Goal: Task Accomplishment & Management: Manage account settings

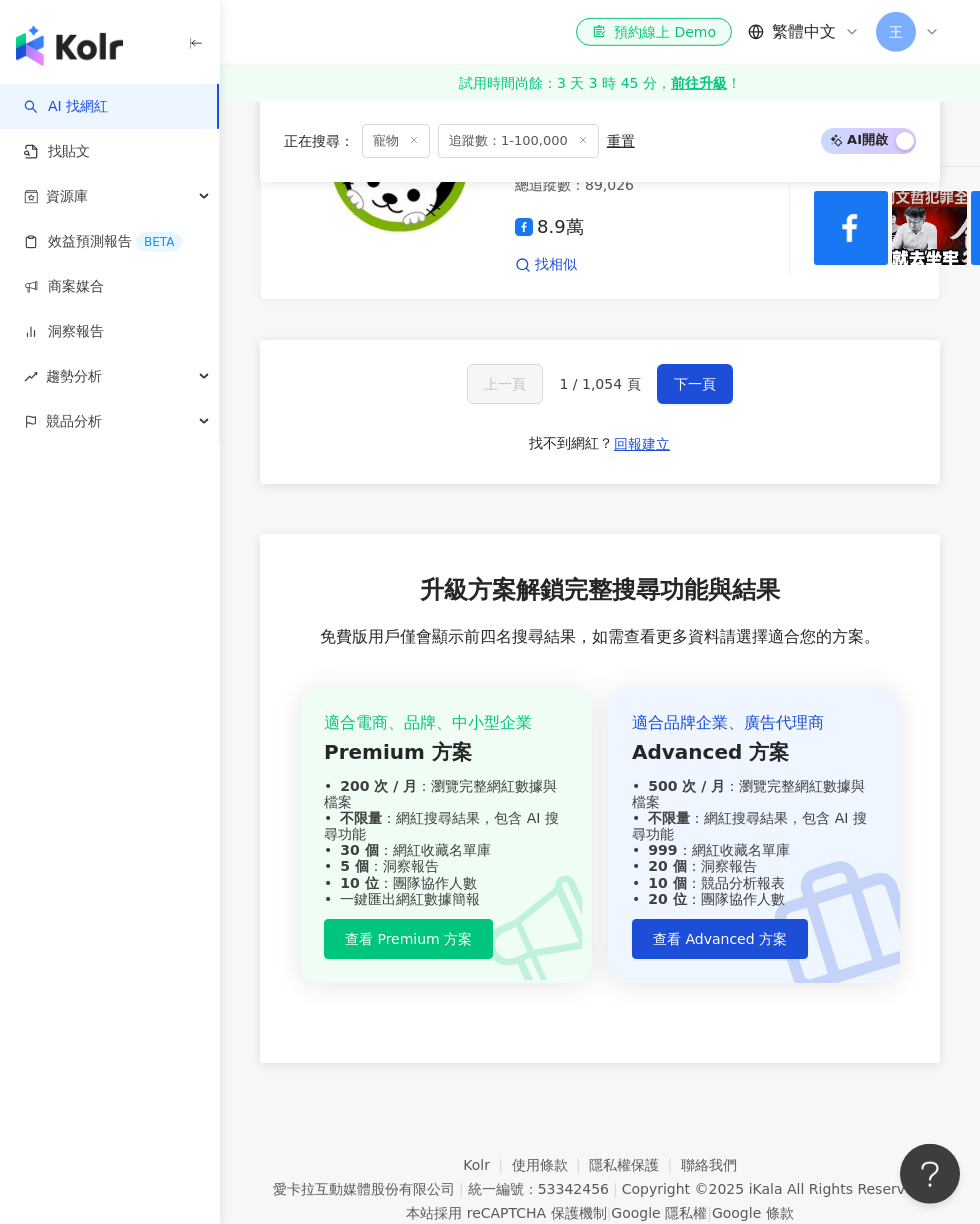
scroll to position [3822, 0]
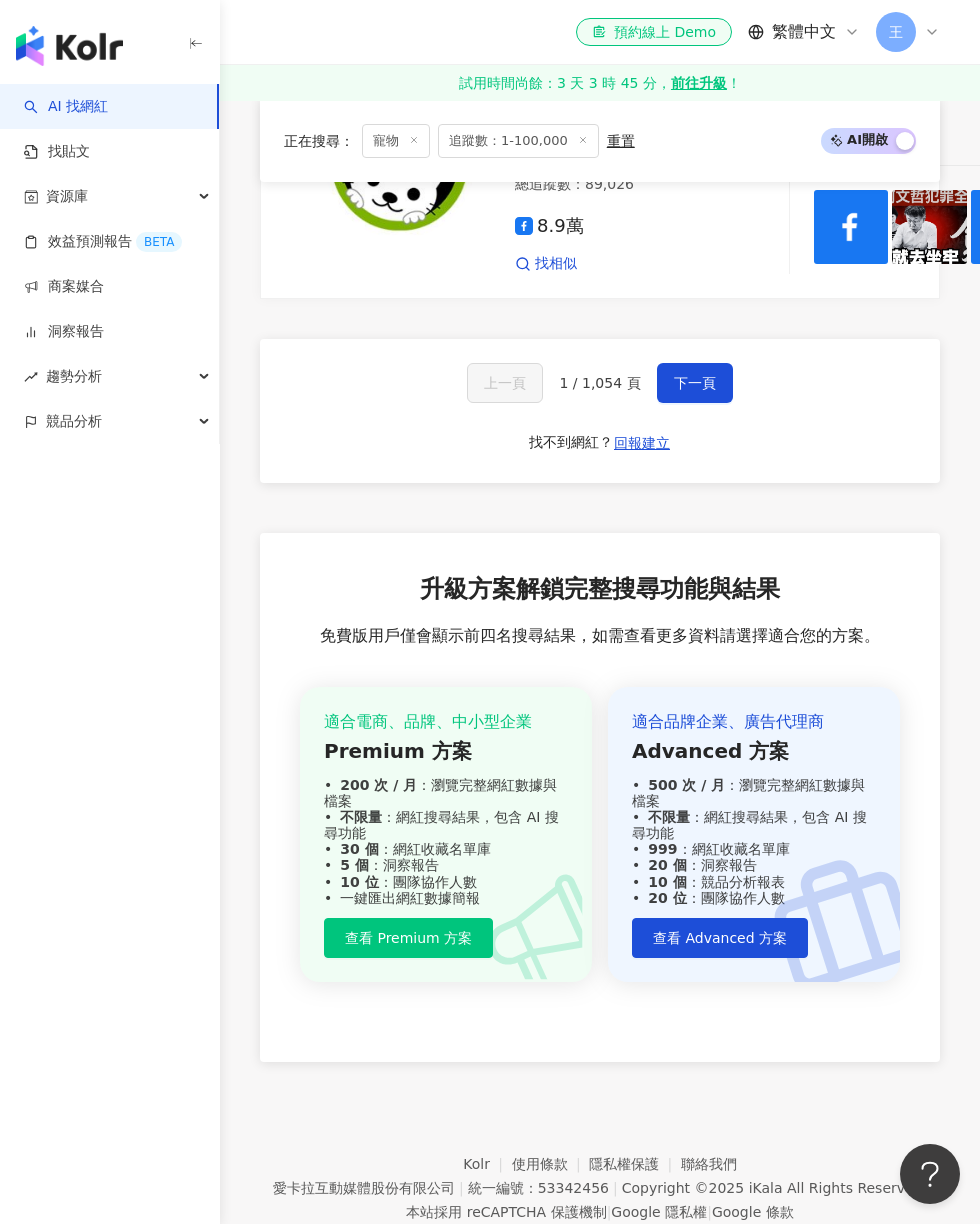
click at [610, 391] on span "1 / 1,054 頁" at bounding box center [599, 383] width 81 height 16
click at [712, 403] on button "下一頁" at bounding box center [695, 383] width 76 height 40
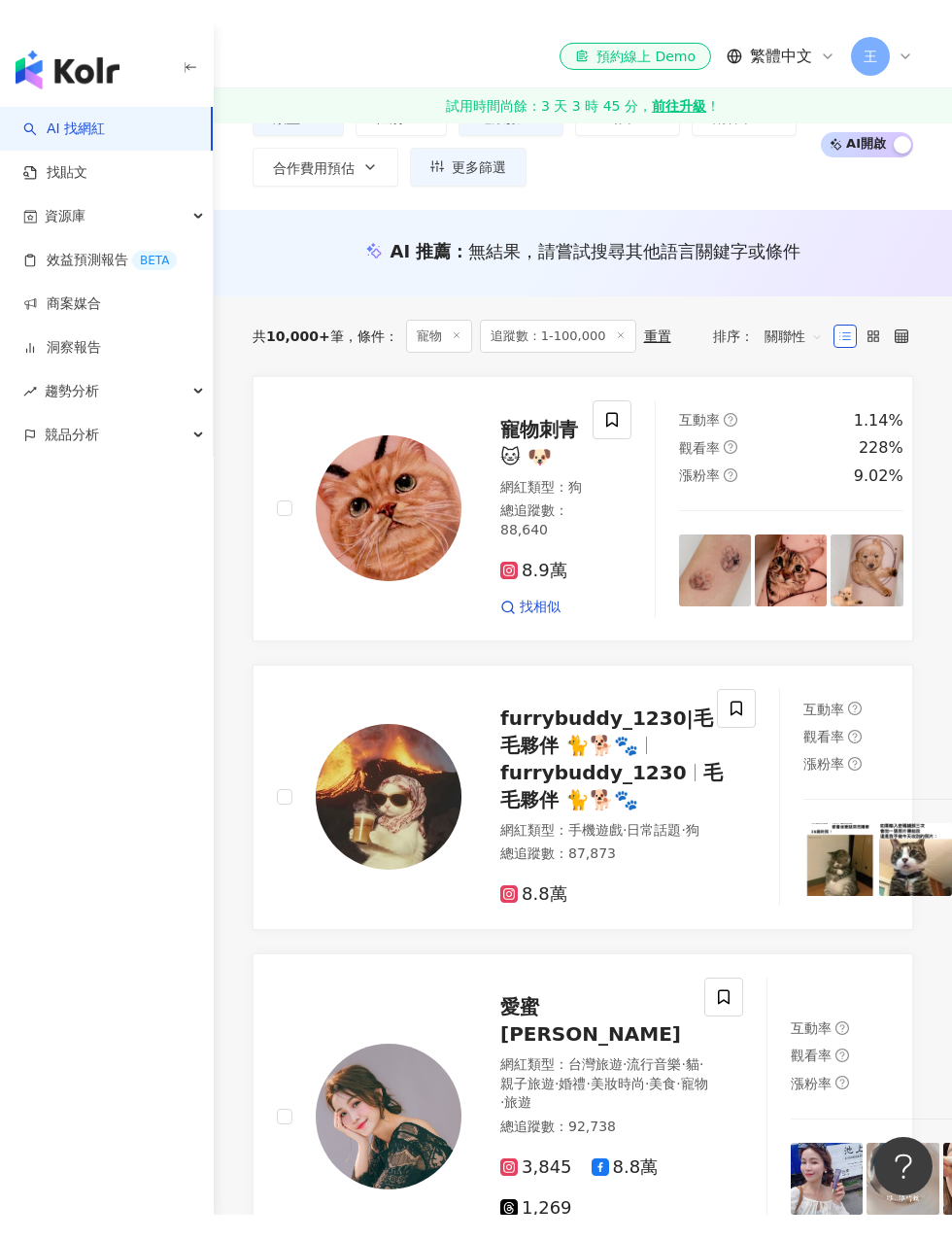
scroll to position [0, 0]
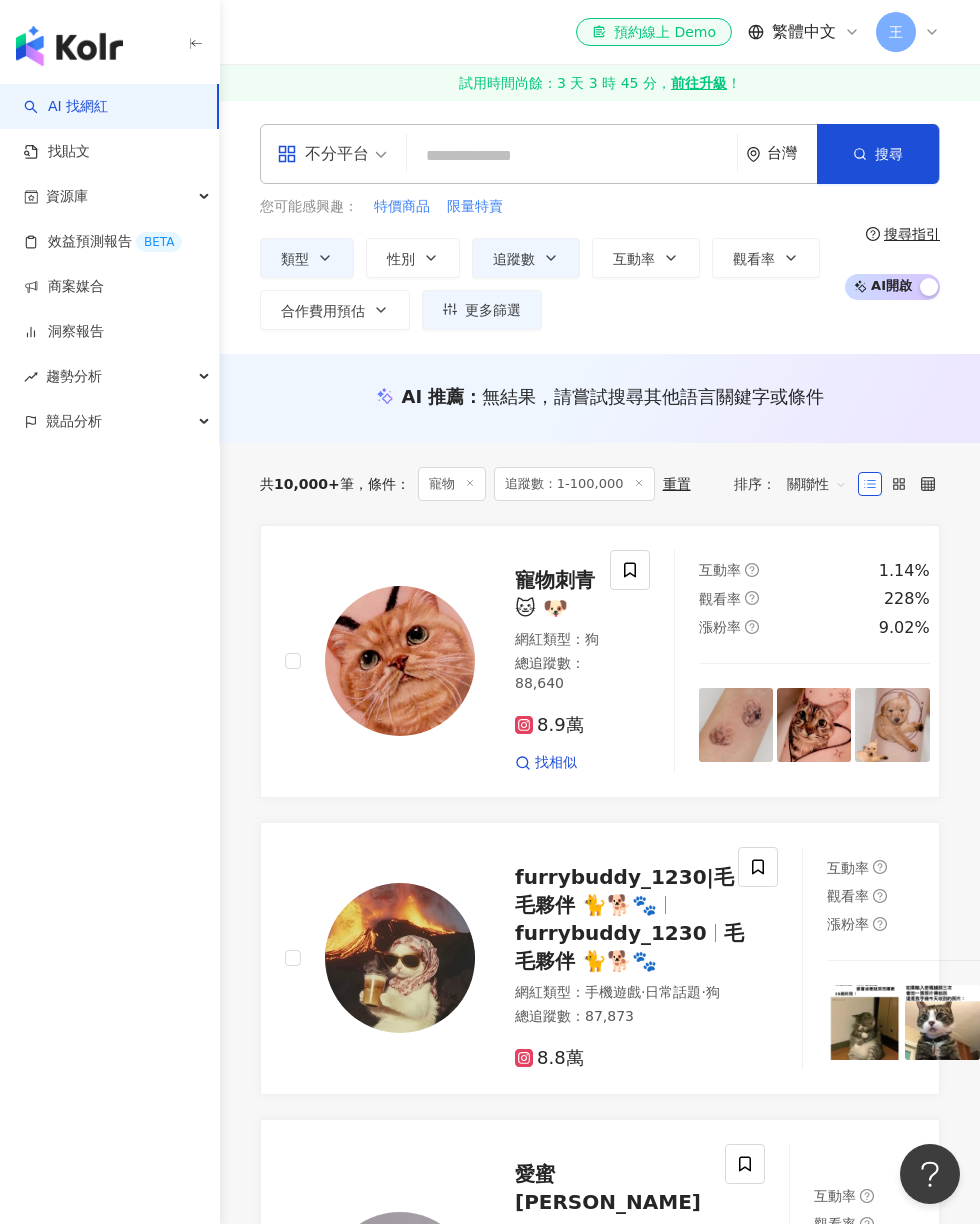
click at [672, 275] on button "互動率" at bounding box center [646, 258] width 108 height 40
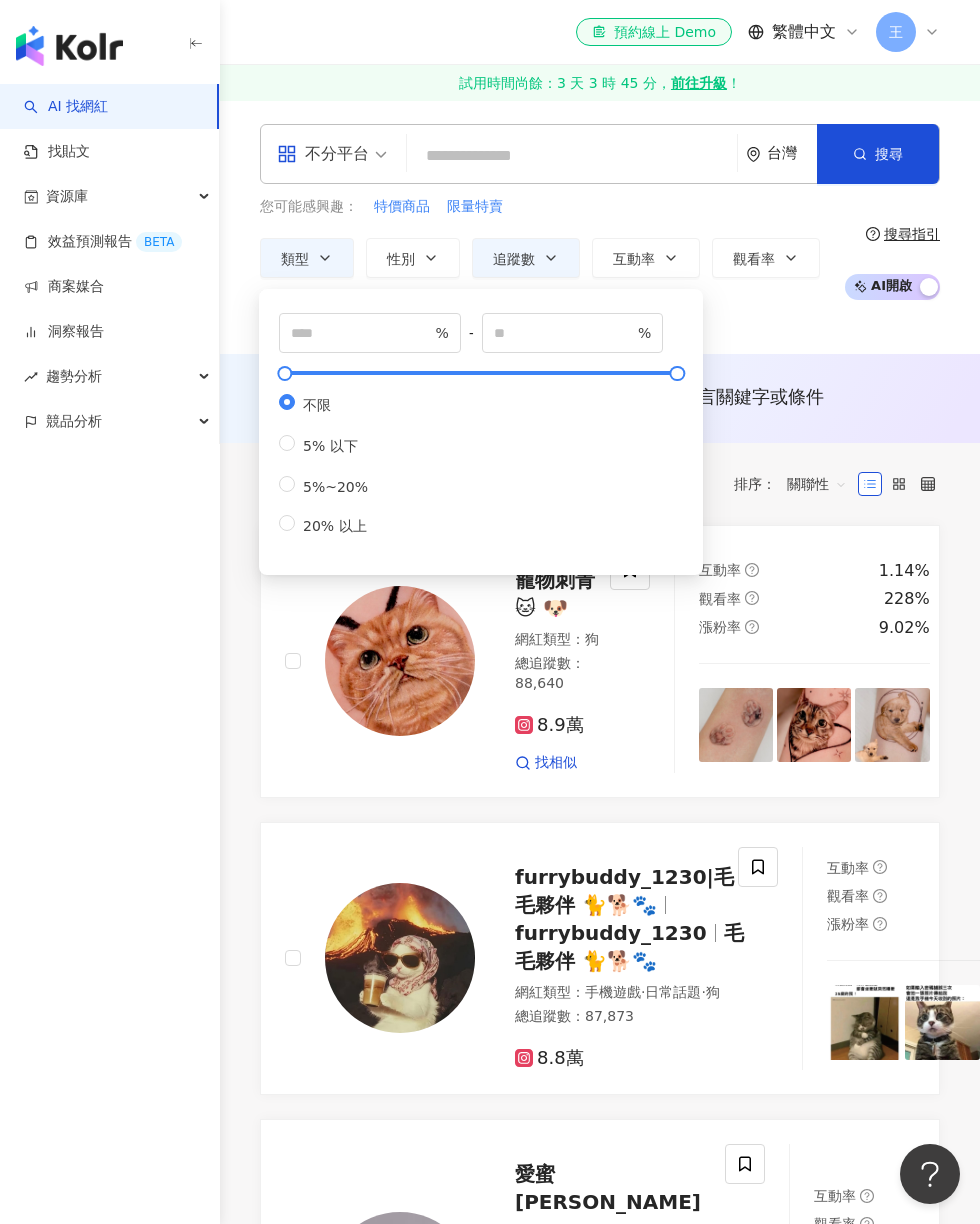
type input "*"
click at [806, 324] on div "類型 性別 追蹤數 互動率 觀看率 合作費用預估 更多篩選 * % - ** % 不限 5% 以下 5%~20% 20% 以上" at bounding box center [547, 284] width 574 height 92
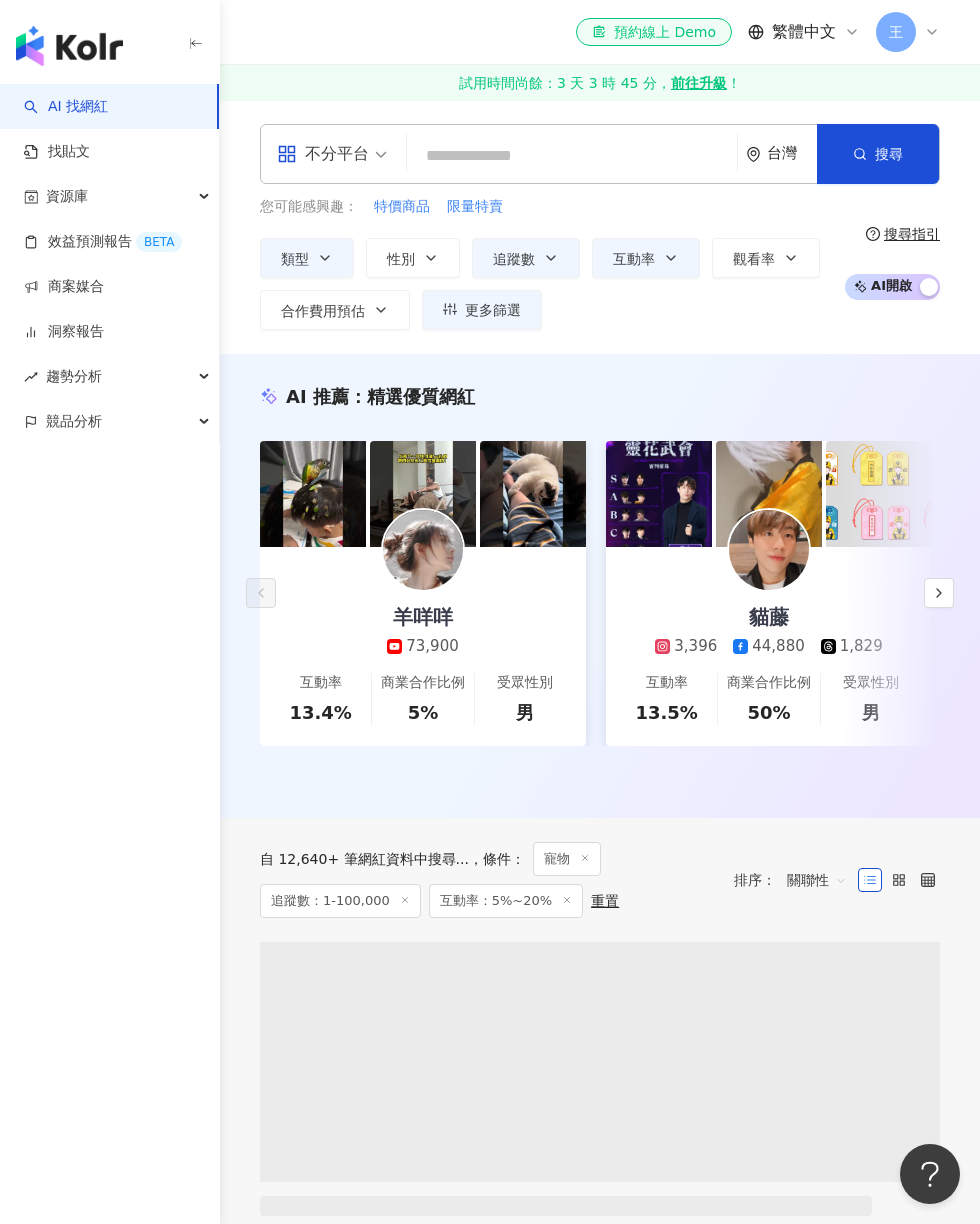
click at [679, 252] on icon "button" at bounding box center [671, 258] width 16 height 16
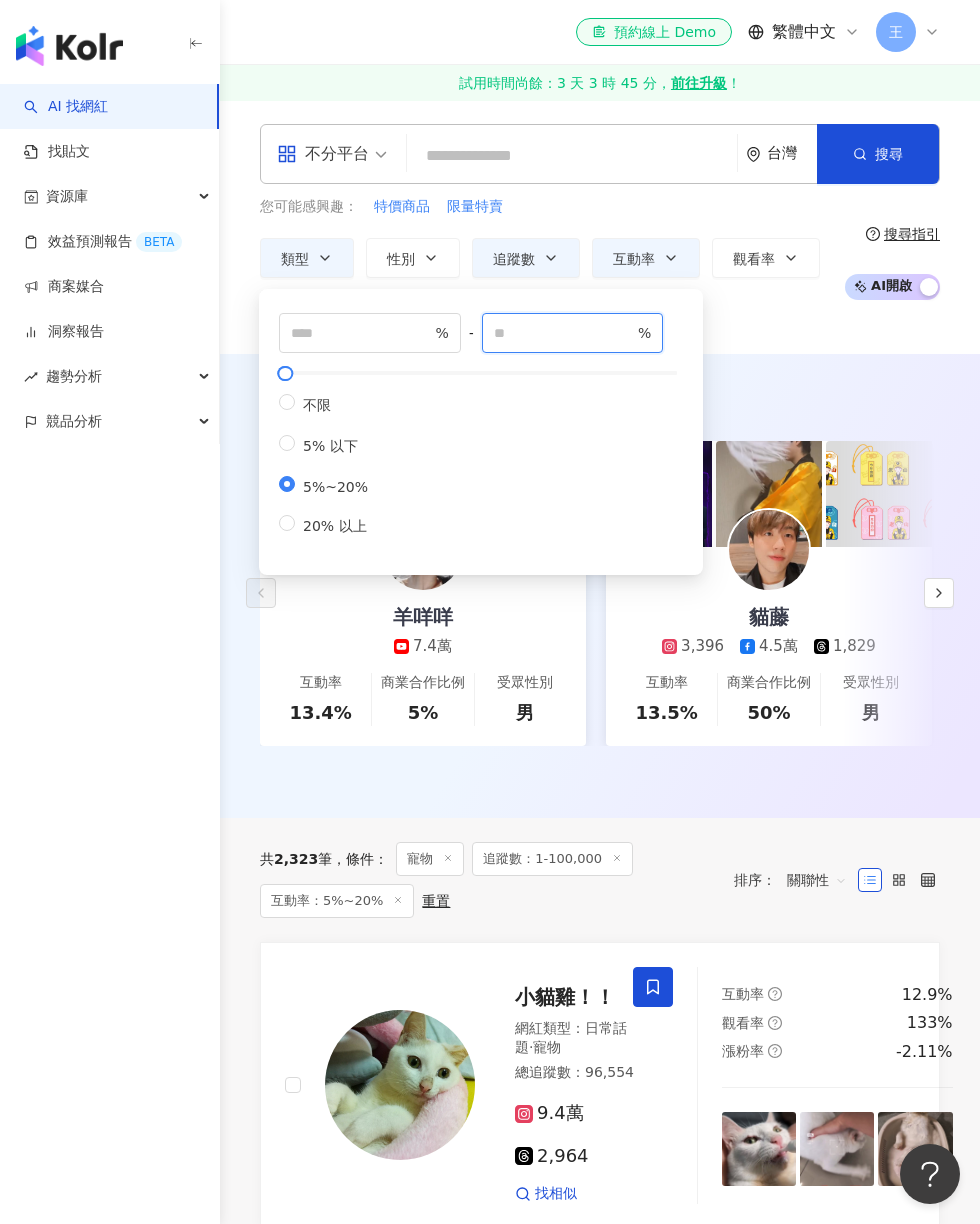
click at [573, 340] on input "**" at bounding box center [564, 333] width 140 height 22
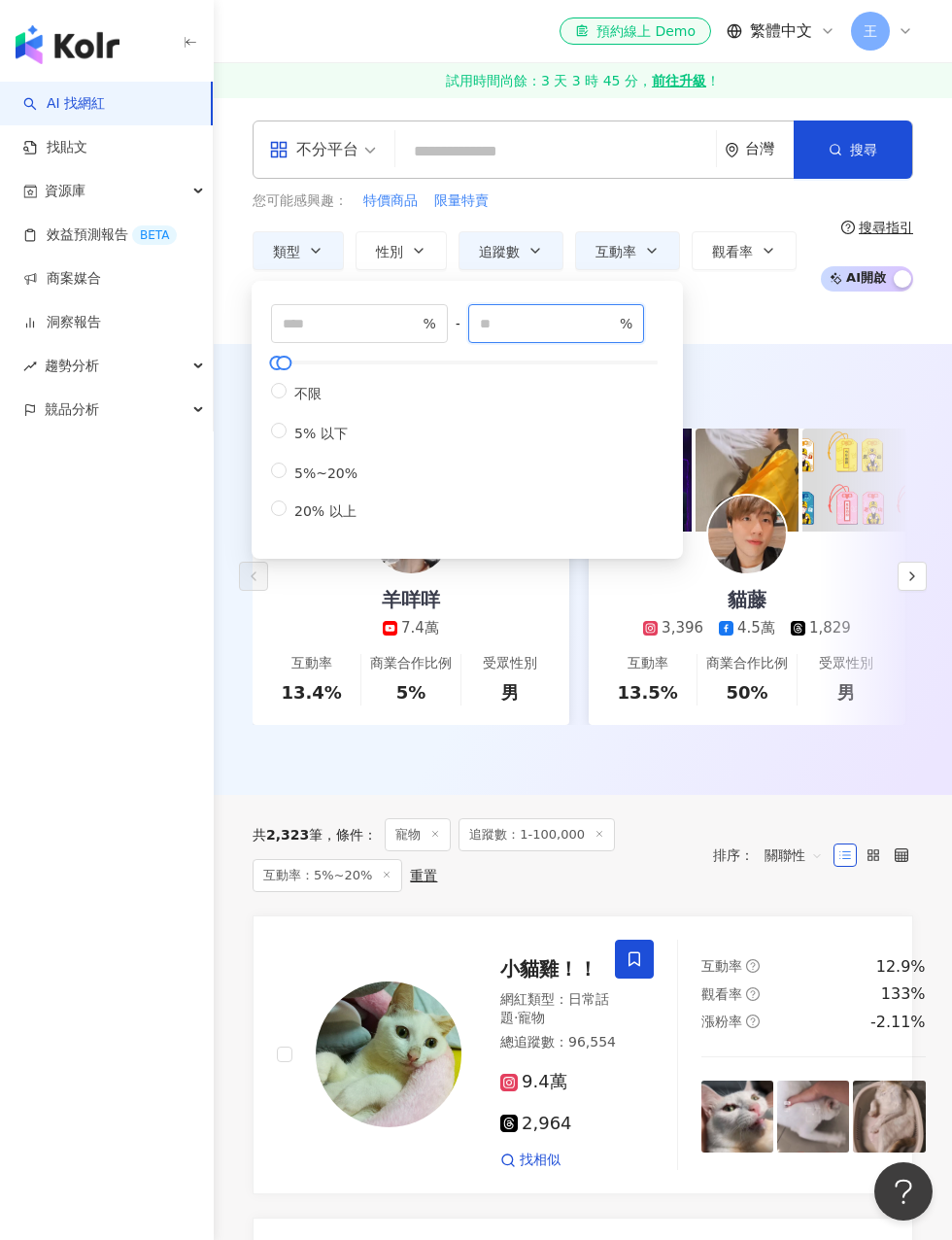
type input "***"
click at [900, 780] on div "AI 推薦 ： 精選優質網紅 羊咩咩 7.4萬 互動率 13.4% 商業合作比例 5% 受眾性別 男 貓藤 3,396 4.5萬 1,829 互動率 13.5…" at bounding box center [583, 569] width 738 height 451
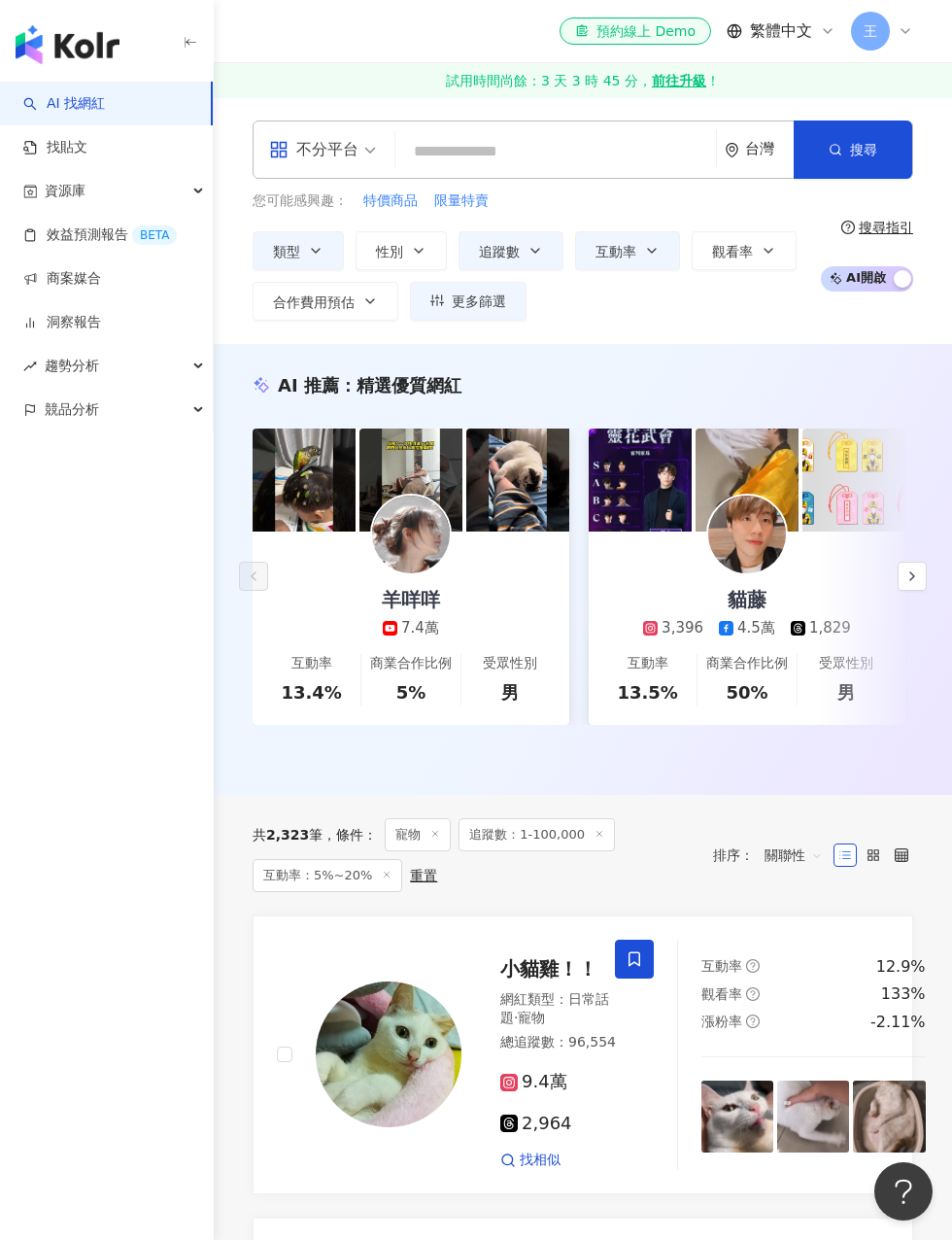
click at [889, 153] on button "搜尋" at bounding box center [853, 150] width 119 height 58
click at [640, 940] on span at bounding box center [634, 959] width 39 height 39
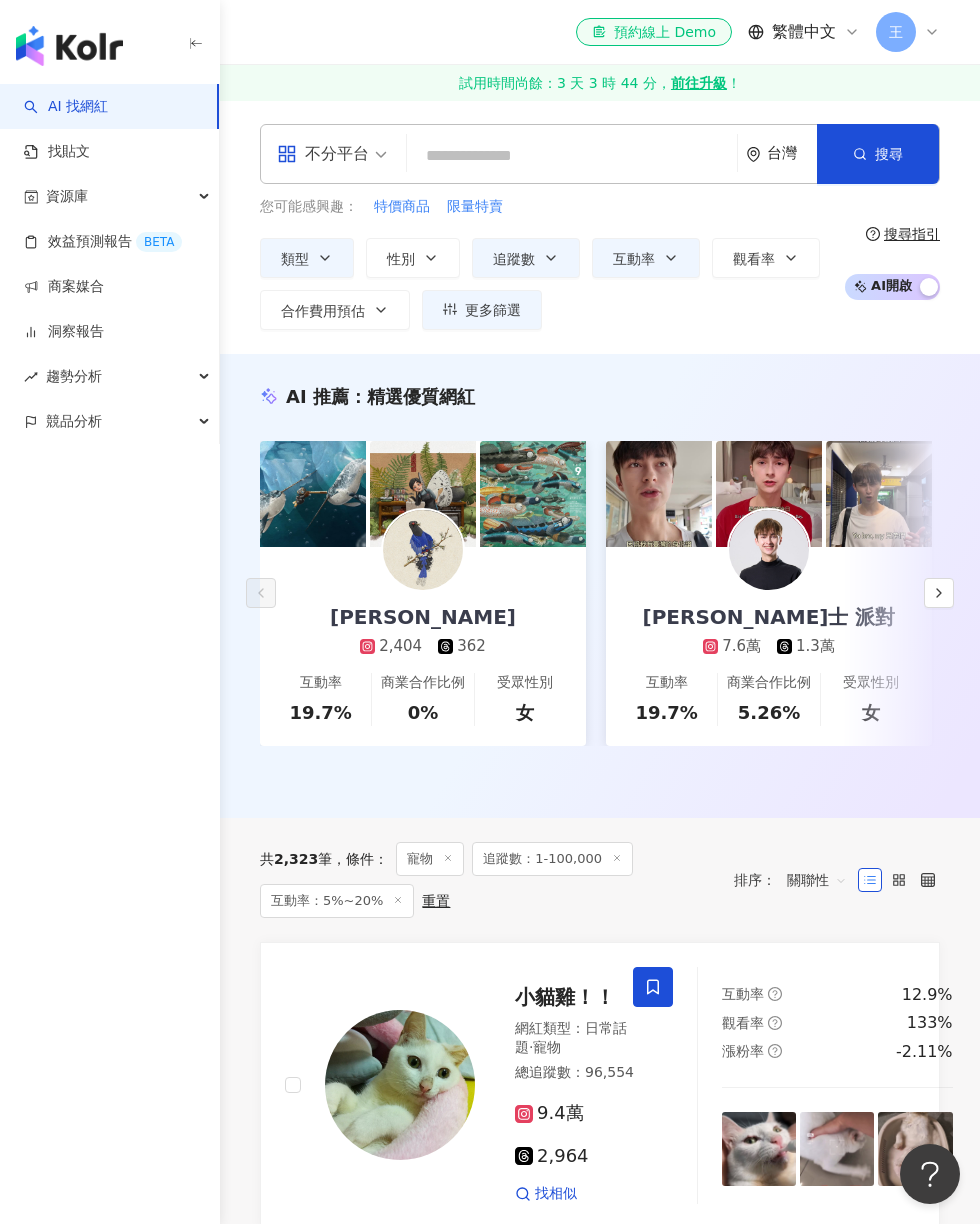
click at [679, 252] on icon "button" at bounding box center [671, 258] width 16 height 16
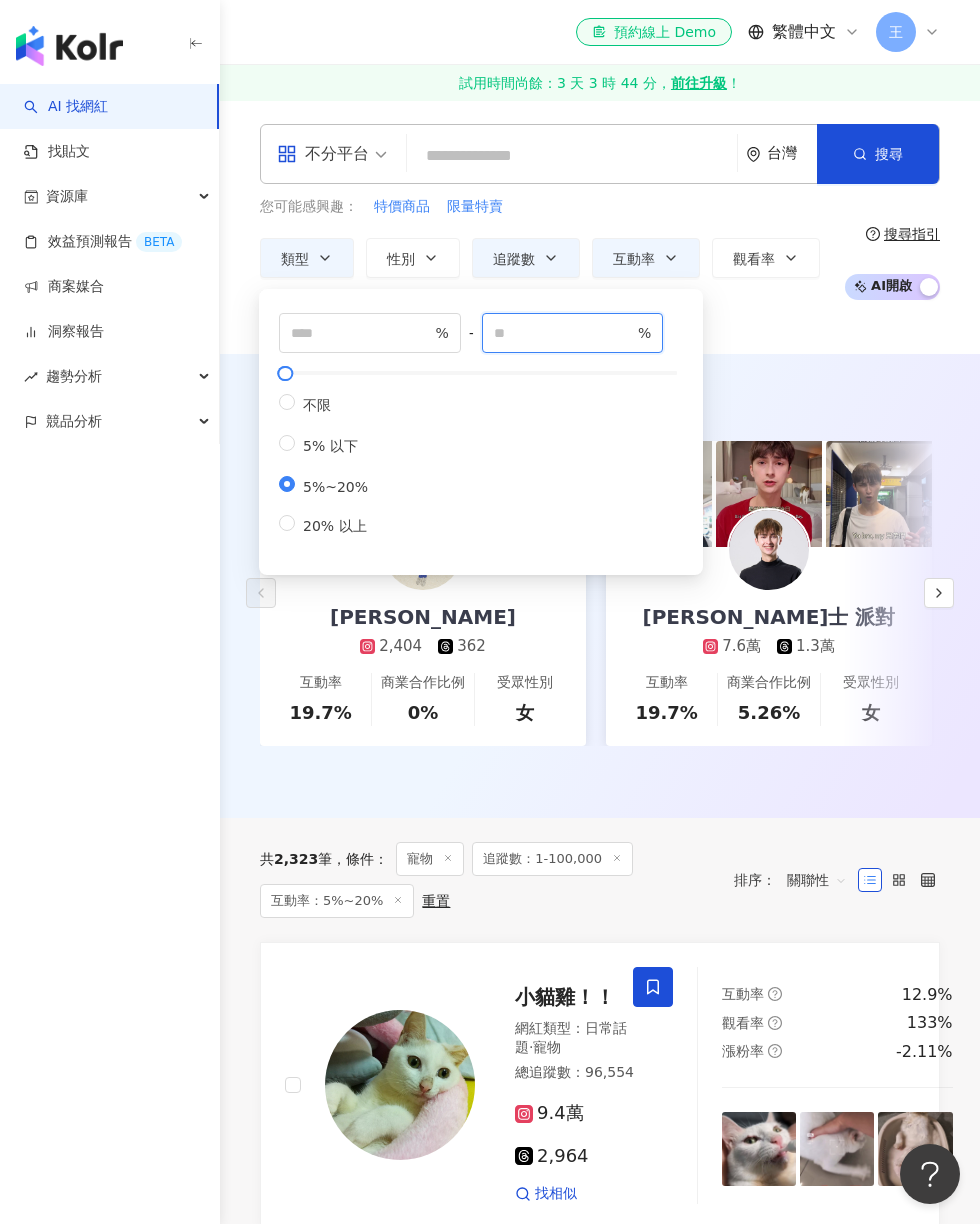
click at [588, 338] on input "**" at bounding box center [564, 333] width 140 height 22
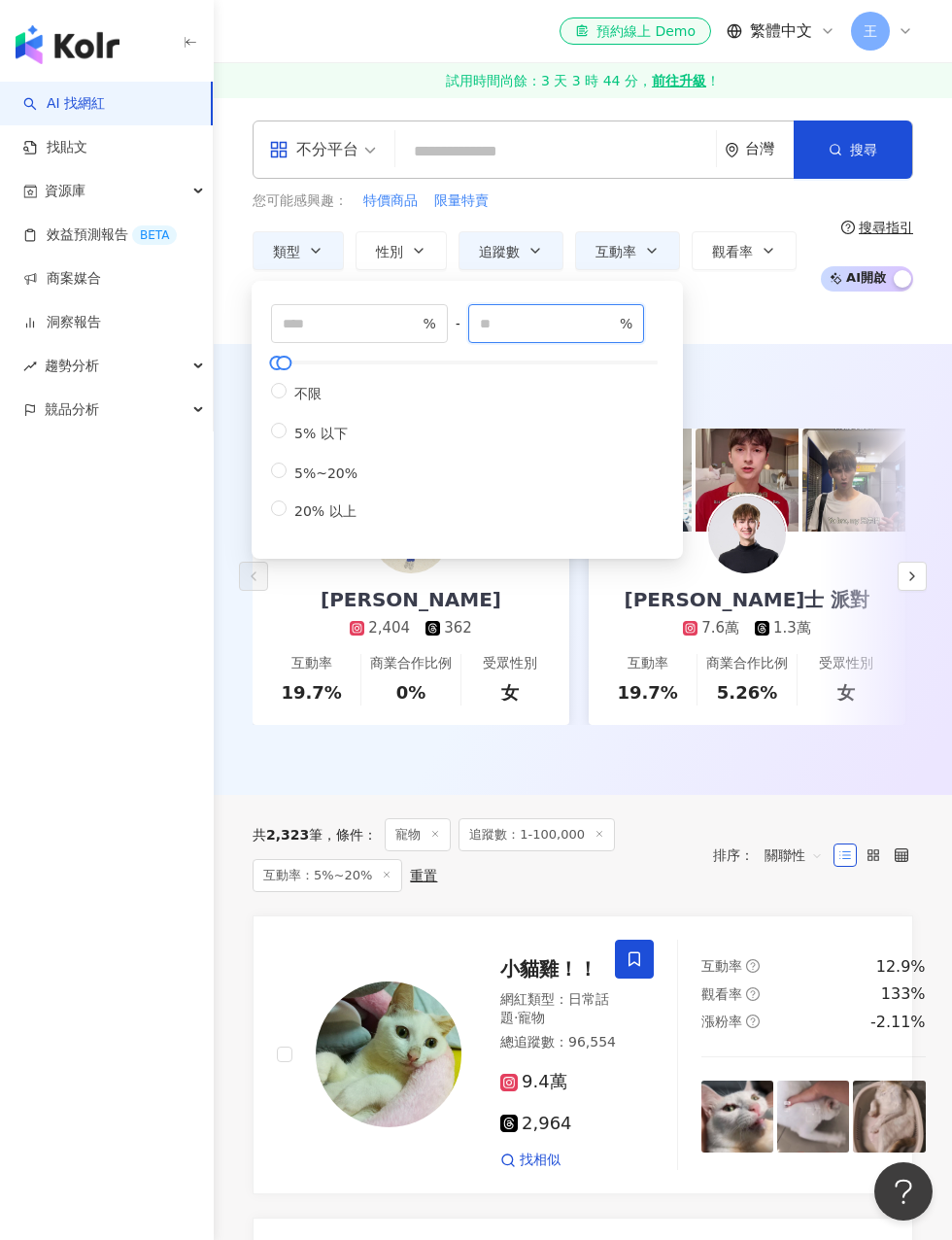
type input "***"
click at [766, 317] on div "類型 性別 追蹤數 互動率 觀看率 合作費用預估 更多篩選 * % - *** % 不限 5% 以下 5%~20% 20% 以上" at bounding box center [531, 276] width 558 height 89
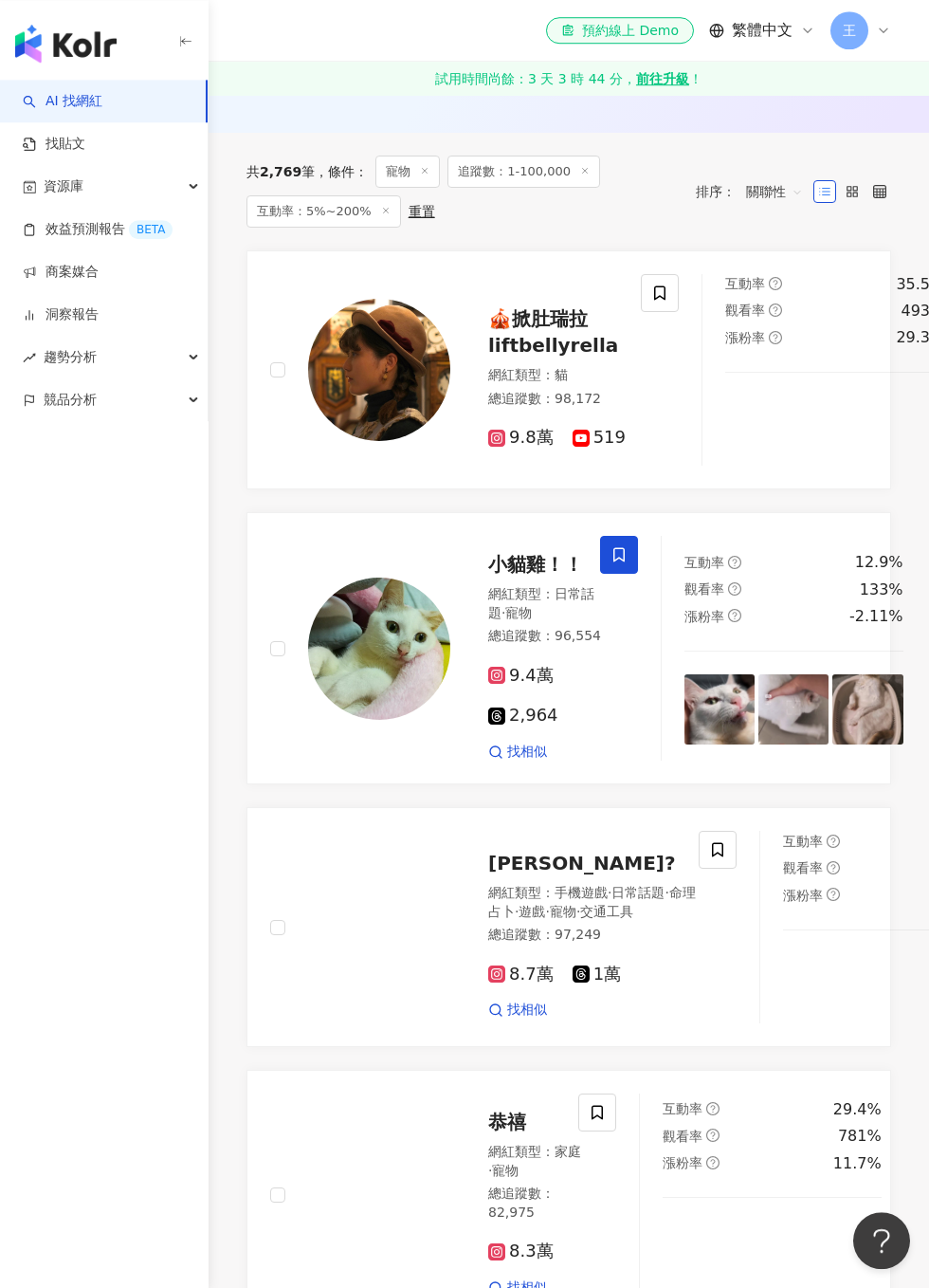
scroll to position [643, 0]
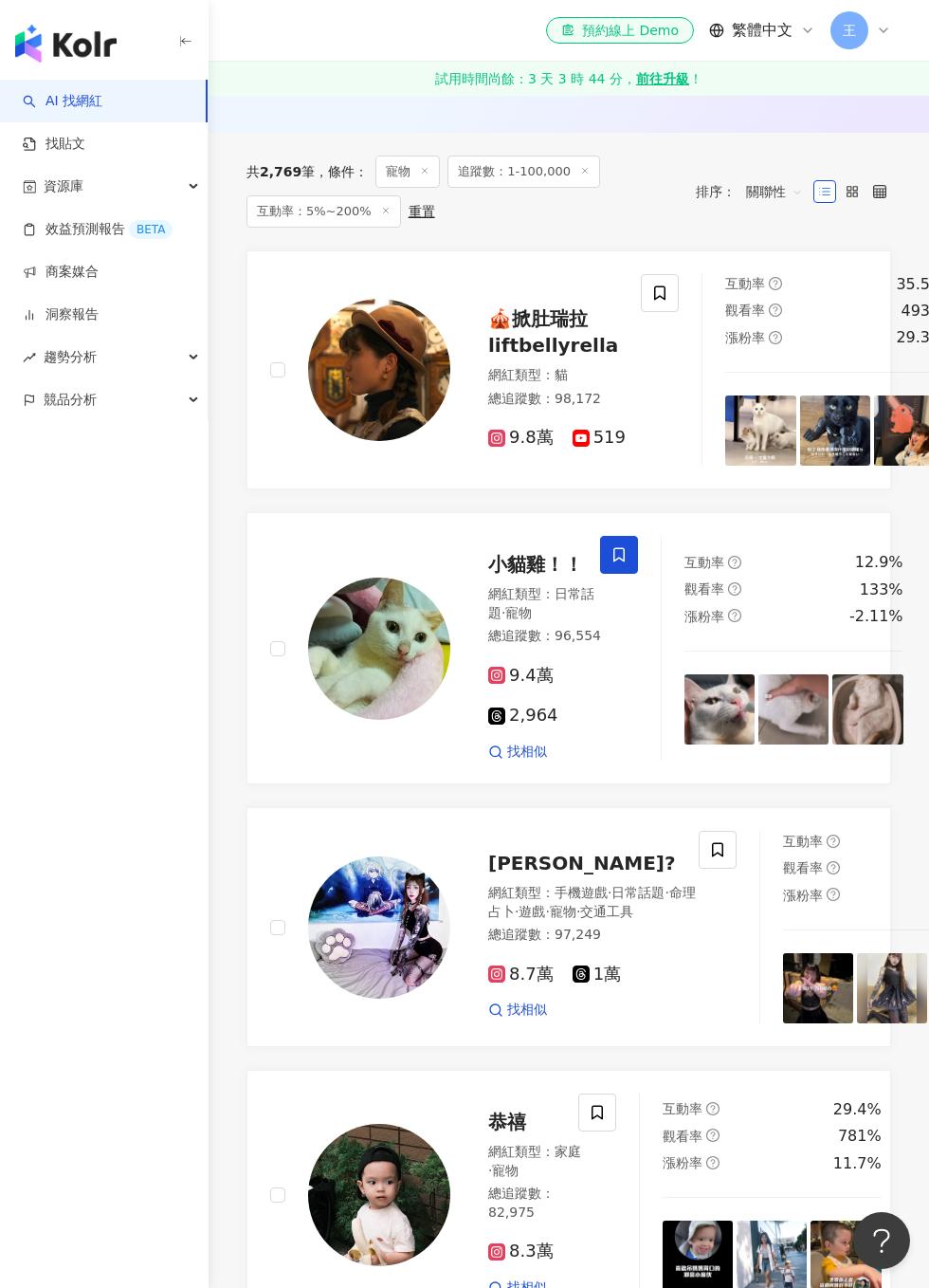
click at [654, 291] on icon at bounding box center [660, 292] width 11 height 14
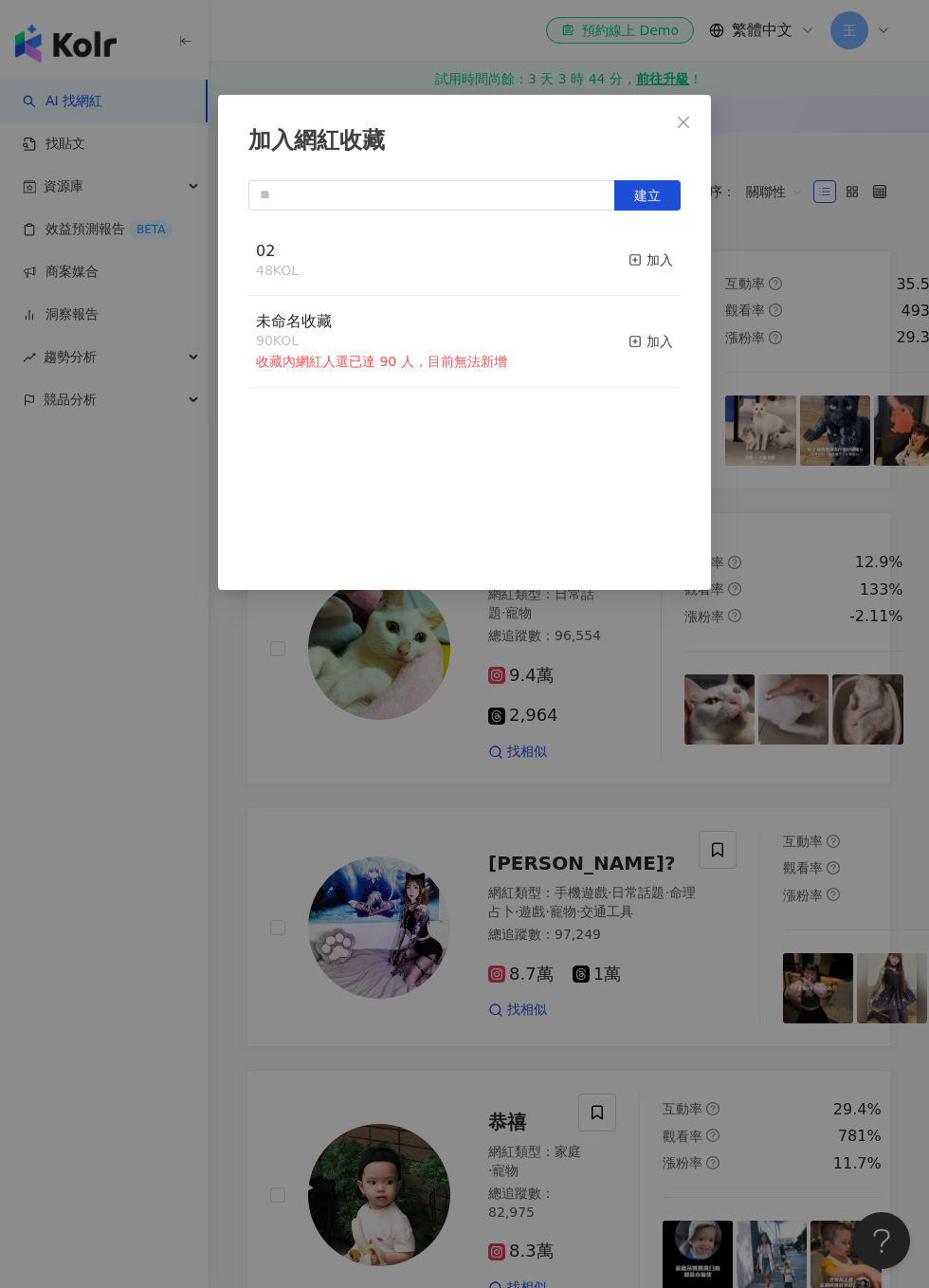
click at [645, 262] on div "加入" at bounding box center [650, 260] width 45 height 21
click at [815, 352] on div "加入網紅收藏 建立 02 49 KOL 已加入 未命名收藏 90 KOL 收藏內網紅人選已達 90 人，目前無法新增 加入" at bounding box center [464, 644] width 929 height 1288
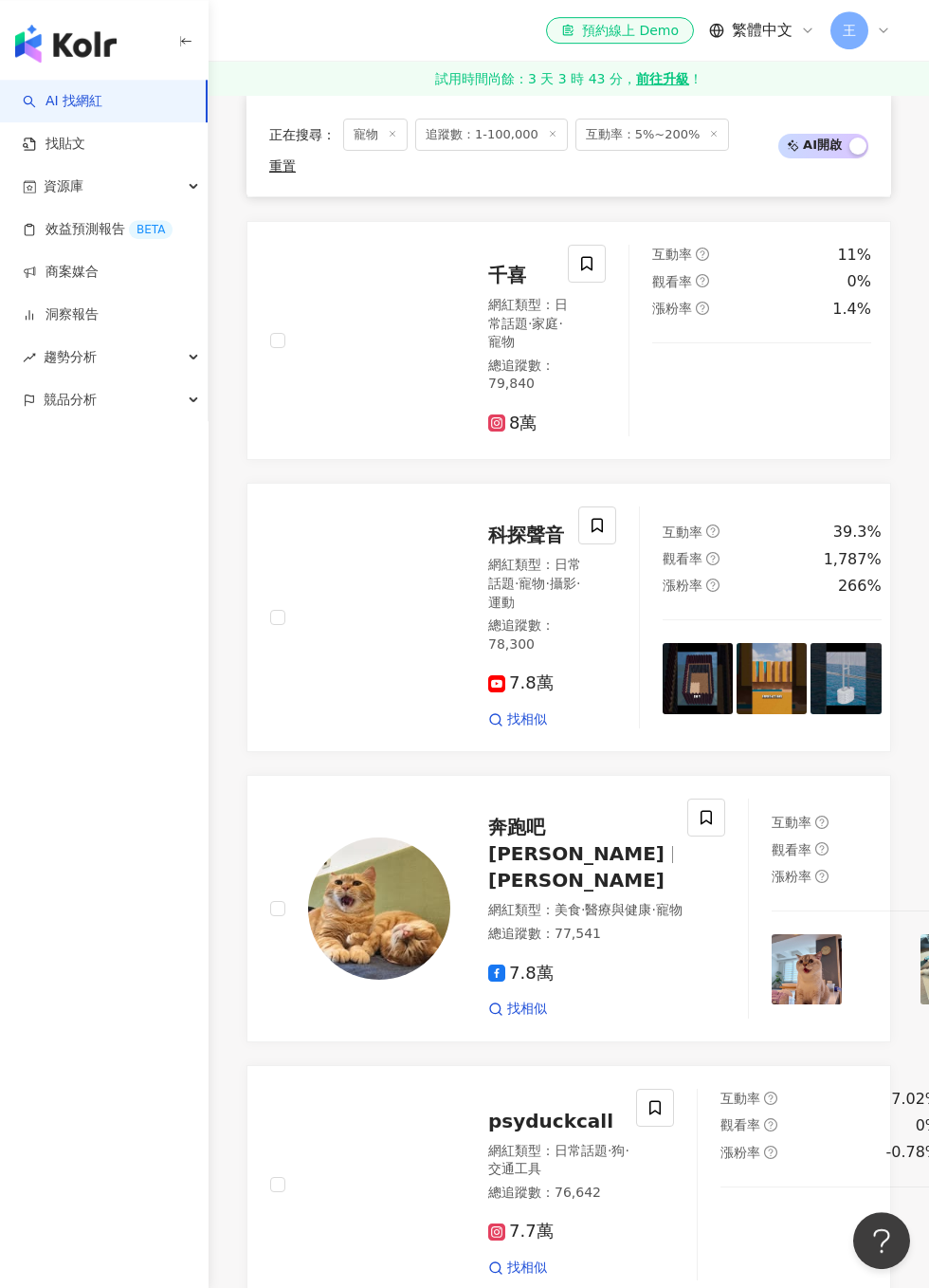
scroll to position [2011, 0]
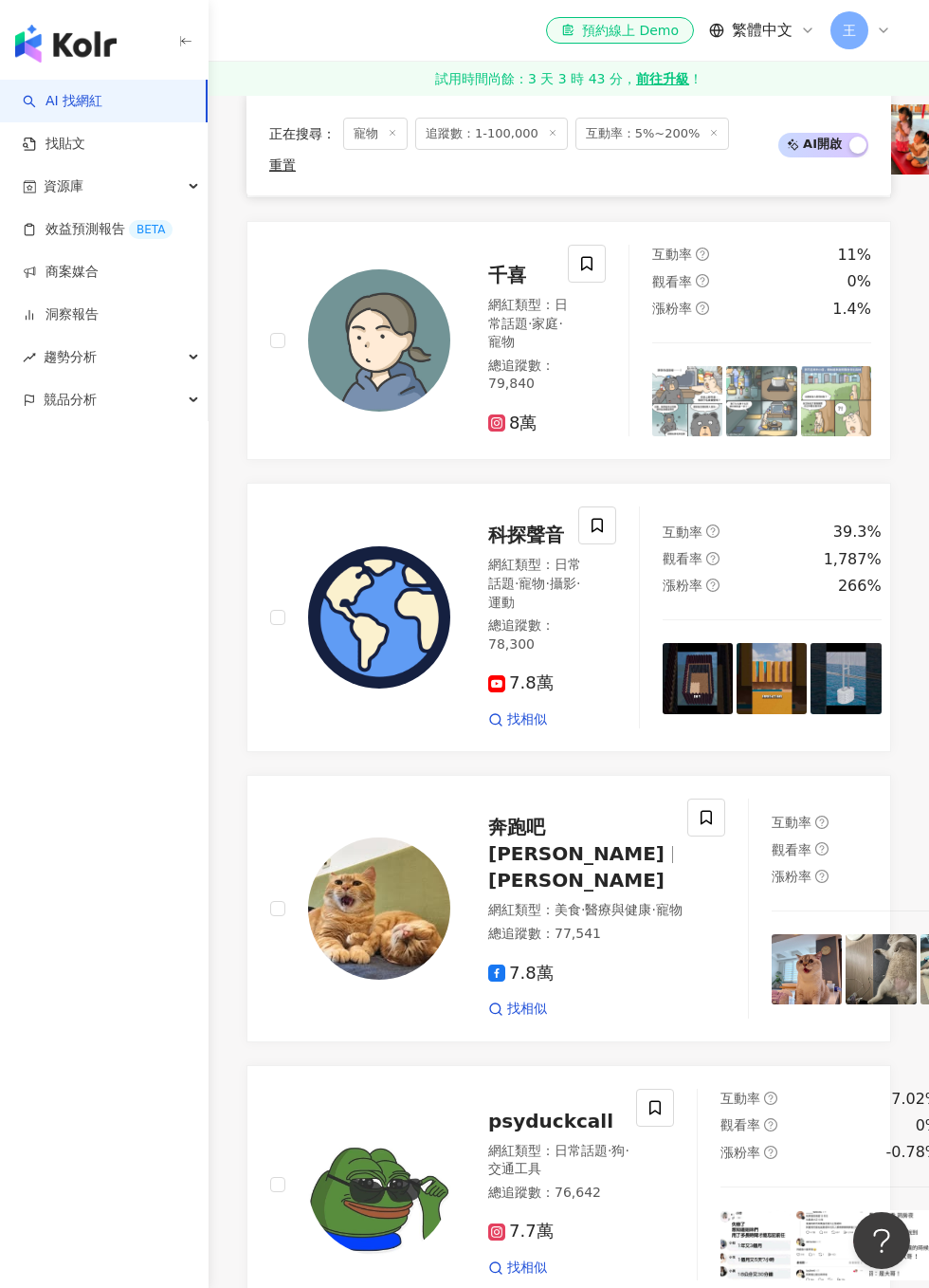
click at [687, 837] on span at bounding box center [706, 818] width 38 height 38
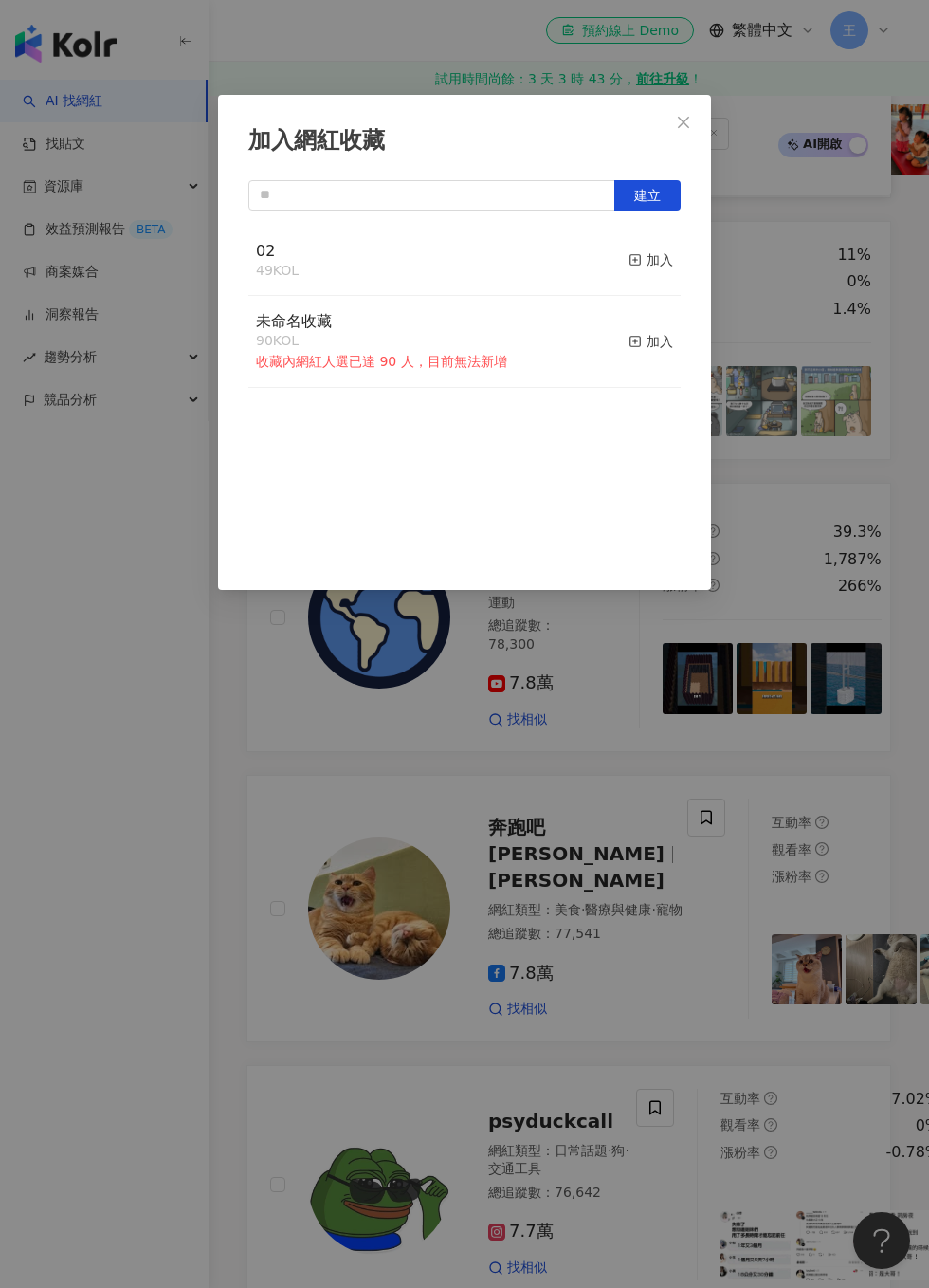
click at [646, 259] on div "加入" at bounding box center [650, 260] width 45 height 21
click at [824, 391] on div "加入網紅收藏 建立 02 50 KOL 已加入 未命名收藏 90 KOL 收藏內網紅人選已達 90 人，目前無法新增 加入" at bounding box center [464, 644] width 929 height 1288
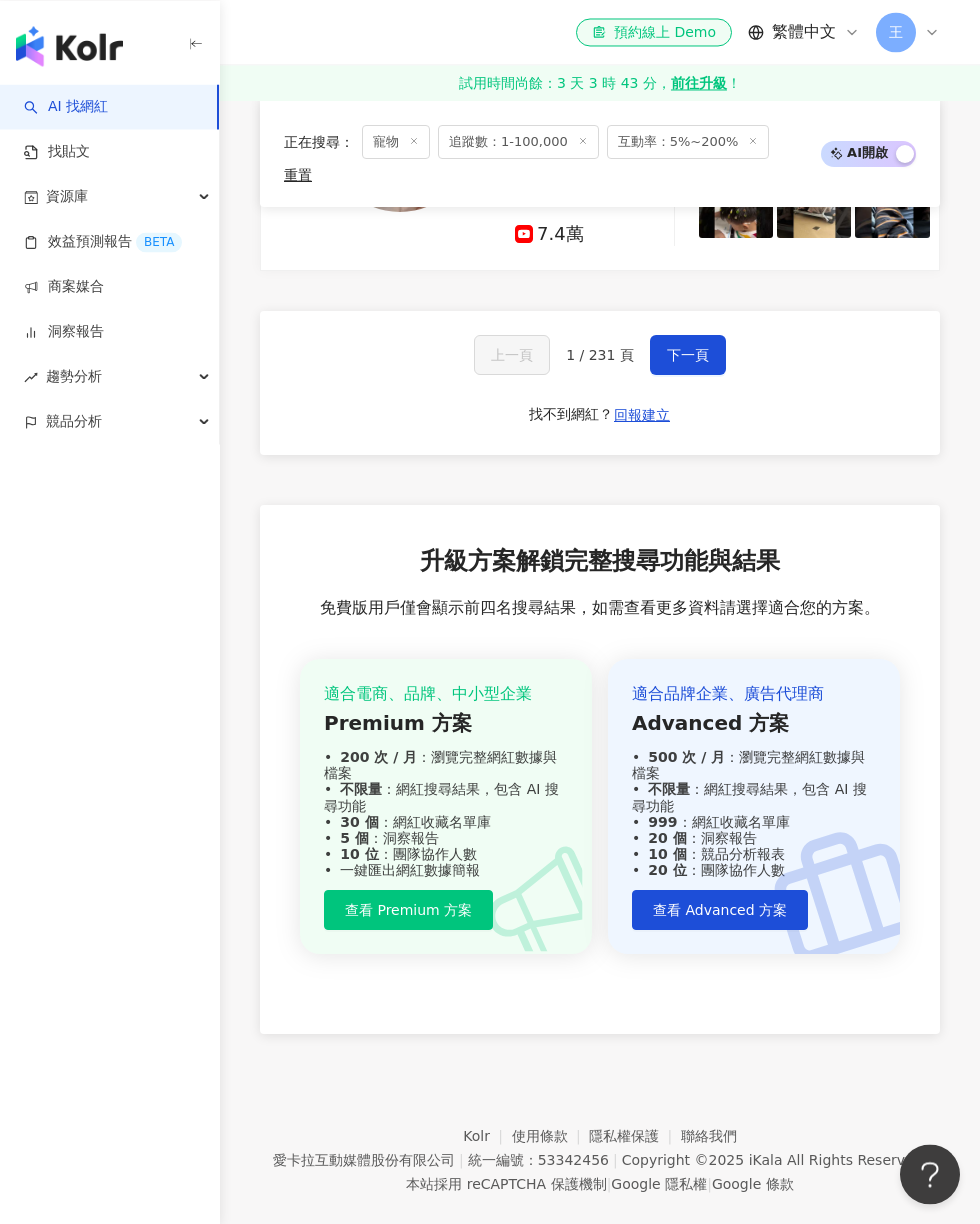
click at [700, 375] on button "下一頁" at bounding box center [688, 355] width 76 height 40
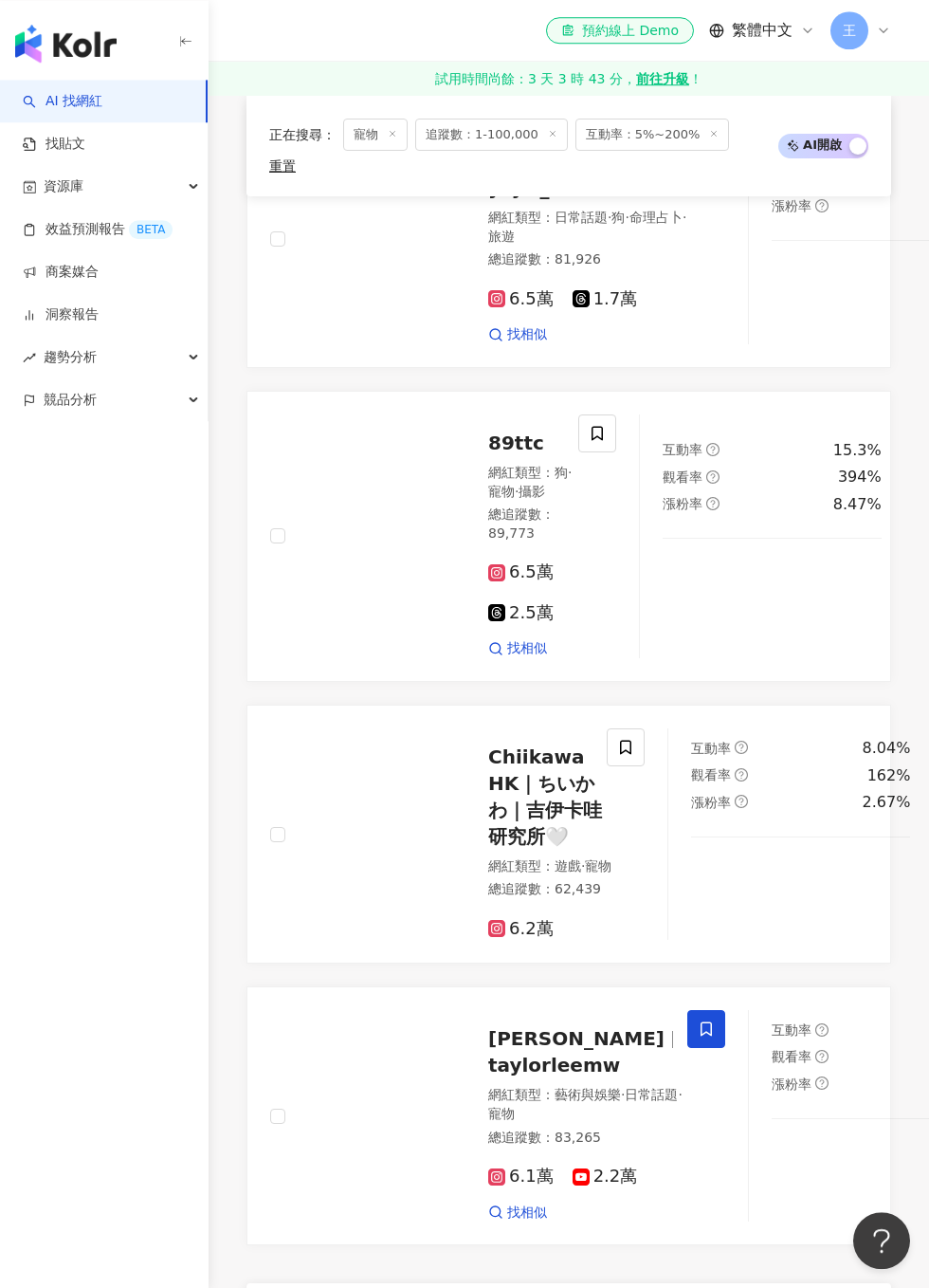
scroll to position [3275, 0]
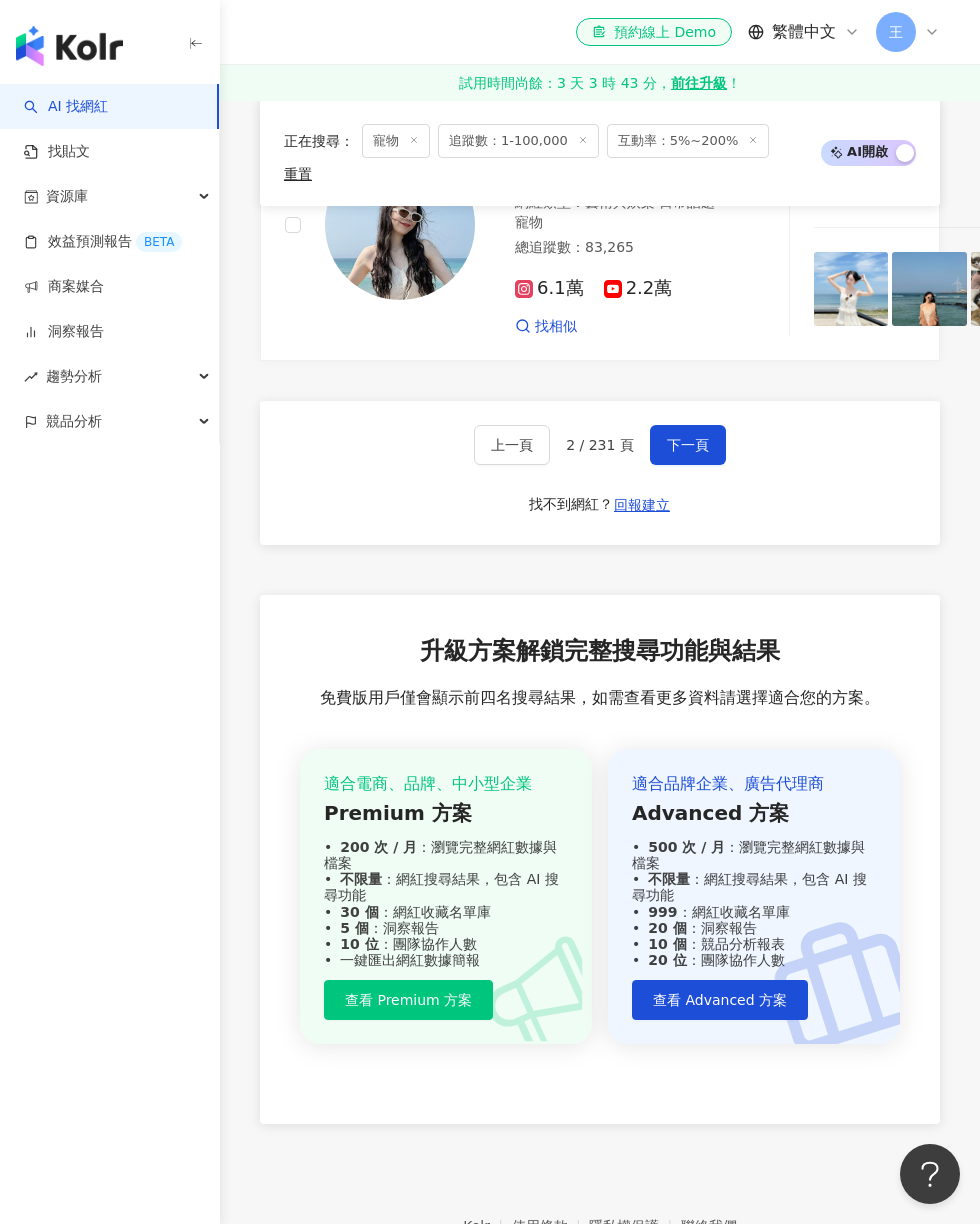
click at [709, 465] on button "下一頁" at bounding box center [688, 445] width 76 height 40
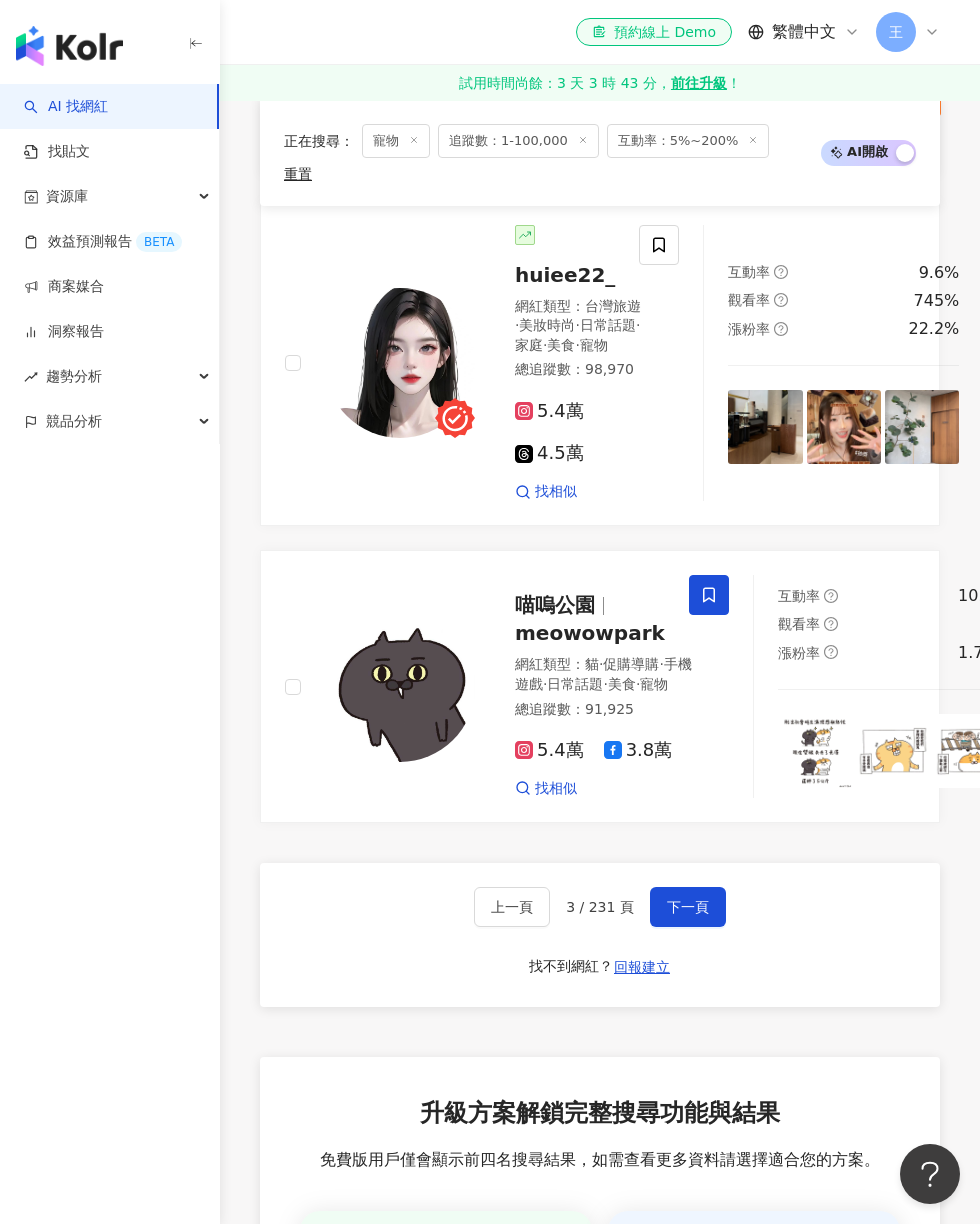
scroll to position [4572, 0]
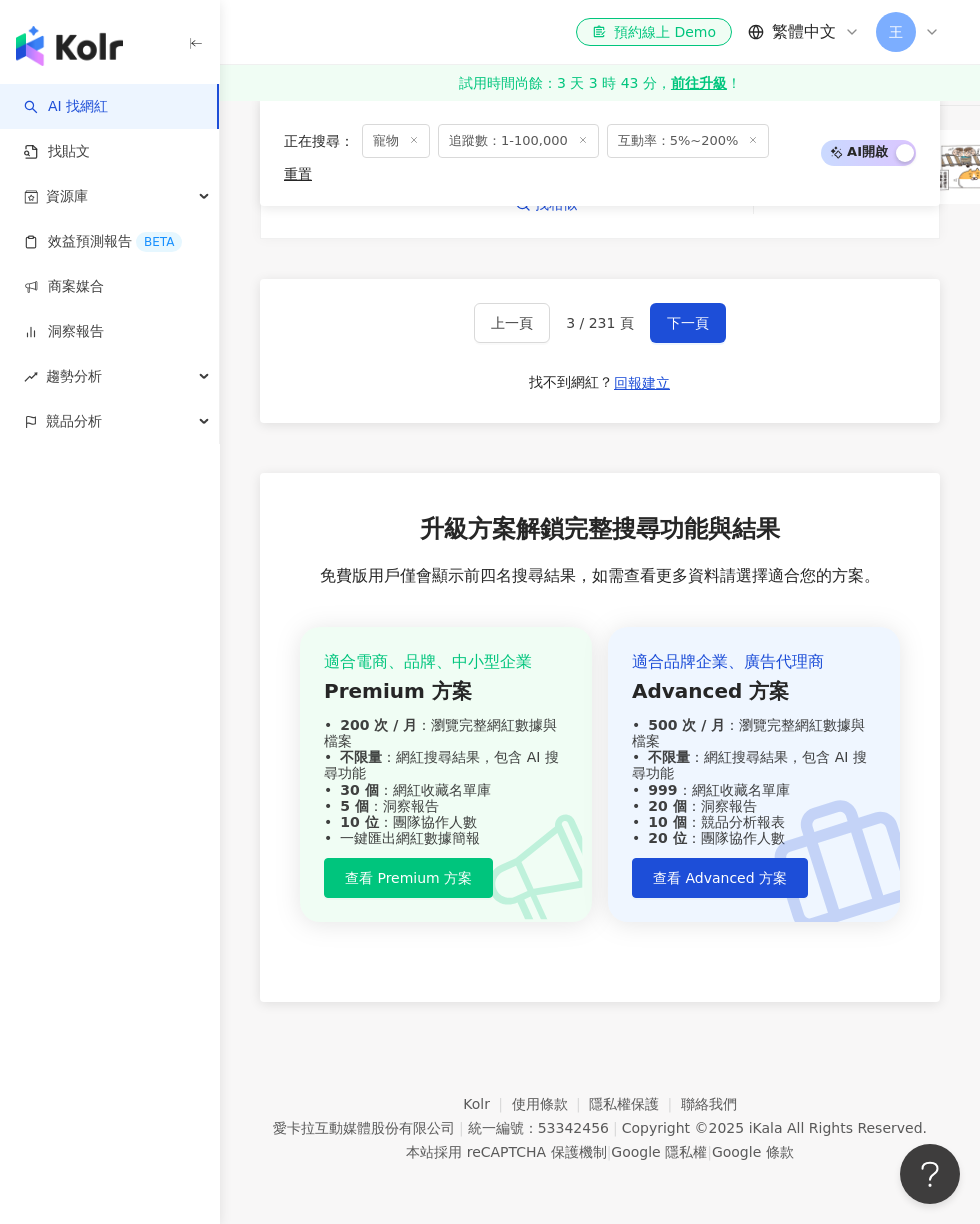
click at [709, 343] on button "下一頁" at bounding box center [688, 323] width 76 height 40
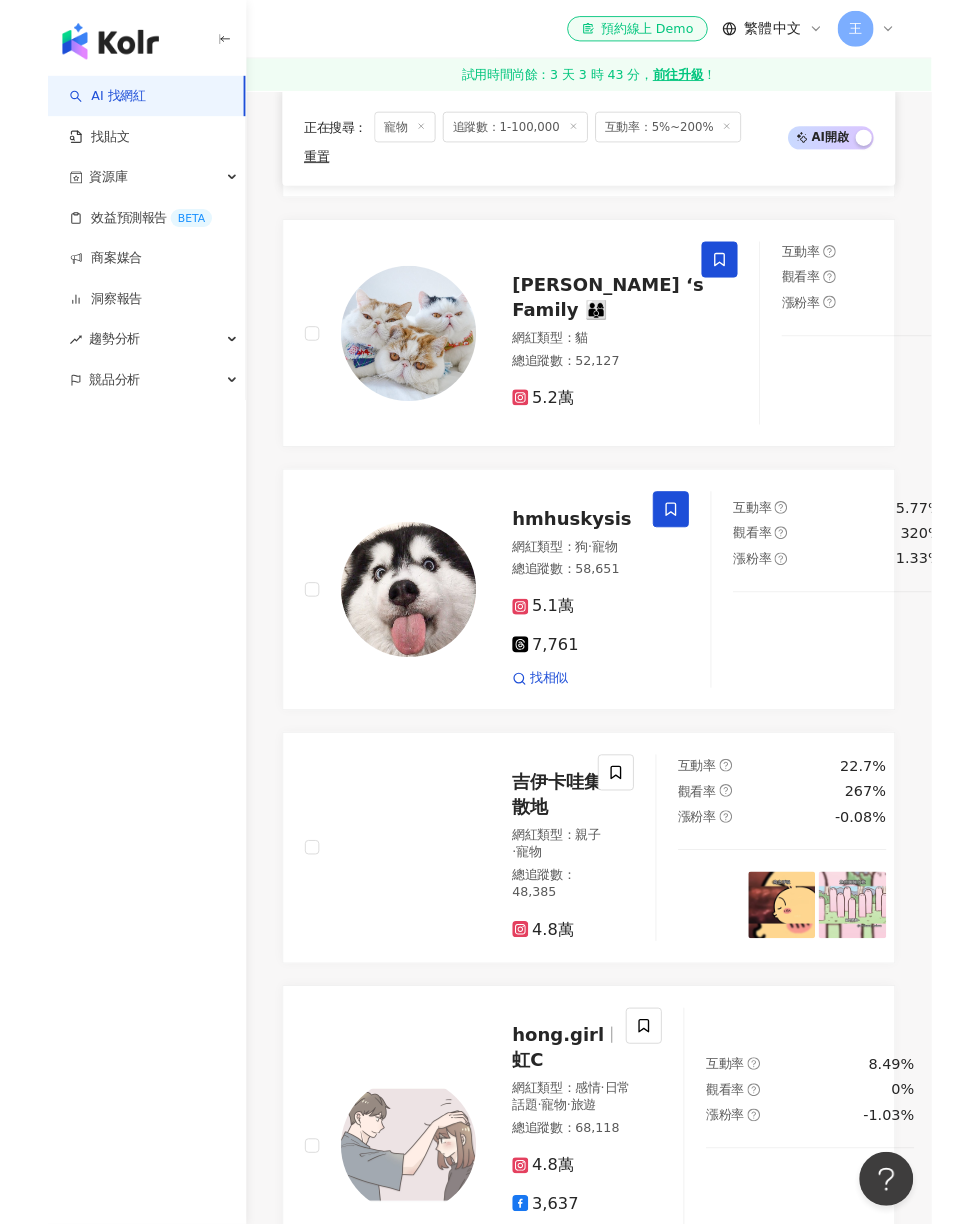
scroll to position [3945, 0]
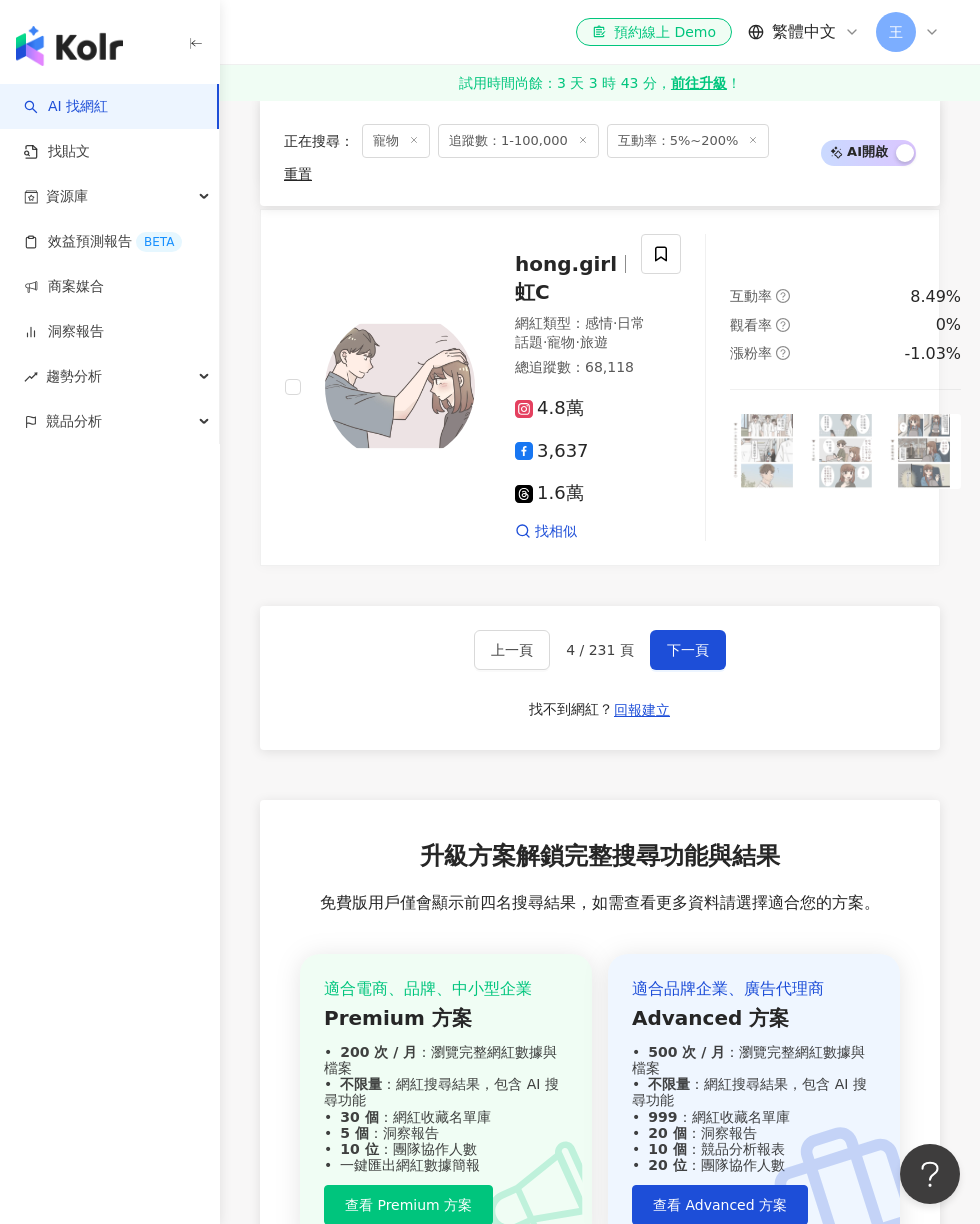
click at [685, 670] on button "下一頁" at bounding box center [688, 650] width 76 height 40
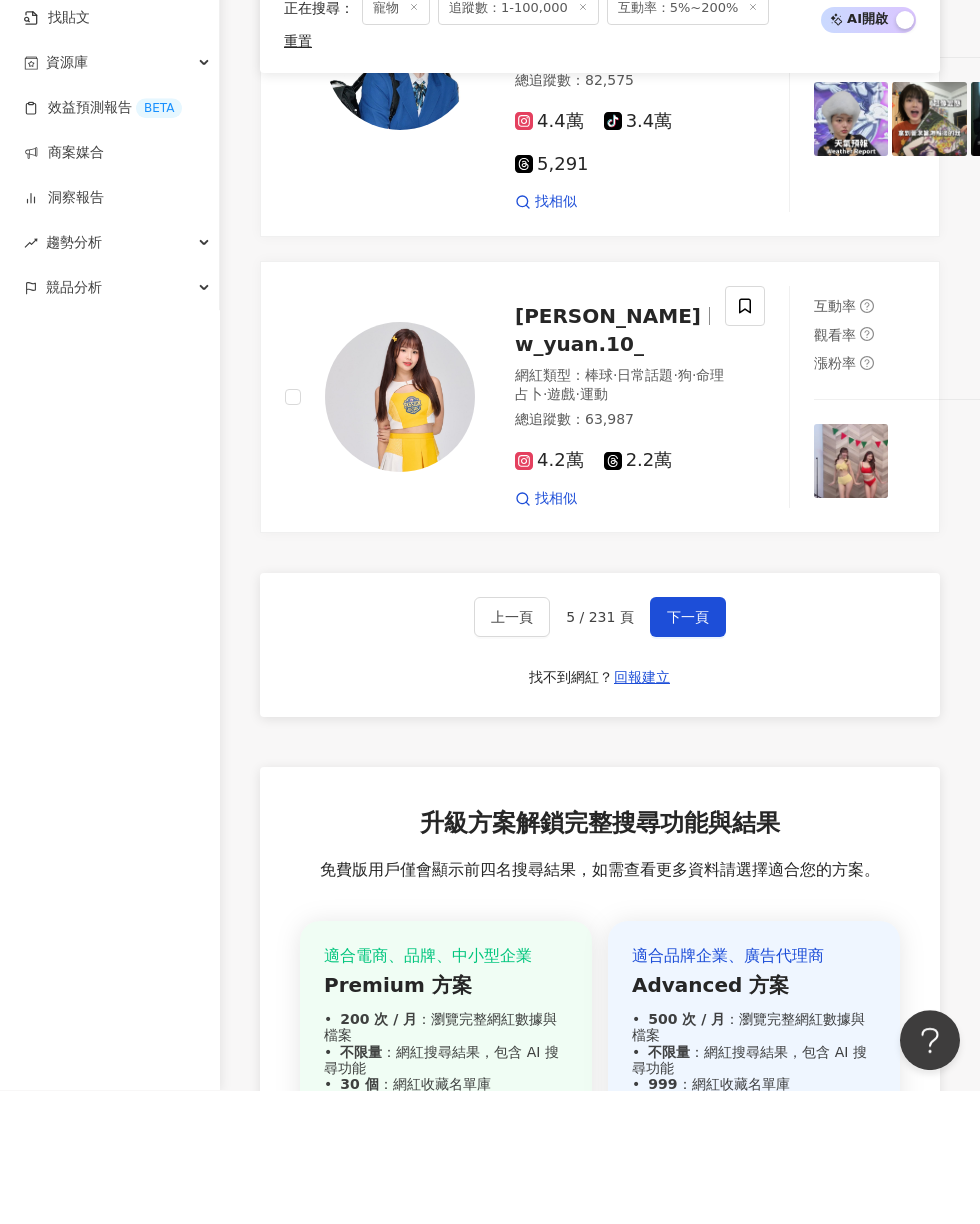
scroll to position [4776, 0]
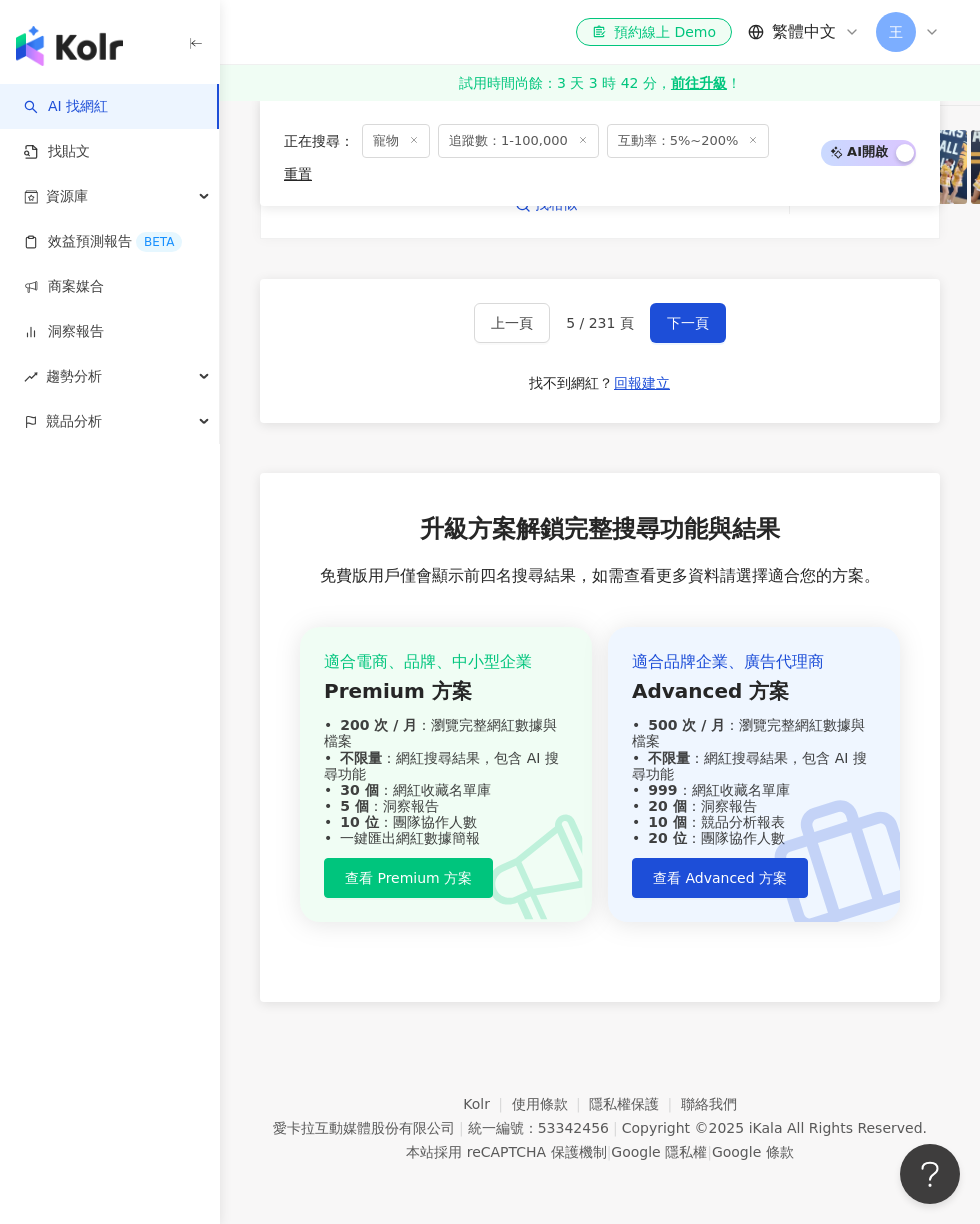
click at [702, 343] on button "下一頁" at bounding box center [688, 323] width 76 height 40
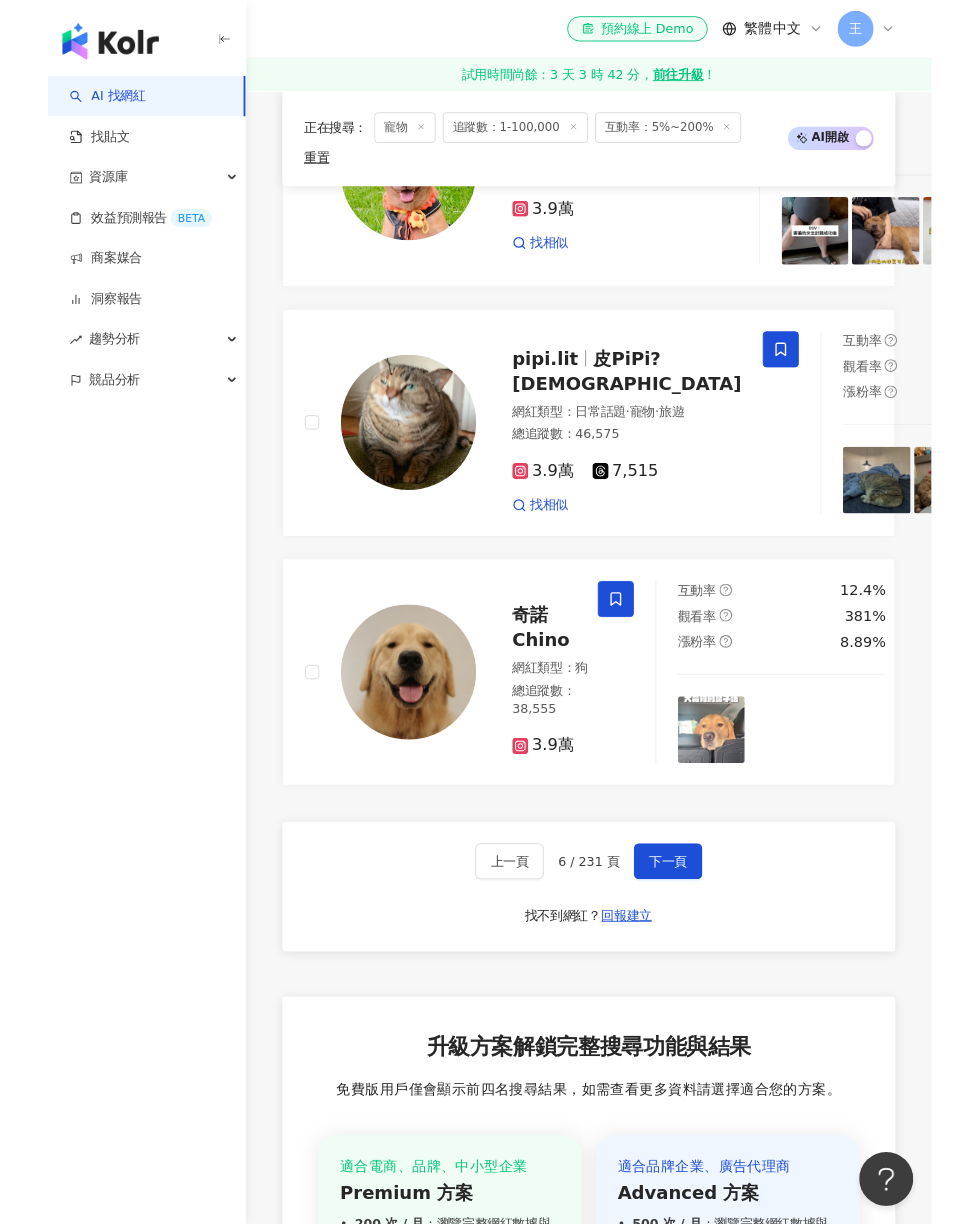
scroll to position [4374, 0]
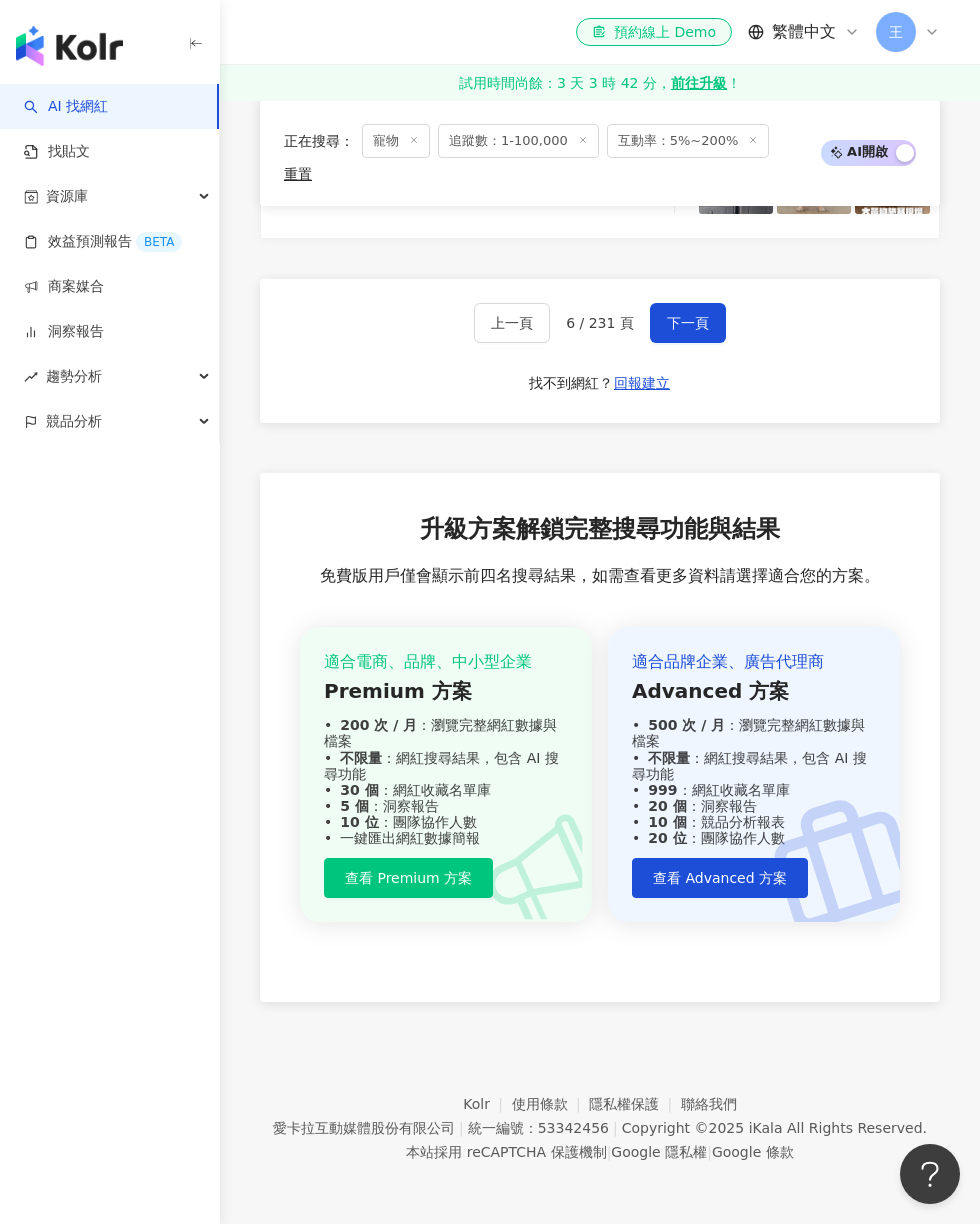
click at [693, 331] on span "下一頁" at bounding box center [688, 323] width 42 height 16
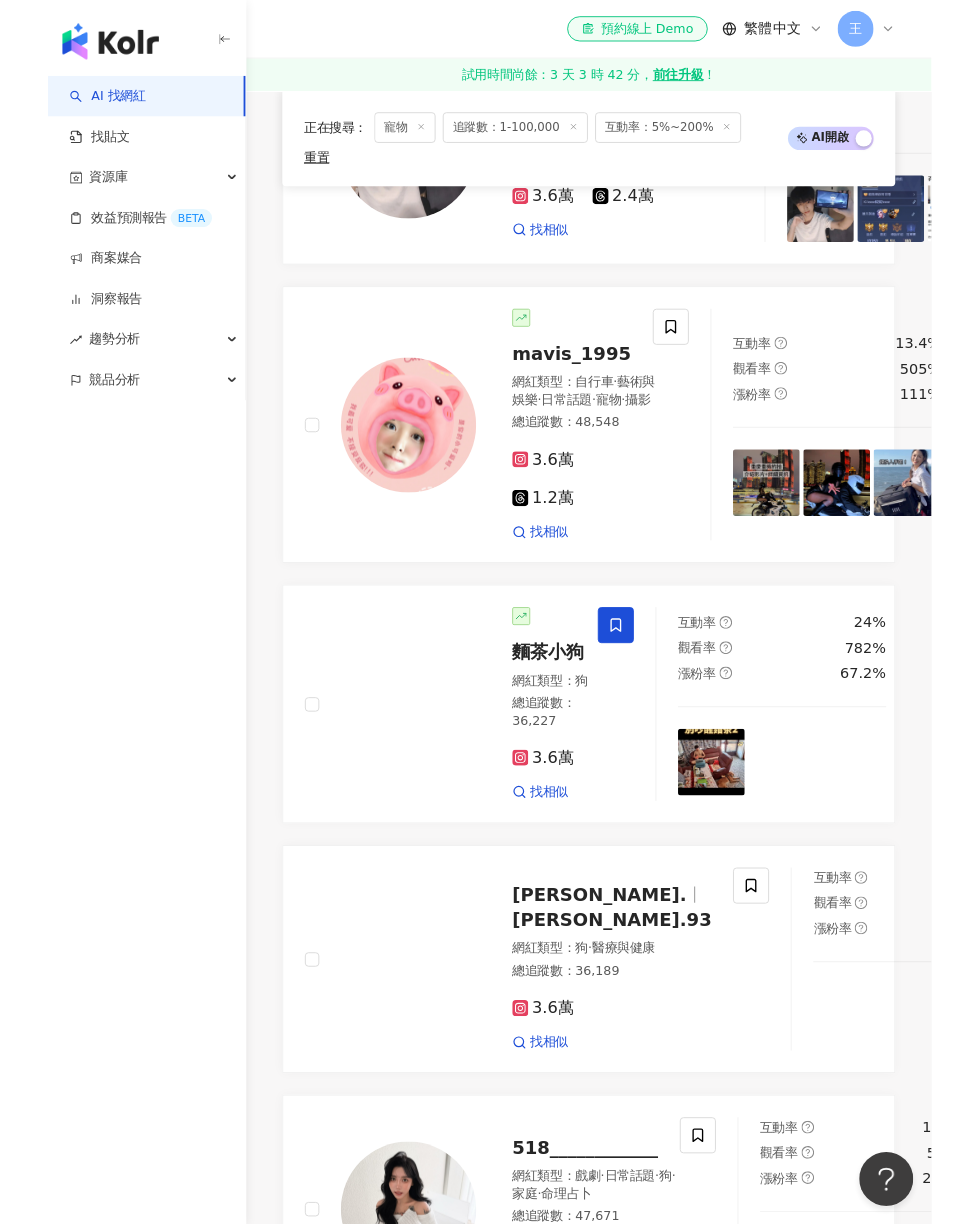
scroll to position [3816, 0]
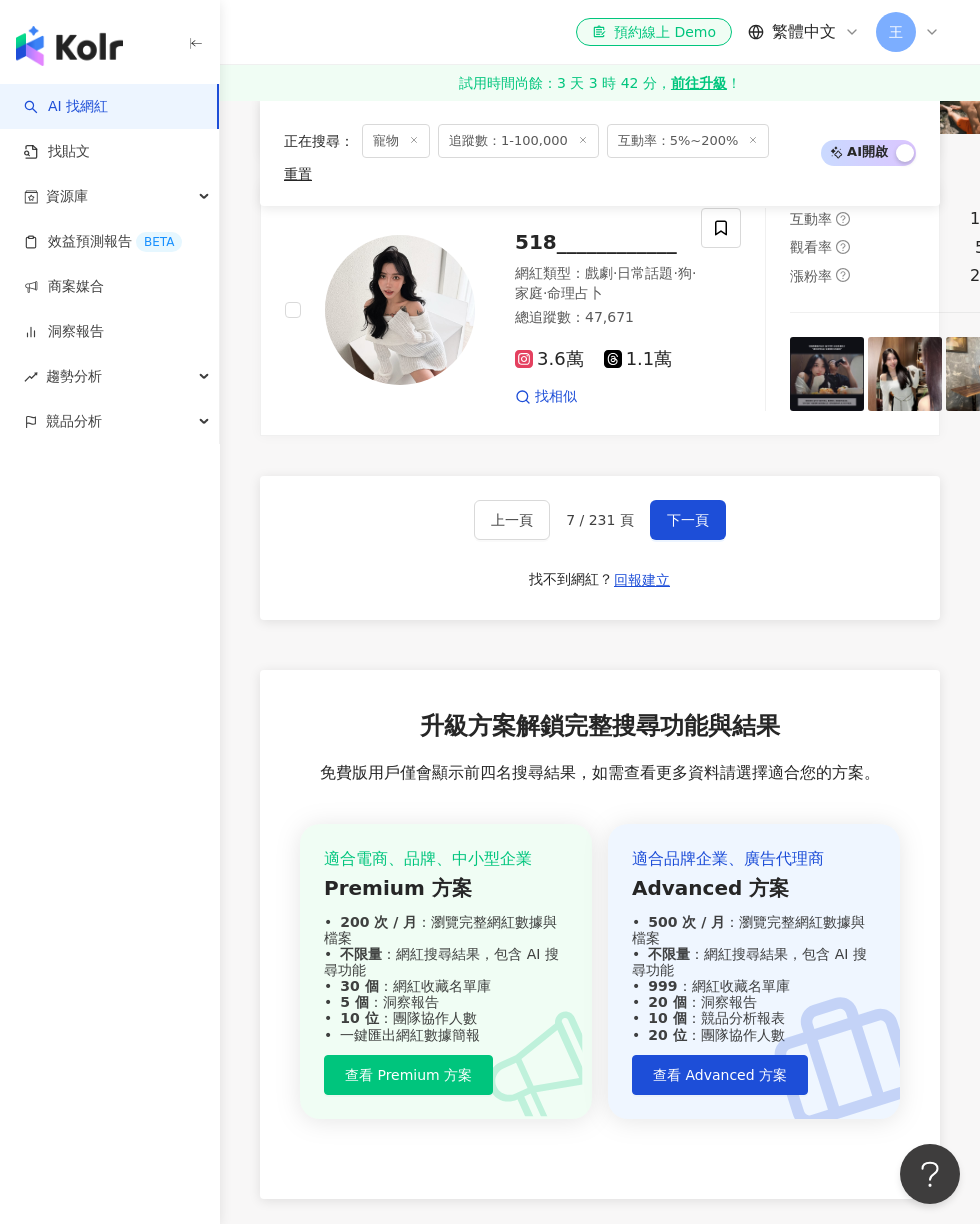
click at [708, 540] on button "下一頁" at bounding box center [688, 520] width 76 height 40
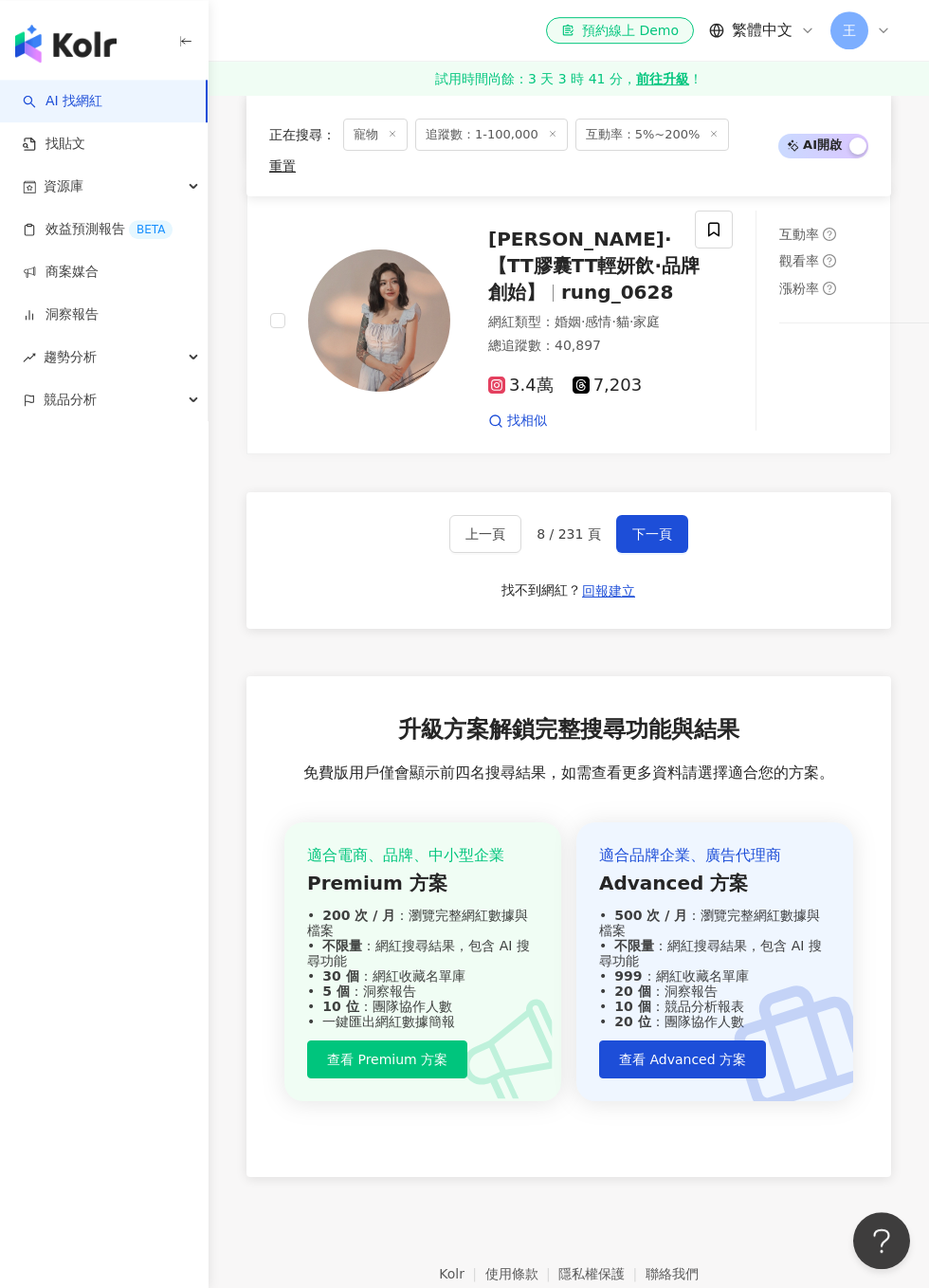
scroll to position [4115, 0]
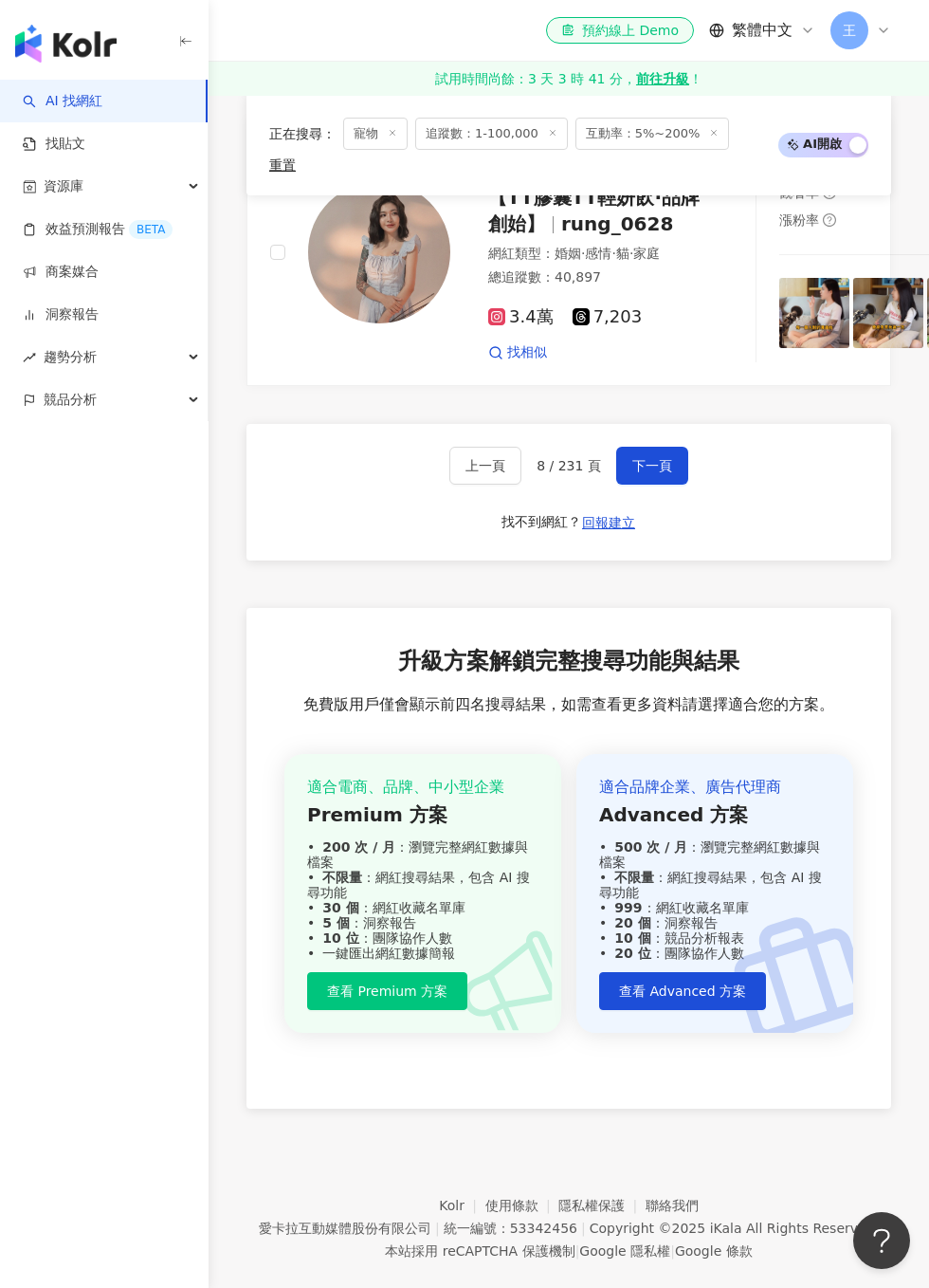
click at [681, 485] on button "下一頁" at bounding box center [652, 466] width 72 height 38
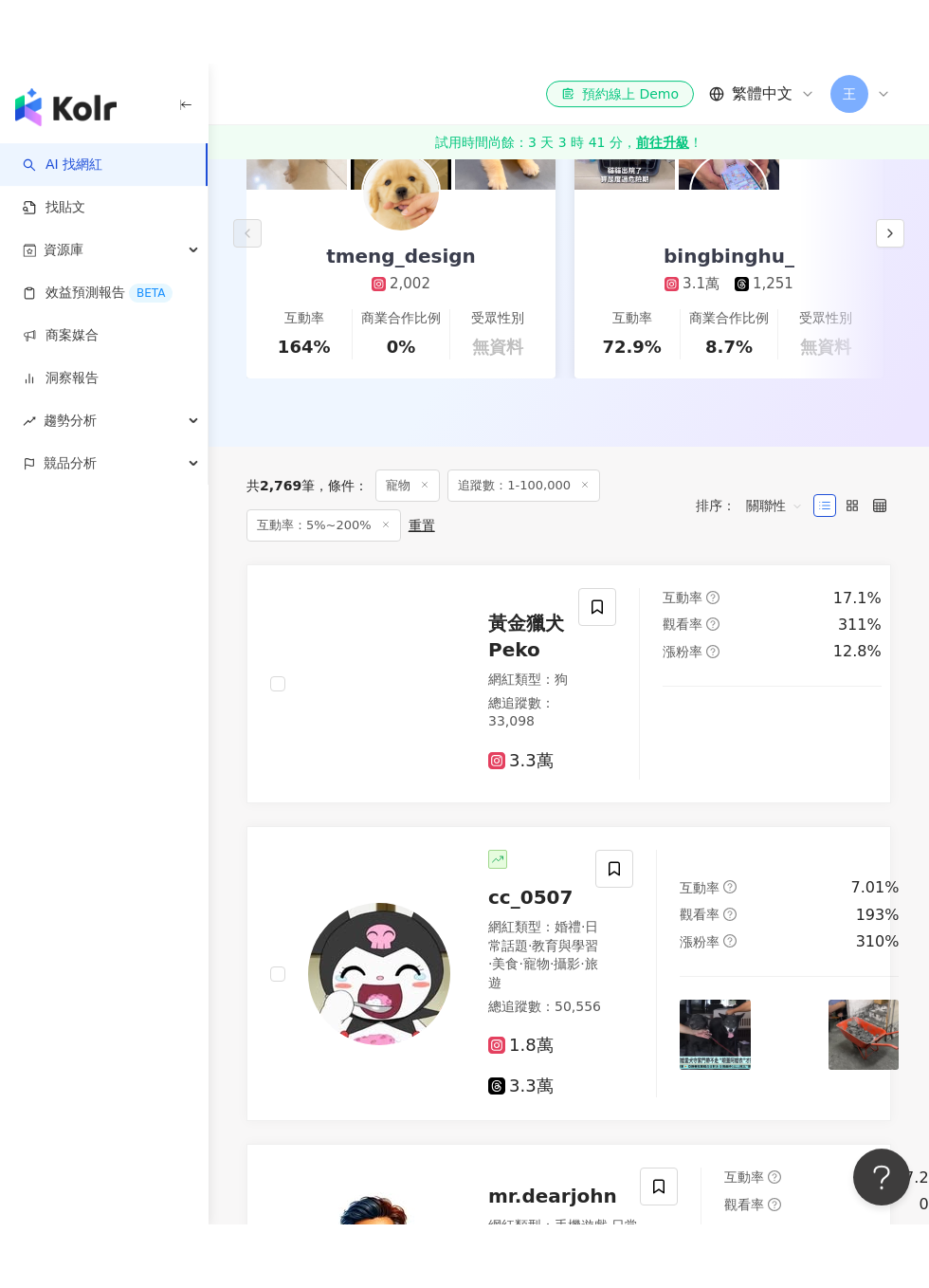
scroll to position [524, 0]
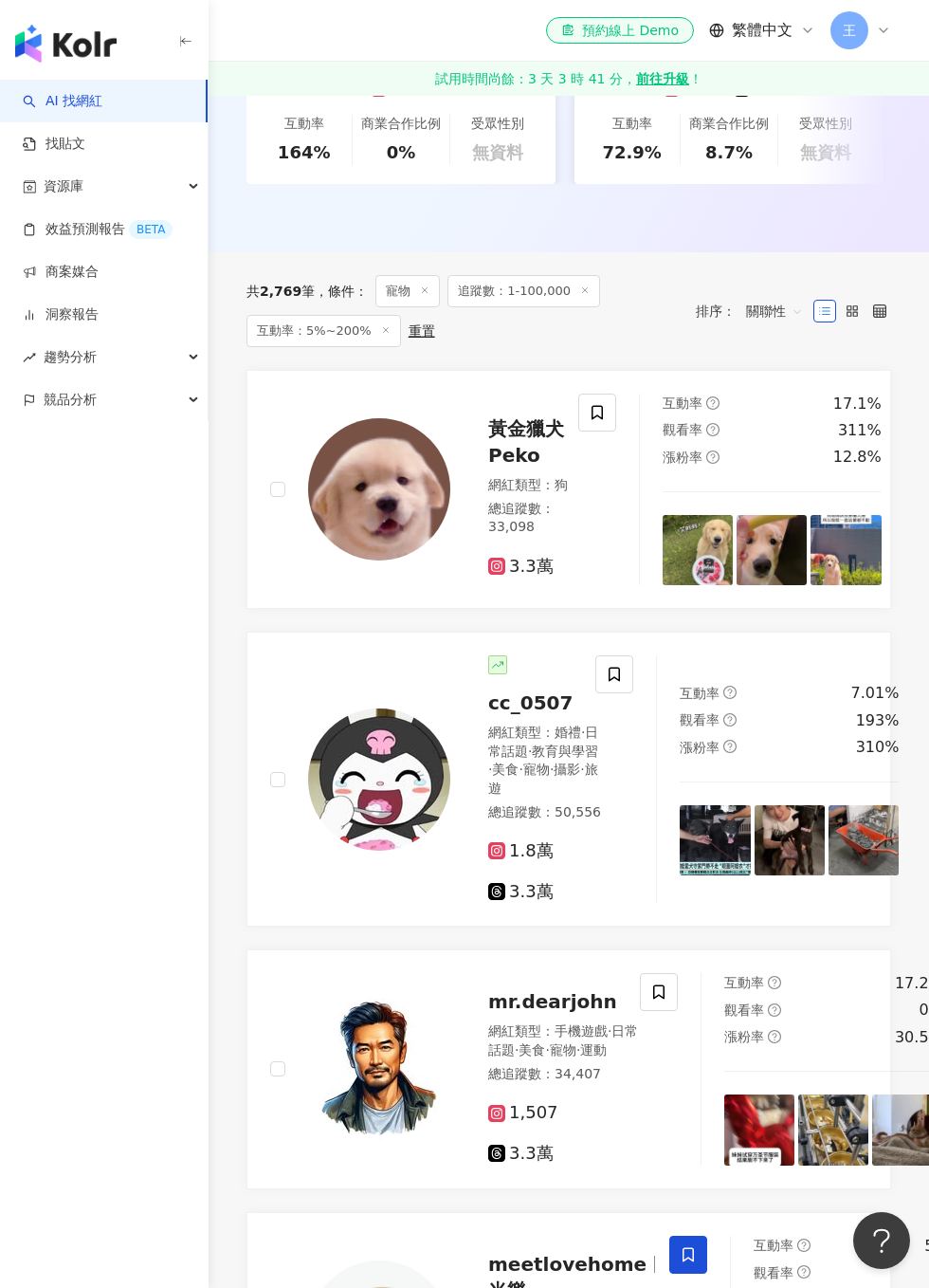
click at [603, 411] on span at bounding box center [597, 413] width 38 height 38
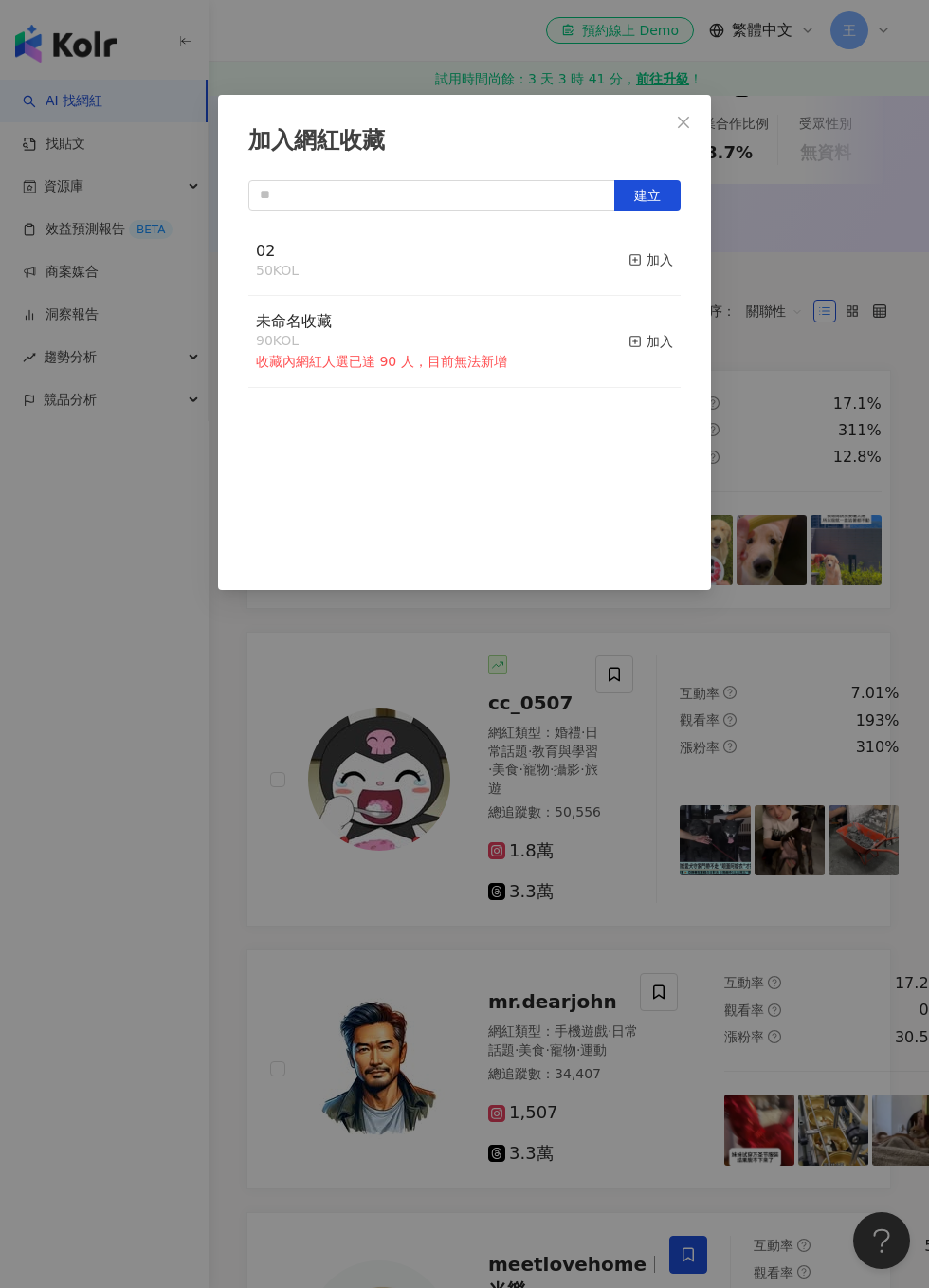
click at [665, 249] on div "加入" at bounding box center [650, 260] width 45 height 21
click at [805, 335] on div "加入網紅收藏 建立 02 51 KOL 已加入 未命名收藏 90 KOL 收藏內網紅人選已達 90 人，目前無法新增 加入" at bounding box center [464, 644] width 929 height 1288
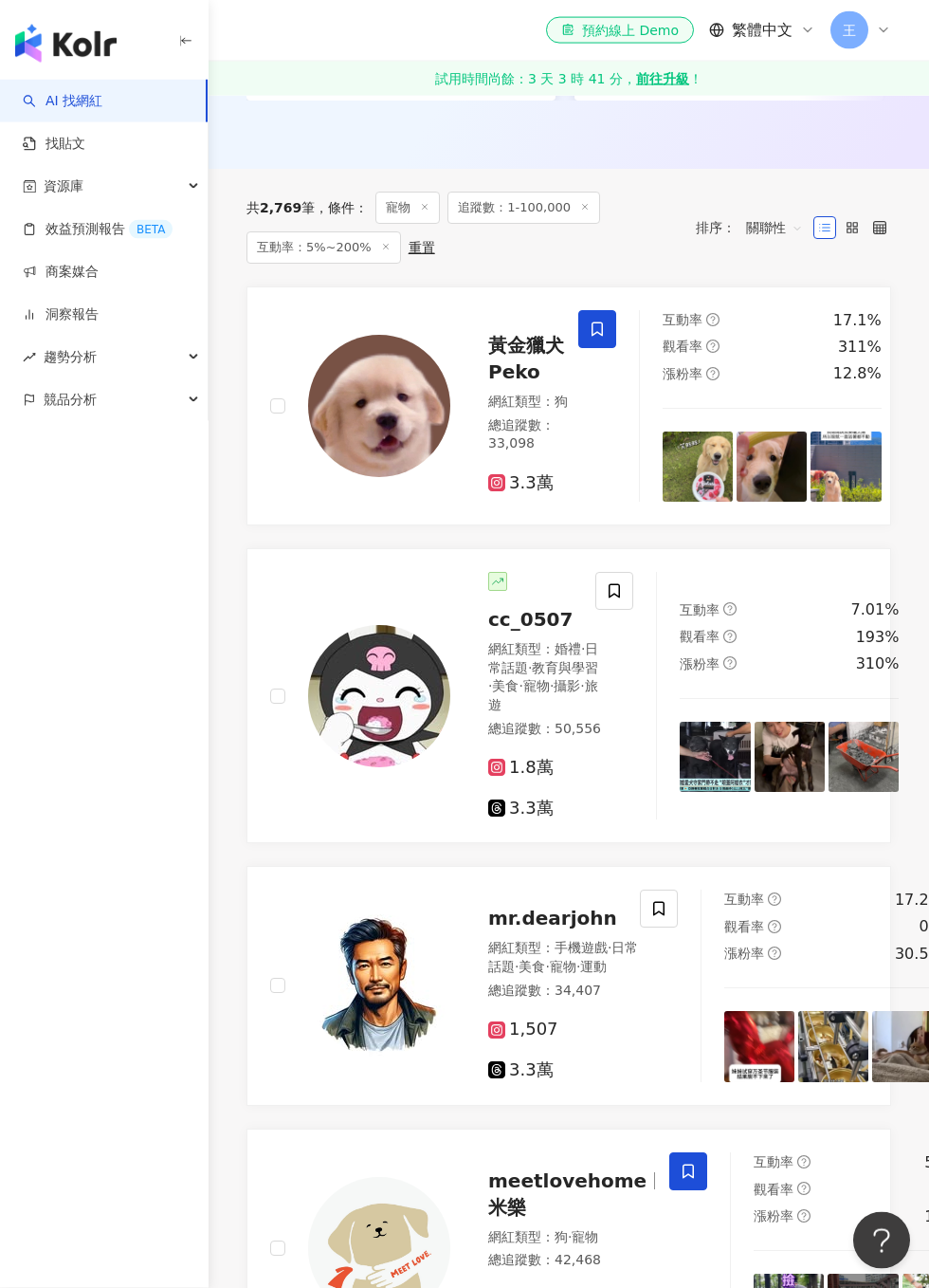
scroll to position [809, 0]
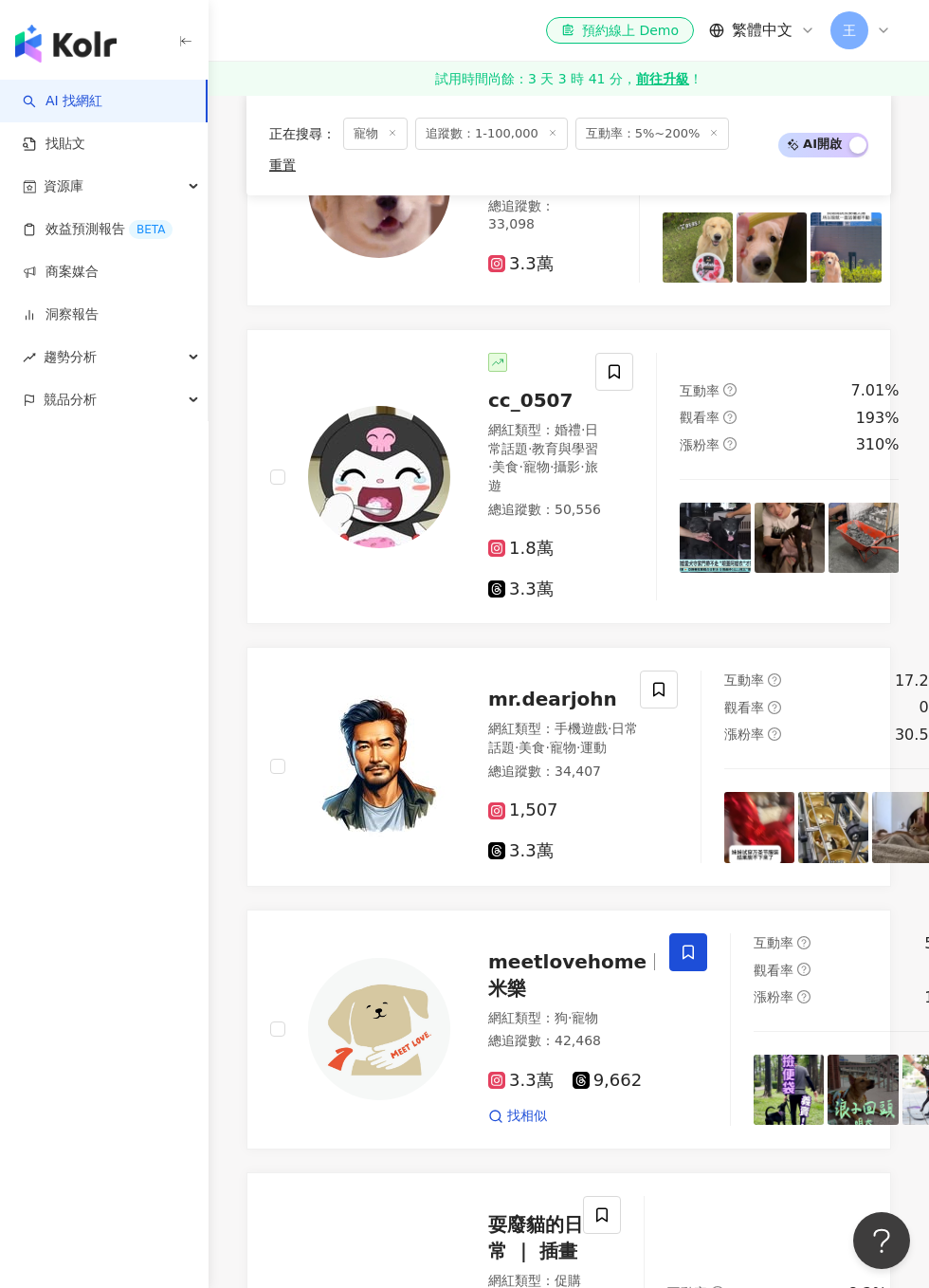
click at [626, 371] on span at bounding box center [614, 372] width 38 height 38
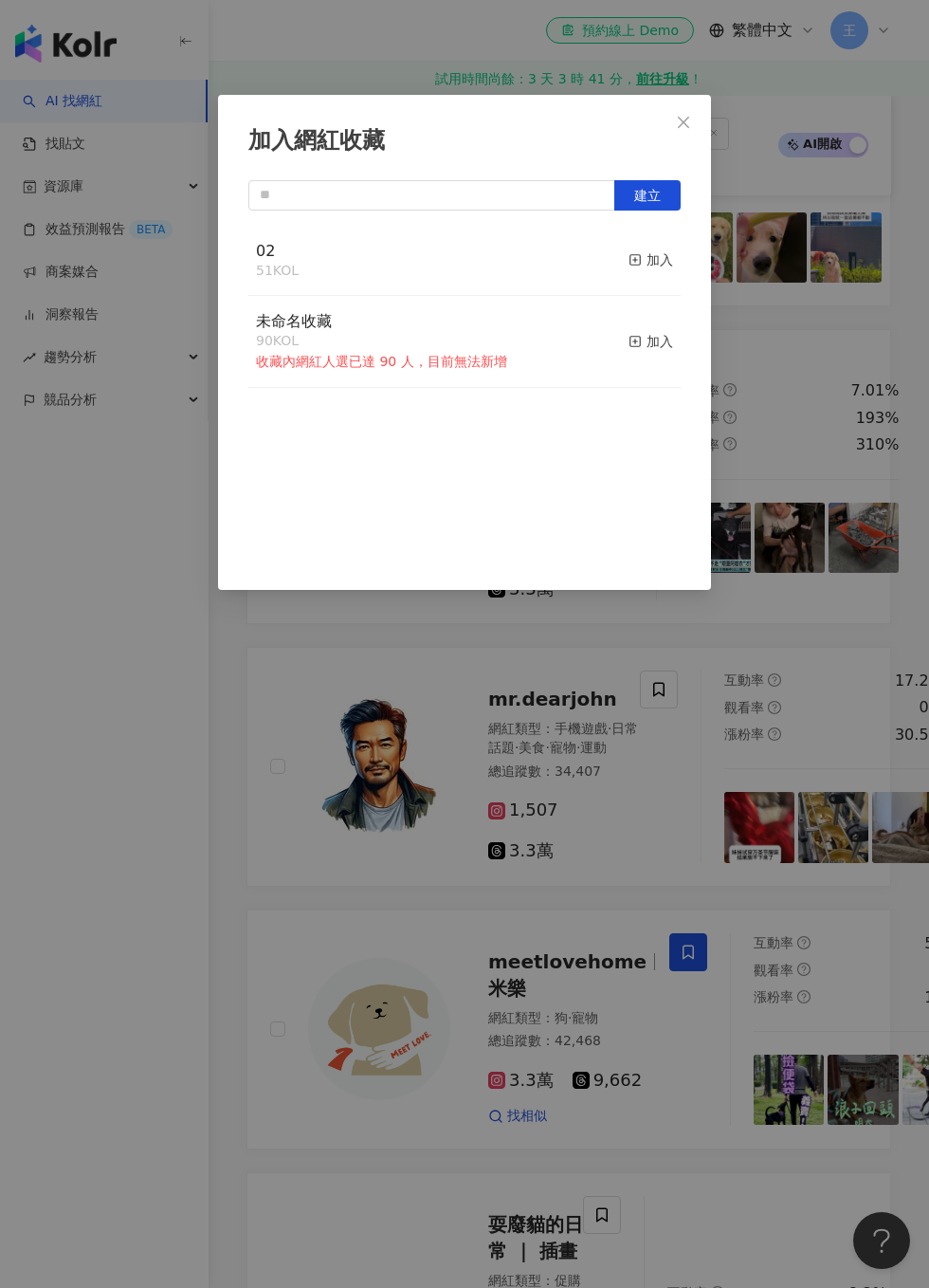
click at [670, 246] on button "加入" at bounding box center [650, 261] width 45 height 40
click at [802, 313] on div "加入網紅收藏 建立 02 52 KOL 已加入 未命名收藏 90 KOL 收藏內網紅人選已達 90 人，目前無法新增 加入" at bounding box center [464, 644] width 929 height 1288
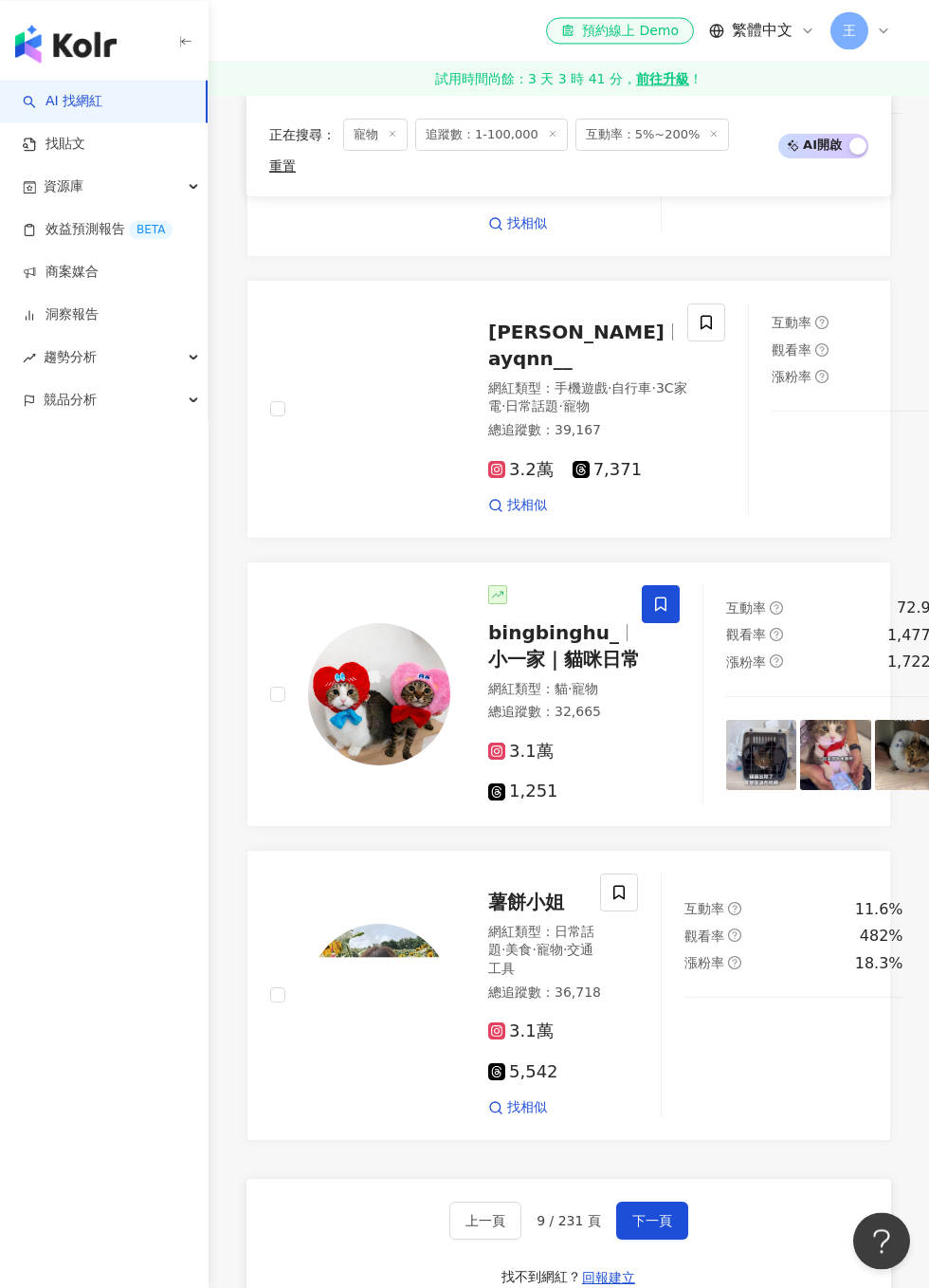
scroll to position [3447, 0]
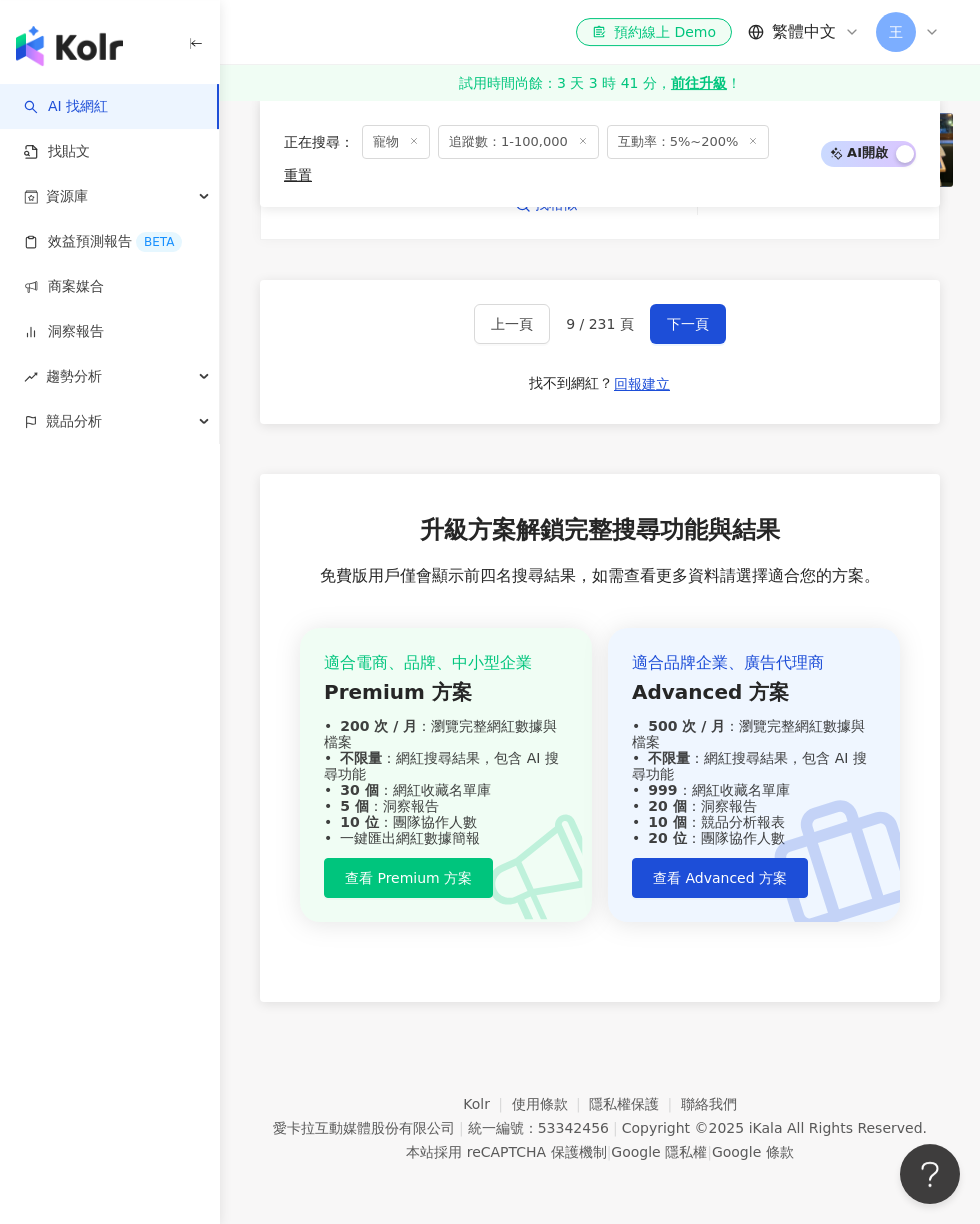
click at [697, 332] on span "下一頁" at bounding box center [688, 324] width 42 height 16
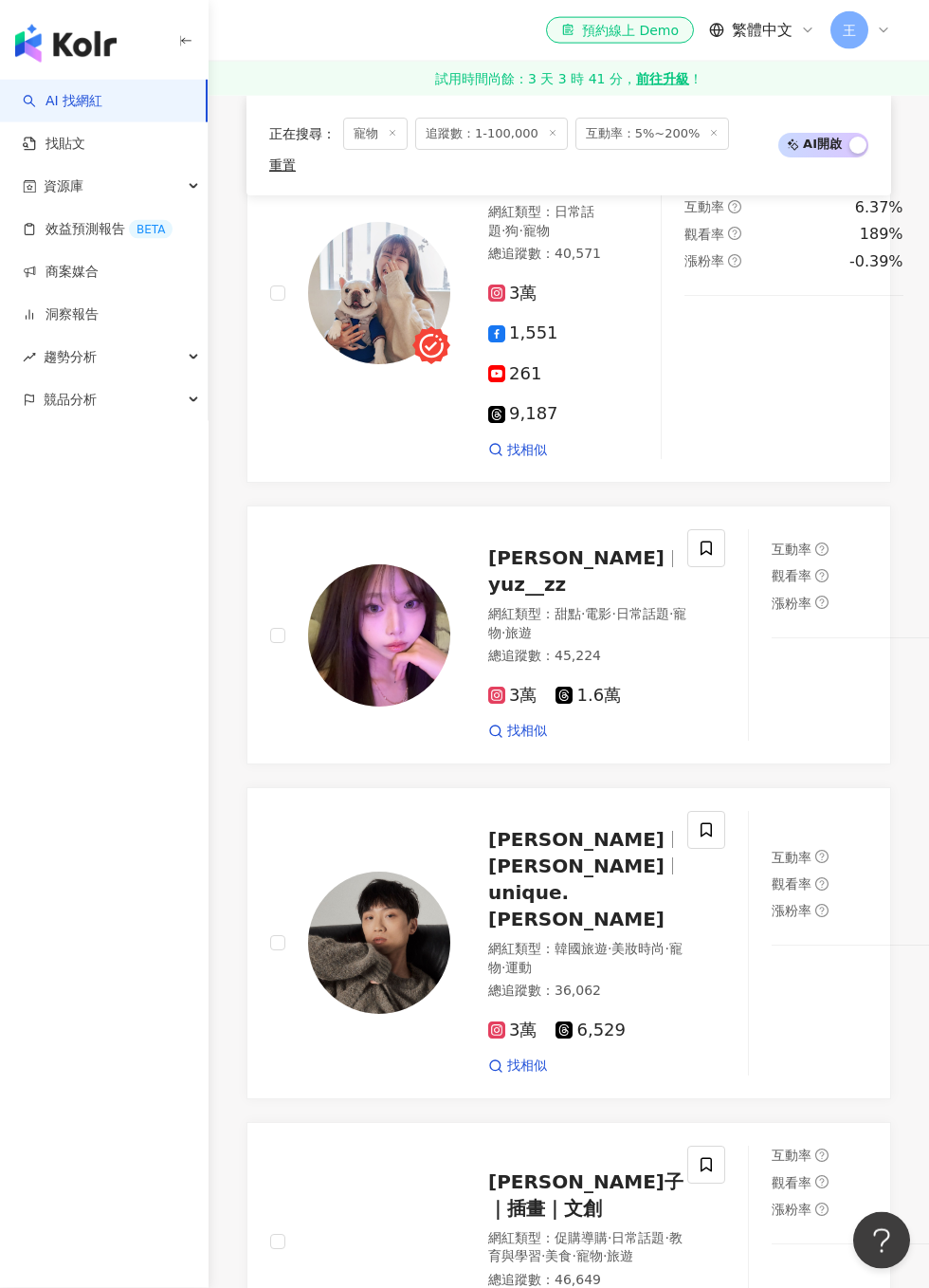
scroll to position [3373, 0]
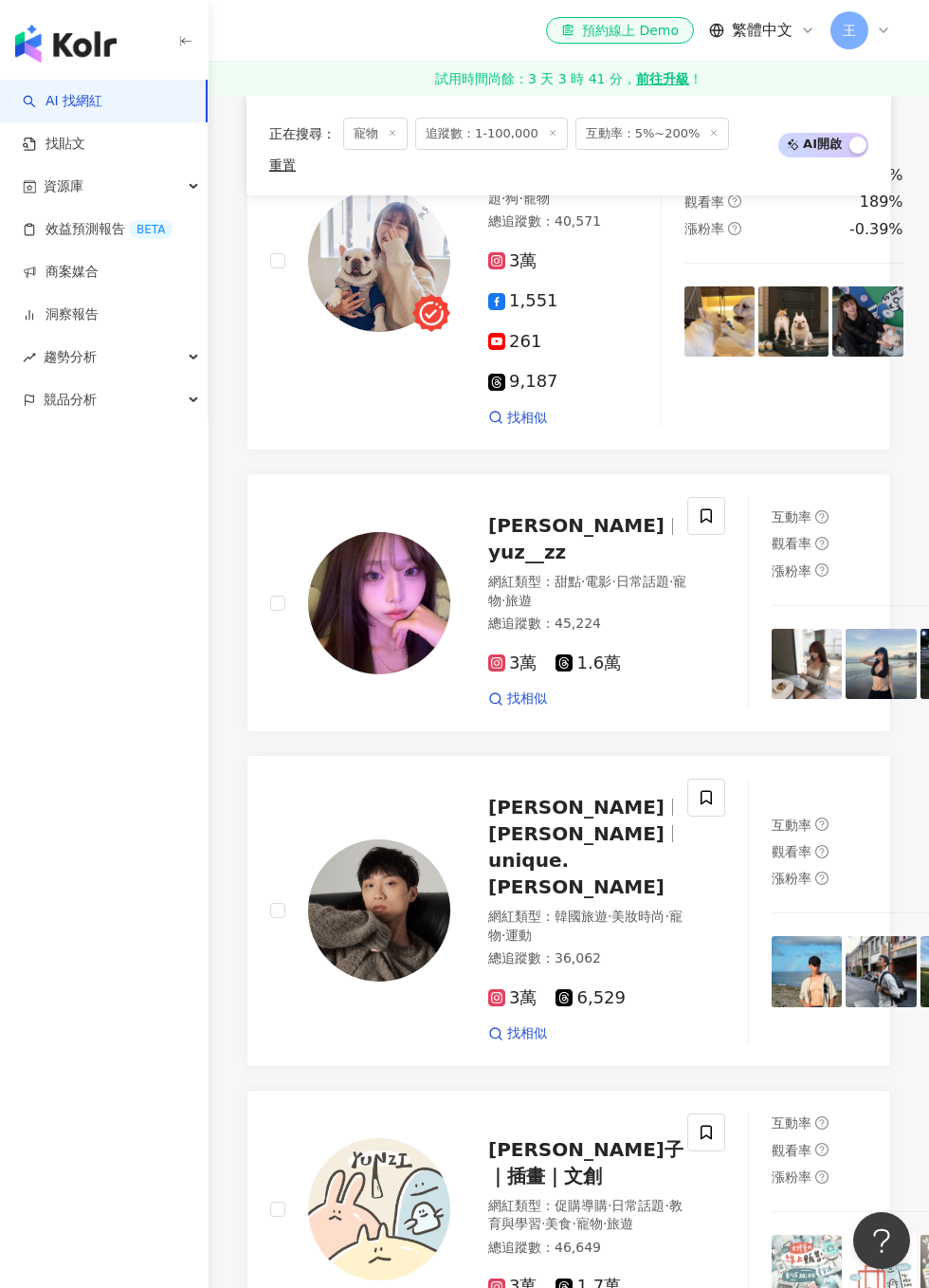
click at [624, 133] on span at bounding box center [619, 114] width 38 height 38
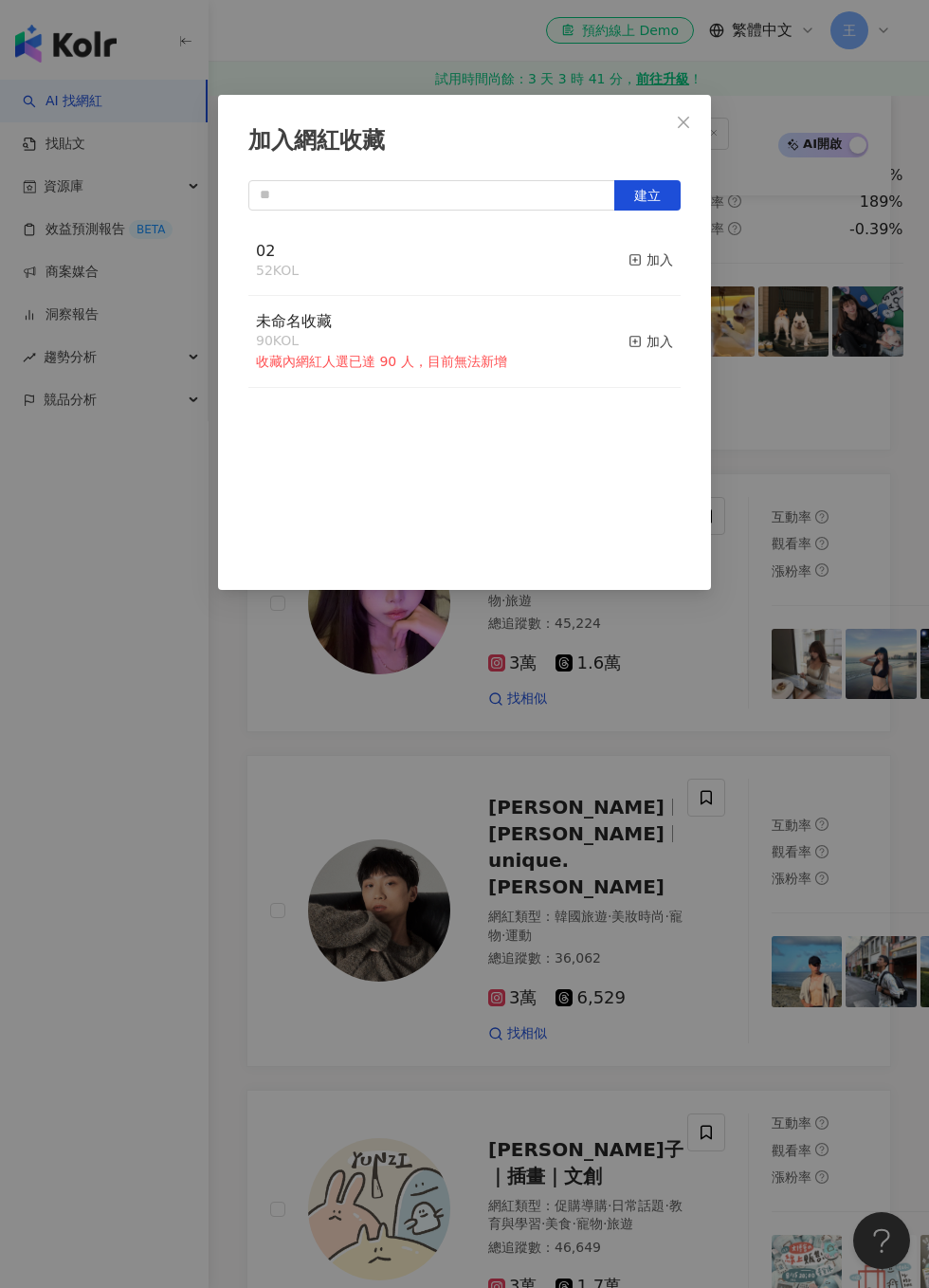
click at [669, 267] on div "加入" at bounding box center [650, 260] width 45 height 21
click at [826, 373] on div "加入網紅收藏 建立 02 53 KOL 已加入 未命名收藏 90 KOL 收藏內網紅人選已達 90 人，目前無法新增 加入" at bounding box center [464, 644] width 929 height 1288
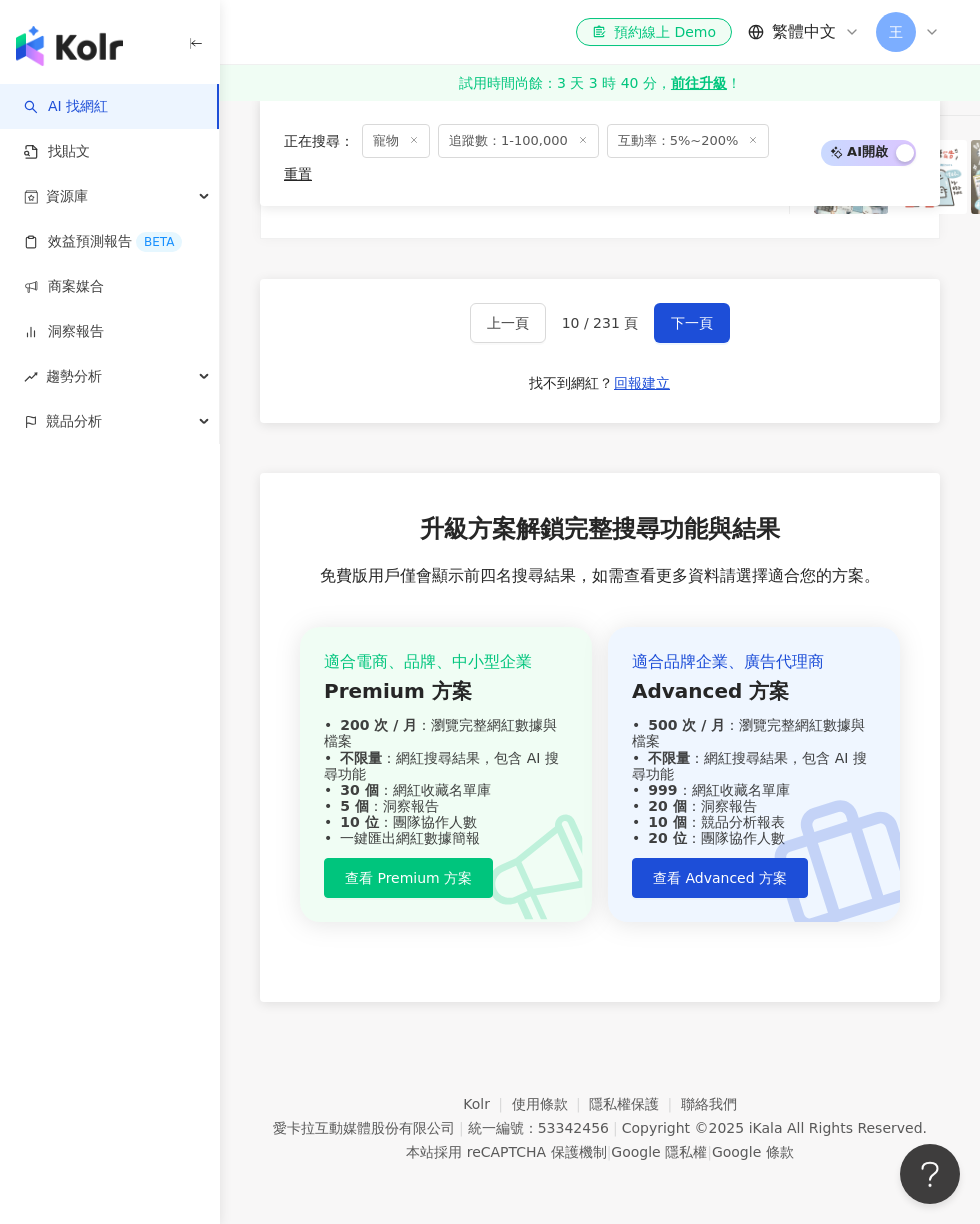
scroll to position [4906, 0]
click at [691, 343] on button "下一頁" at bounding box center [692, 323] width 76 height 40
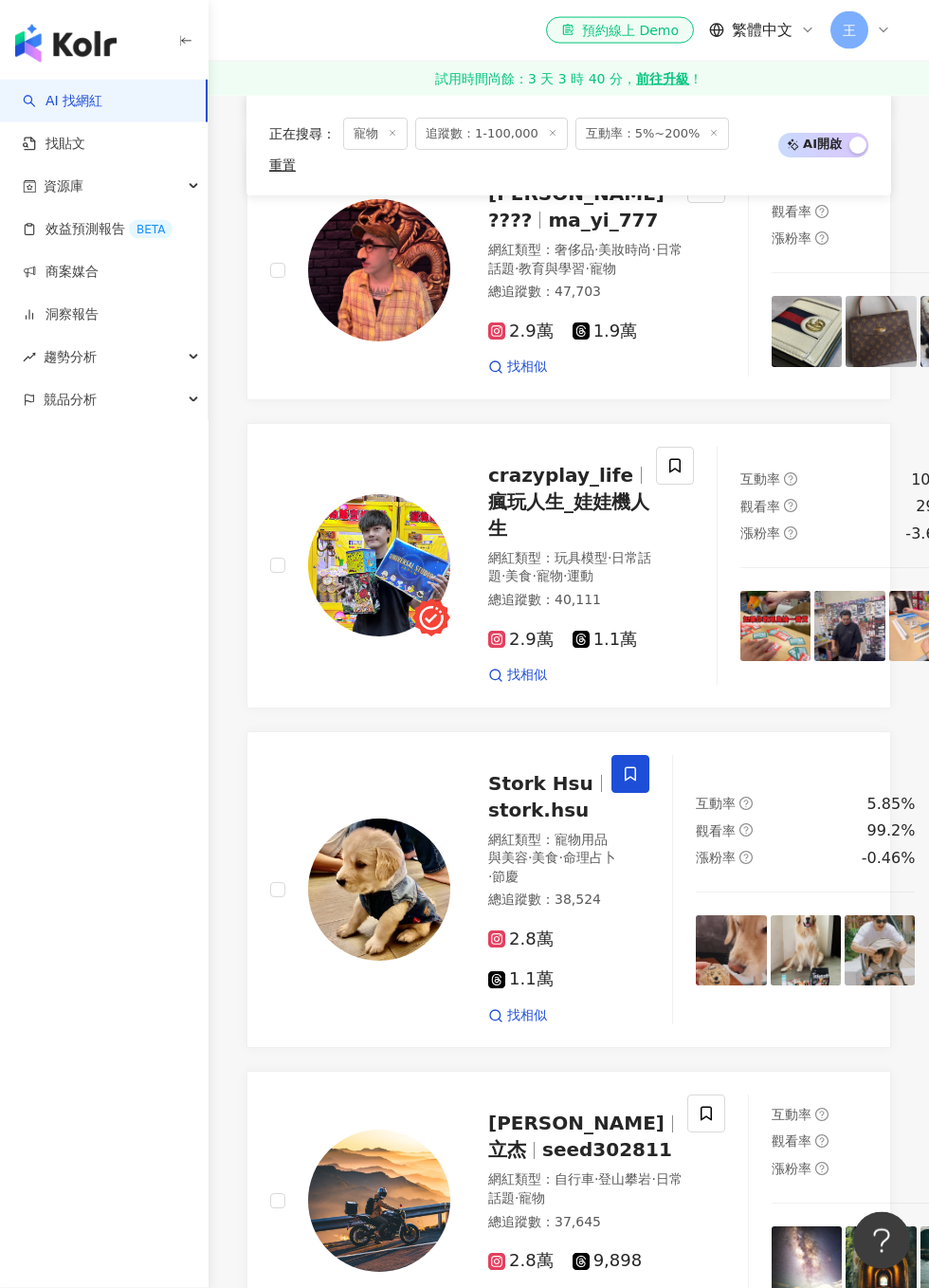
scroll to position [2909, 0]
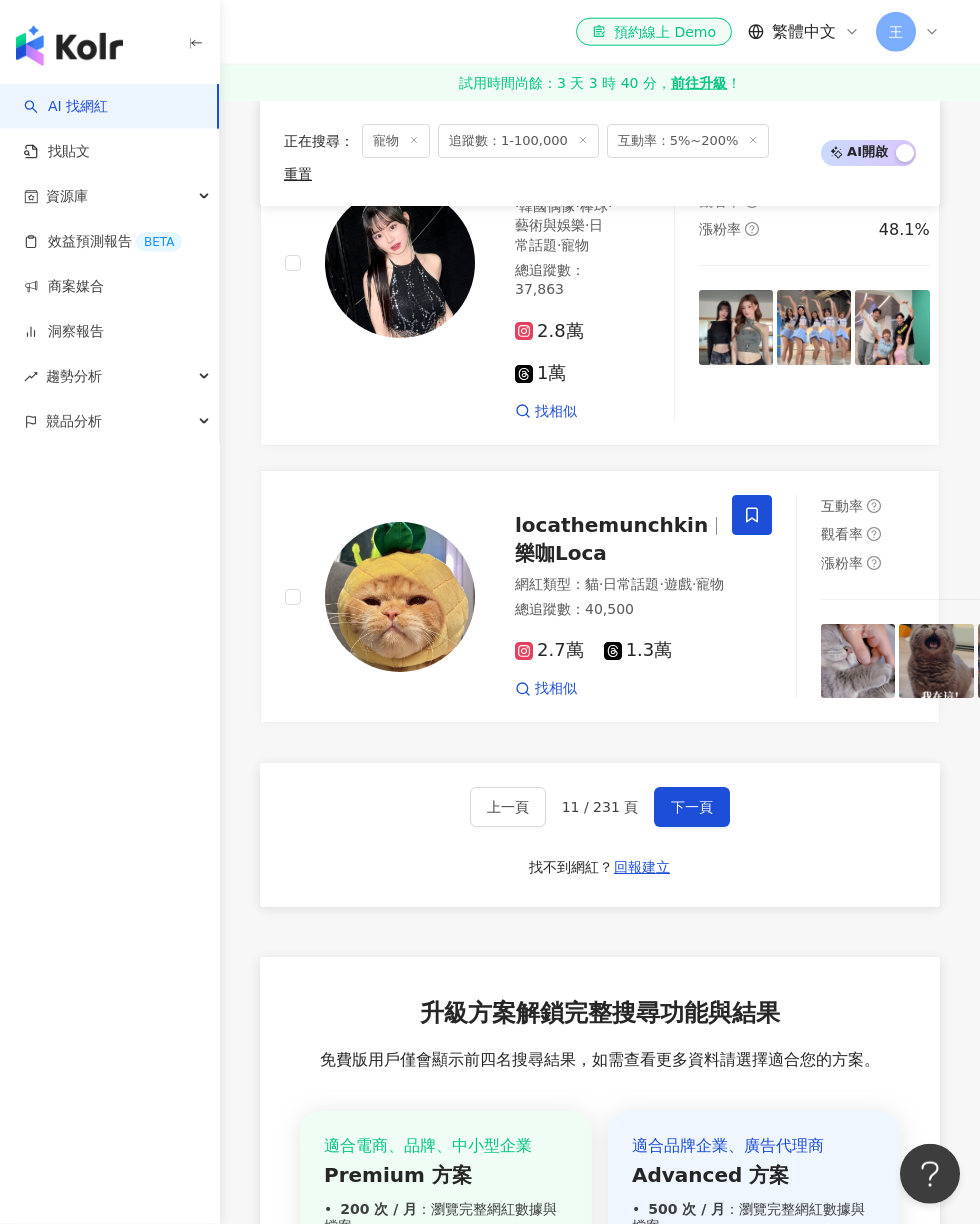
click at [700, 815] on span "下一頁" at bounding box center [692, 807] width 42 height 16
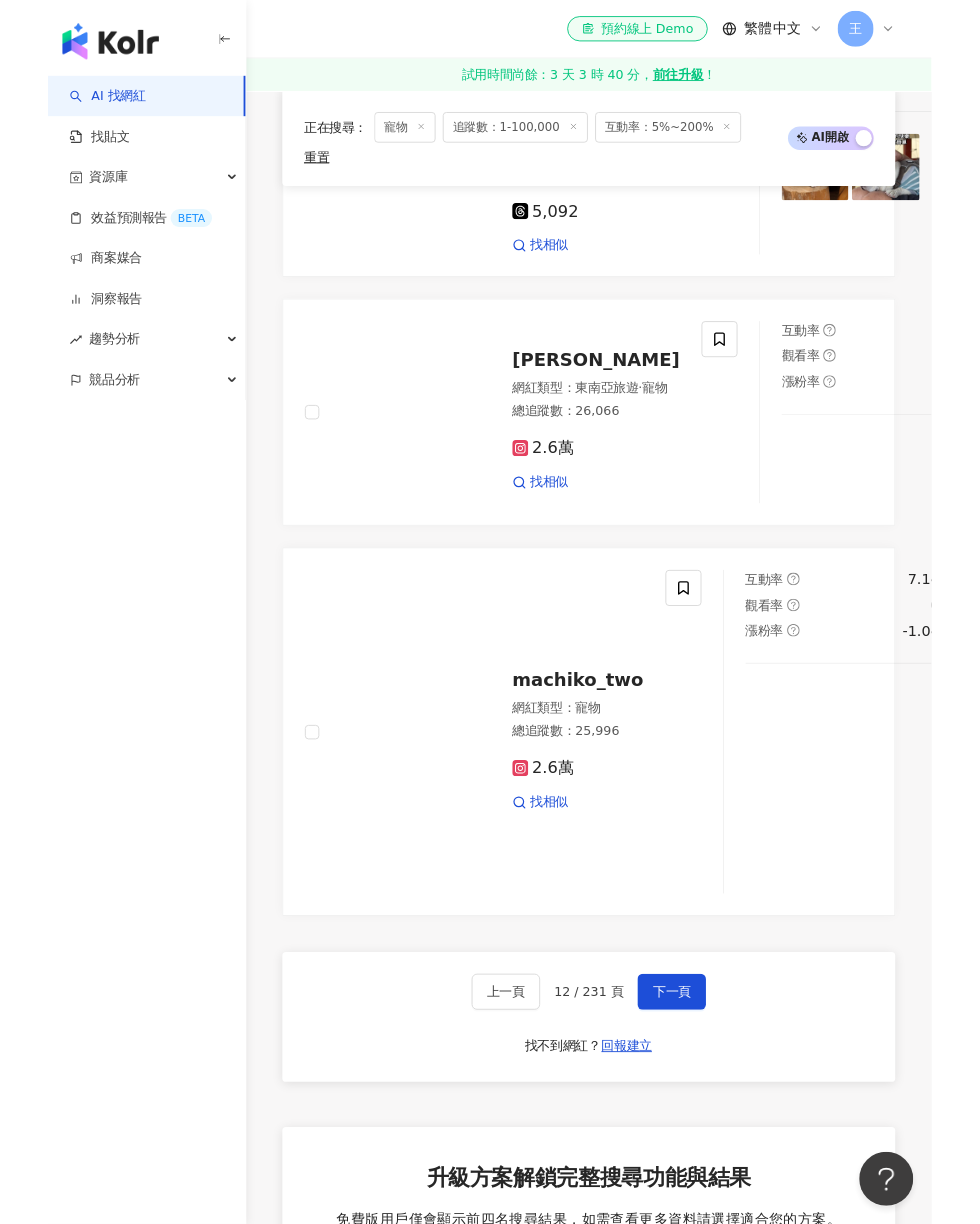
scroll to position [4703, 0]
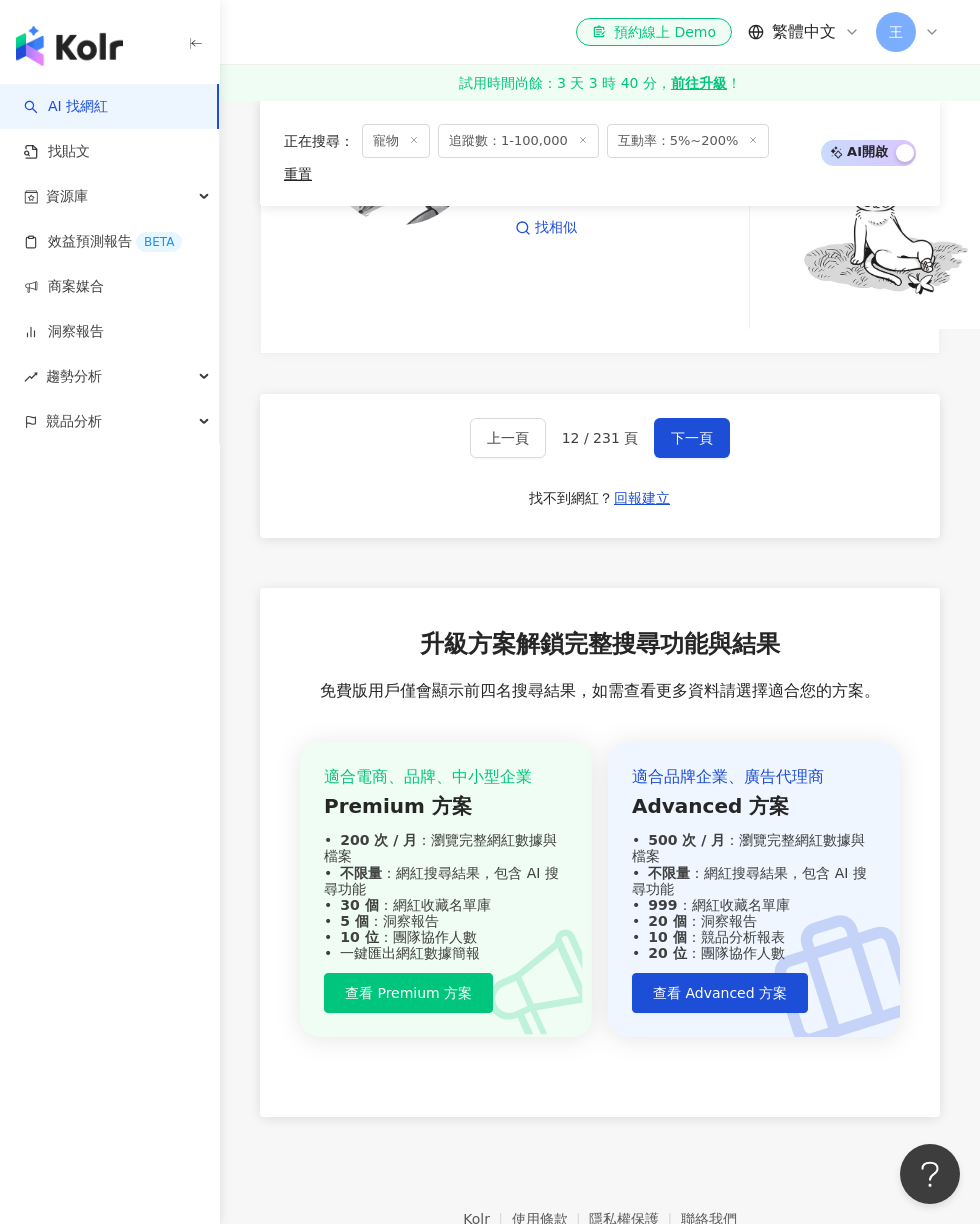
click at [700, 458] on button "下一頁" at bounding box center [692, 438] width 76 height 40
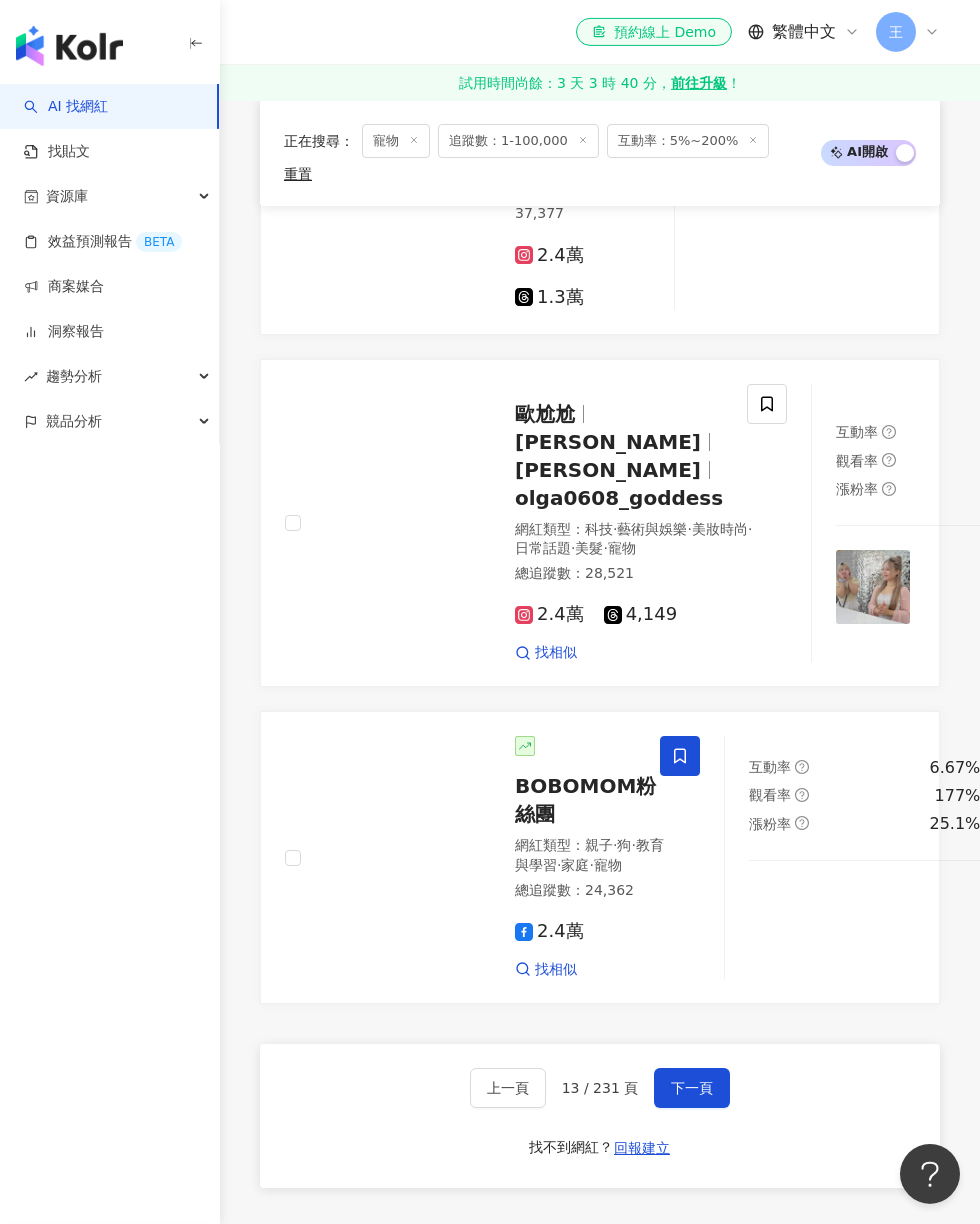
scroll to position [4216, 0]
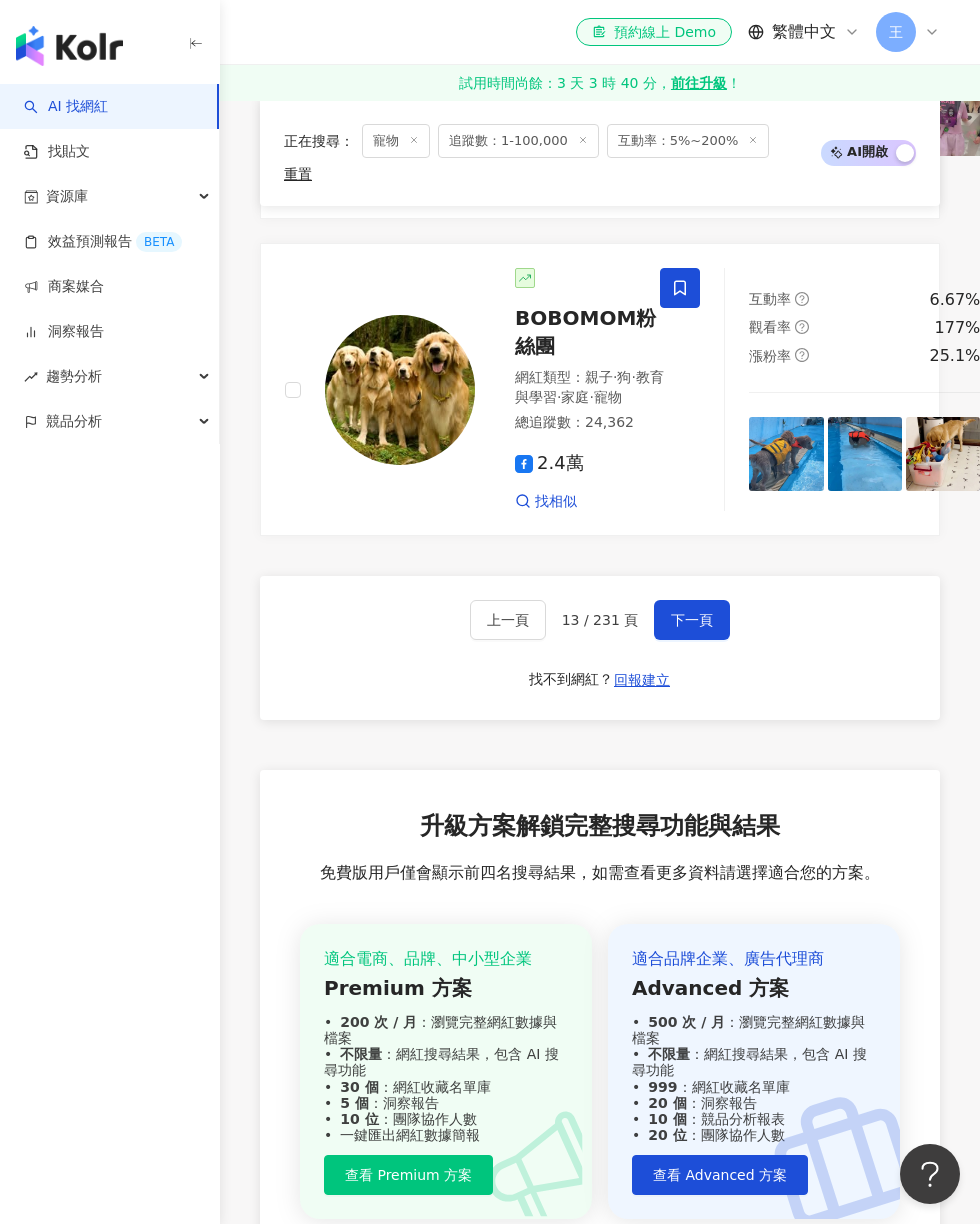
click at [687, 640] on button "下一頁" at bounding box center [692, 620] width 76 height 40
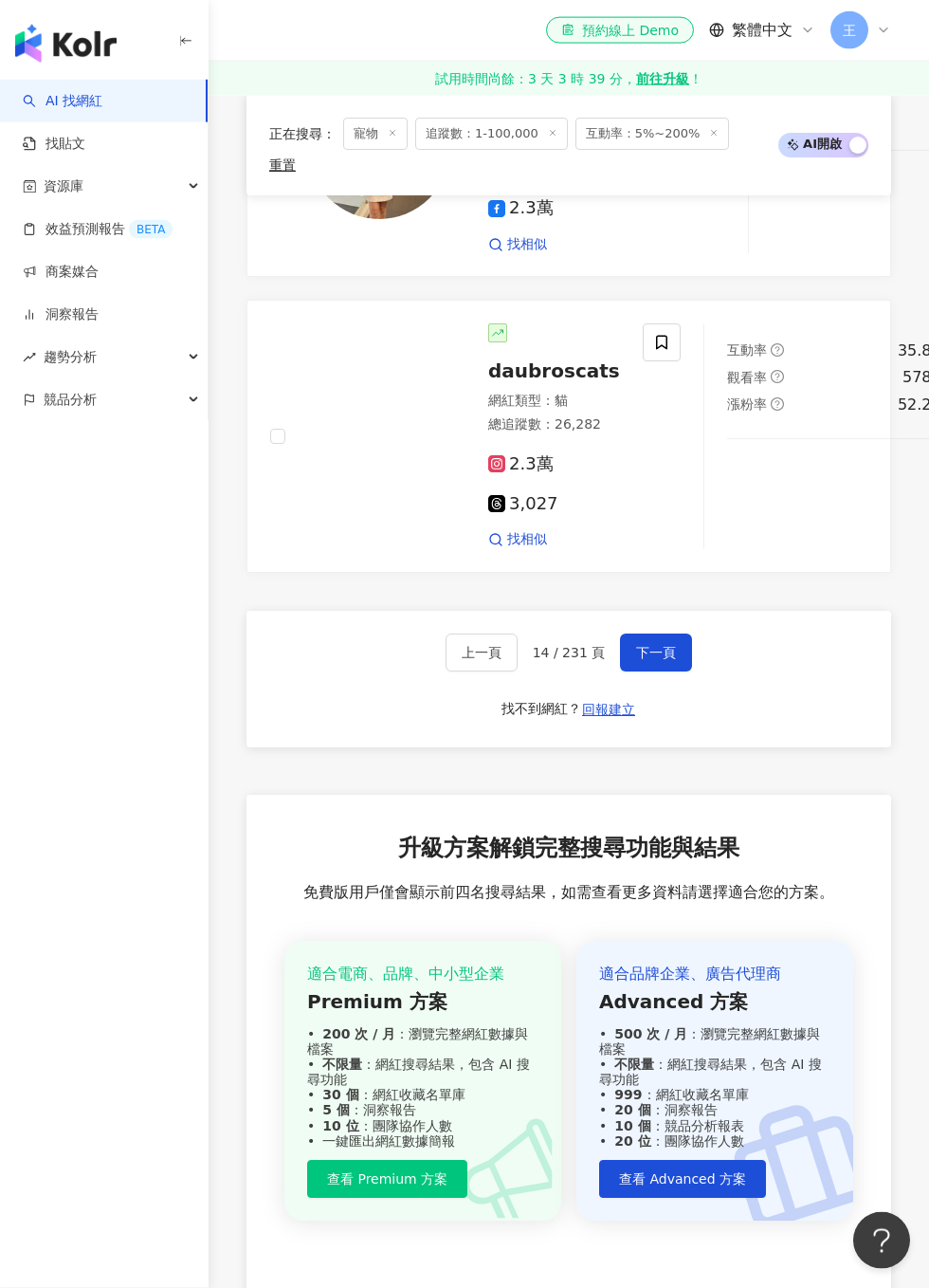
scroll to position [3853, 0]
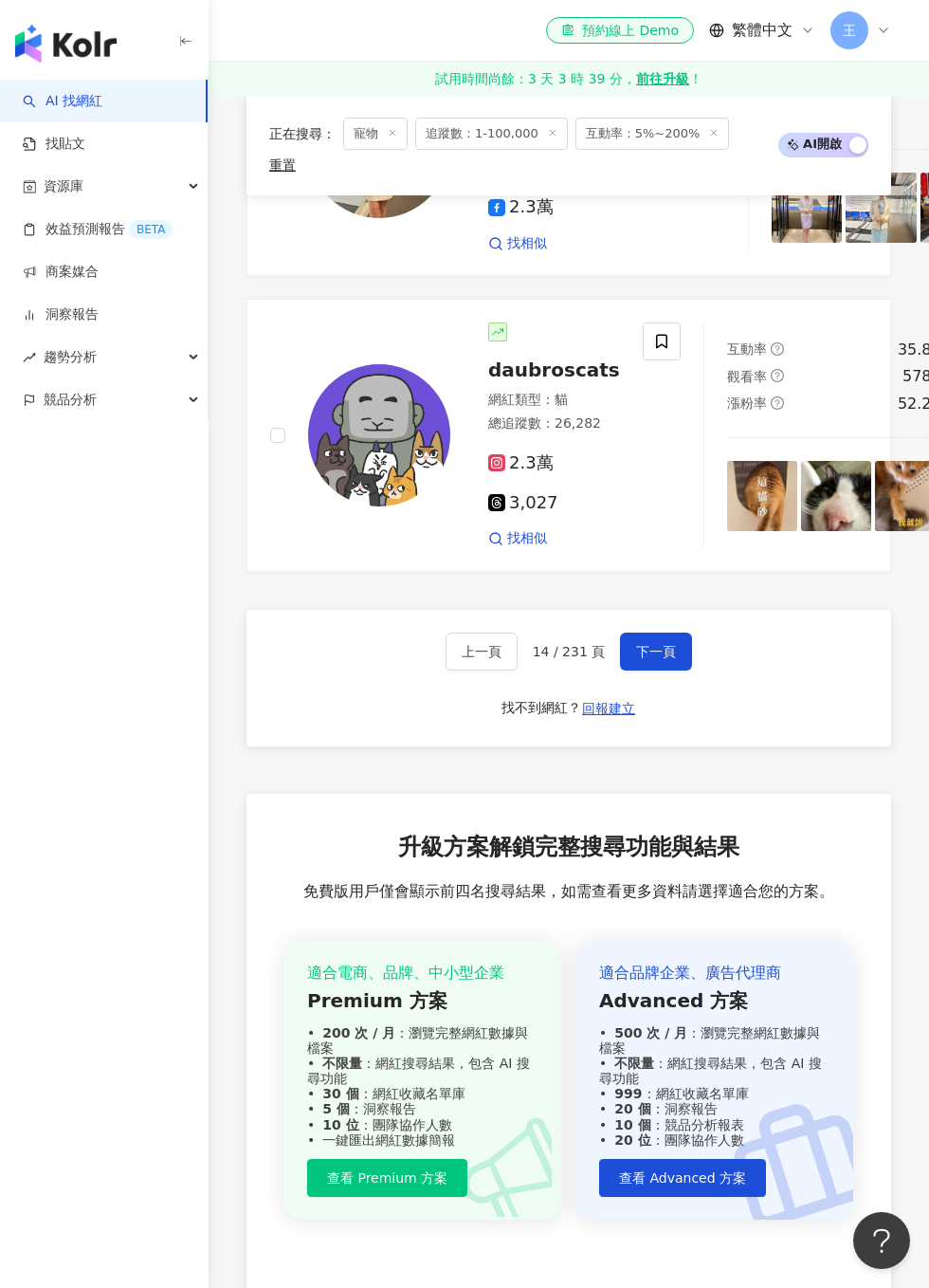
click at [643, 360] on span at bounding box center [662, 341] width 38 height 38
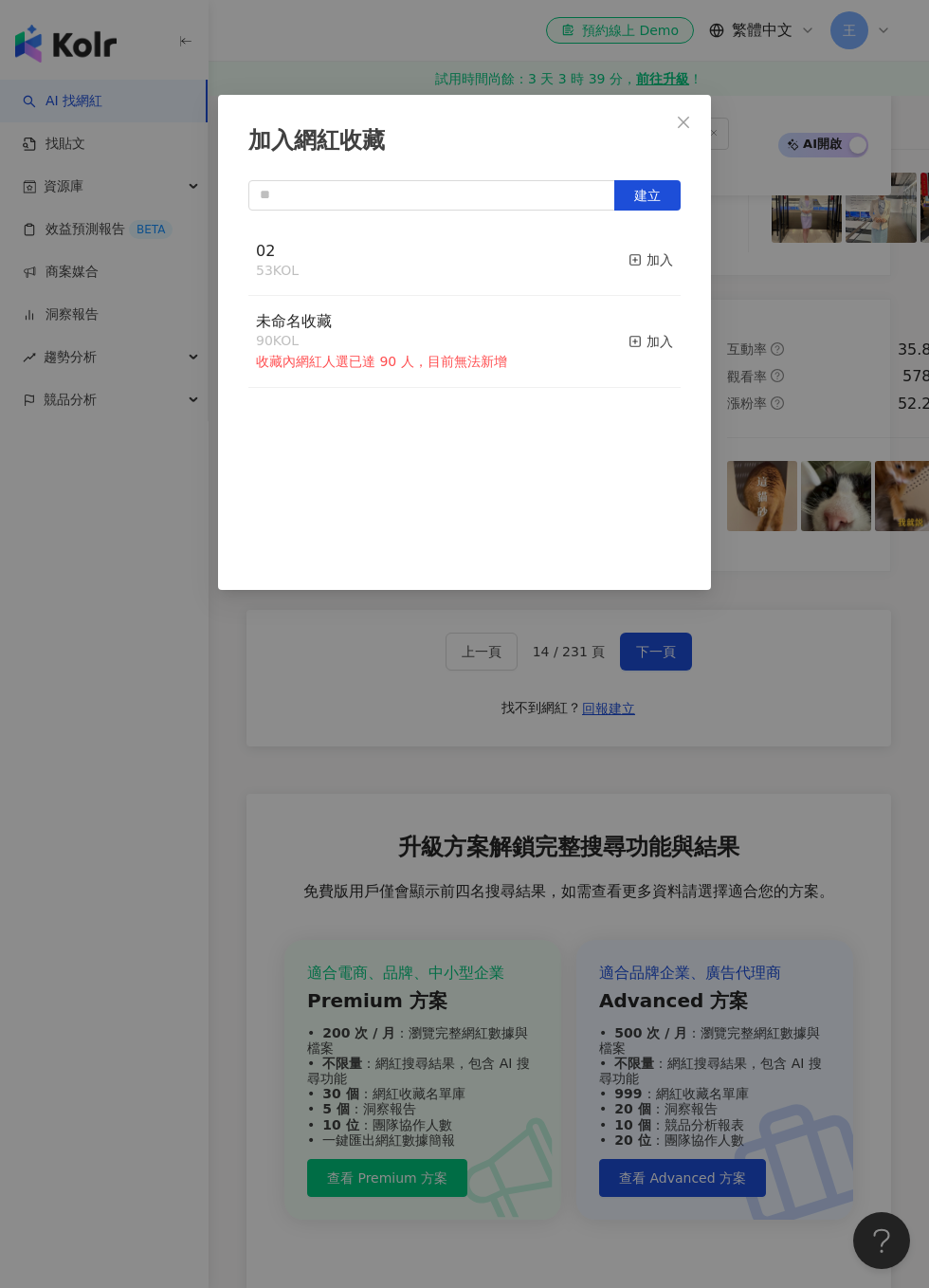
click at [653, 265] on div "加入" at bounding box center [650, 260] width 45 height 21
click at [829, 194] on div "加入網紅收藏 建立 02 54 KOL 已加入 未命名收藏 90 KOL 收藏內網紅人選已達 90 人，目前無法新增 加入" at bounding box center [464, 644] width 929 height 1288
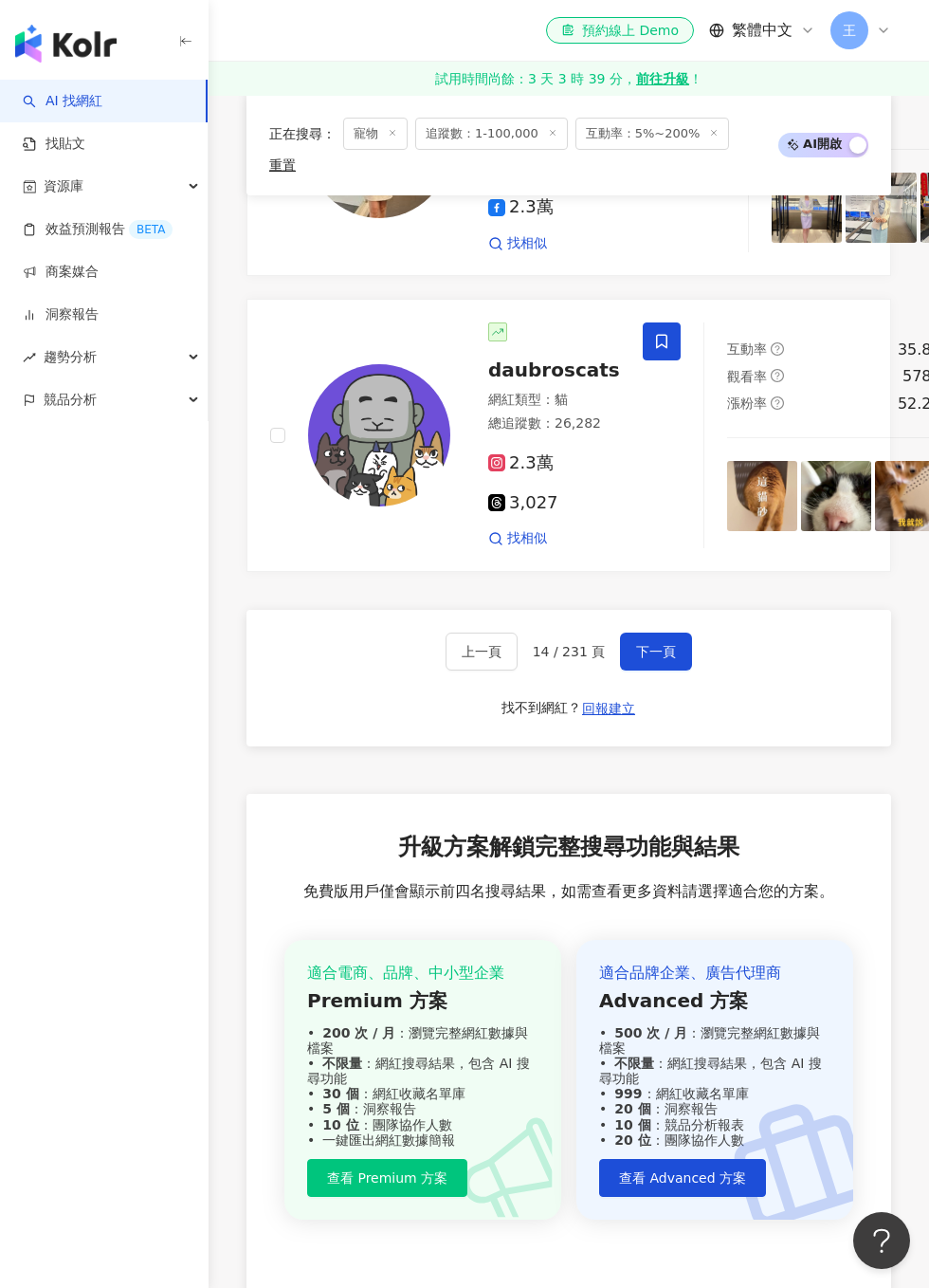
click at [653, 671] on button "下一頁" at bounding box center [656, 652] width 72 height 38
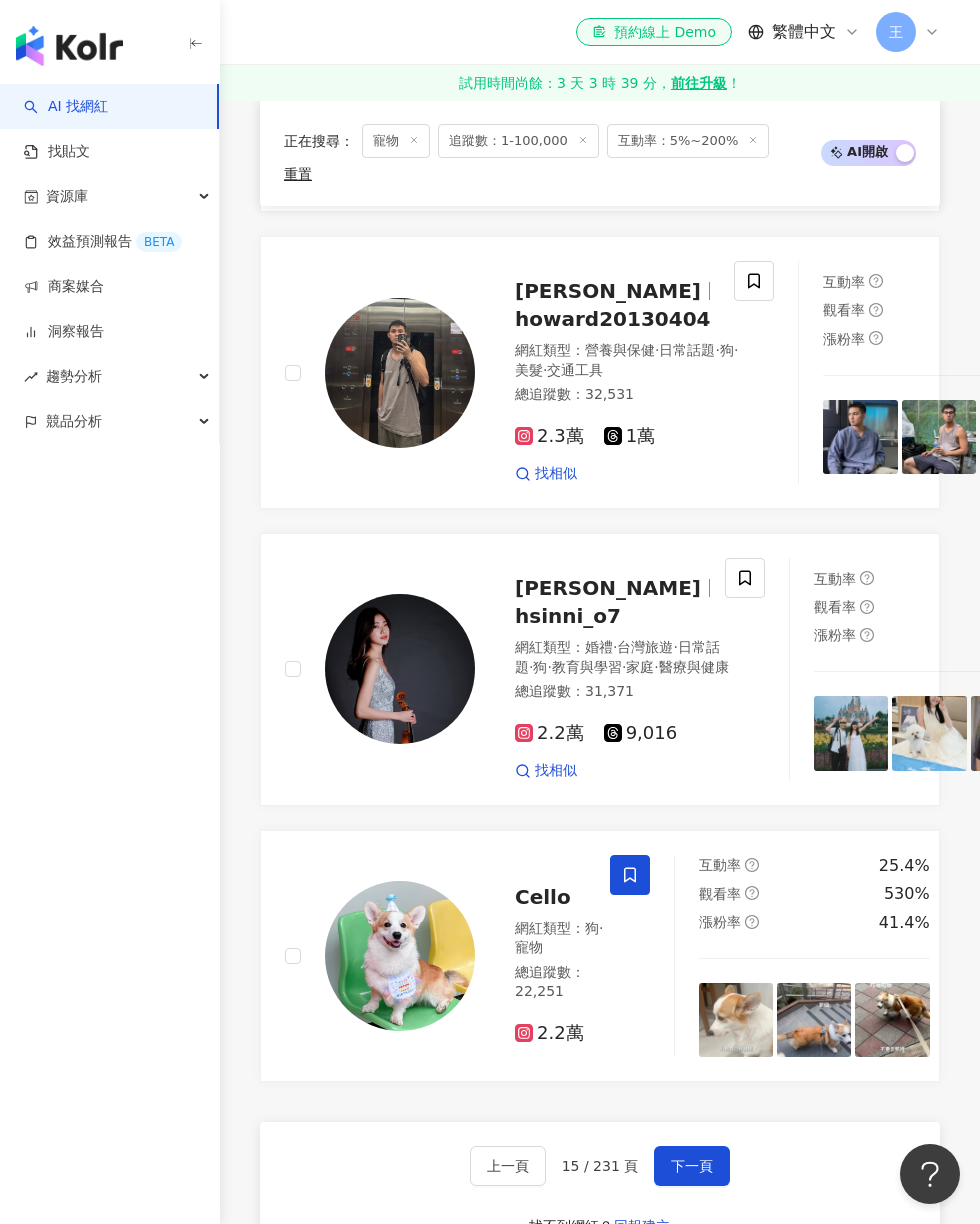
scroll to position [4157, 0]
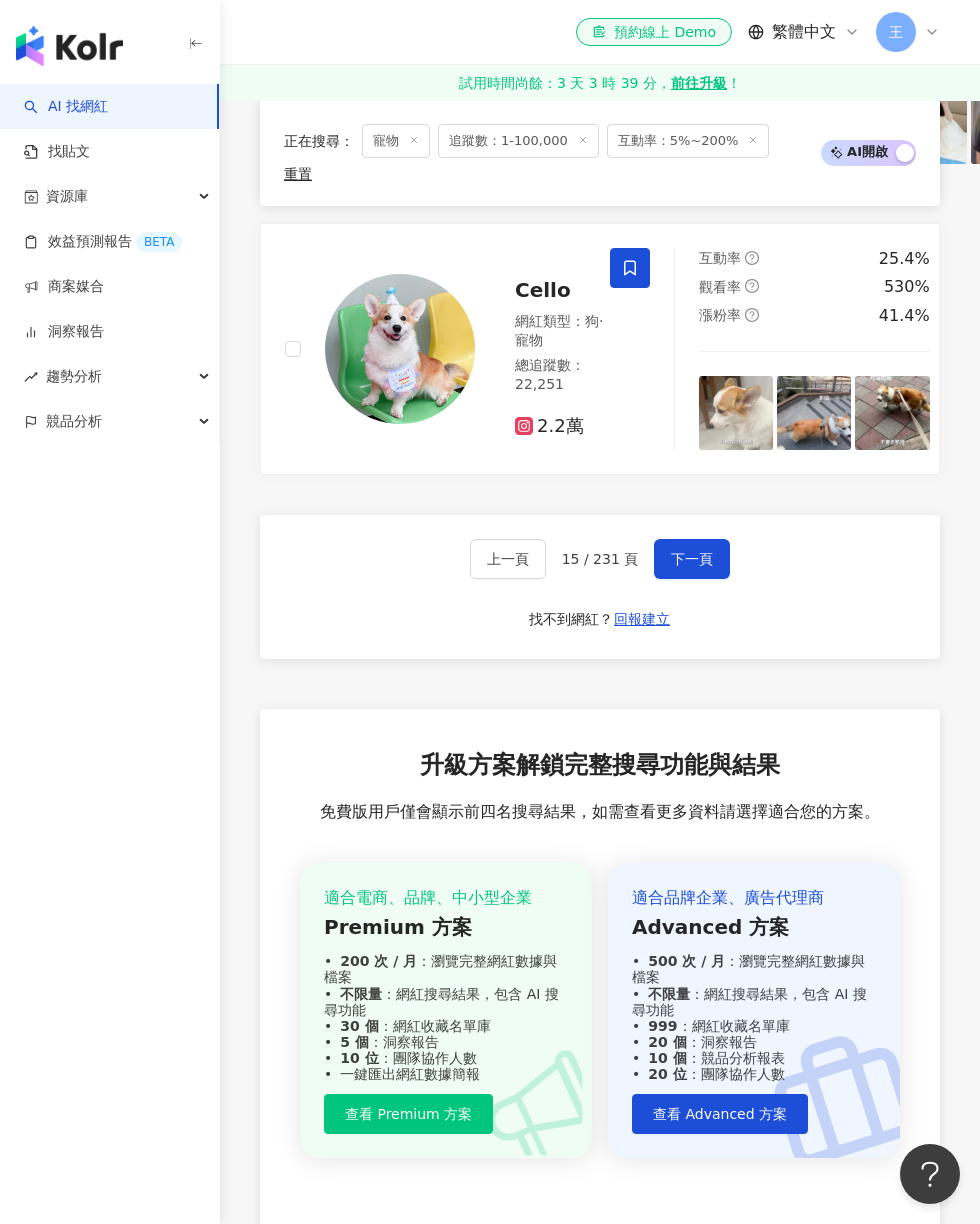
click at [697, 579] on button "下一頁" at bounding box center [692, 559] width 76 height 40
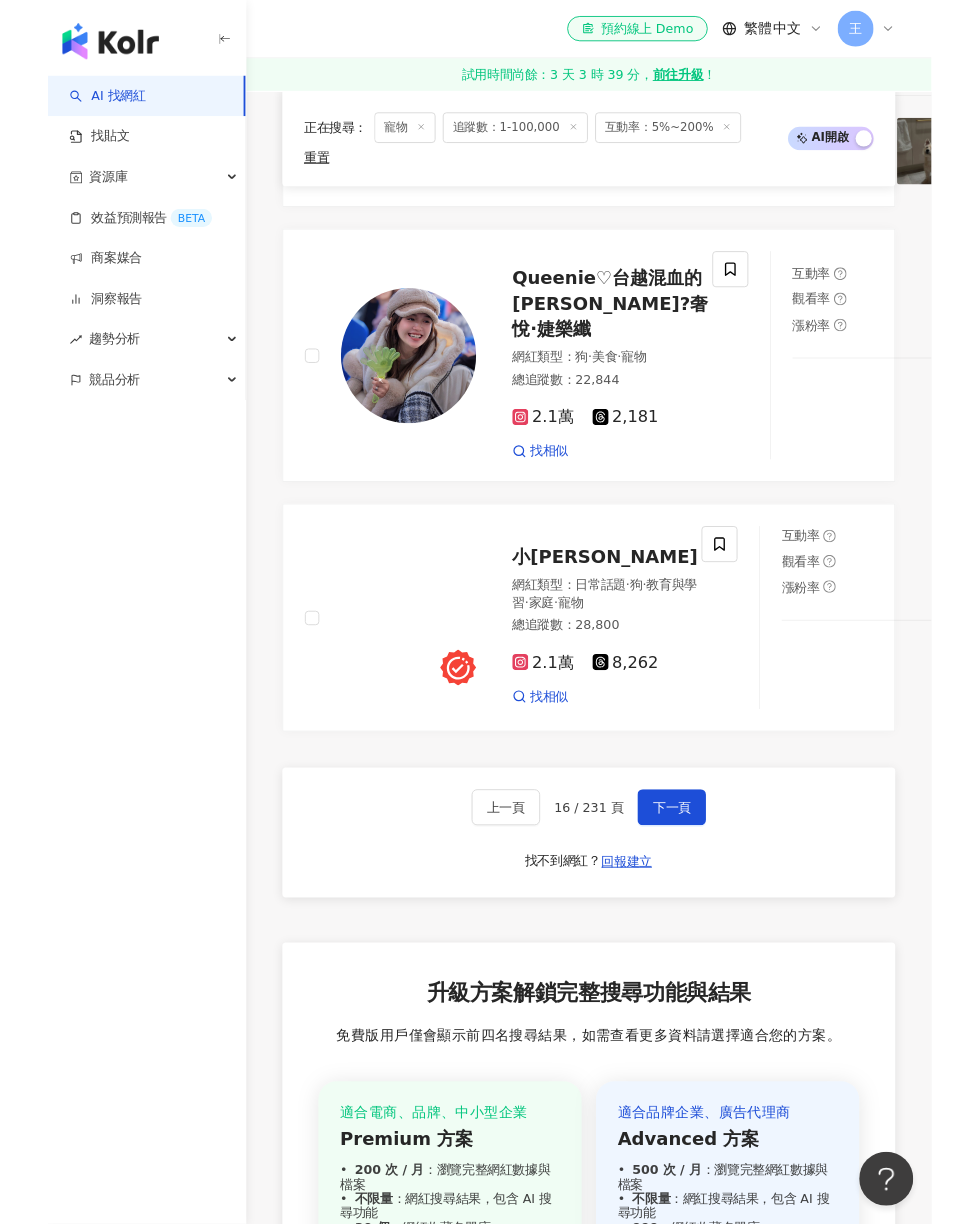
scroll to position [4176, 0]
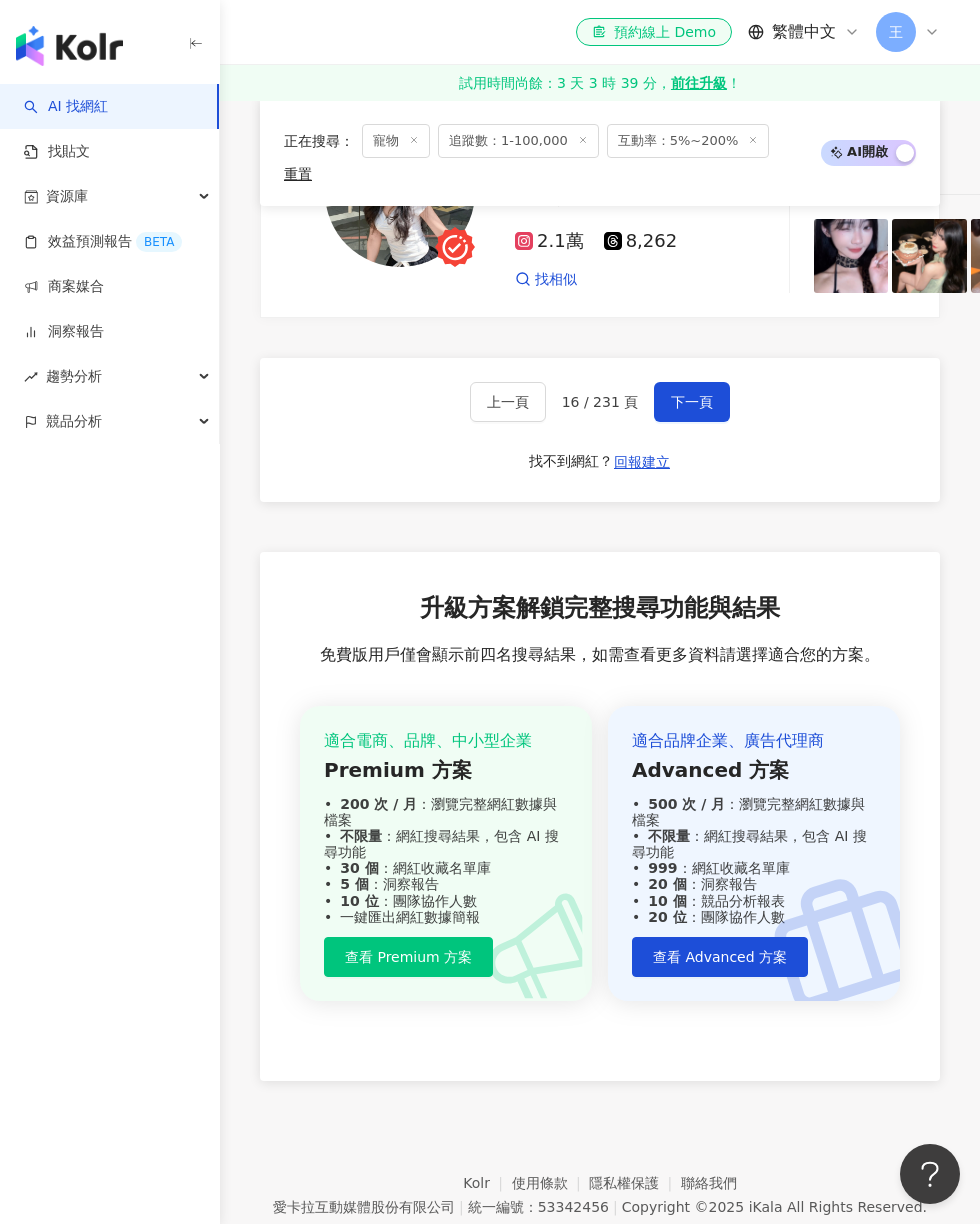
click at [681, 410] on span "下一頁" at bounding box center [692, 402] width 42 height 16
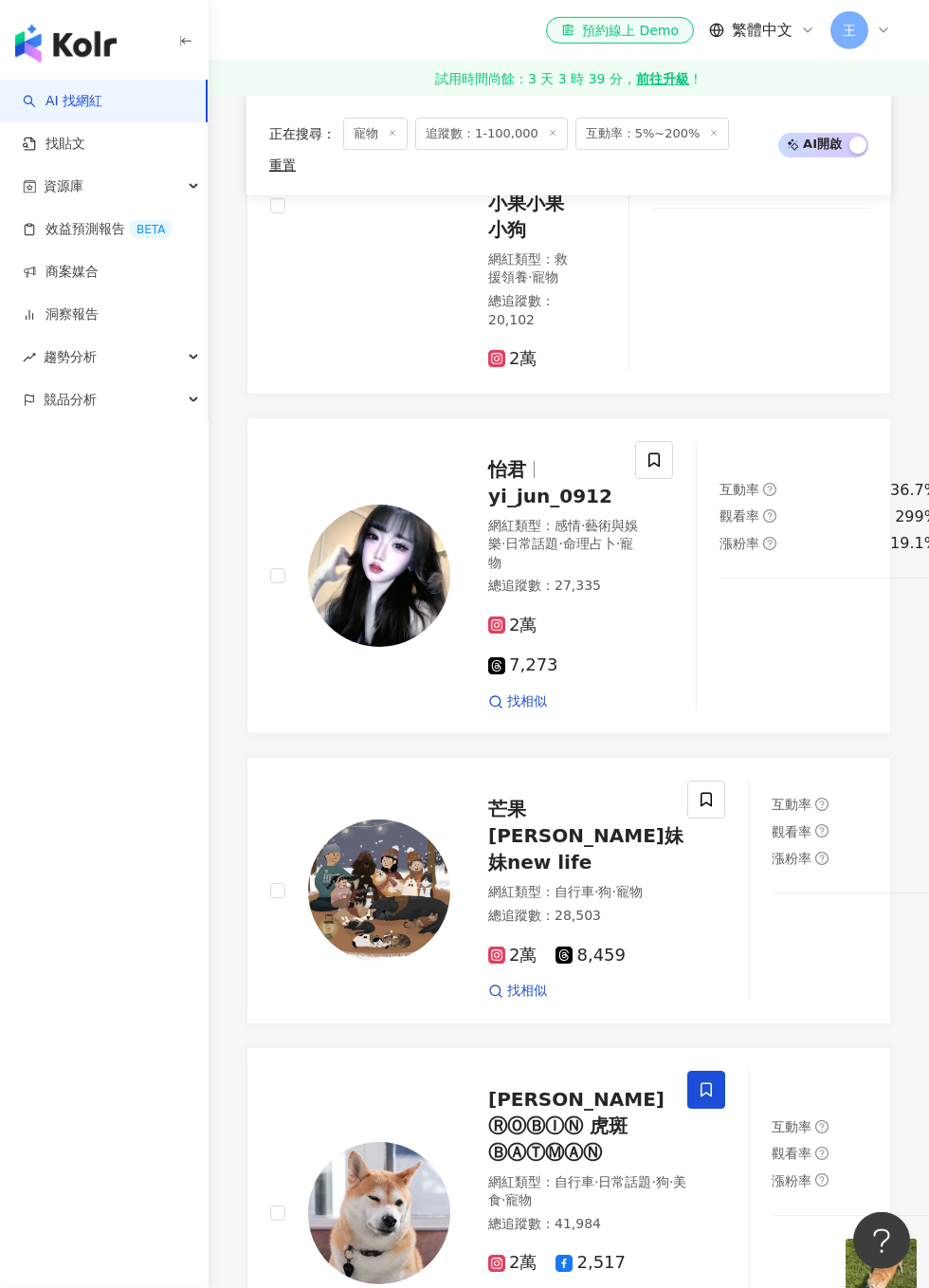
scroll to position [2085, 0]
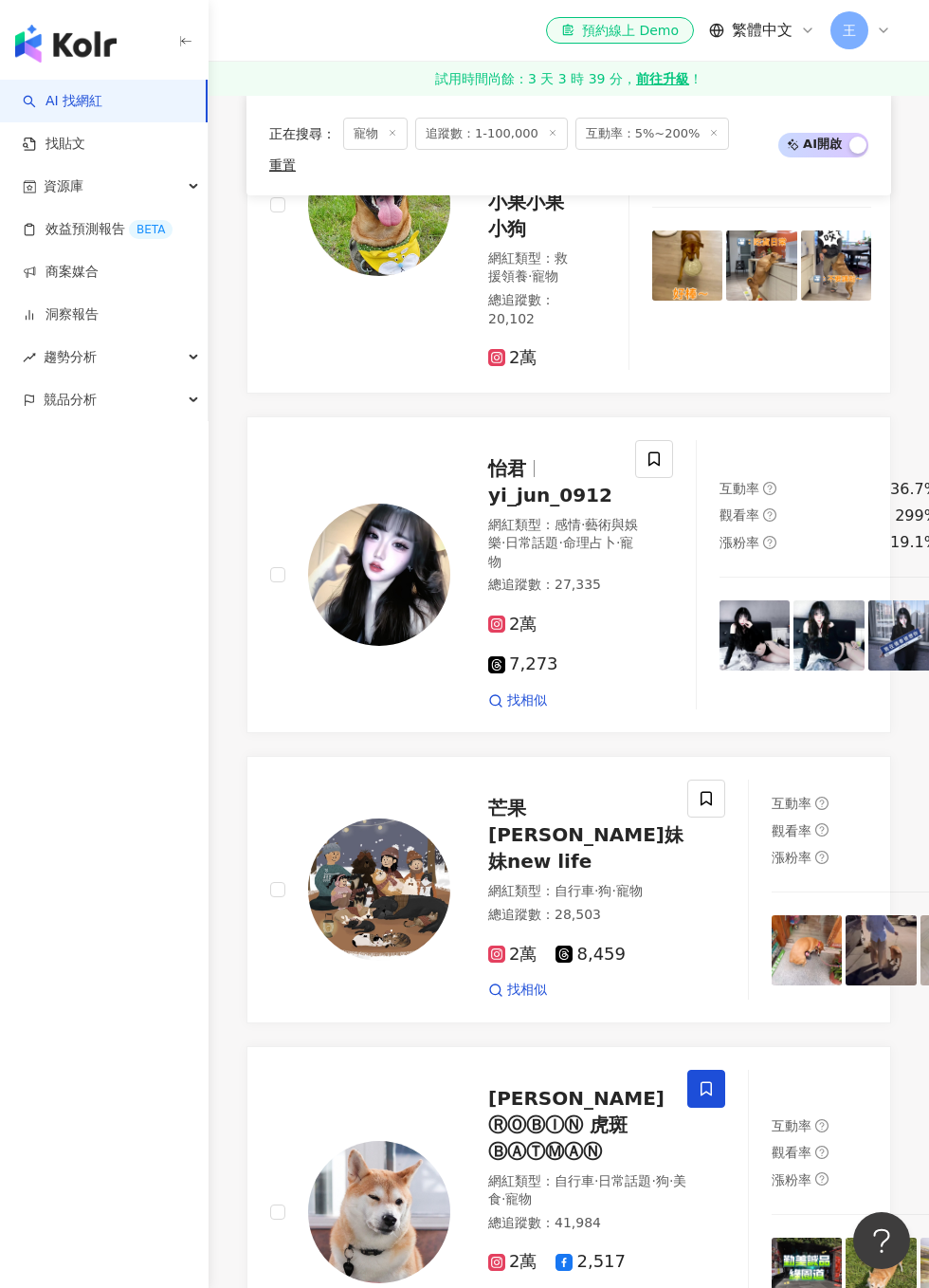
click at [586, 68] on icon at bounding box center [587, 60] width 17 height 17
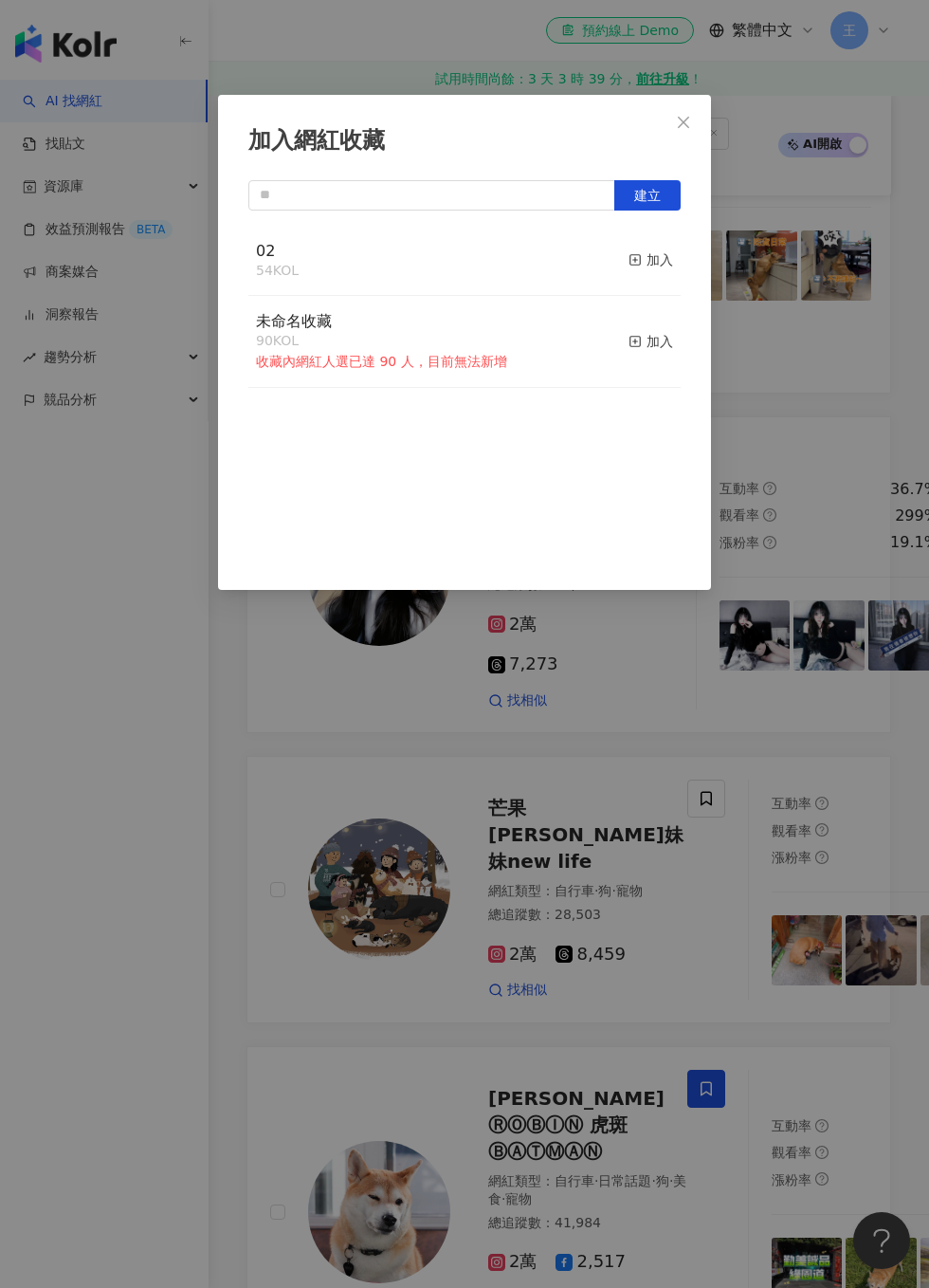
click at [655, 257] on div "加入" at bounding box center [650, 260] width 45 height 21
click at [815, 223] on div "加入網紅收藏 建立 02 55 KOL 已加入 未命名收藏 90 KOL 收藏內網紅人選已達 90 人，目前無法新增 加入" at bounding box center [464, 644] width 929 height 1288
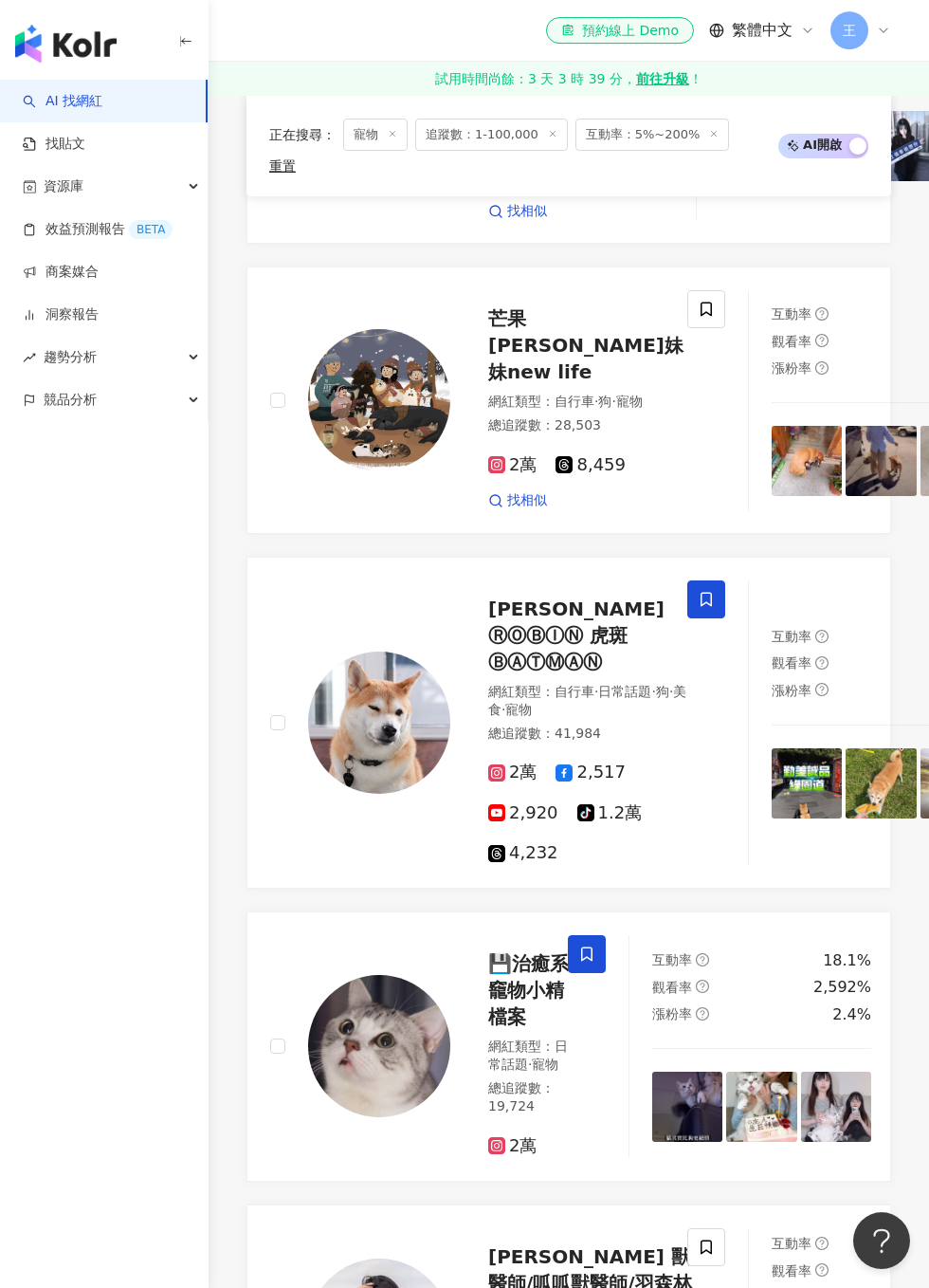
scroll to position [2618, 0]
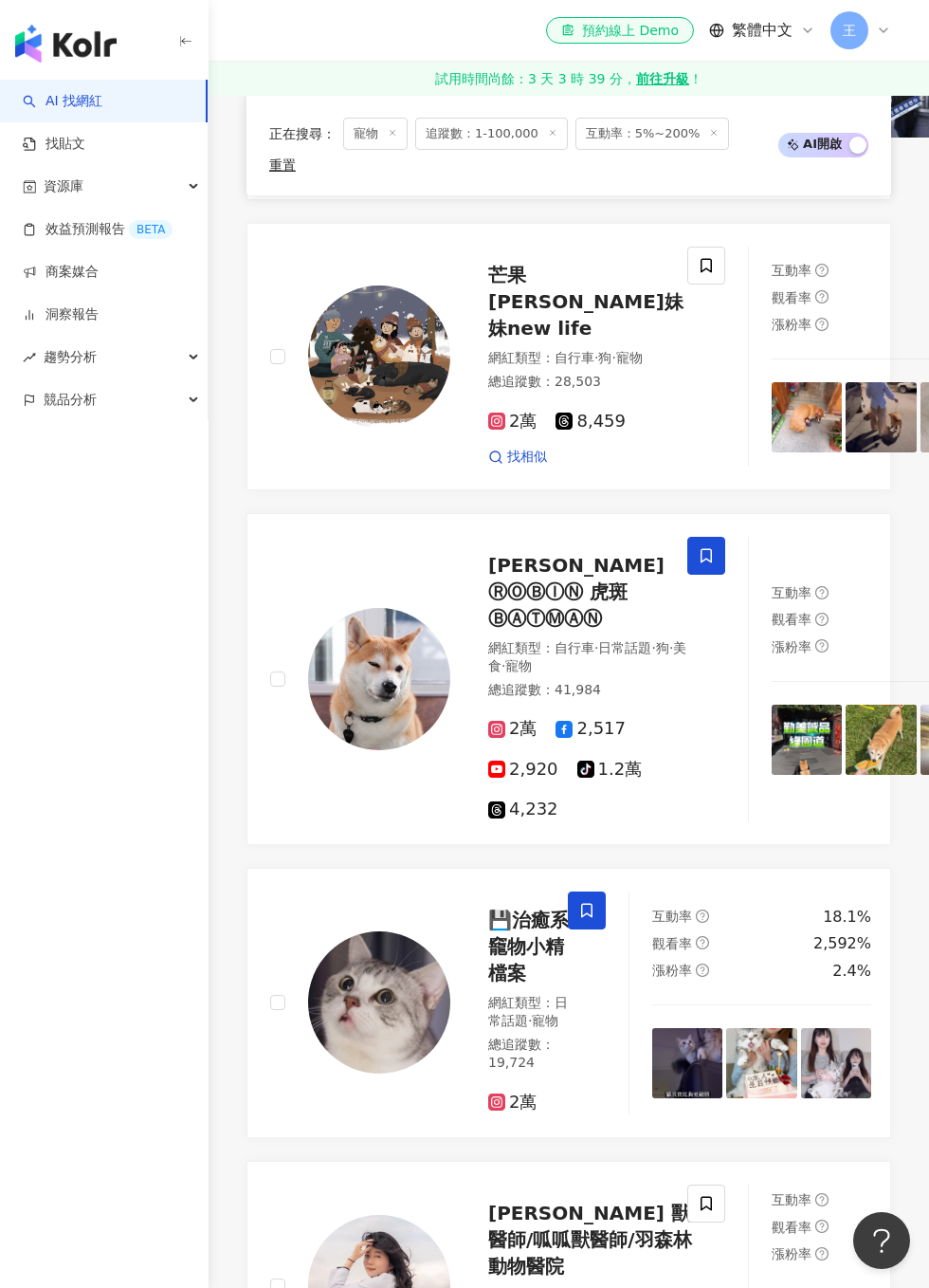
click at [687, 285] on span at bounding box center [706, 266] width 38 height 38
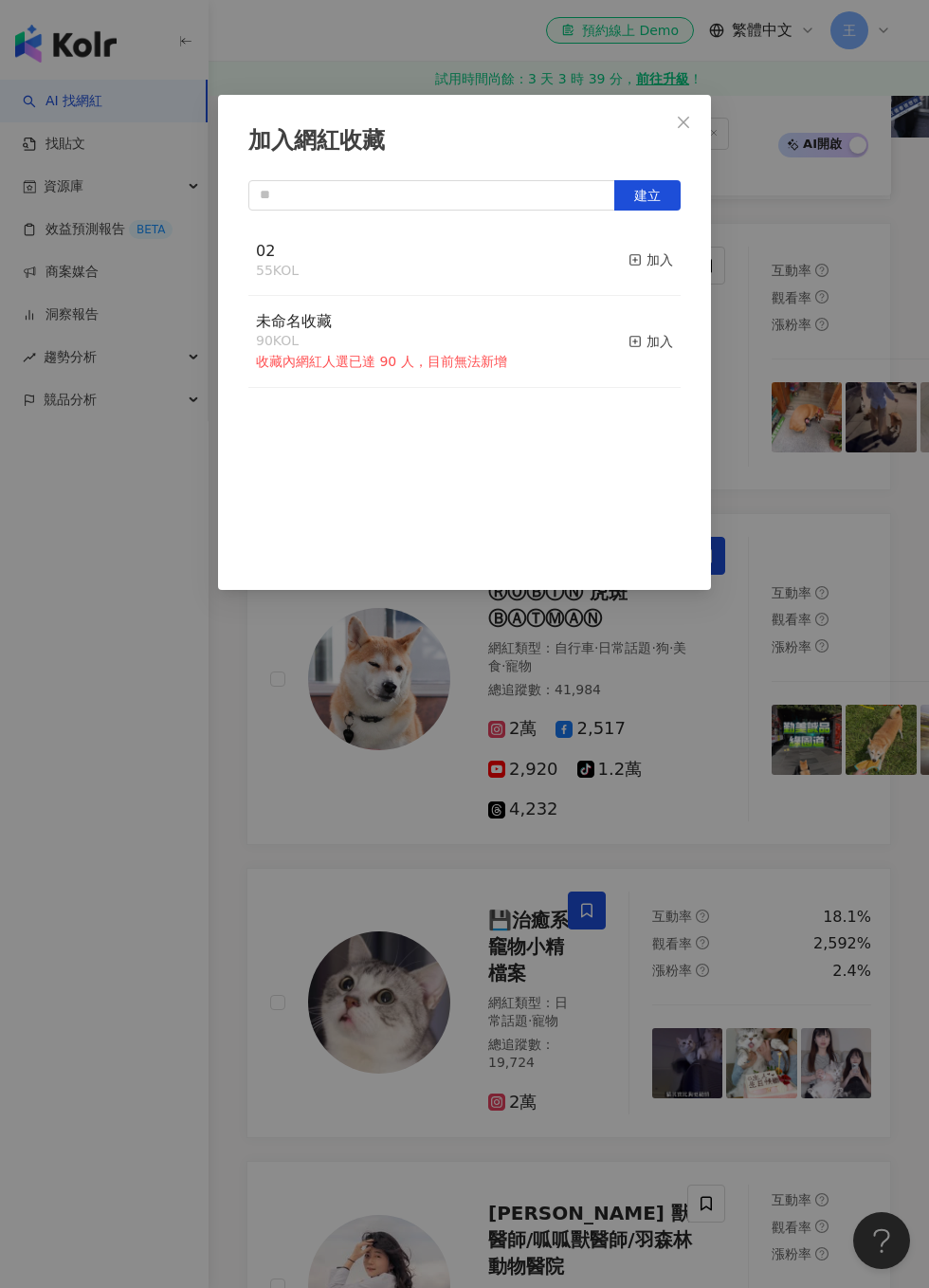
click at [672, 260] on div "加入" at bounding box center [650, 260] width 45 height 21
click at [804, 232] on div "加入網紅收藏 建立 02 56 KOL 已加入 未命名收藏 90 KOL 收藏內網紅人選已達 90 人，目前無法新增 加入" at bounding box center [464, 644] width 929 height 1288
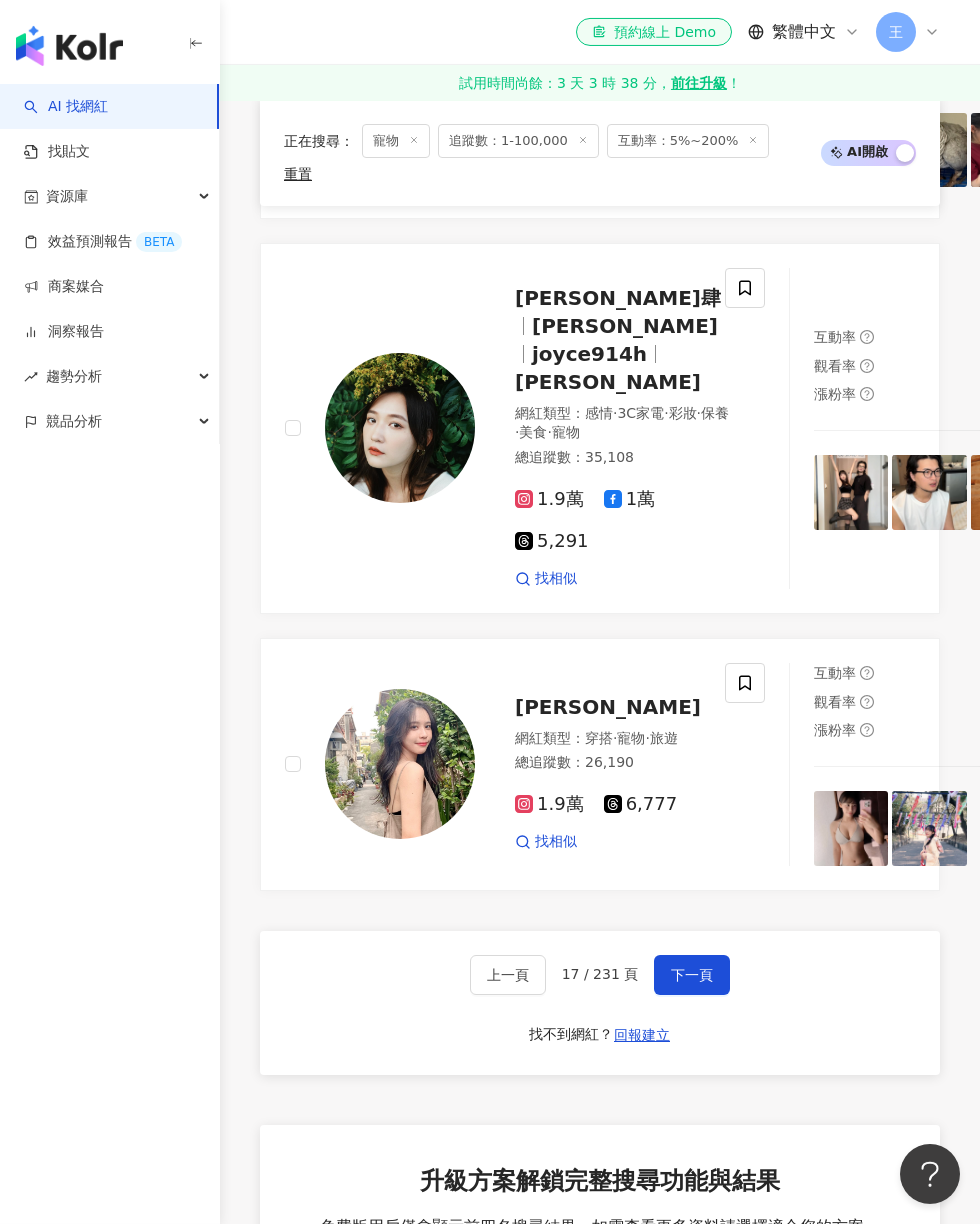
scroll to position [4031, 0]
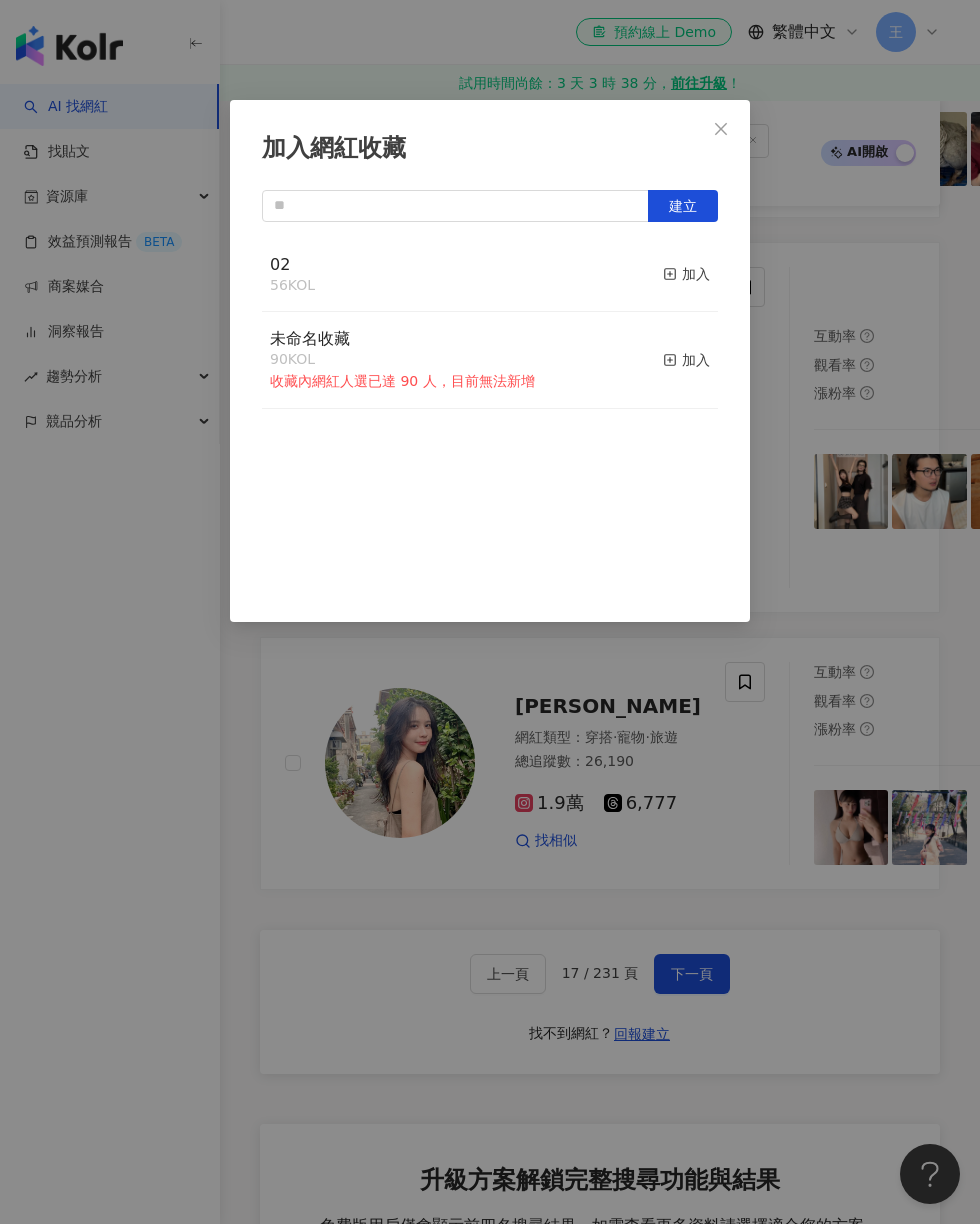
click at [702, 275] on div "加入" at bounding box center [686, 274] width 47 height 22
click at [893, 439] on div "加入網紅收藏 建立 02 57 KOL 已加入 未命名收藏 90 KOL 收藏內網紅人選已達 90 人，目前無法新增 加入" at bounding box center [490, 612] width 980 height 1224
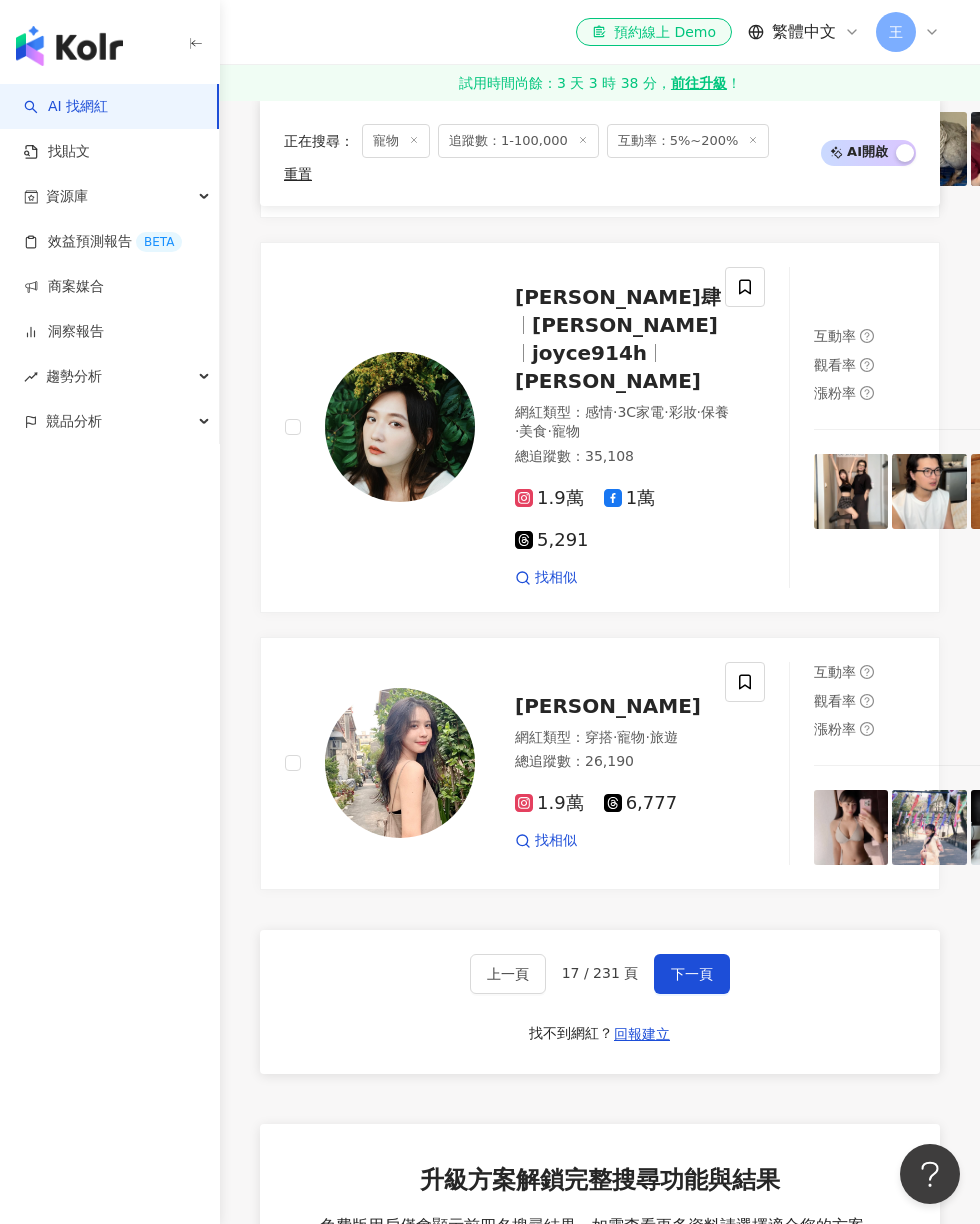
scroll to position [4752, 0]
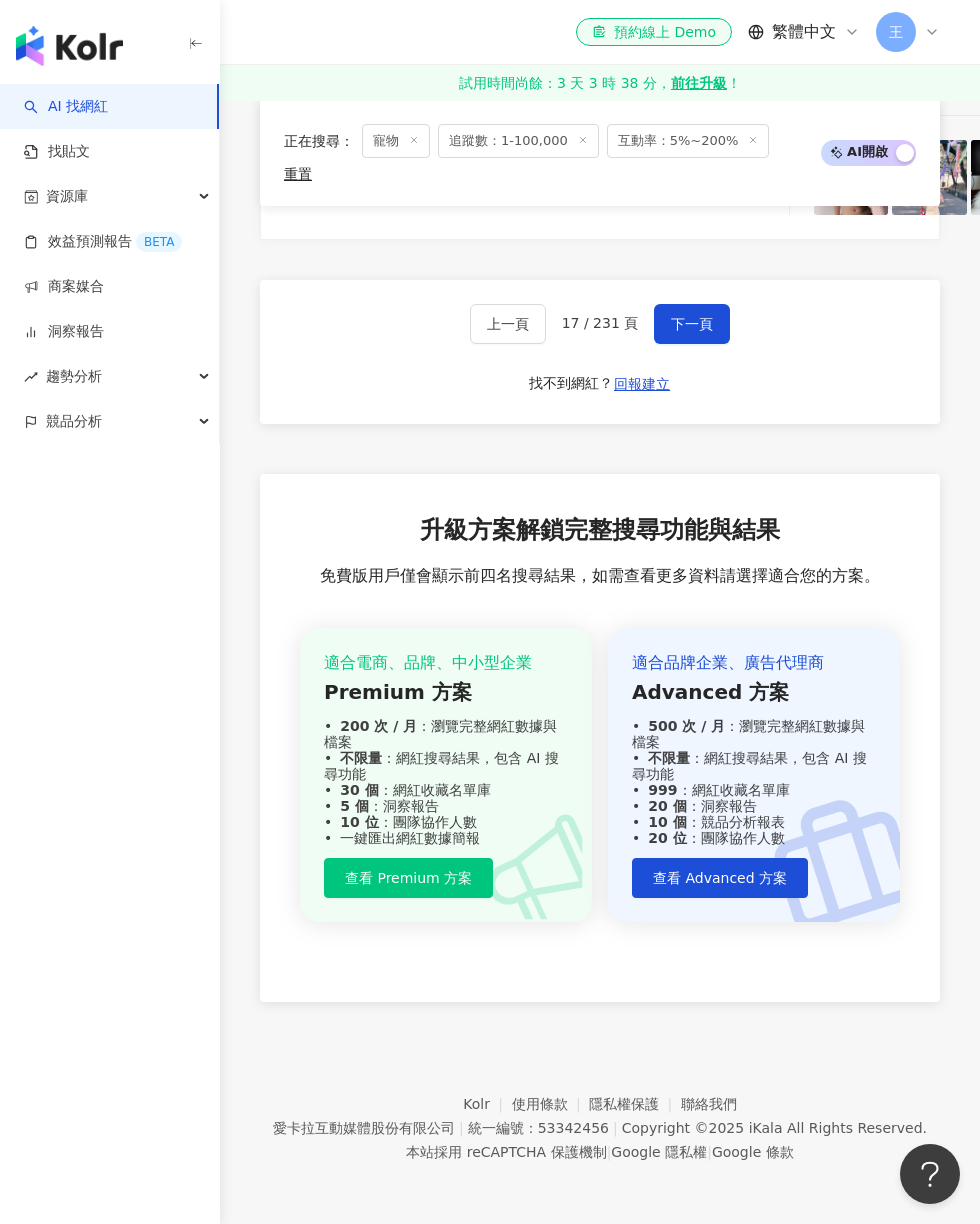
click at [697, 332] on span "下一頁" at bounding box center [692, 324] width 42 height 16
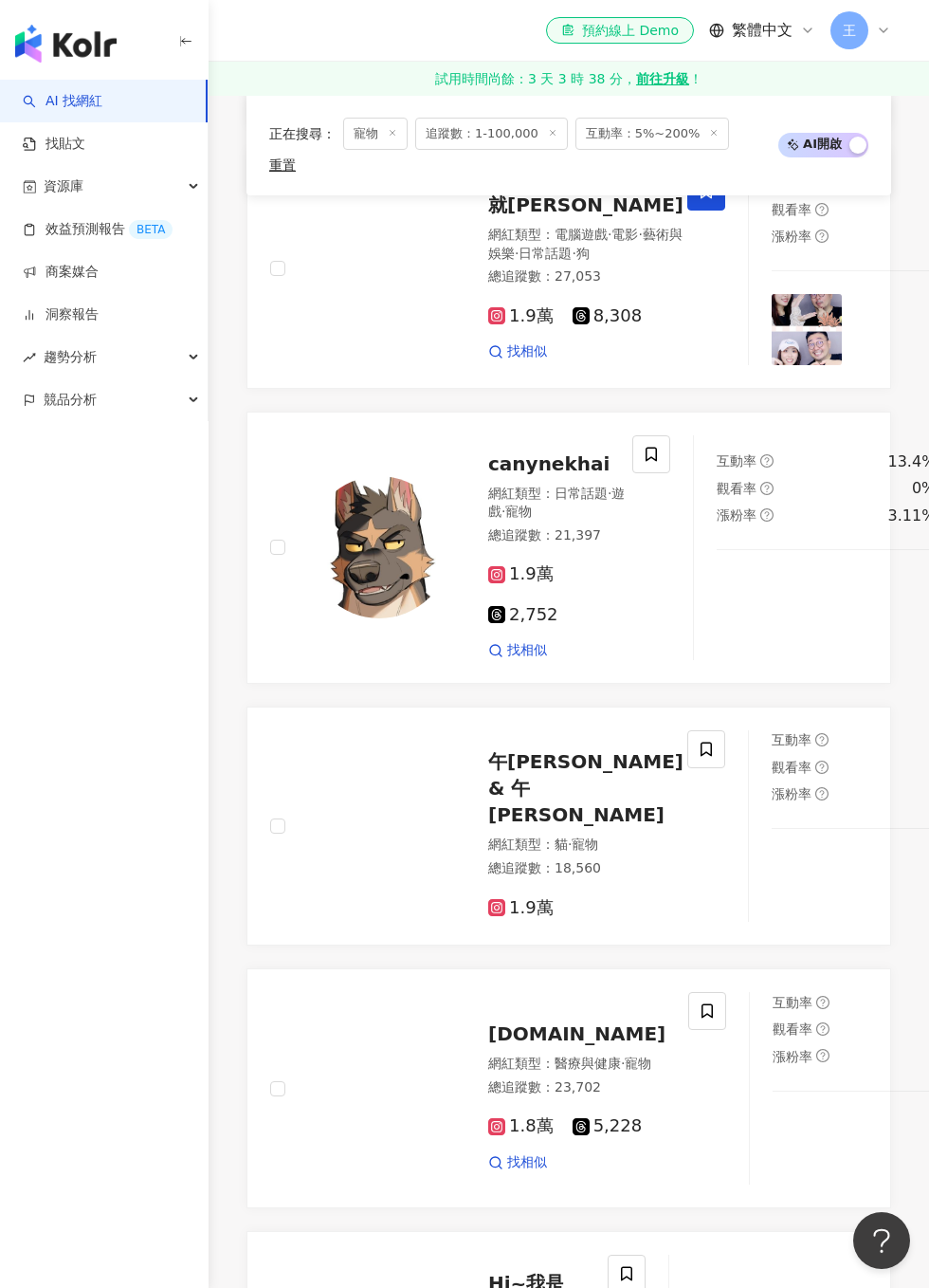
scroll to position [3284, 0]
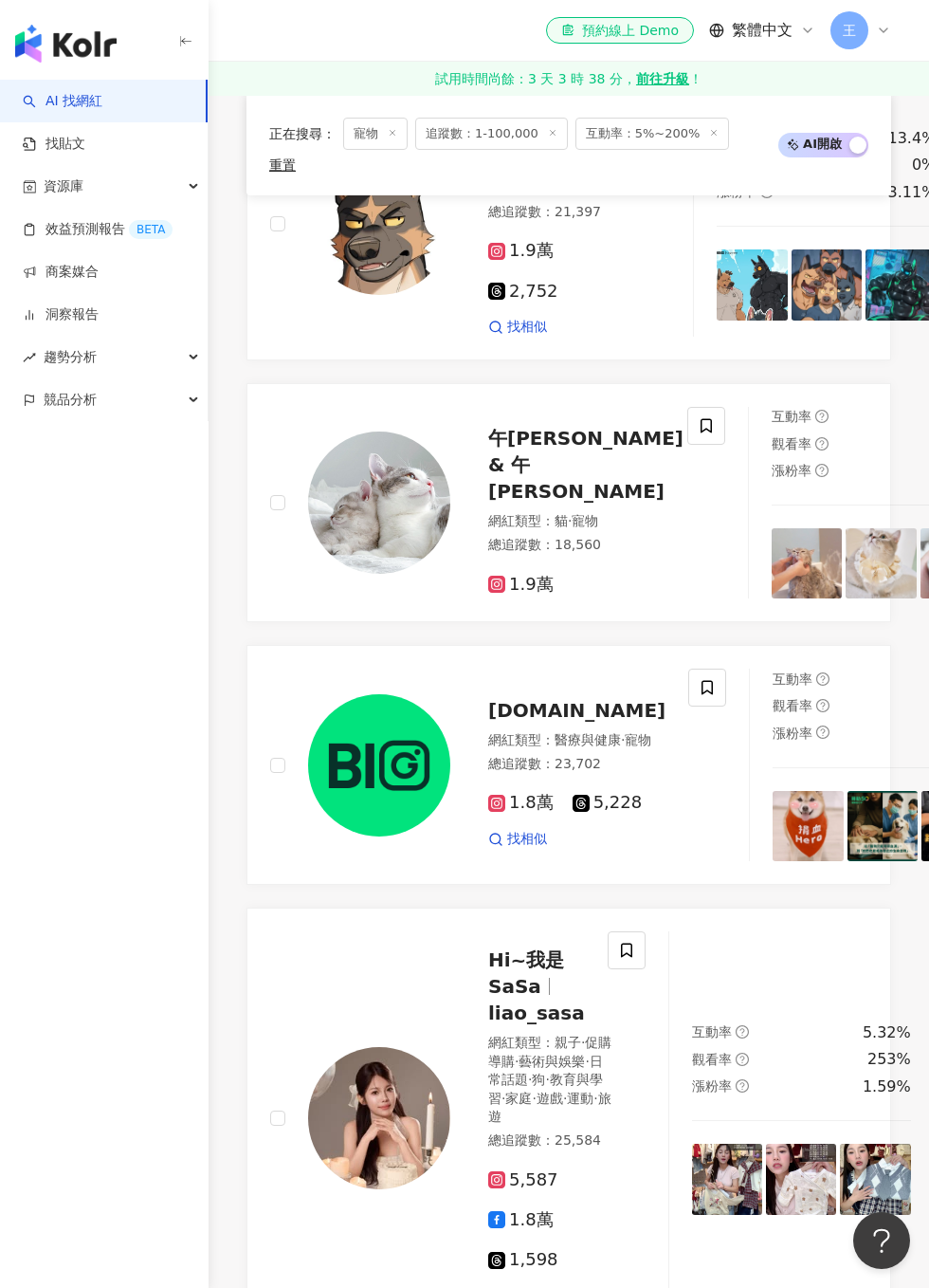
click at [687, 445] on span at bounding box center [706, 426] width 38 height 38
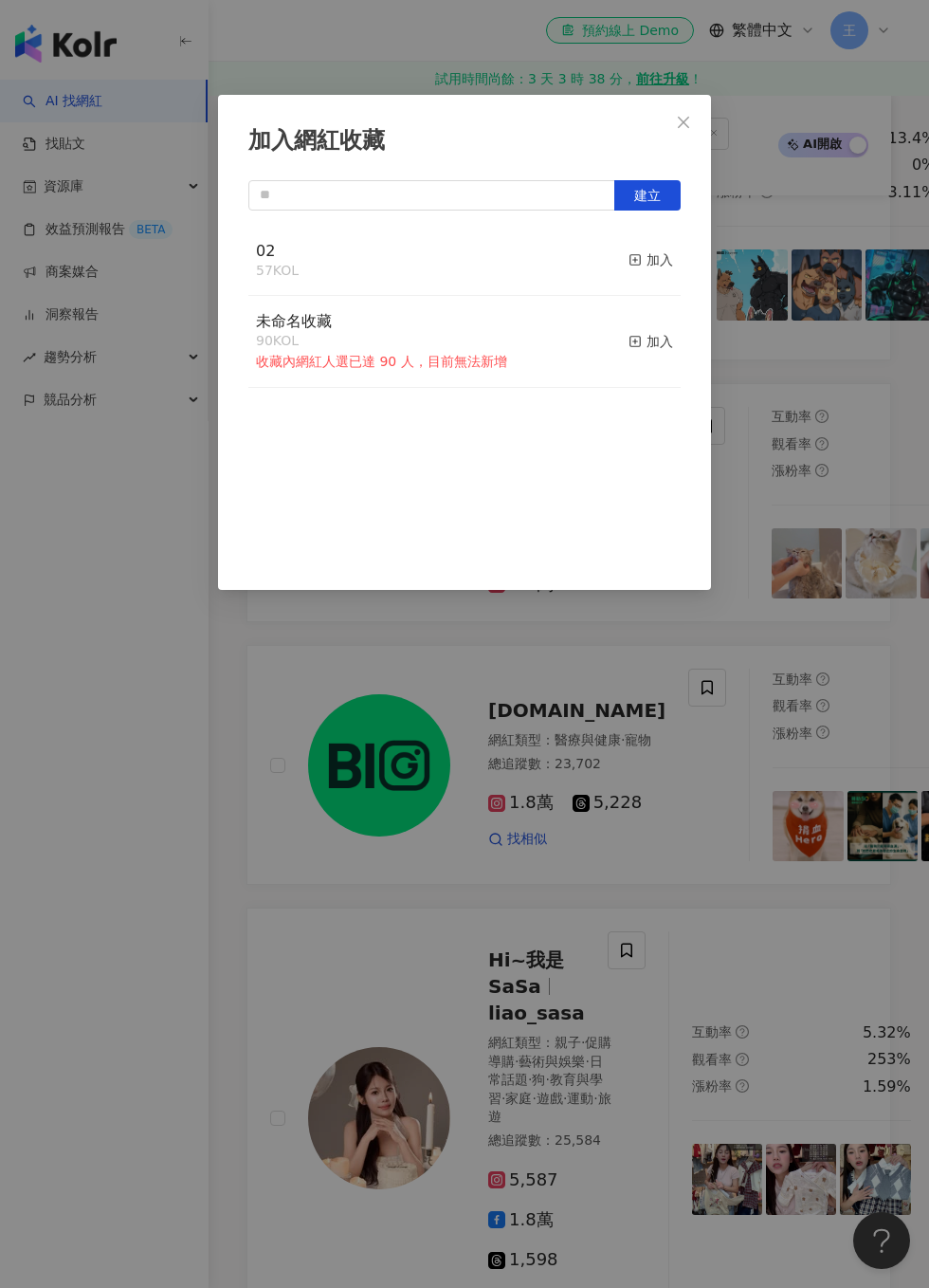
click at [663, 253] on div "加入" at bounding box center [650, 260] width 45 height 21
click at [686, 116] on icon "close" at bounding box center [683, 122] width 15 height 15
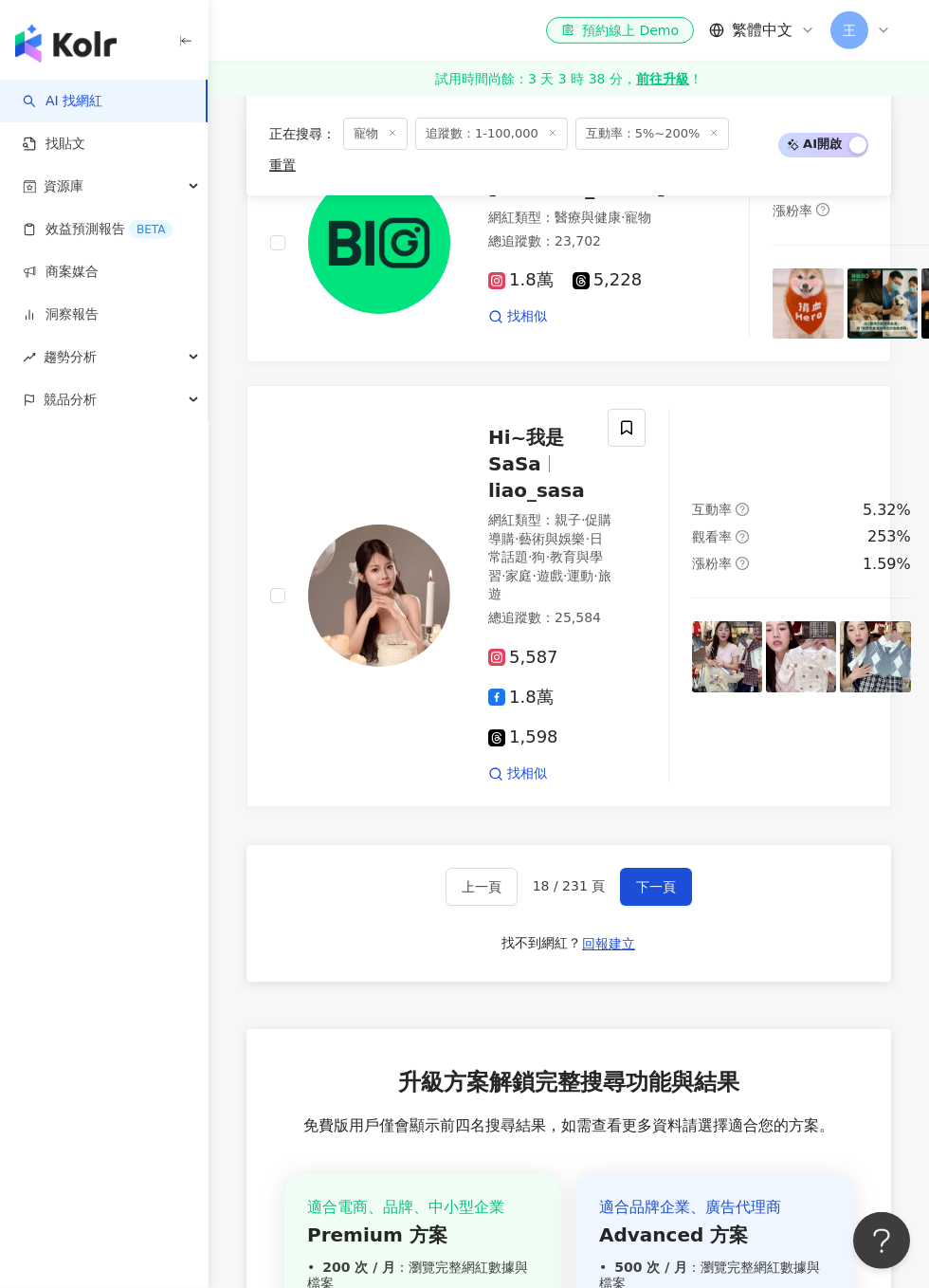
scroll to position [3895, 0]
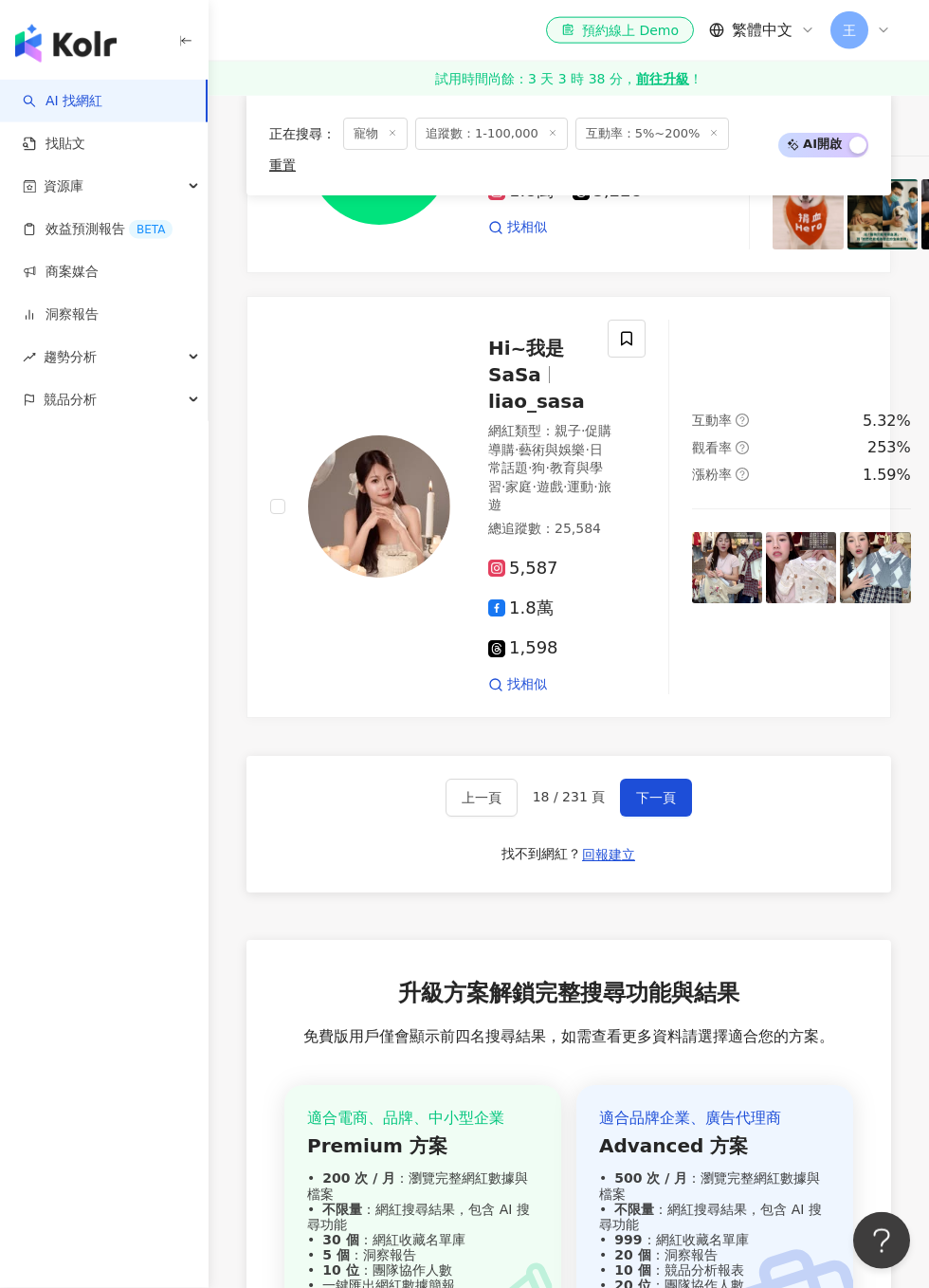
click at [650, 817] on button "下一頁" at bounding box center [656, 798] width 72 height 38
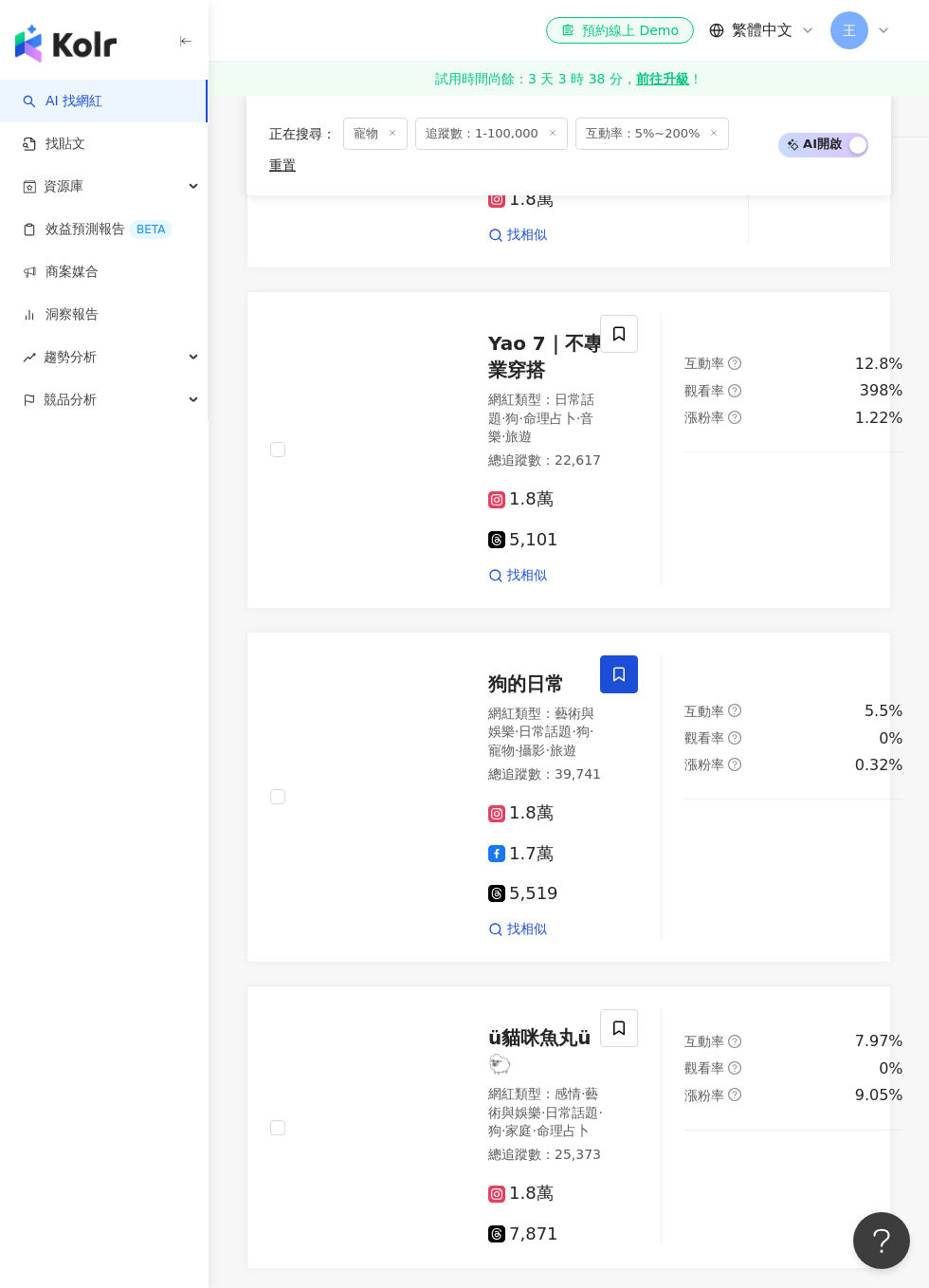
scroll to position [3321, 0]
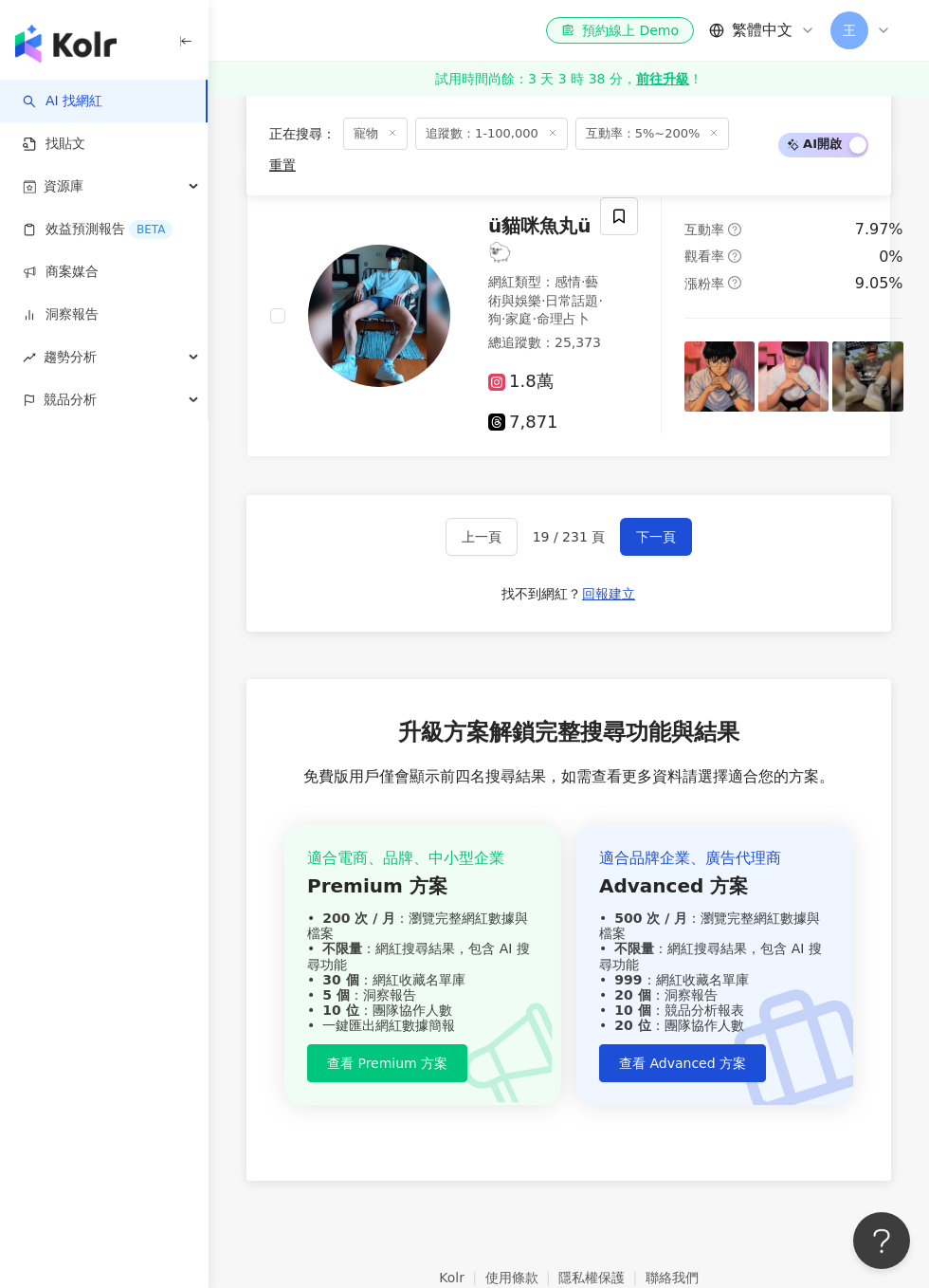
click at [666, 544] on span "下一頁" at bounding box center [656, 537] width 40 height 15
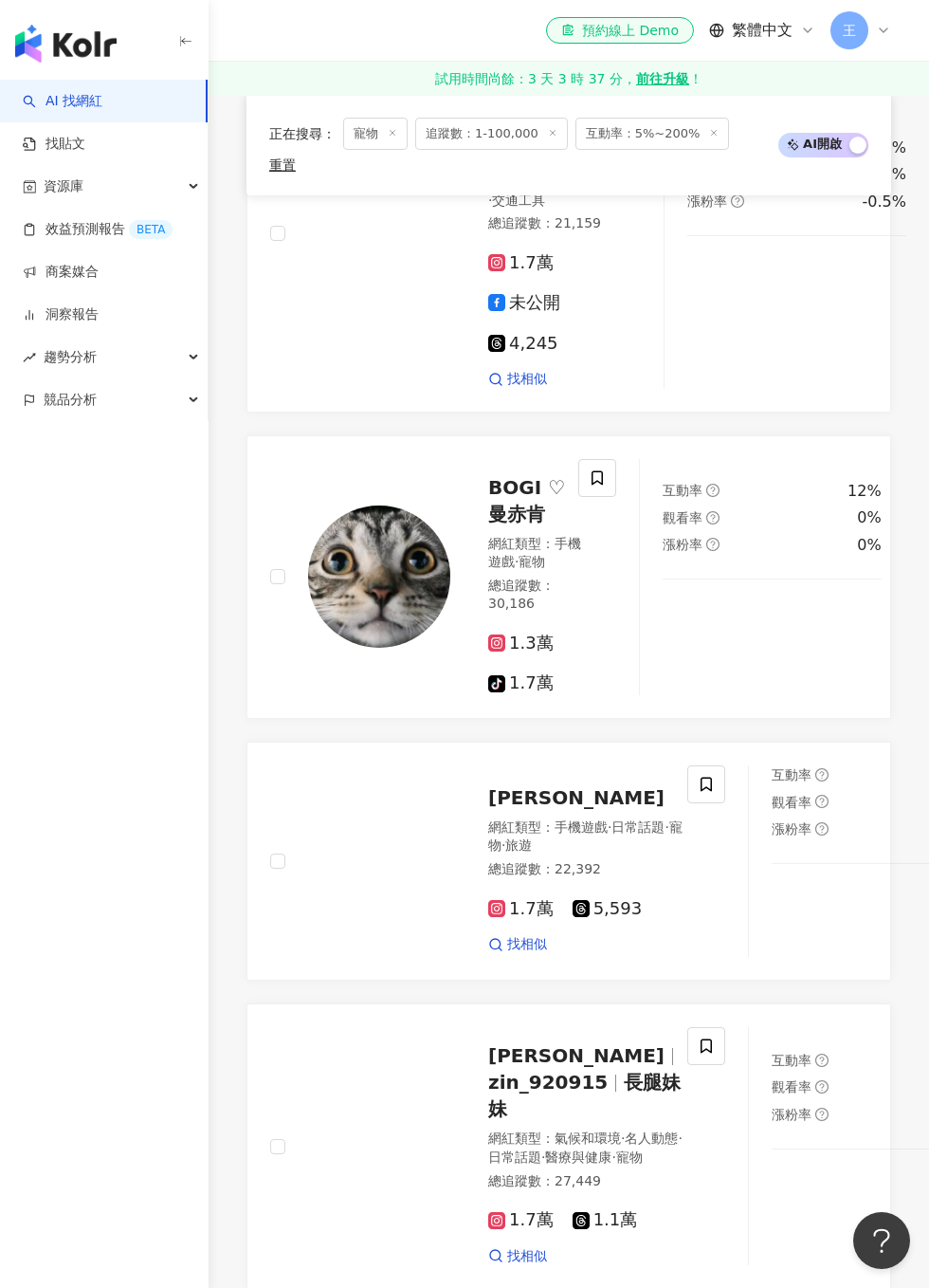
scroll to position [2747, 0]
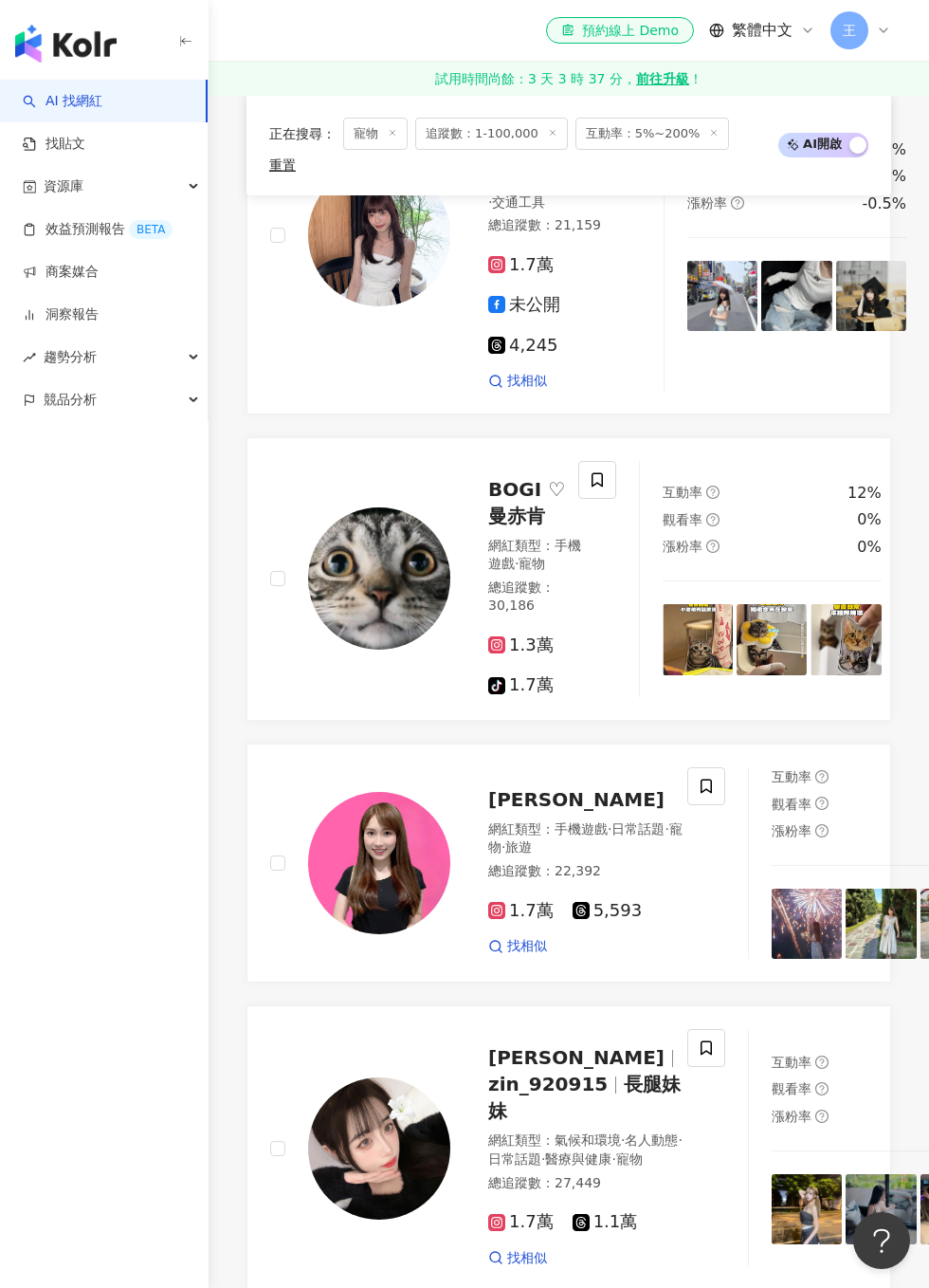
click at [601, 499] on span at bounding box center [597, 480] width 38 height 38
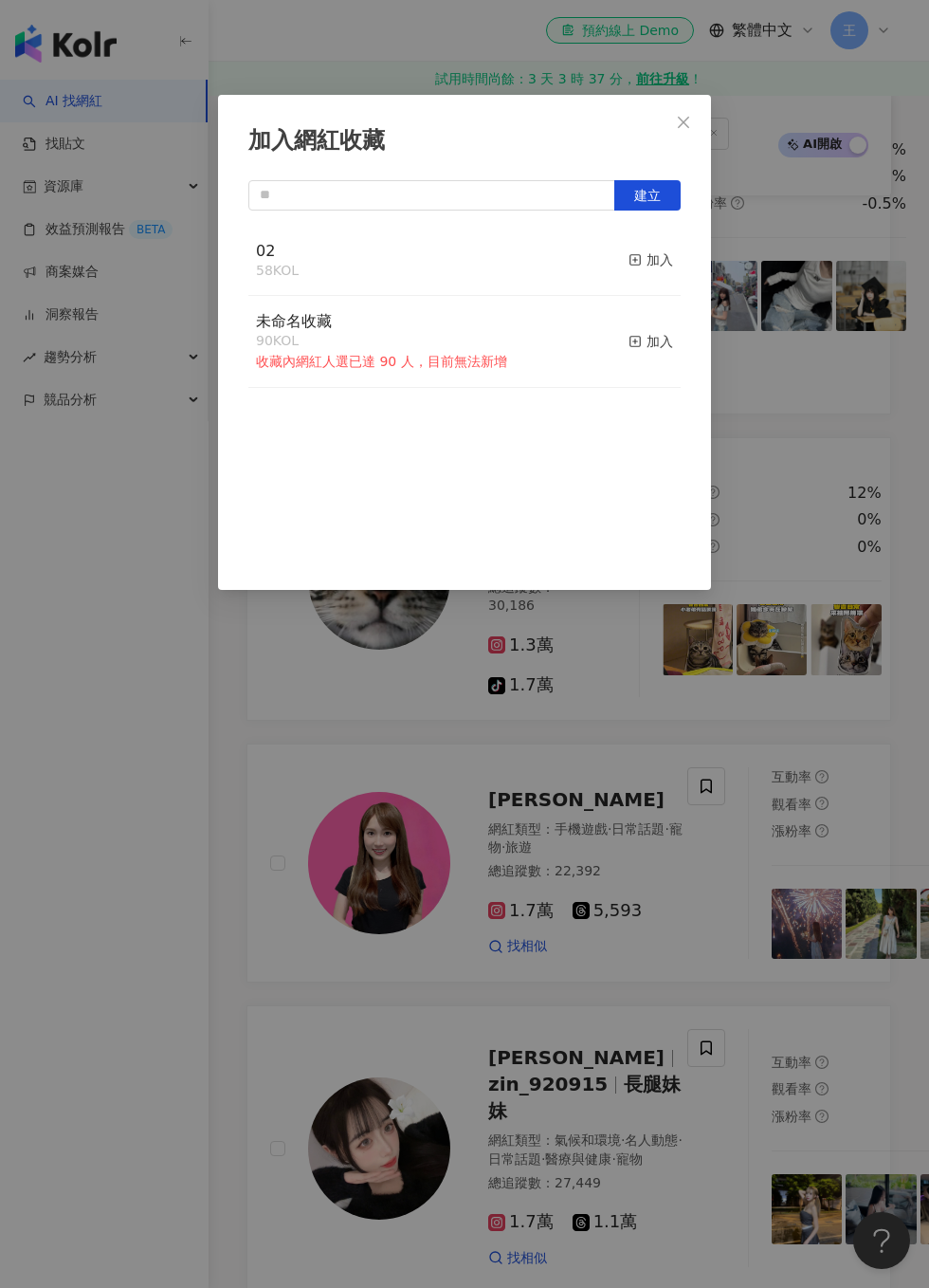
click at [664, 267] on div "加入" at bounding box center [650, 260] width 45 height 21
click at [866, 467] on div "加入網紅收藏 建立 02 59 KOL 已加入 未命名收藏 90 KOL 收藏內網紅人選已達 90 人，目前無法新增 加入" at bounding box center [464, 644] width 929 height 1288
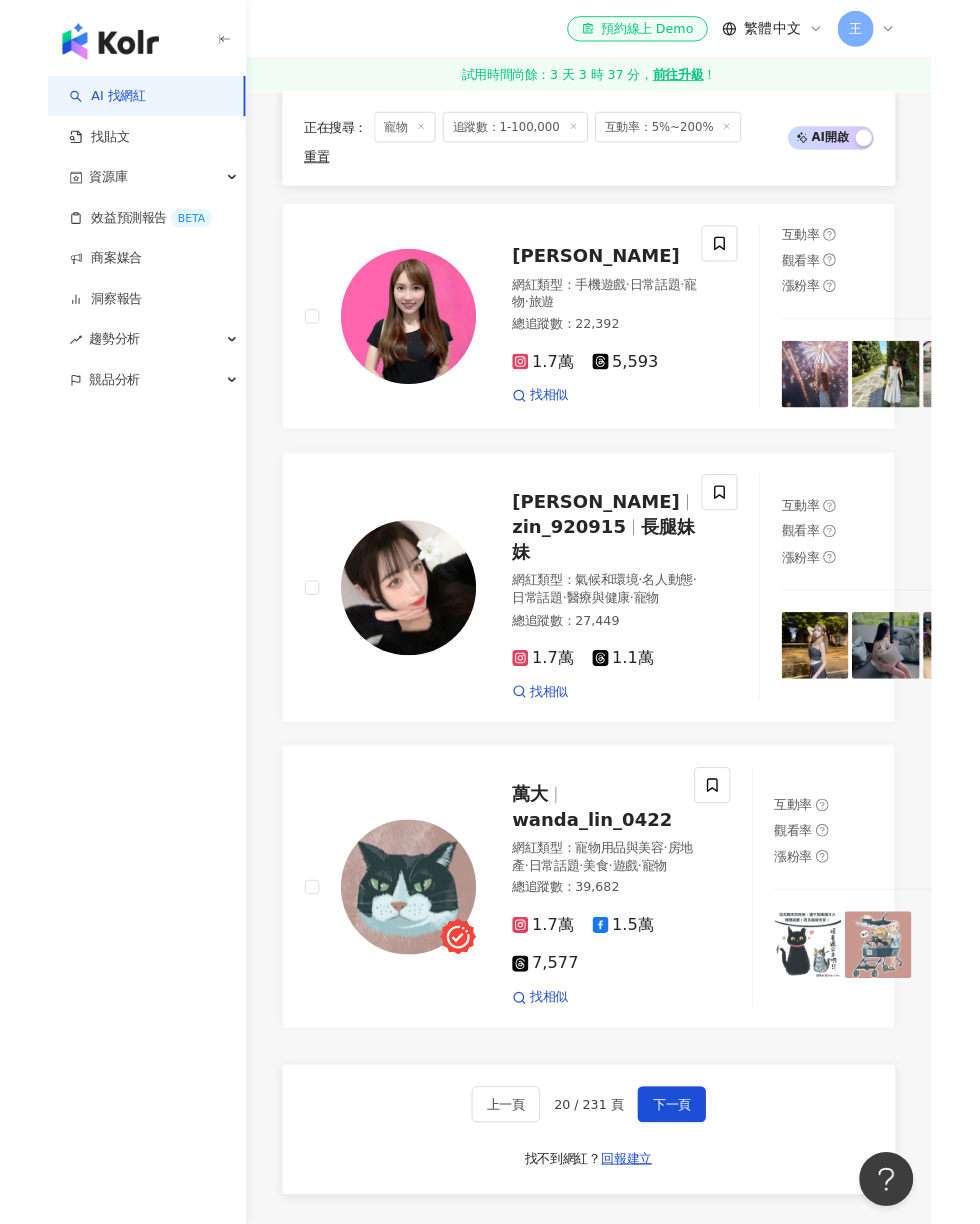
scroll to position [4213, 0]
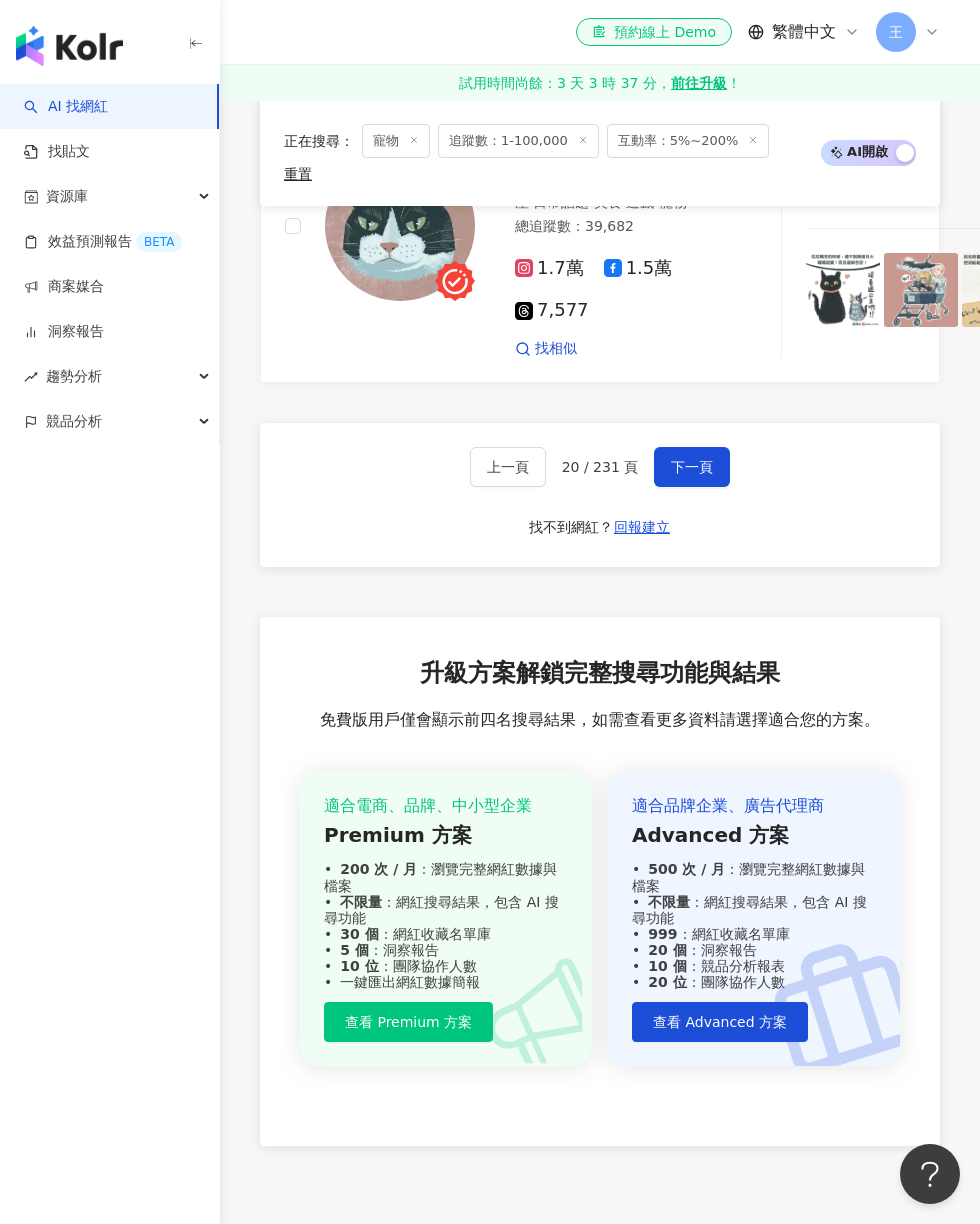
click at [728, 122] on icon at bounding box center [737, 113] width 18 height 18
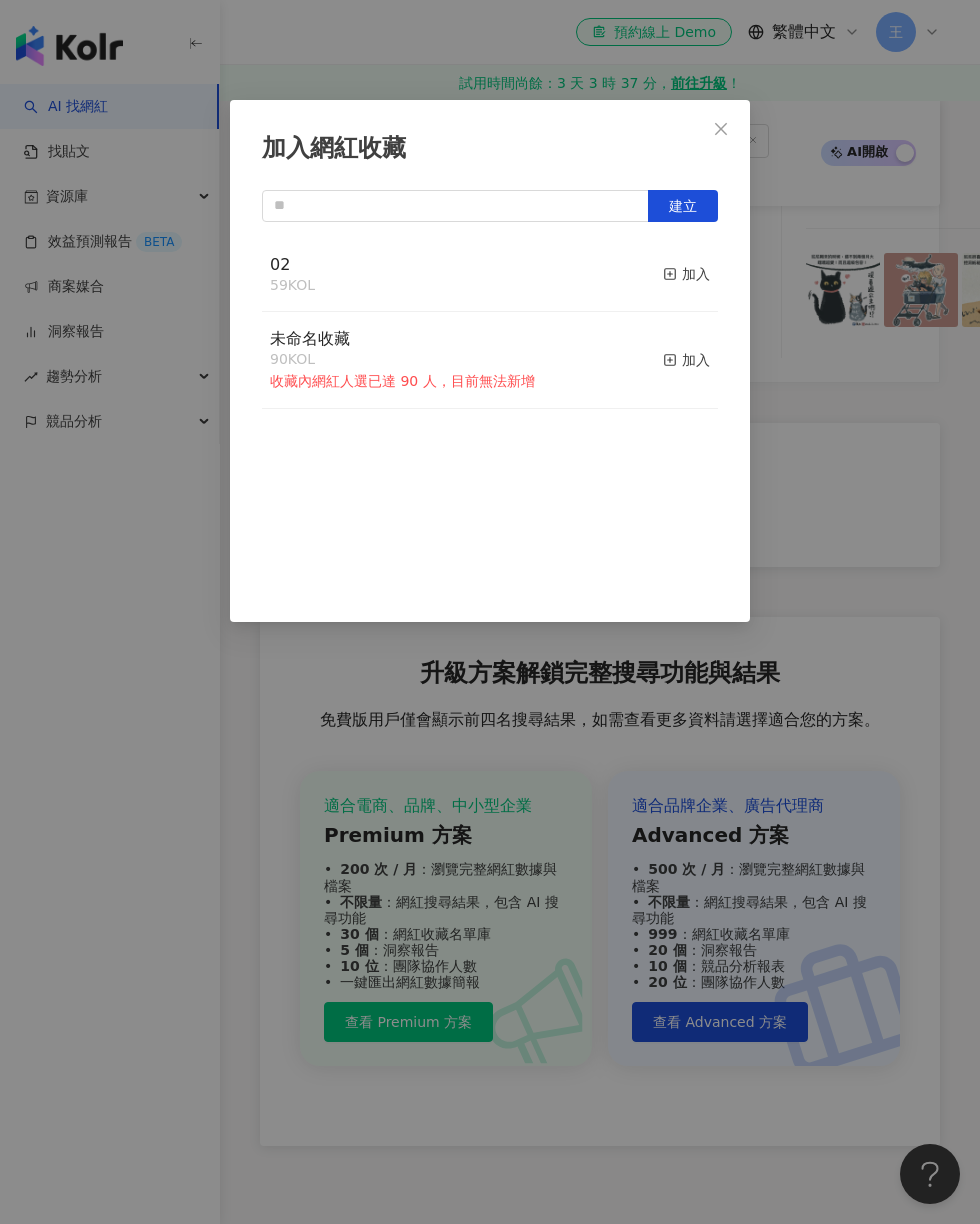
click at [707, 267] on div "加入" at bounding box center [686, 274] width 47 height 22
click at [805, 200] on div "加入網紅收藏 建立 02 60 KOL 已加入 未命名收藏 90 KOL 收藏內網紅人選已達 90 人，目前無法新增 加入" at bounding box center [490, 612] width 980 height 1224
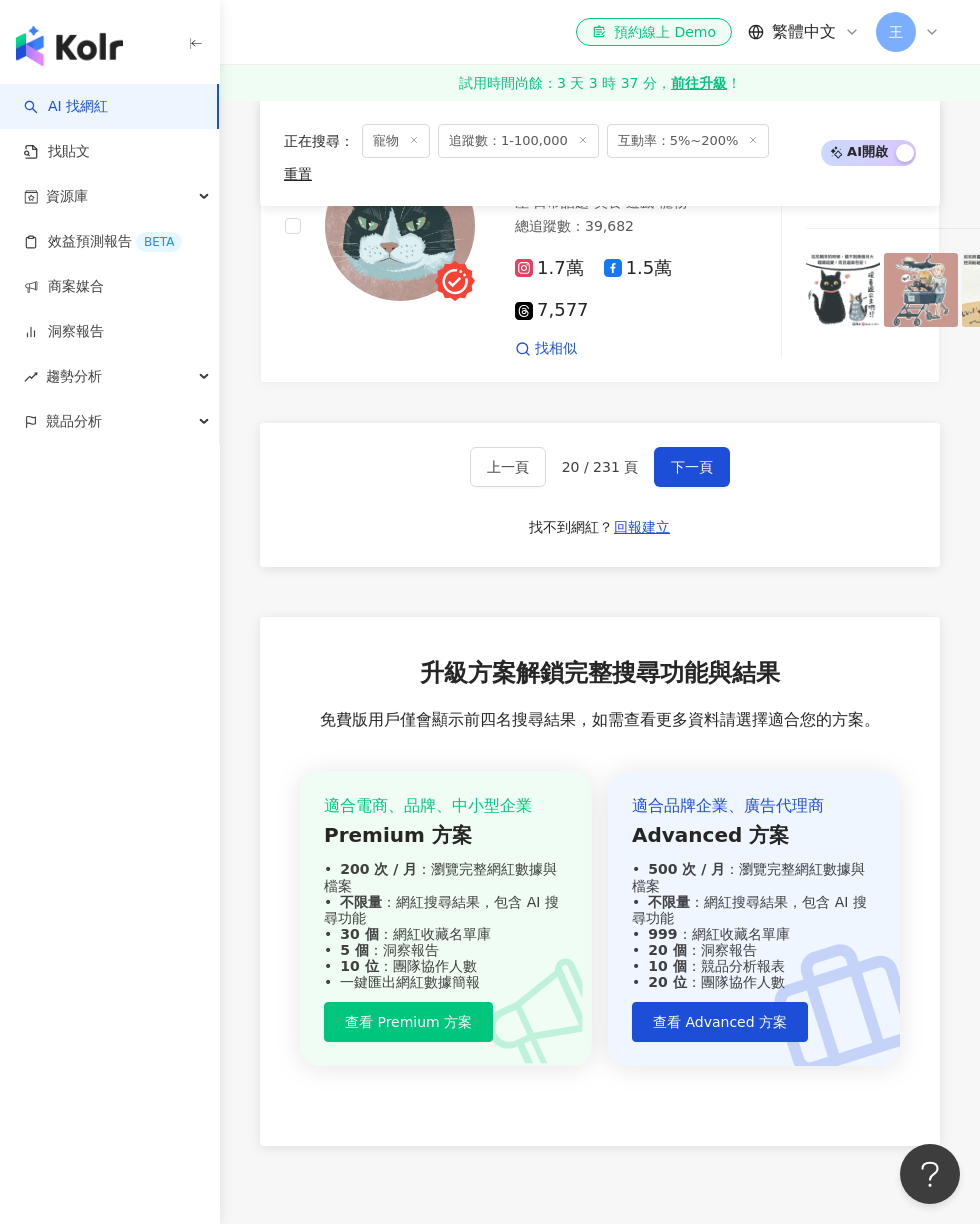
click at [715, 487] on button "下一頁" at bounding box center [692, 467] width 76 height 40
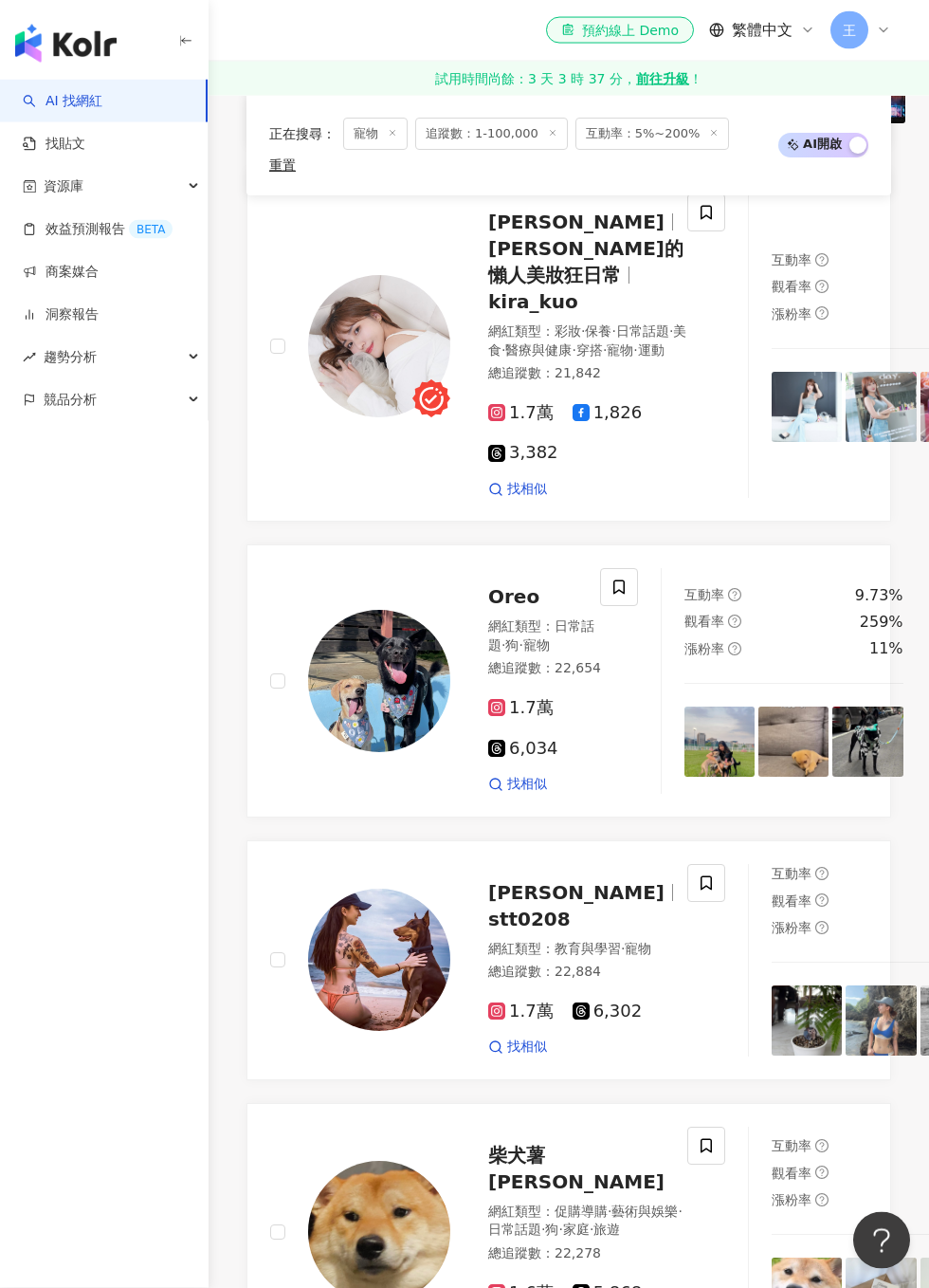
scroll to position [1968, 0]
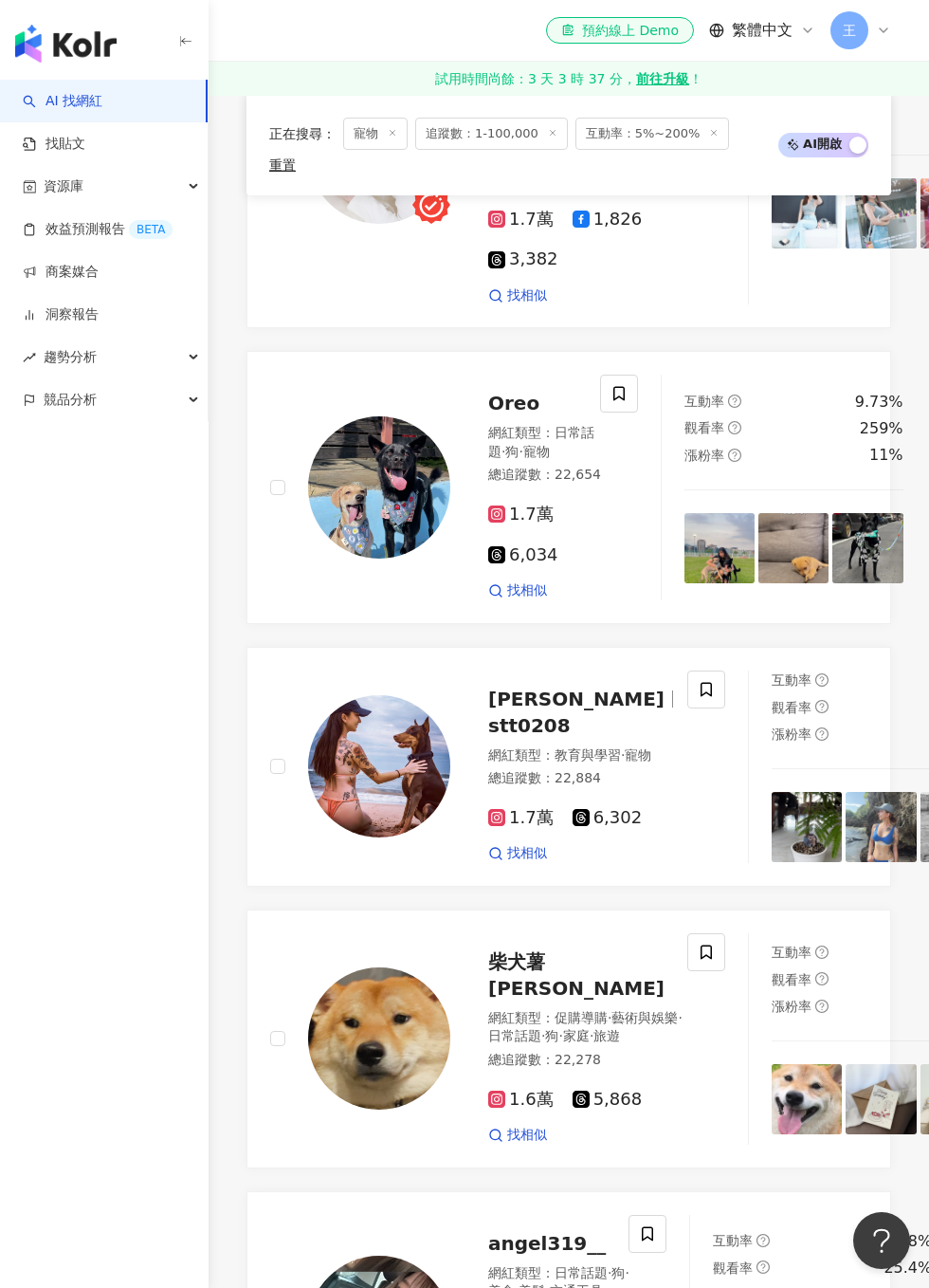
click at [613, 402] on icon at bounding box center [619, 394] width 17 height 17
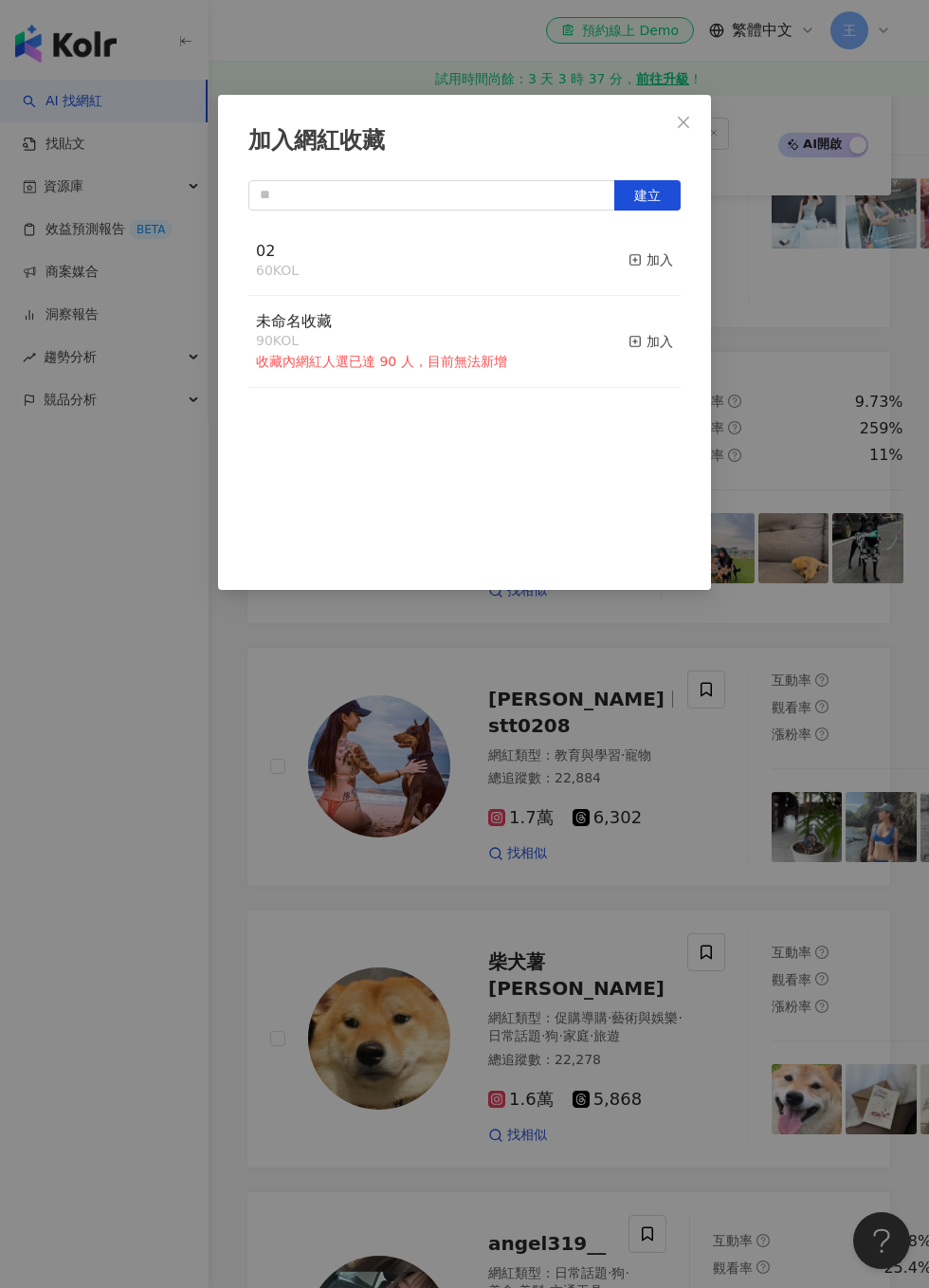
click at [665, 262] on div "加入" at bounding box center [650, 260] width 45 height 21
click at [778, 359] on div "加入網紅收藏 建立 02 61 KOL 已加入 未命名收藏 90 KOL 收藏內網紅人選已達 90 人，目前無法新增 加入" at bounding box center [464, 644] width 929 height 1288
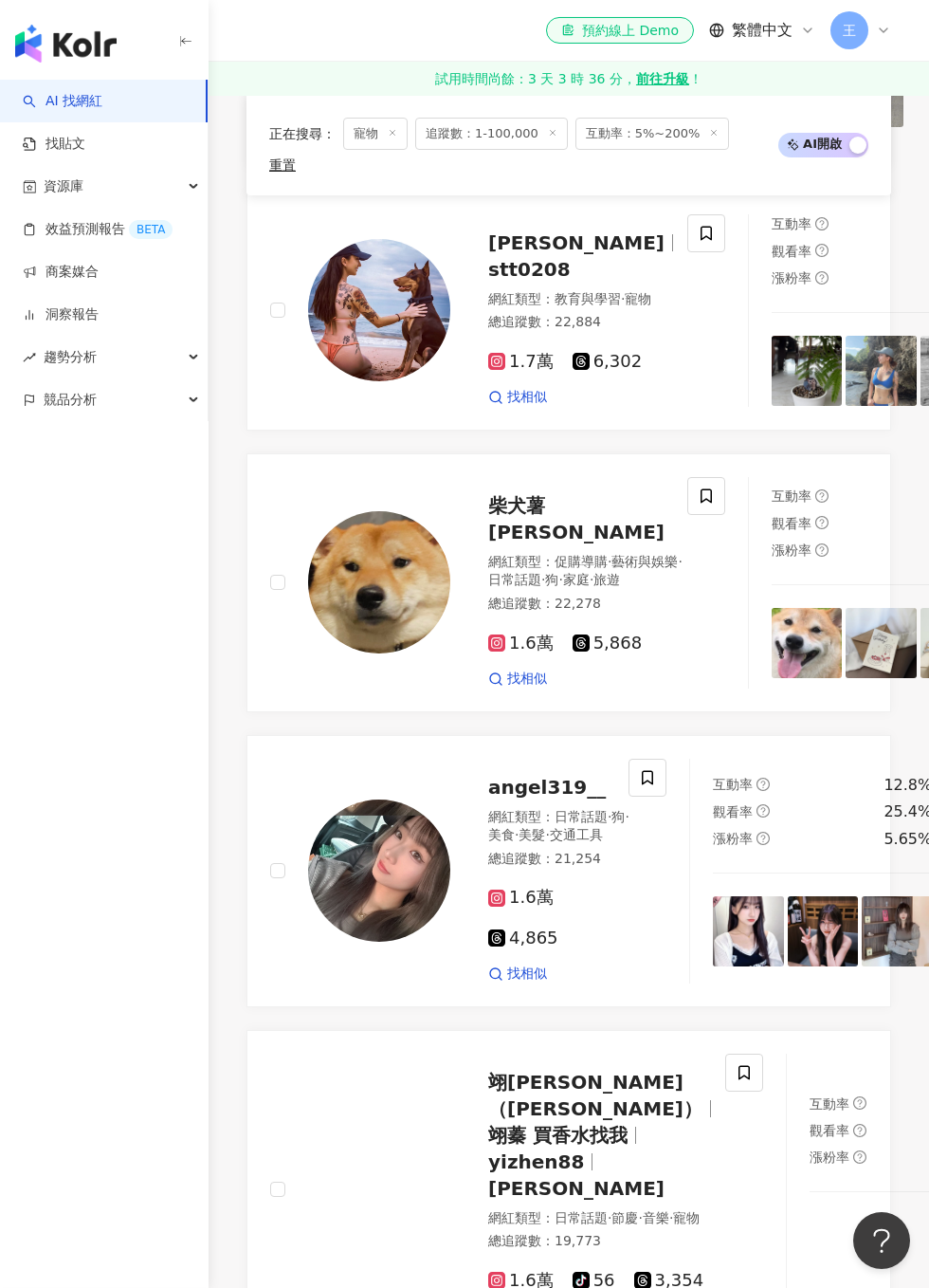
scroll to position [2425, 0]
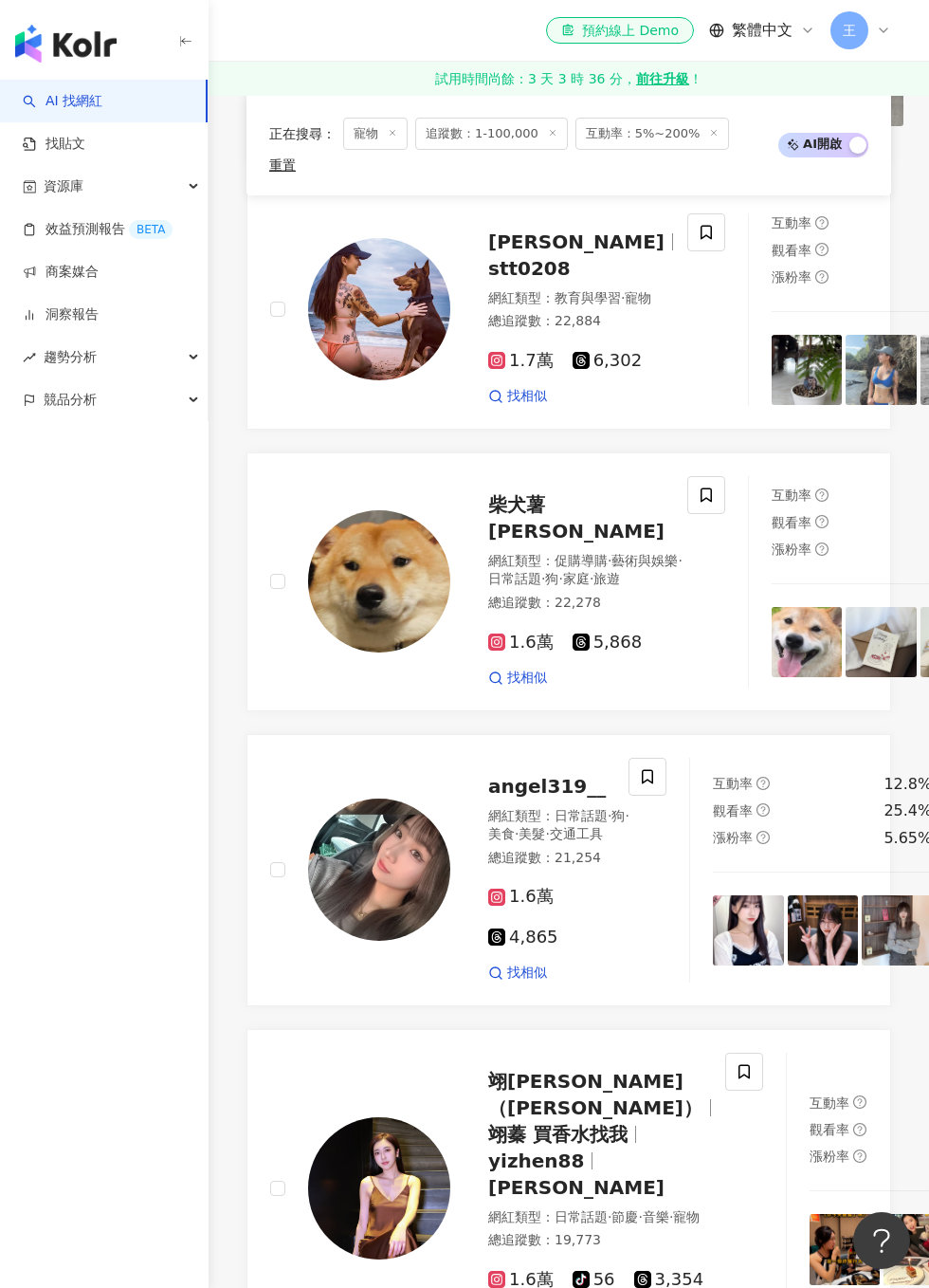
click at [687, 251] on span at bounding box center [706, 232] width 38 height 38
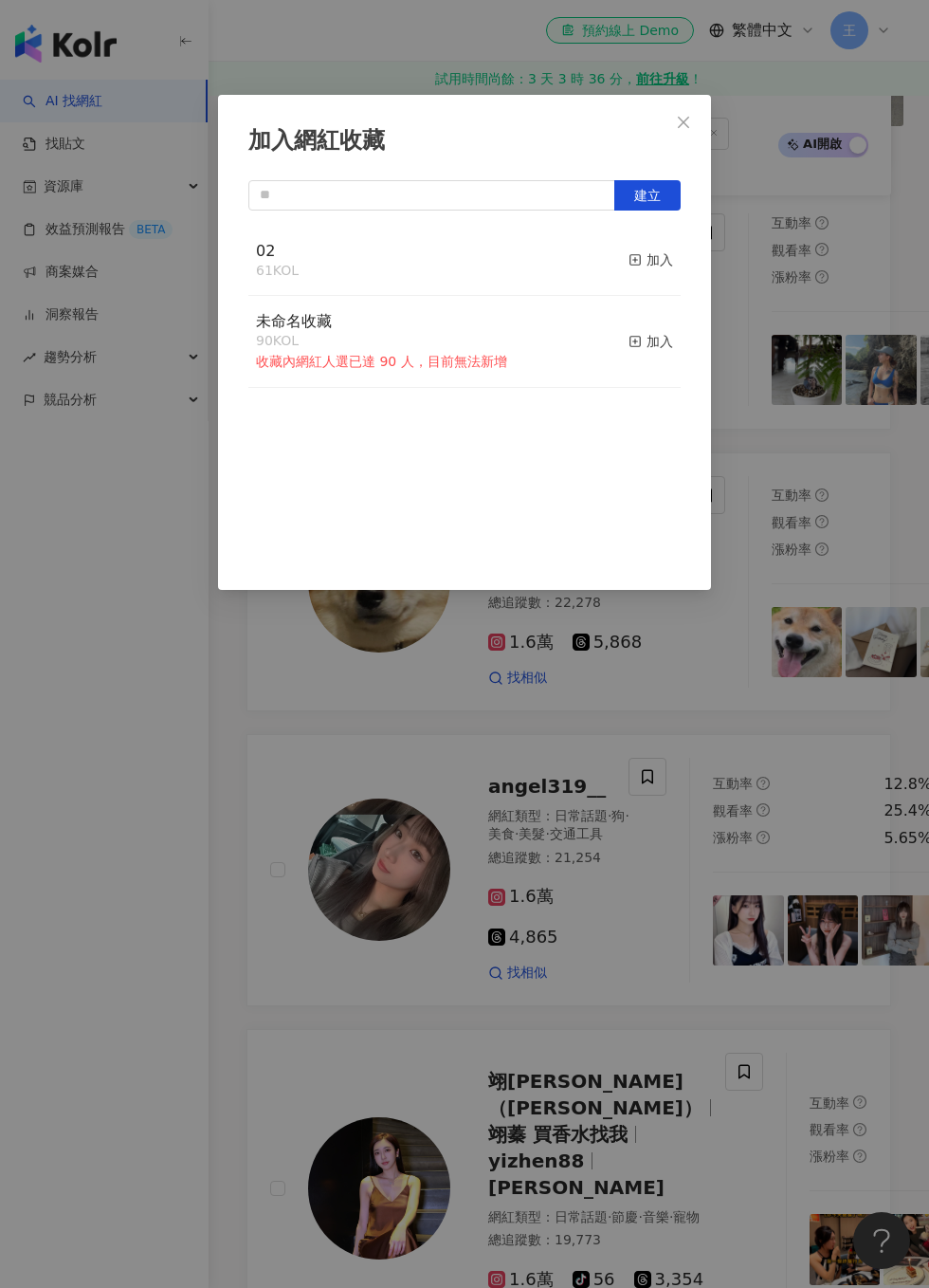
click at [684, 252] on div "加入網紅收藏 建立 02 61 KOL 加入 未命名收藏 90 KOL 收藏內網紅人選已達 90 人，目前無法新增 加入" at bounding box center [464, 342] width 493 height 495
click at [655, 268] on div "加入" at bounding box center [650, 260] width 45 height 21
click at [784, 406] on div "加入網紅收藏 建立 02 62 KOL 已加入 未命名收藏 90 KOL 收藏內網紅人選已達 90 人，目前無法新增 加入" at bounding box center [464, 644] width 929 height 1288
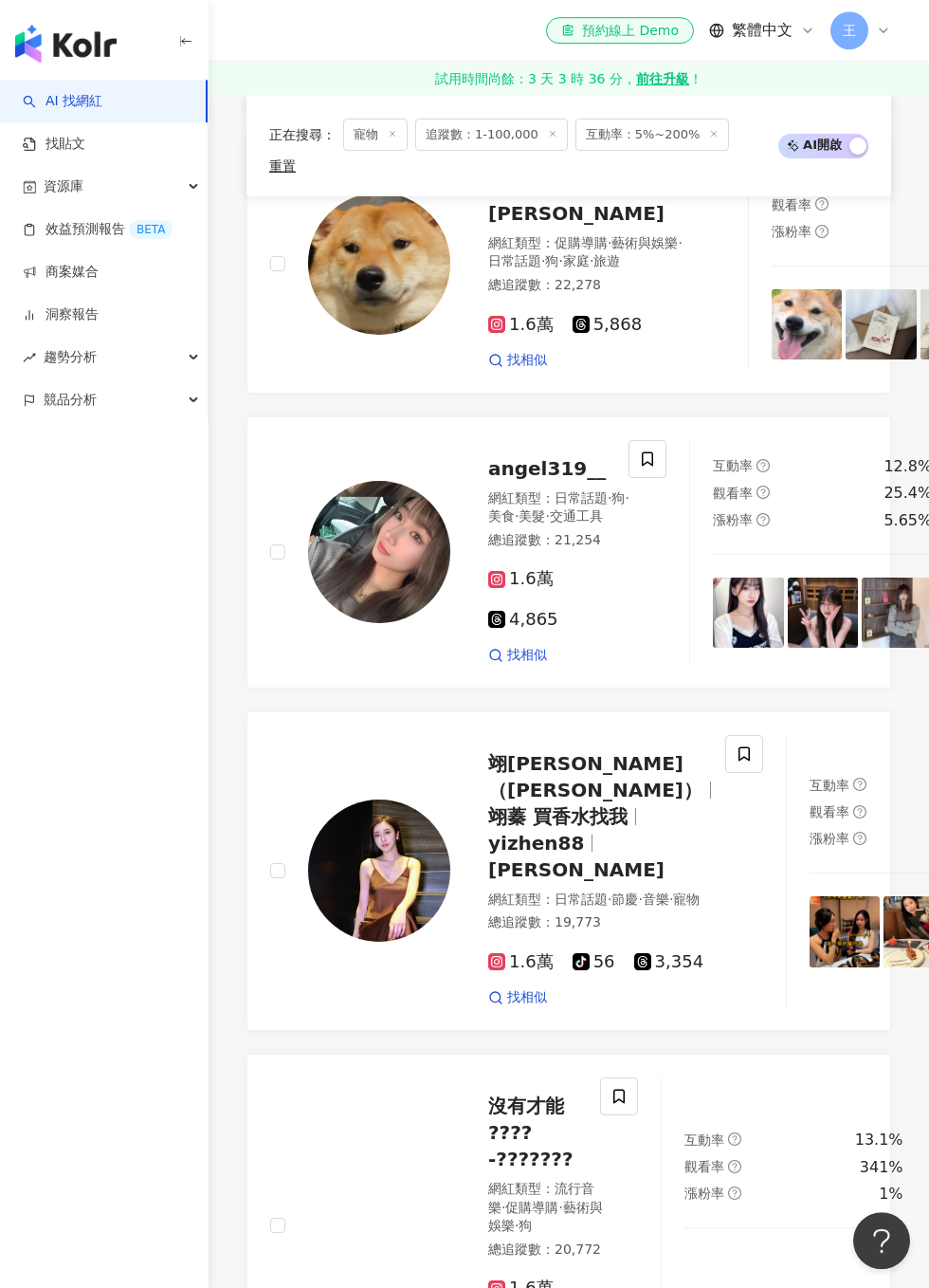
scroll to position [2743, 0]
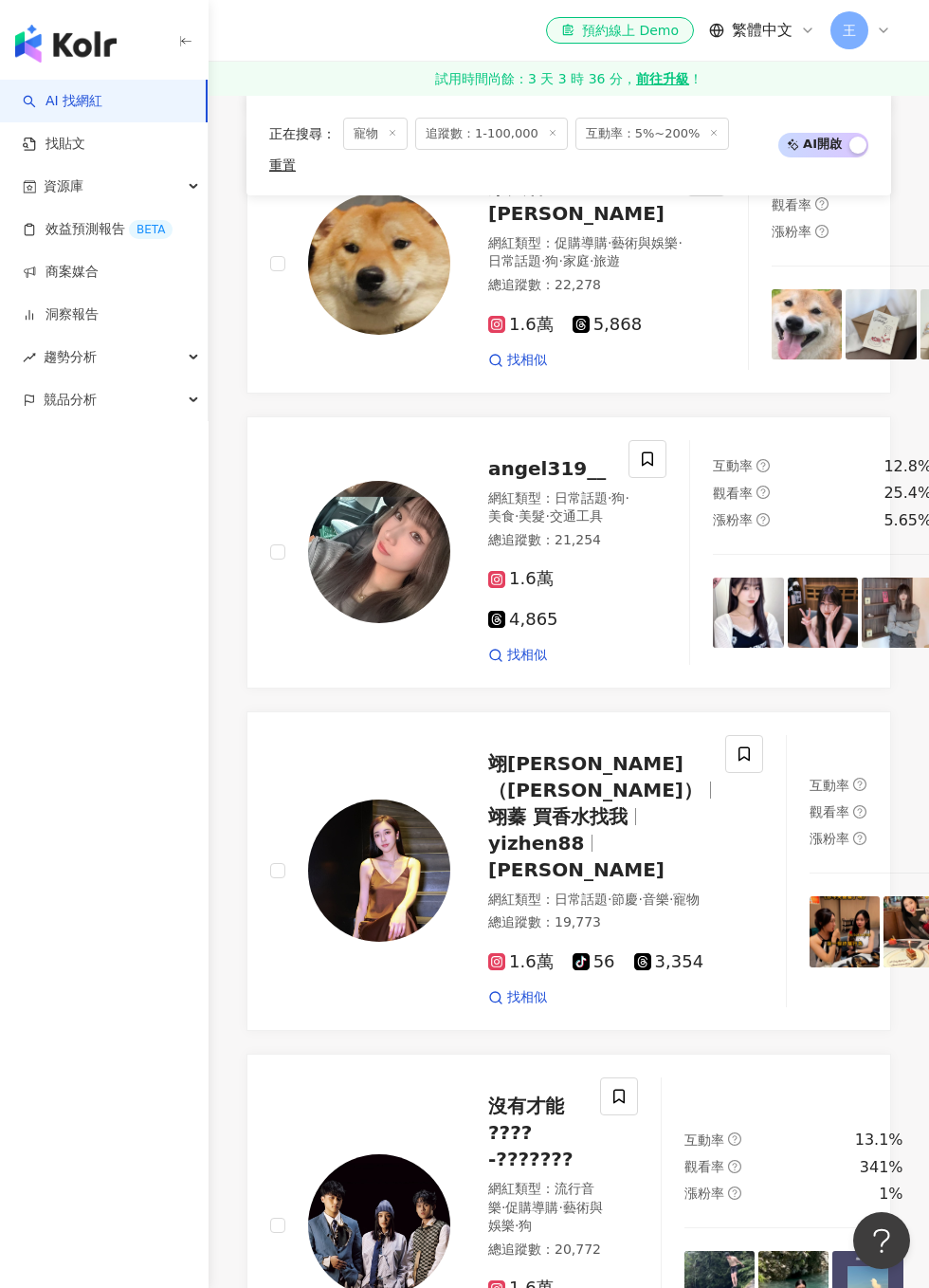
click at [687, 196] on span at bounding box center [706, 177] width 38 height 38
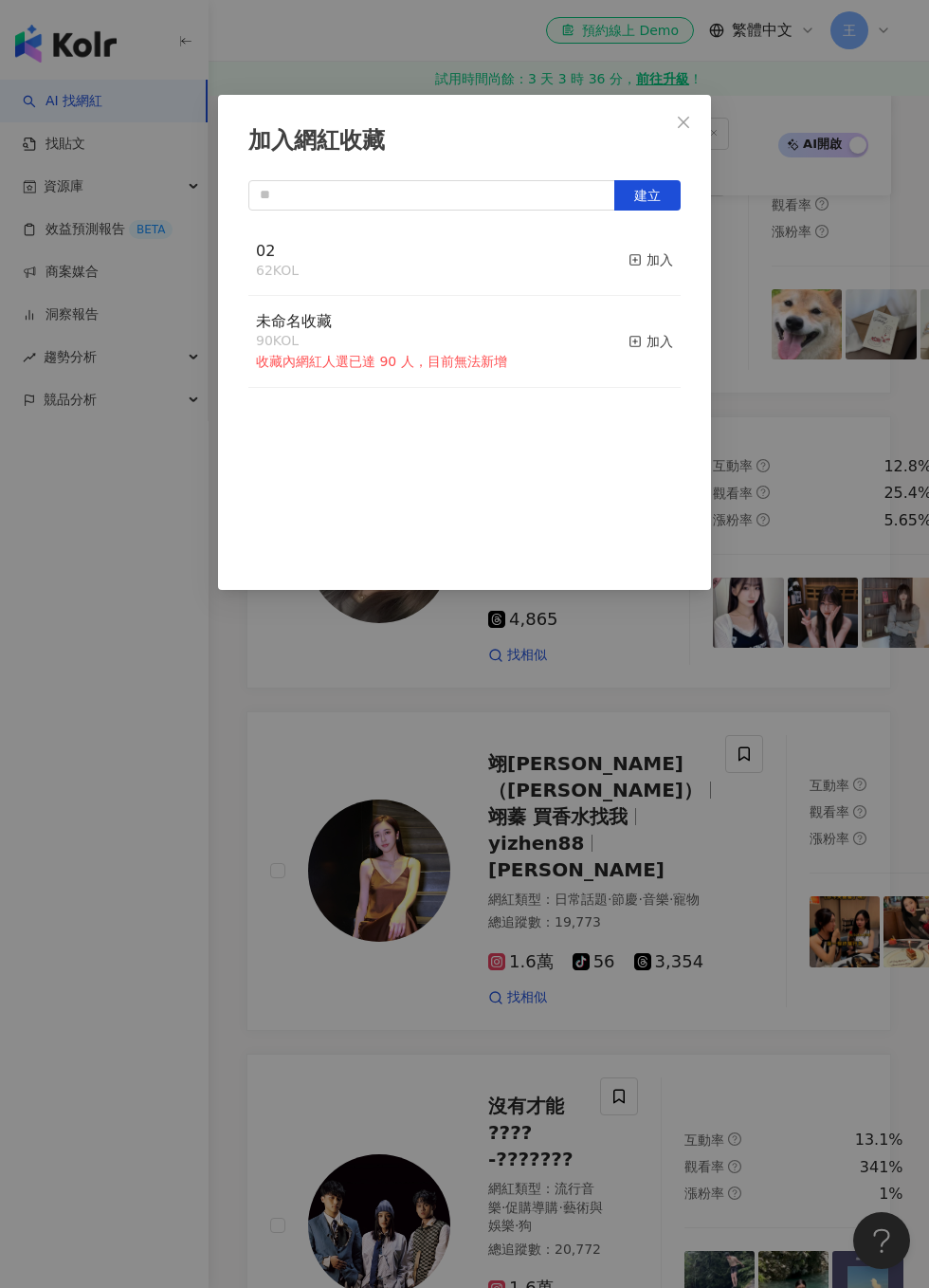
click at [664, 276] on button "加入" at bounding box center [650, 261] width 45 height 40
click at [782, 398] on div "加入網紅收藏 建立 02 63 KOL 已加入 未命名收藏 90 KOL 收藏內網紅人選已達 90 人，目前無法新增 加入" at bounding box center [464, 644] width 929 height 1288
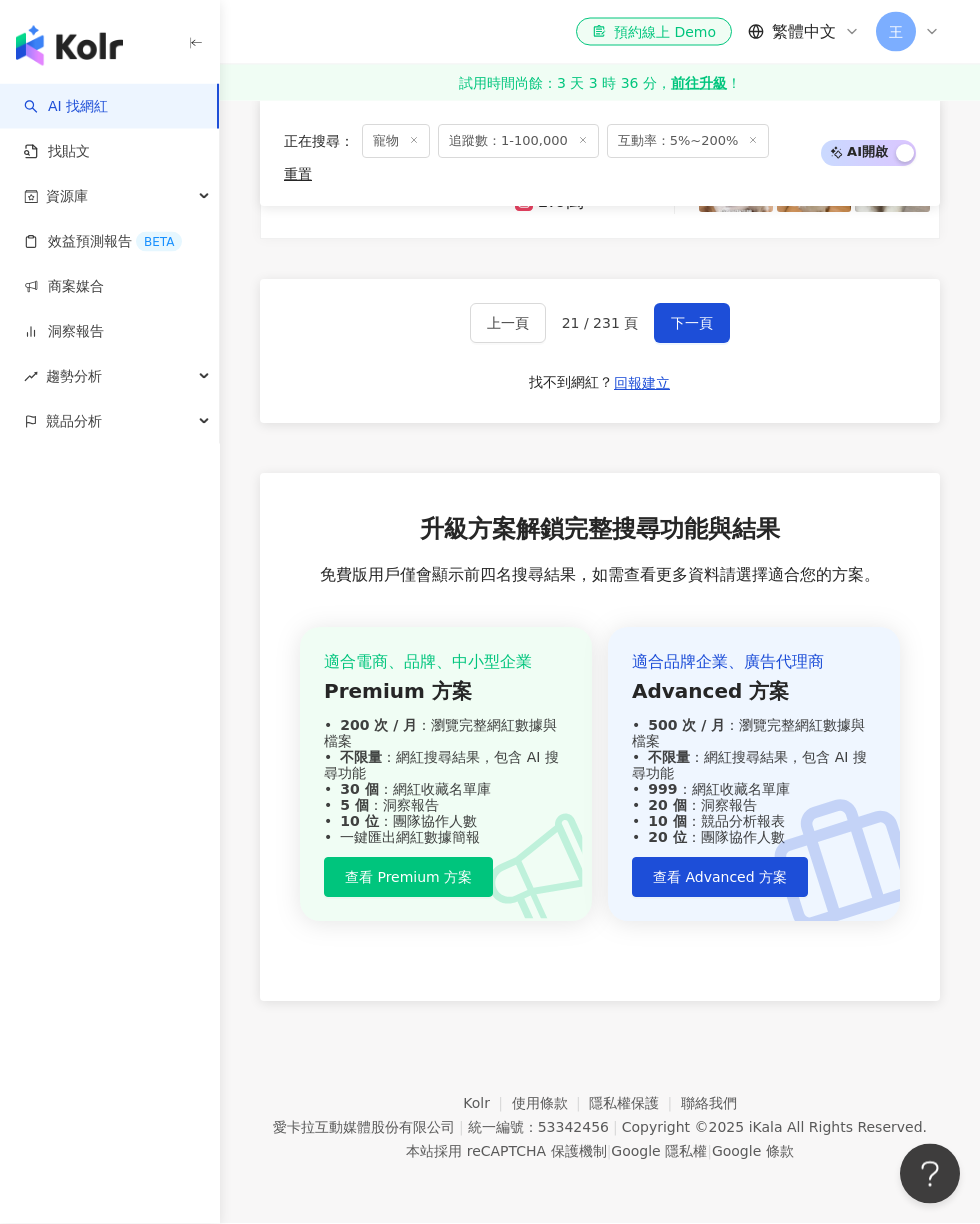
scroll to position [4433, 0]
click at [629, 35] on icon at bounding box center [630, 27] width 12 height 15
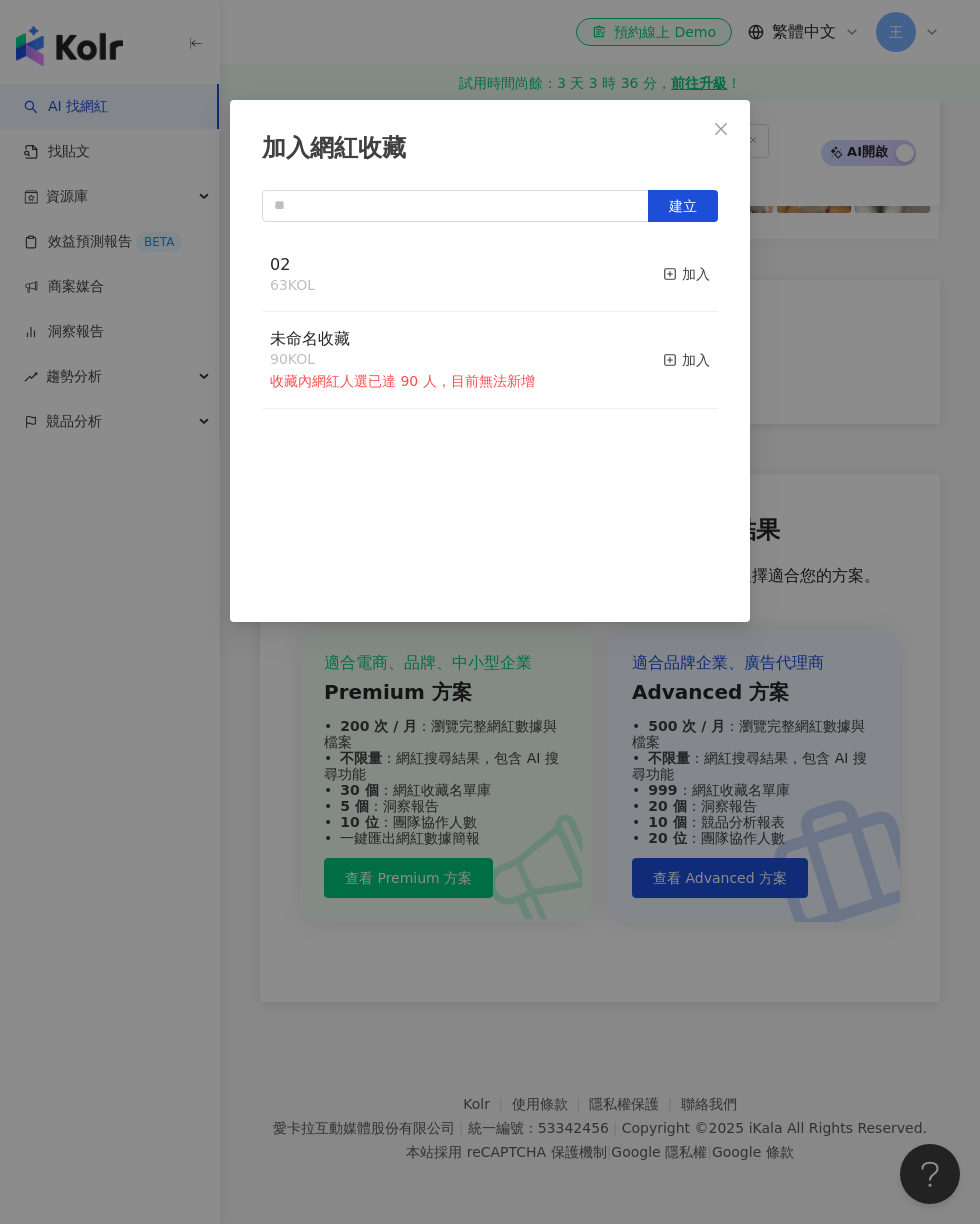
click at [696, 292] on button "加入" at bounding box center [686, 275] width 47 height 42
click at [912, 467] on div "加入網紅收藏 建立 02 64 KOL 已加入 未命名收藏 90 KOL 收藏內網紅人選已達 90 人，目前無法新增 加入" at bounding box center [490, 612] width 980 height 1224
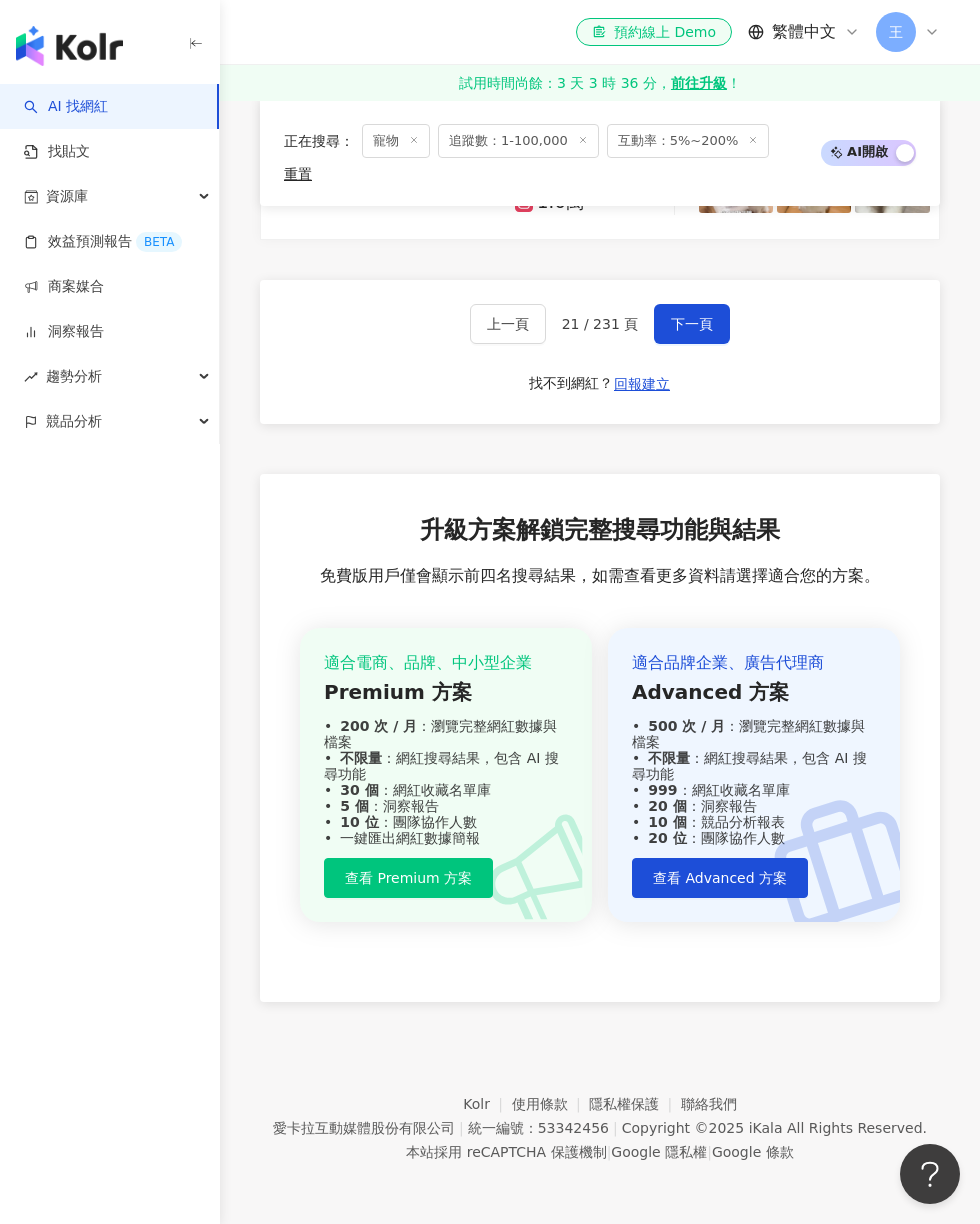
click at [703, 332] on span "下一頁" at bounding box center [692, 324] width 42 height 16
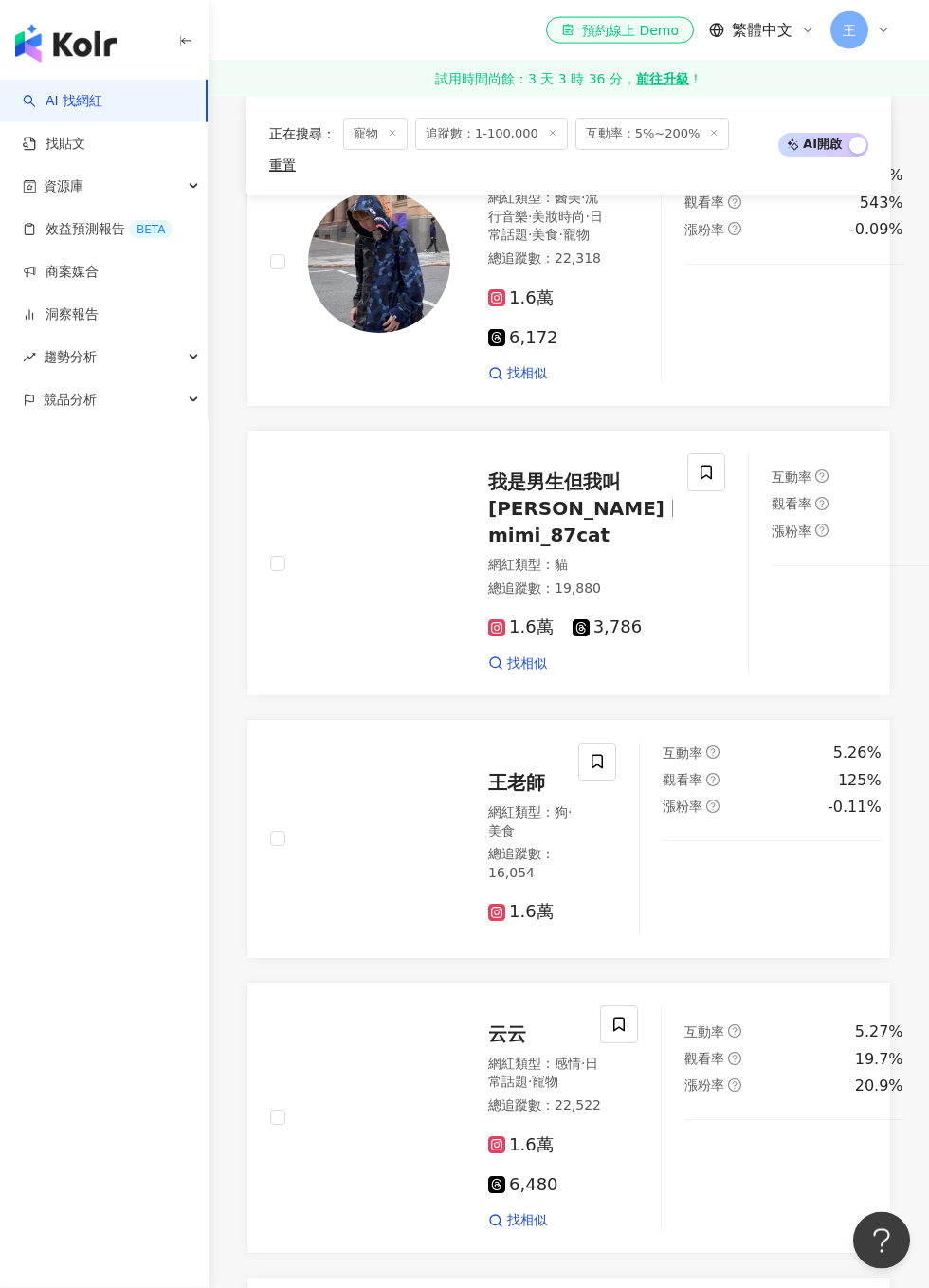
scroll to position [1023, 0]
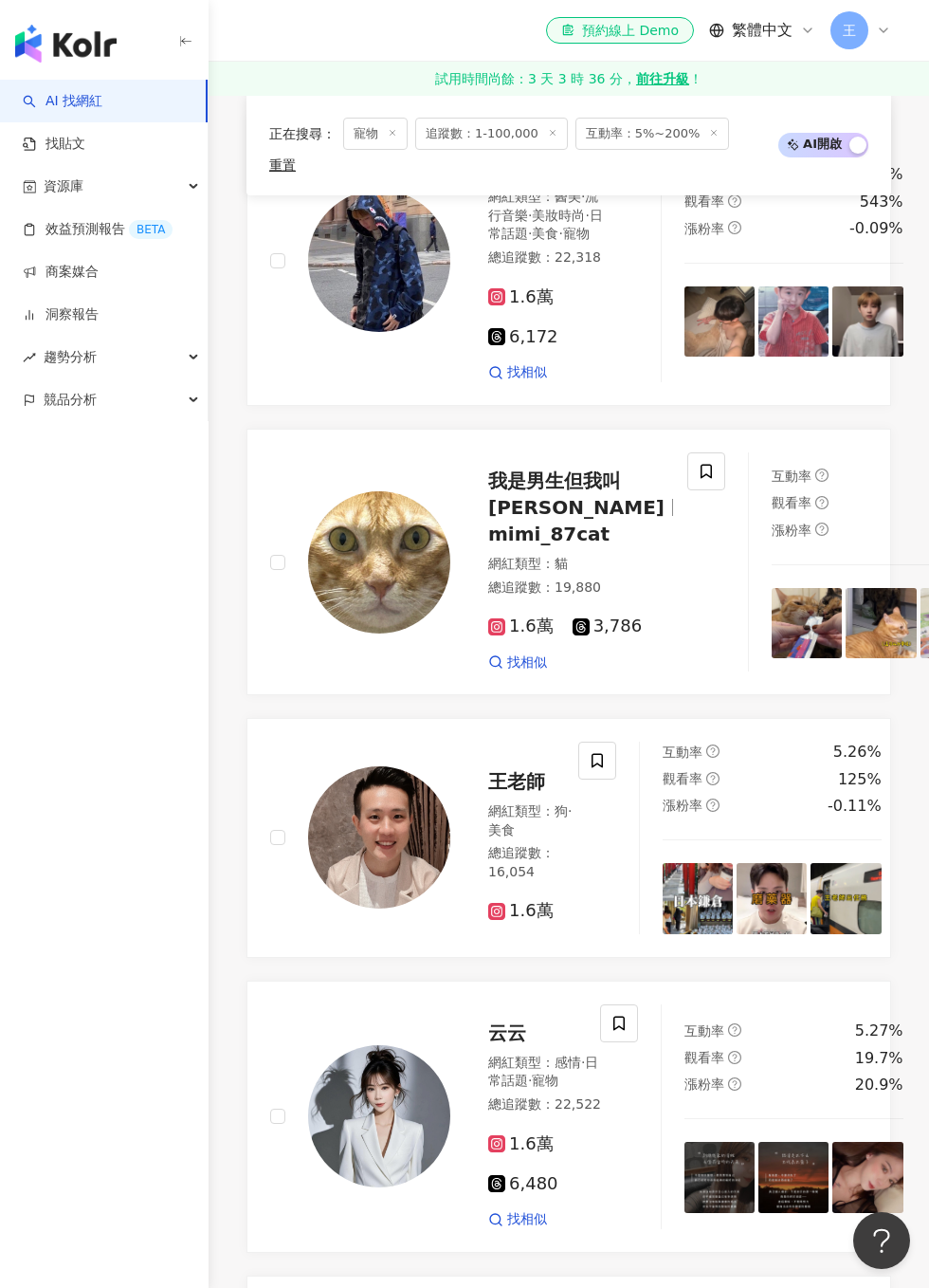
click at [687, 490] on span at bounding box center [706, 471] width 38 height 38
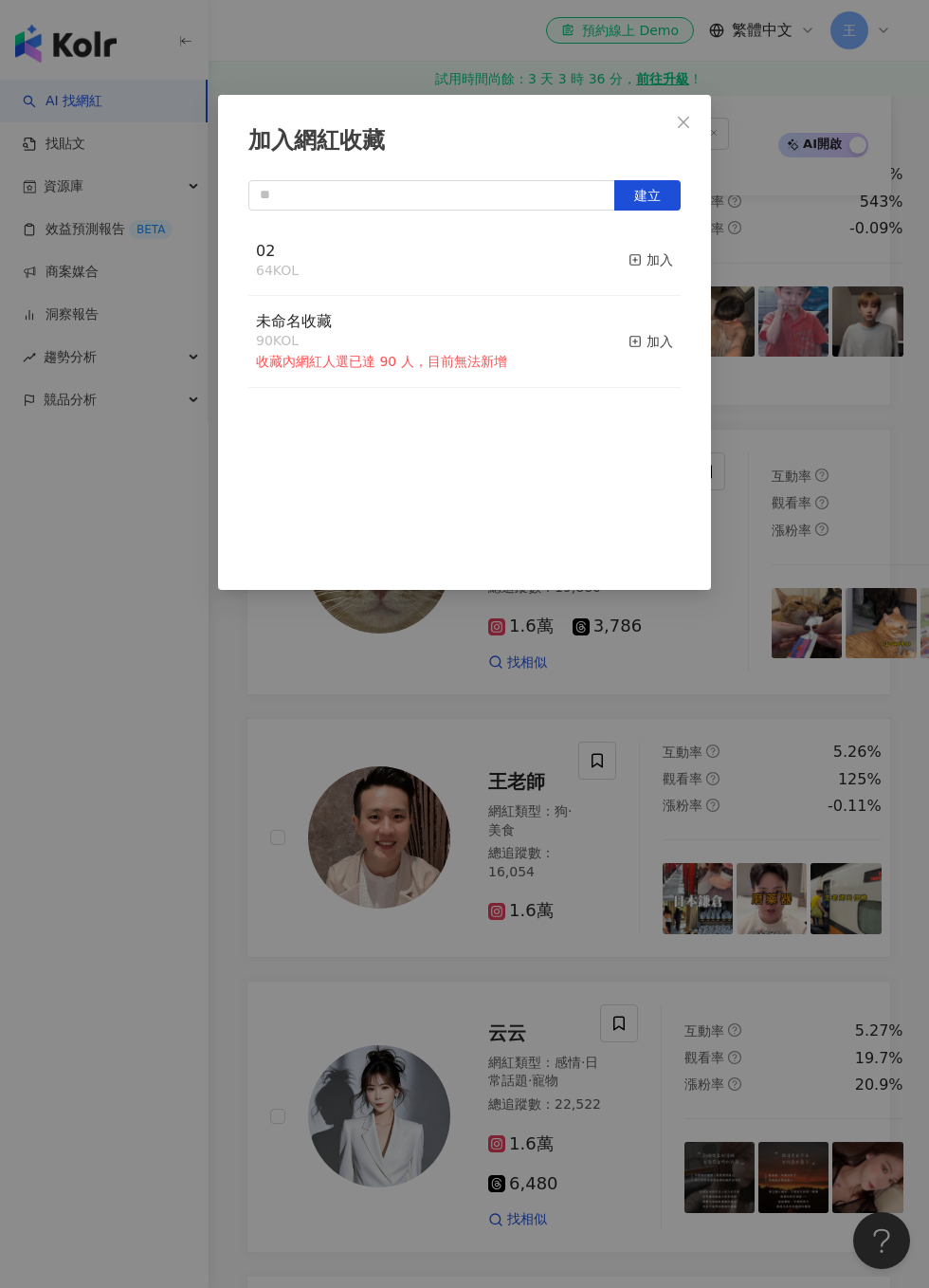
click at [665, 257] on div "加入" at bounding box center [650, 260] width 45 height 21
click at [780, 437] on div "加入網紅收藏 建立 02 65 KOL 已加入 未命名收藏 90 KOL 收藏內網紅人選已達 90 人，目前無法新增 加入" at bounding box center [464, 644] width 929 height 1288
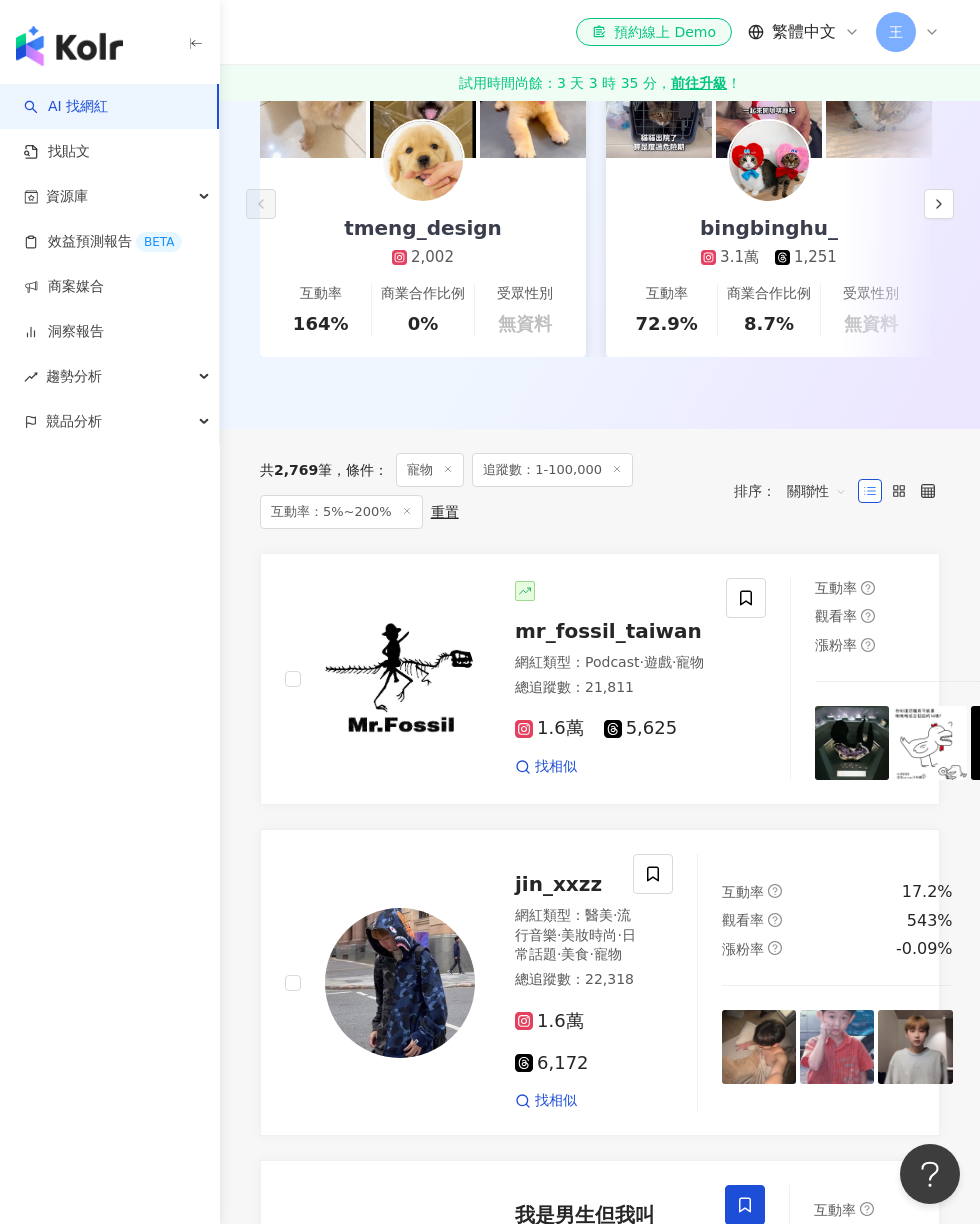
scroll to position [0, 0]
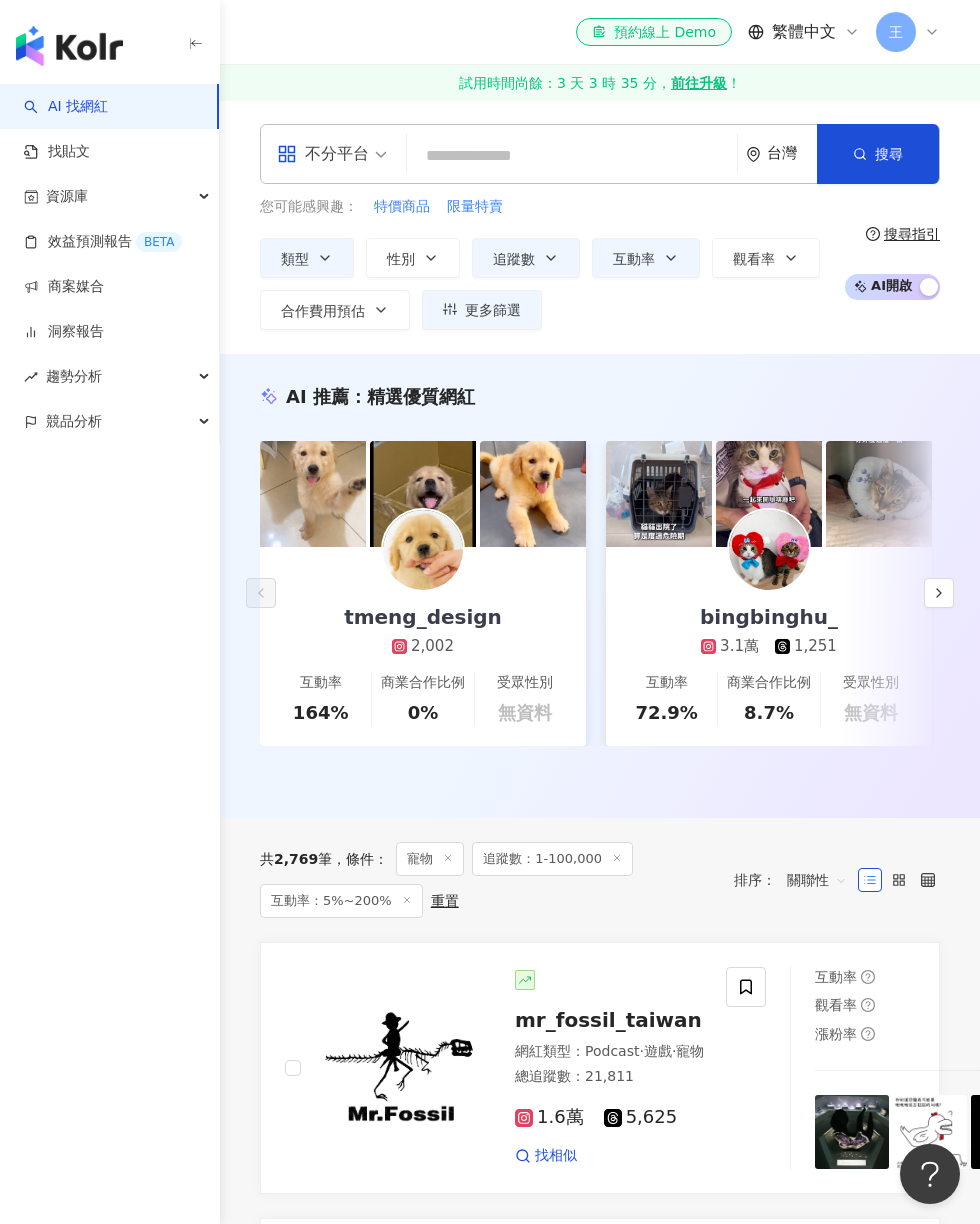
click at [667, 256] on icon "button" at bounding box center [671, 258] width 16 height 16
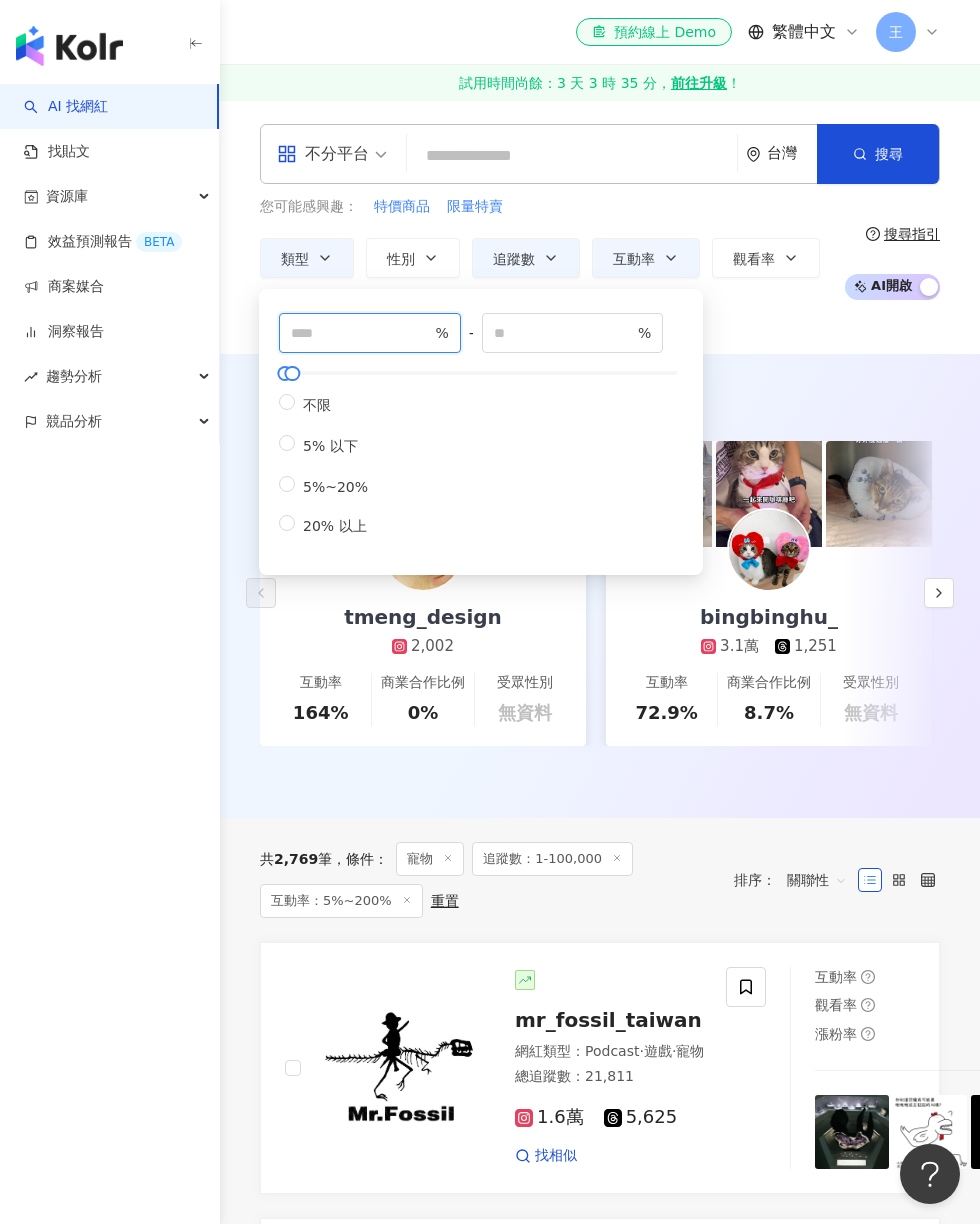
click at [413, 327] on input "*" at bounding box center [361, 333] width 140 height 22
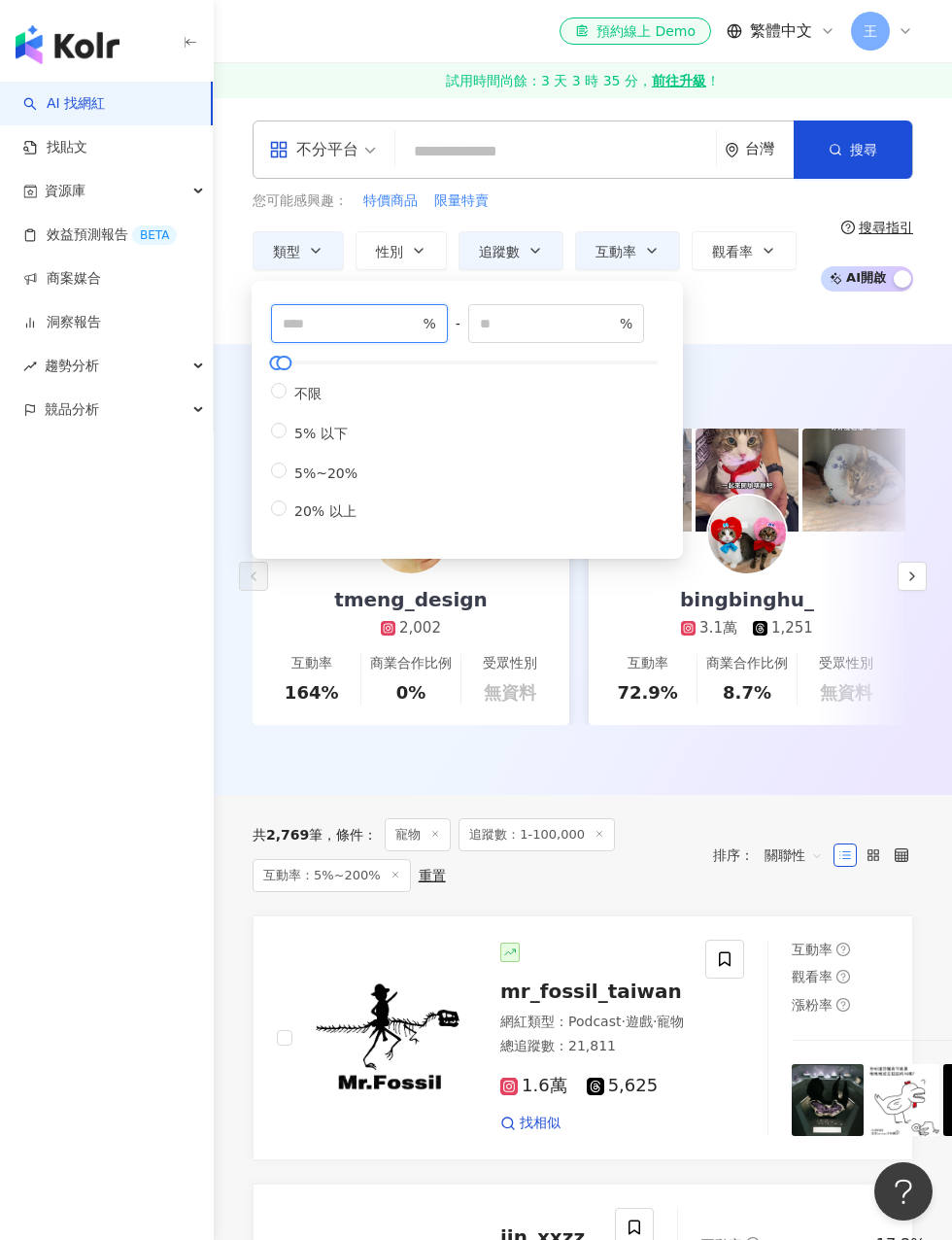
type input "**"
click at [770, 316] on div "類型 性別 追蹤數 互動率 觀看率 合作費用預估 更多篩選 ** % - *** % 不限 5% 以下 5%~20% 20% 以上" at bounding box center [531, 276] width 558 height 89
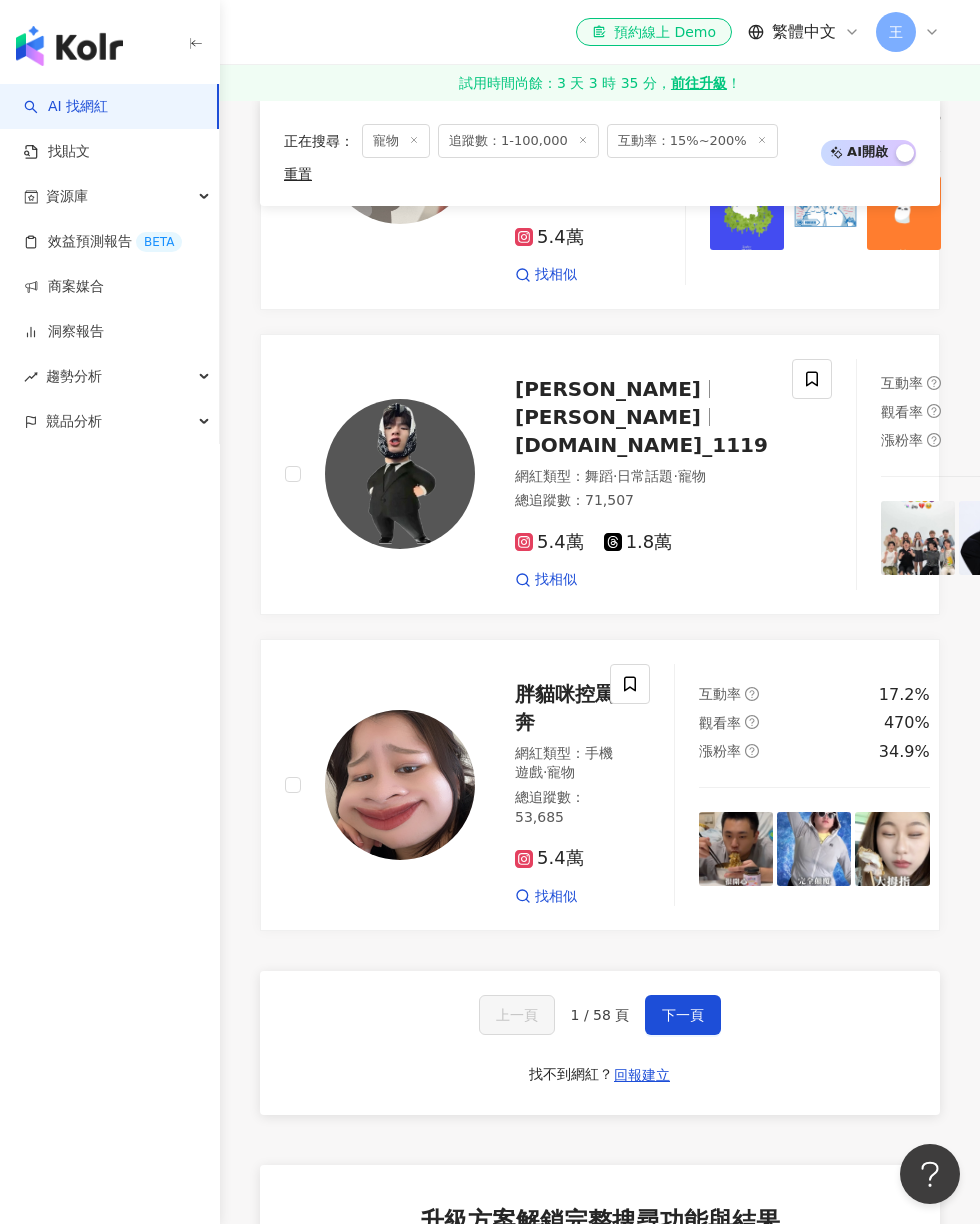
scroll to position [4286, 0]
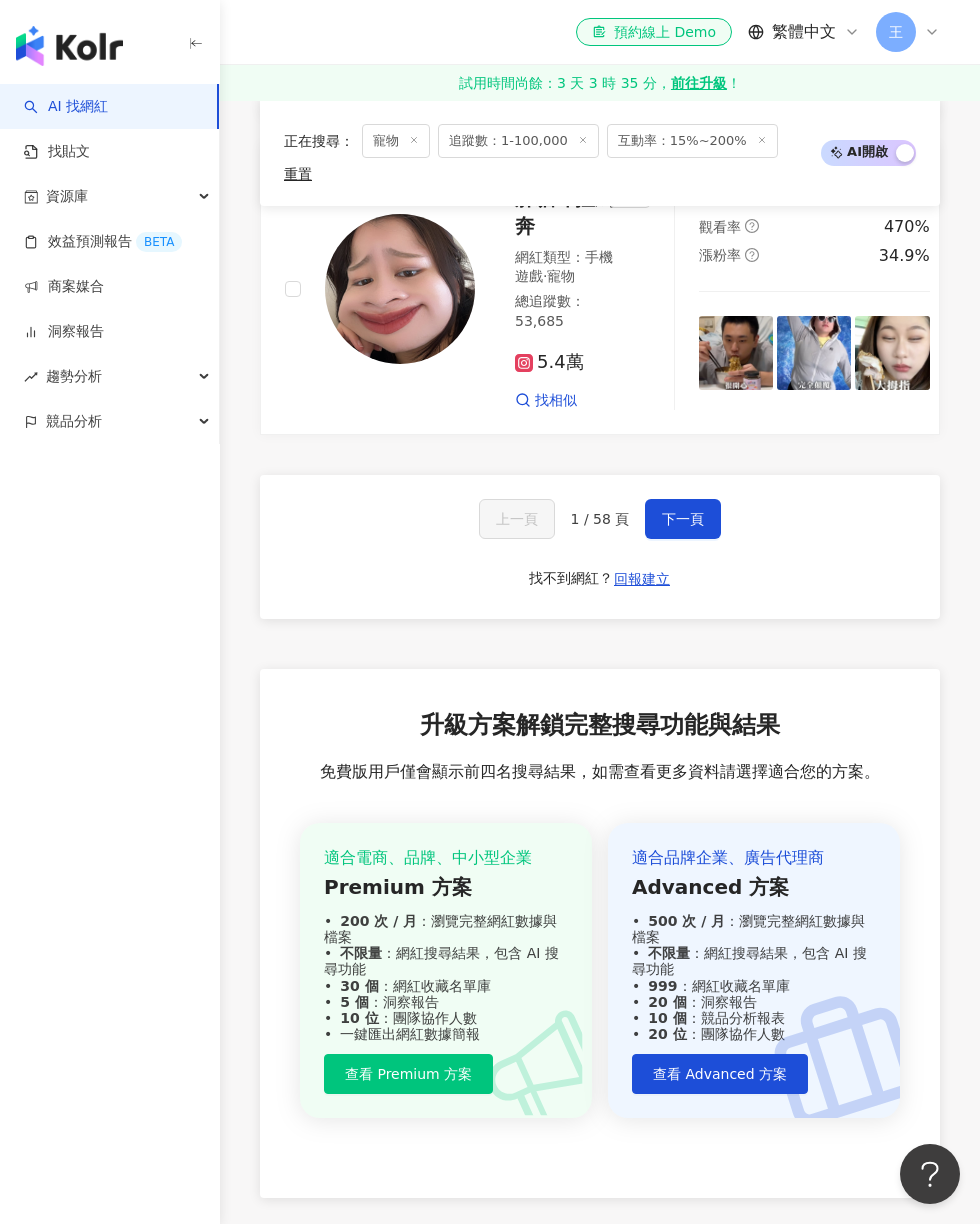
click at [695, 539] on button "下一頁" at bounding box center [683, 519] width 76 height 40
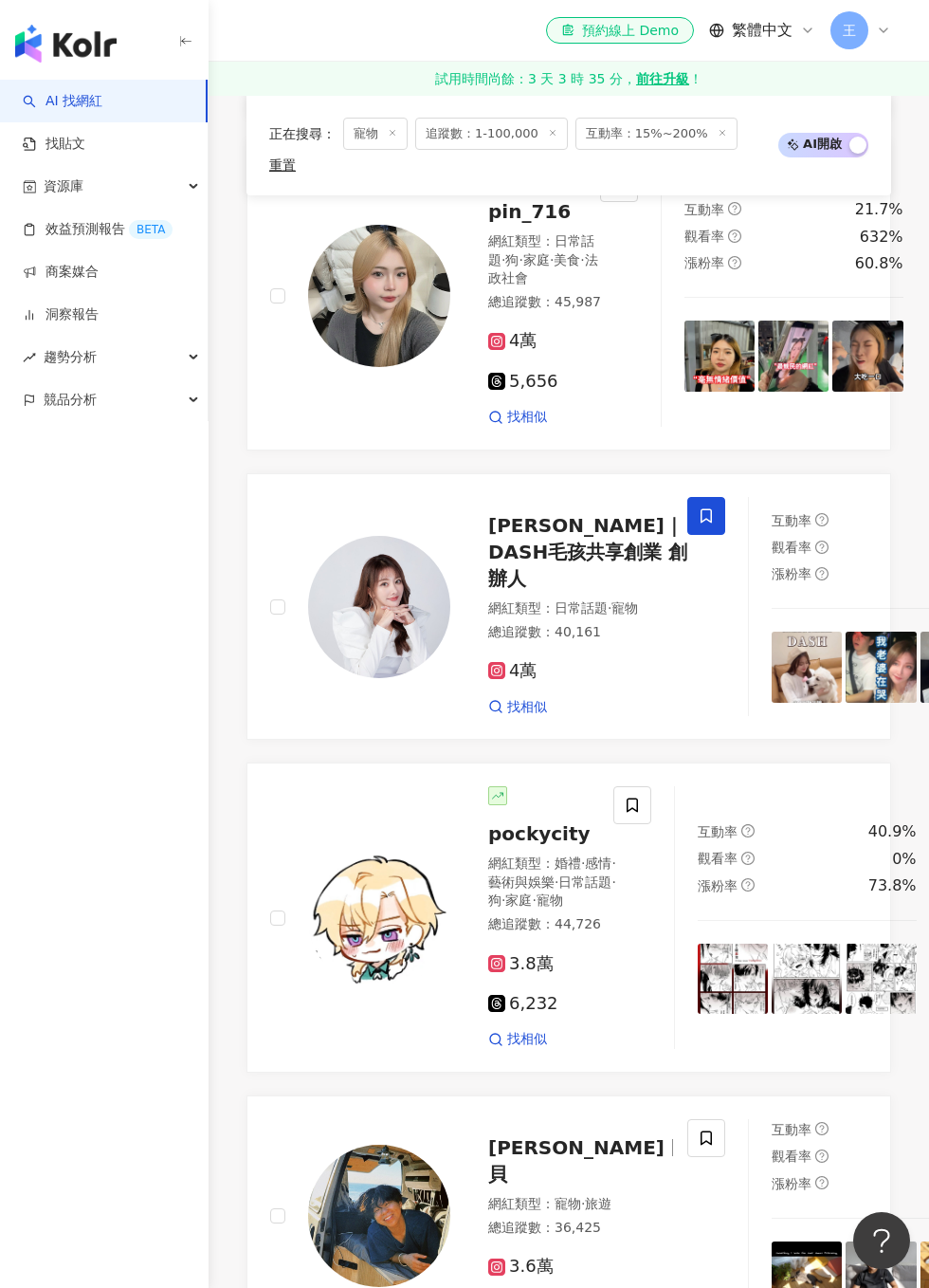
scroll to position [3122, 0]
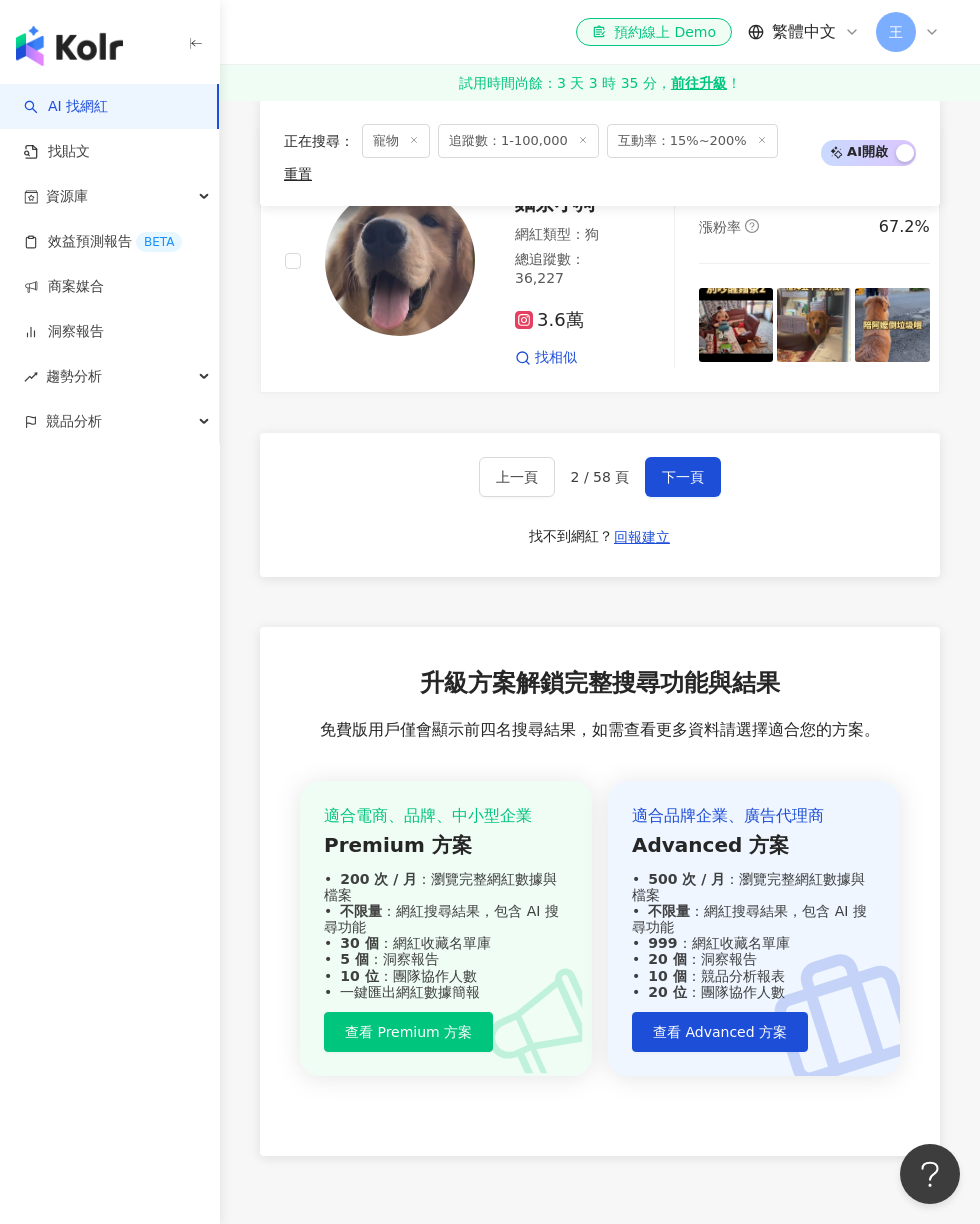
click at [677, 485] on span "下一頁" at bounding box center [683, 477] width 42 height 16
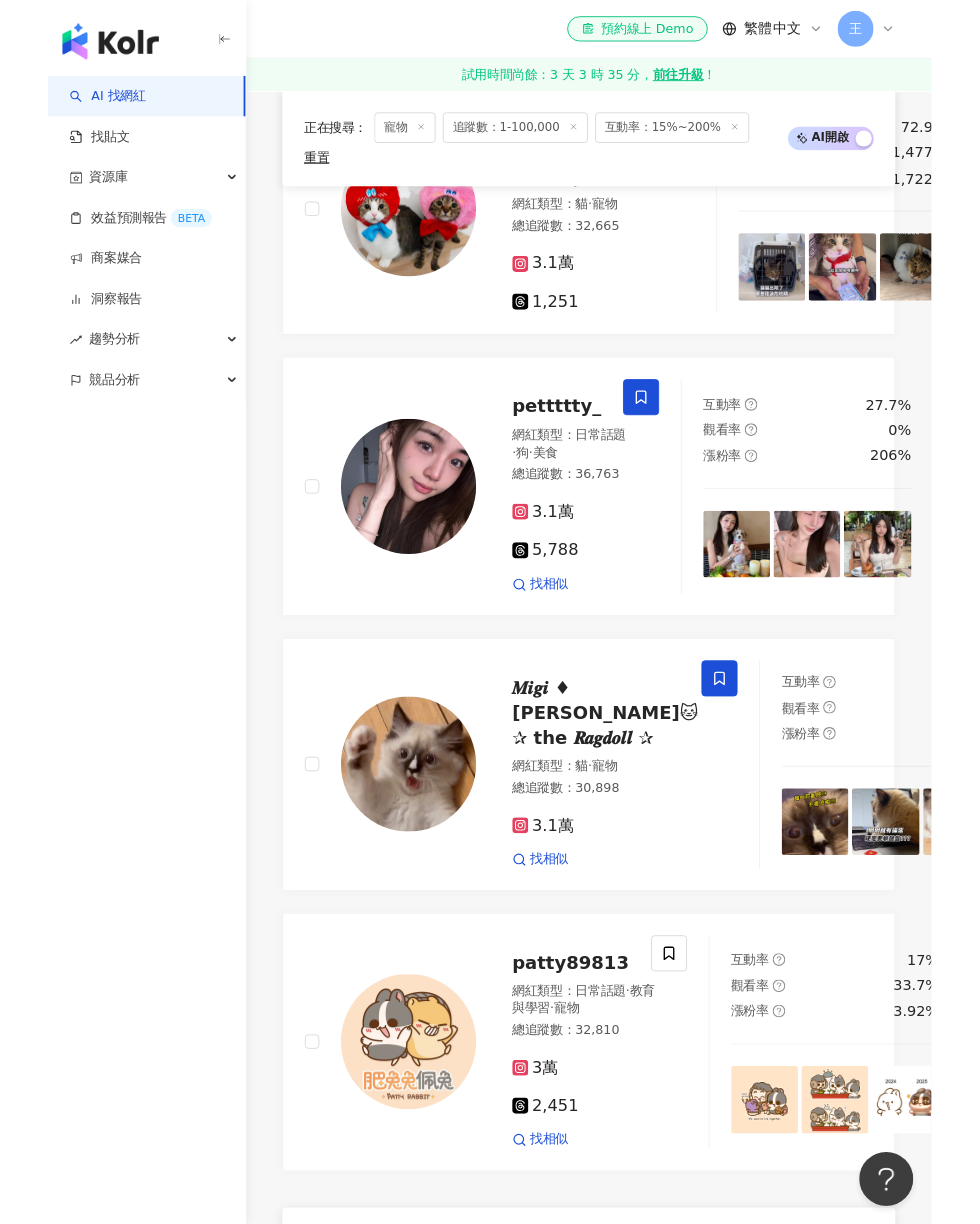
scroll to position [4008, 0]
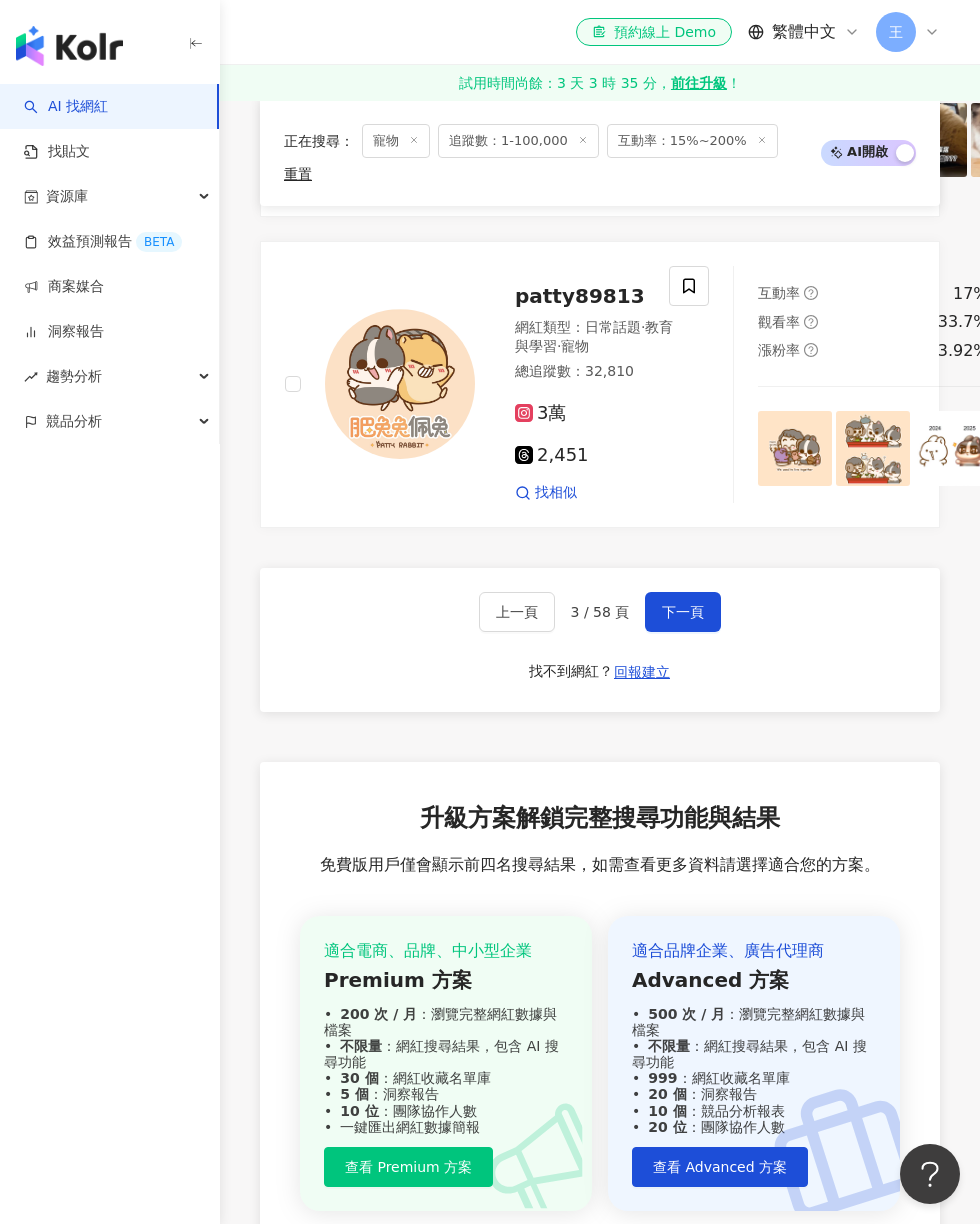
click at [694, 632] on button "下一頁" at bounding box center [683, 612] width 76 height 40
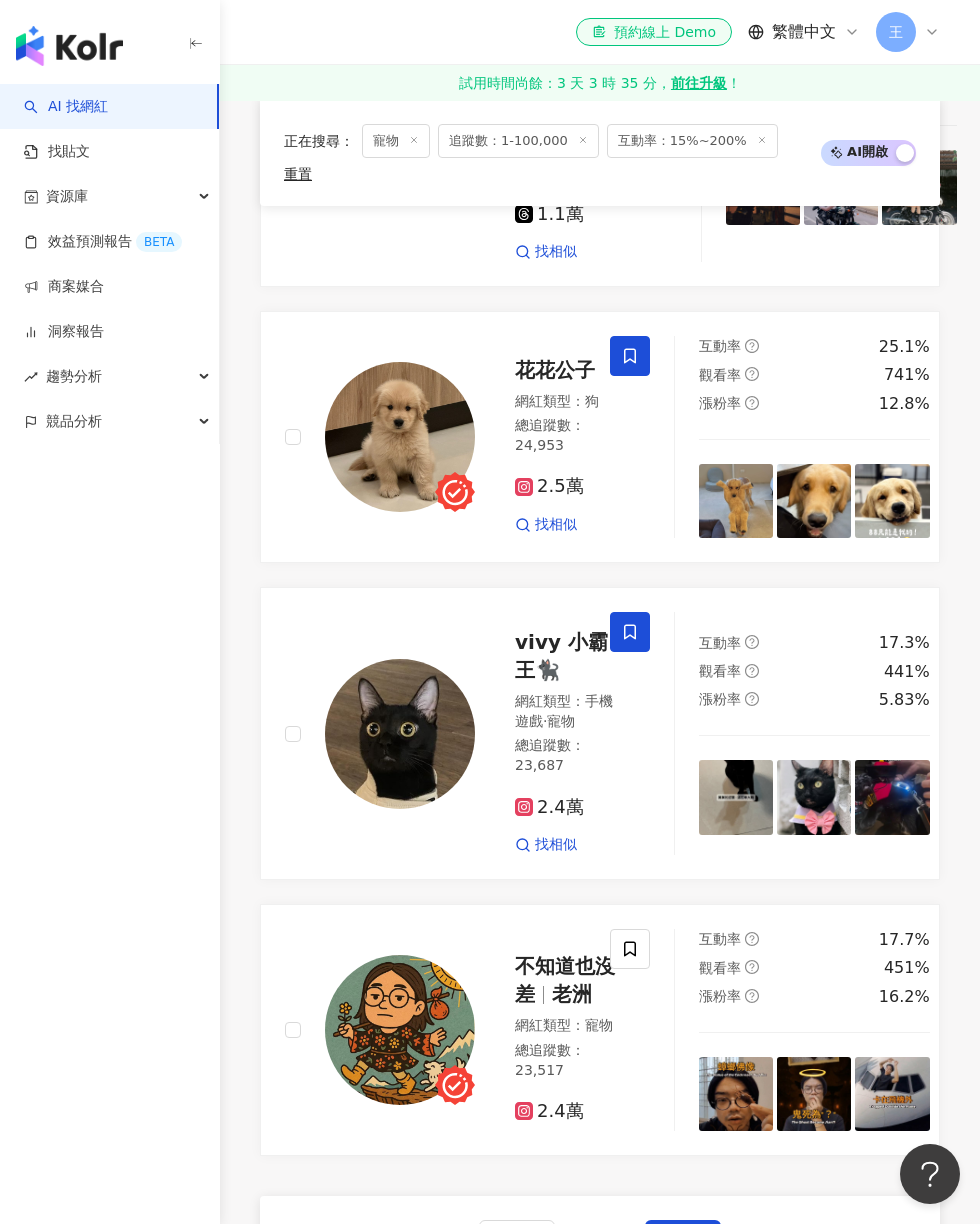
scroll to position [4049, 0]
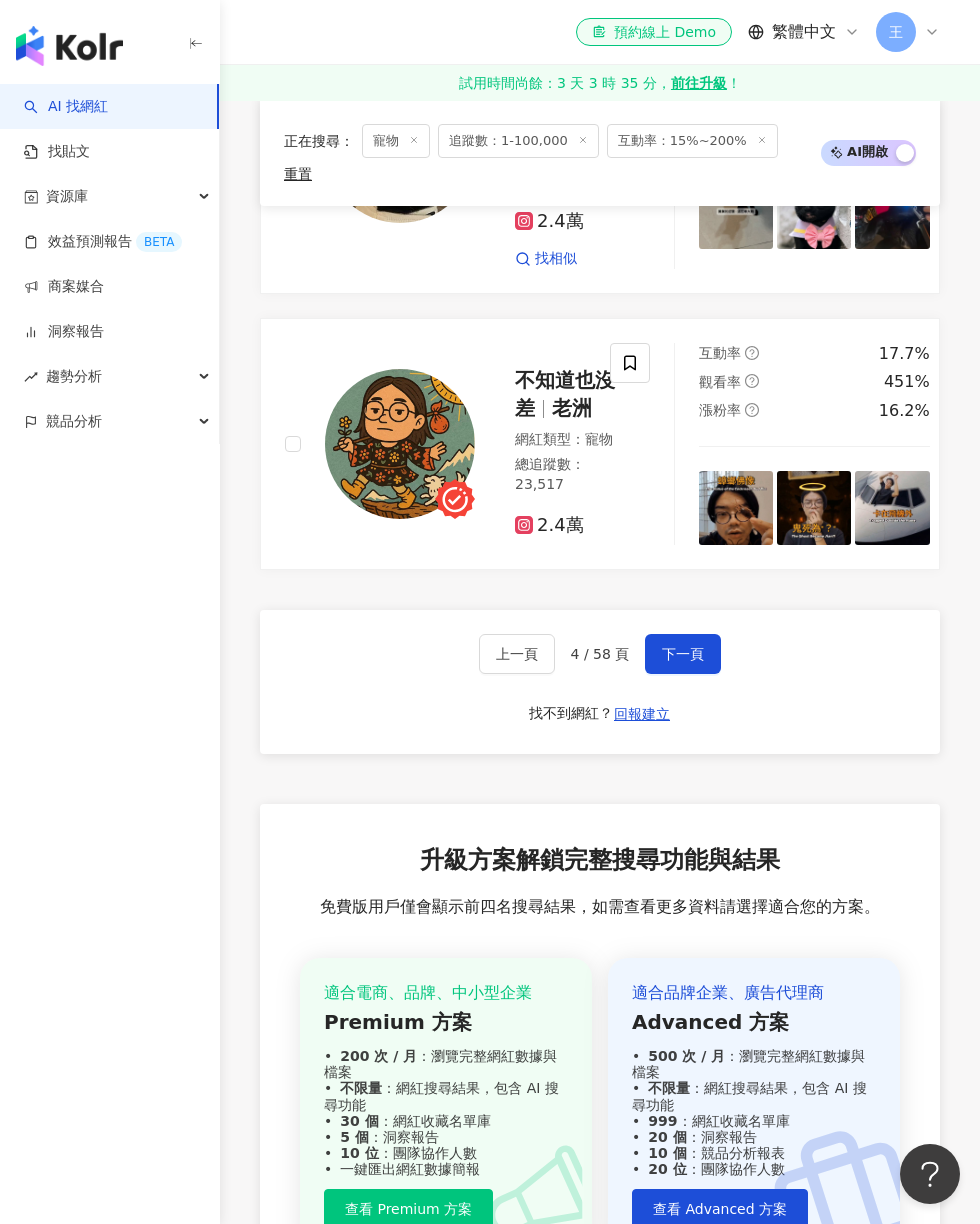
click at [684, 662] on span "下一頁" at bounding box center [683, 654] width 42 height 16
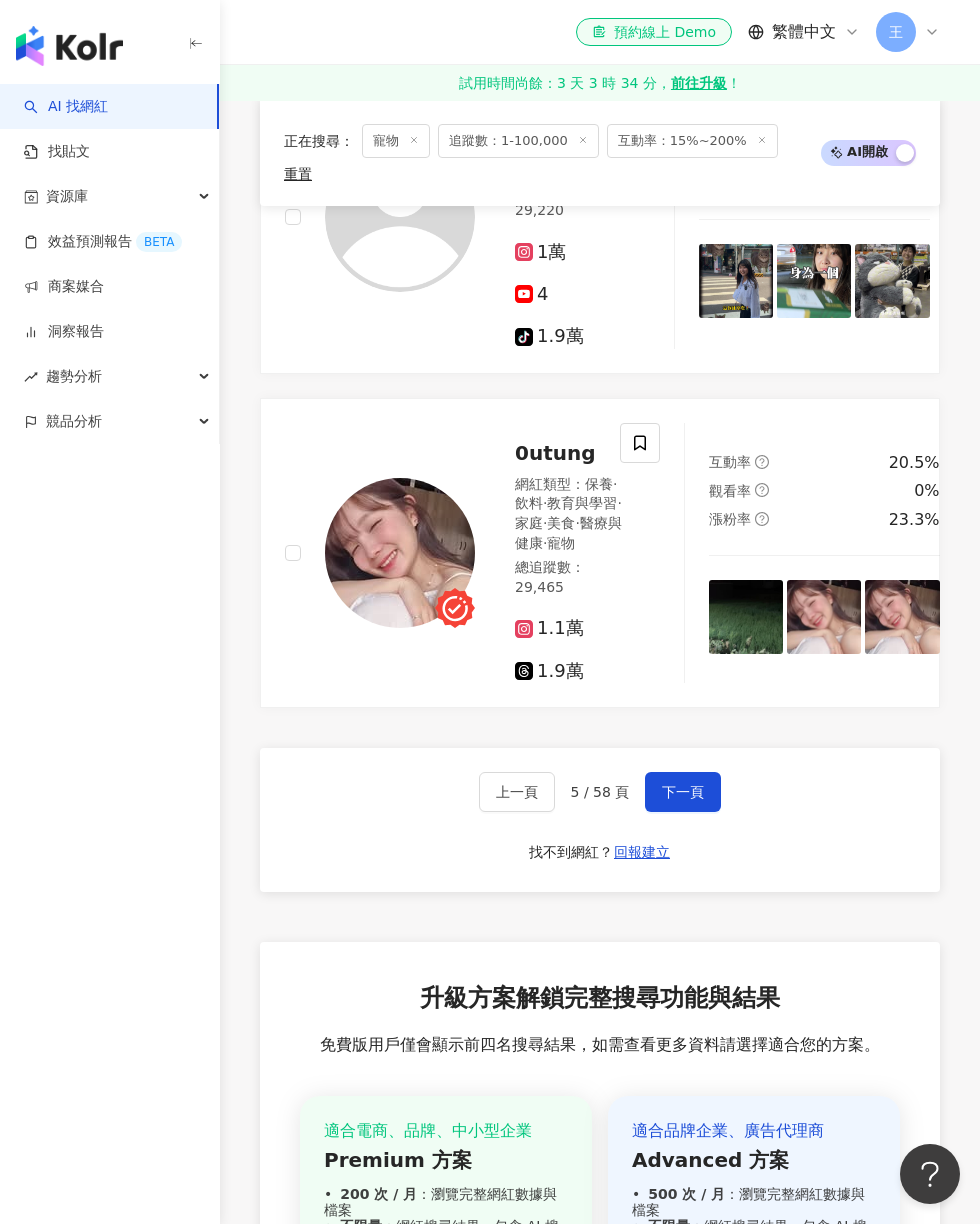
scroll to position [4426, 0]
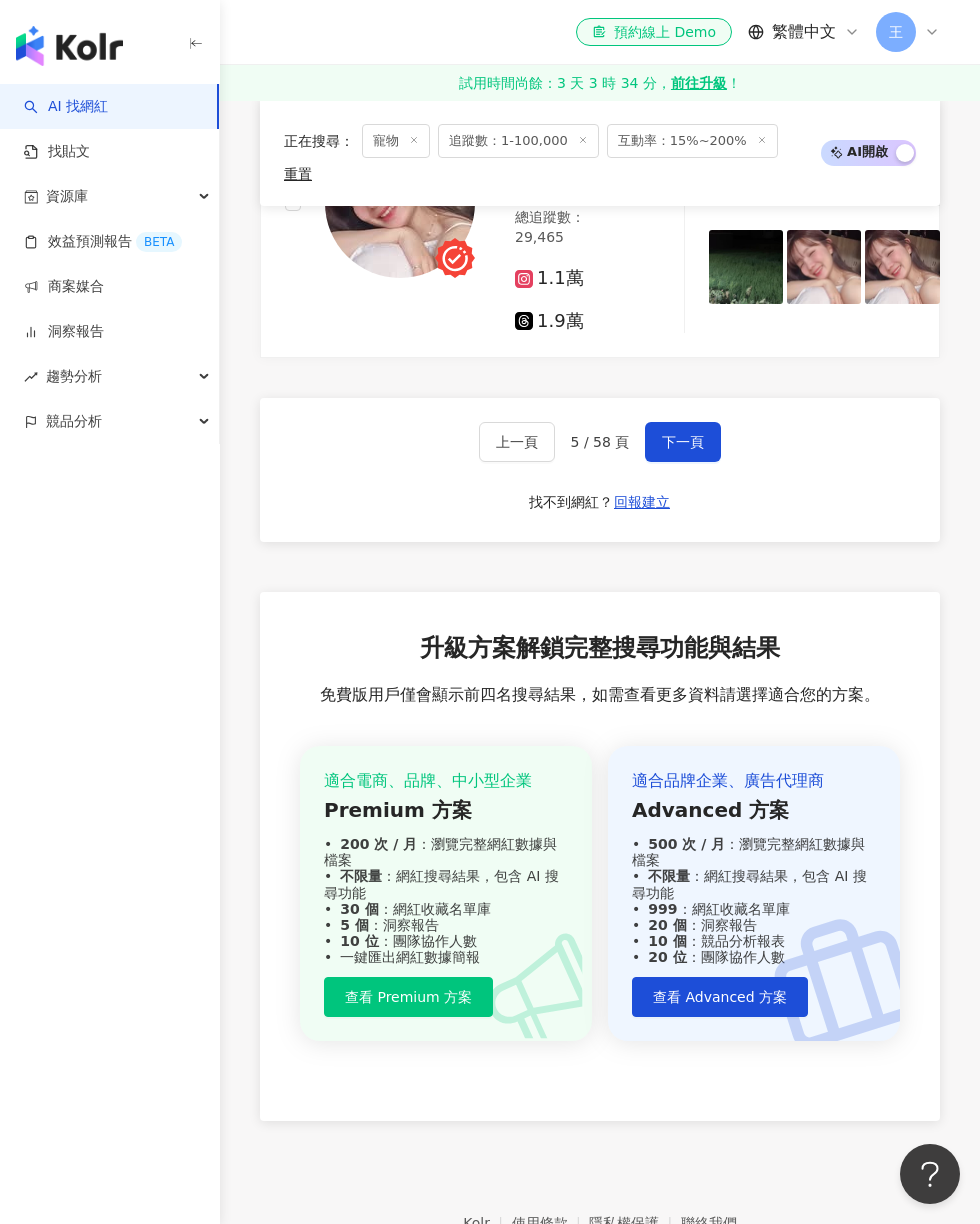
click at [693, 462] on button "下一頁" at bounding box center [683, 442] width 76 height 40
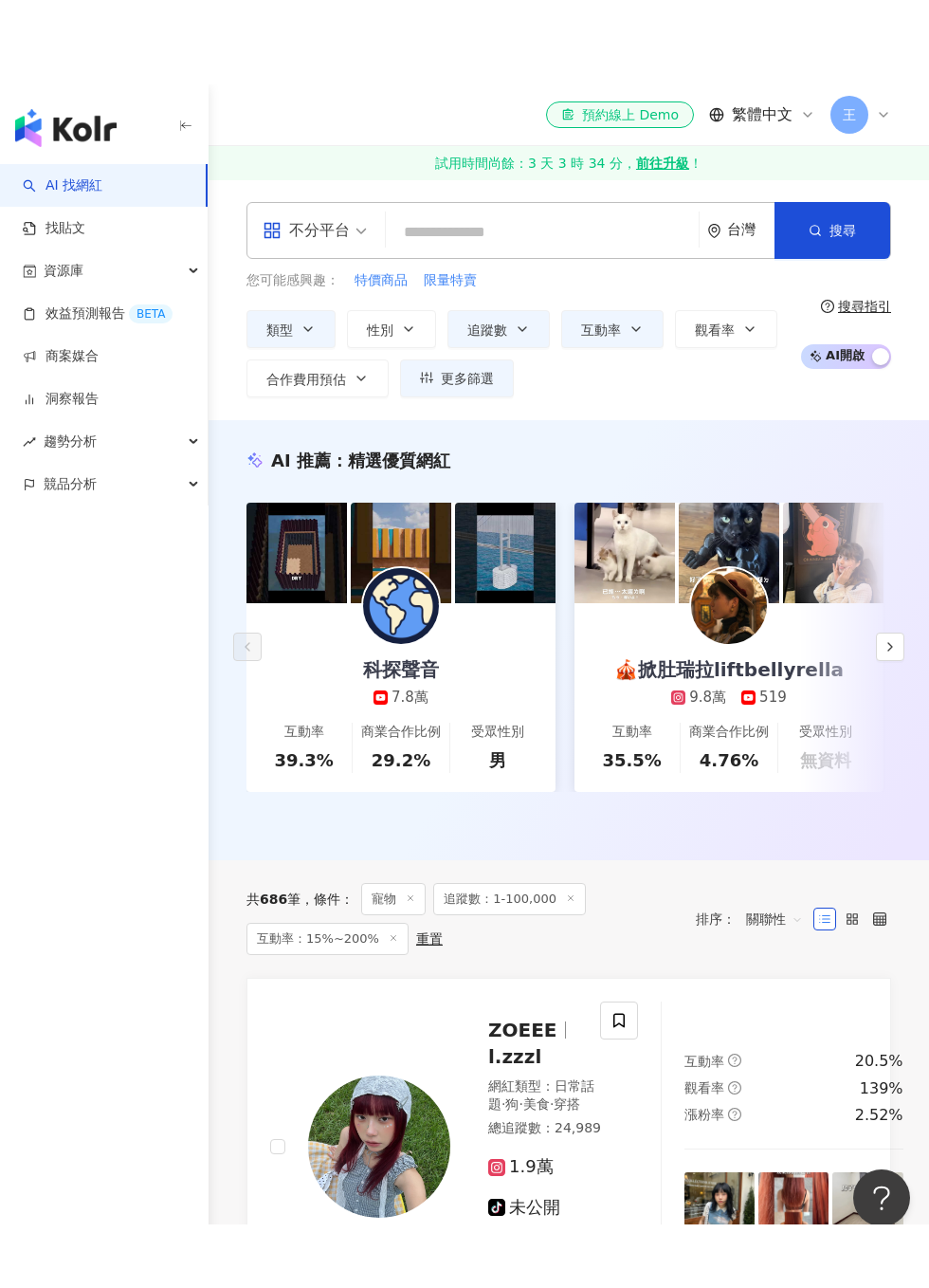
scroll to position [436, 0]
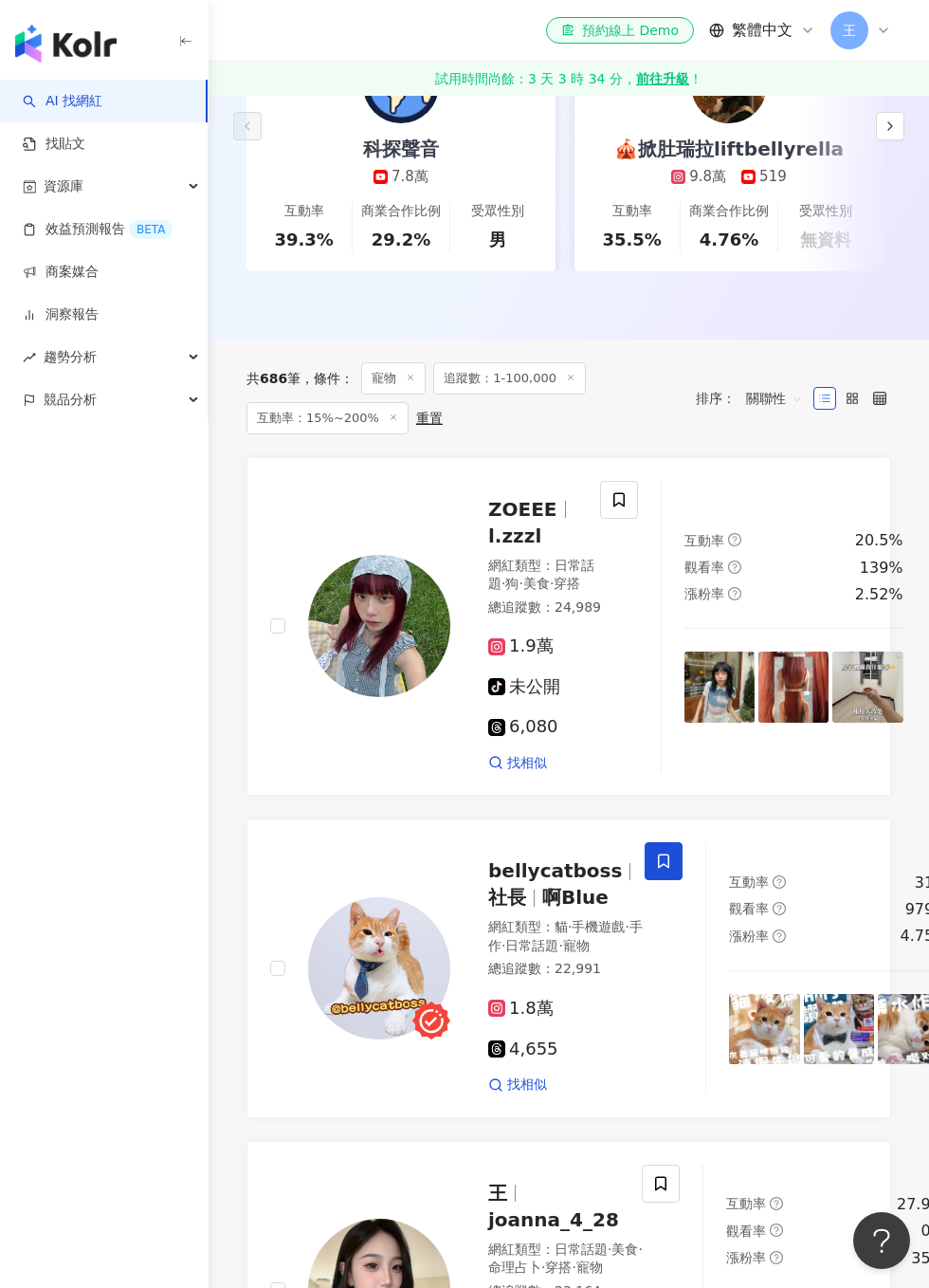
click at [878, 394] on icon at bounding box center [880, 398] width 13 height 13
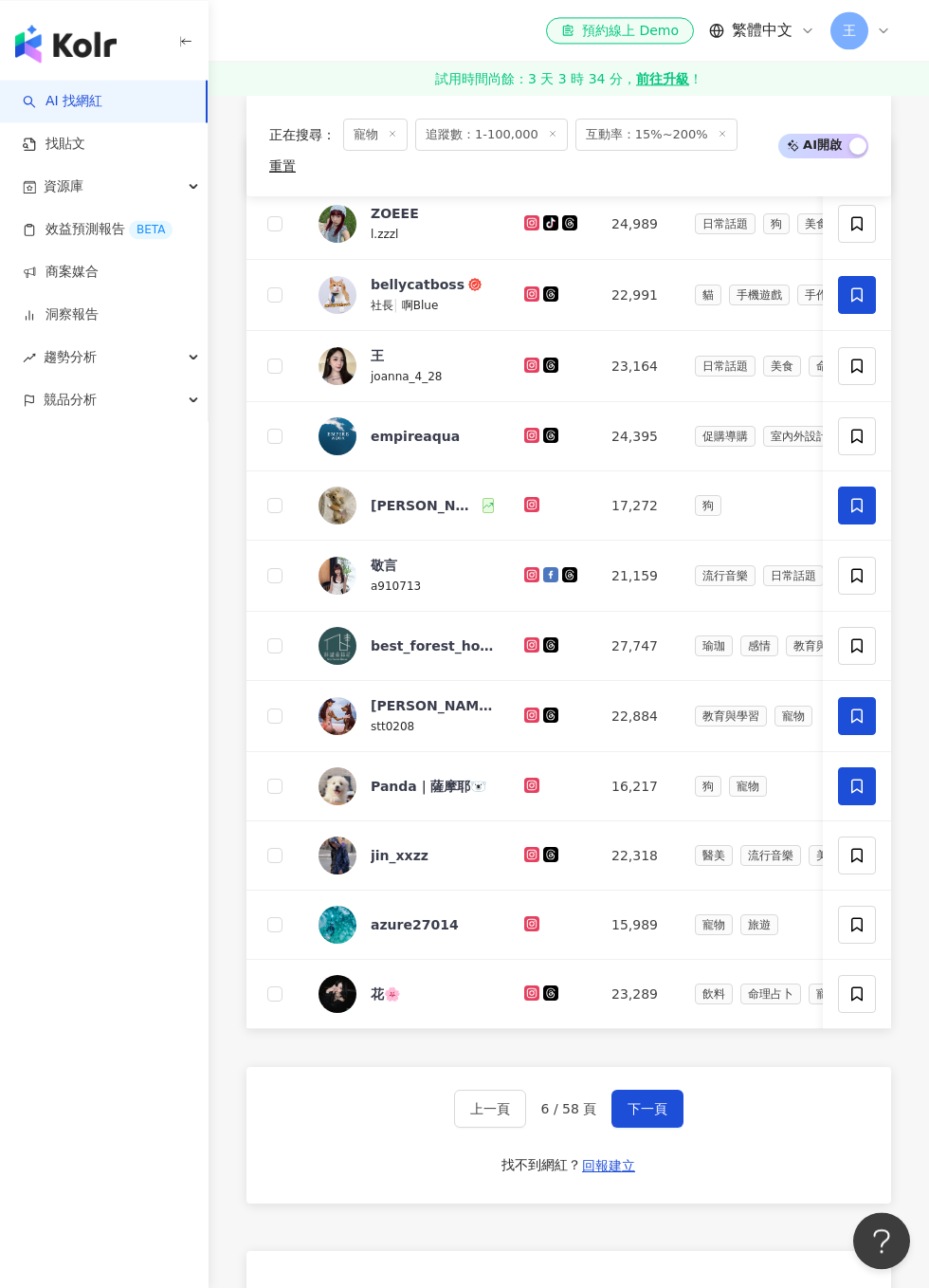
scroll to position [745, 0]
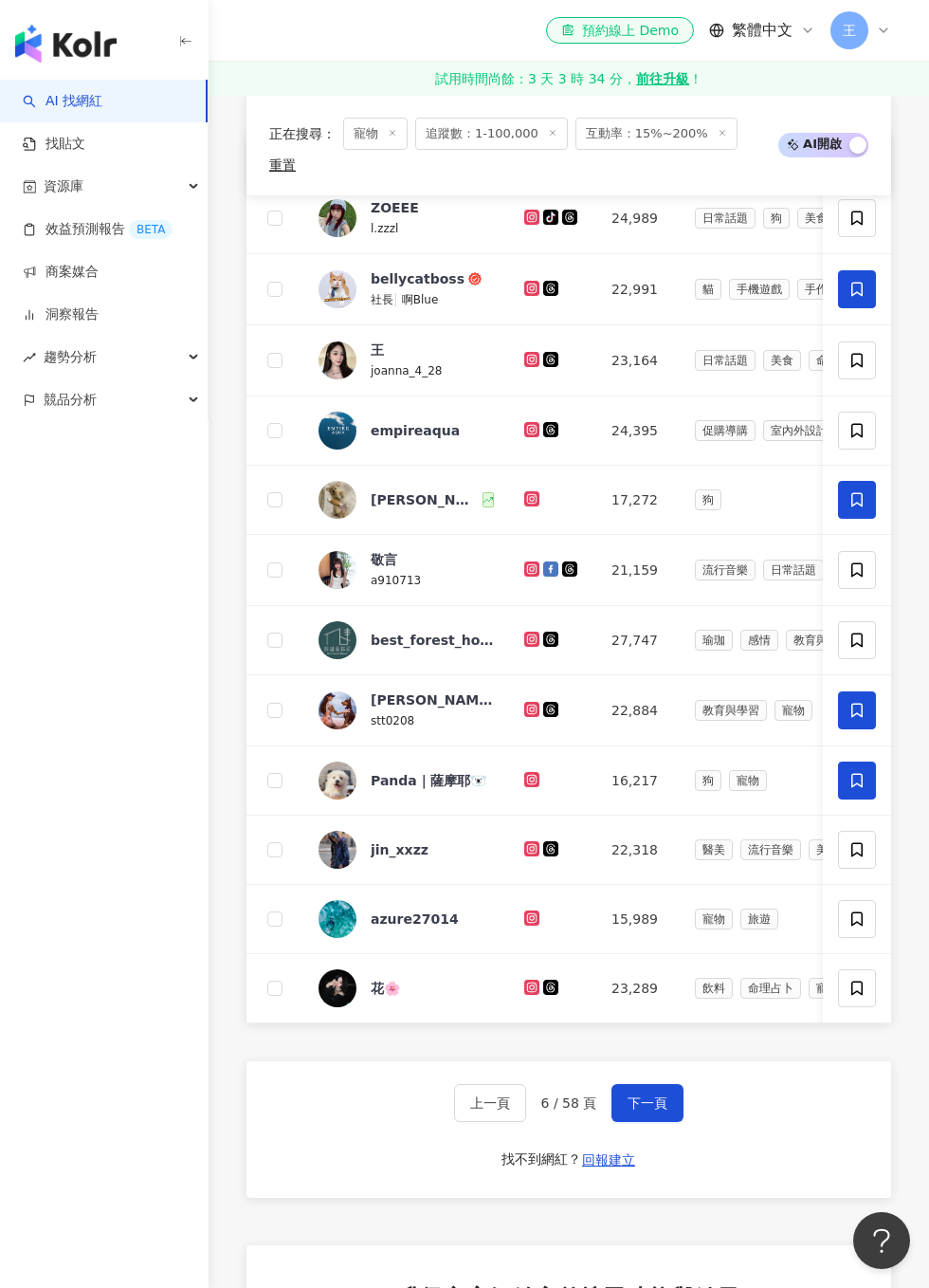
click at [652, 1095] on span "下一頁" at bounding box center [647, 1103] width 40 height 15
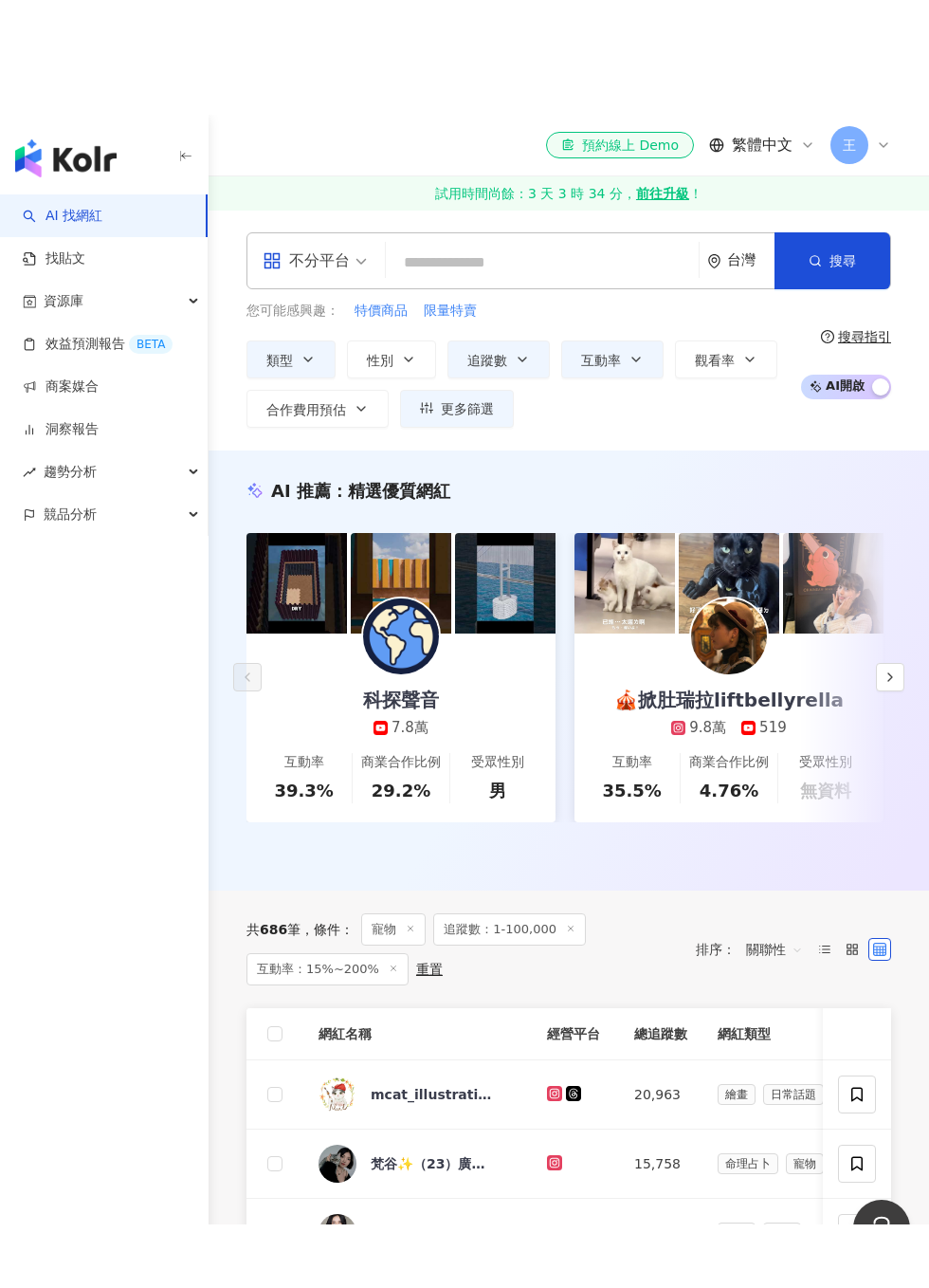
scroll to position [609, 0]
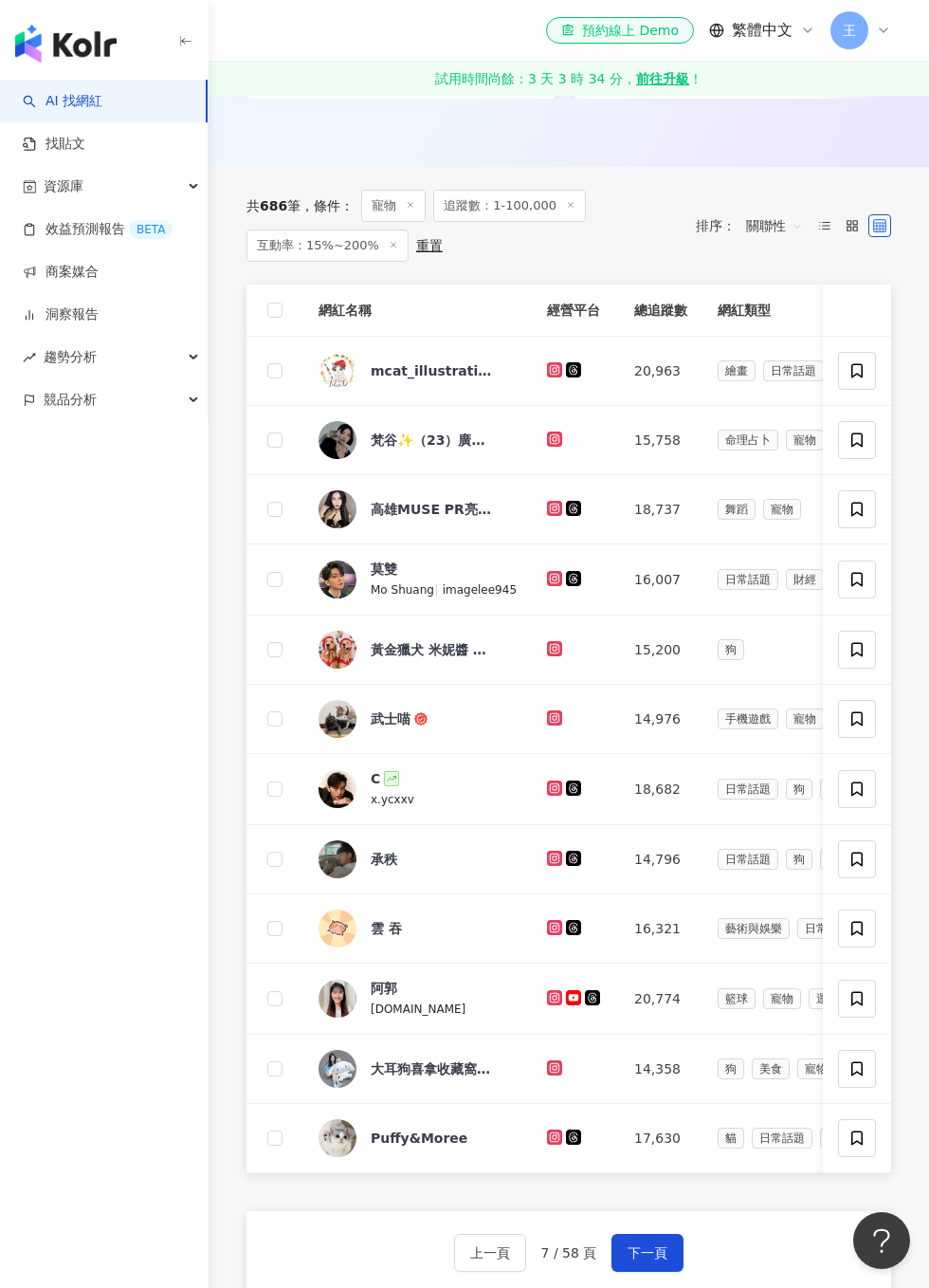
click at [855, 219] on icon at bounding box center [852, 226] width 13 height 13
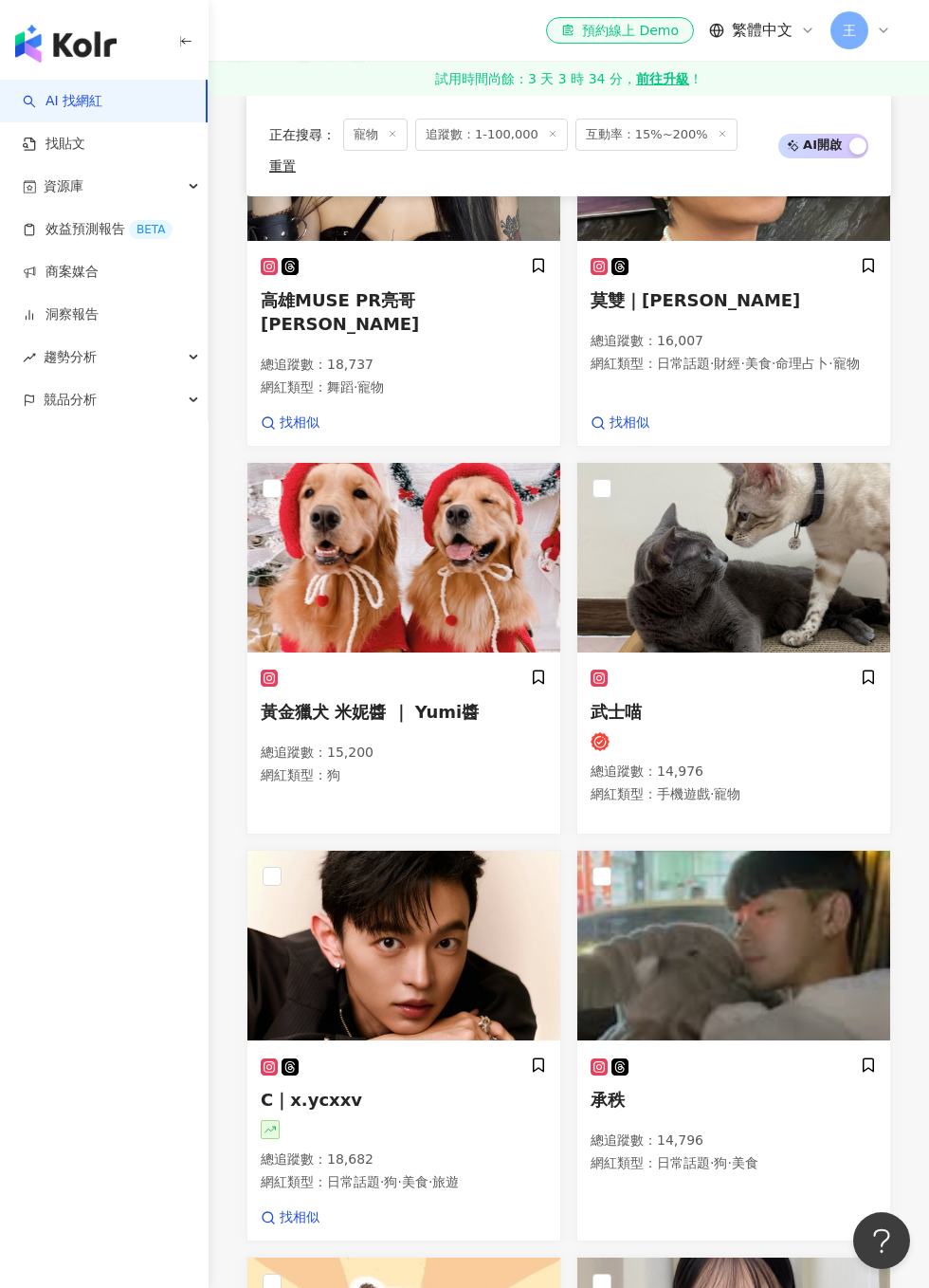
scroll to position [1279, 0]
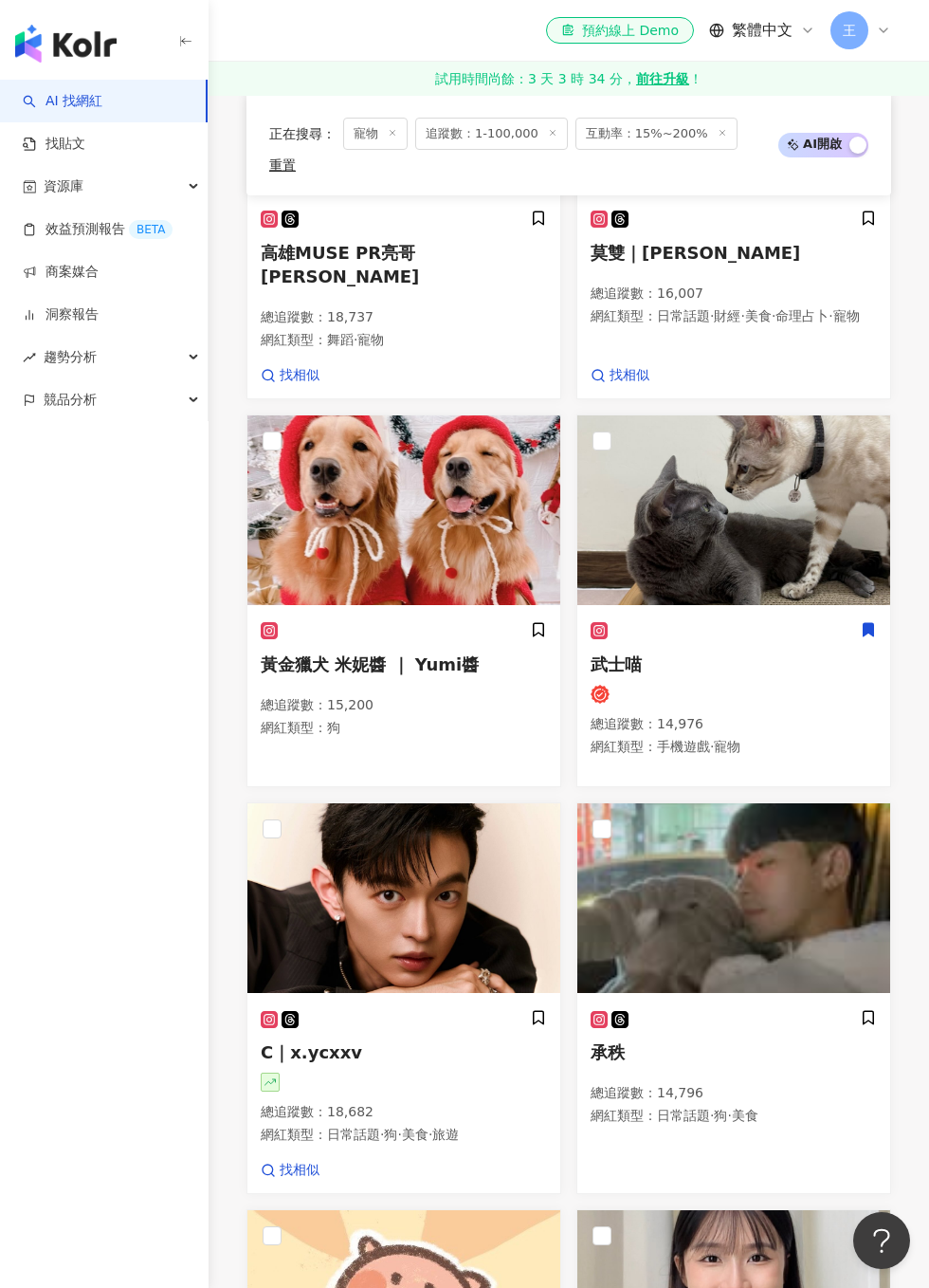
click at [874, 623] on icon at bounding box center [868, 630] width 10 height 13
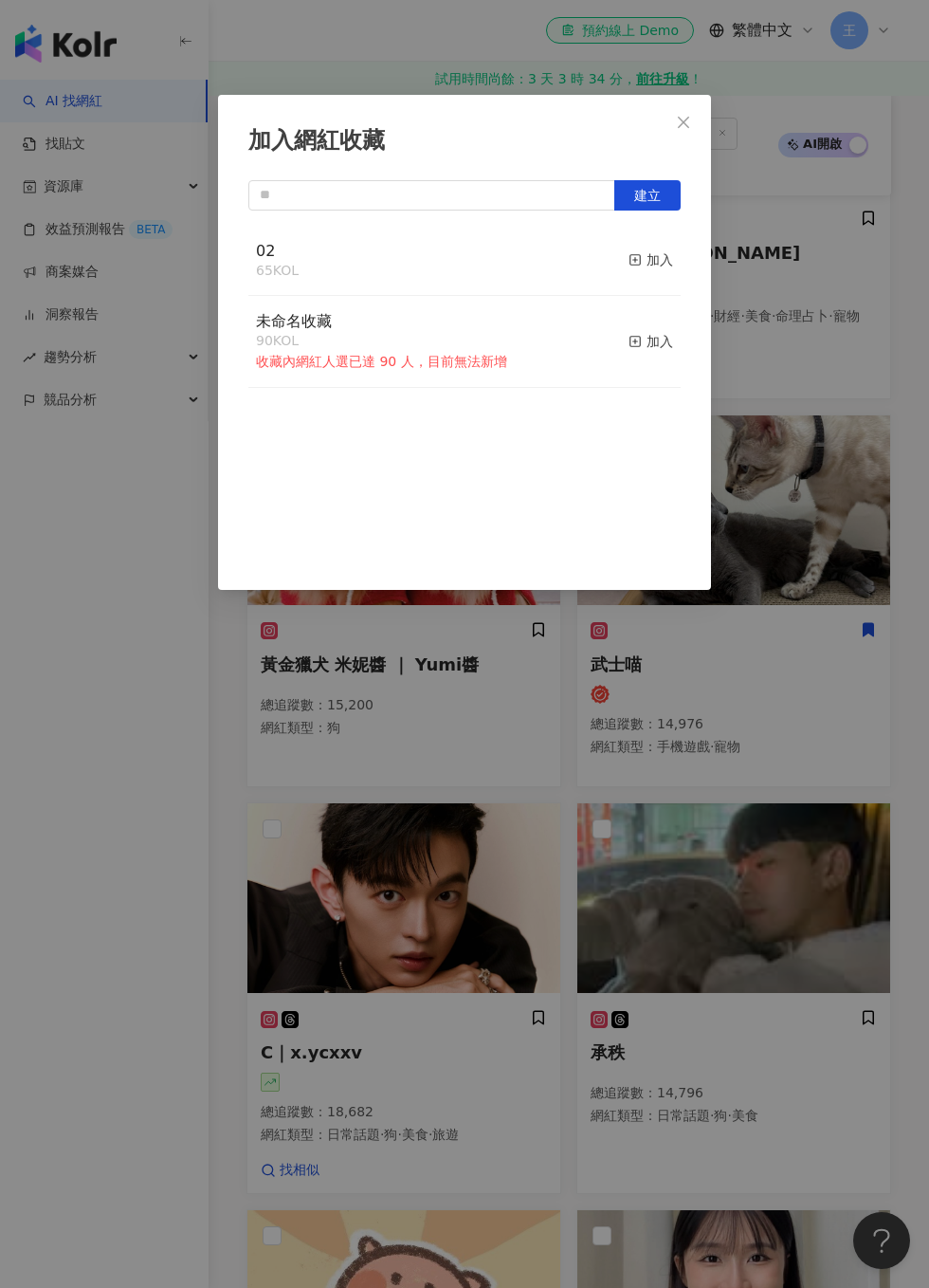
click at [656, 269] on div "加入" at bounding box center [650, 260] width 45 height 21
click at [851, 345] on div "加入網紅收藏 建立 02 66 KOL 已加入 未命名收藏 90 KOL 收藏內網紅人選已達 90 人，目前無法新增 加入" at bounding box center [464, 644] width 929 height 1288
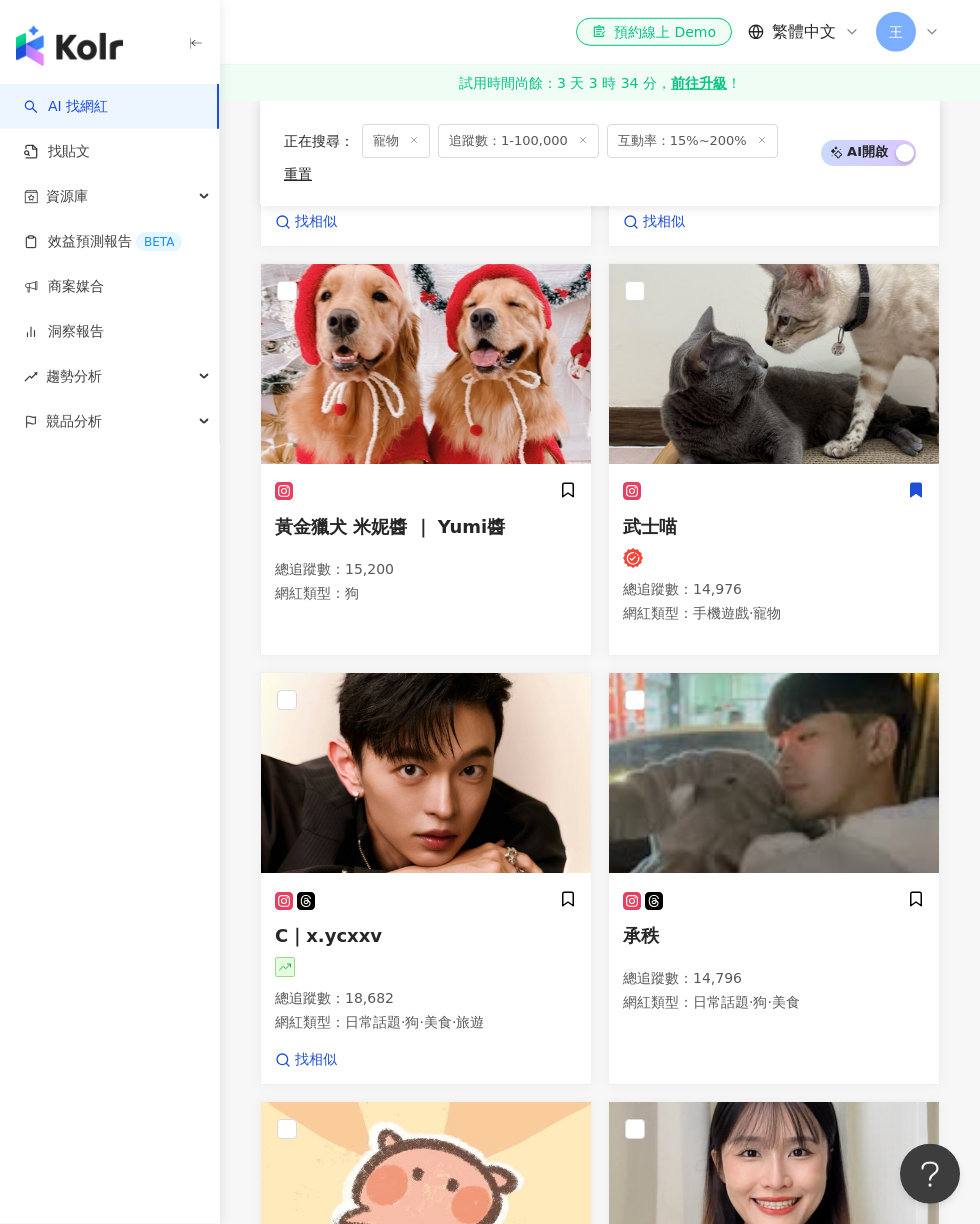
scroll to position [1469, 0]
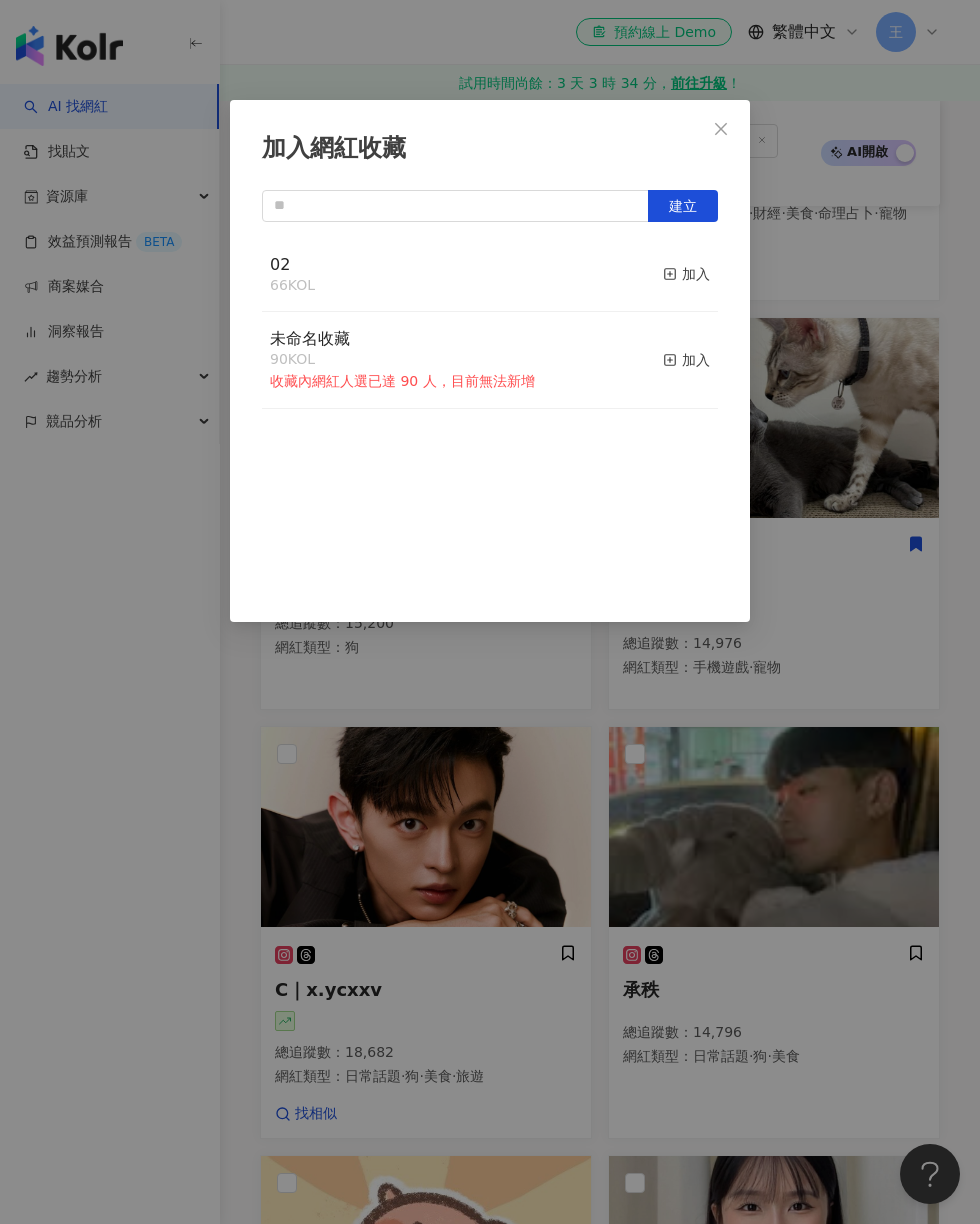
click at [708, 261] on button "加入" at bounding box center [686, 275] width 47 height 42
click at [923, 557] on div "加入網紅收藏 建立 02 67 KOL 已加入 未命名收藏 90 KOL 收藏內網紅人選已達 90 人，目前無法新增 加入" at bounding box center [490, 612] width 980 height 1224
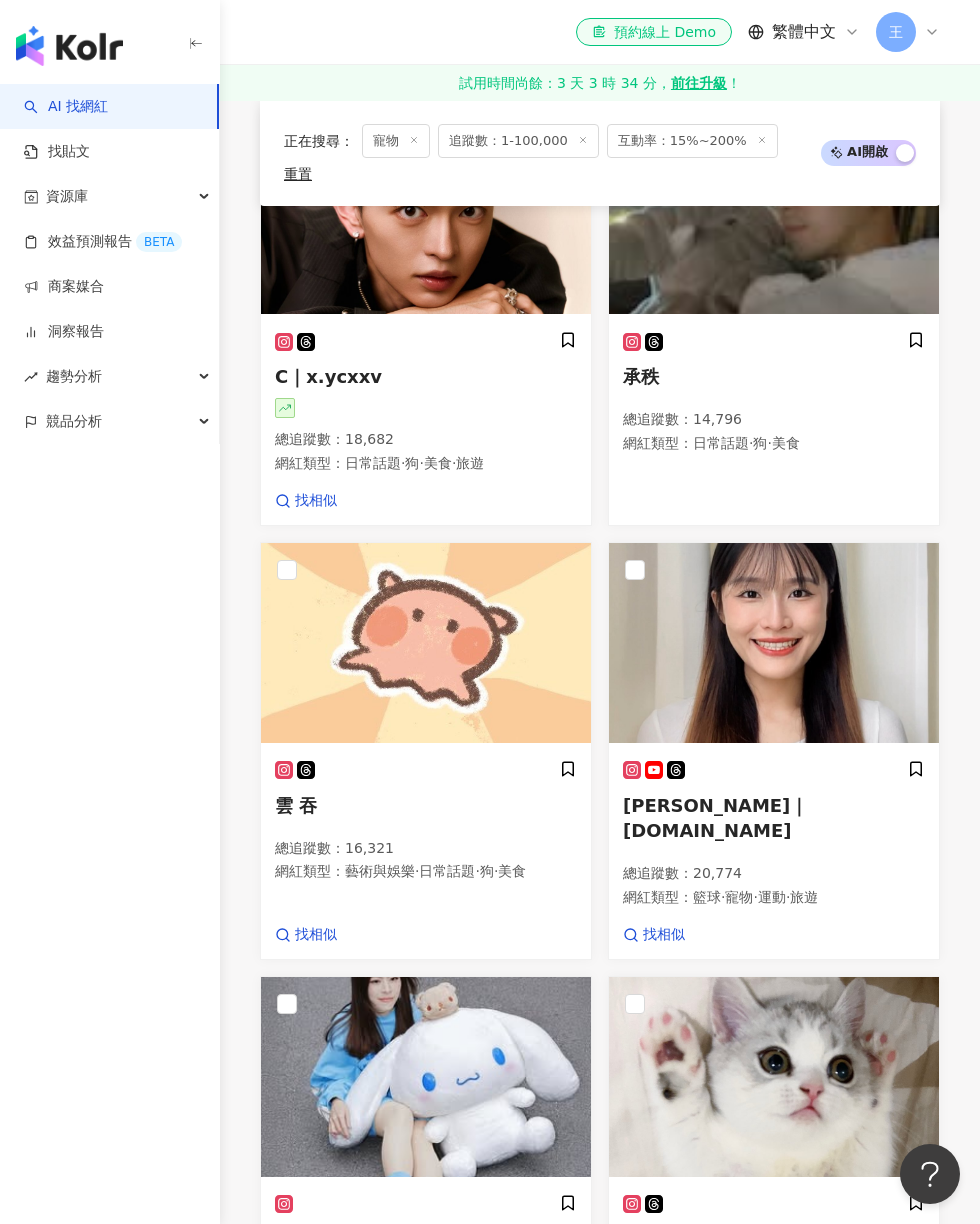
scroll to position [2534, 0]
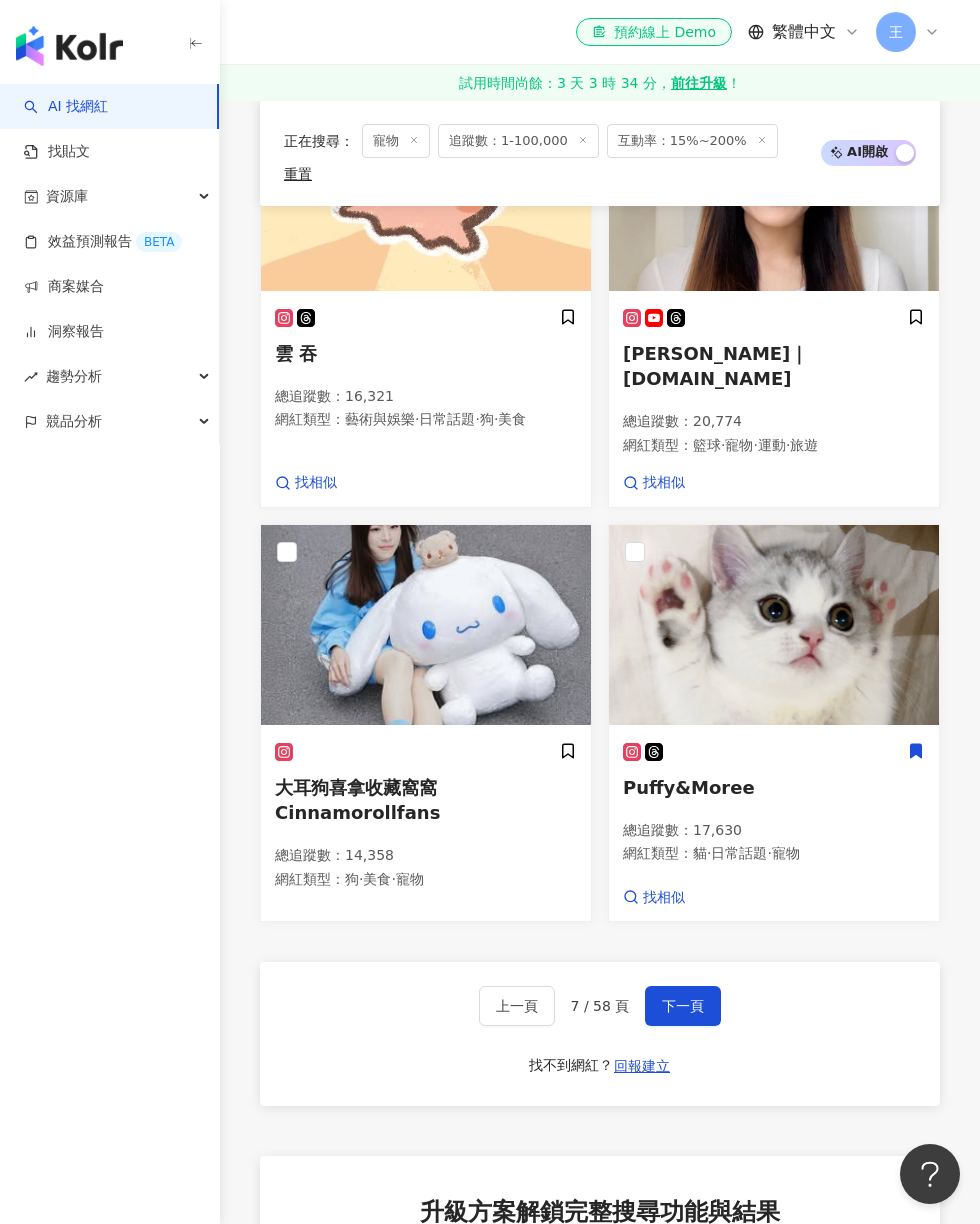
click at [921, 741] on span at bounding box center [916, 751] width 18 height 21
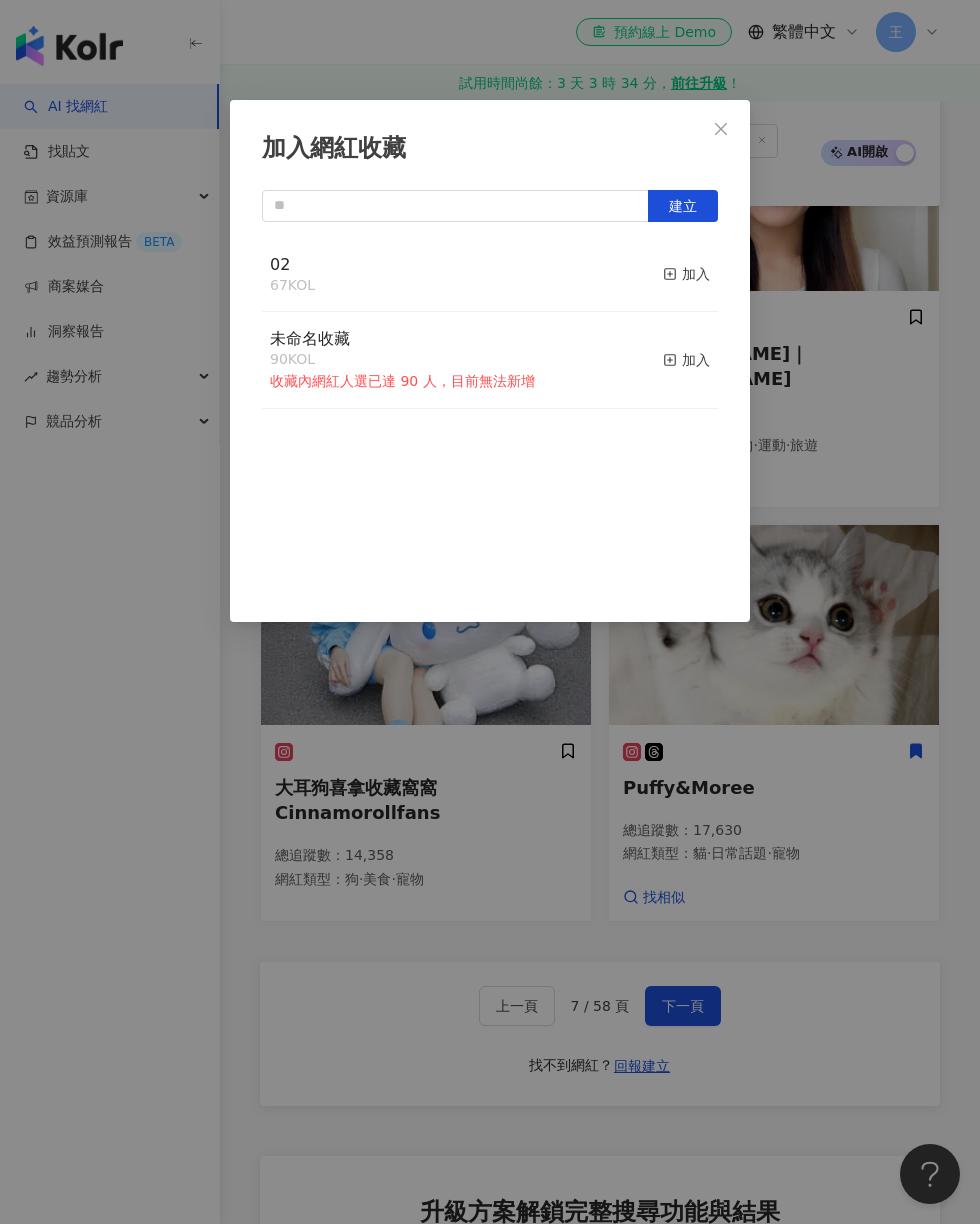
click at [684, 280] on div "加入" at bounding box center [686, 274] width 47 height 22
click at [844, 301] on div "加入網紅收藏 建立 02 68 KOL 已加入 未命名收藏 90 KOL 收藏內網紅人選已達 90 人，目前無法新增 加入" at bounding box center [490, 612] width 980 height 1224
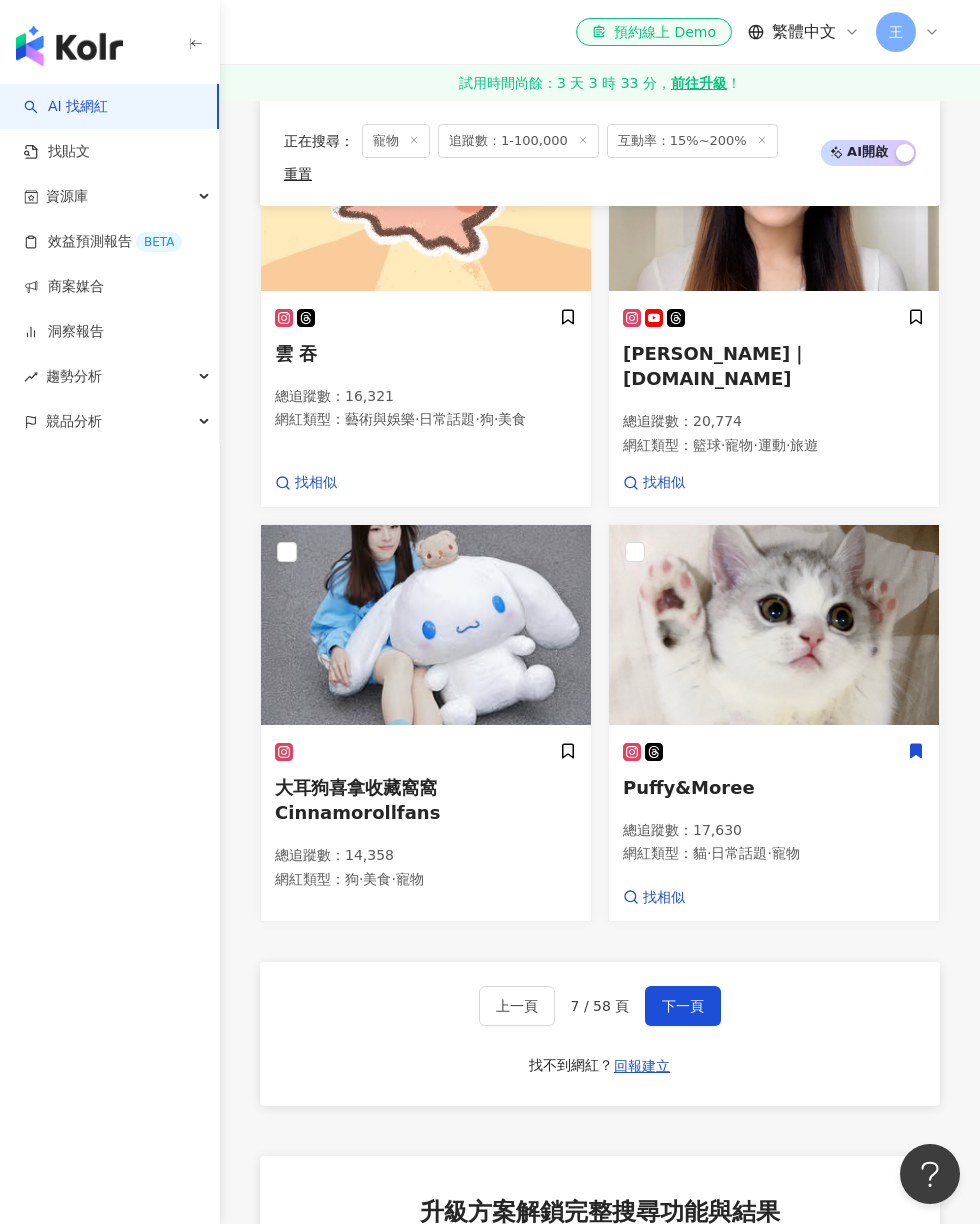
click at [668, 986] on button "下一頁" at bounding box center [683, 1006] width 76 height 40
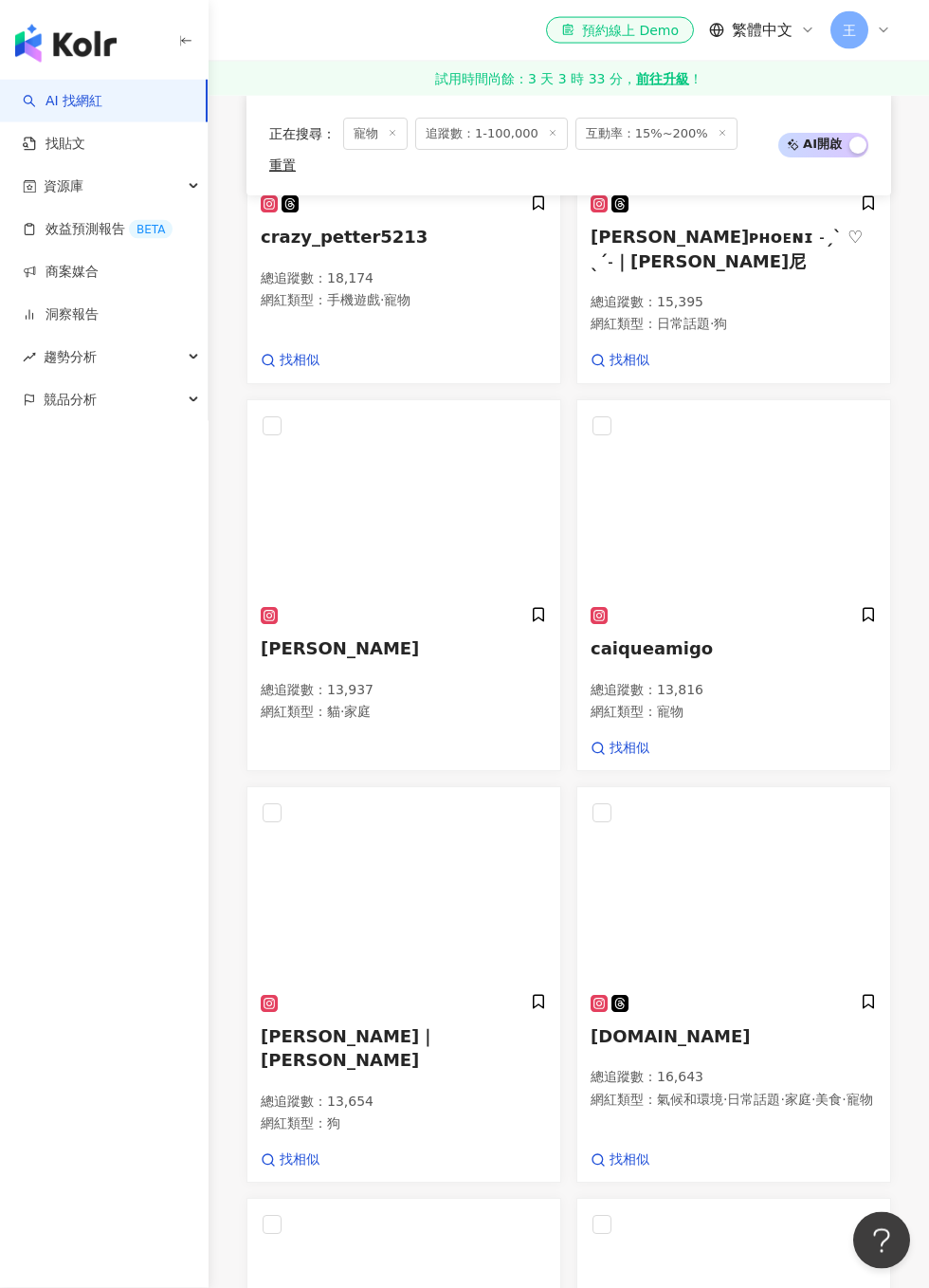
scroll to position [1210, 0]
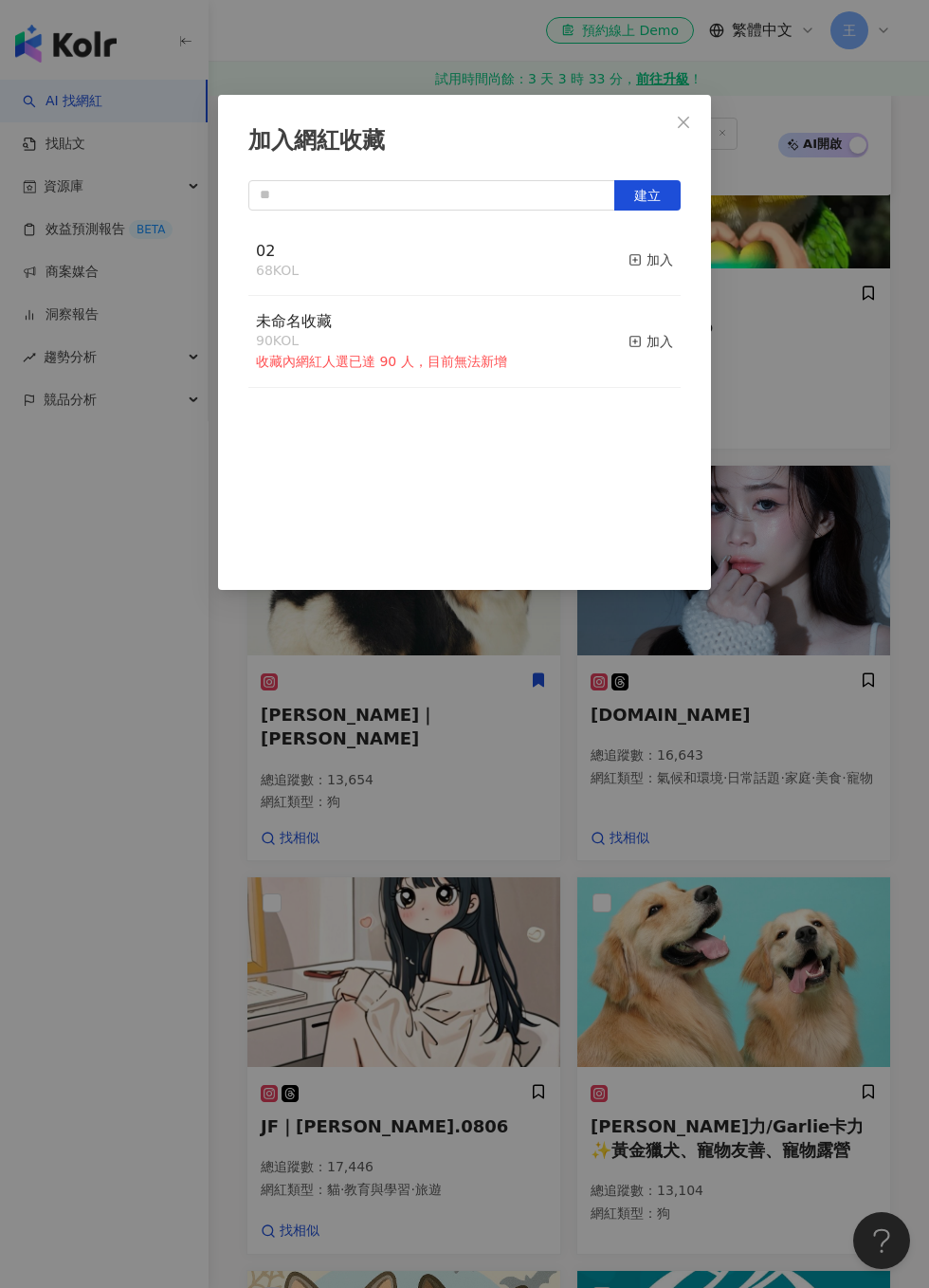
click at [664, 257] on div "加入" at bounding box center [650, 260] width 45 height 21
click at [807, 354] on div "加入網紅收藏 建立 02 69 KOL 已加入 未命名收藏 90 KOL 收藏內網紅人選已達 90 人，目前無法新增 加入" at bounding box center [464, 644] width 929 height 1288
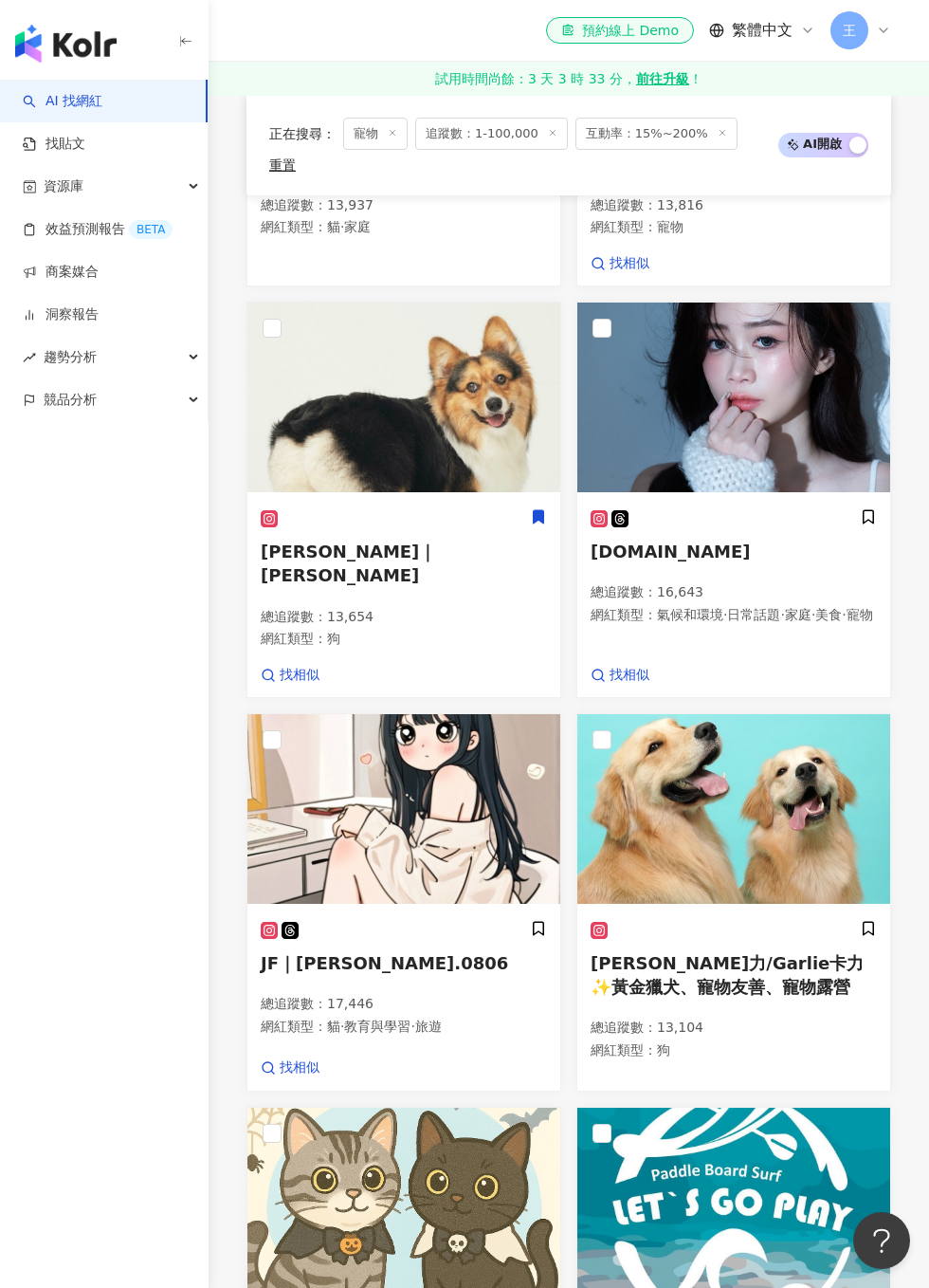
click at [882, 907] on div "Ollie歐力/Garlie卡力 ✨黃金獵犬、寵物友善、寵物露營 總追蹤數 ： 13,104 網紅類型 ： 狗" at bounding box center [734, 998] width 313 height 183
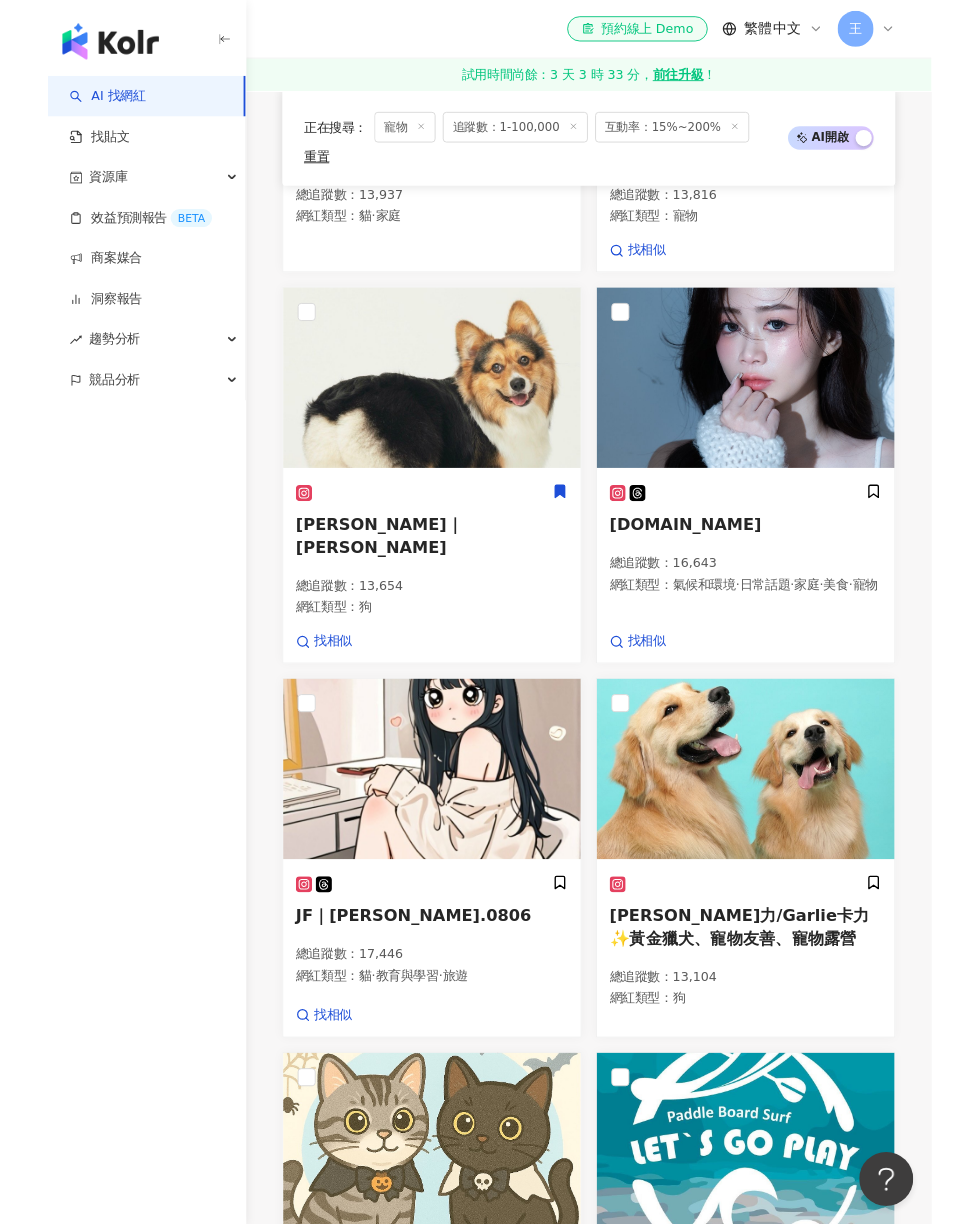
scroll to position [1530, 0]
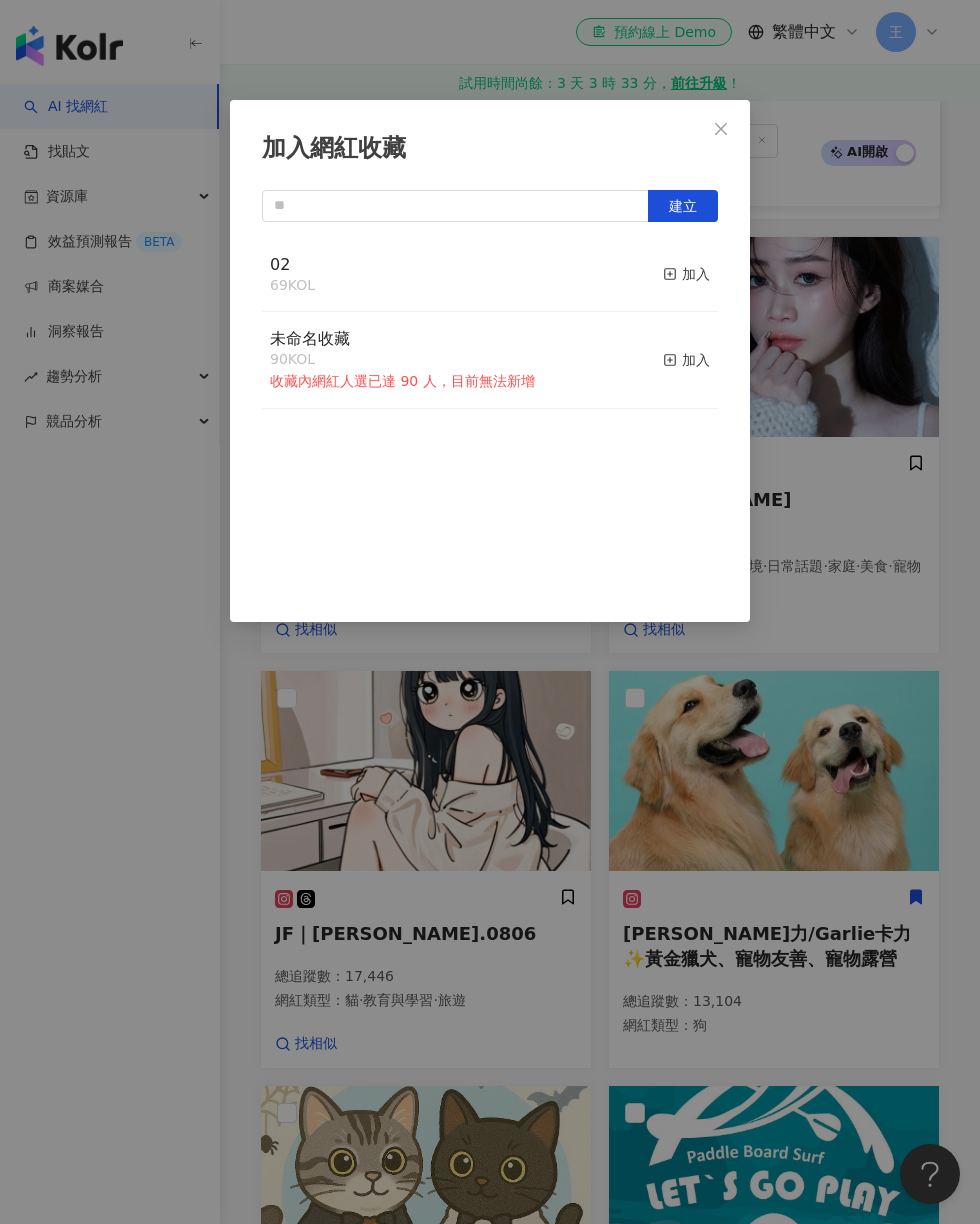
click at [683, 277] on div "加入" at bounding box center [686, 274] width 47 height 22
click at [861, 278] on div "加入網紅收藏 建立 02 70 KOL 已加入 未命名收藏 90 KOL 收藏內網紅人選已達 90 人，目前無法新增 加入" at bounding box center [490, 612] width 980 height 1224
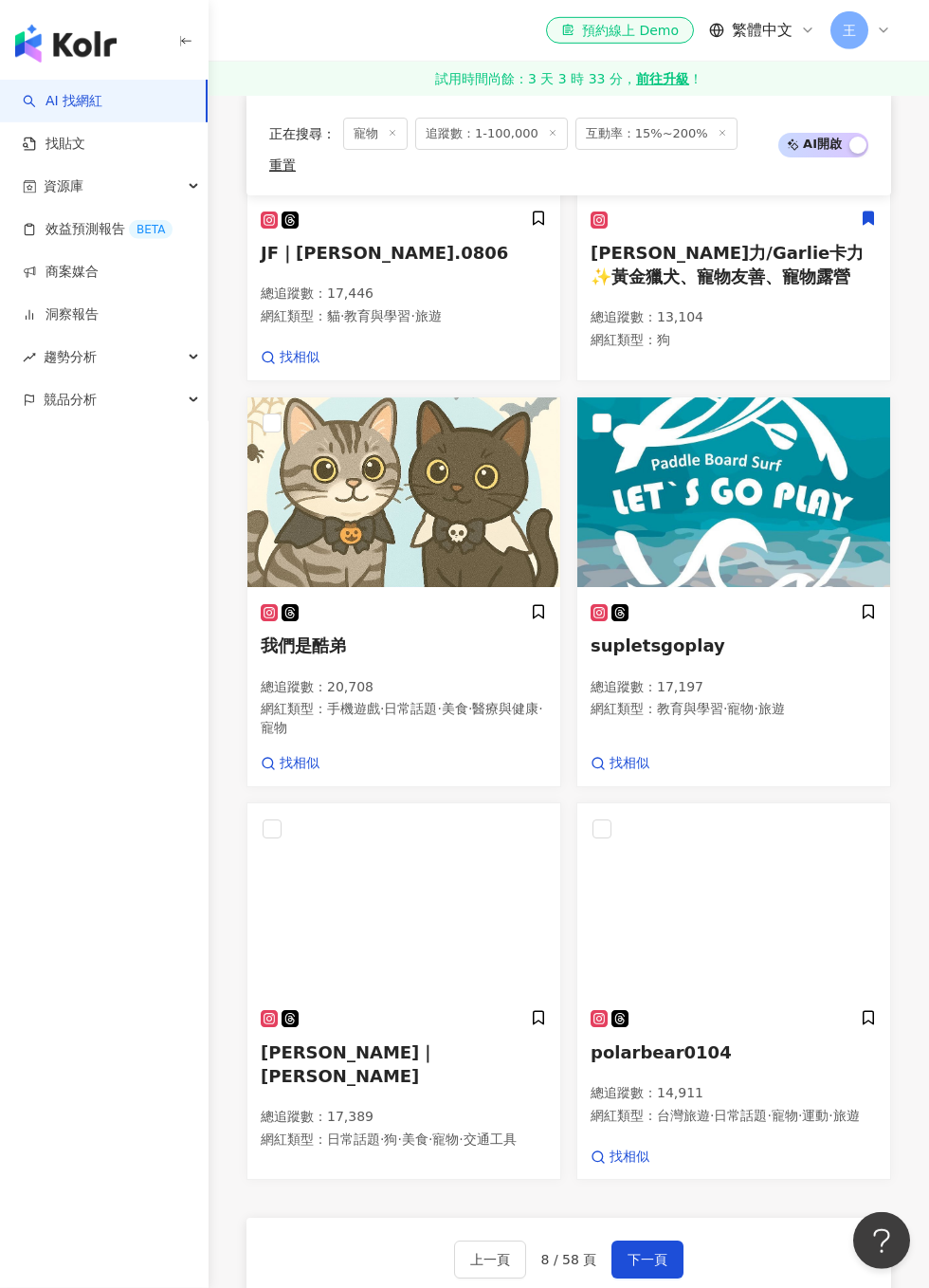
scroll to position [2250, 0]
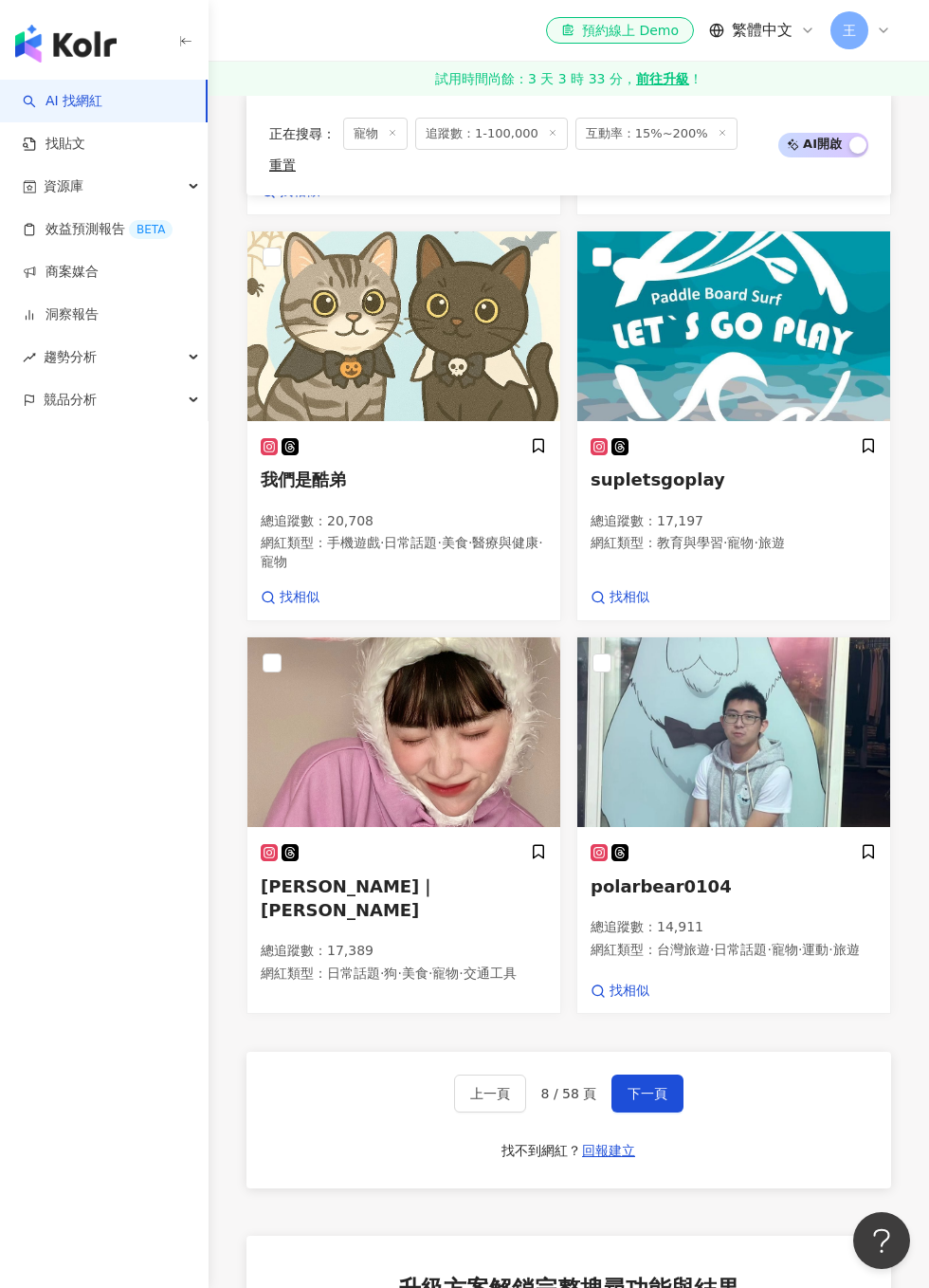
click at [660, 1086] on span "下一頁" at bounding box center [647, 1094] width 40 height 15
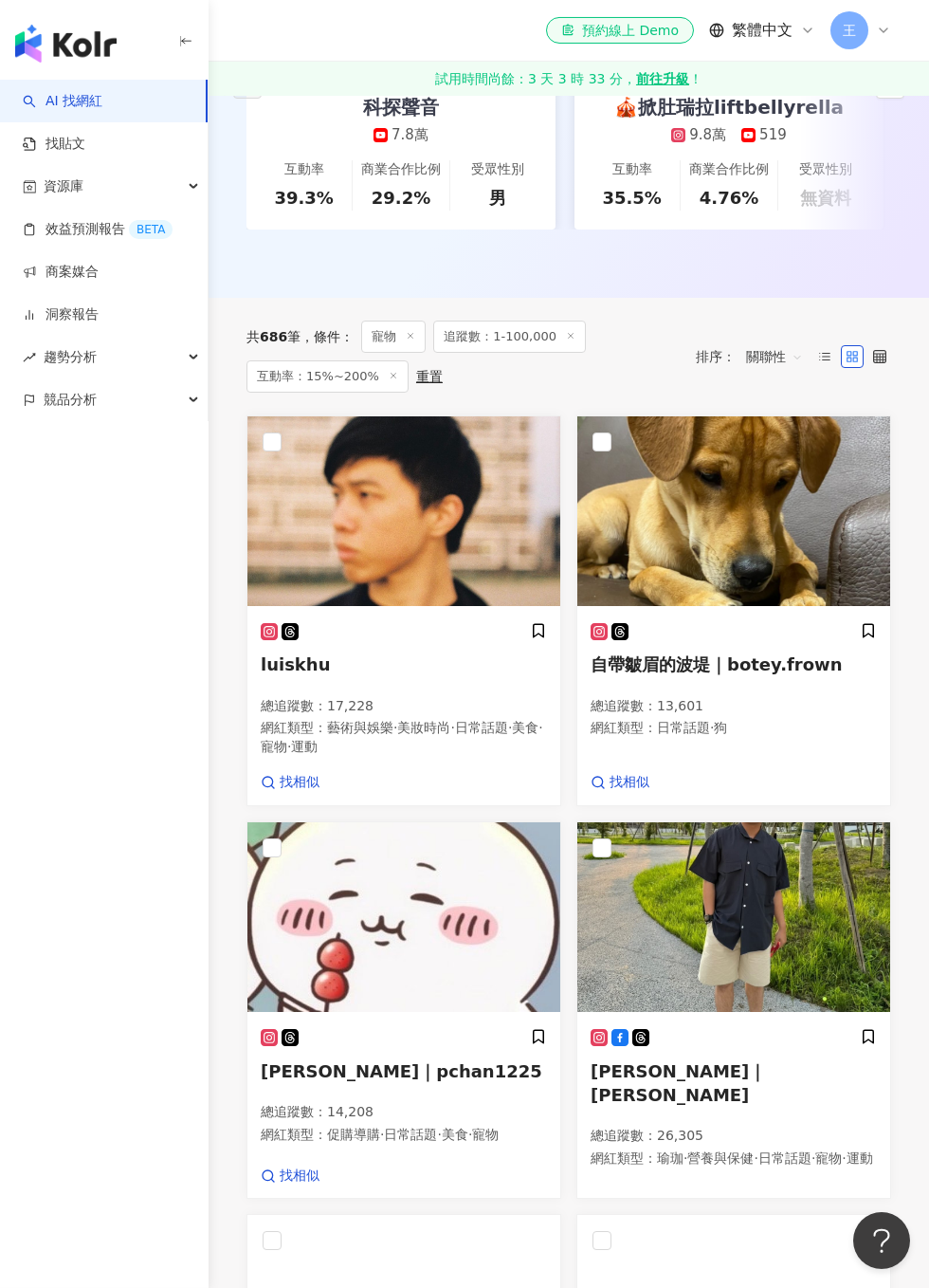
scroll to position [479, 0]
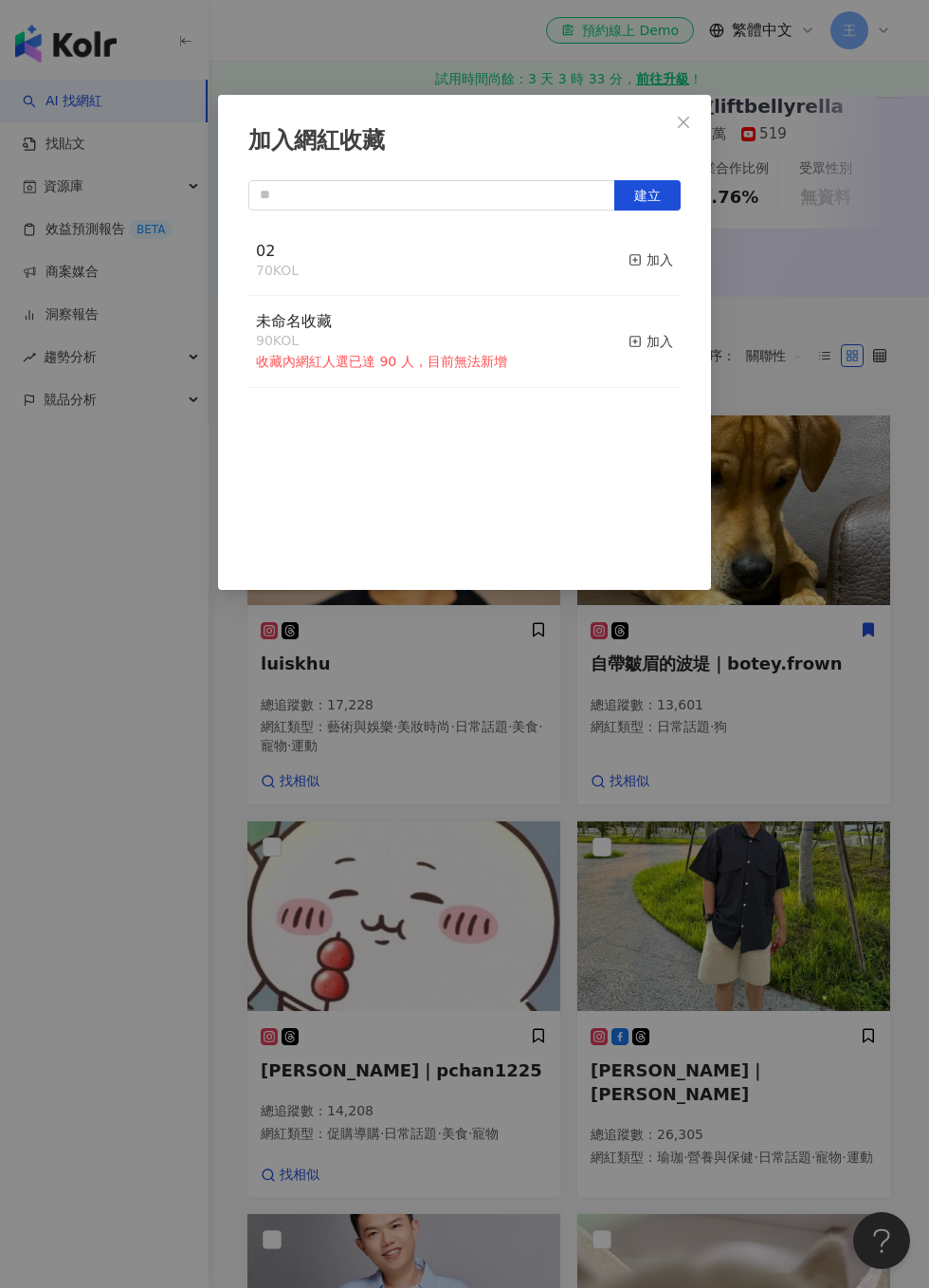
click at [662, 267] on div "加入" at bounding box center [650, 260] width 45 height 21
click at [634, 637] on div "加入網紅收藏 建立 02 71 KOL 已加入 未命名收藏 90 KOL 收藏內網紅人選已達 90 人，目前無法新增 加入" at bounding box center [464, 644] width 929 height 1288
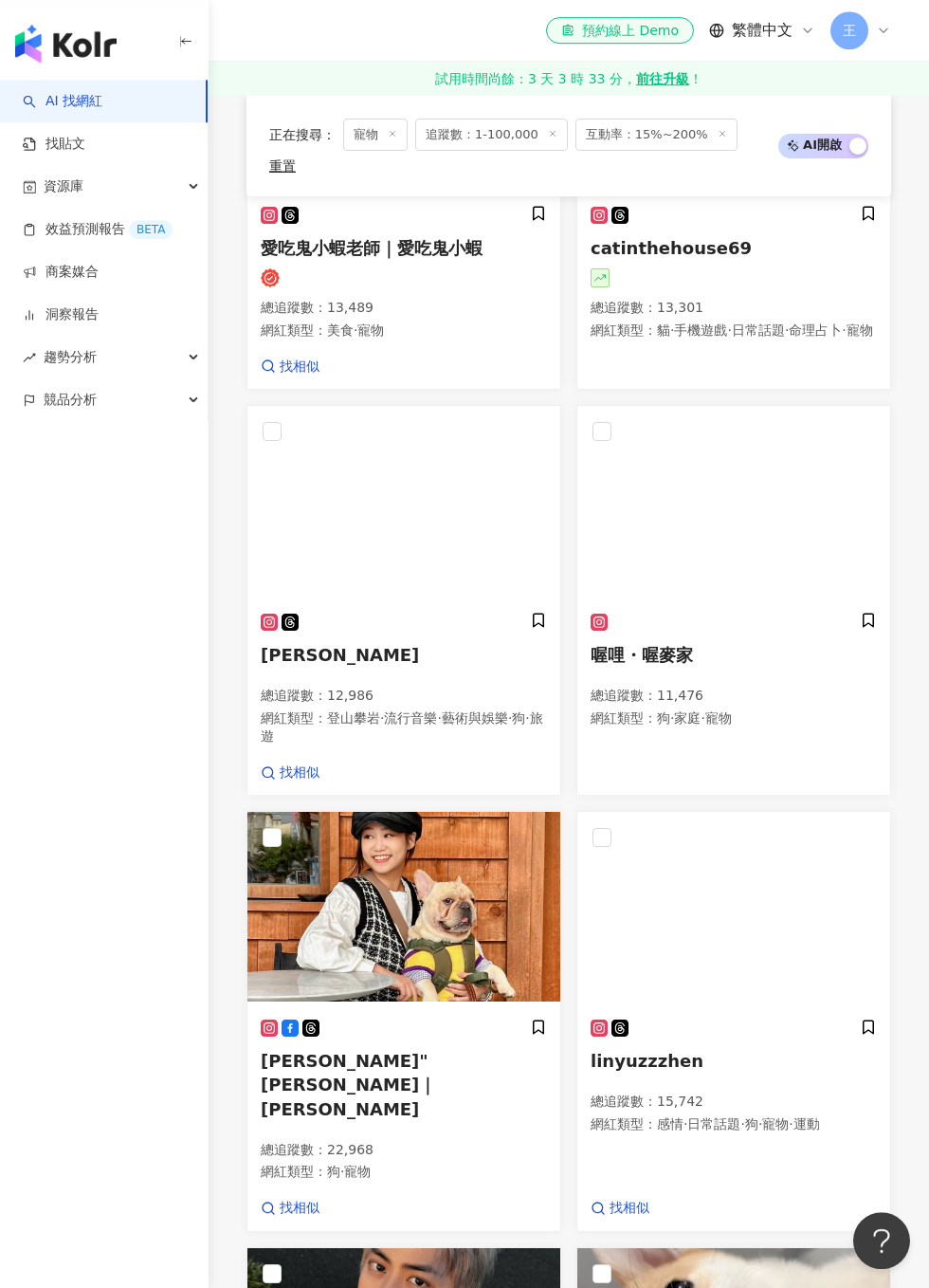
scroll to position [1679, 0]
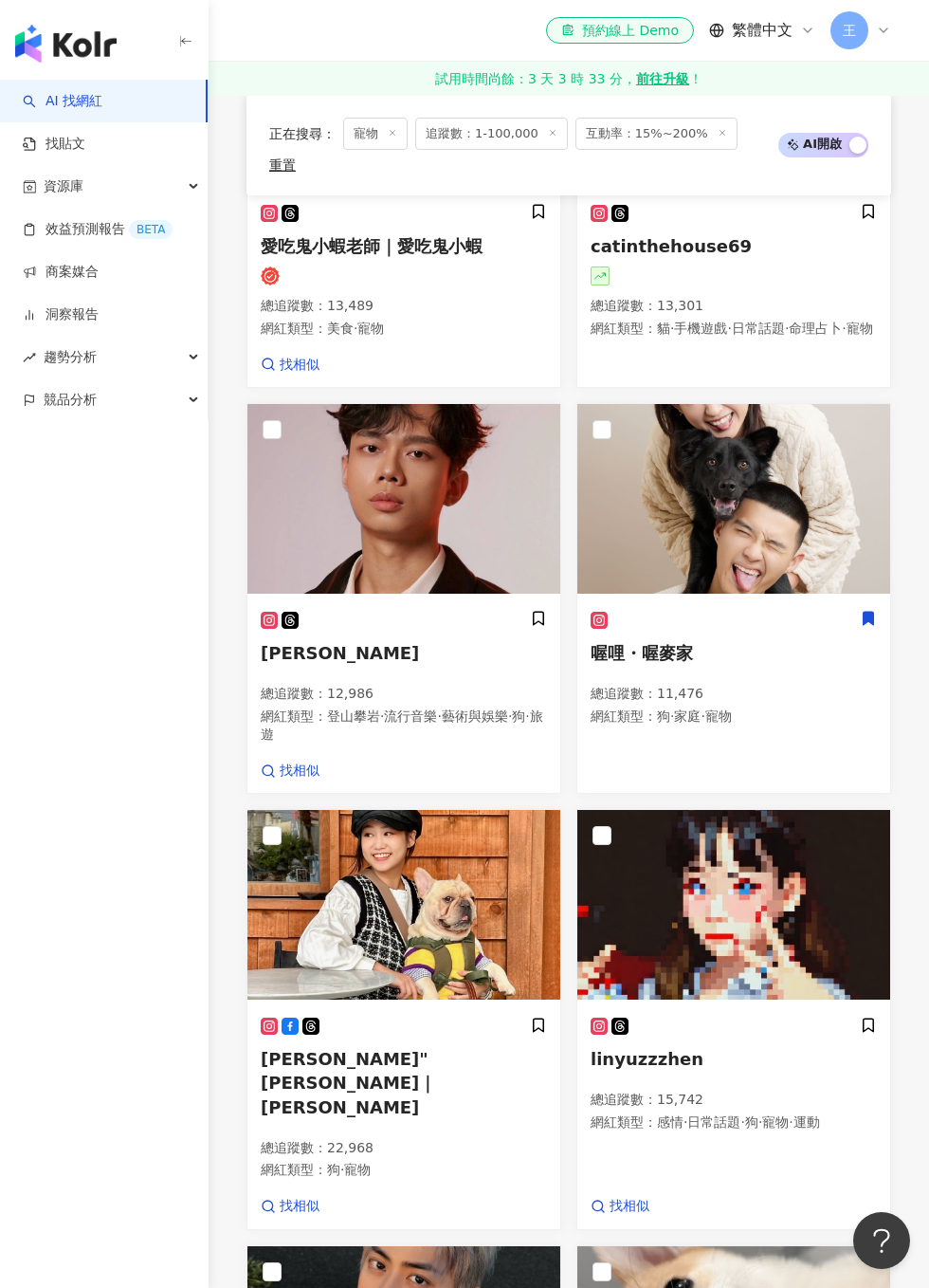
click at [873, 612] on icon at bounding box center [868, 618] width 10 height 13
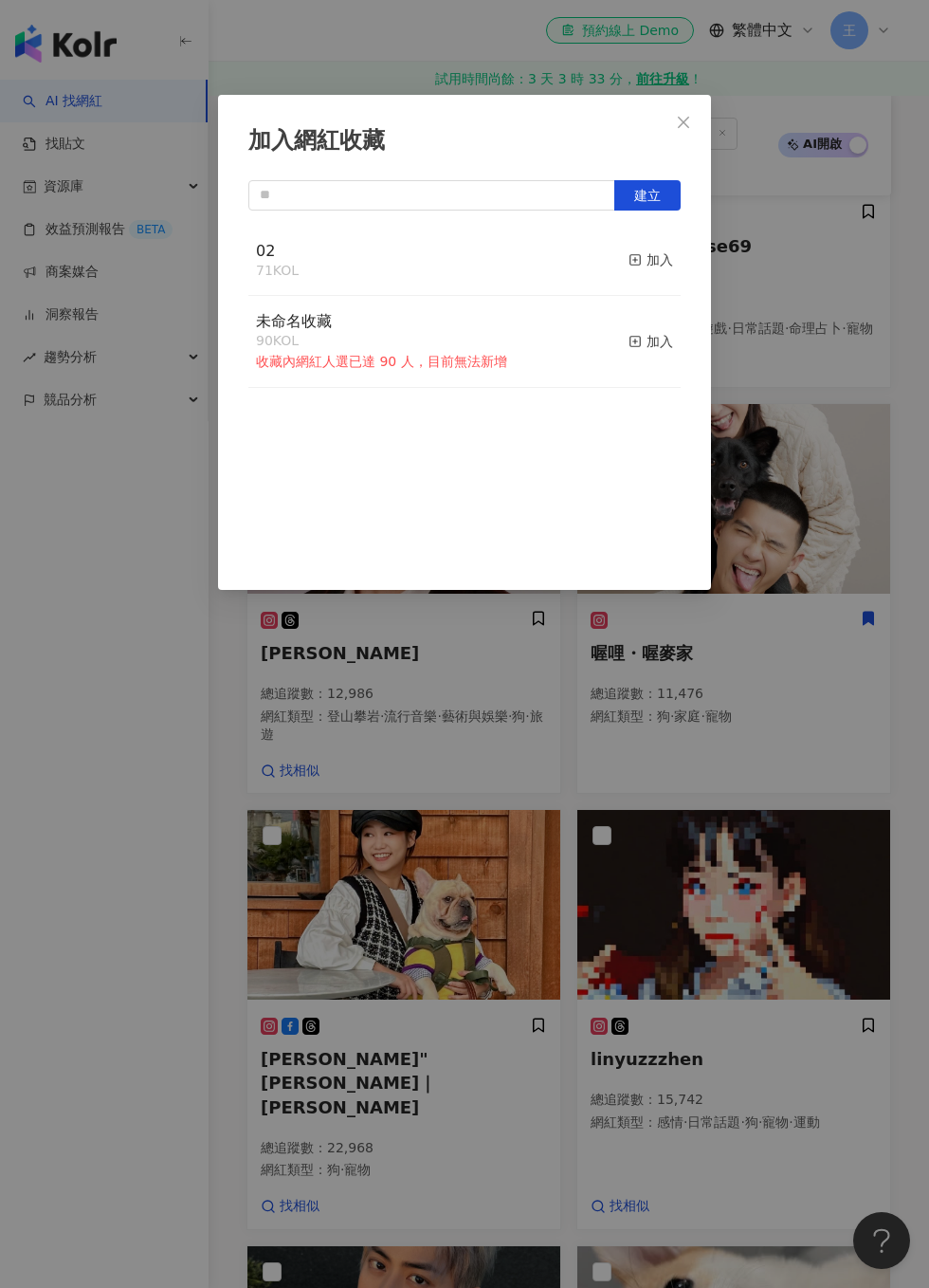
click at [670, 261] on div "加入" at bounding box center [650, 260] width 45 height 21
click at [863, 498] on div "加入網紅收藏 建立 02 72 KOL 已加入 未命名收藏 90 KOL 收藏內網紅人選已達 90 人，目前無法新增 加入" at bounding box center [464, 644] width 929 height 1288
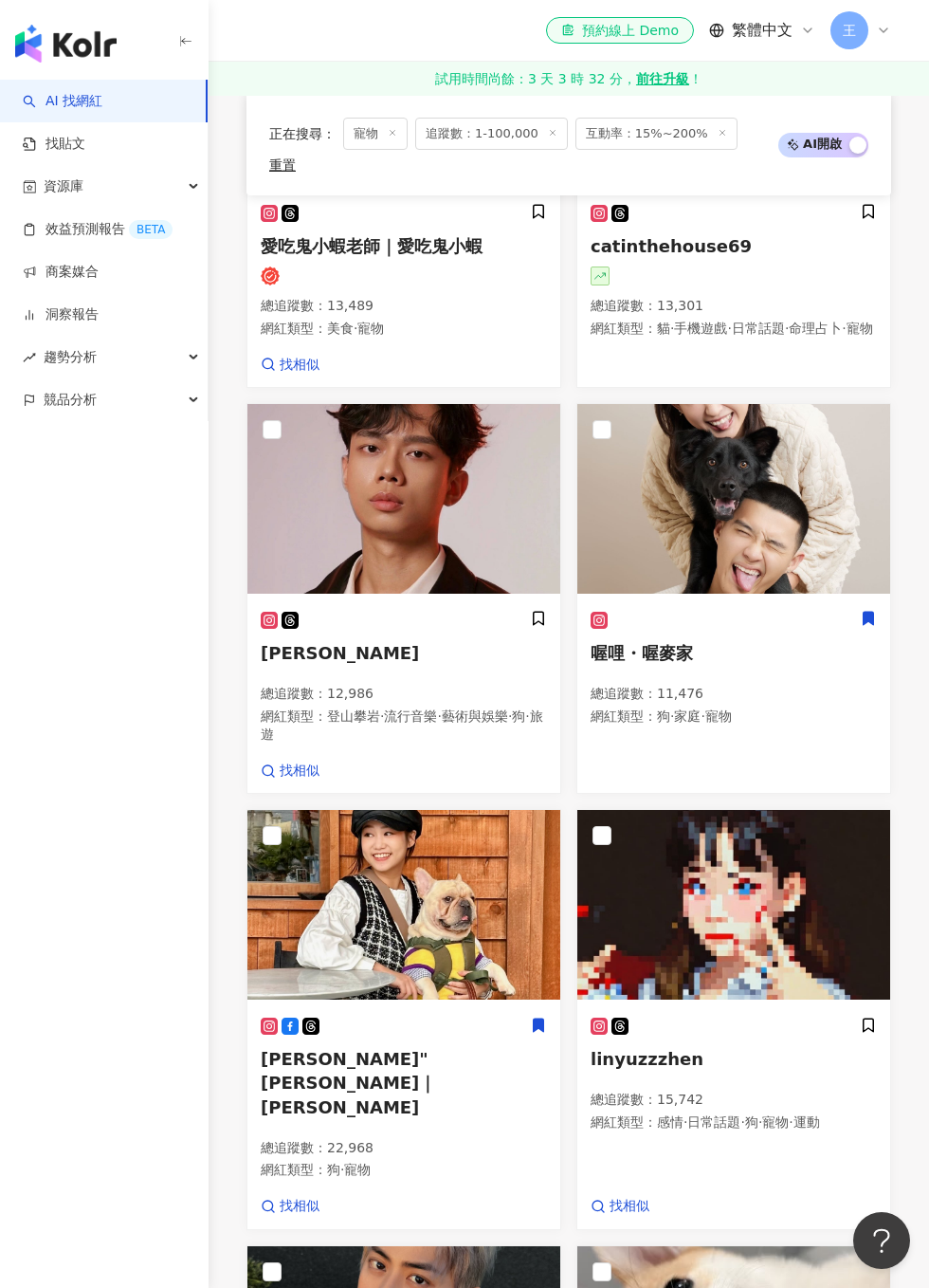
click at [542, 1017] on icon at bounding box center [538, 1025] width 17 height 17
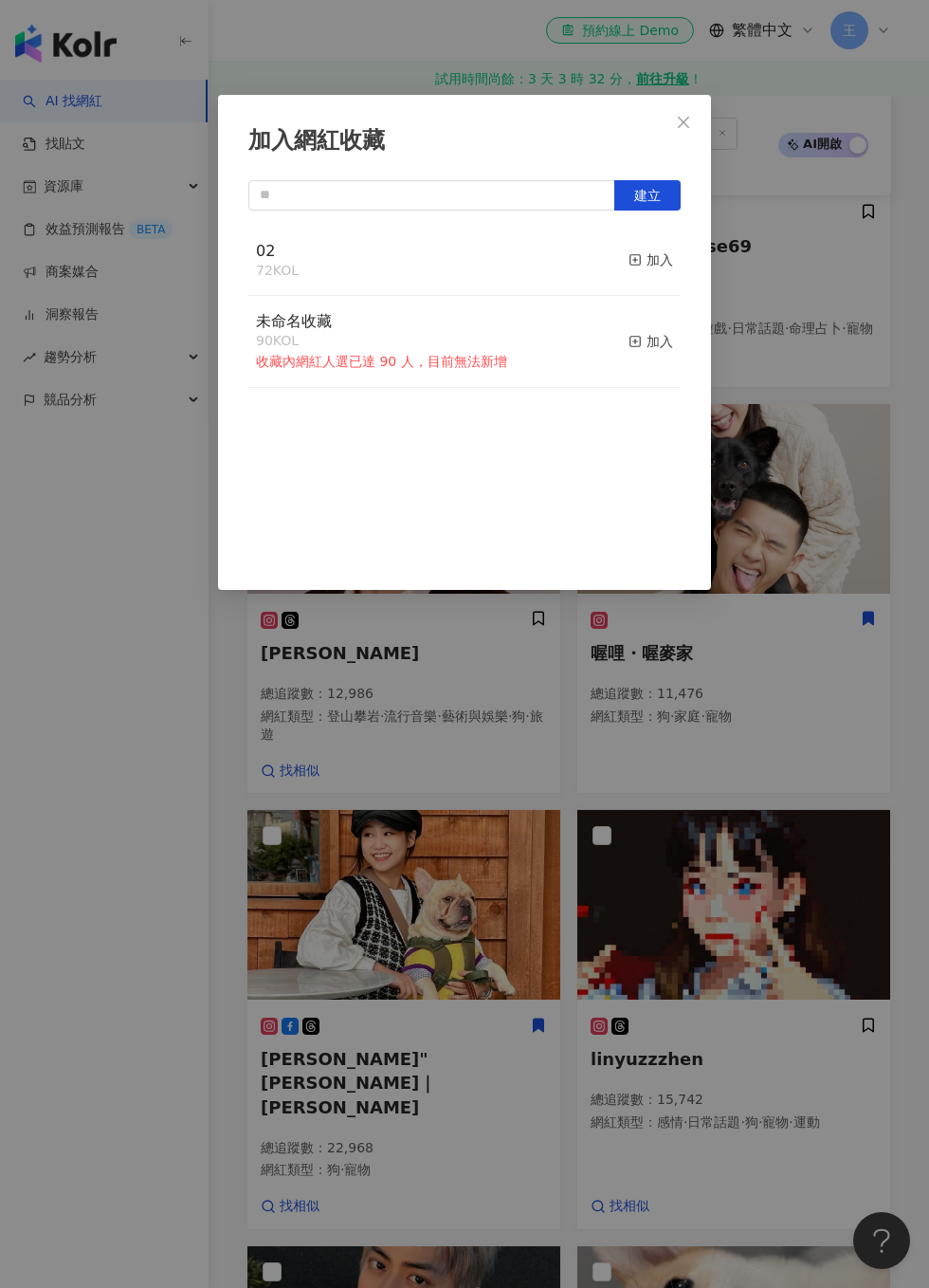
click at [670, 245] on button "加入" at bounding box center [650, 261] width 45 height 40
click at [769, 382] on div "加入網紅收藏 建立 02 73 KOL 已加入 未命名收藏 90 KOL 收藏內網紅人選已達 90 人，目前無法新增 加入" at bounding box center [464, 644] width 929 height 1288
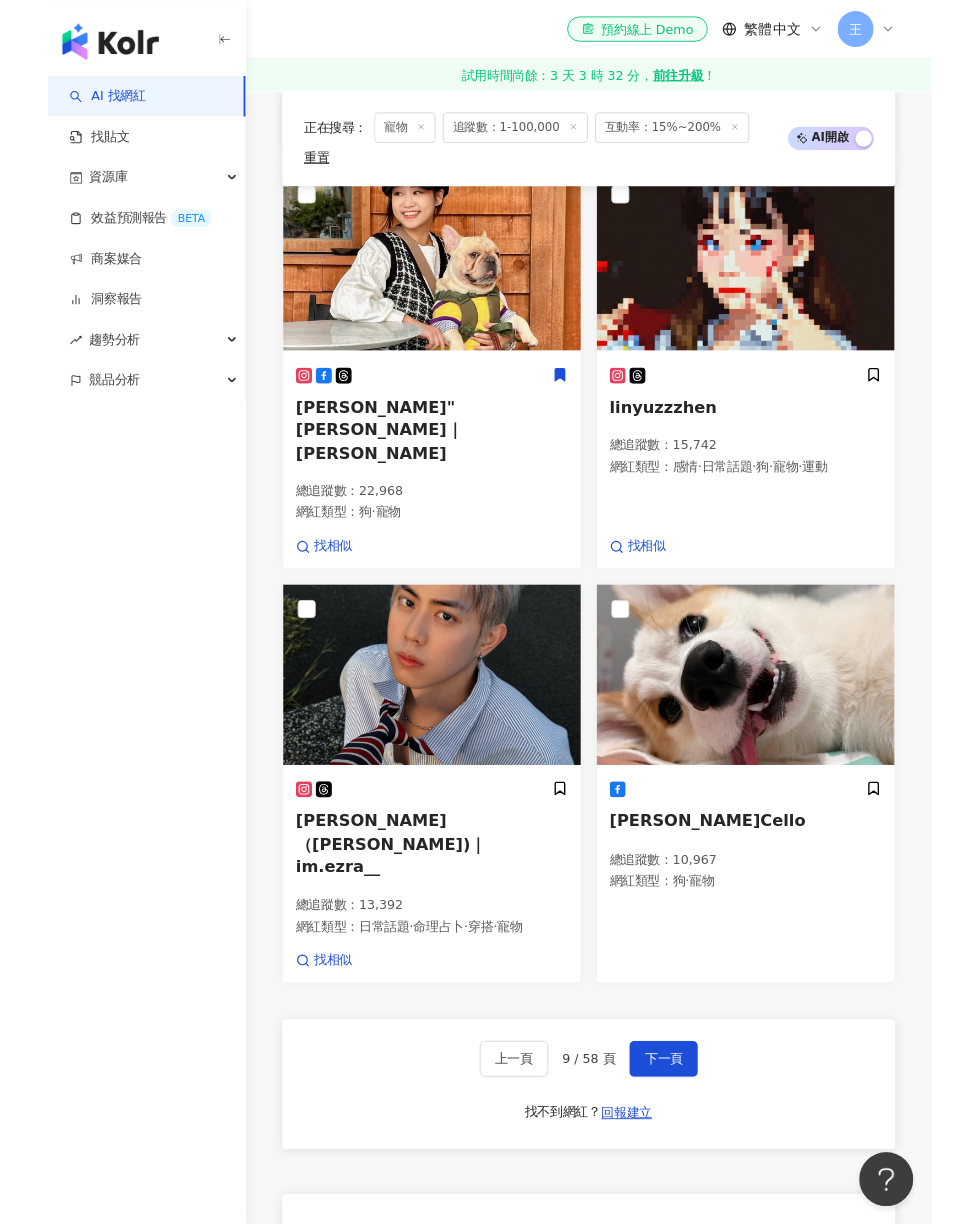
scroll to position [2431, 0]
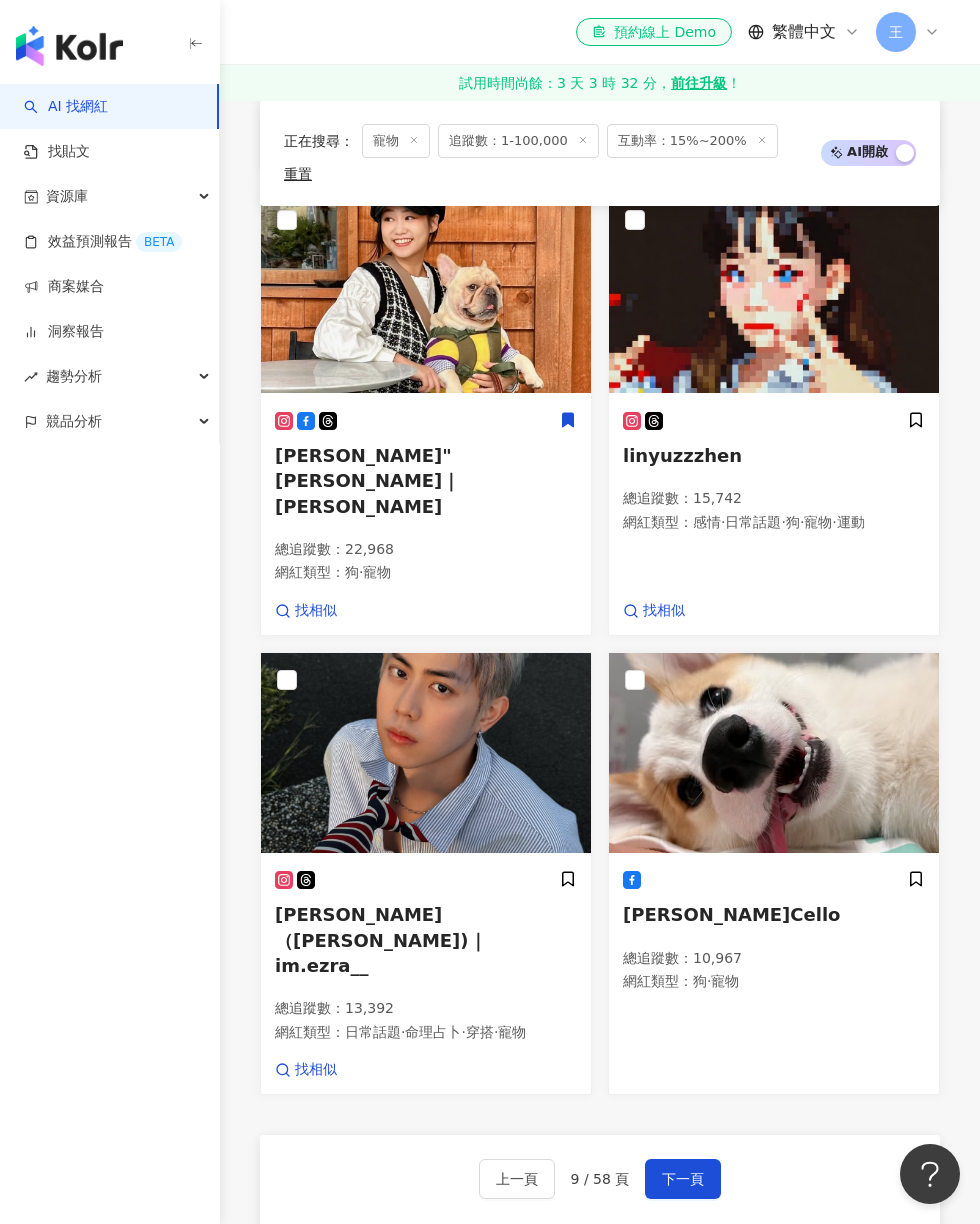
click at [921, 856] on div "柯基Cello 總追蹤數 ： 10,967 網紅類型 ： 狗 · 寵物" at bounding box center [774, 975] width 330 height 238
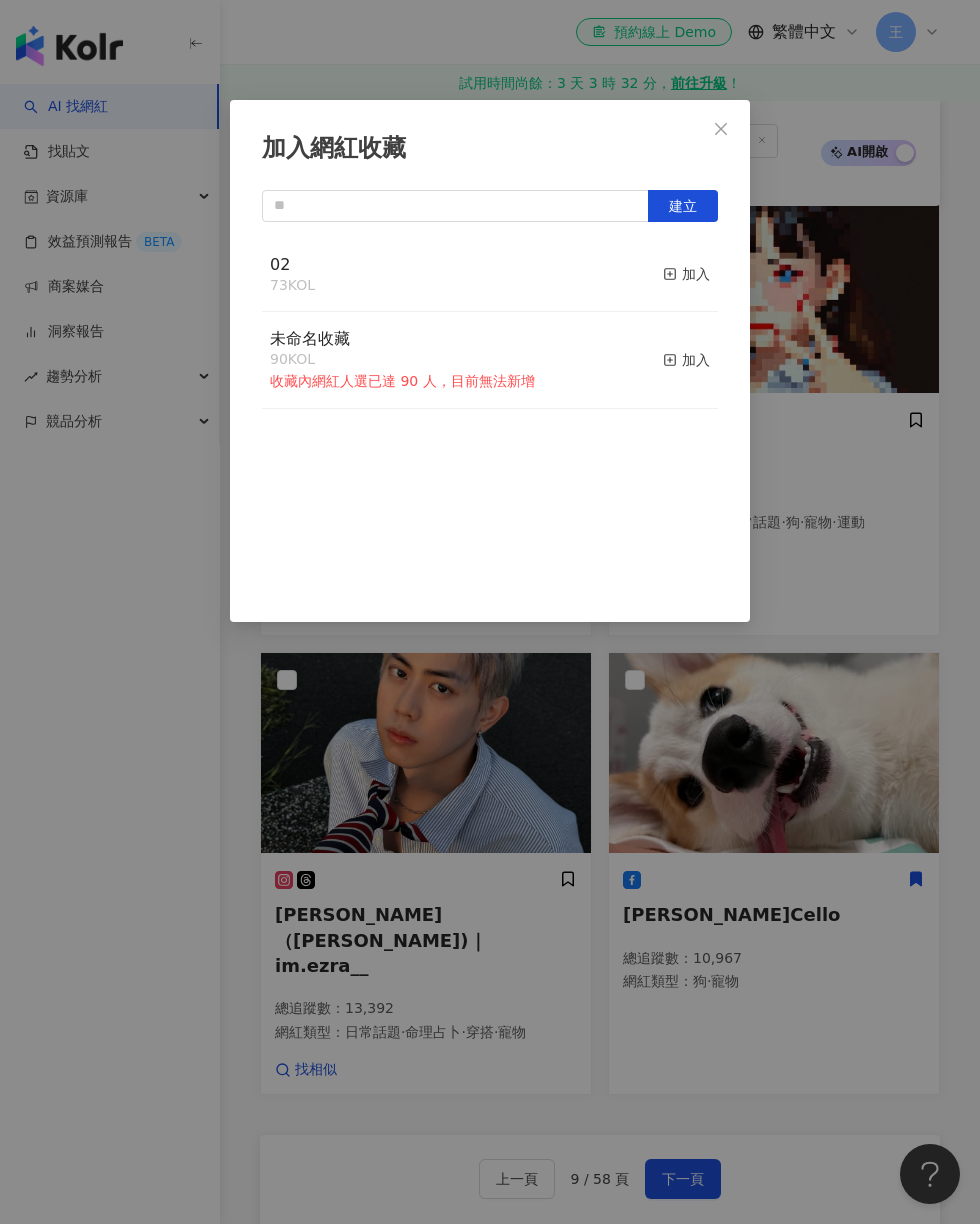
click at [693, 272] on div "加入" at bounding box center [686, 274] width 47 height 22
click at [807, 287] on div "加入網紅收藏 建立 02 74 KOL 已加入 未命名收藏 90 KOL 收藏內網紅人選已達 90 人，目前無法新增 加入" at bounding box center [490, 612] width 980 height 1224
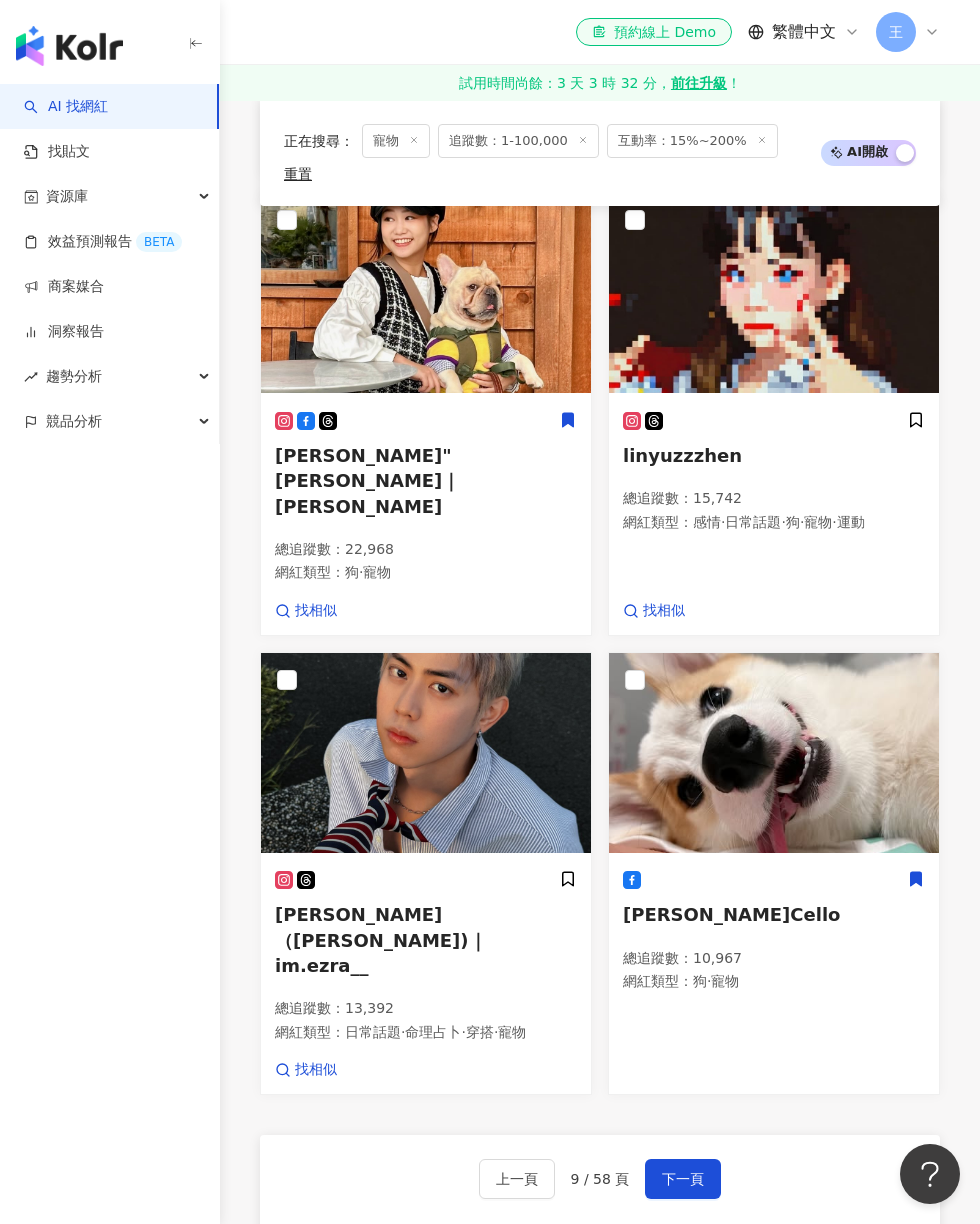
click at [702, 1171] on span "下一頁" at bounding box center [683, 1179] width 42 height 16
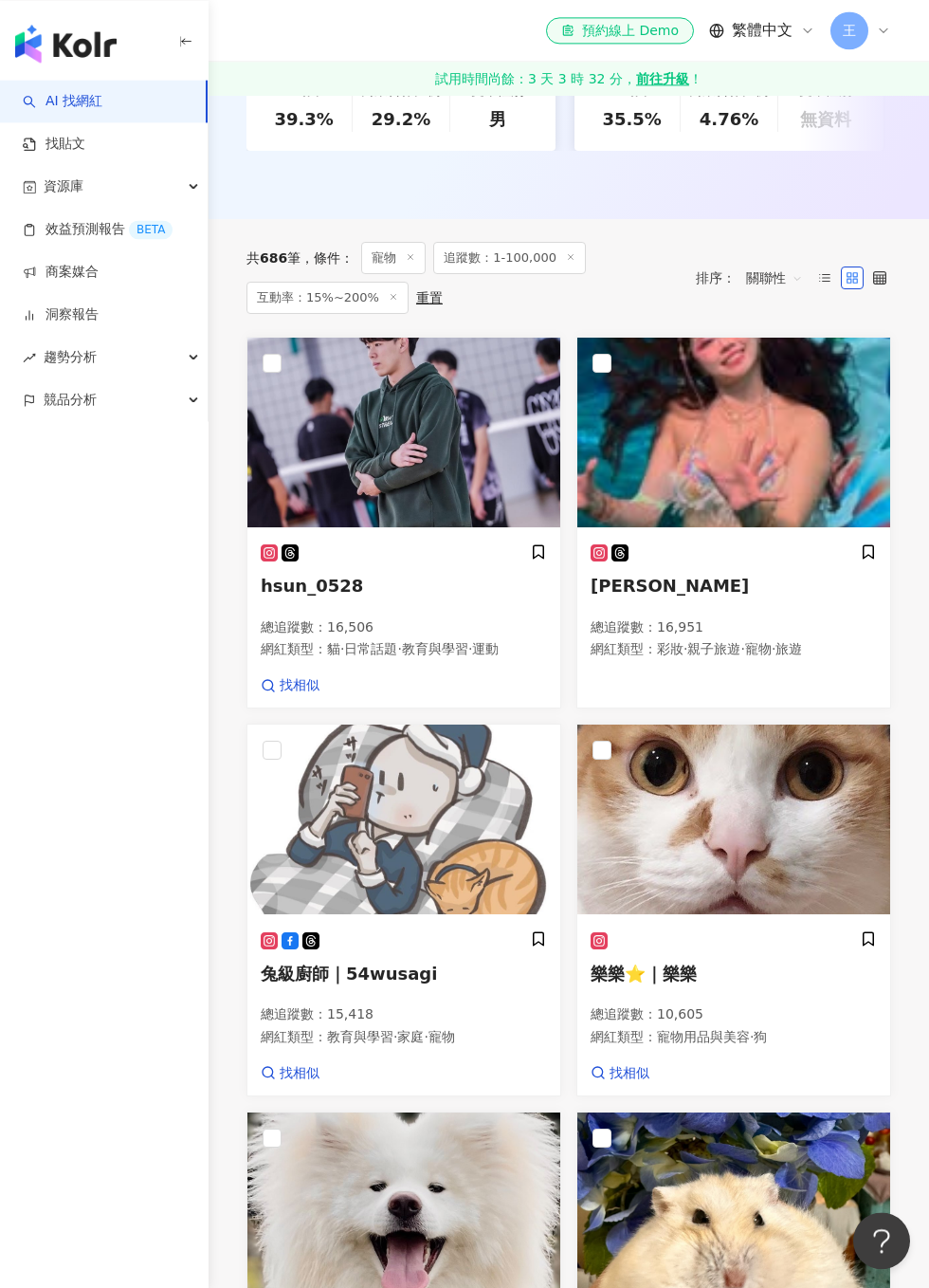
scroll to position [590, 0]
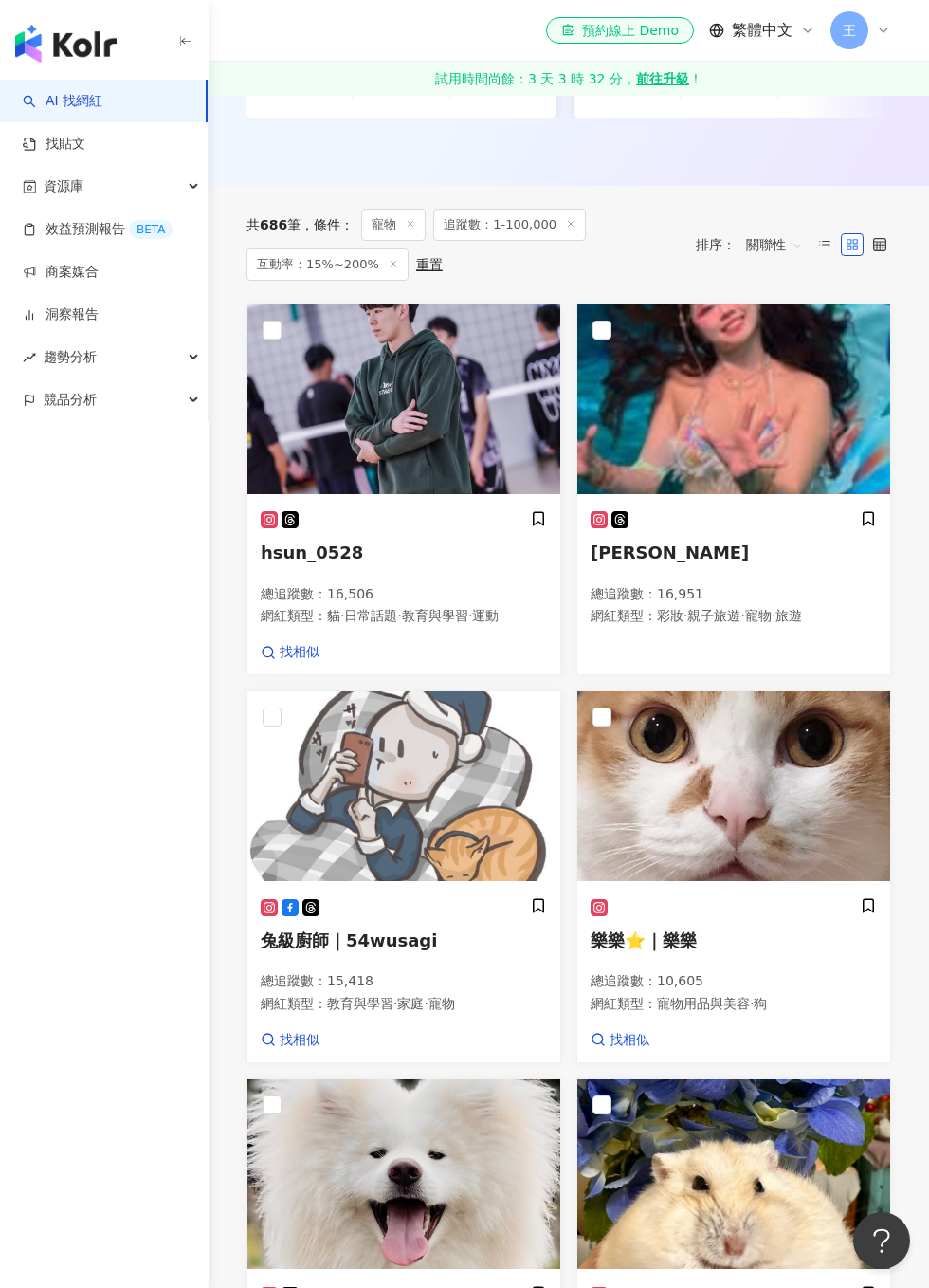
click at [887, 888] on div "樂樂⭐️｜樂樂 總追蹤數 ： 10,605 網紅類型 ： 寵物用品與美容 · 狗 找相似" at bounding box center [734, 973] width 313 height 178
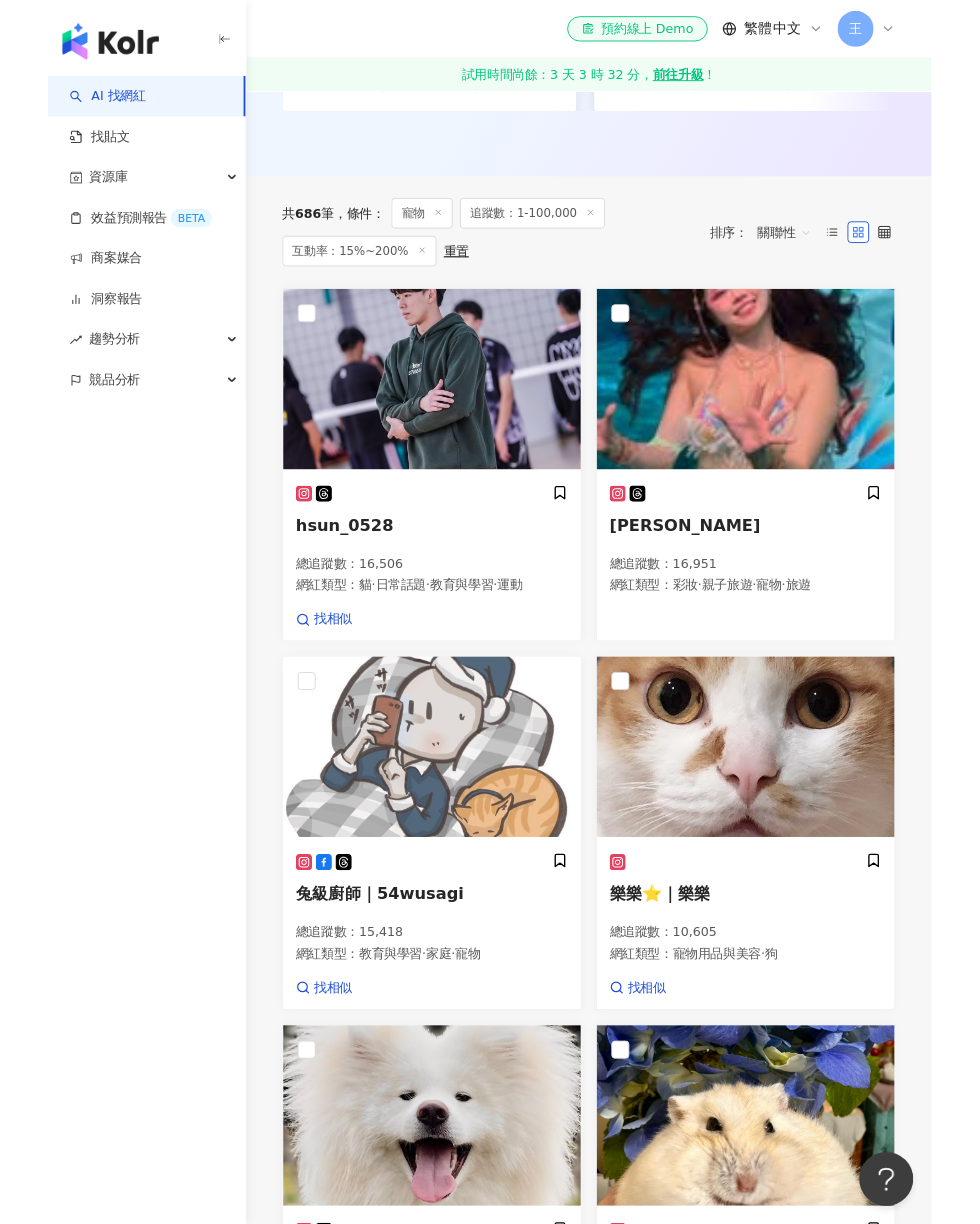
scroll to position [703, 0]
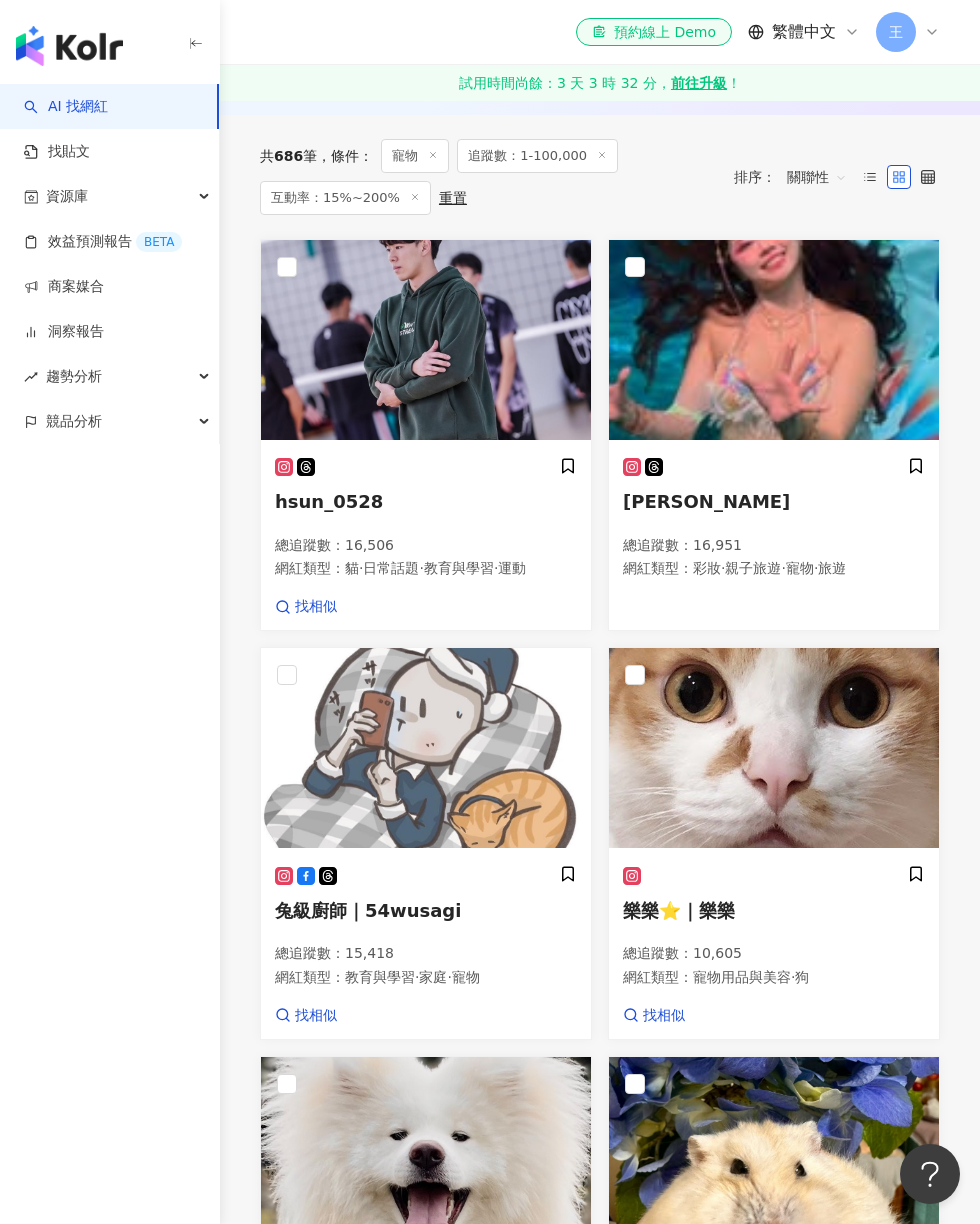
click at [926, 851] on div "樂樂⭐️｜樂樂 總追蹤數 ： 10,605 網紅類型 ： 寵物用品與美容 · 狗 找相似" at bounding box center [774, 945] width 330 height 188
click at [927, 851] on div "樂樂⭐️｜樂樂 總追蹤數 ： 10,605 網紅類型 ： 寵物用品與美容 · 狗 找相似" at bounding box center [774, 945] width 330 height 188
click at [924, 865] on icon at bounding box center [916, 874] width 18 height 18
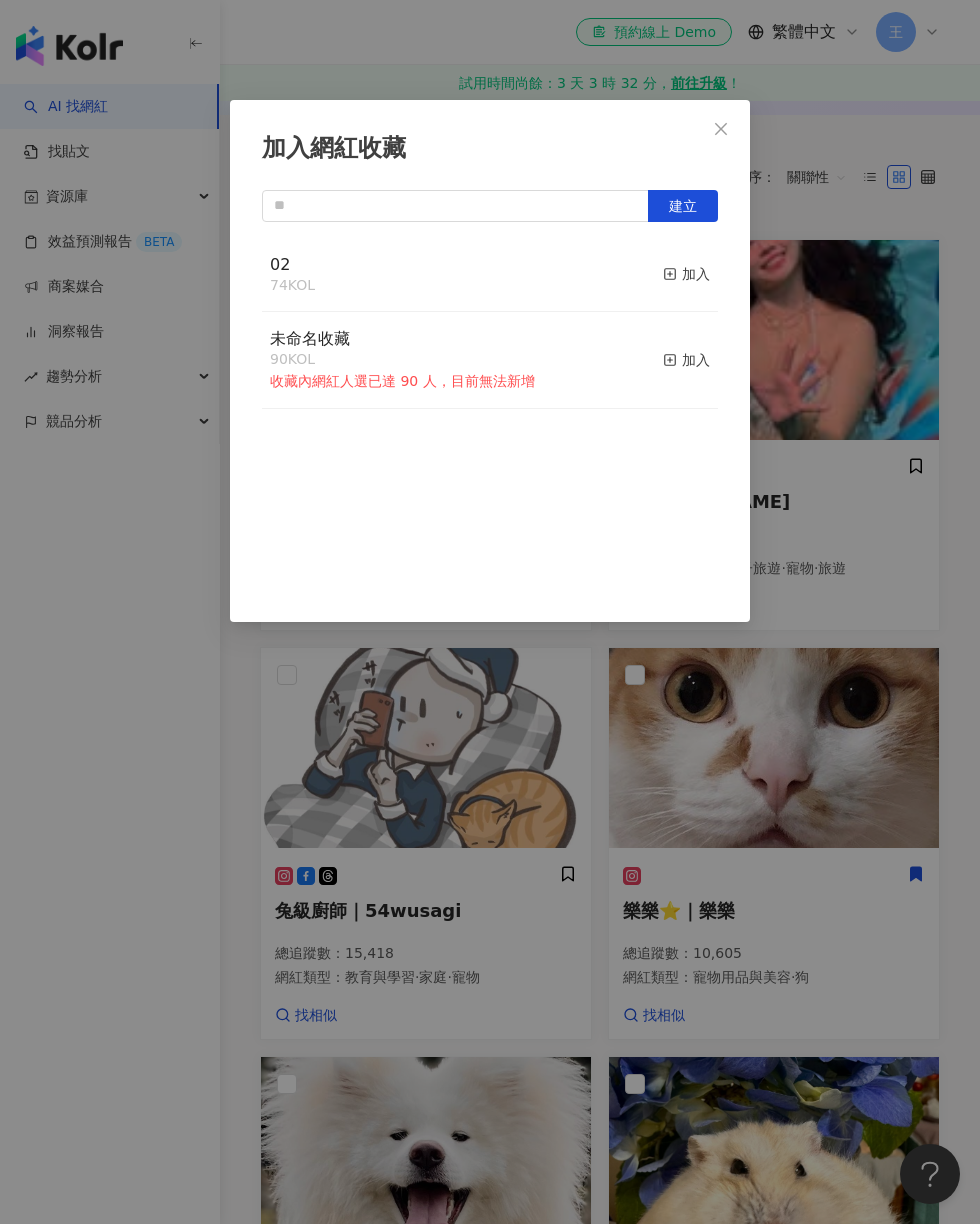
click at [674, 278] on icon "button" at bounding box center [670, 274] width 14 height 14
click at [918, 376] on div "加入網紅收藏 建立 02 75 KOL 已加入 未命名收藏 90 KOL 收藏內網紅人選已達 90 人，目前無法新增 加入" at bounding box center [490, 612] width 980 height 1224
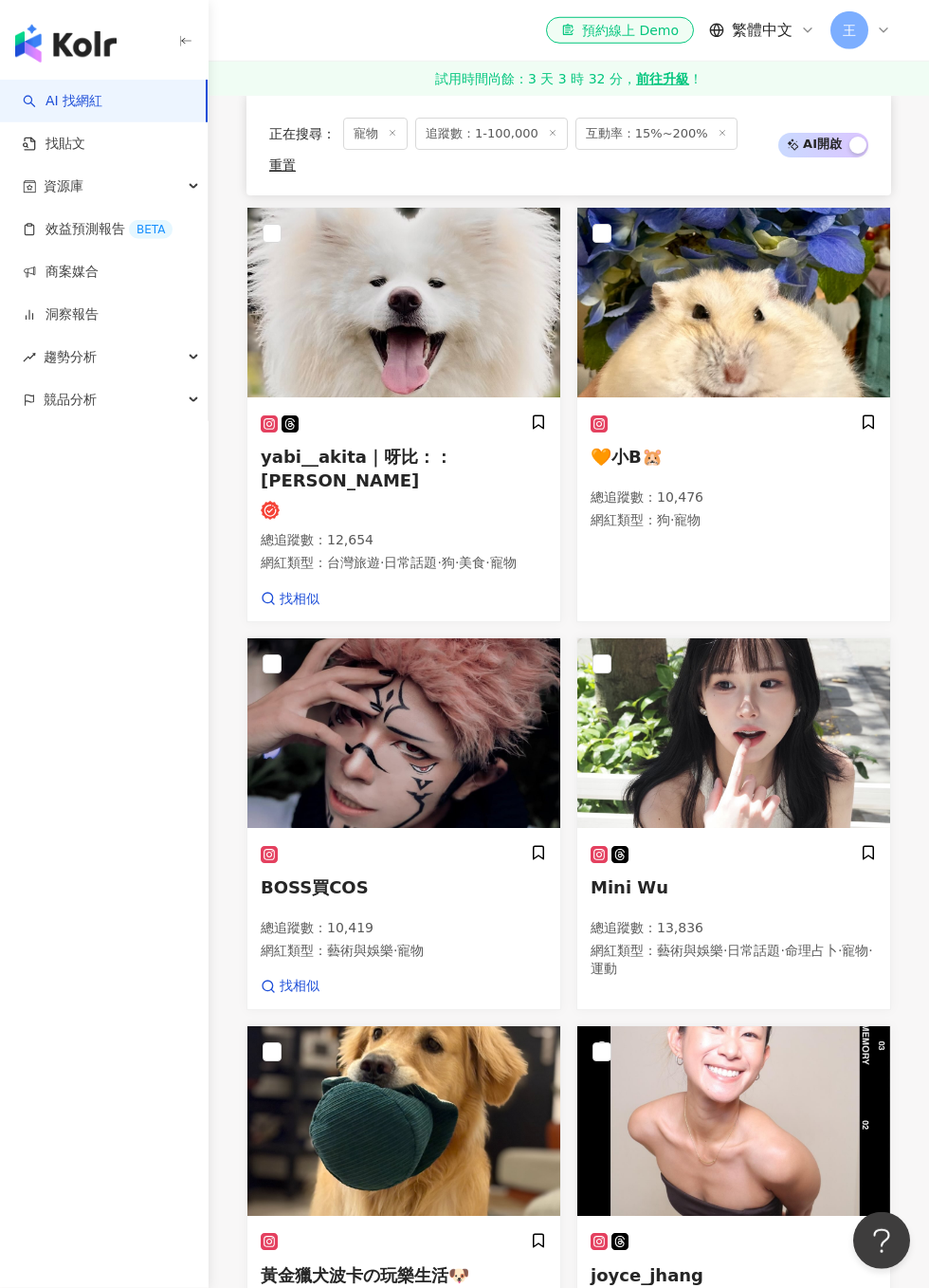
scroll to position [1763, 0]
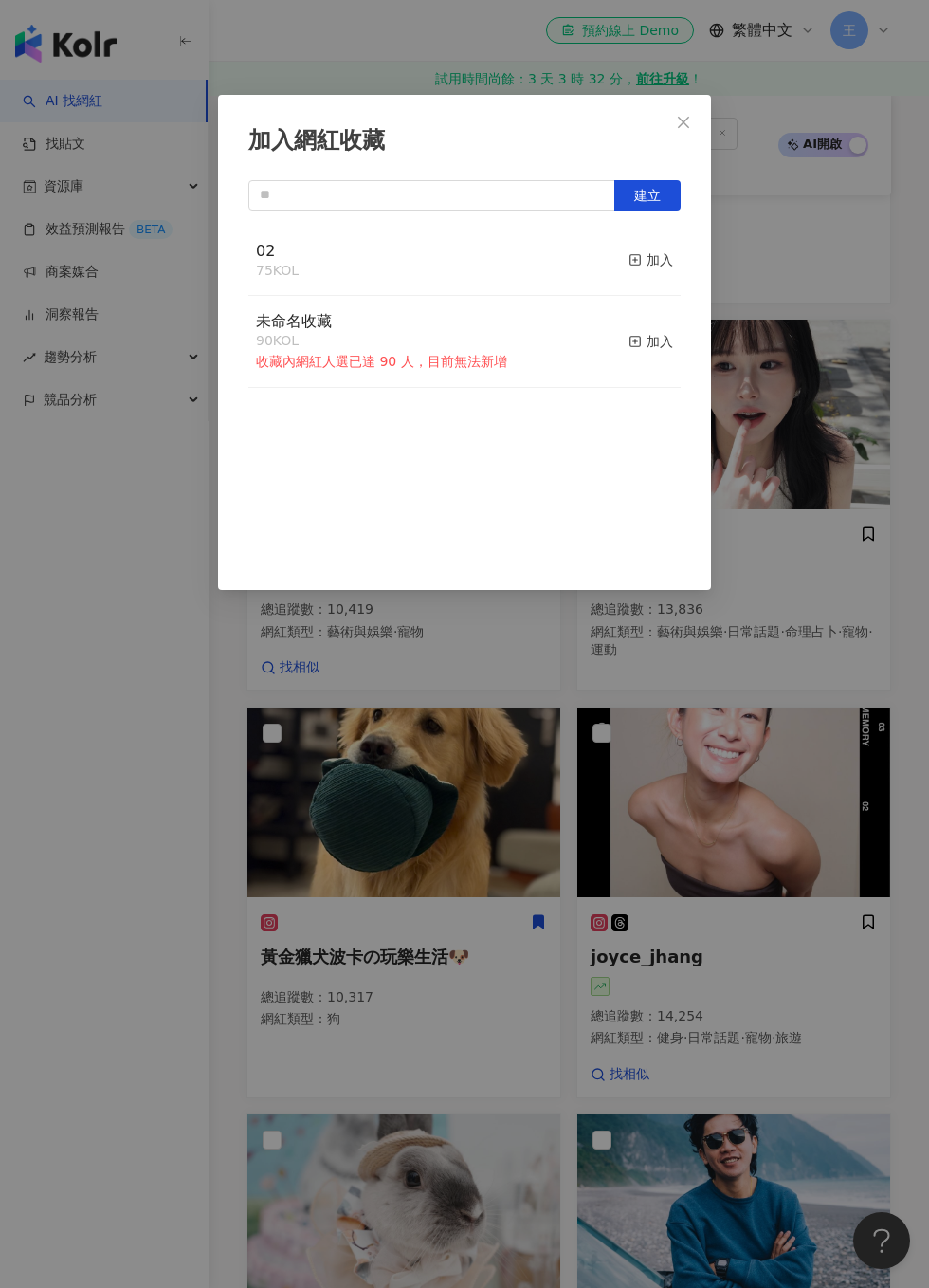
click at [656, 264] on div "加入" at bounding box center [650, 260] width 45 height 21
click at [833, 414] on div "加入網紅收藏 建立 02 76 KOL 已加入 未命名收藏 90 KOL 收藏內網紅人選已達 90 人，目前無法新增 加入" at bounding box center [464, 644] width 929 height 1288
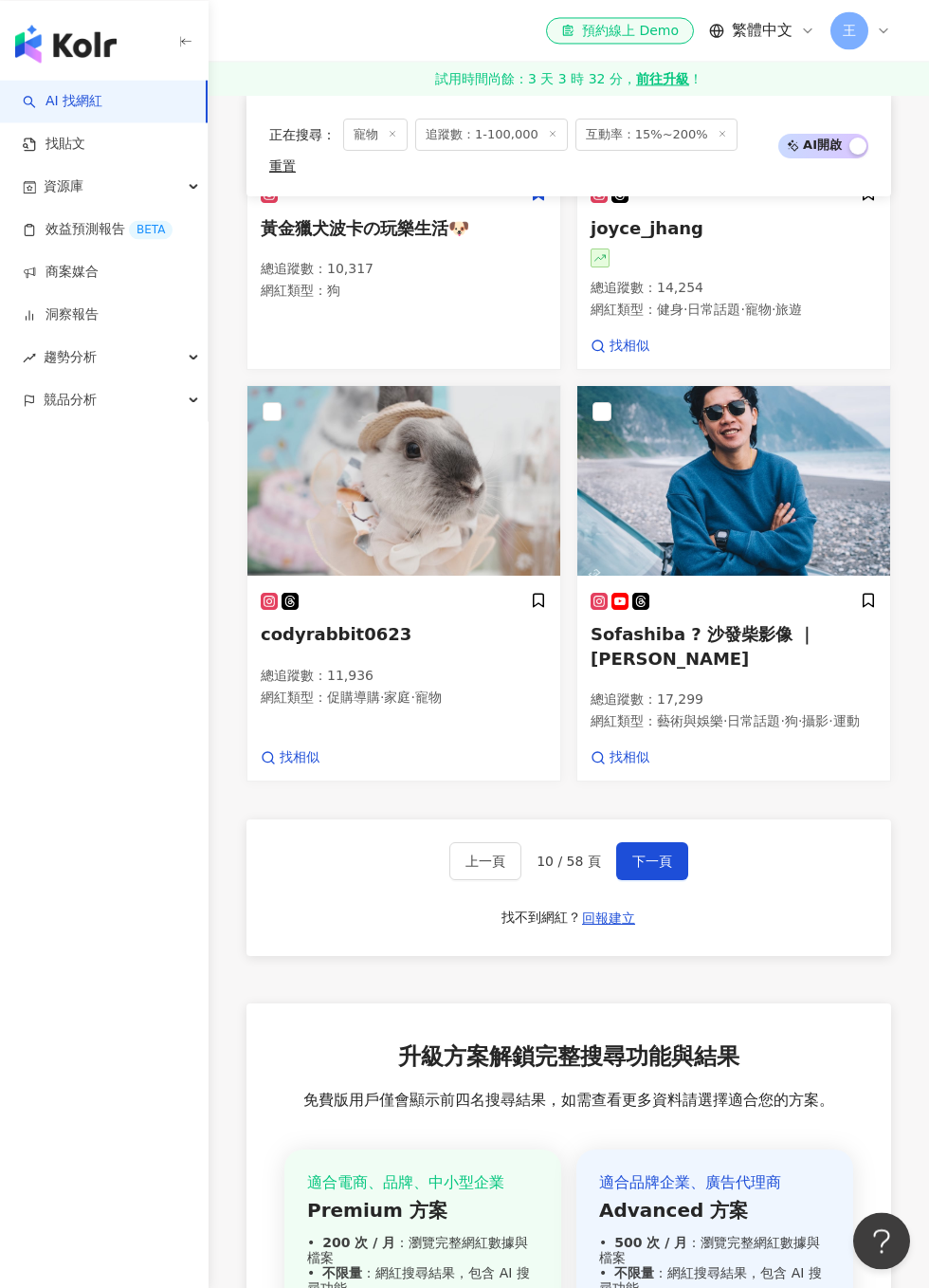
click at [665, 854] on span "下一頁" at bounding box center [652, 861] width 40 height 15
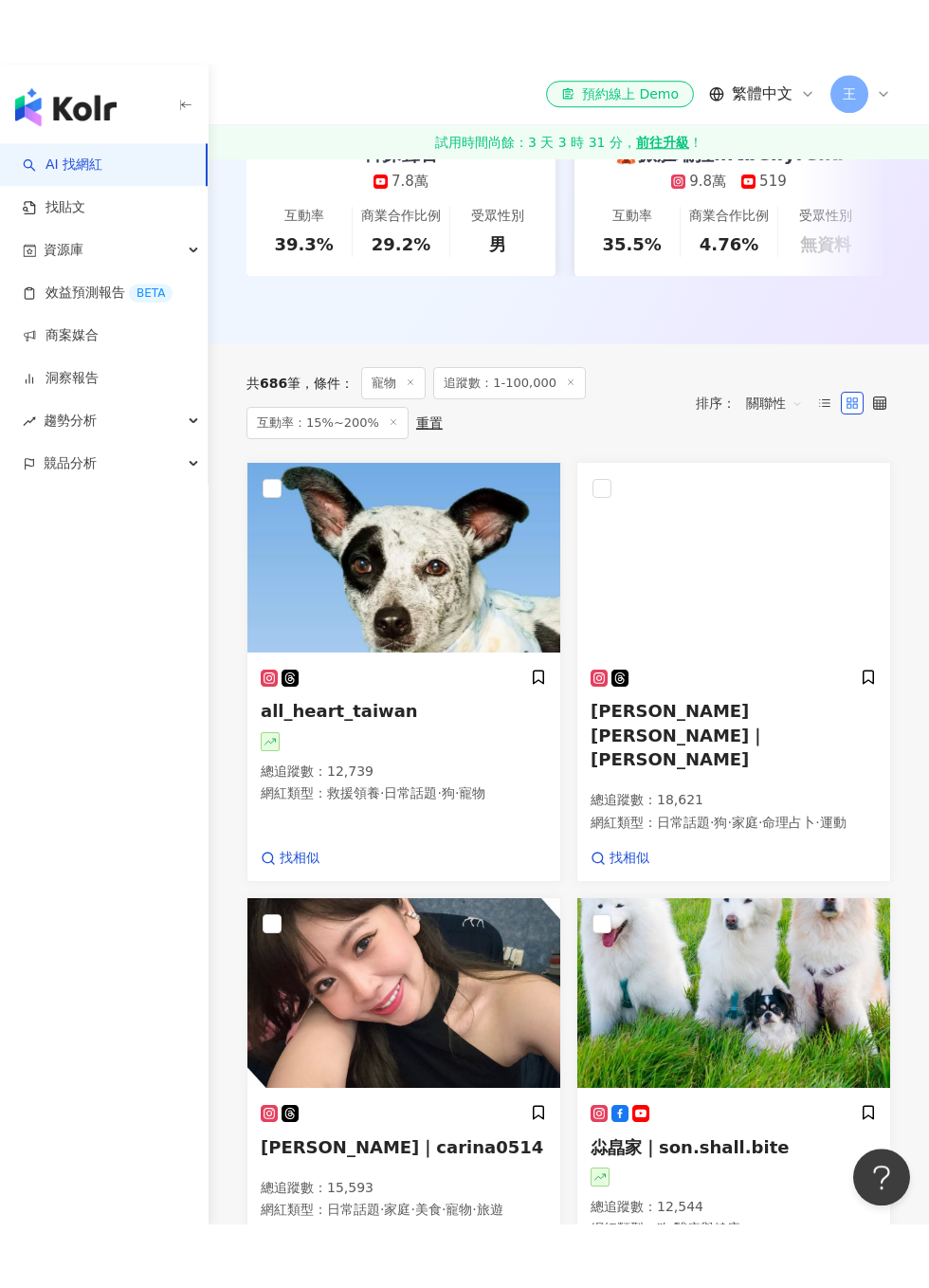
scroll to position [504, 0]
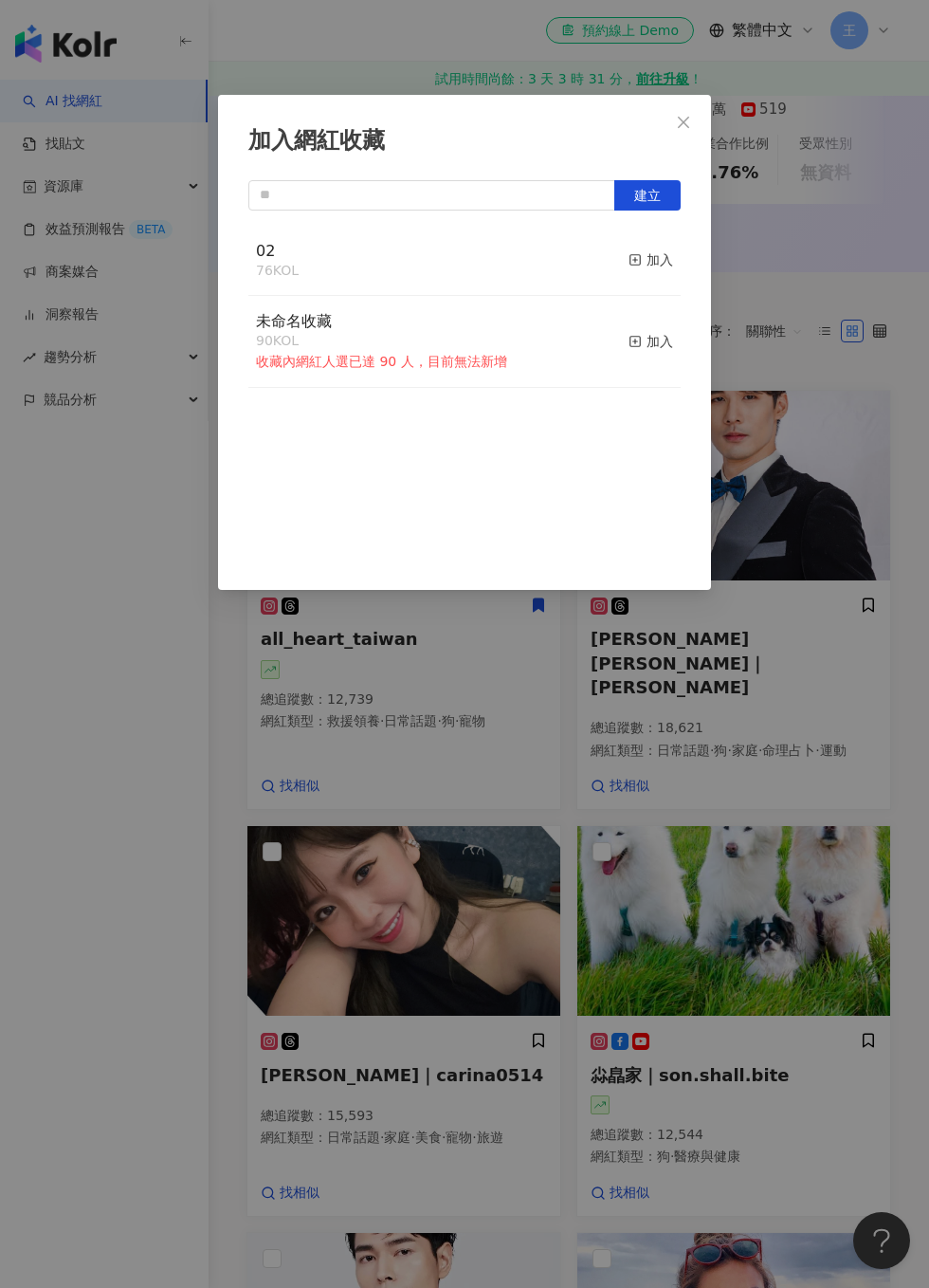
click at [665, 257] on div "加入" at bounding box center [650, 260] width 45 height 21
click at [814, 419] on div "加入網紅收藏 建立 02 77 KOL 已加入 未命名收藏 90 KOL 收藏內網紅人選已達 90 人，目前無法新增 加入" at bounding box center [464, 644] width 929 height 1288
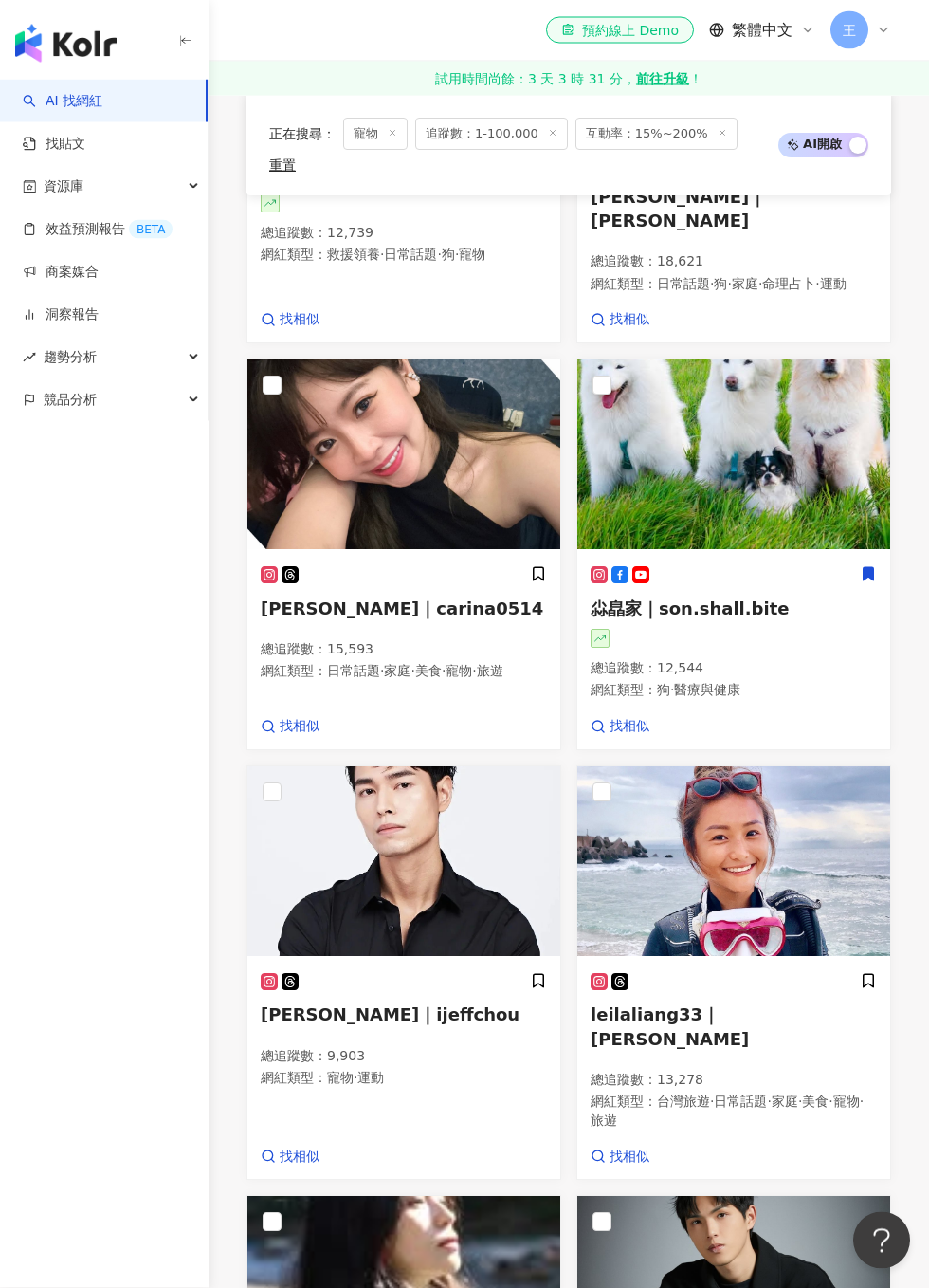
scroll to position [953, 0]
click at [876, 565] on icon at bounding box center [868, 574] width 17 height 17
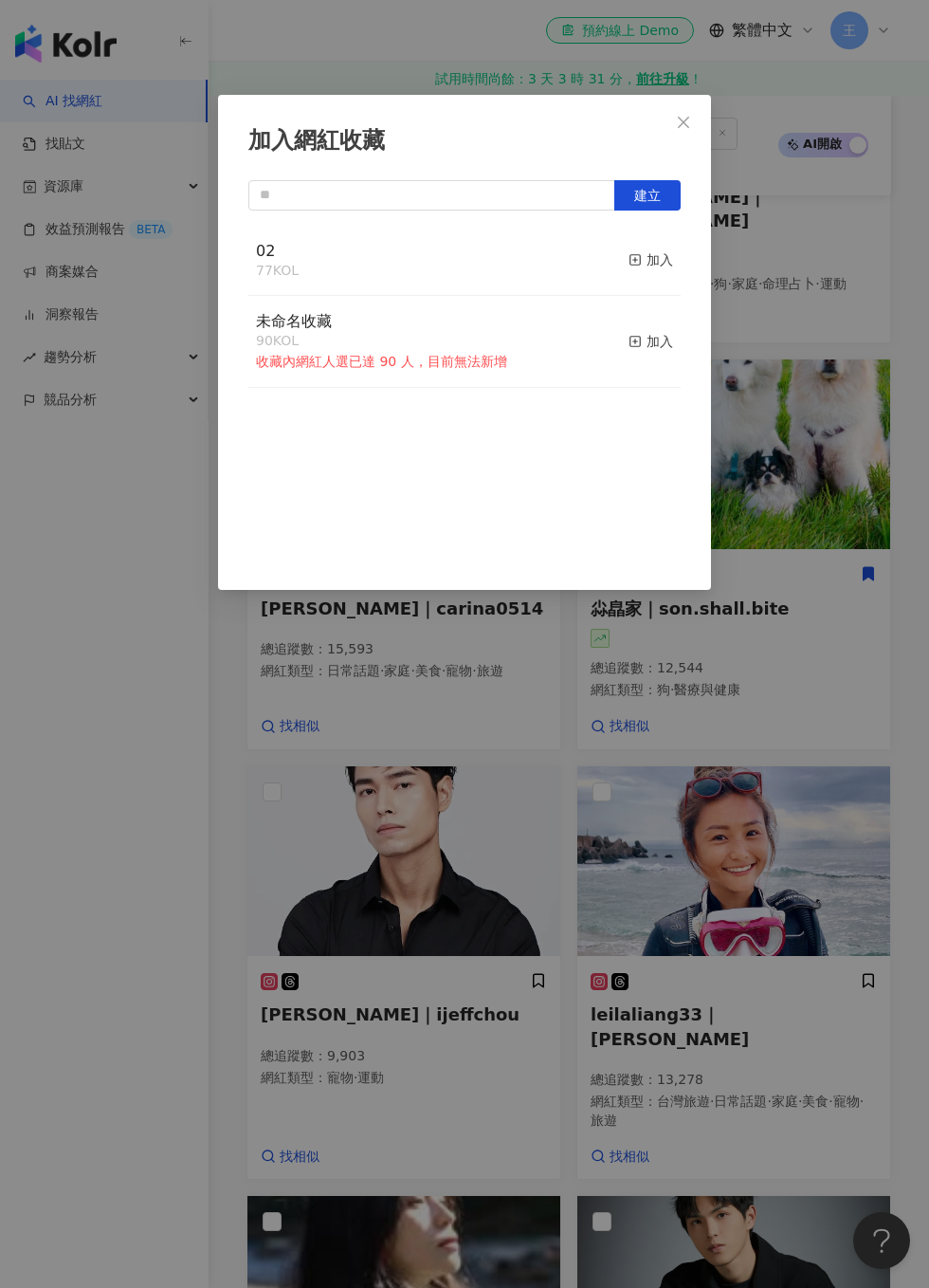
click at [665, 256] on div "加入" at bounding box center [650, 260] width 45 height 21
click at [844, 434] on div "加入網紅收藏 建立 02 78 KOL 已加入 未命名收藏 90 KOL 收藏內網紅人選已達 90 人，目前無法新增 加入" at bounding box center [464, 644] width 929 height 1288
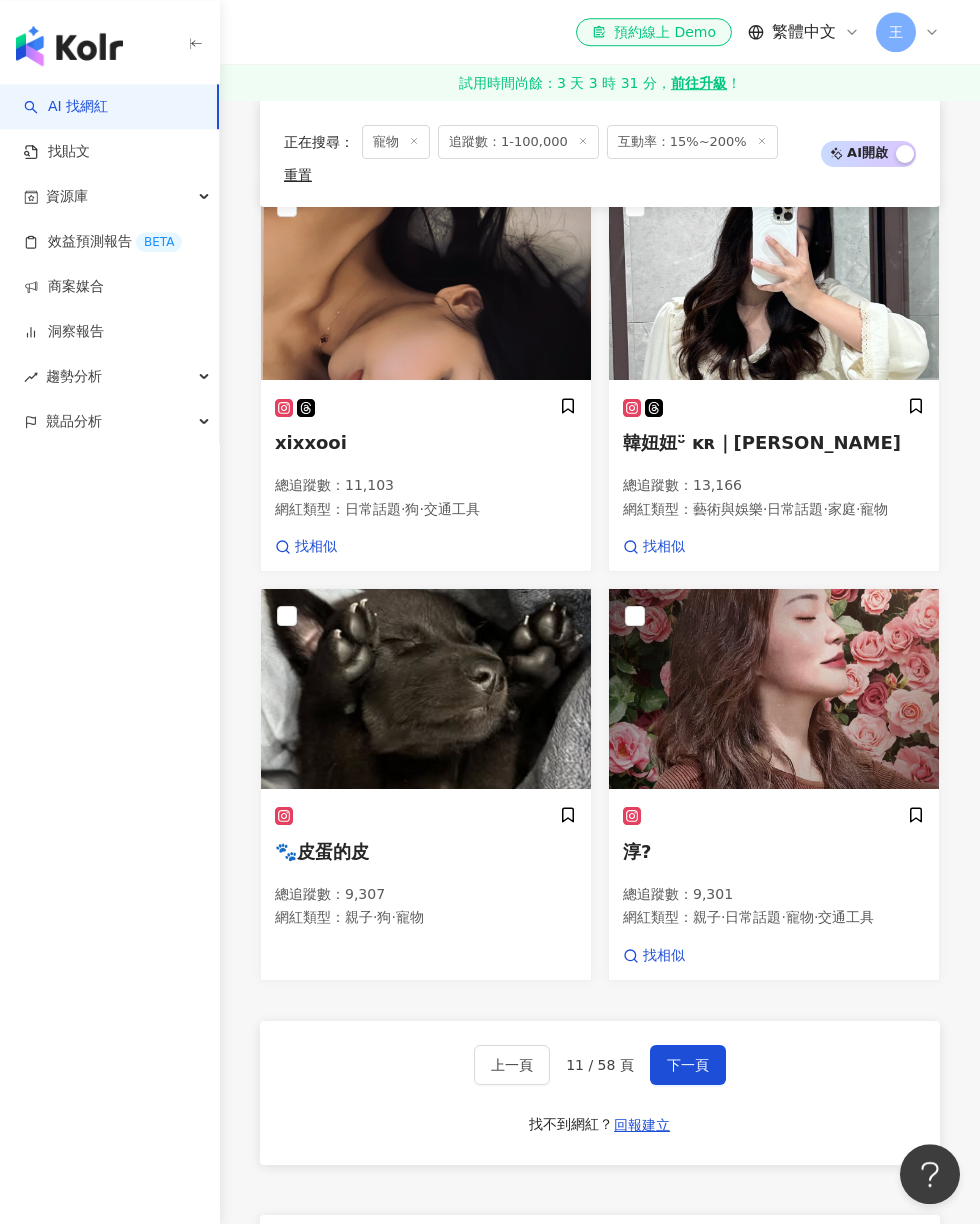
scroll to position [2540, 0]
click at [581, 792] on div "🐾皮蛋的皮 總追蹤數 ： 9,307 網紅類型 ： 親子 · 狗 · 寵物" at bounding box center [426, 886] width 330 height 188
click at [563, 808] on icon at bounding box center [568, 815] width 11 height 14
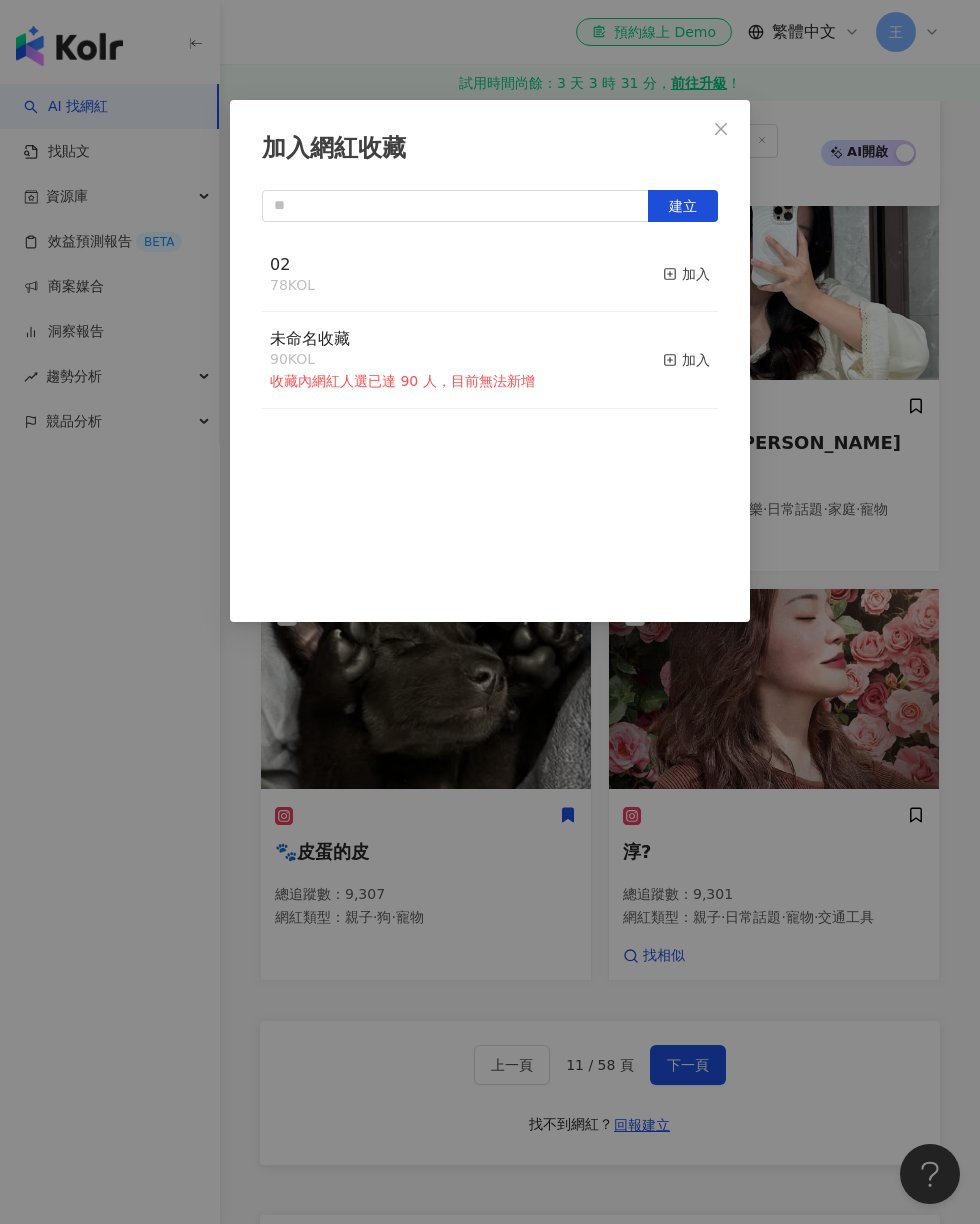
click at [696, 276] on div "加入" at bounding box center [686, 274] width 47 height 22
click at [697, 917] on div "加入網紅收藏 建立 02 79 KOL 已加入 未命名收藏 90 KOL 收藏內網紅人選已達 90 人，目前無法新增 加入" at bounding box center [490, 612] width 980 height 1224
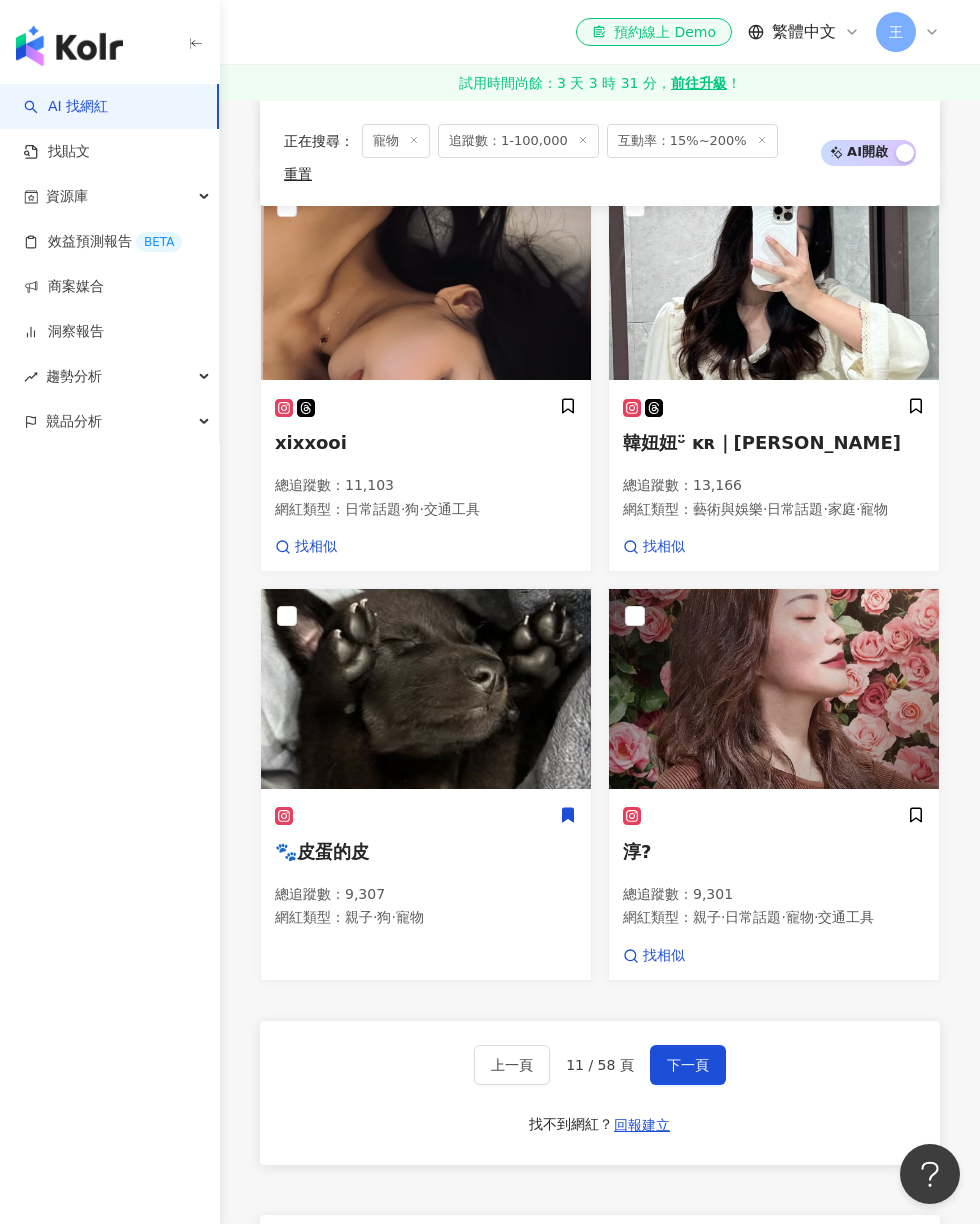
click at [694, 1057] on span "下一頁" at bounding box center [688, 1065] width 42 height 16
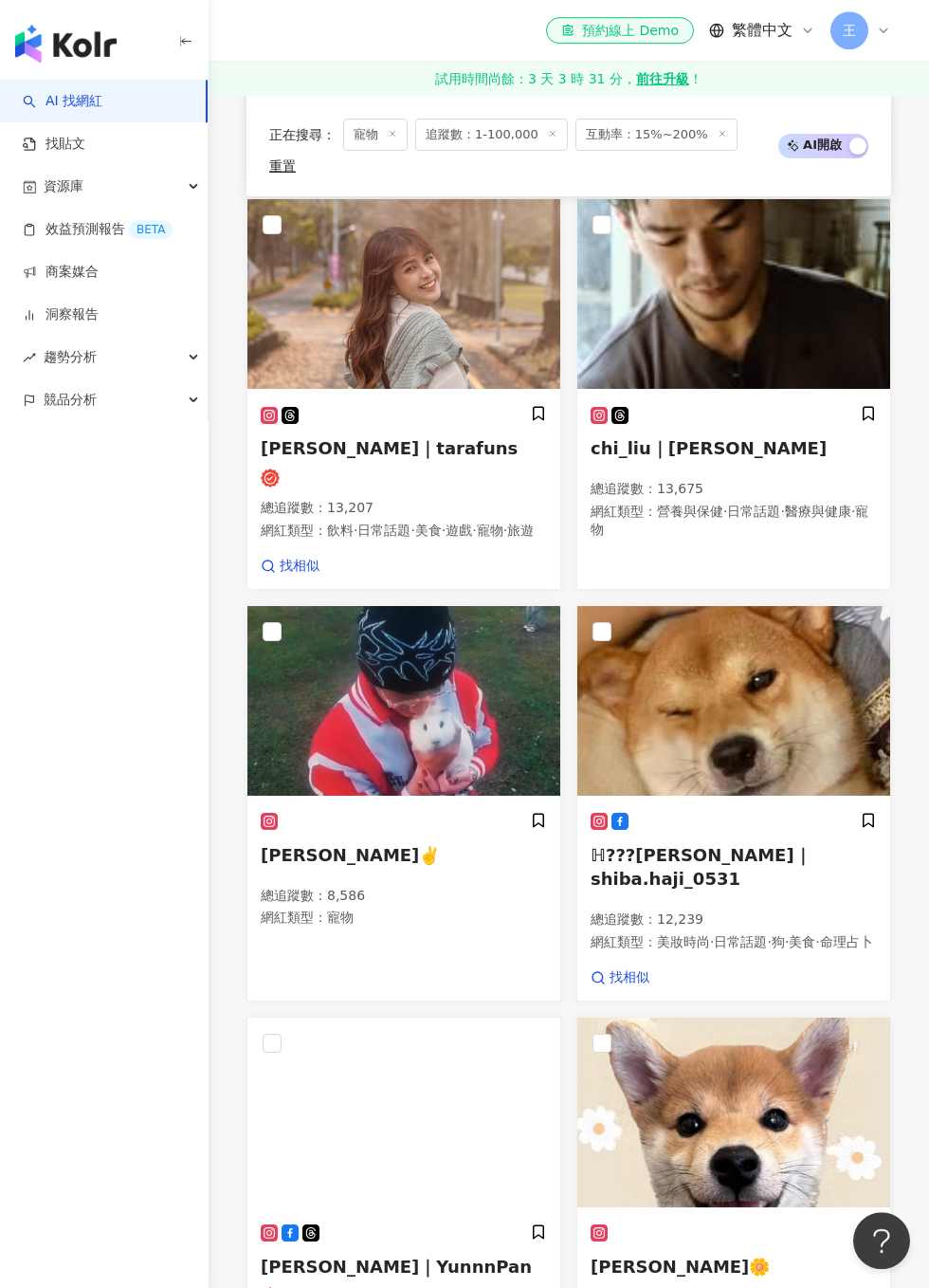
scroll to position [1720, 0]
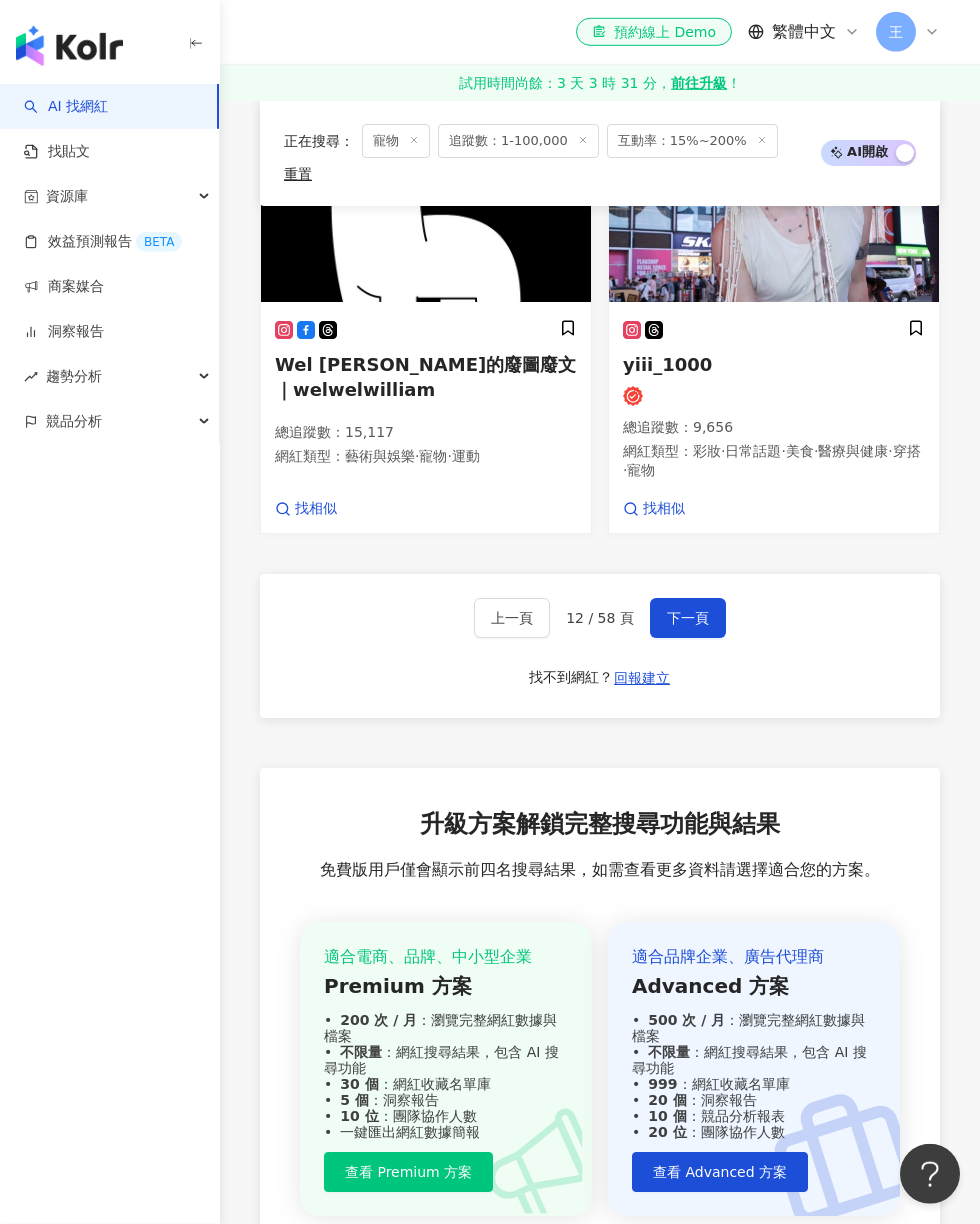
click at [691, 625] on button "下一頁" at bounding box center [688, 618] width 76 height 40
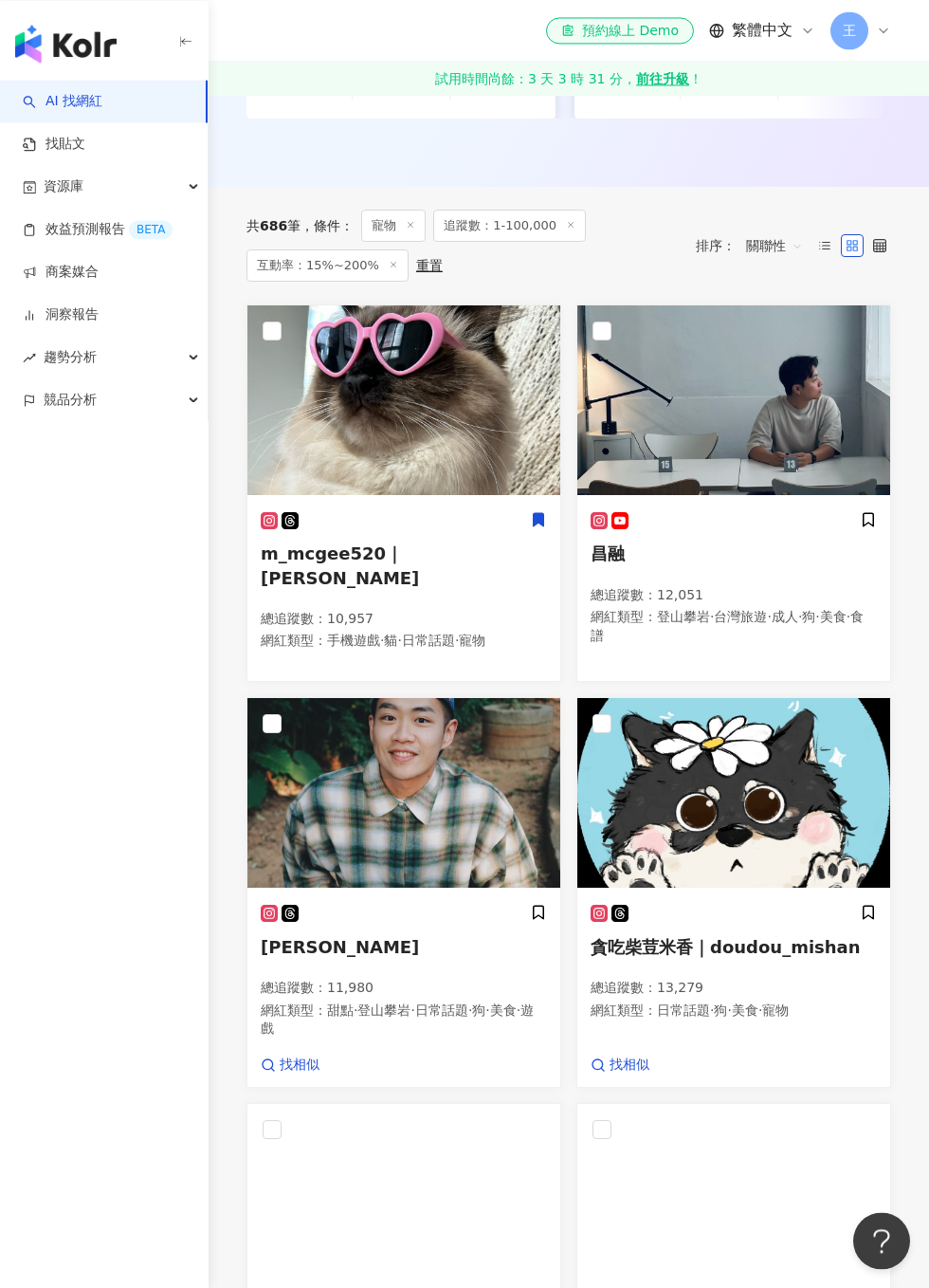
scroll to position [589, 0]
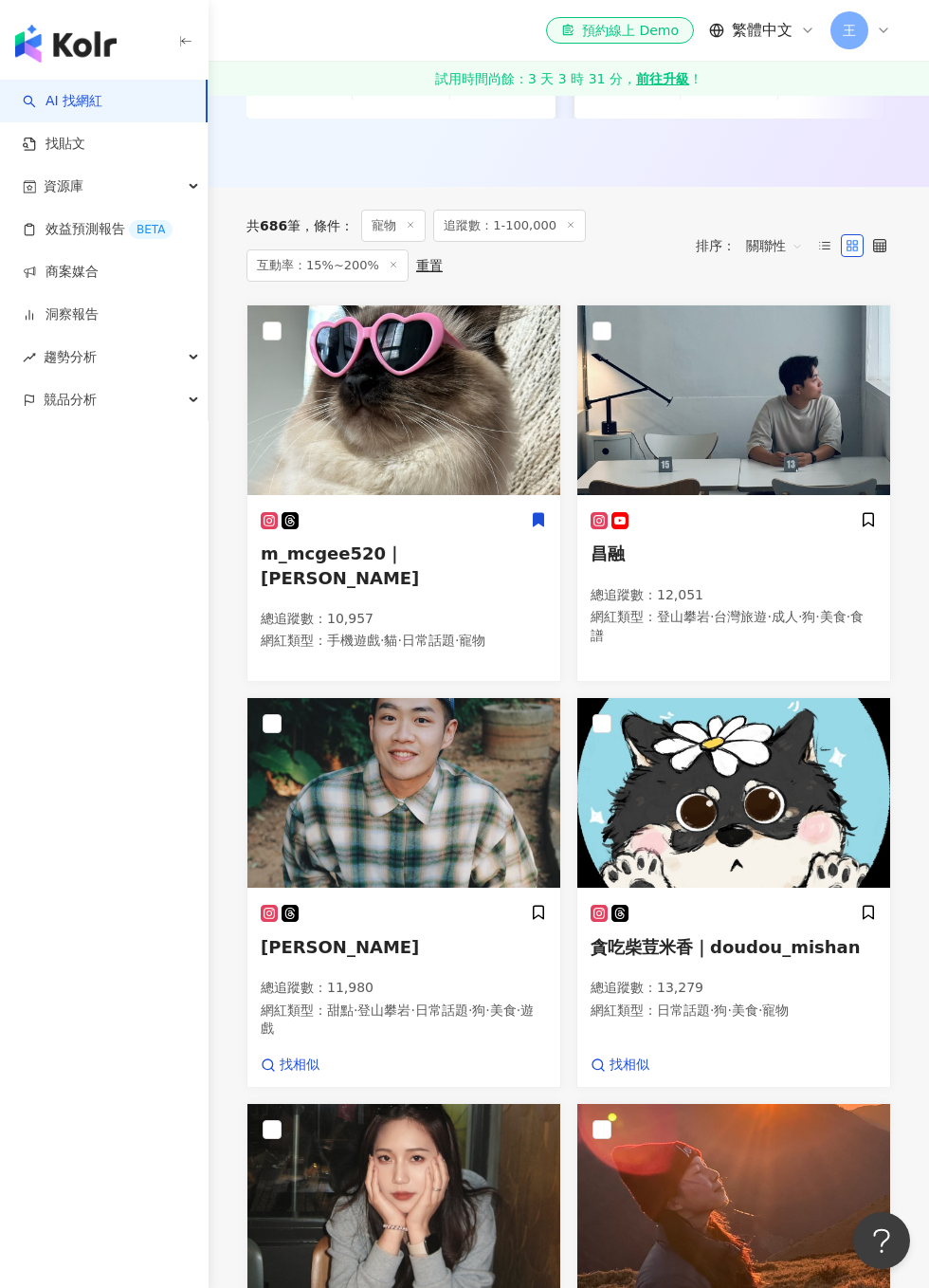
click at [541, 520] on icon at bounding box center [538, 520] width 10 height 13
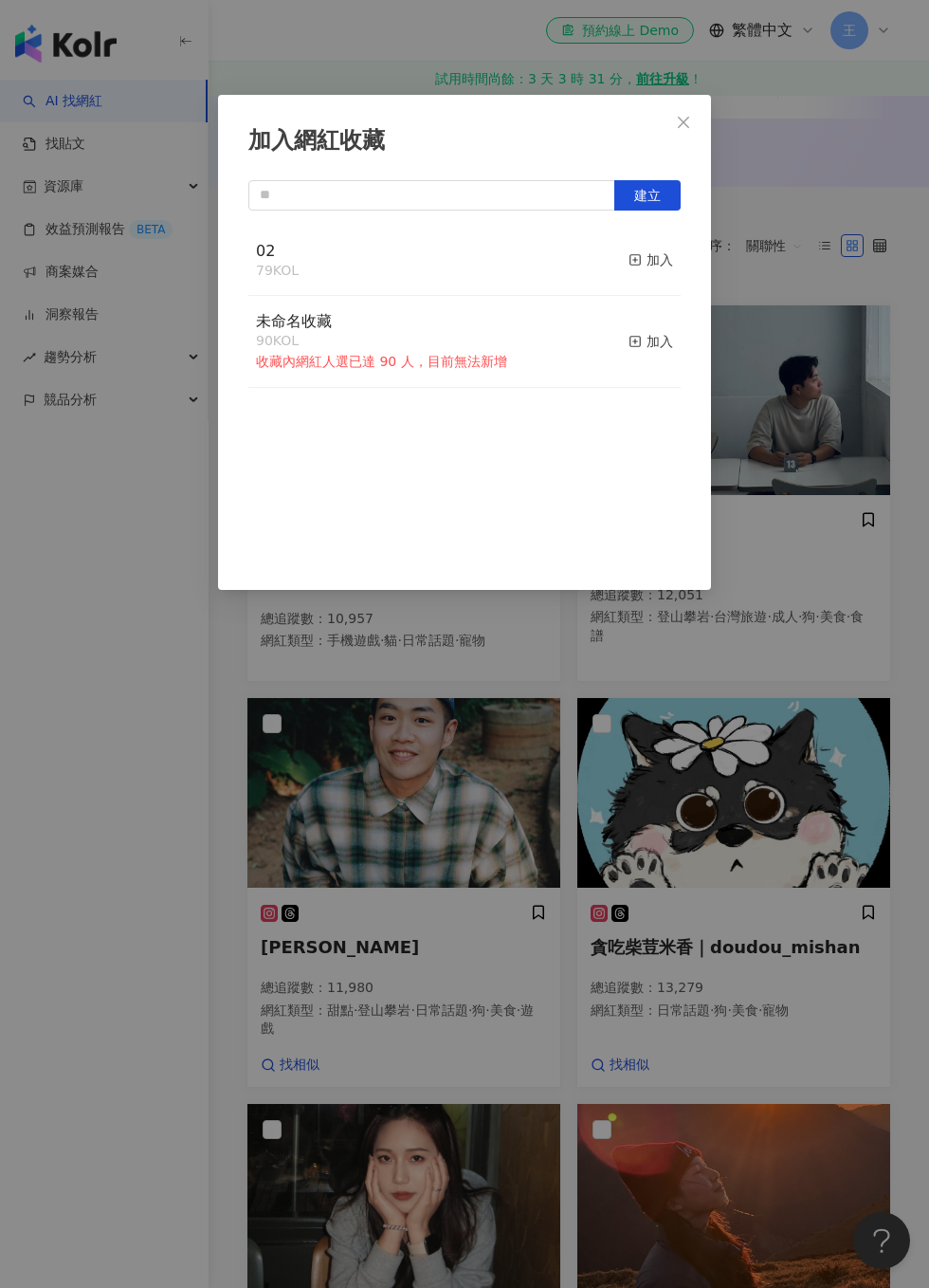
click at [666, 260] on div "加入" at bounding box center [650, 260] width 45 height 21
click at [574, 769] on div "加入網紅收藏 建立 02 80 KOL 已加入 未命名收藏 90 KOL 收藏內網紅人選已達 90 人，目前無法新增 加入" at bounding box center [464, 644] width 929 height 1288
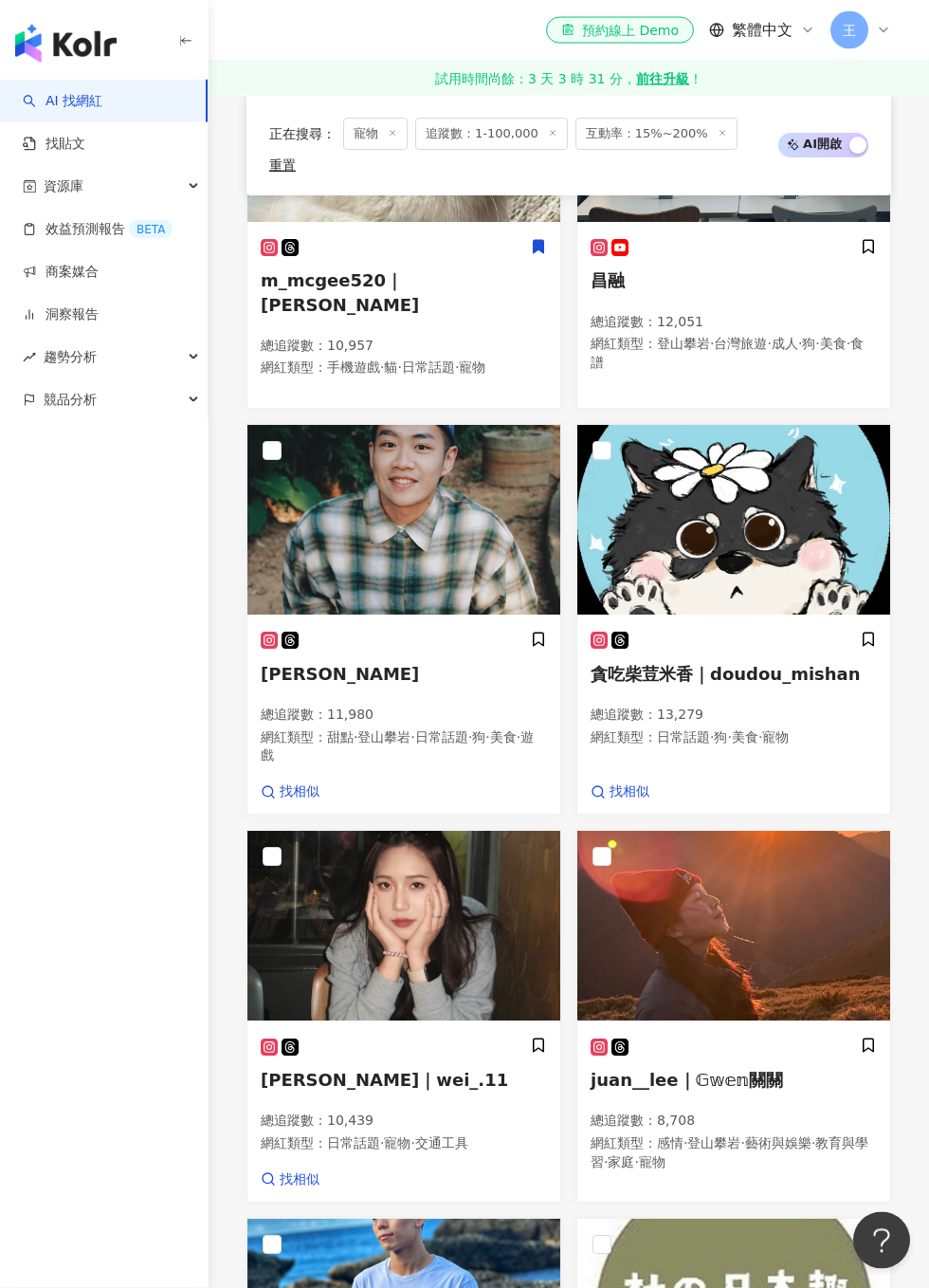
scroll to position [938, 0]
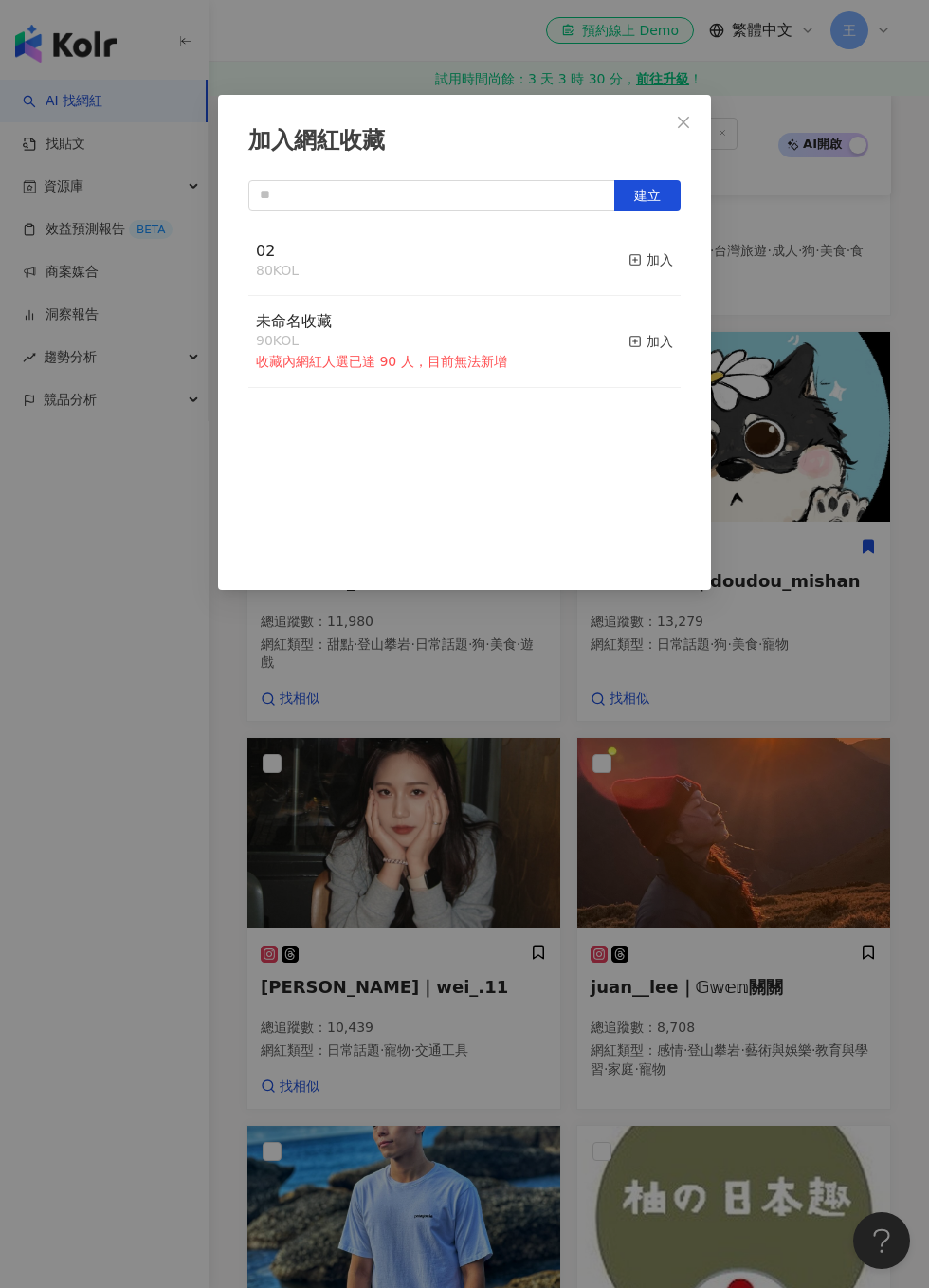
click at [671, 248] on button "加入" at bounding box center [650, 261] width 45 height 40
click at [731, 645] on div "加入網紅收藏 建立 02 81 KOL 已加入 未命名收藏 90 KOL 收藏內網紅人選已達 90 人，目前無法新增 加入" at bounding box center [464, 644] width 929 height 1288
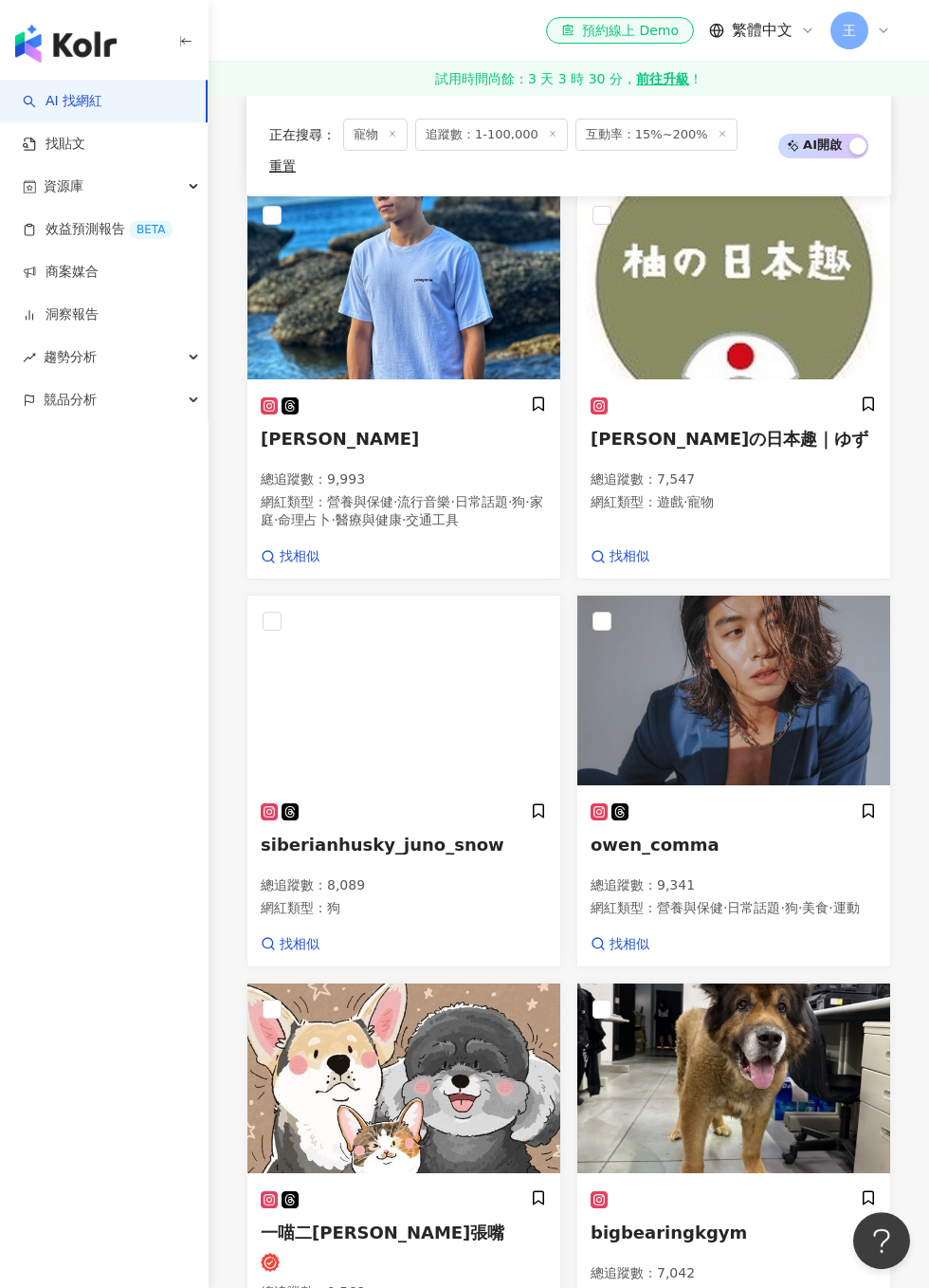
scroll to position [1874, 0]
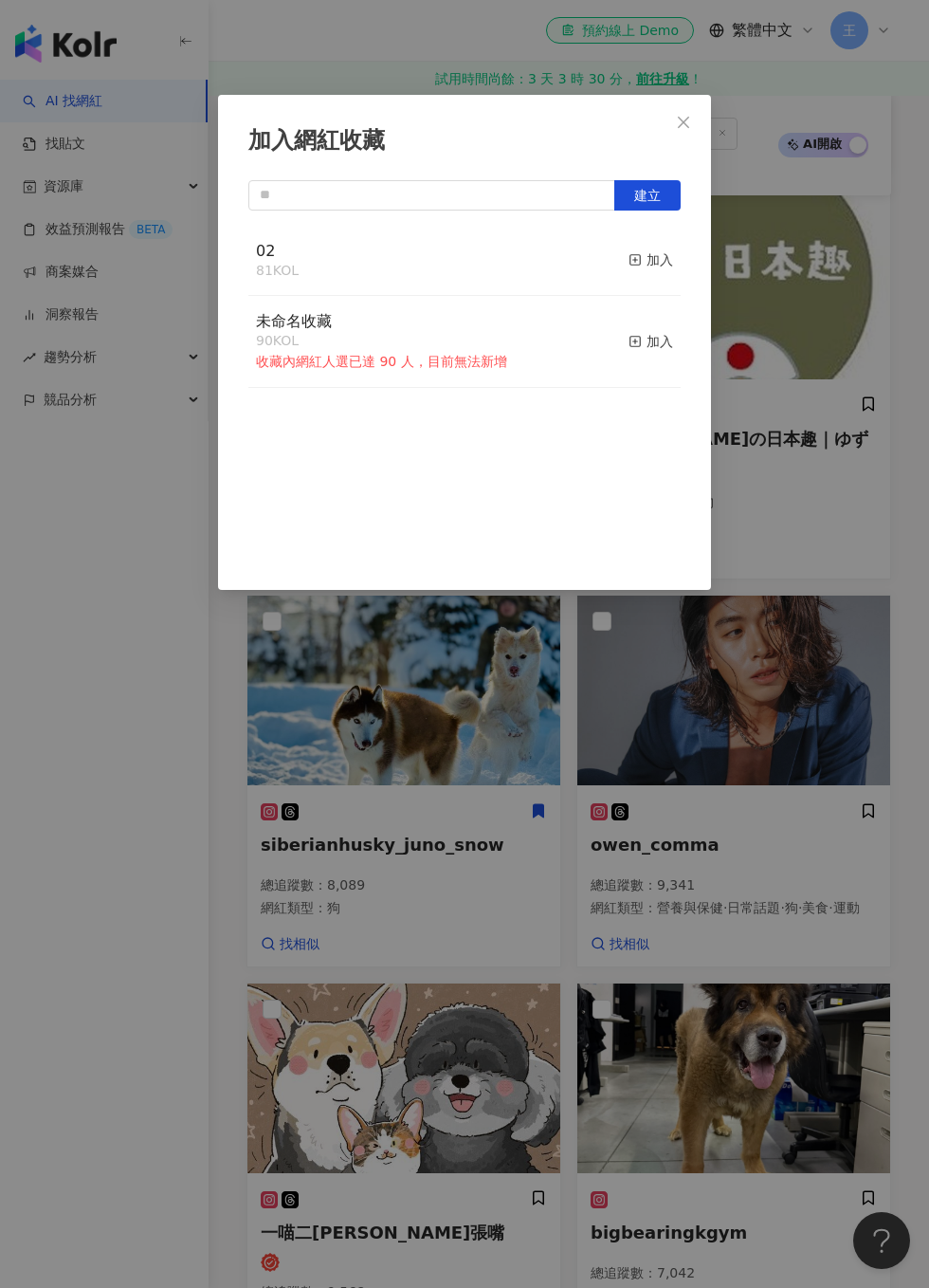
click at [664, 273] on button "加入" at bounding box center [650, 261] width 45 height 40
click at [800, 361] on div "加入網紅收藏 建立 02 82 KOL 已加入 未命名收藏 90 KOL 收藏內網紅人選已達 90 人，目前無法新增 加入" at bounding box center [464, 644] width 929 height 1288
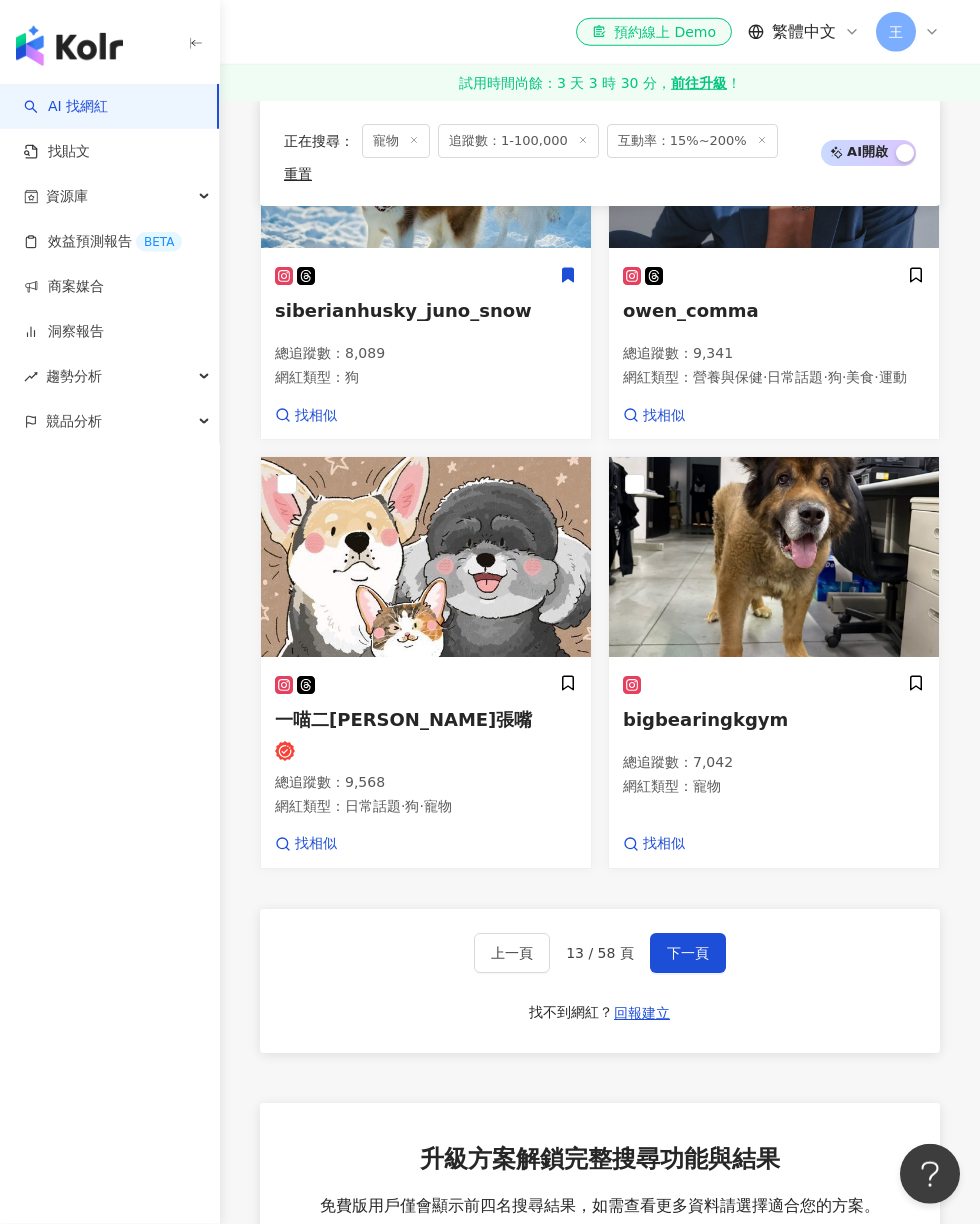
scroll to position [2557, 0]
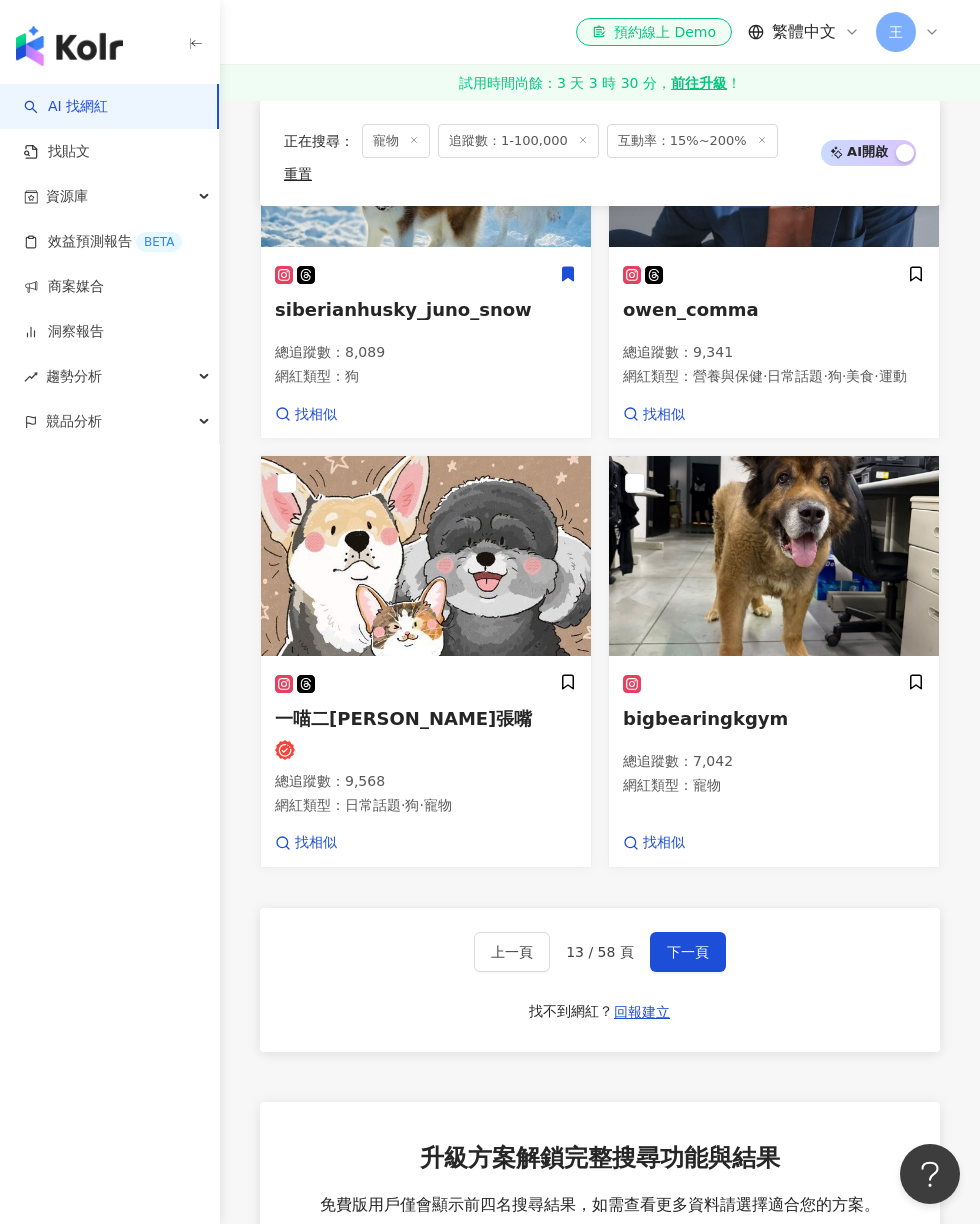
click at [934, 659] on div "bigbearingkgym 總追蹤數 ： 7,042 網紅類型 ： 寵物 找相似" at bounding box center [774, 763] width 330 height 208
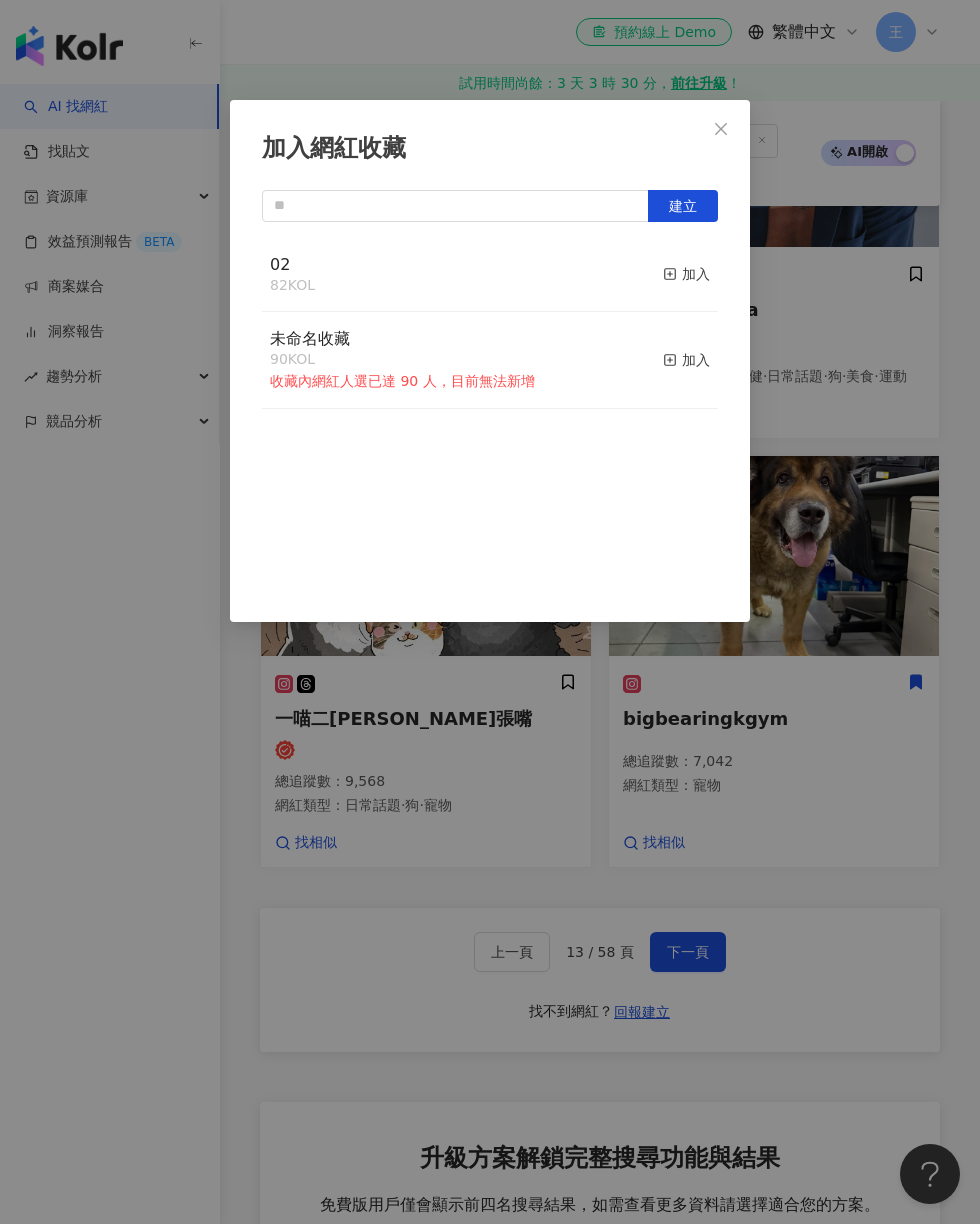
click at [691, 273] on div "加入" at bounding box center [686, 274] width 47 height 22
click at [372, 821] on div "加入網紅收藏 建立 02 82 KOL 加入 未命名收藏 90 KOL 收藏內網紅人選已達 90 人，目前無法新增 加入" at bounding box center [490, 612] width 980 height 1224
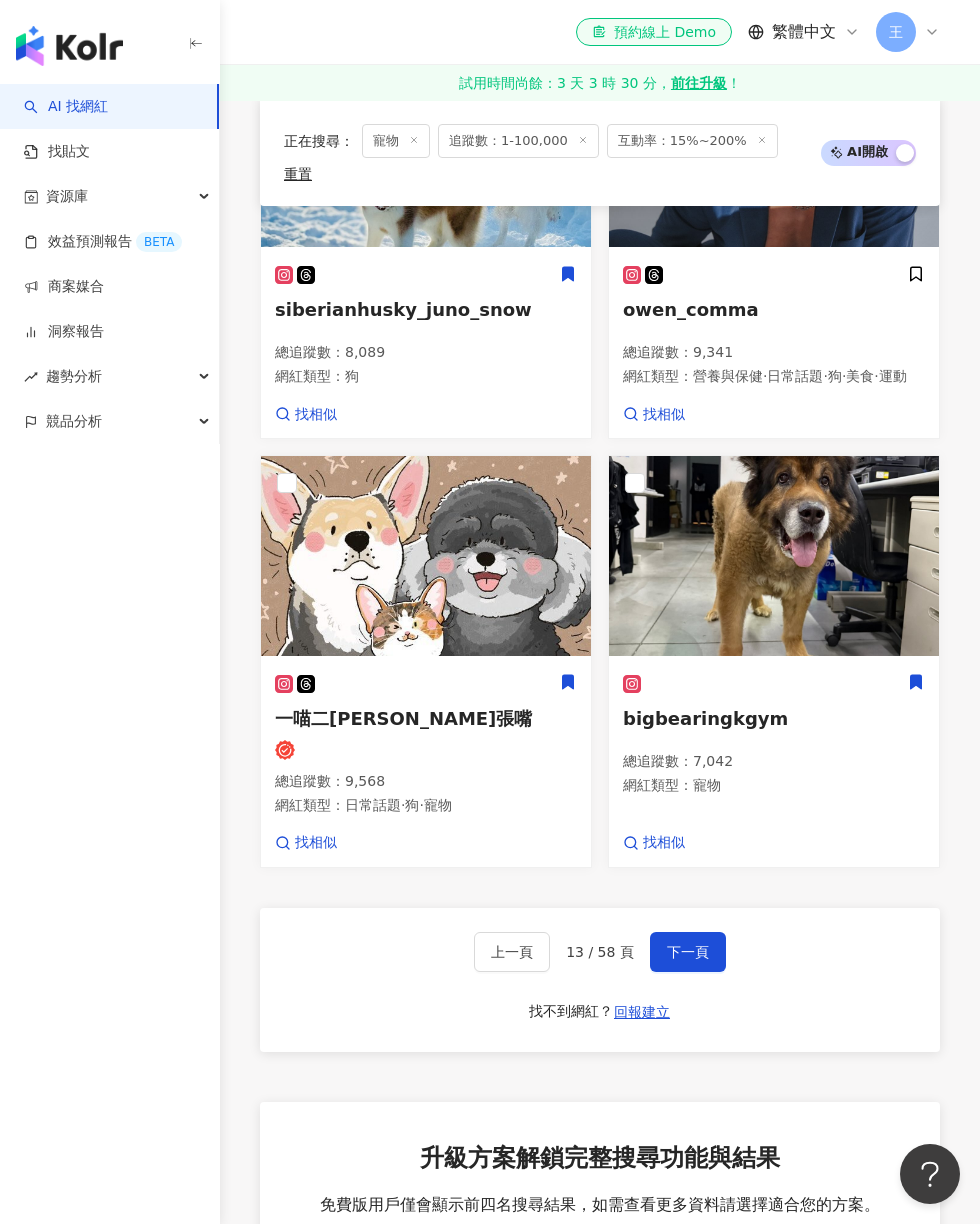
click at [573, 676] on icon at bounding box center [568, 683] width 11 height 14
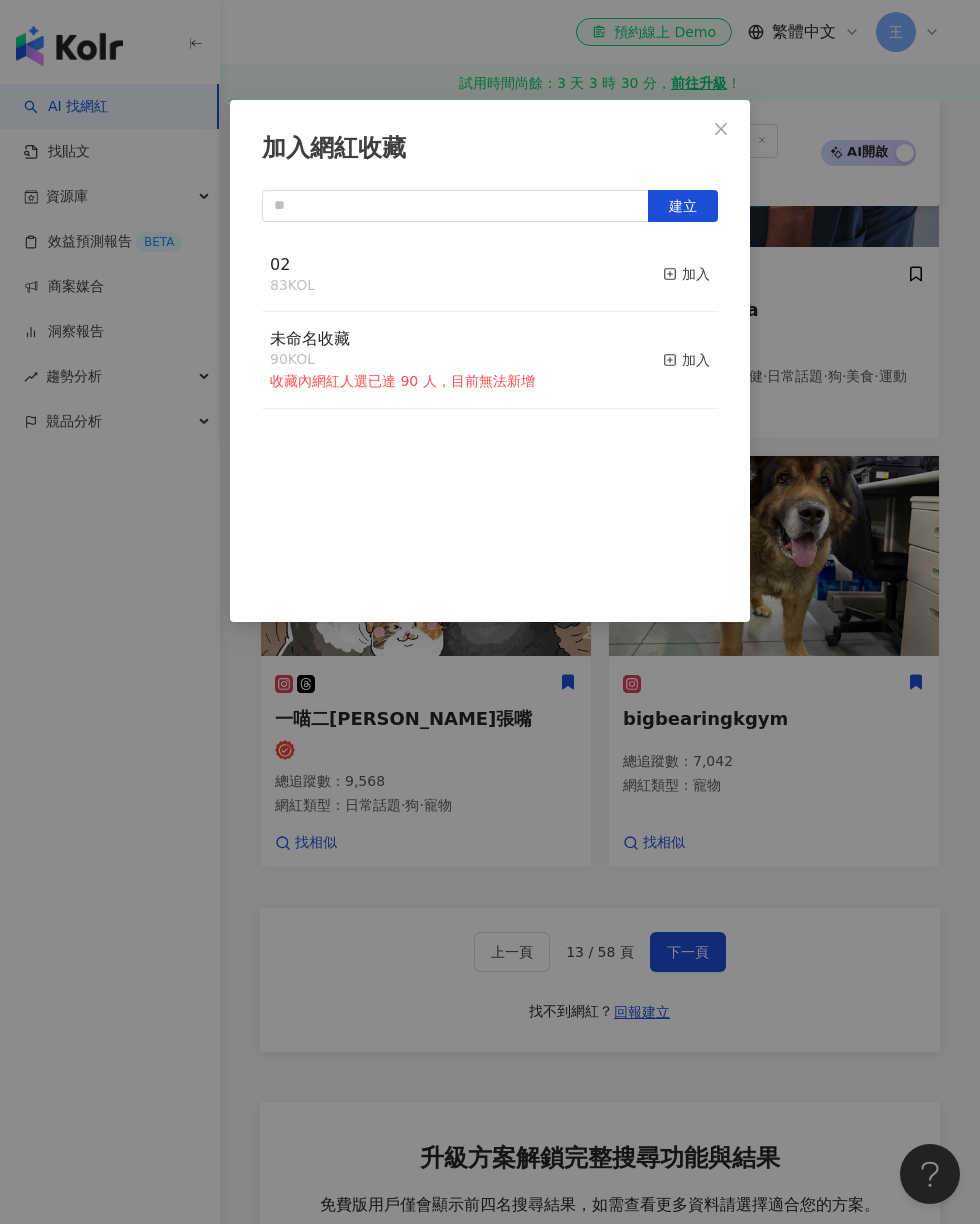
click at [686, 271] on div "加入" at bounding box center [686, 274] width 47 height 22
click at [498, 722] on div "加入網紅收藏 建立 02 84 KOL 已加入 未命名收藏 90 KOL 收藏內網紅人選已達 90 人，目前無法新增 加入" at bounding box center [490, 612] width 980 height 1224
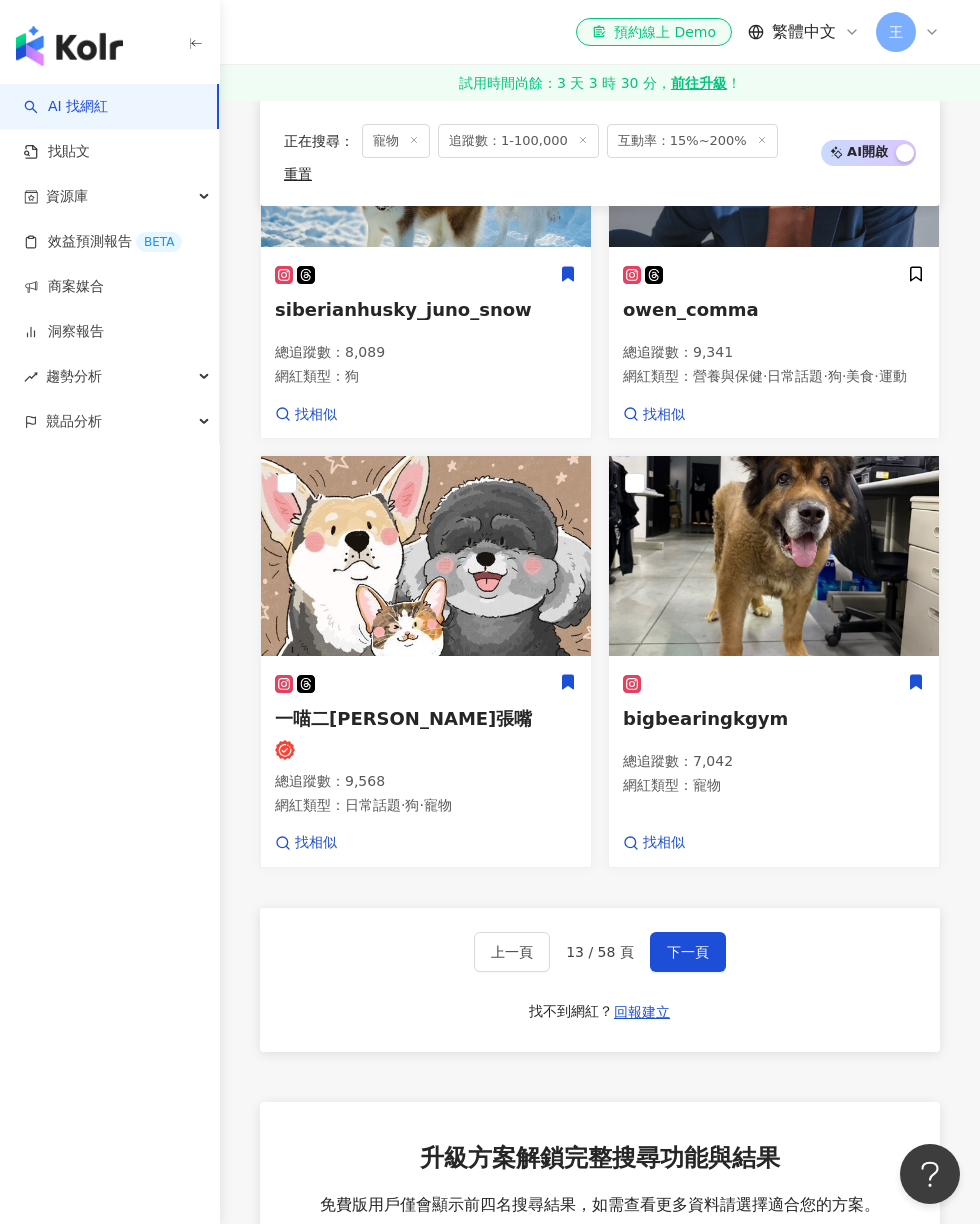
click at [713, 932] on button "下一頁" at bounding box center [688, 952] width 76 height 40
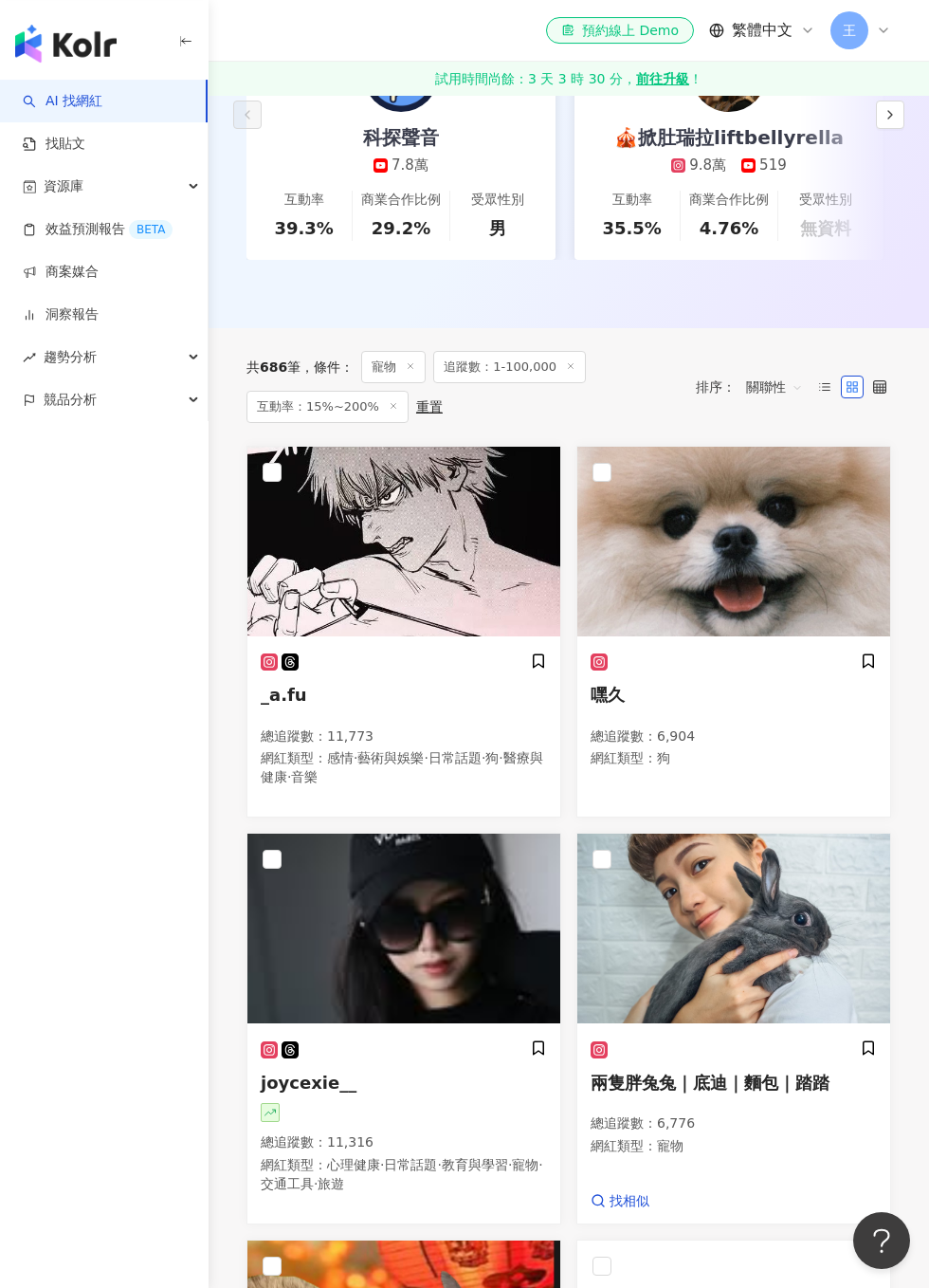
scroll to position [448, 0]
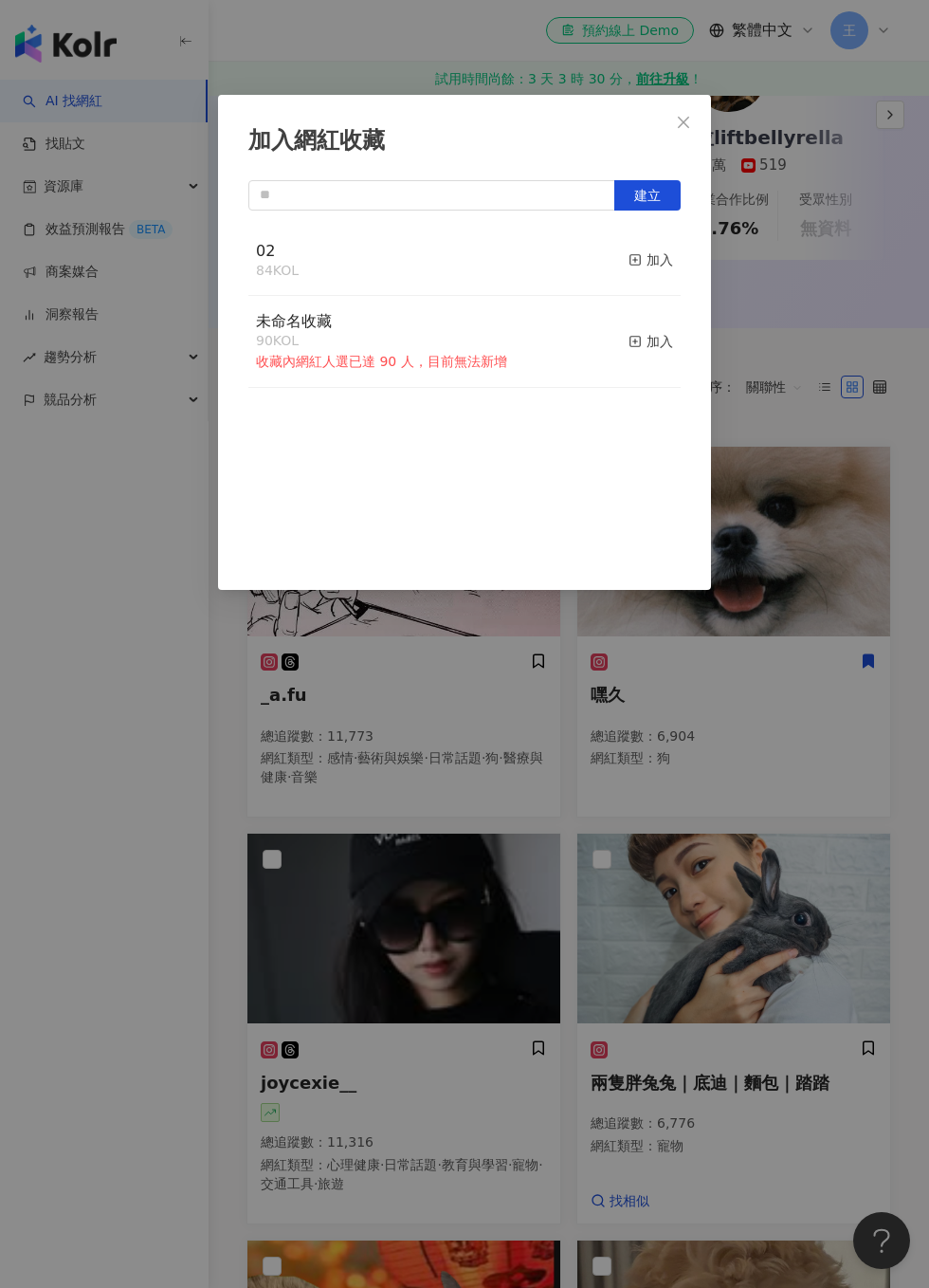
click at [651, 254] on div "加入" at bounding box center [650, 260] width 45 height 21
click at [831, 427] on div "加入網紅收藏 建立 02 85 KOL 已加入 未命名收藏 90 KOL 收藏內網紅人選已達 90 人，目前無法新增 加入" at bounding box center [464, 644] width 929 height 1288
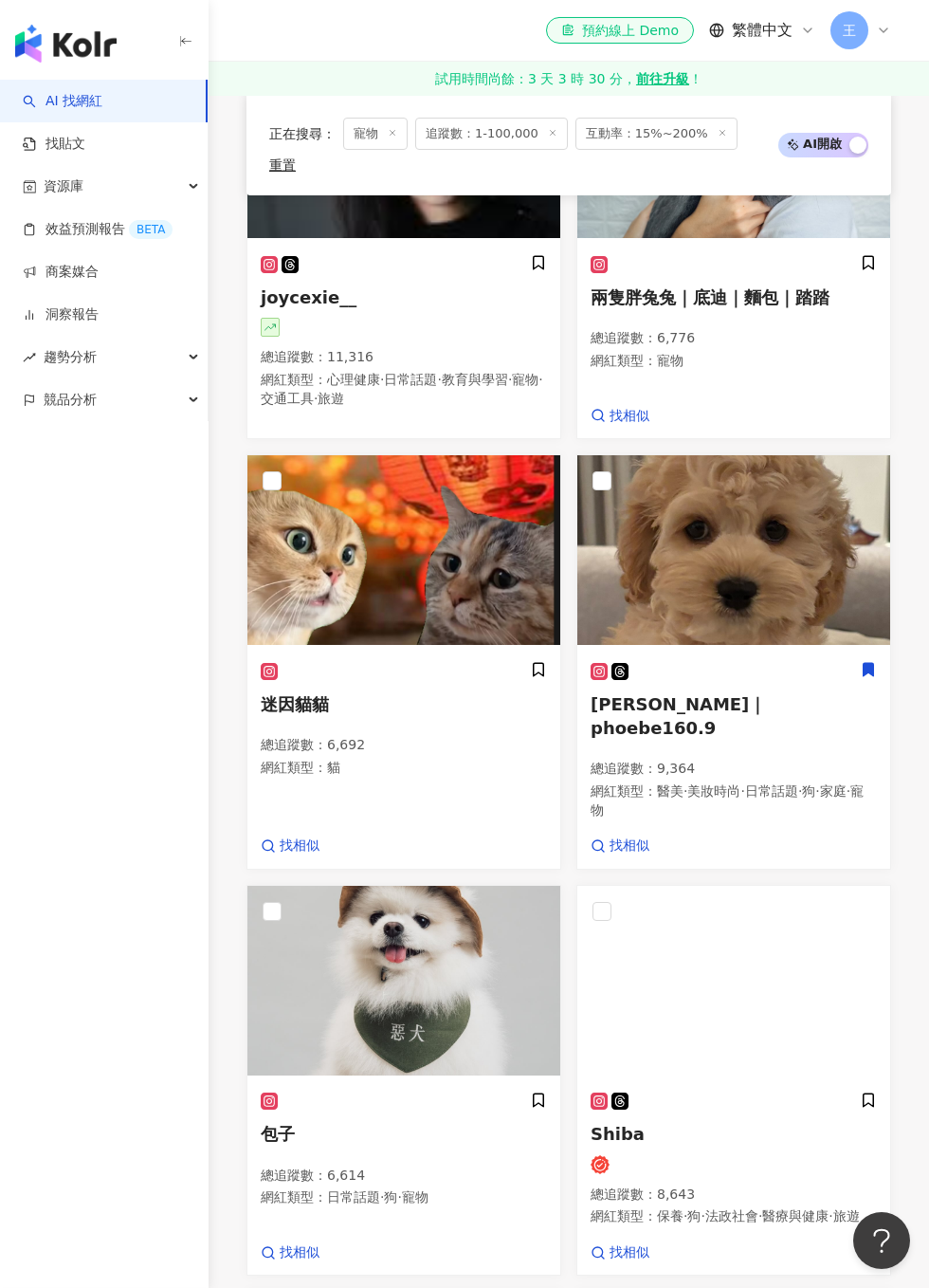
scroll to position [1217, 0]
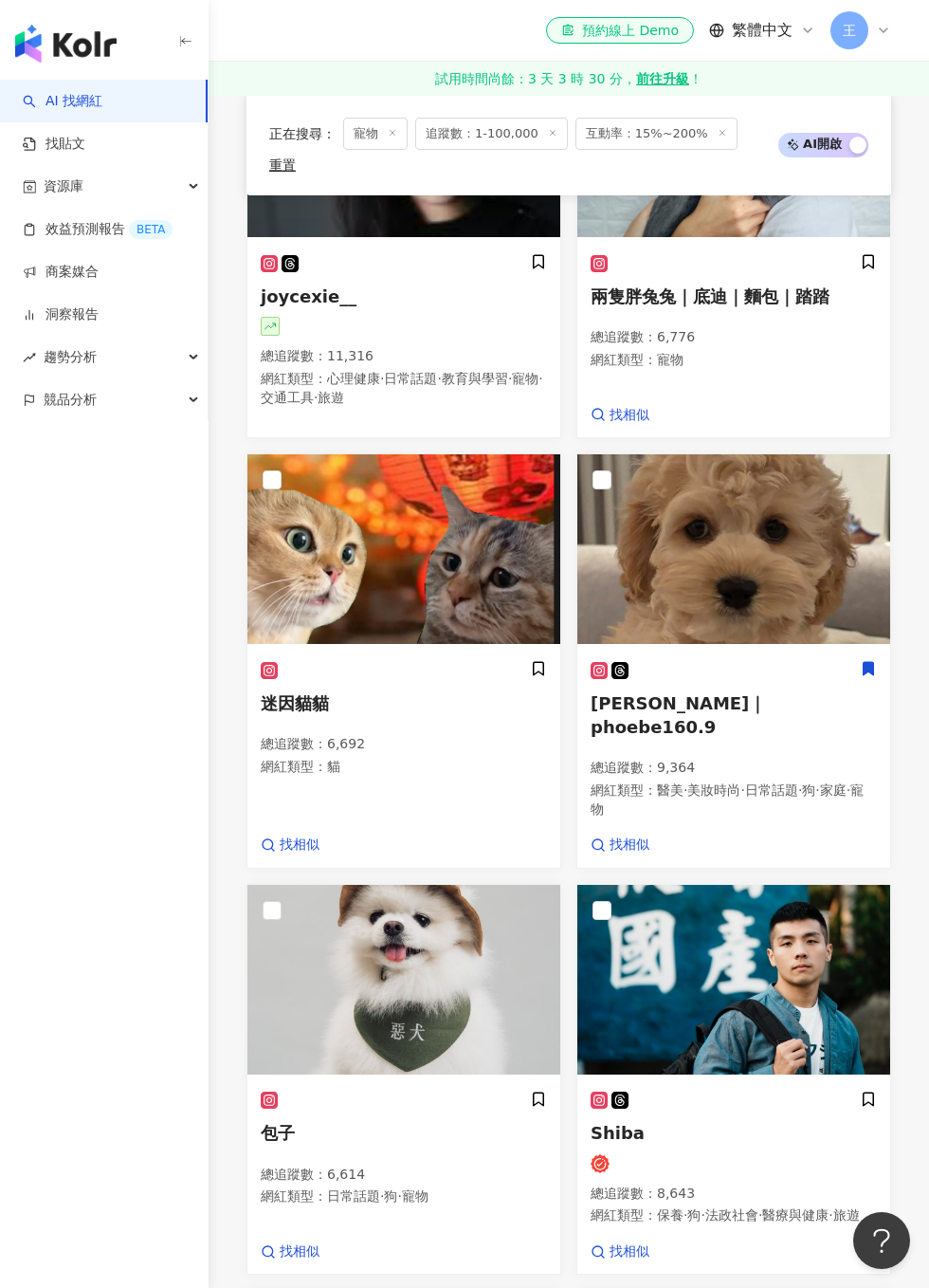
click at [873, 662] on icon at bounding box center [868, 669] width 10 height 13
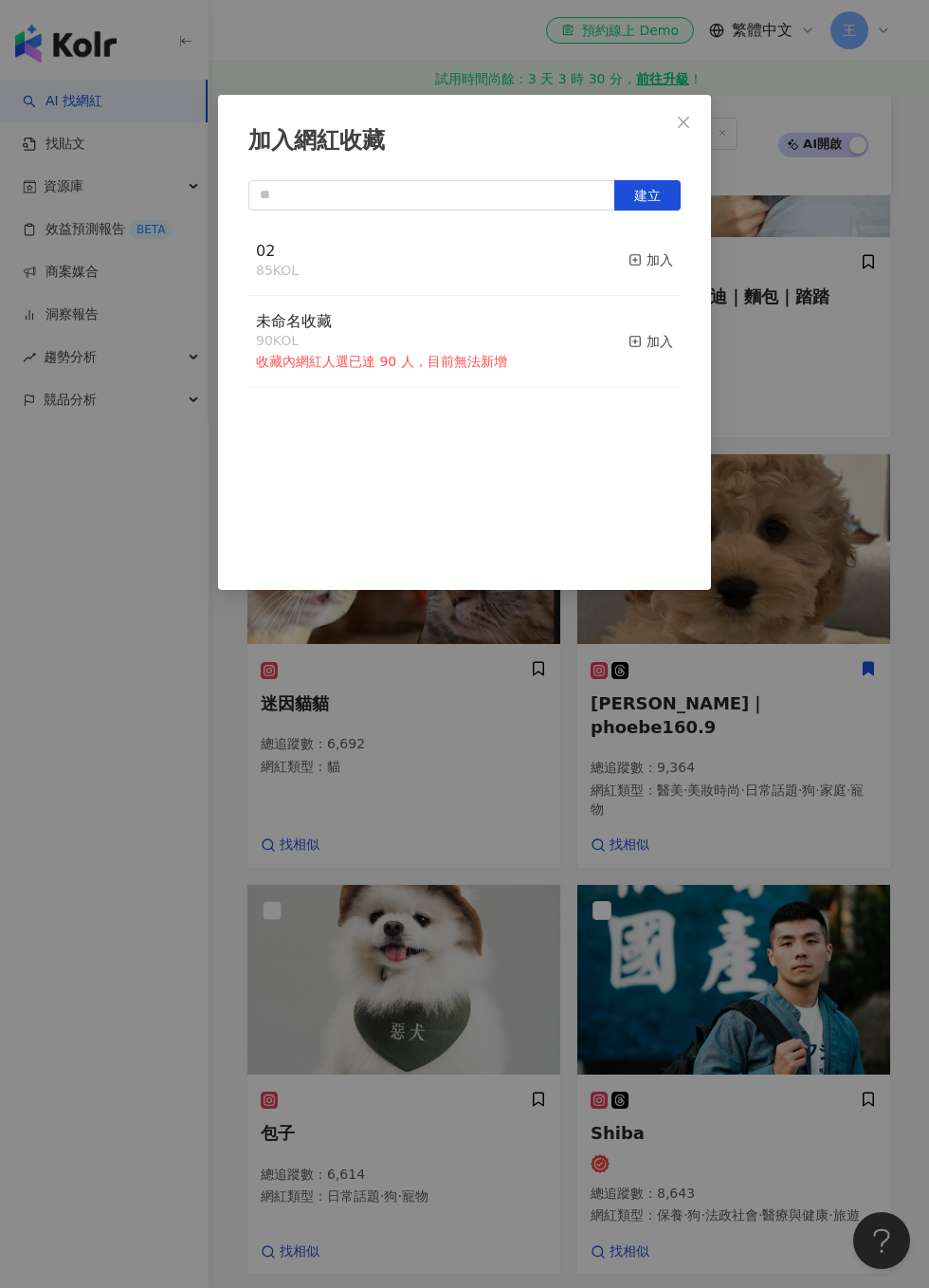
click at [658, 264] on div "加入" at bounding box center [650, 260] width 45 height 21
click at [823, 406] on div "加入網紅收藏 建立 02 86 KOL 已加入 未命名收藏 90 KOL 收藏內網紅人選已達 90 人，目前無法新增 加入" at bounding box center [464, 644] width 929 height 1288
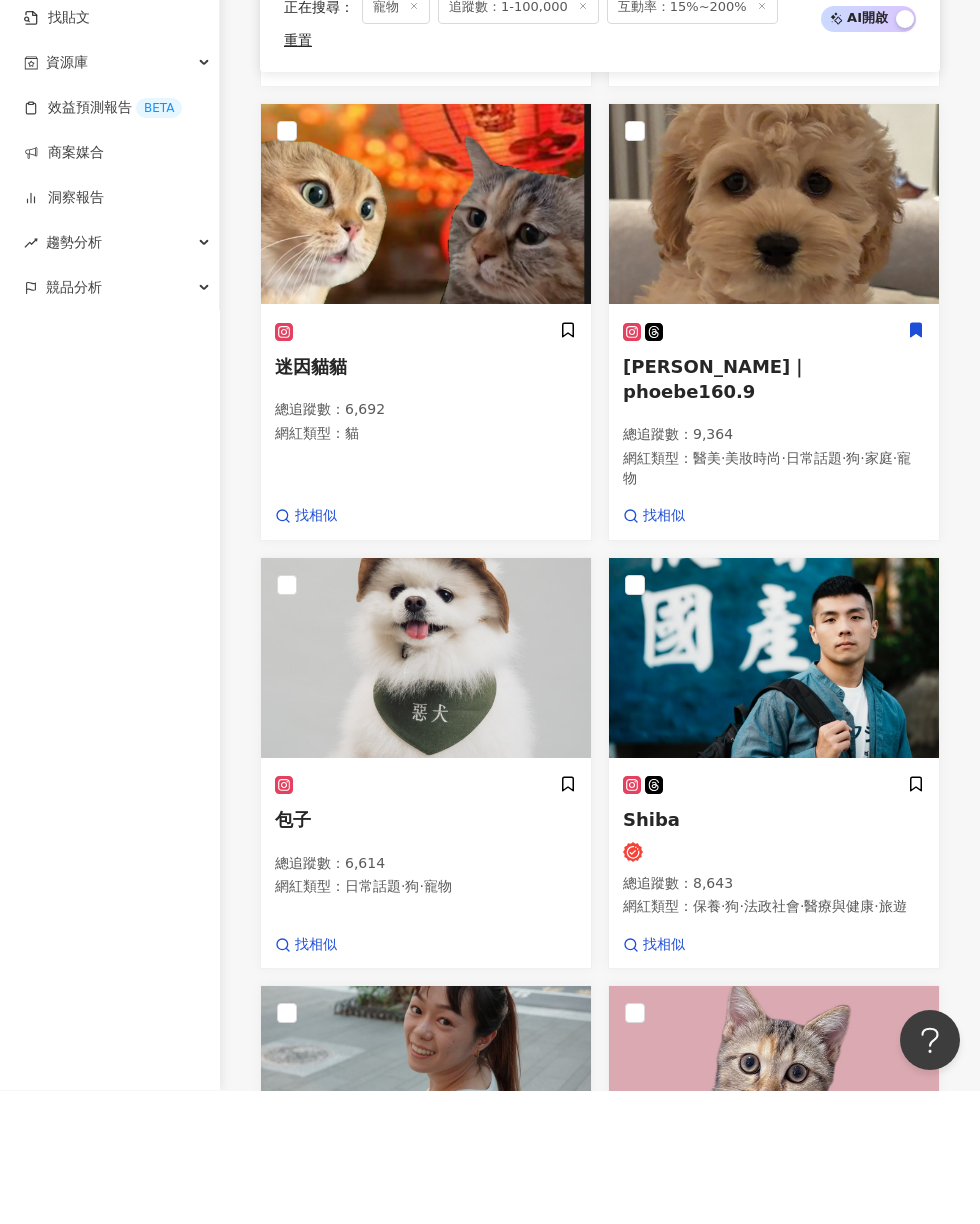
scroll to position [1923, 0]
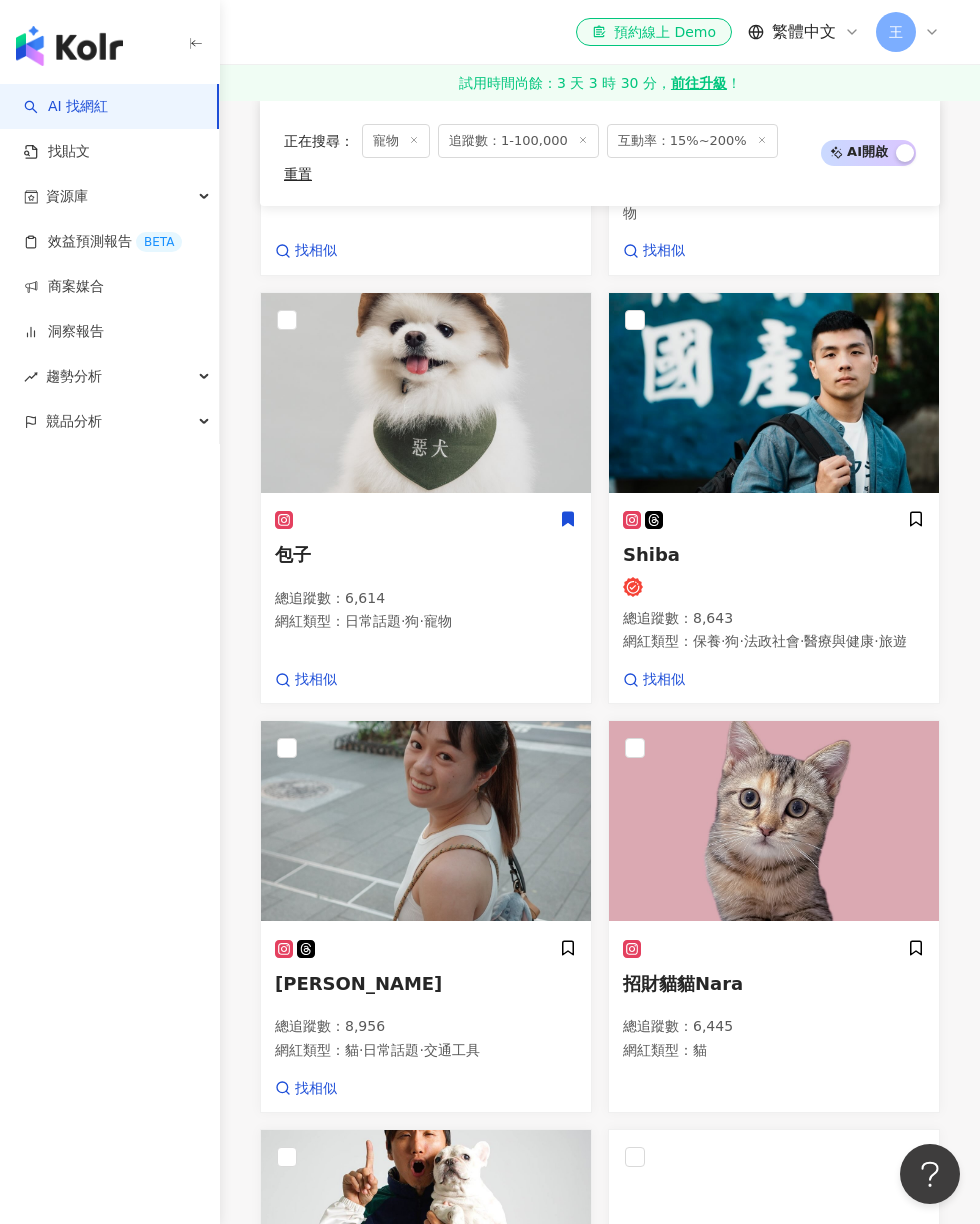
click at [575, 510] on icon at bounding box center [568, 519] width 18 height 18
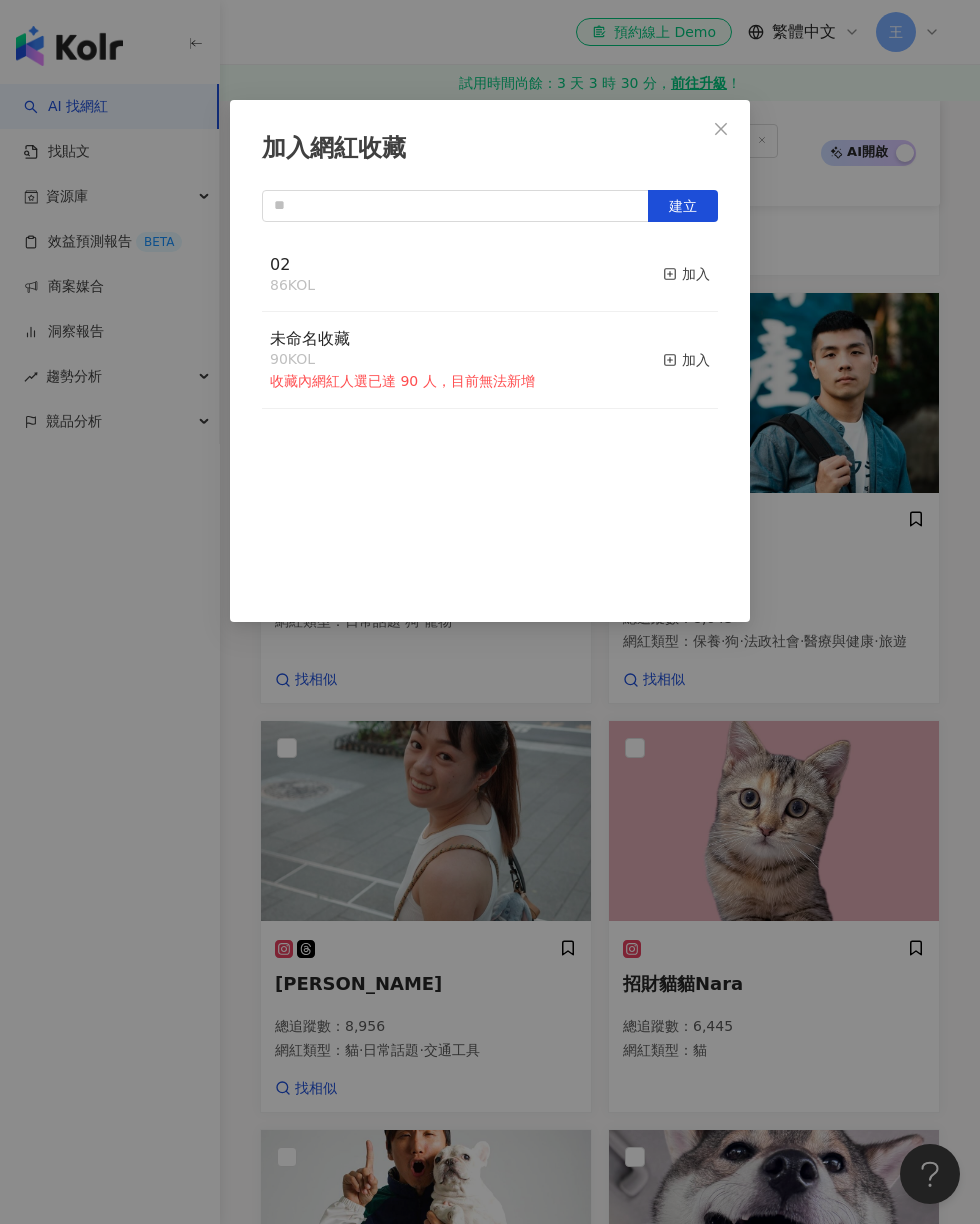
click at [685, 267] on div "加入" at bounding box center [686, 274] width 47 height 22
click at [858, 399] on div "加入網紅收藏 建立 02 87 KOL 已加入 未命名收藏 90 KOL 收藏內網紅人選已達 90 人，目前無法新增 加入" at bounding box center [490, 612] width 980 height 1224
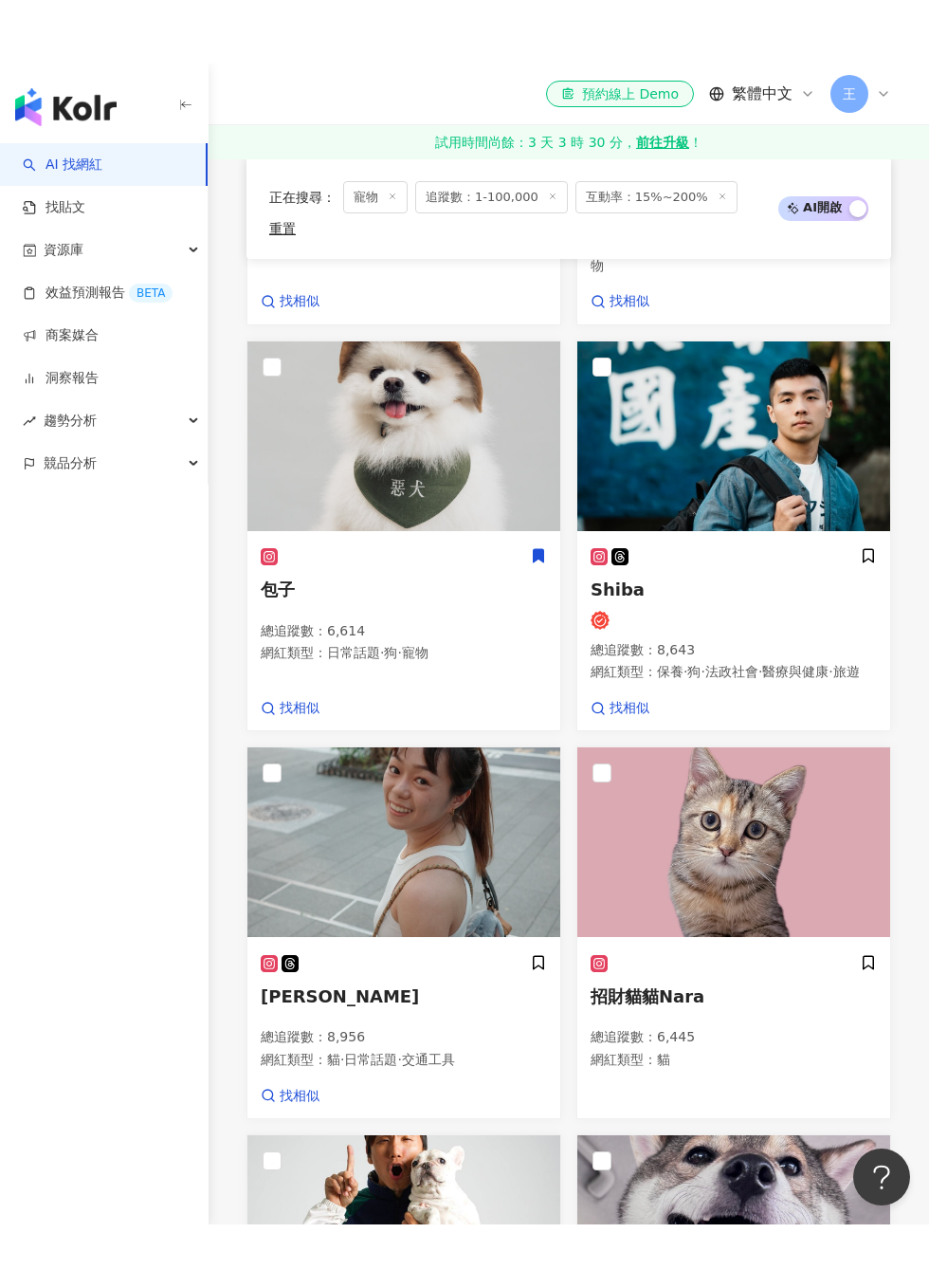
scroll to position [2260, 0]
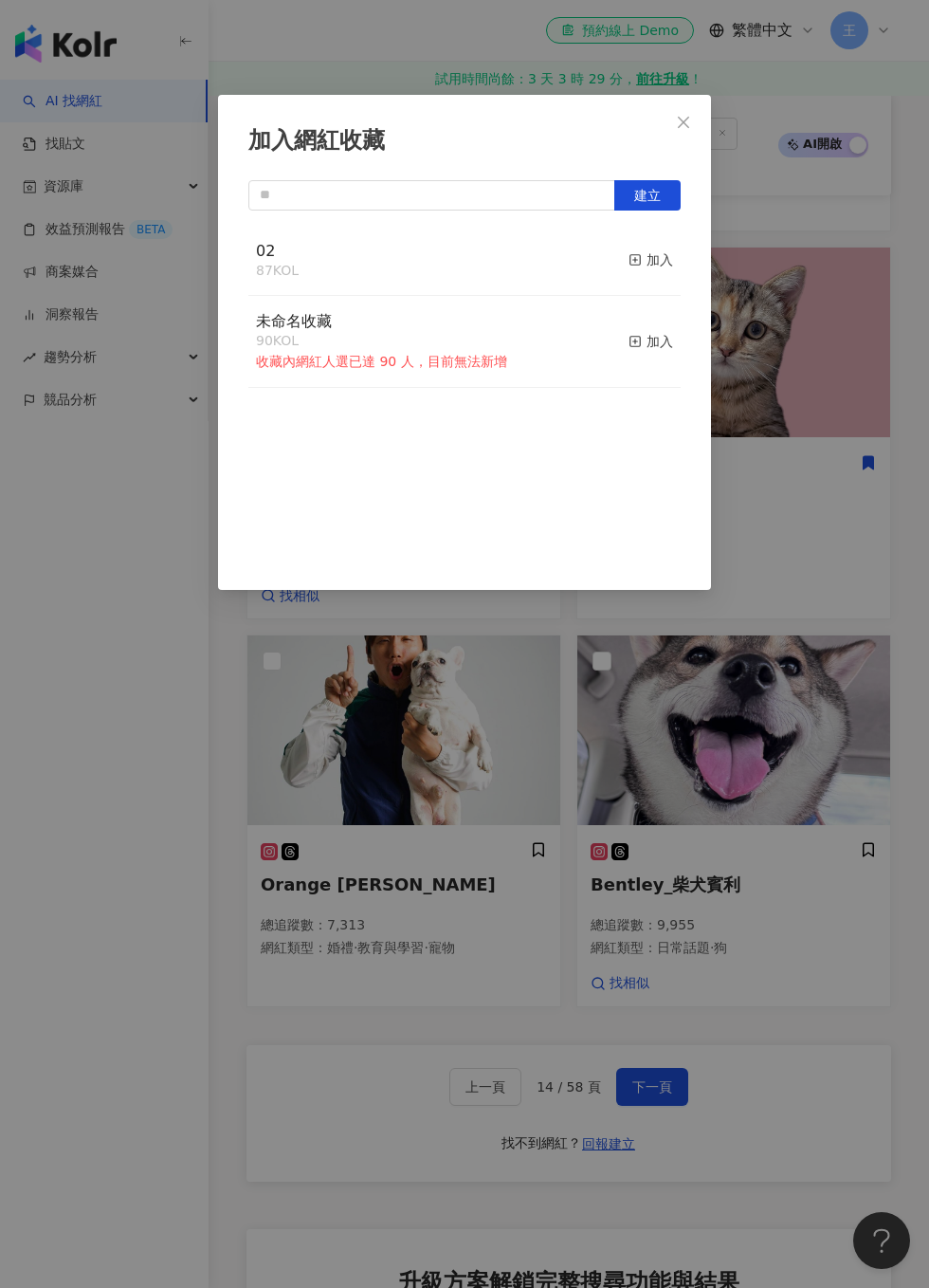
click at [664, 257] on div "加入" at bounding box center [650, 260] width 45 height 21
click at [851, 393] on div "加入網紅收藏 建立 02 87 KOL 加入 未命名收藏 90 KOL 收藏內網紅人選已達 90 人，目前無法新增 加入" at bounding box center [464, 644] width 929 height 1288
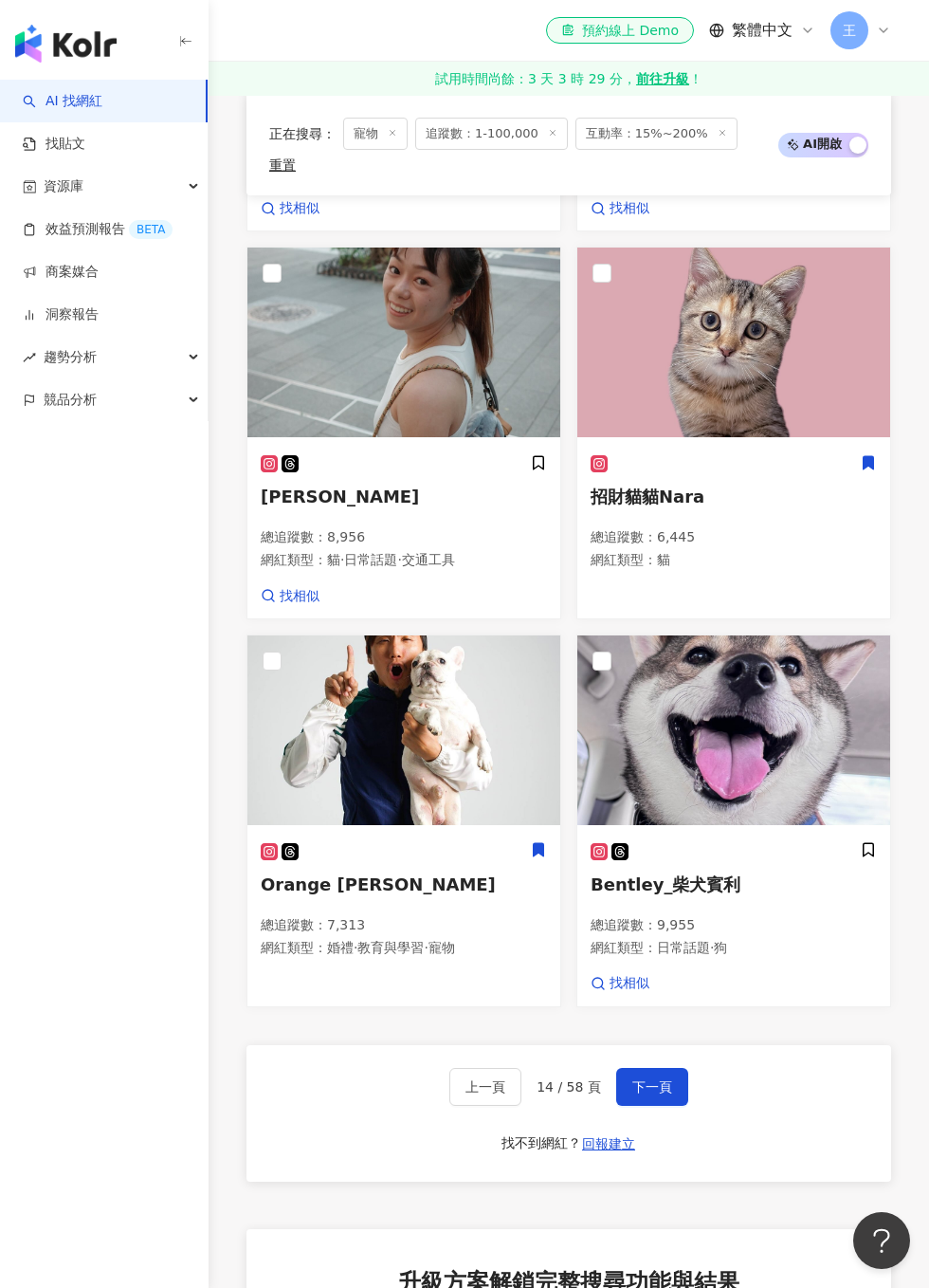
click at [545, 841] on icon at bounding box center [538, 850] width 17 height 17
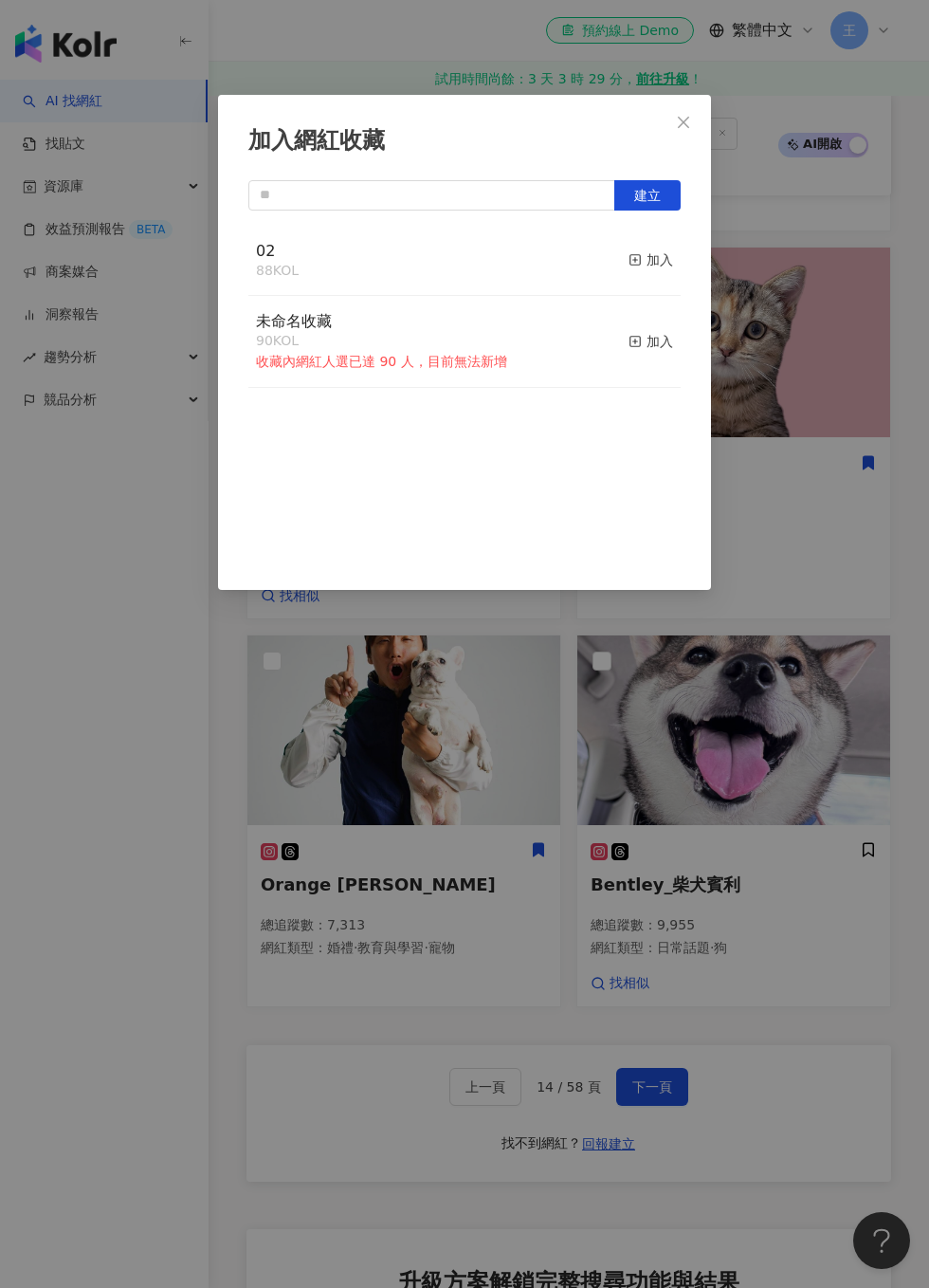
click at [670, 251] on div "加入" at bounding box center [650, 260] width 45 height 21
click at [876, 642] on div "加入網紅收藏 建立 02 88 KOL 加入 未命名收藏 90 KOL 收藏內網紅人選已達 90 人，目前無法新增 加入" at bounding box center [464, 644] width 929 height 1288
click at [658, 244] on button "加入" at bounding box center [650, 261] width 45 height 40
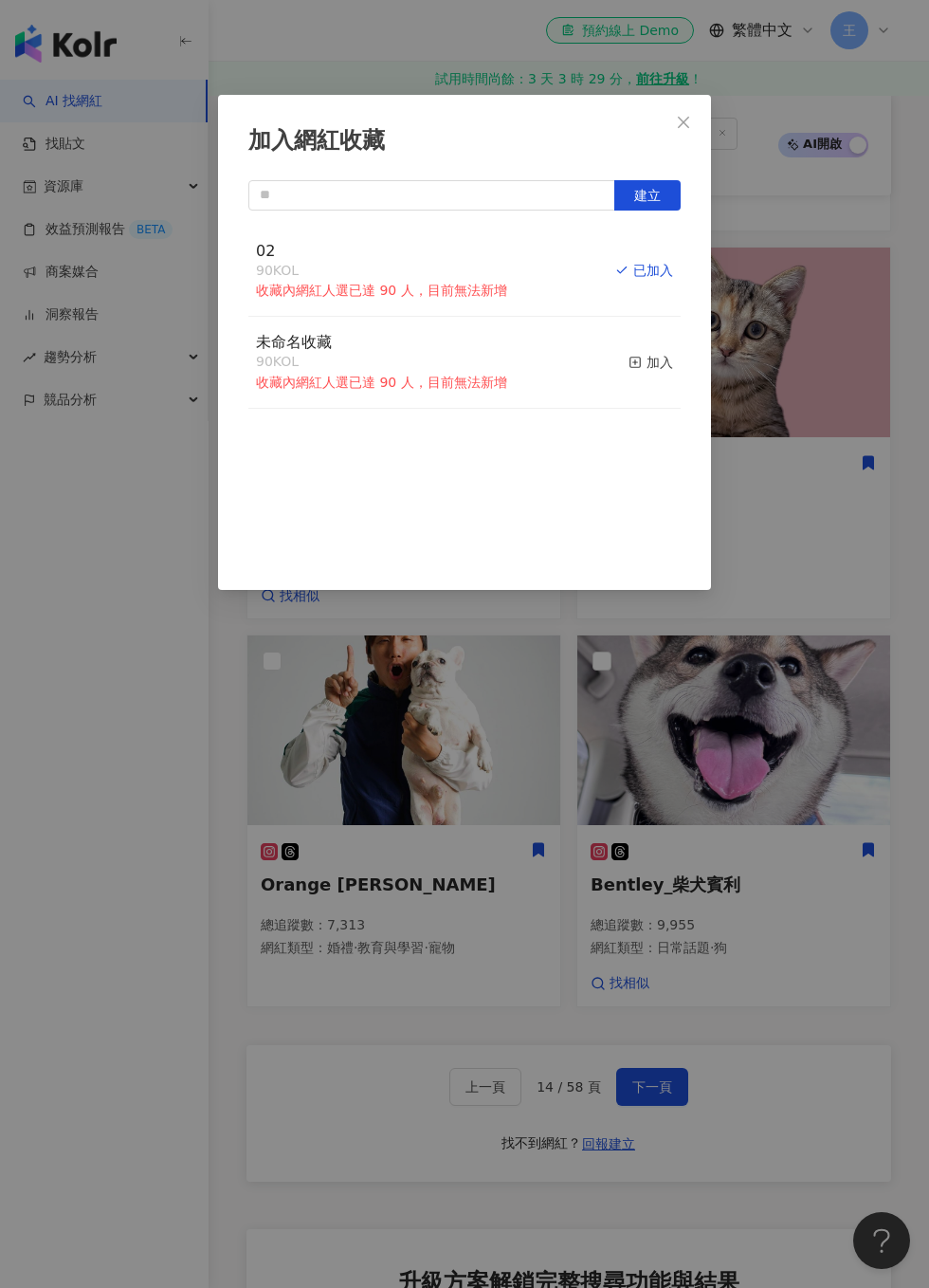
click at [661, 196] on button "建立" at bounding box center [647, 195] width 66 height 30
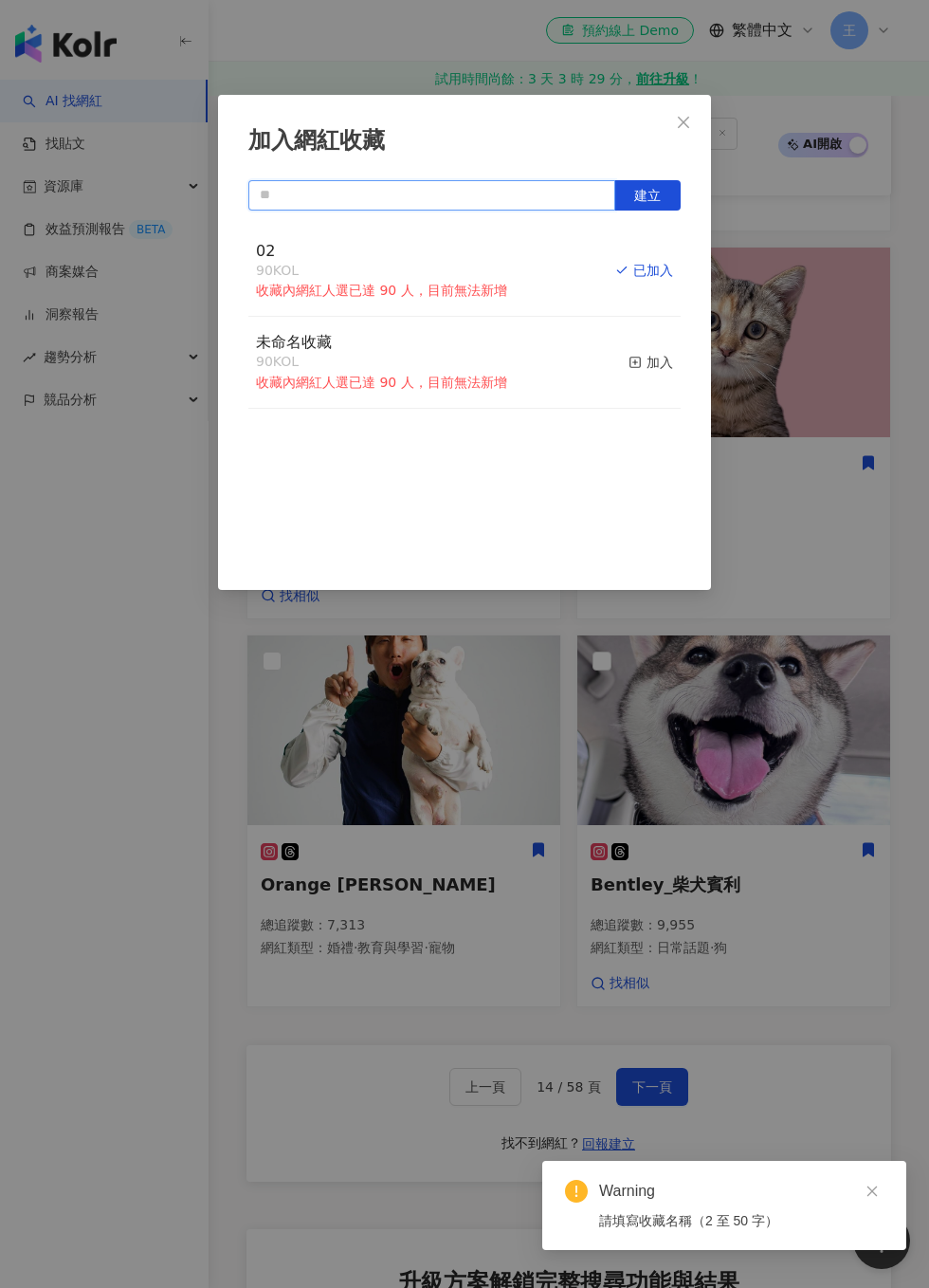
click at [520, 187] on input "text" at bounding box center [431, 195] width 367 height 30
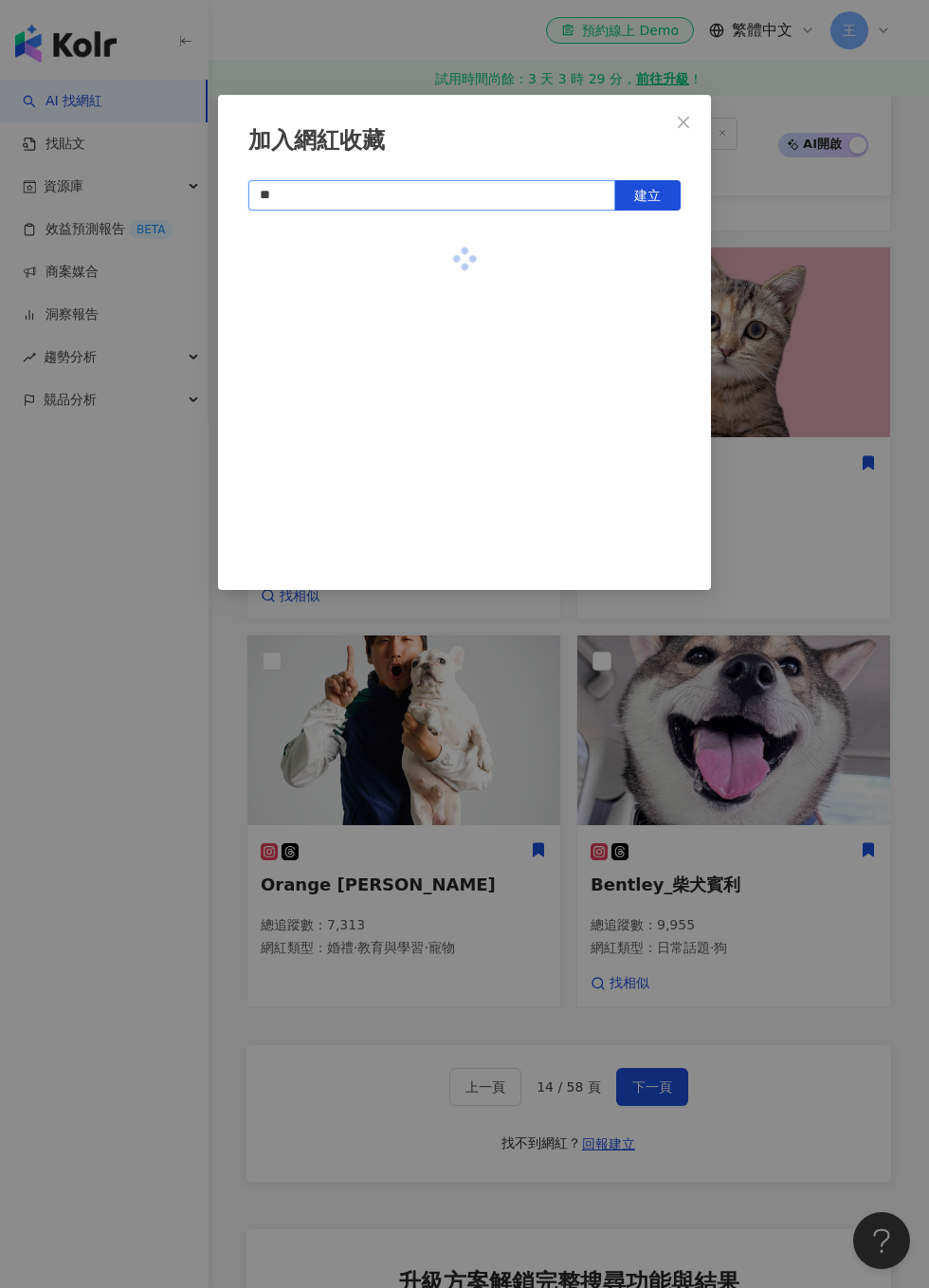
click at [660, 193] on span "建立" at bounding box center [647, 195] width 27 height 15
type input "**"
click at [796, 289] on div "加入網紅收藏 ** 建立 03 1 KOL 已加入" at bounding box center [464, 644] width 929 height 1288
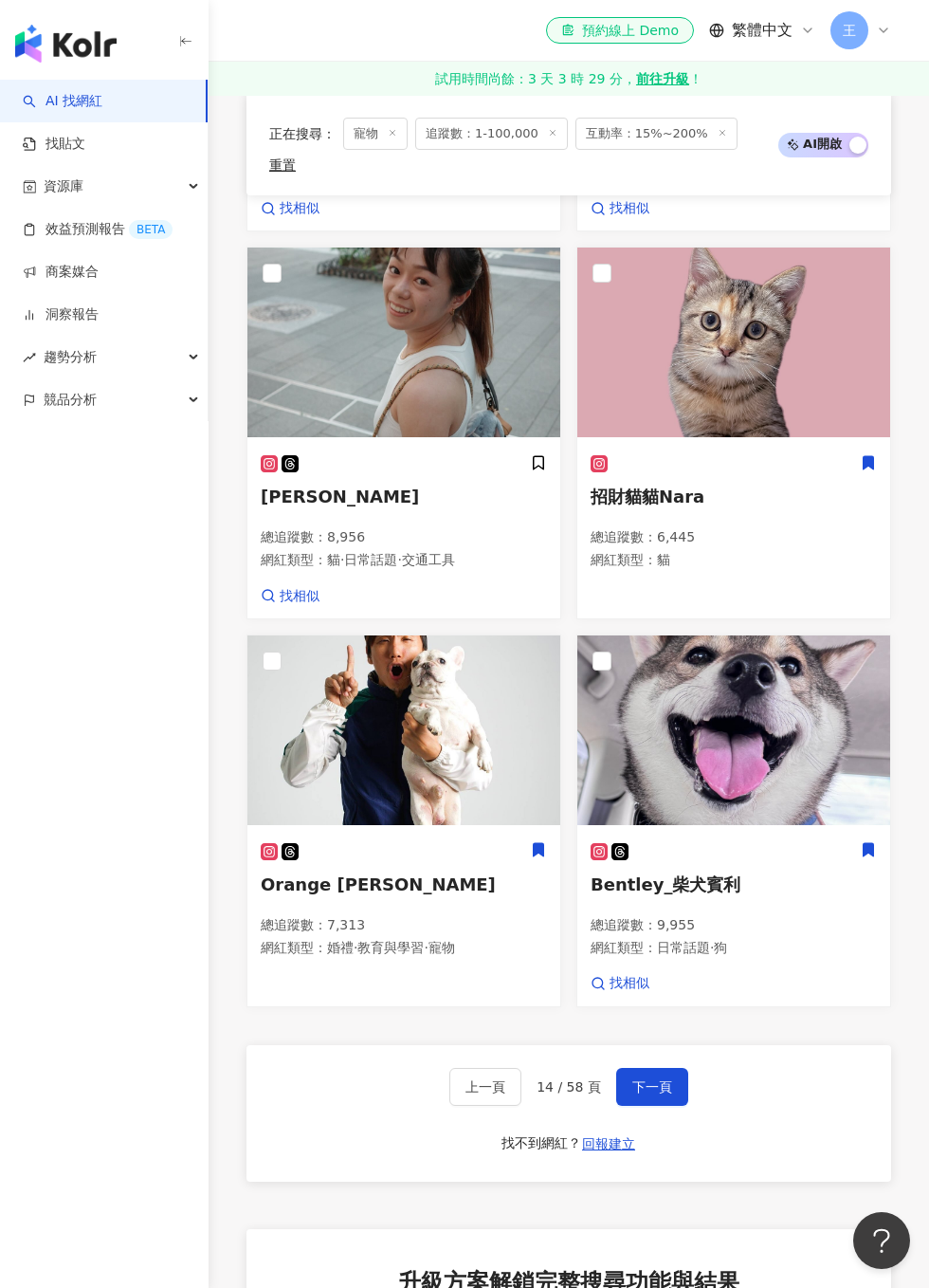
click at [652, 1068] on button "下一頁" at bounding box center [652, 1087] width 72 height 38
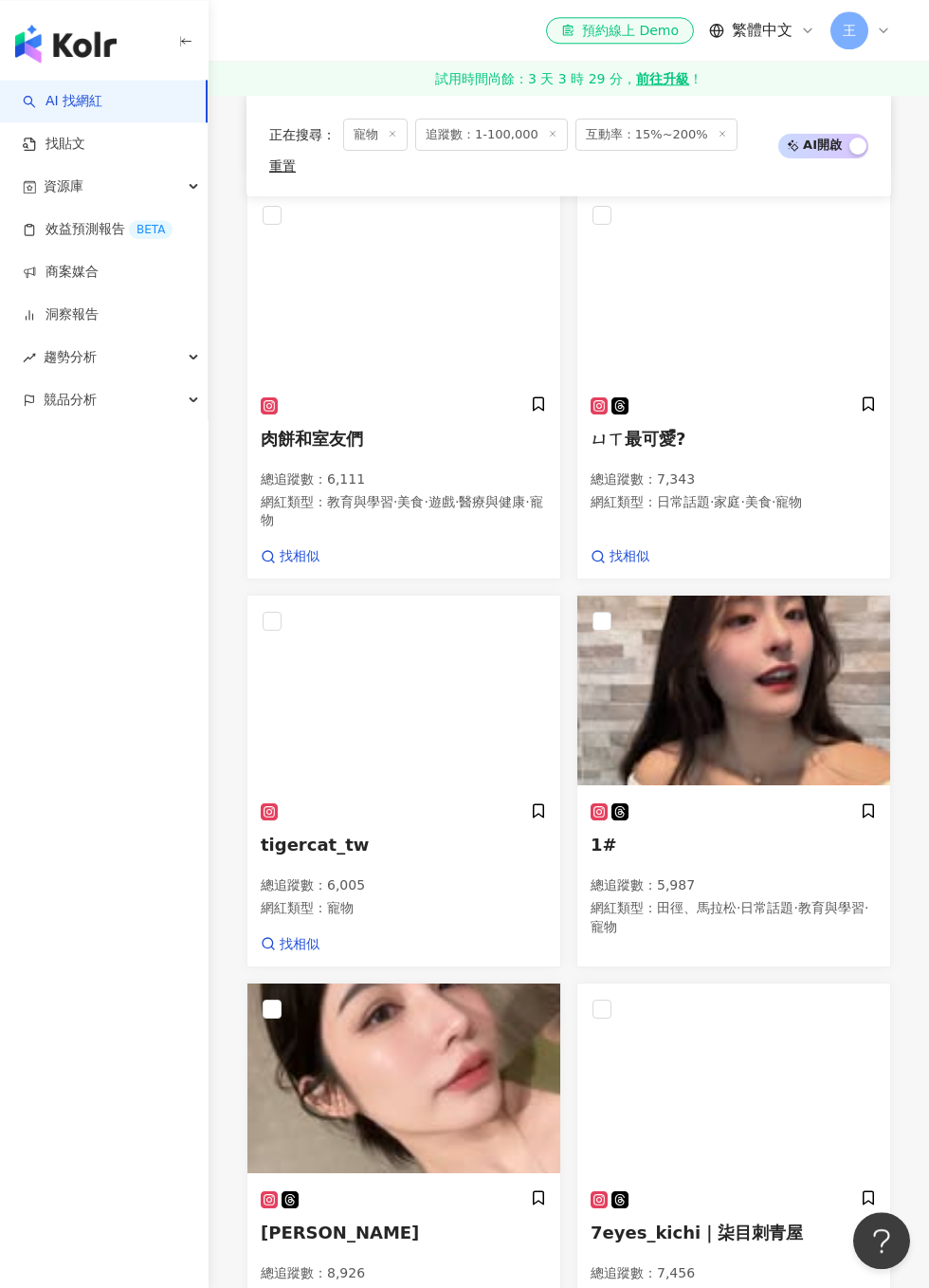
scroll to position [1636, 0]
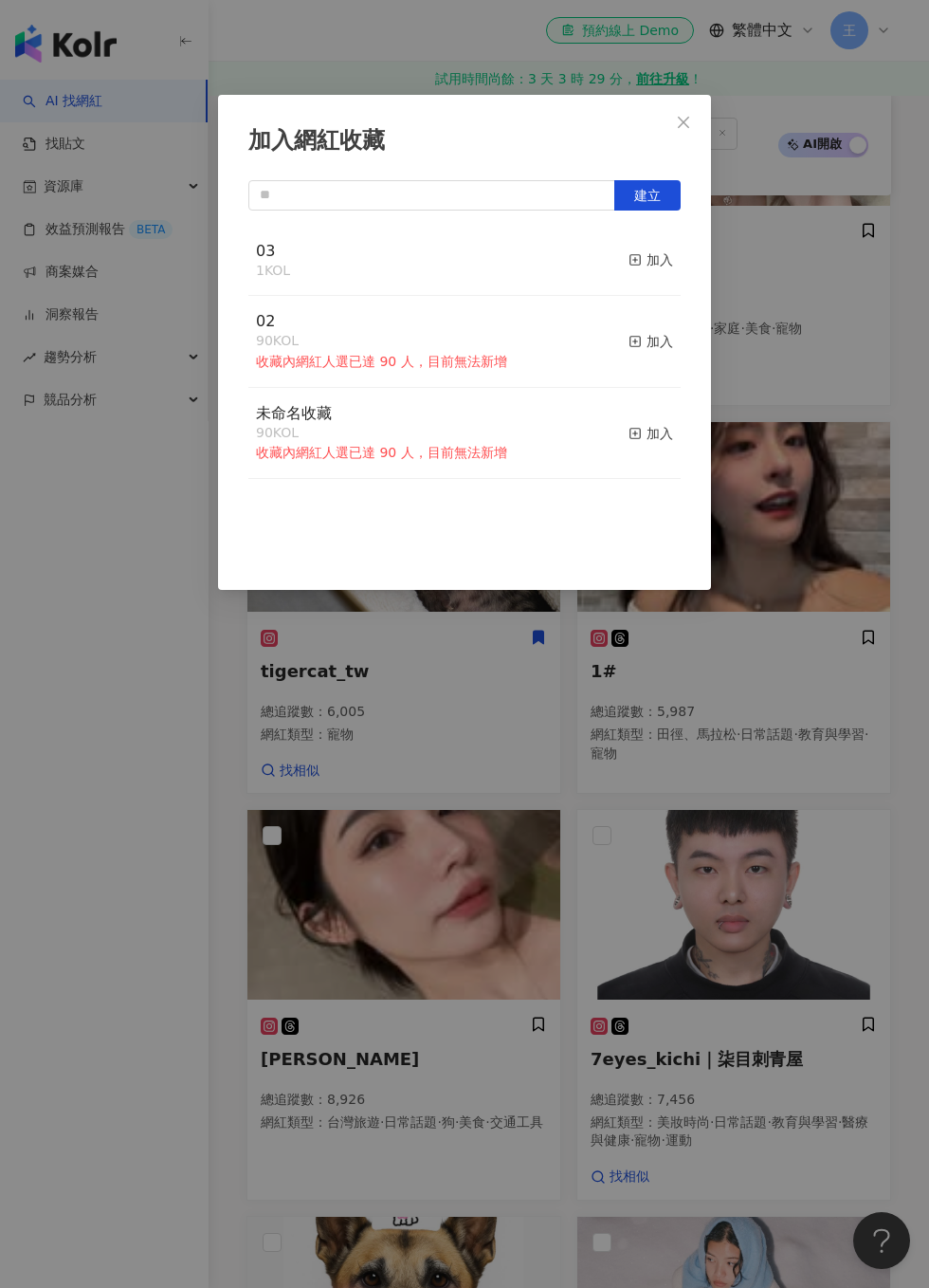
click at [660, 259] on div "加入" at bounding box center [650, 260] width 45 height 21
click at [789, 138] on div "加入網紅收藏 建立 03 2 KOL 已加入 02 90 KOL 收藏內網紅人選已達 90 人，目前無法新增 加入 未命名收藏 90 KOL 收藏內網紅人選已…" at bounding box center [464, 644] width 929 height 1288
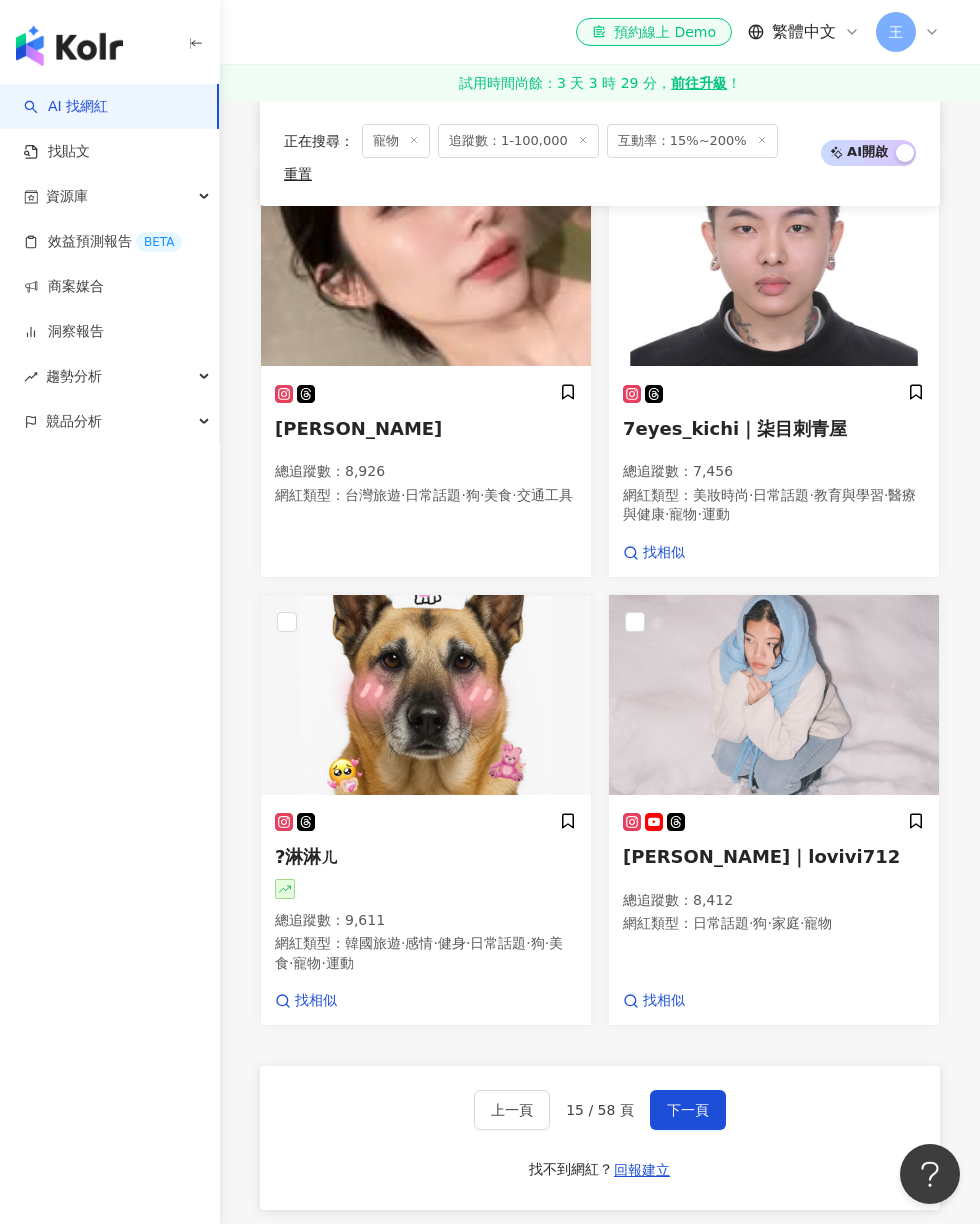
scroll to position [2414, 0]
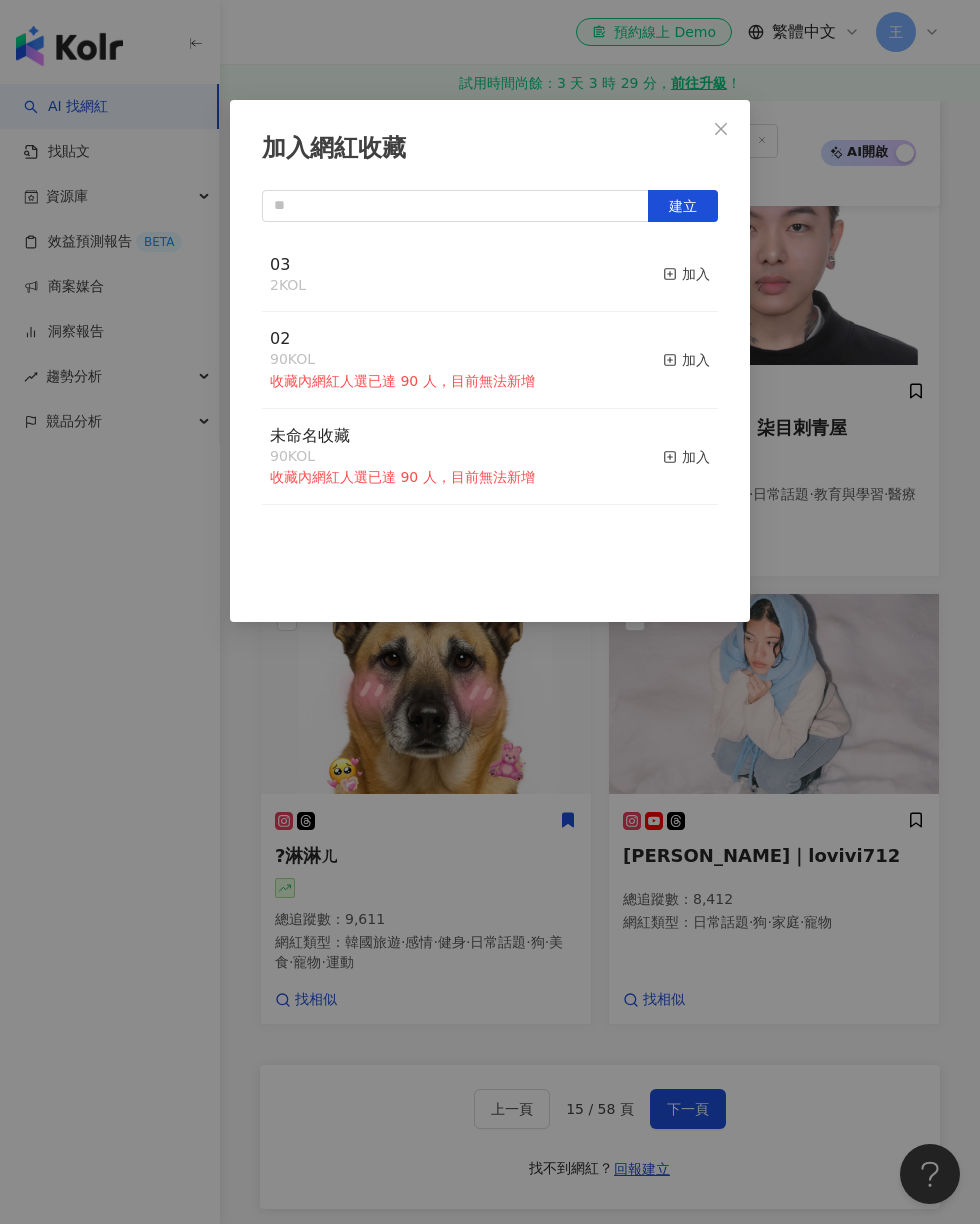
click at [693, 273] on div "加入" at bounding box center [686, 274] width 47 height 22
click at [891, 382] on div "加入網紅收藏 建立 03 2 KOL 加入 02 90 KOL 收藏內網紅人選已達 90 人，目前無法新增 加入 未命名收藏 90 KOL 收藏內網紅人選已達…" at bounding box center [490, 612] width 980 height 1224
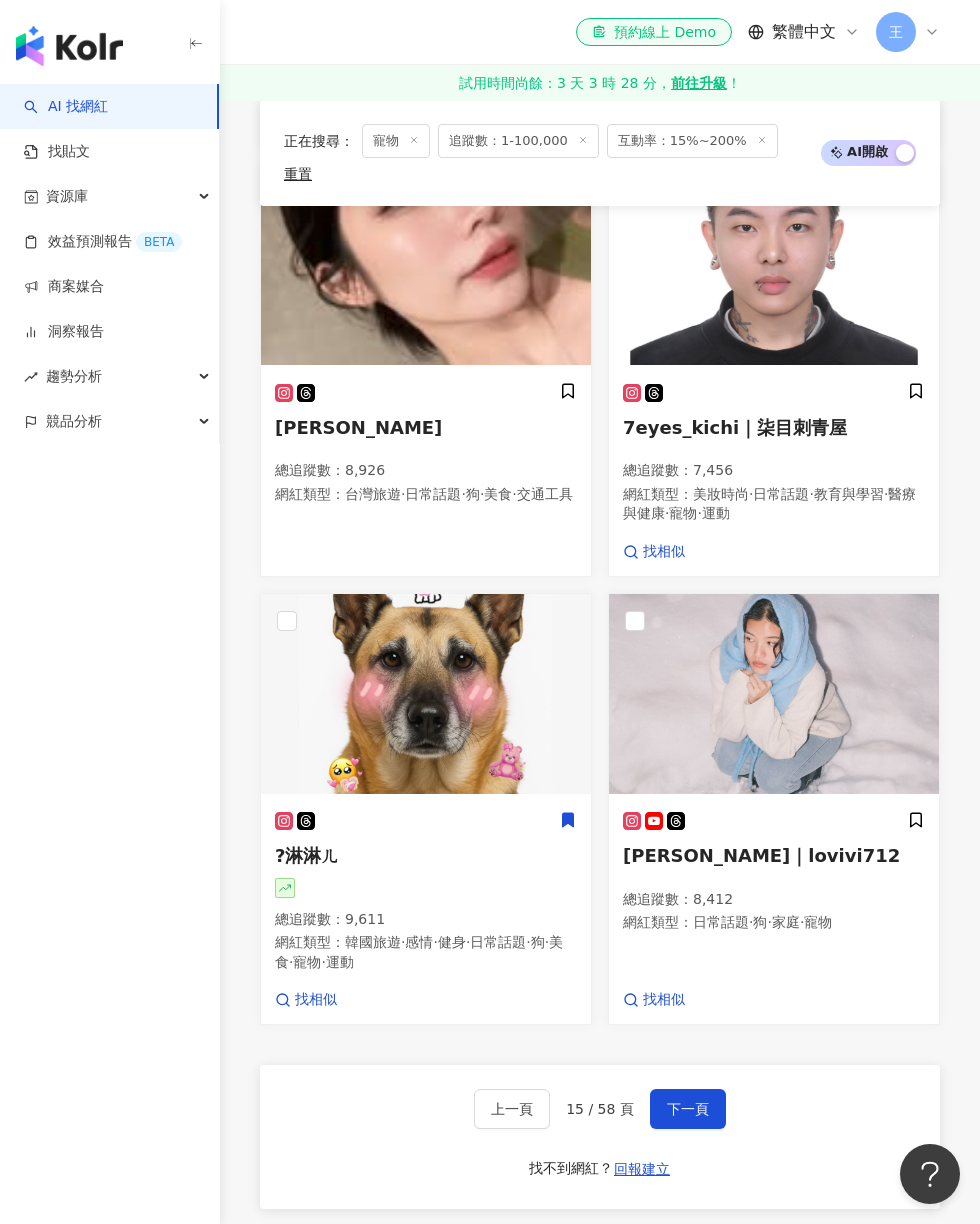
click at [712, 1089] on button "下一頁" at bounding box center [688, 1109] width 76 height 40
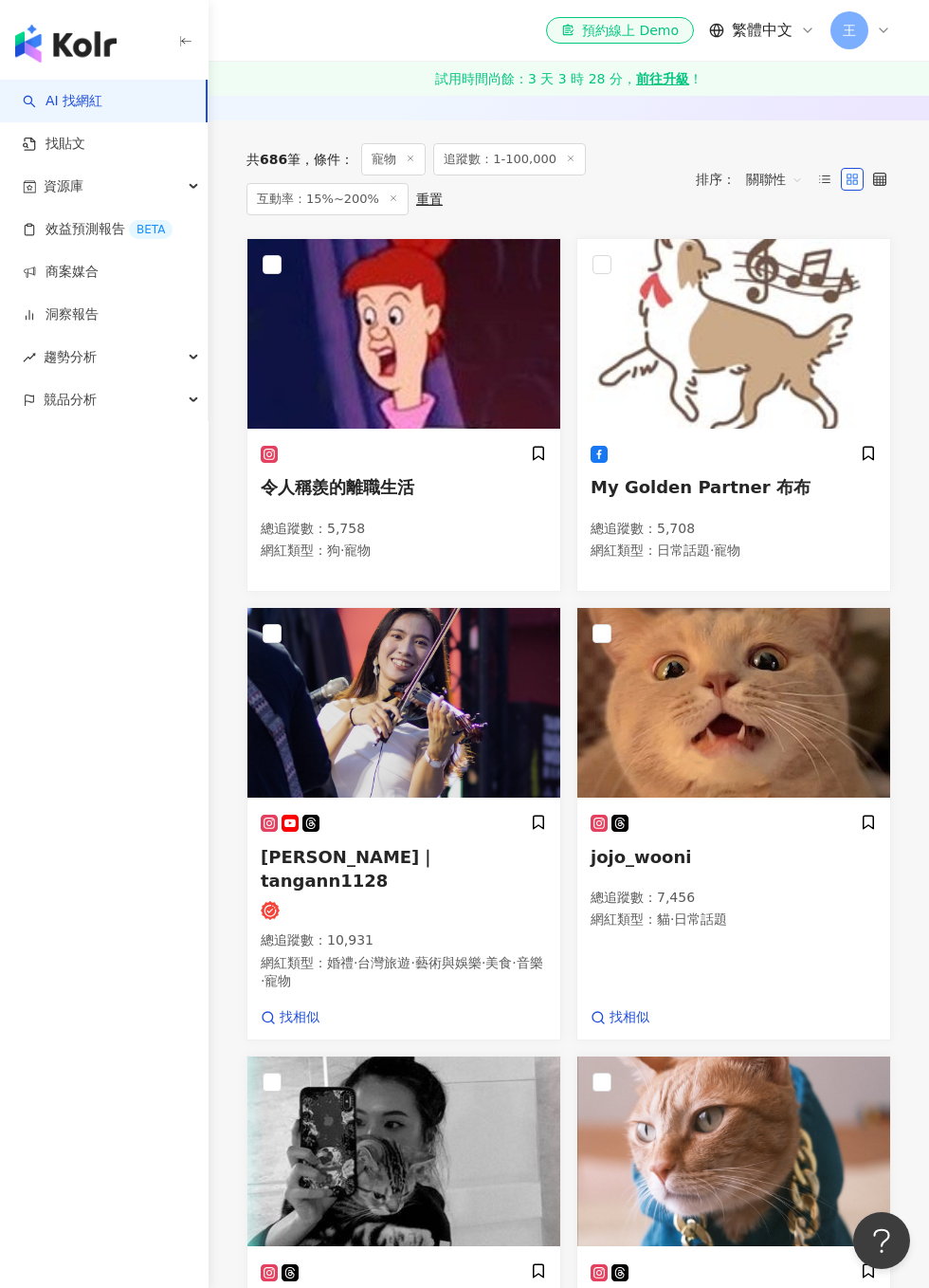
scroll to position [590, 0]
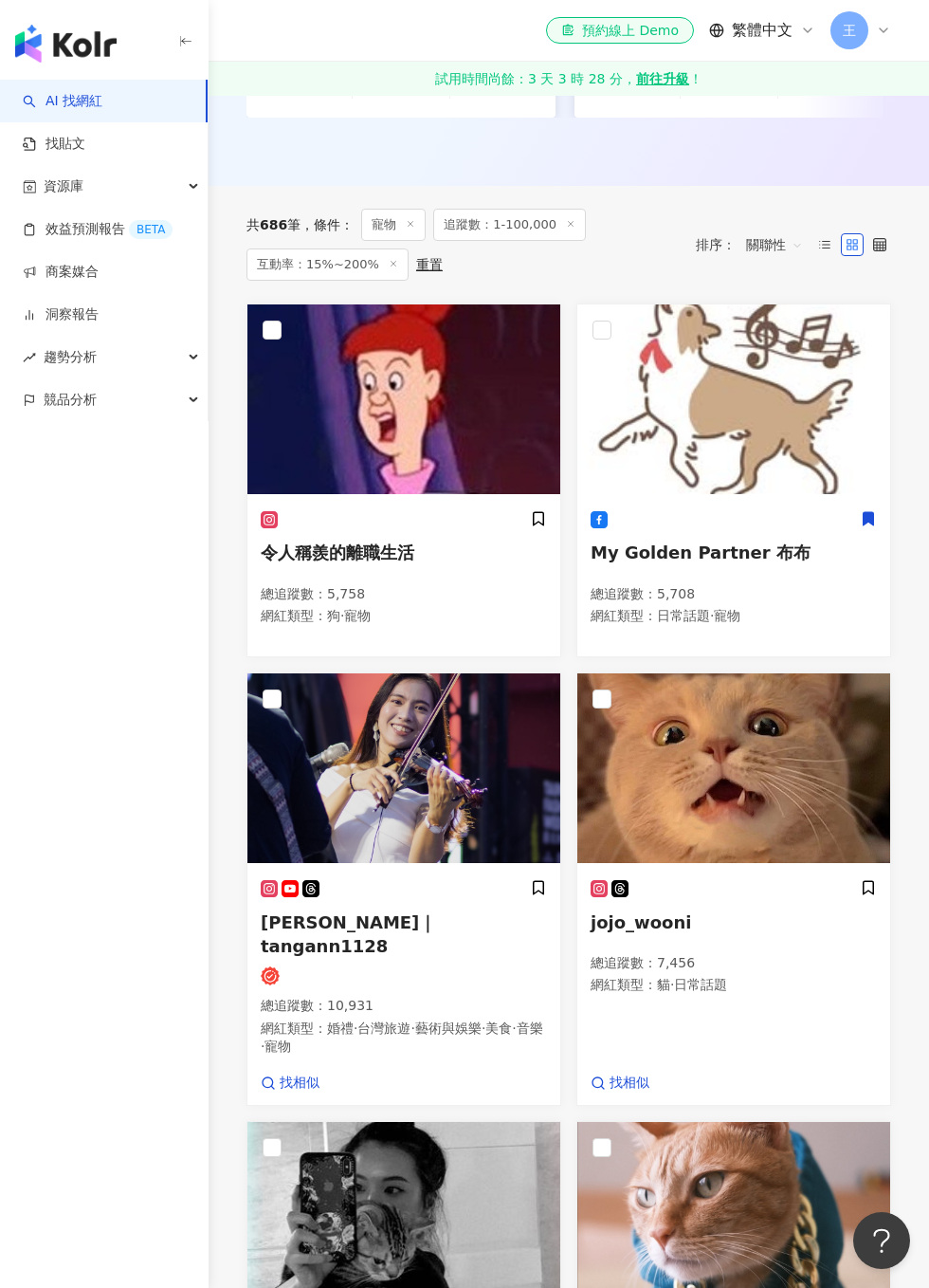
click at [875, 519] on icon at bounding box center [868, 519] width 17 height 17
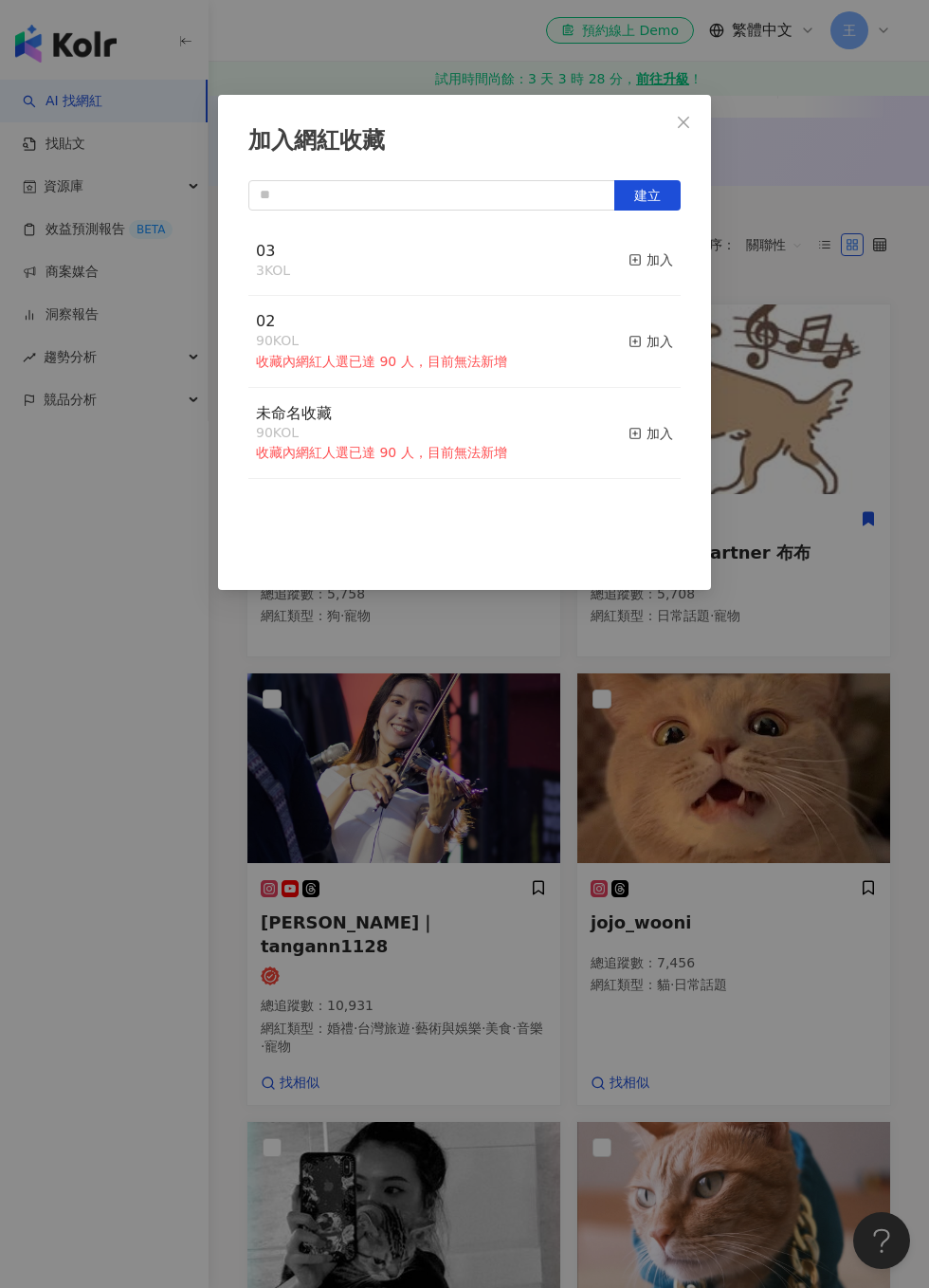
click at [667, 266] on div "加入" at bounding box center [650, 260] width 45 height 21
click at [857, 448] on div "加入網紅收藏 建立 03 4 KOL 已加入 02 90 KOL 收藏內網紅人選已達 90 人，目前無法新增 加入 未命名收藏 90 KOL 收藏內網紅人選已…" at bounding box center [464, 644] width 929 height 1288
click at [630, 260] on rect "button" at bounding box center [635, 260] width 10 height 10
click at [843, 466] on div "加入網紅收藏 建立 03 5 KOL 已加入 02 90 KOL 收藏內網紅人選已達 90 人，目前無法新增 加入 未命名收藏 90 KOL 收藏內網紅人選已…" at bounding box center [464, 644] width 929 height 1288
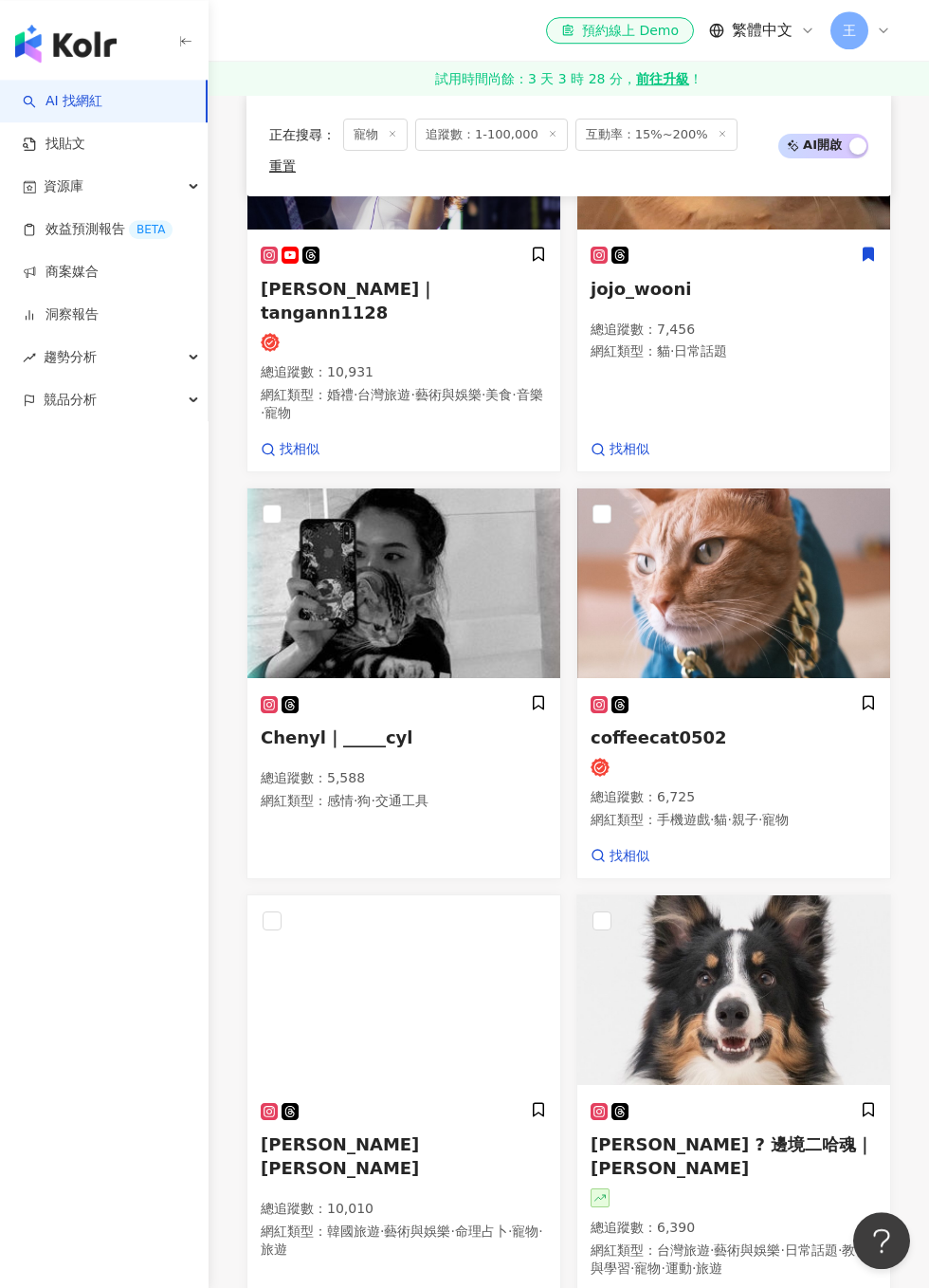
scroll to position [1206, 0]
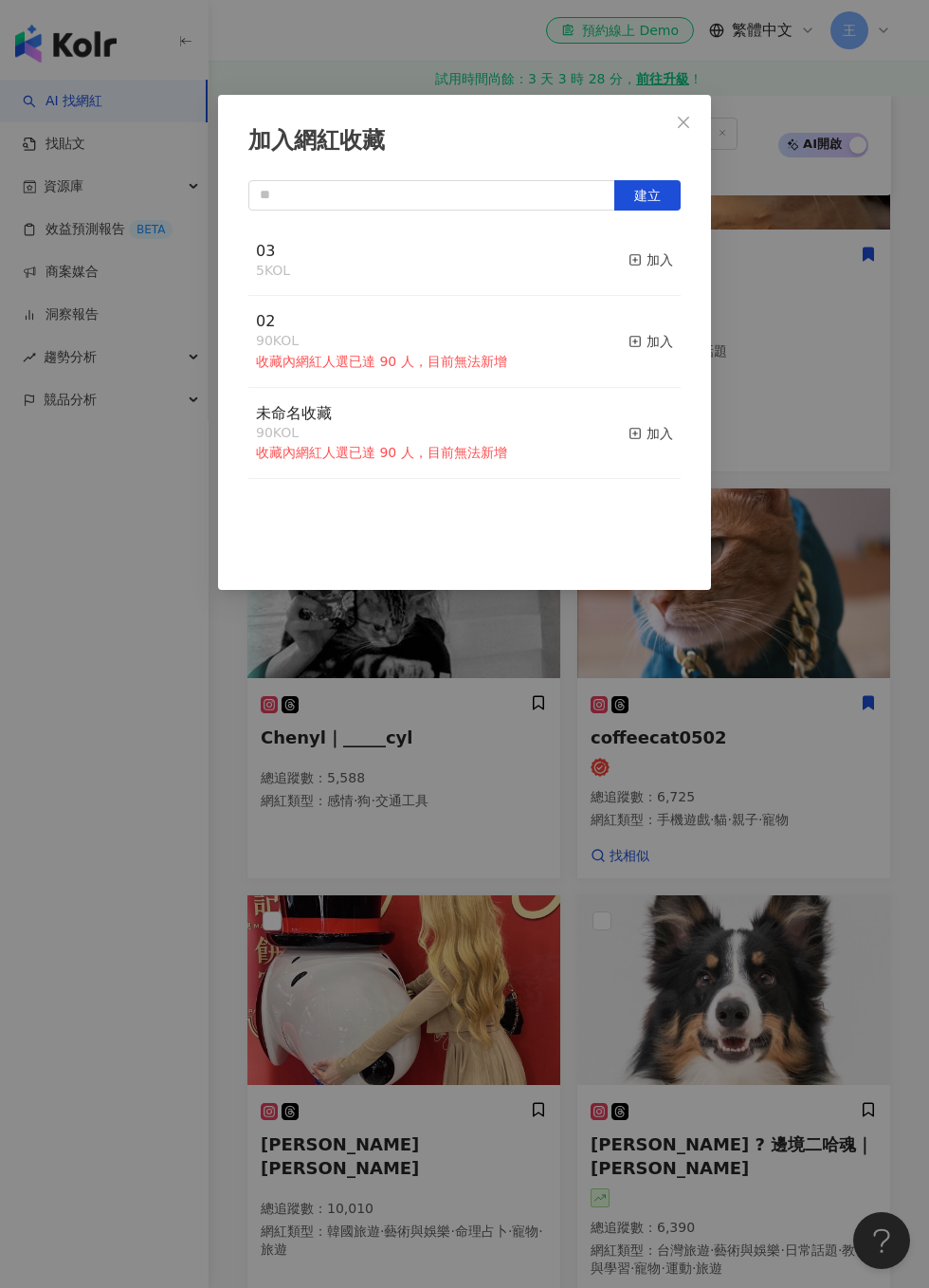
click at [635, 259] on line "button" at bounding box center [635, 260] width 0 height 5
click at [829, 636] on div "加入網紅收藏 建立 03 6 KOL 已加入 02 90 KOL 收藏內網紅人選已達 90 人，目前無法新增 加入 未命名收藏 90 KOL 收藏內網紅人選已…" at bounding box center [464, 644] width 929 height 1288
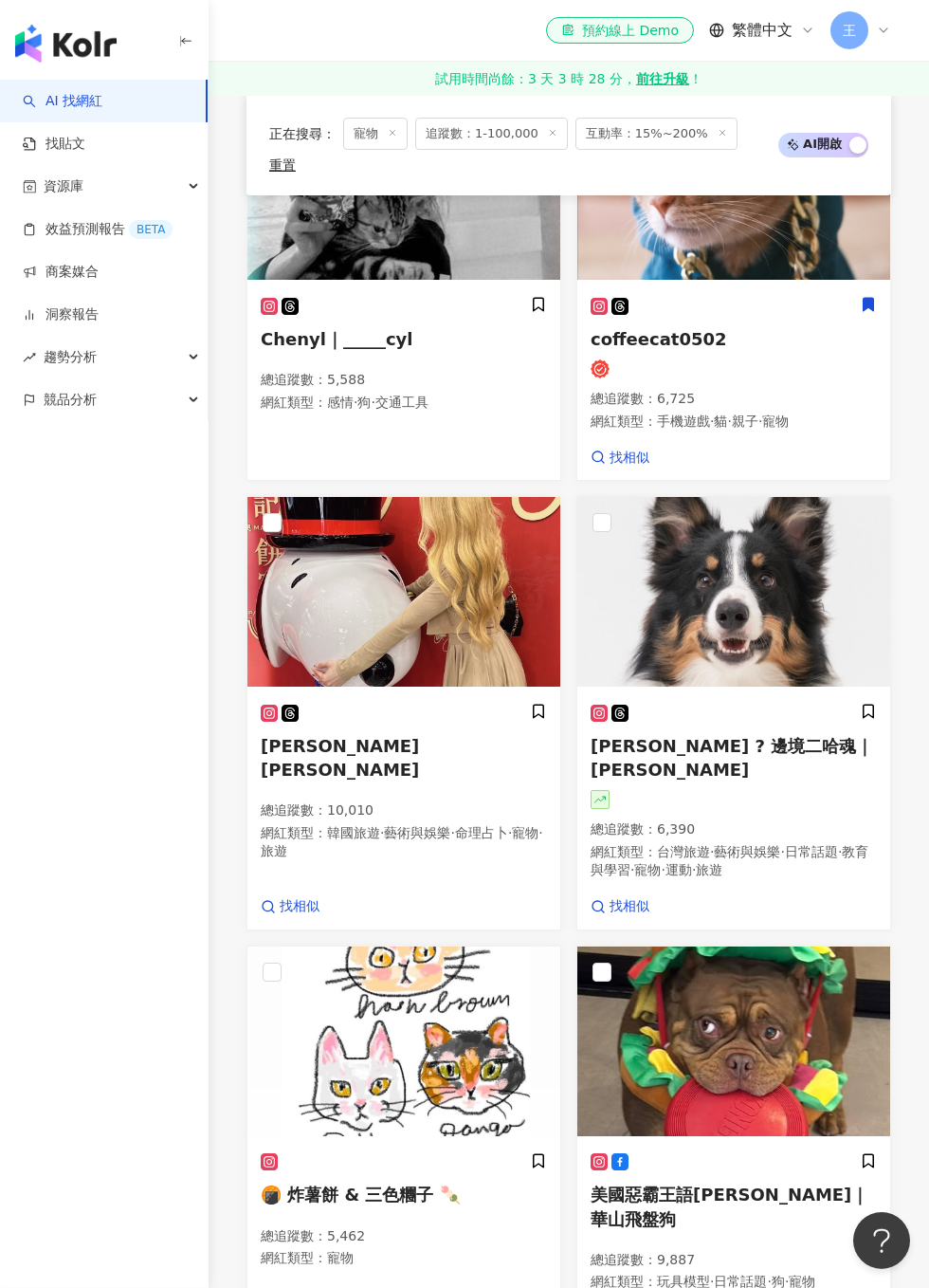
scroll to position [1606, 0]
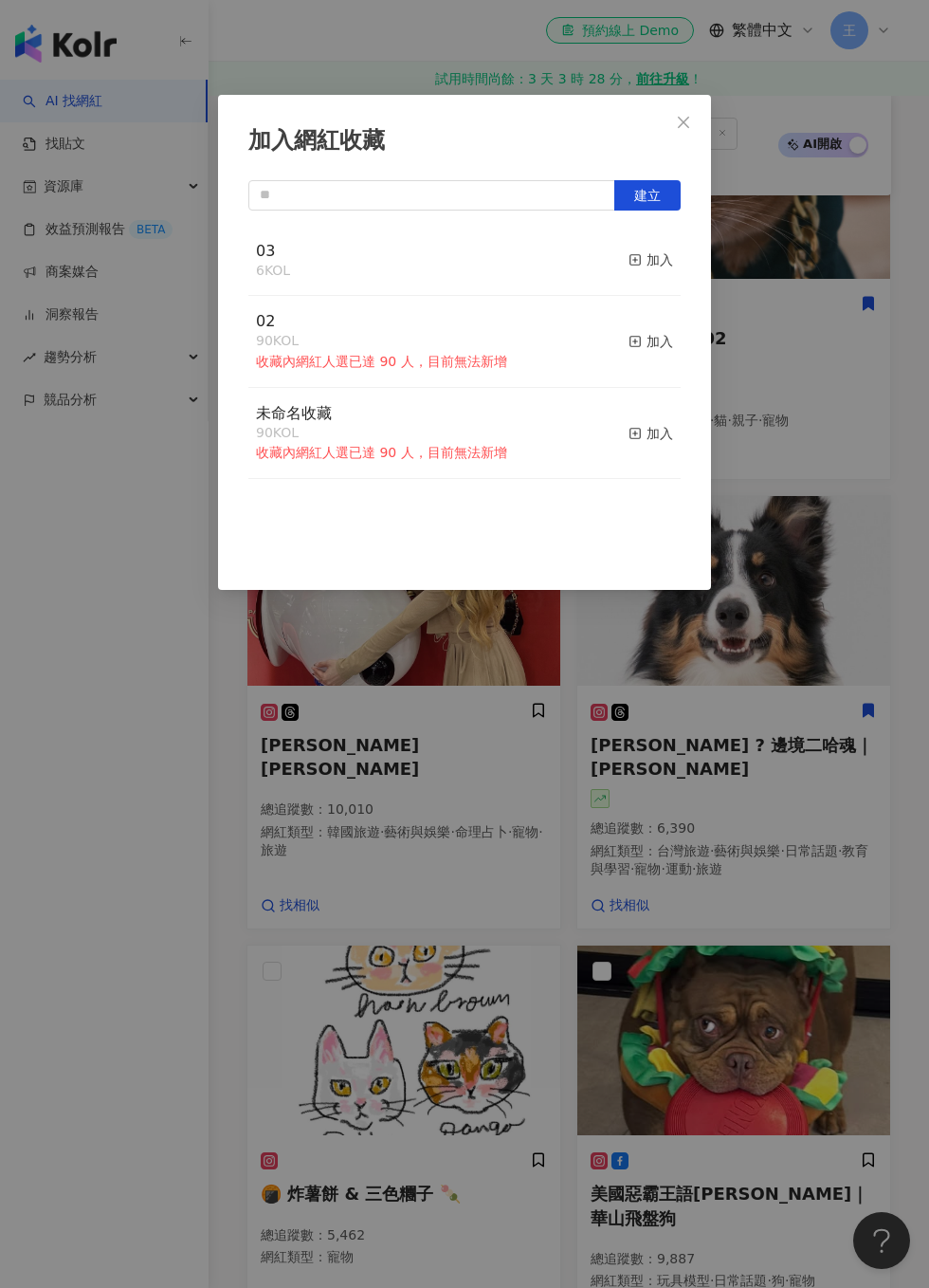
click at [658, 248] on button "加入" at bounding box center [650, 261] width 45 height 40
click at [879, 447] on div "加入網紅收藏 建立 03 7 KOL 已加入 02 90 KOL 收藏內網紅人選已達 90 人，目前無法新增 加入 未命名收藏 90 KOL 收藏內網紅人選已…" at bounding box center [464, 644] width 929 height 1288
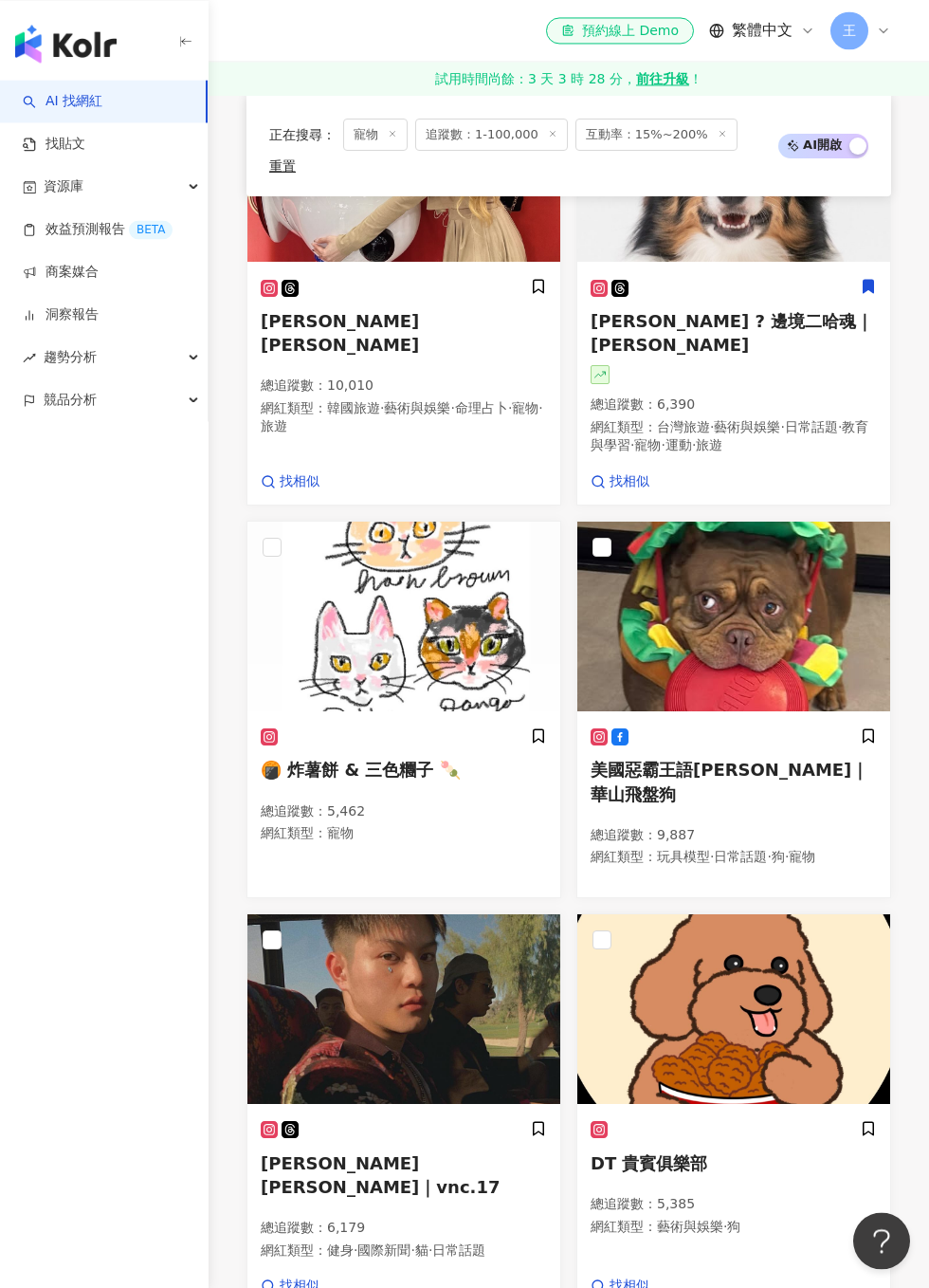
scroll to position [2030, 0]
click at [876, 727] on icon at bounding box center [868, 736] width 17 height 17
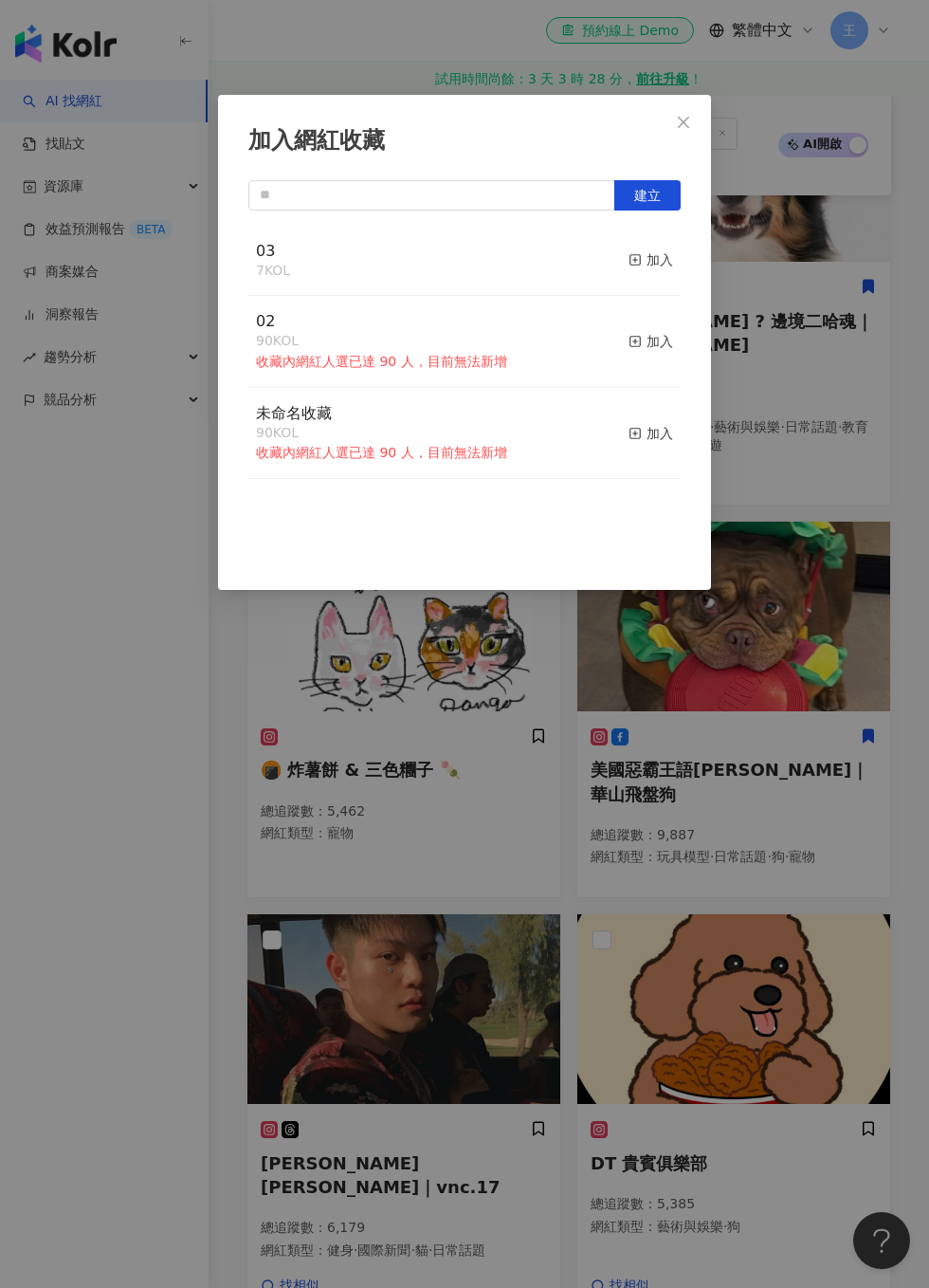
click at [670, 255] on div "加入" at bounding box center [650, 260] width 45 height 21
click at [847, 456] on div "加入網紅收藏 建立 03 7 KOL 加入 02 90 KOL 收藏內網紅人選已達 90 人，目前無法新增 加入 未命名收藏 90 KOL 收藏內網紅人選已達…" at bounding box center [464, 644] width 929 height 1288
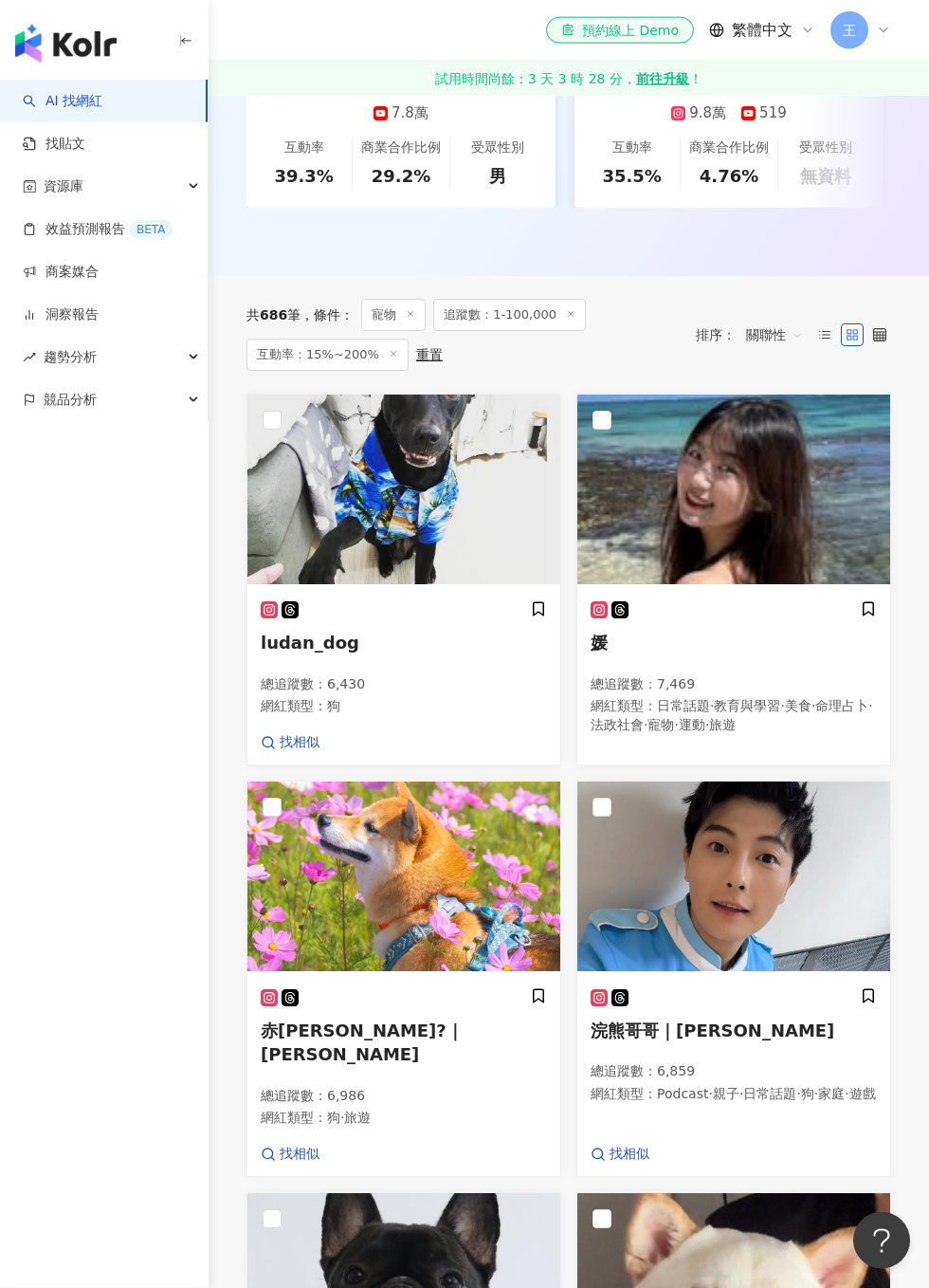
scroll to position [501, 0]
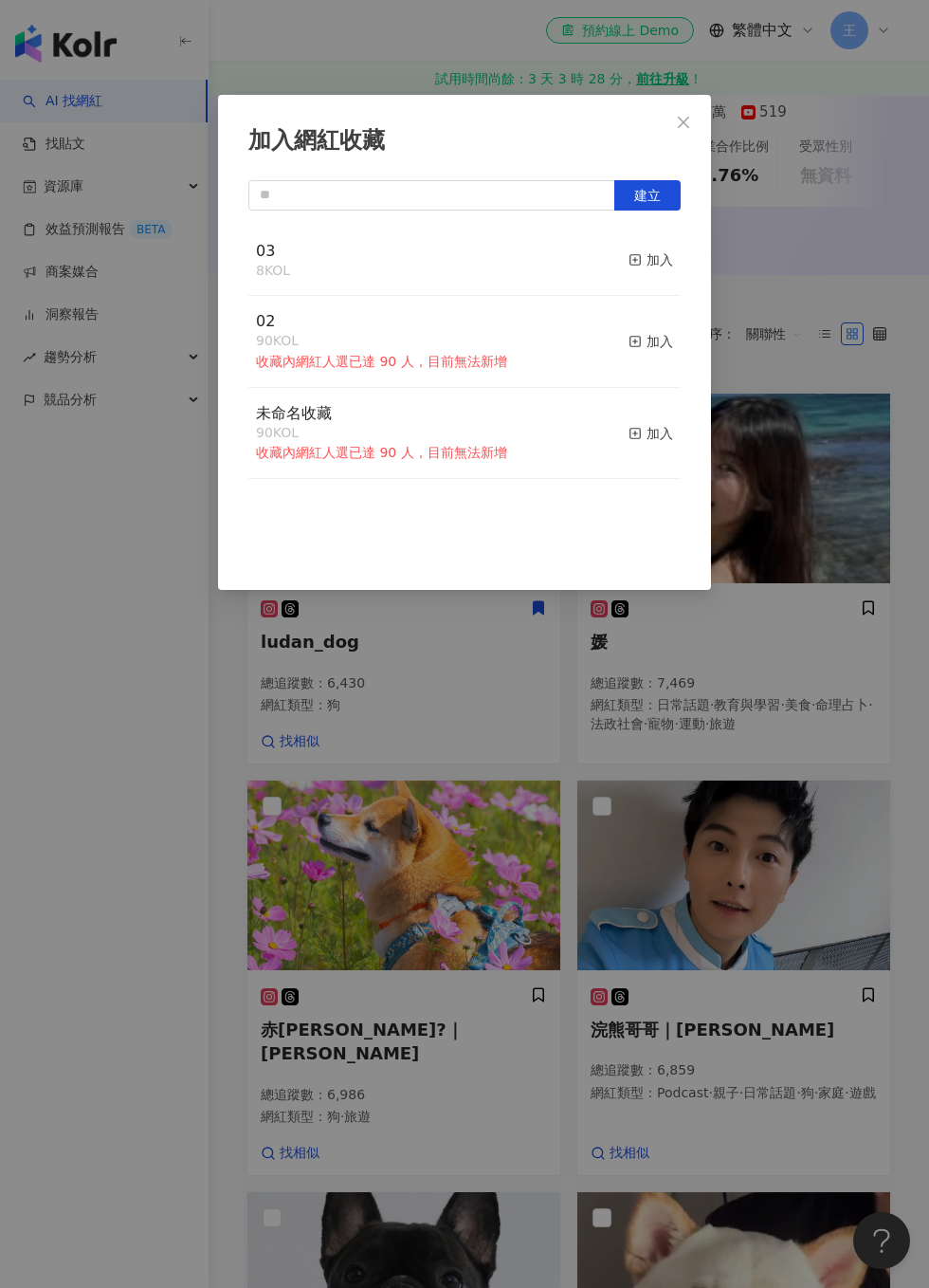
click at [663, 268] on div "加入" at bounding box center [650, 260] width 45 height 21
click at [823, 365] on div "加入網紅收藏 建立 03 9 KOL 已加入 02 90 KOL 收藏內網紅人選已達 90 人，目前無法新增 加入 未命名收藏 90 KOL 收藏內網紅人選已…" at bounding box center [464, 644] width 929 height 1288
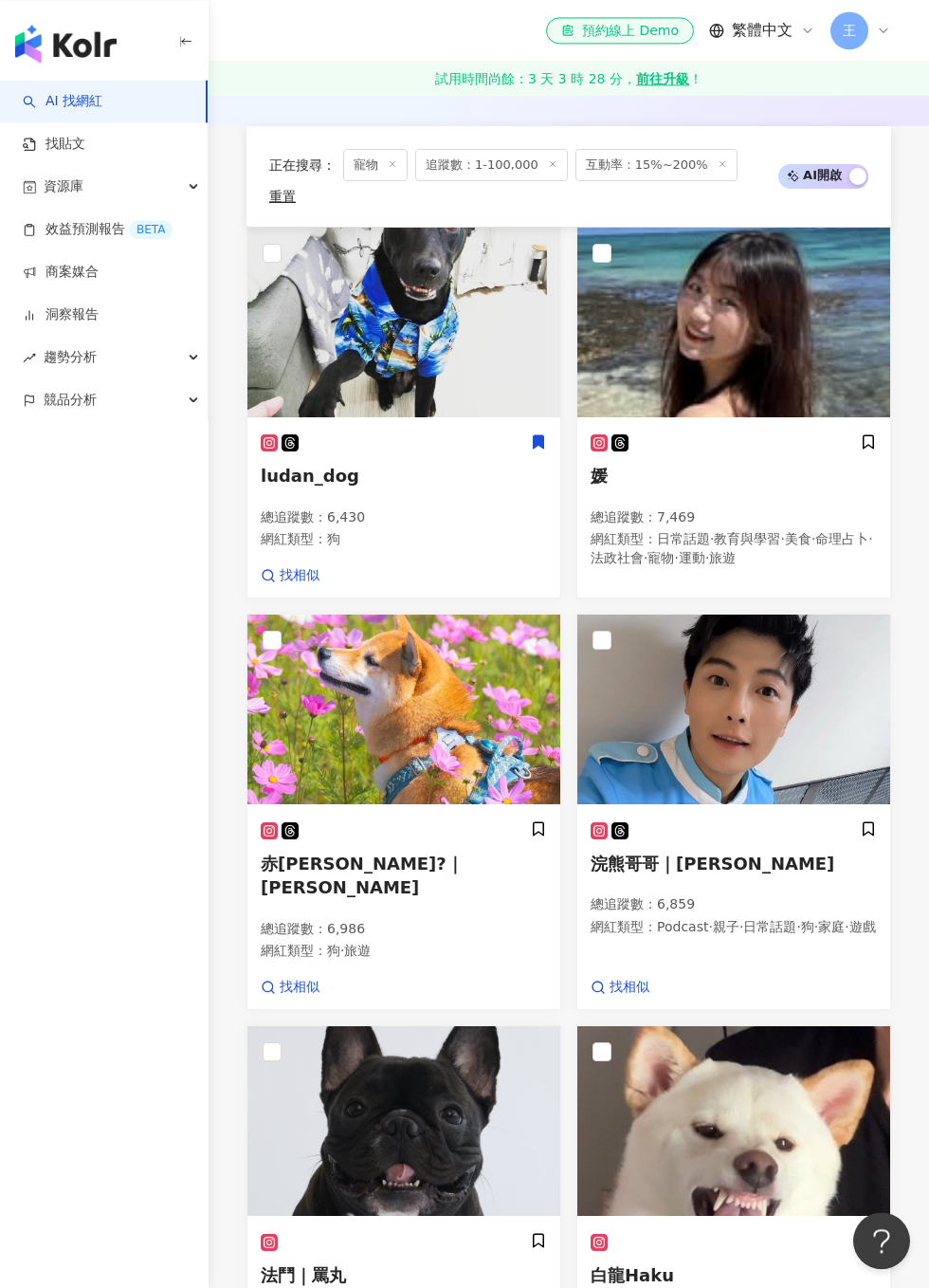
scroll to position [875, 0]
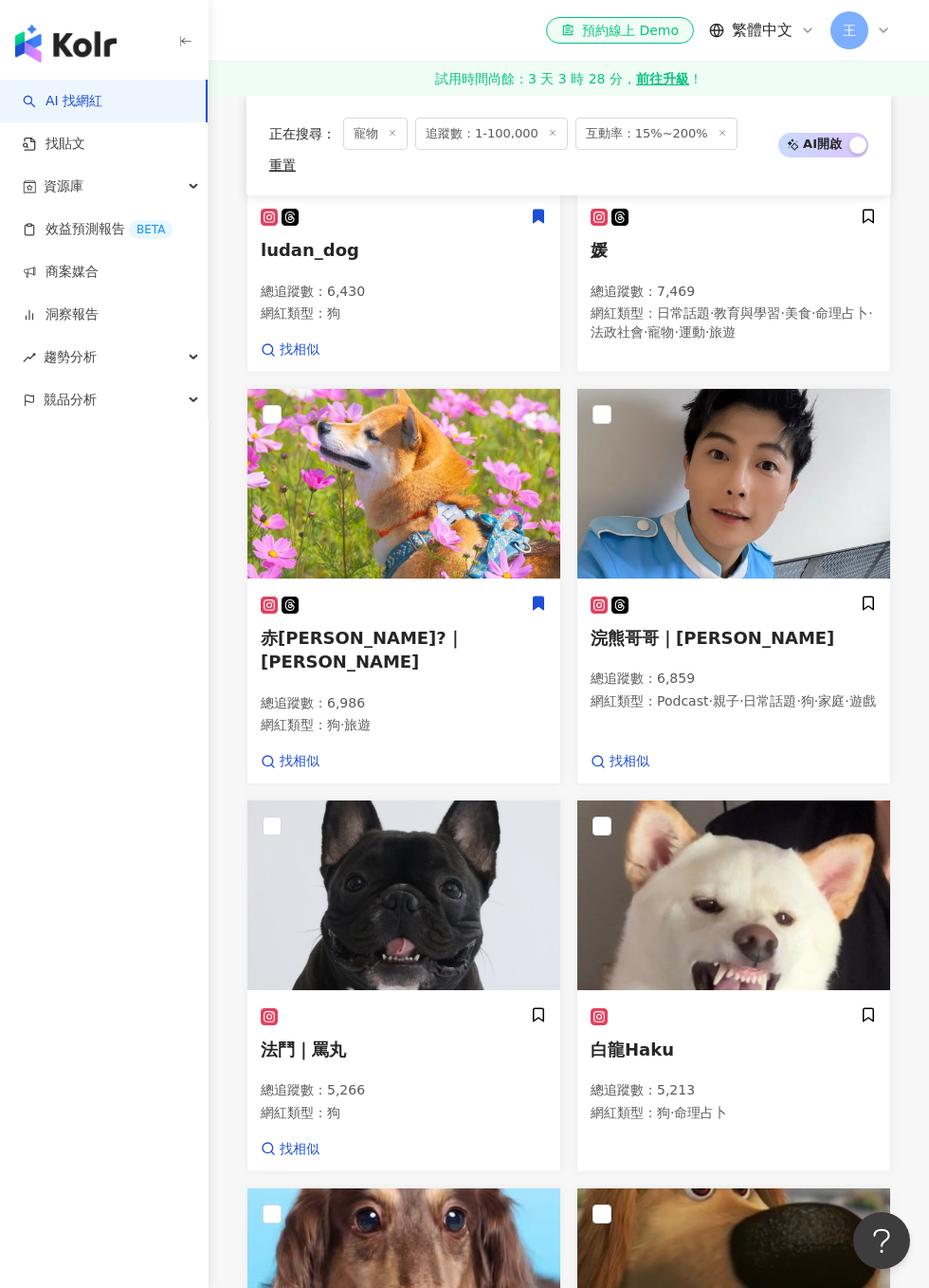
click at [546, 595] on icon at bounding box center [538, 603] width 17 height 17
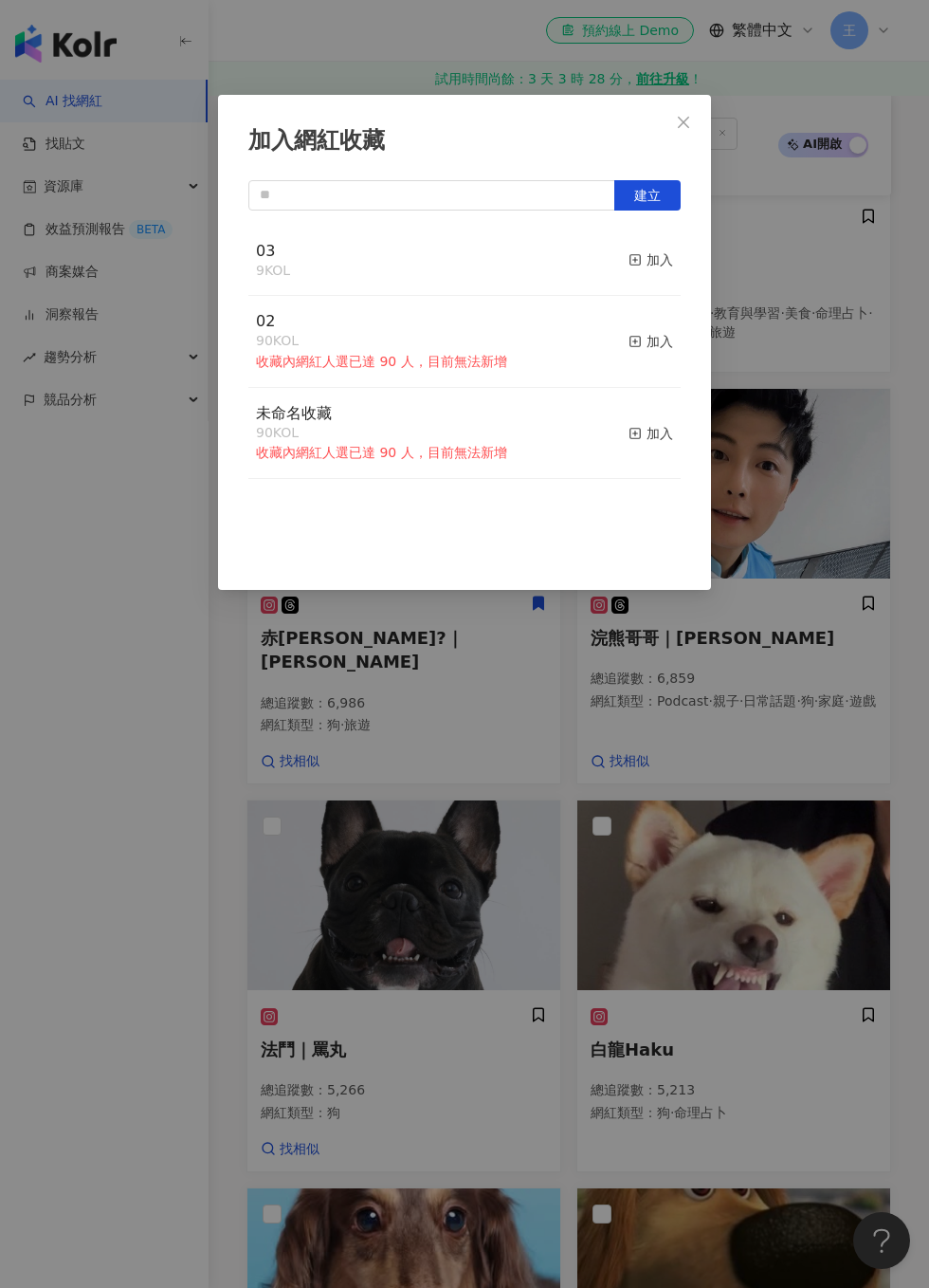
click at [647, 250] on div "加入" at bounding box center [650, 260] width 45 height 21
click at [793, 374] on div "加入網紅收藏 建立 03 10 KOL 已加入 02 90 KOL 收藏內網紅人選已達 90 人，目前無法新增 加入 未命名收藏 90 KOL 收藏內網紅人選…" at bounding box center [464, 644] width 929 height 1288
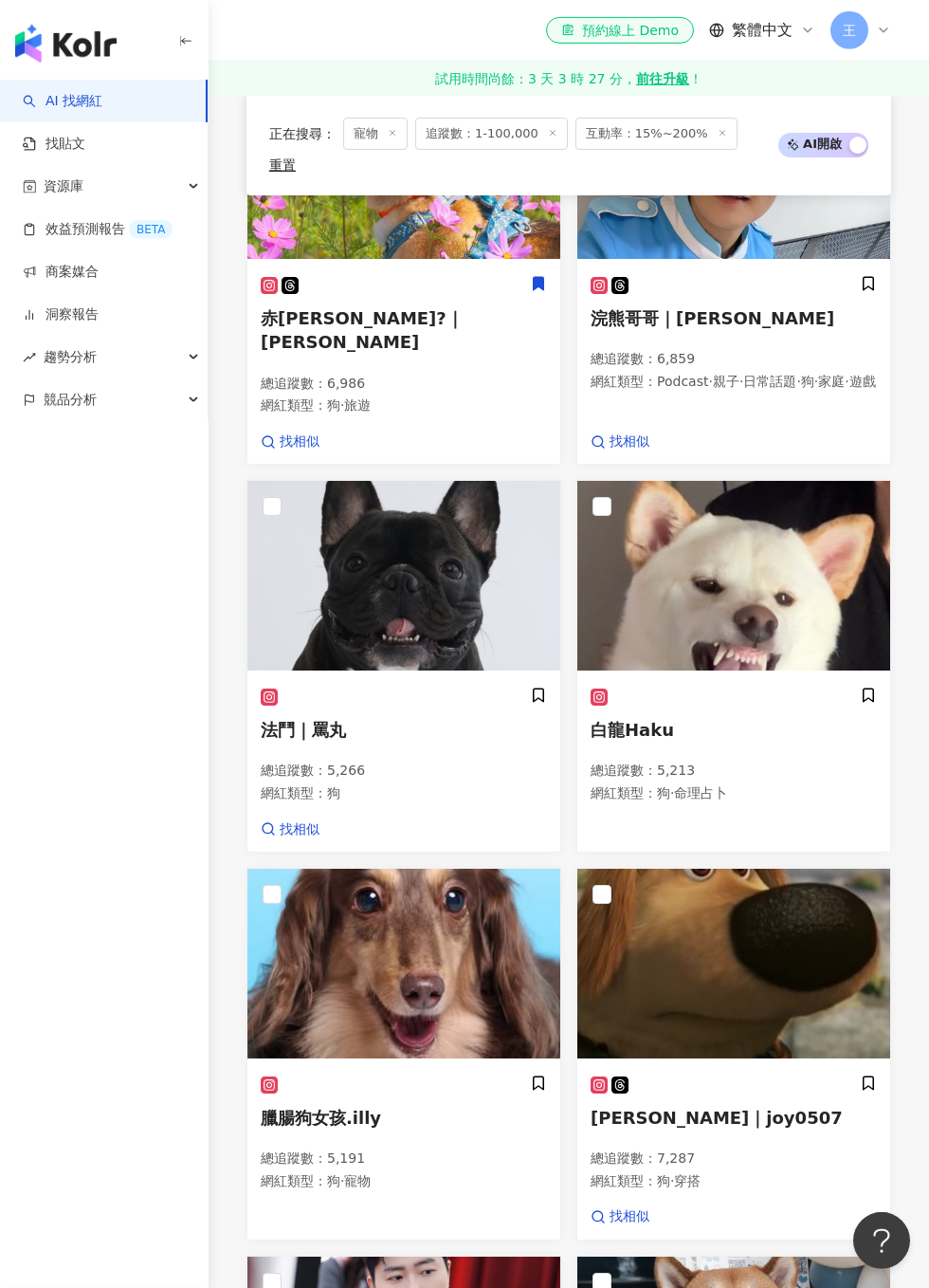
scroll to position [1210, 0]
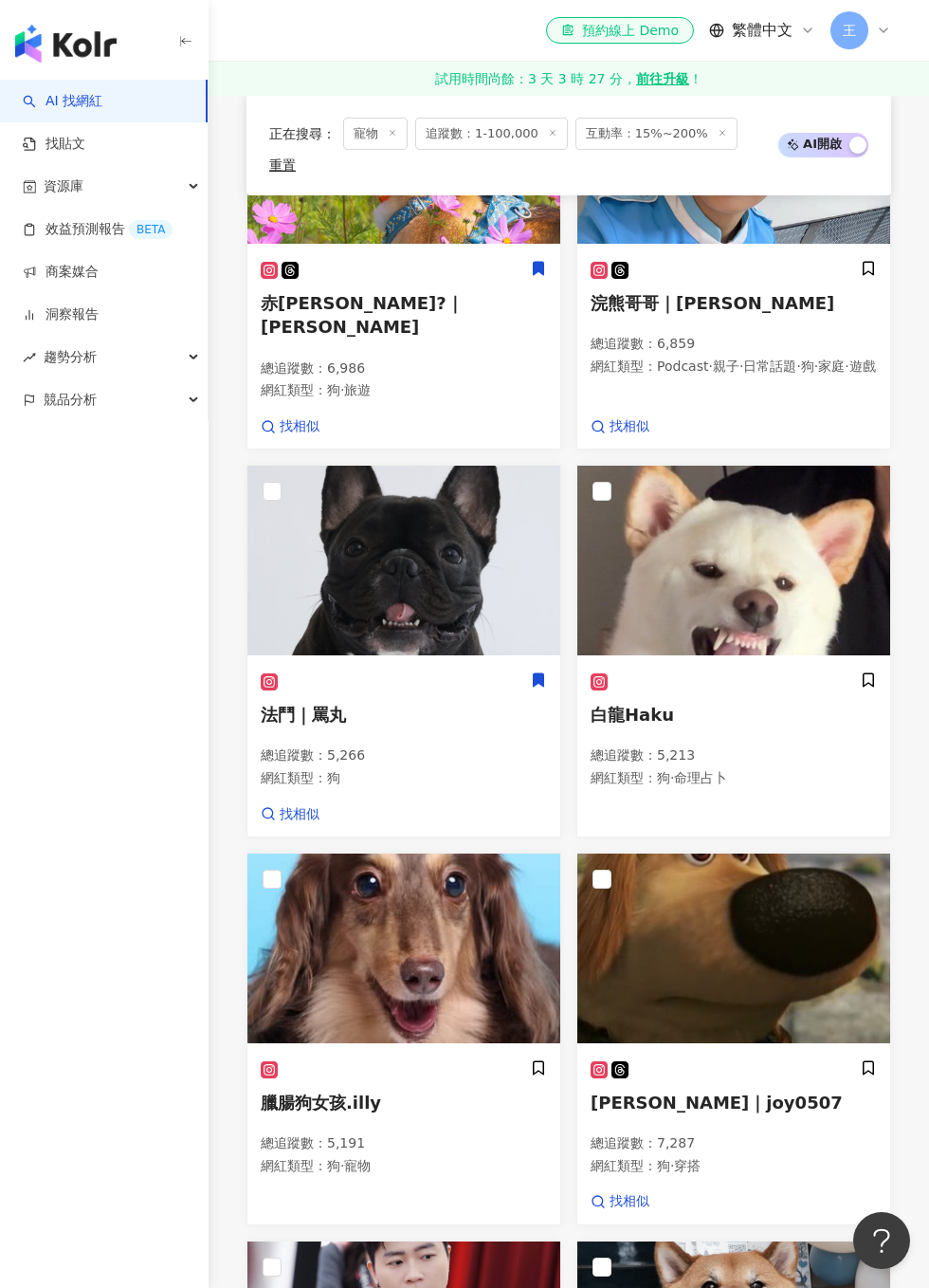
click at [542, 674] on icon at bounding box center [538, 681] width 10 height 13
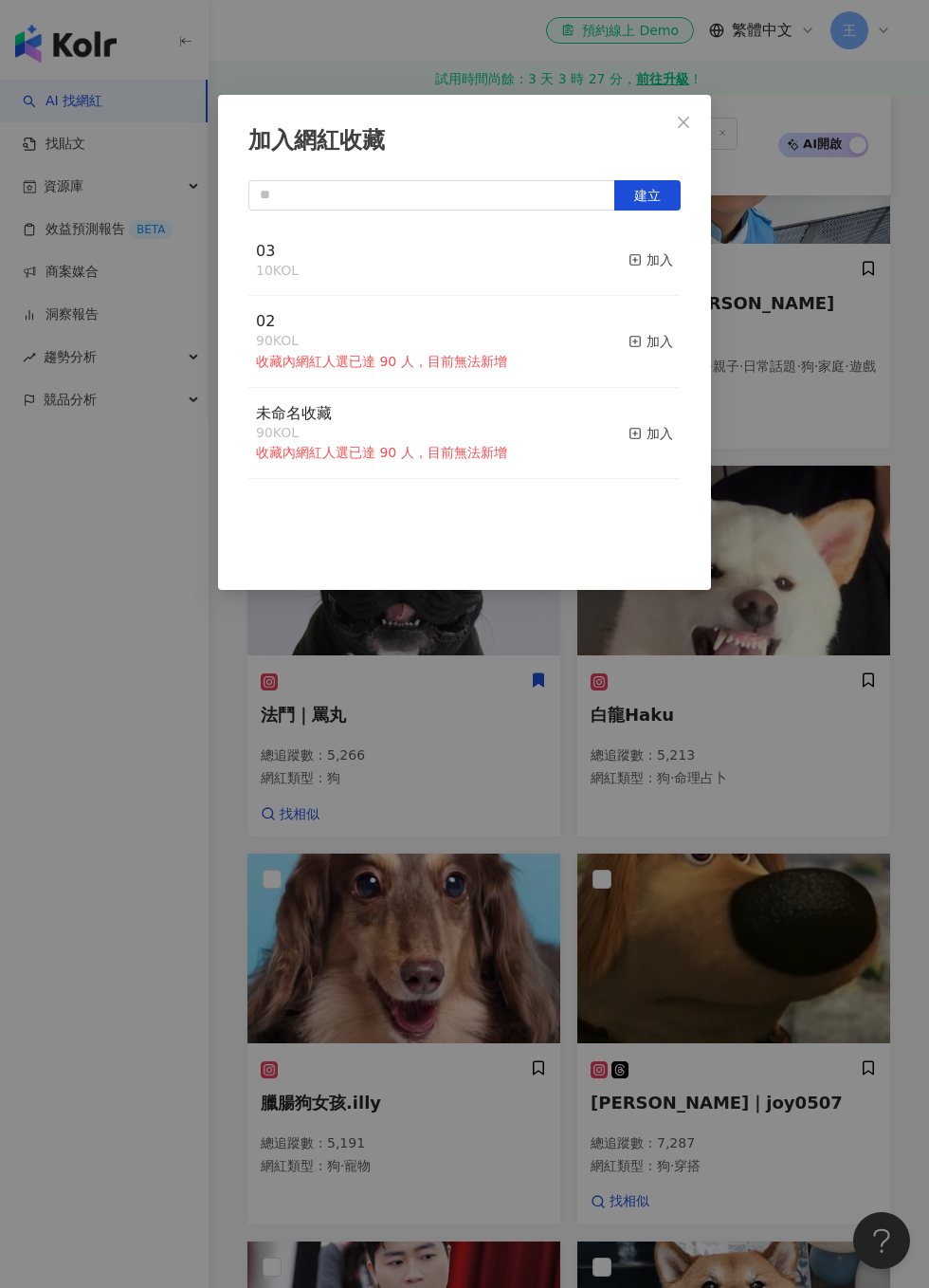
click at [661, 261] on div "加入" at bounding box center [650, 260] width 45 height 21
click at [813, 418] on div "加入網紅收藏 建立 03 11 KOL 已加入 02 90 KOL 收藏內網紅人選已達 90 人，目前無法新增 加入 未命名收藏 90 KOL 收藏內網紅人選…" at bounding box center [464, 644] width 929 height 1288
click at [655, 245] on button "加入" at bounding box center [650, 261] width 45 height 40
click at [829, 394] on div "加入網紅收藏 建立 03 12 KOL 已加入 02 90 KOL 收藏內網紅人選已達 90 人，目前無法新增 加入 未命名收藏 90 KOL 收藏內網紅人選…" at bounding box center [464, 644] width 929 height 1288
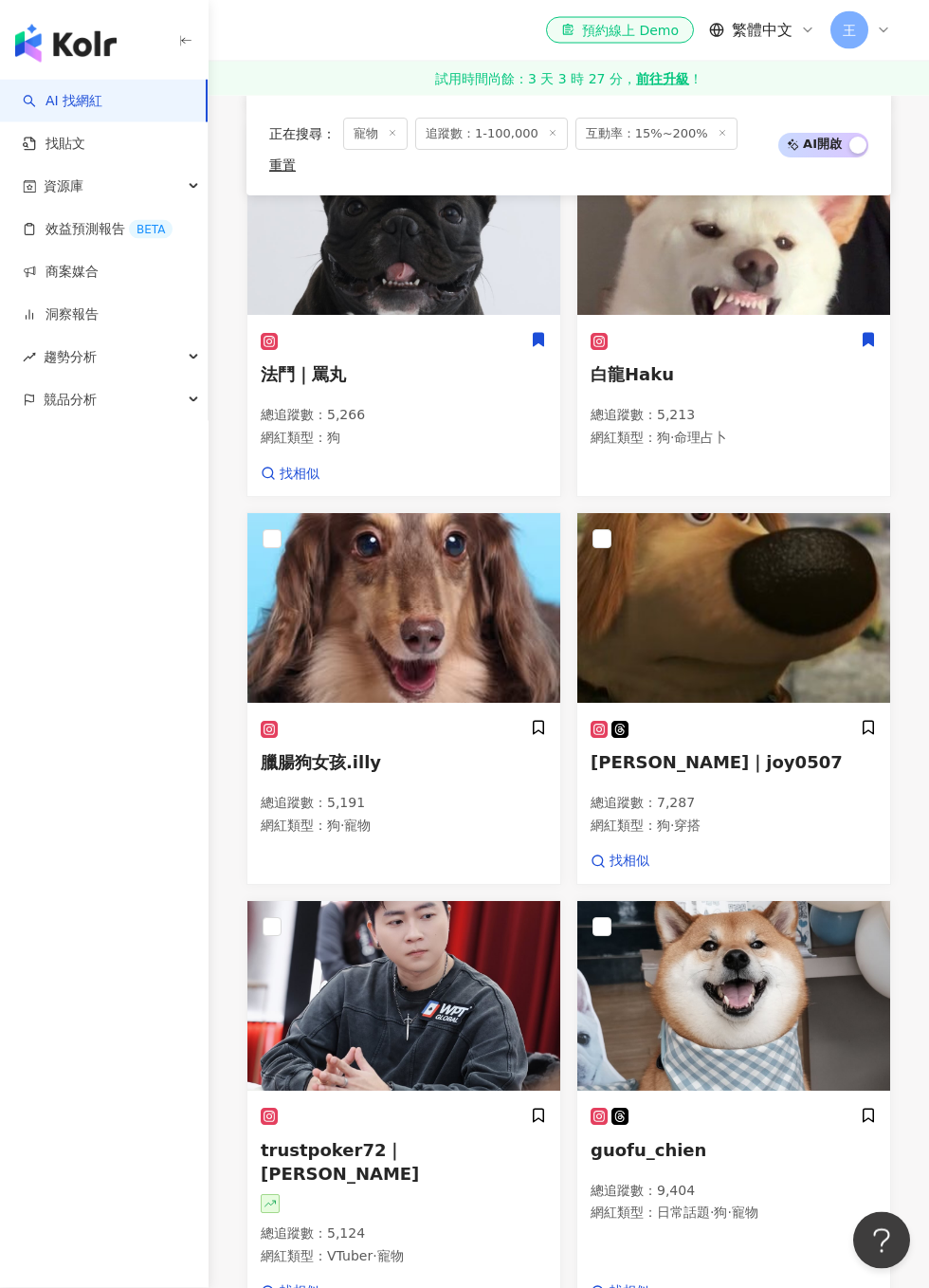
scroll to position [1552, 0]
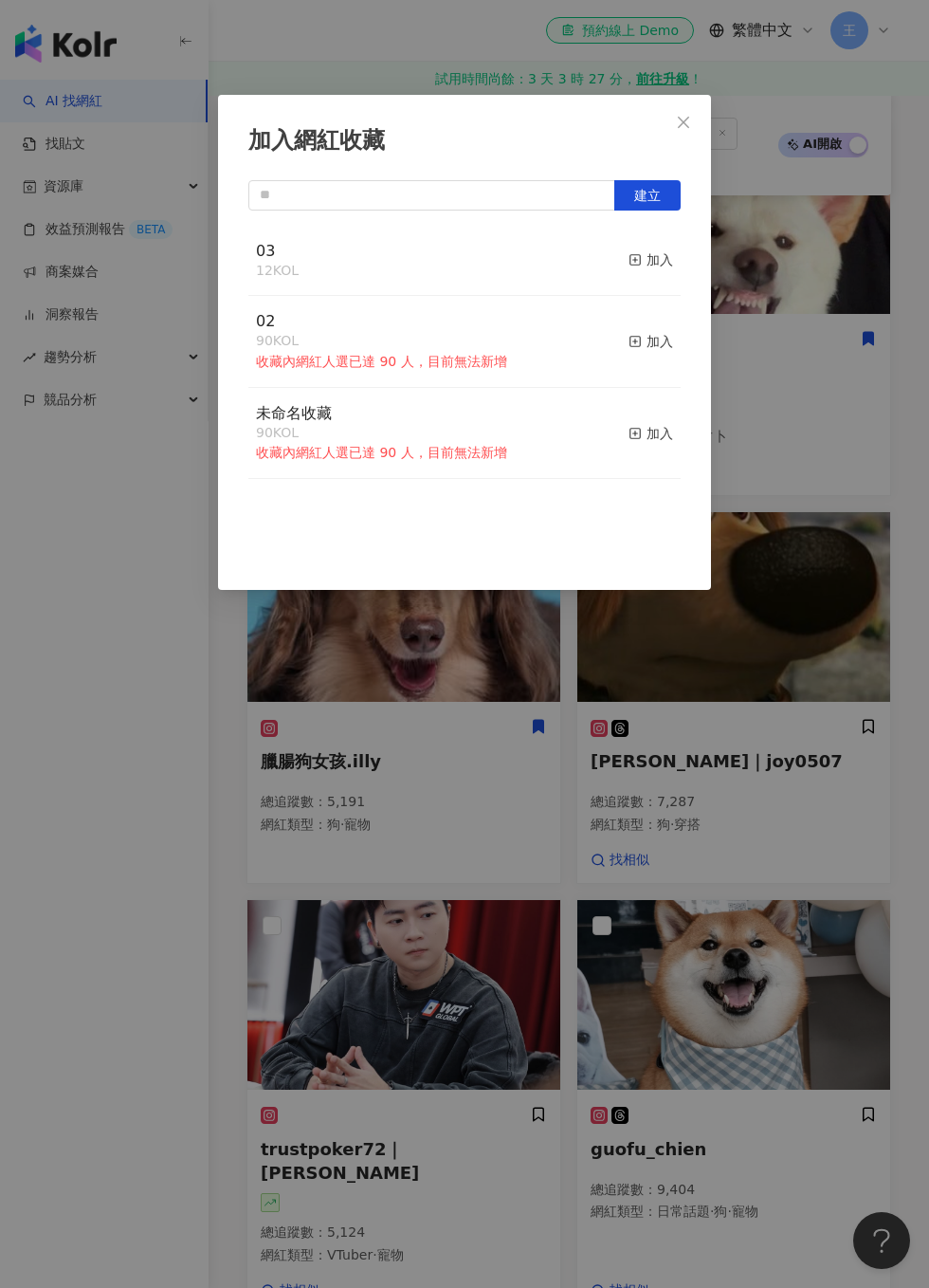
click at [669, 255] on div "加入" at bounding box center [650, 260] width 45 height 21
click at [815, 636] on div "加入網紅收藏 建立 03 13 KOL 已加入 02 90 KOL 收藏內網紅人選已達 90 人，目前無法新增 加入 未命名收藏 90 KOL 收藏內網紅人選…" at bounding box center [464, 644] width 929 height 1288
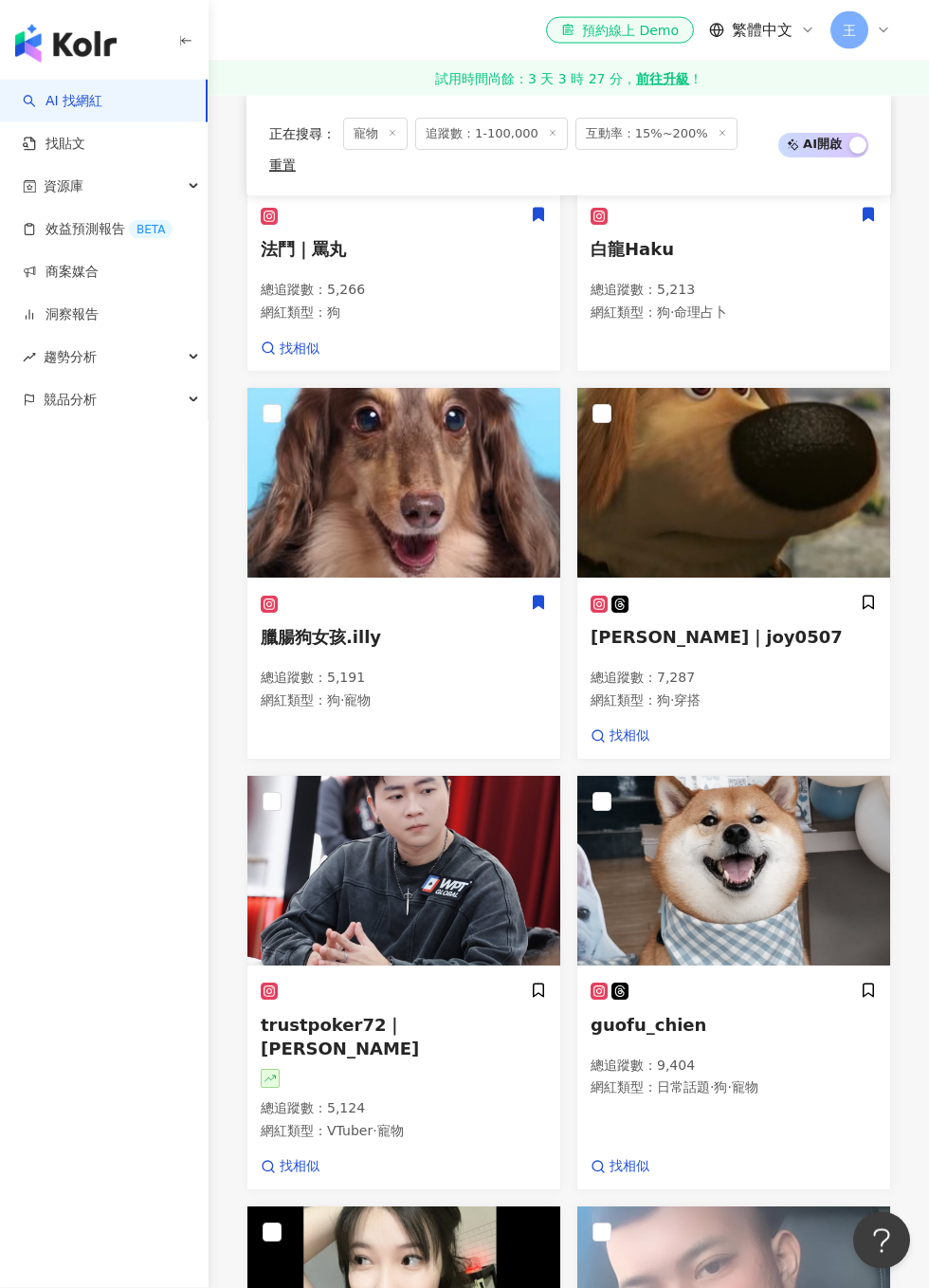
scroll to position [1945, 0]
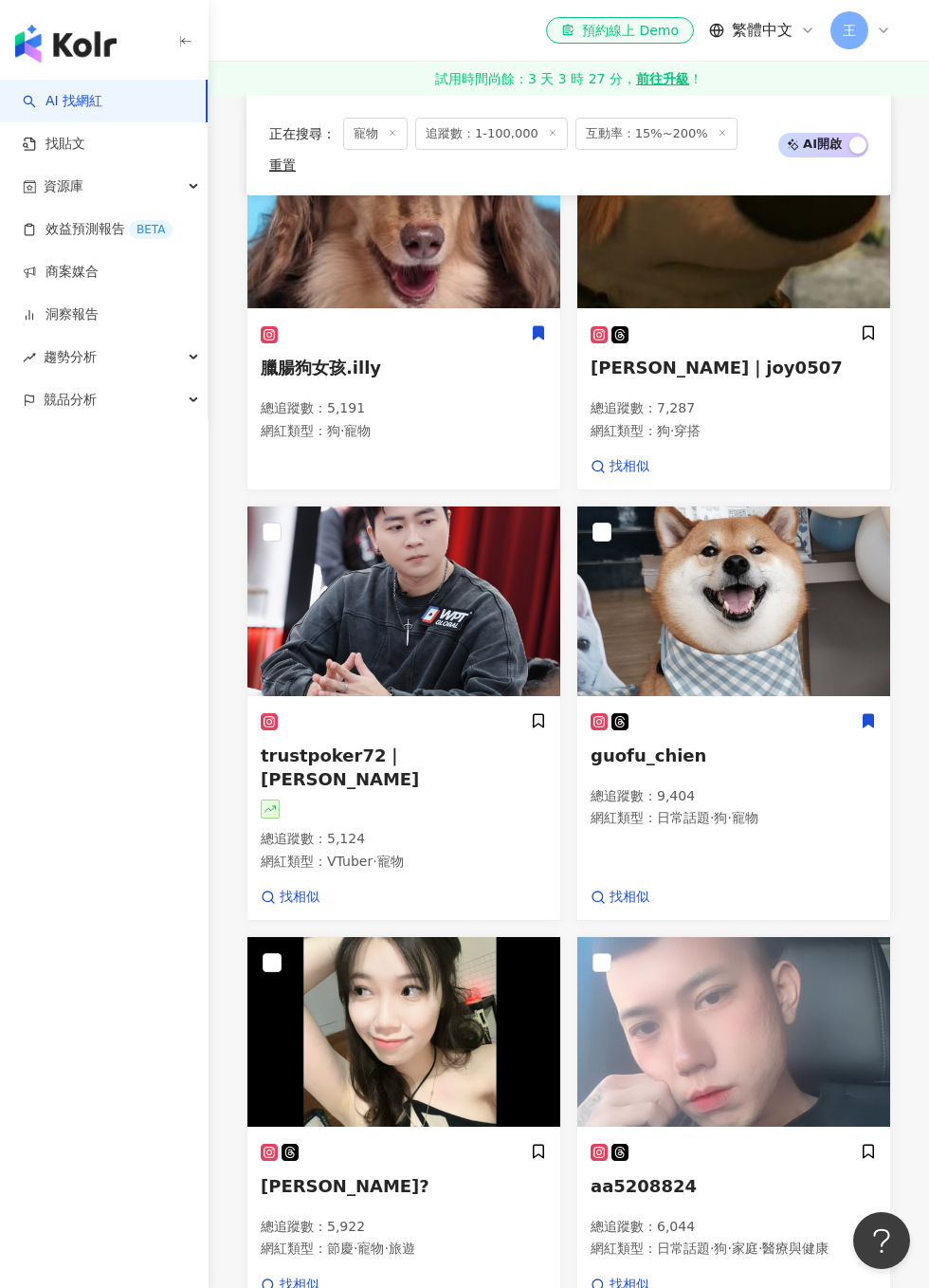
click at [871, 714] on icon at bounding box center [868, 721] width 10 height 13
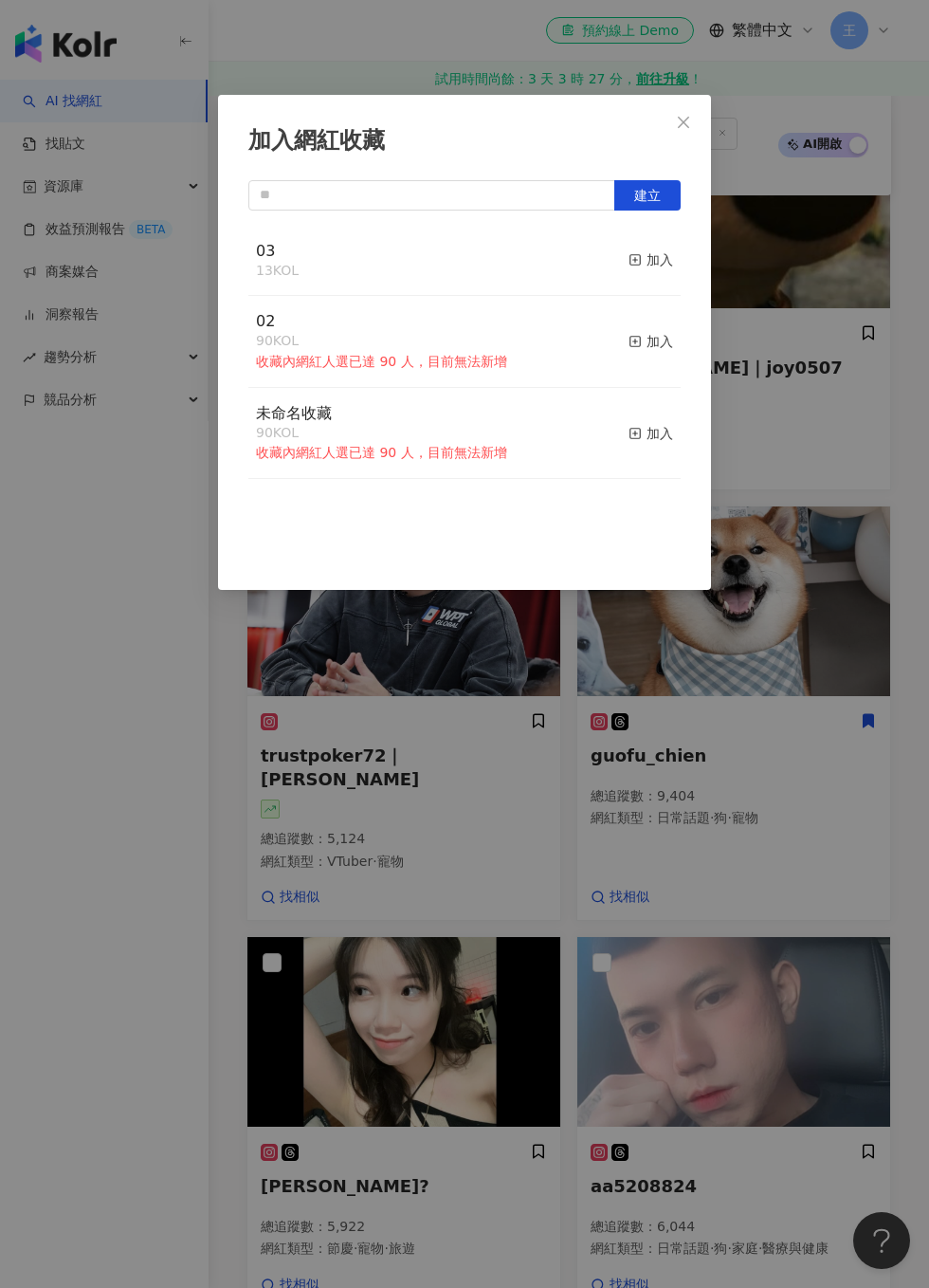
click at [655, 267] on div "加入" at bounding box center [650, 260] width 45 height 21
click at [848, 505] on div "加入網紅收藏 建立 03 14 KOL 已加入 02 90 KOL 收藏內網紅人選已達 90 人，目前無法新增 加入 未命名收藏 90 KOL 收藏內網紅人選…" at bounding box center [464, 644] width 929 height 1288
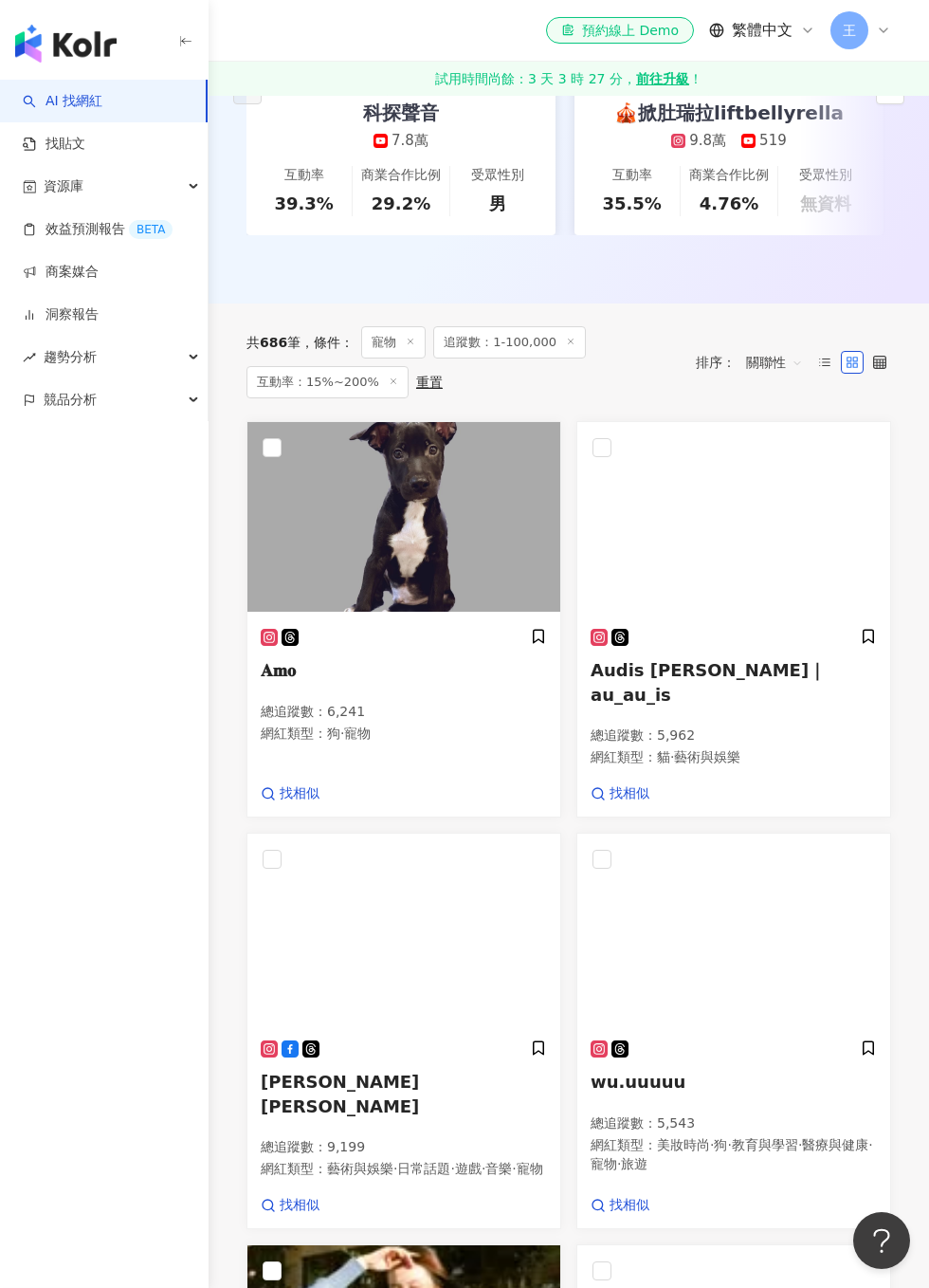
scroll to position [473, 0]
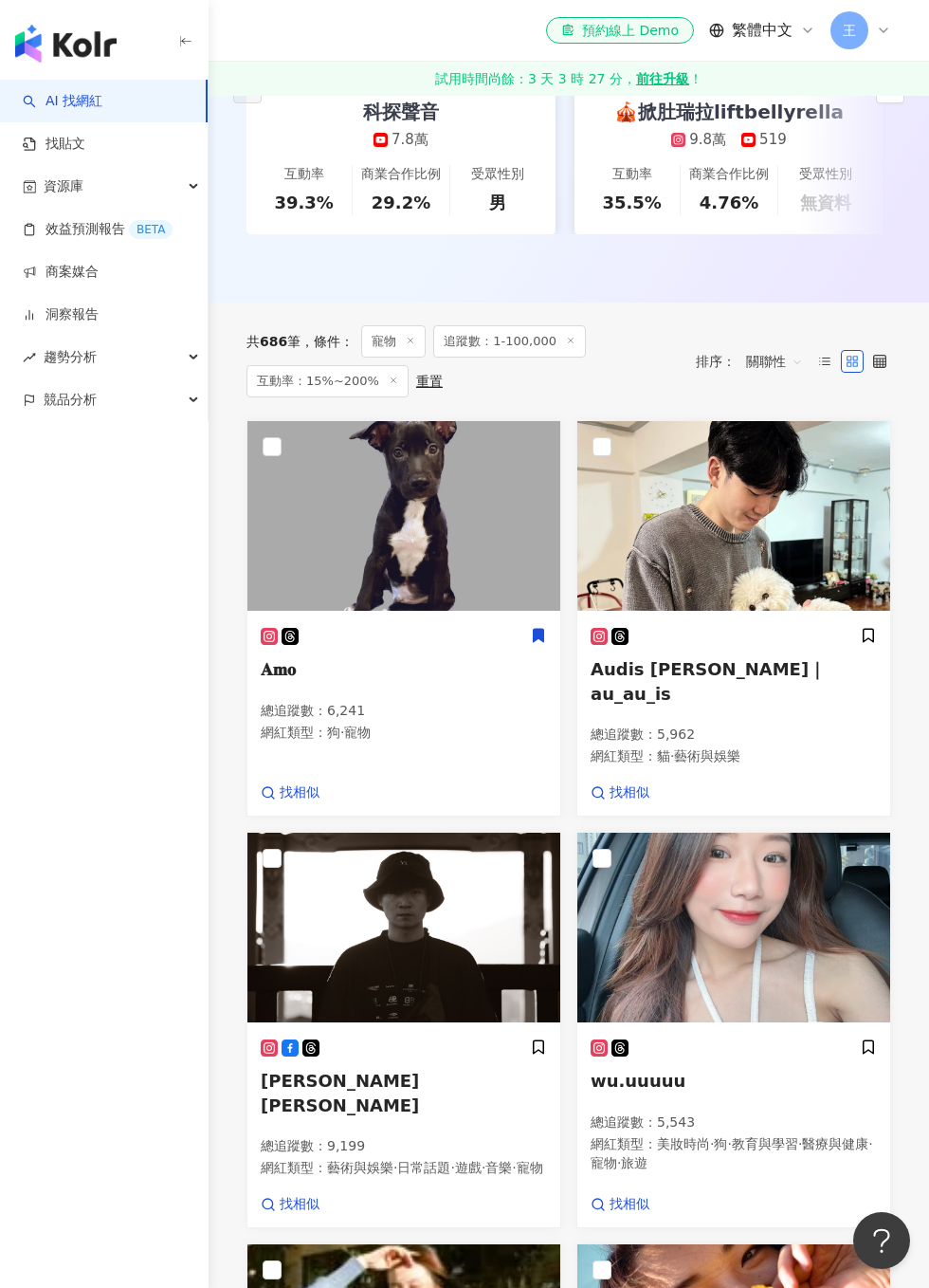
click at [543, 629] on icon at bounding box center [538, 635] width 10 height 13
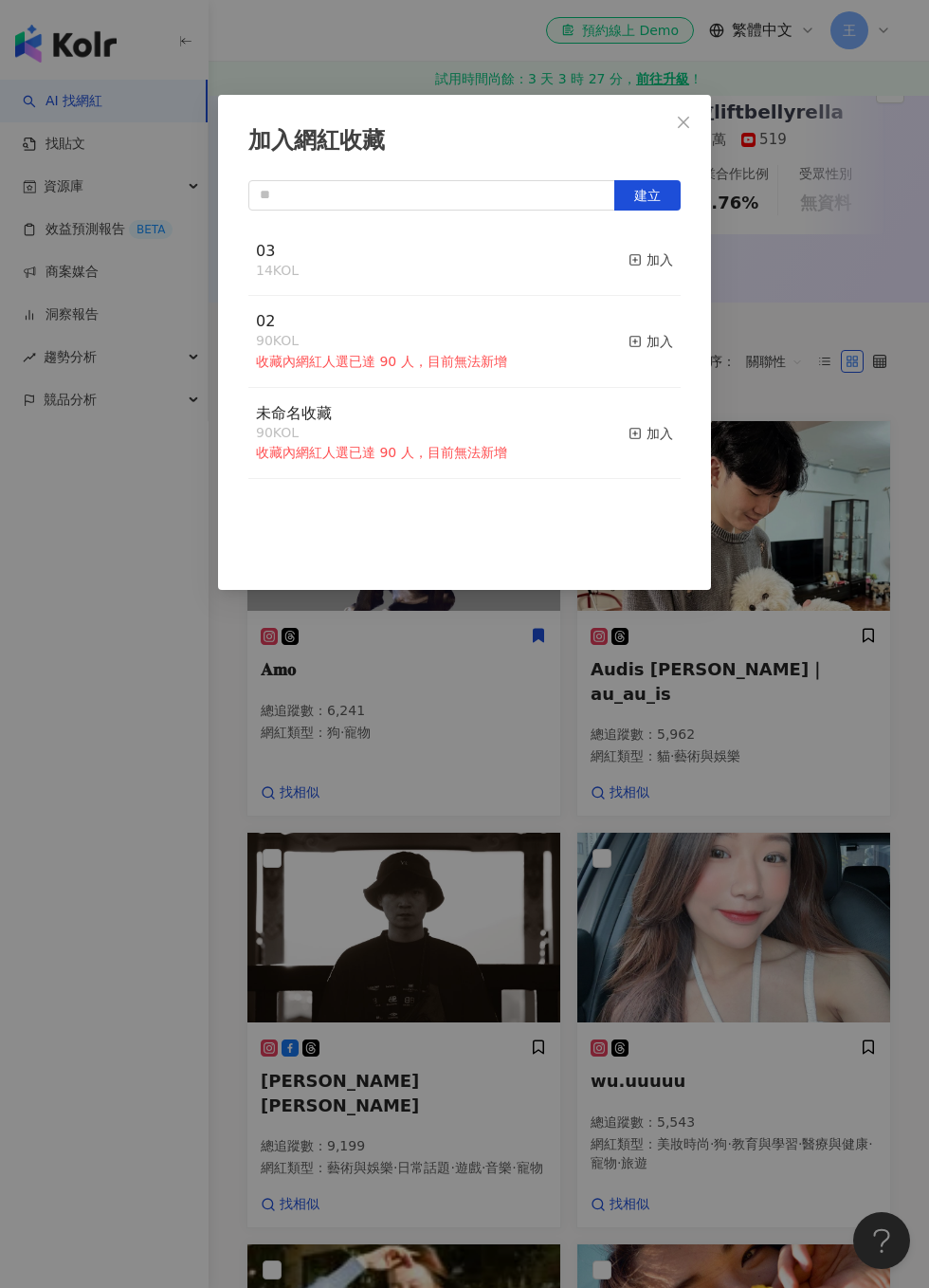
click at [651, 252] on div "加入" at bounding box center [650, 260] width 45 height 21
click at [810, 493] on div "加入網紅收藏 建立 03 14 KOL 加入 02 90 KOL 收藏內網紅人選已達 90 人，目前無法新增 加入 未命名收藏 90 KOL 收藏內網紅人選已…" at bounding box center [464, 644] width 929 height 1288
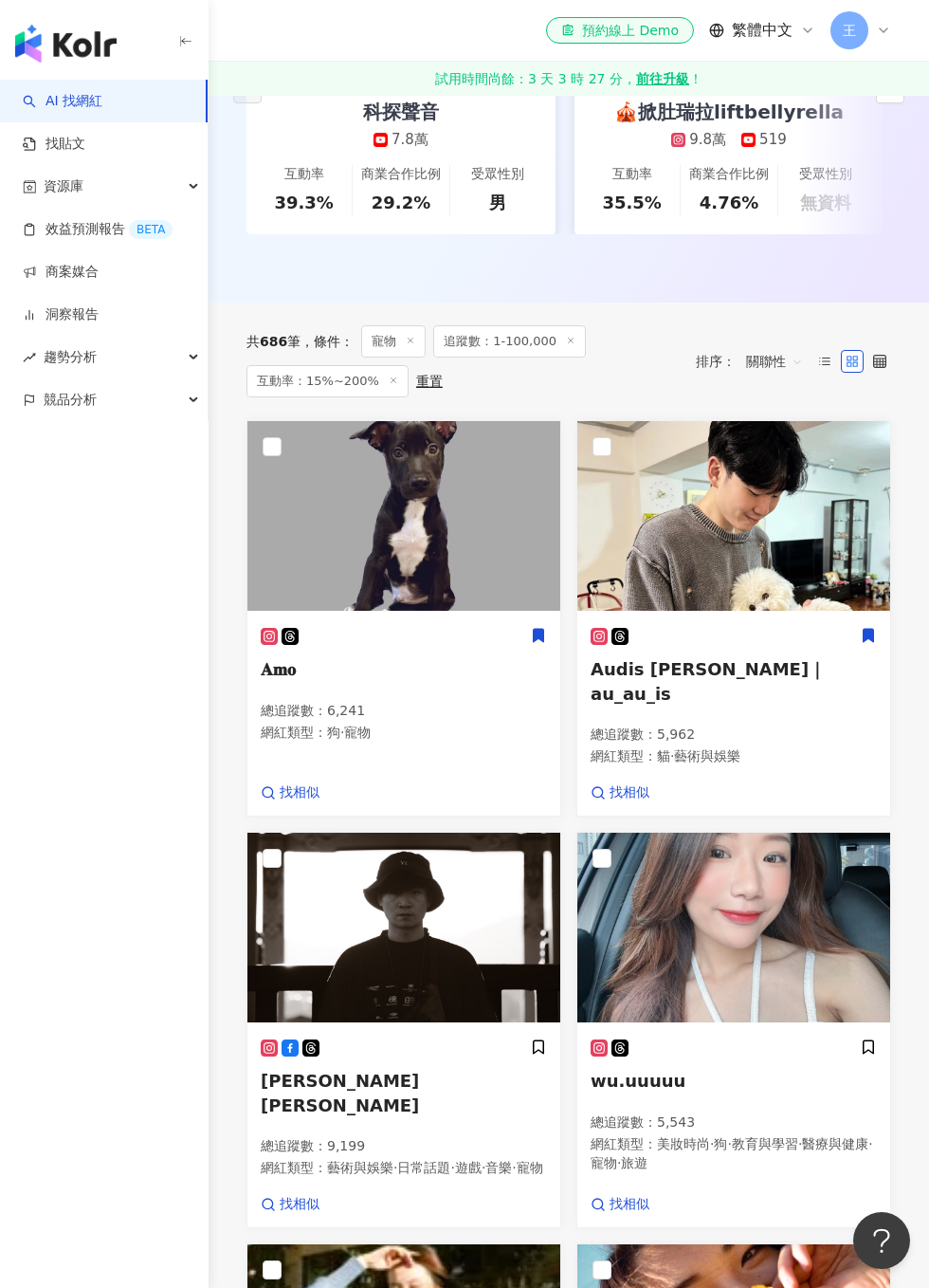
click at [876, 627] on icon at bounding box center [868, 635] width 17 height 17
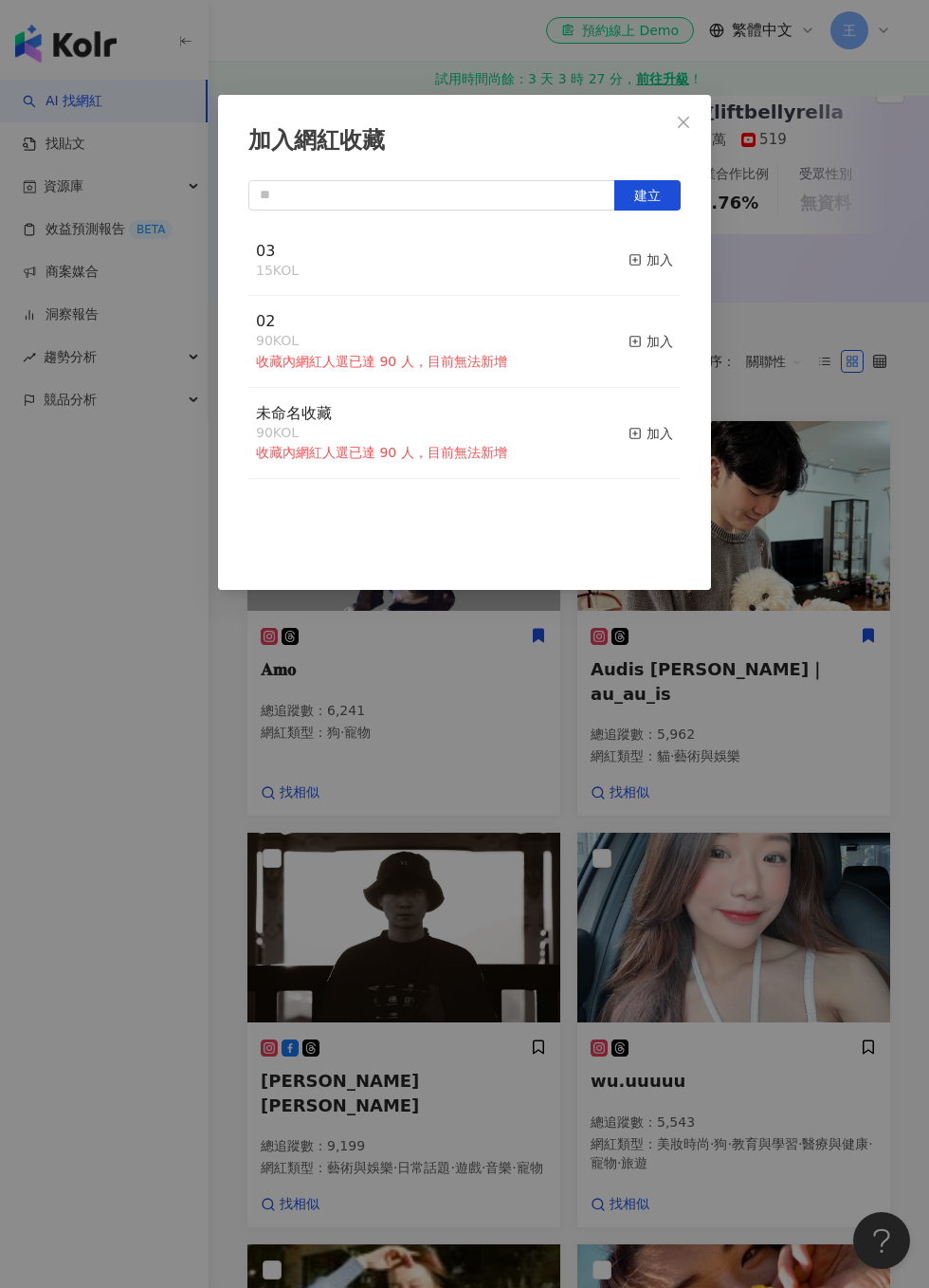
click at [661, 257] on div "加入" at bounding box center [650, 260] width 45 height 21
click at [819, 646] on div "加入網紅收藏 建立 03 16 KOL 已加入 02 90 KOL 收藏內網紅人選已達 90 人，目前無法新增 加入 未命名收藏 90 KOL 收藏內網紅人選…" at bounding box center [464, 644] width 929 height 1288
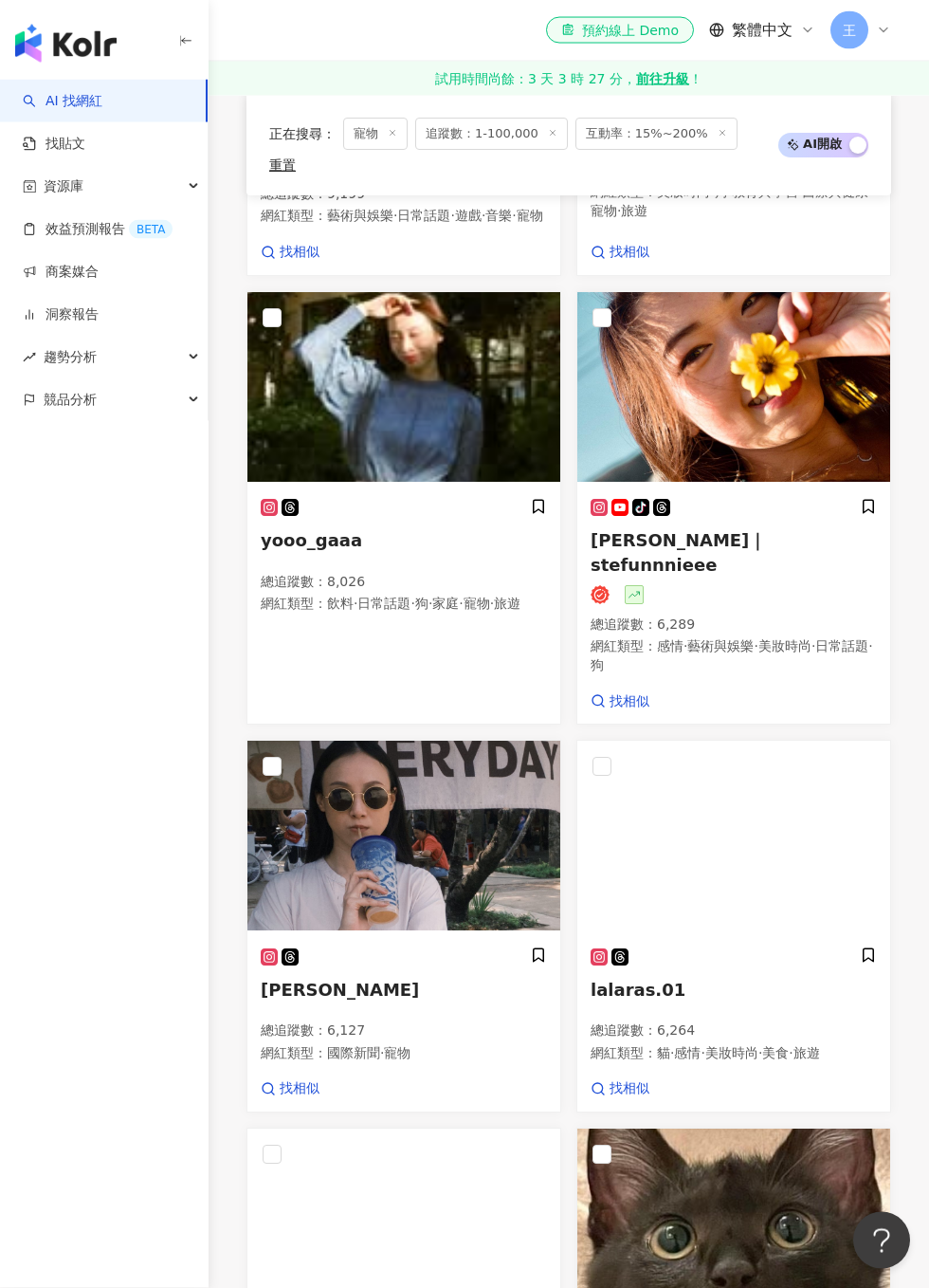
scroll to position [1755, 0]
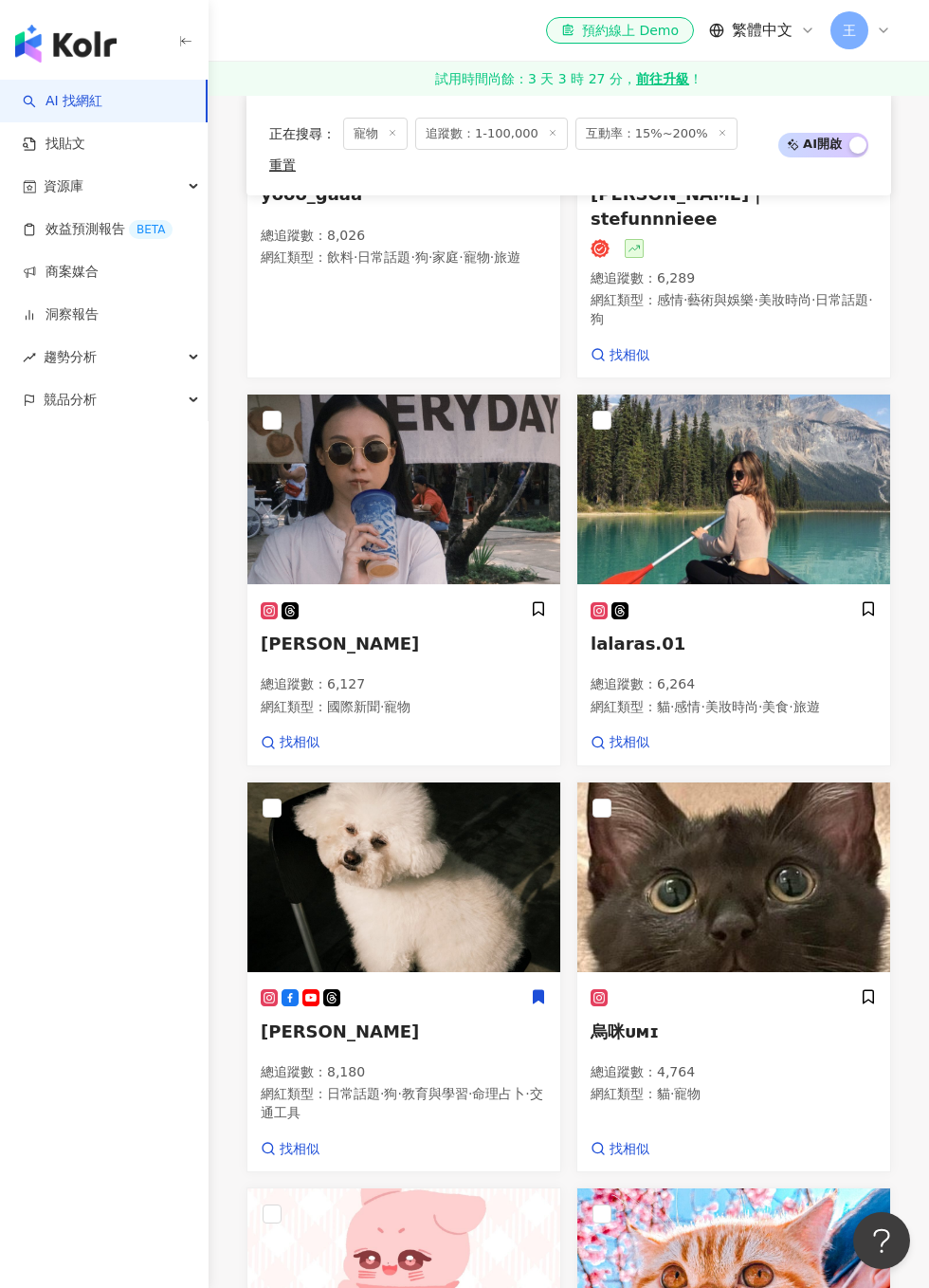
click at [546, 988] on icon at bounding box center [538, 997] width 17 height 17
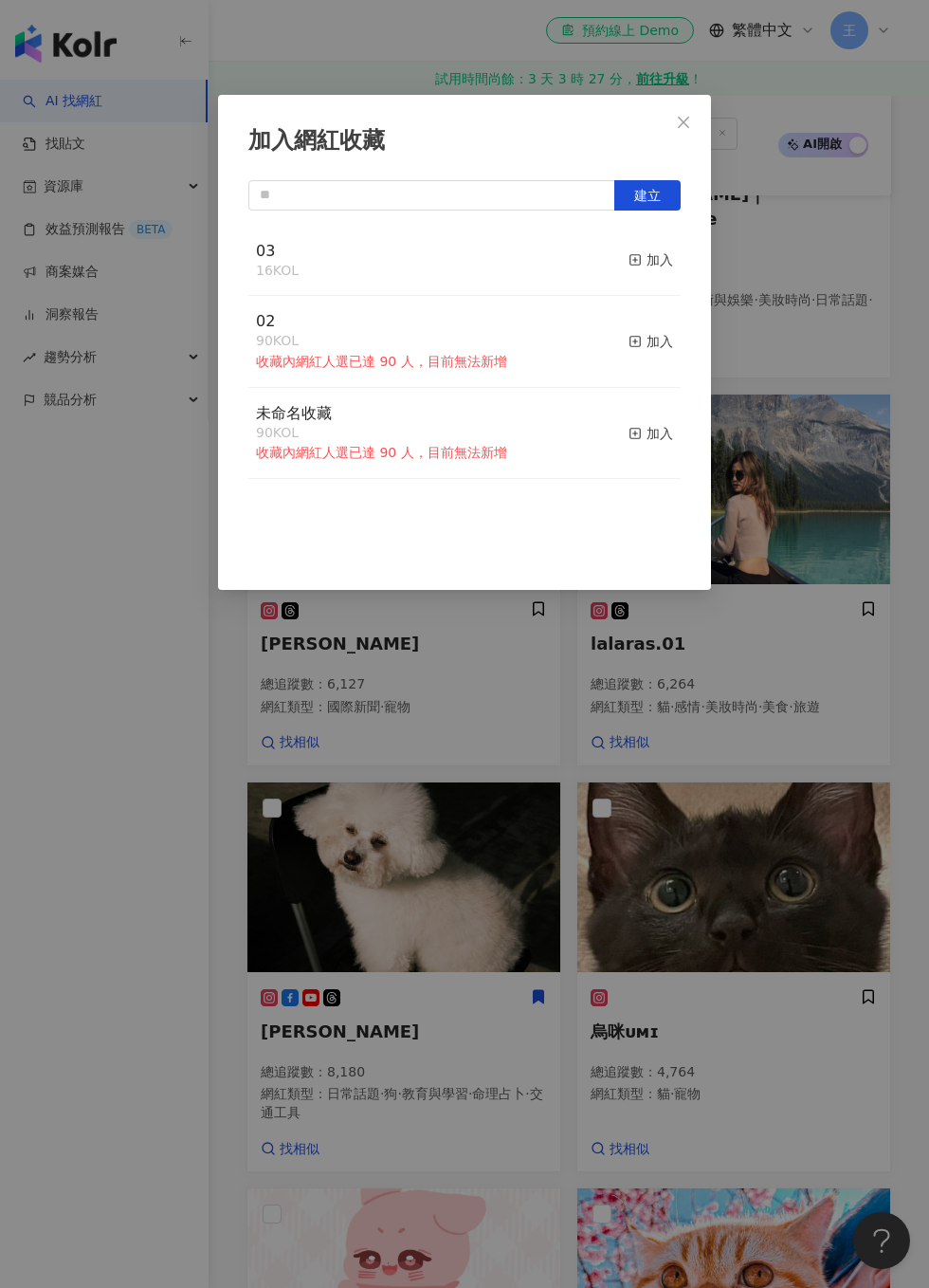
click at [636, 249] on div "加入" at bounding box center [650, 260] width 45 height 21
click at [853, 661] on div "加入網紅收藏 建立 03 17 KOL 已加入 02 90 KOL 收藏內網紅人選已達 90 人，目前無法新增 加入 未命名收藏 90 KOL 收藏內網紅人選…" at bounding box center [464, 644] width 929 height 1288
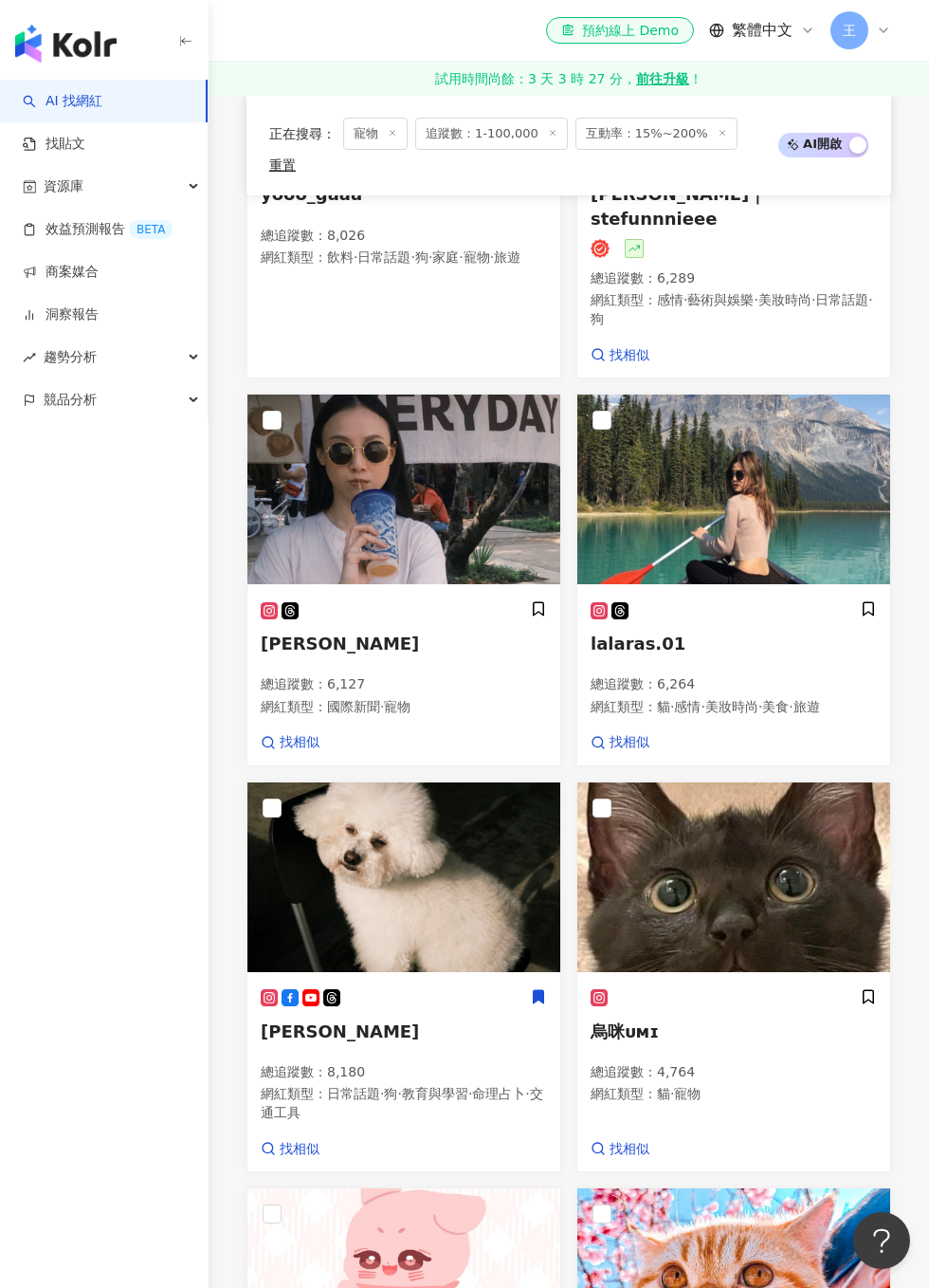
click at [879, 975] on div "烏咪ᴜᴍɪ 總追蹤數 ： 4,764 網紅類型 ： 貓 · 寵物 找相似" at bounding box center [734, 1073] width 313 height 196
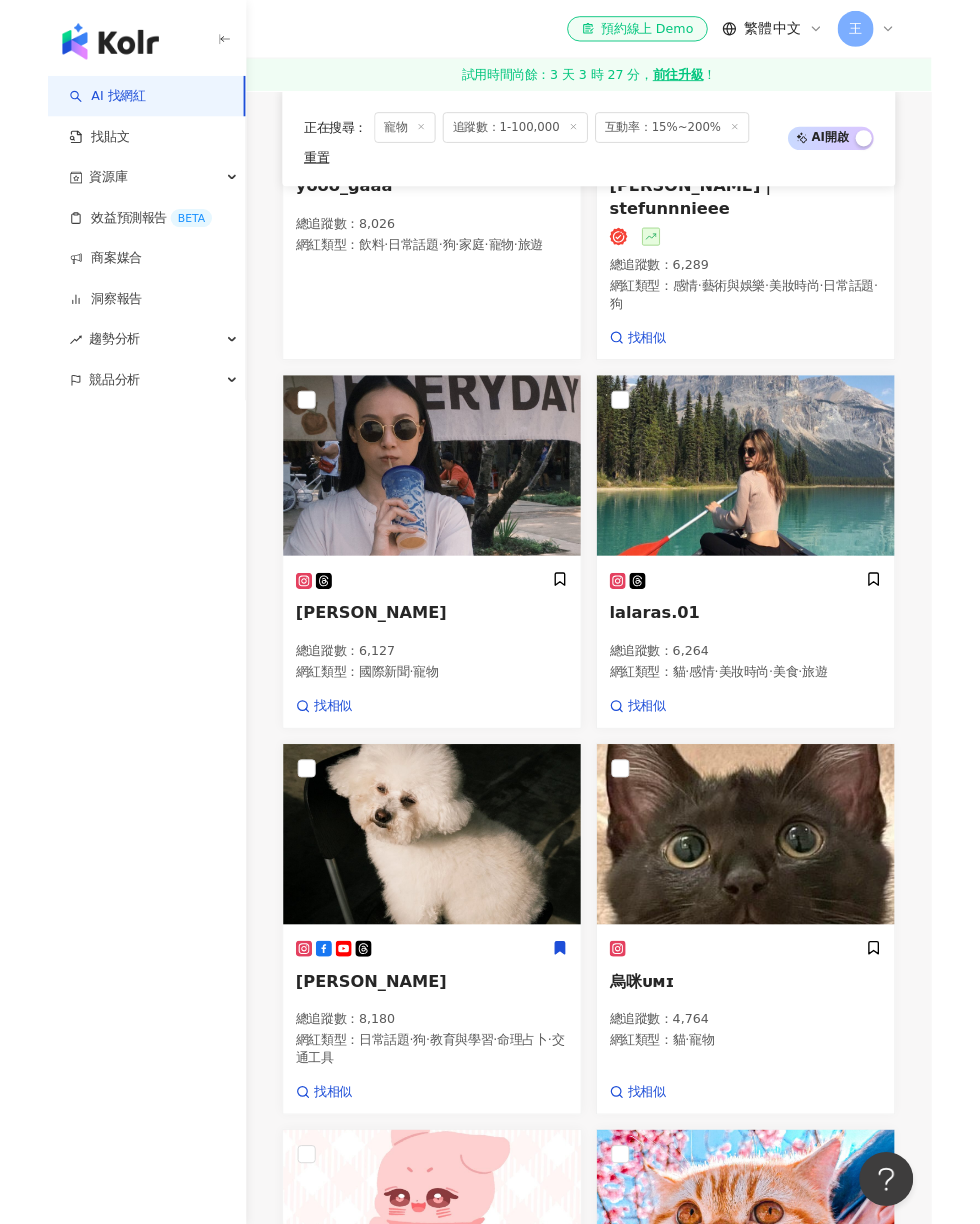
scroll to position [1931, 0]
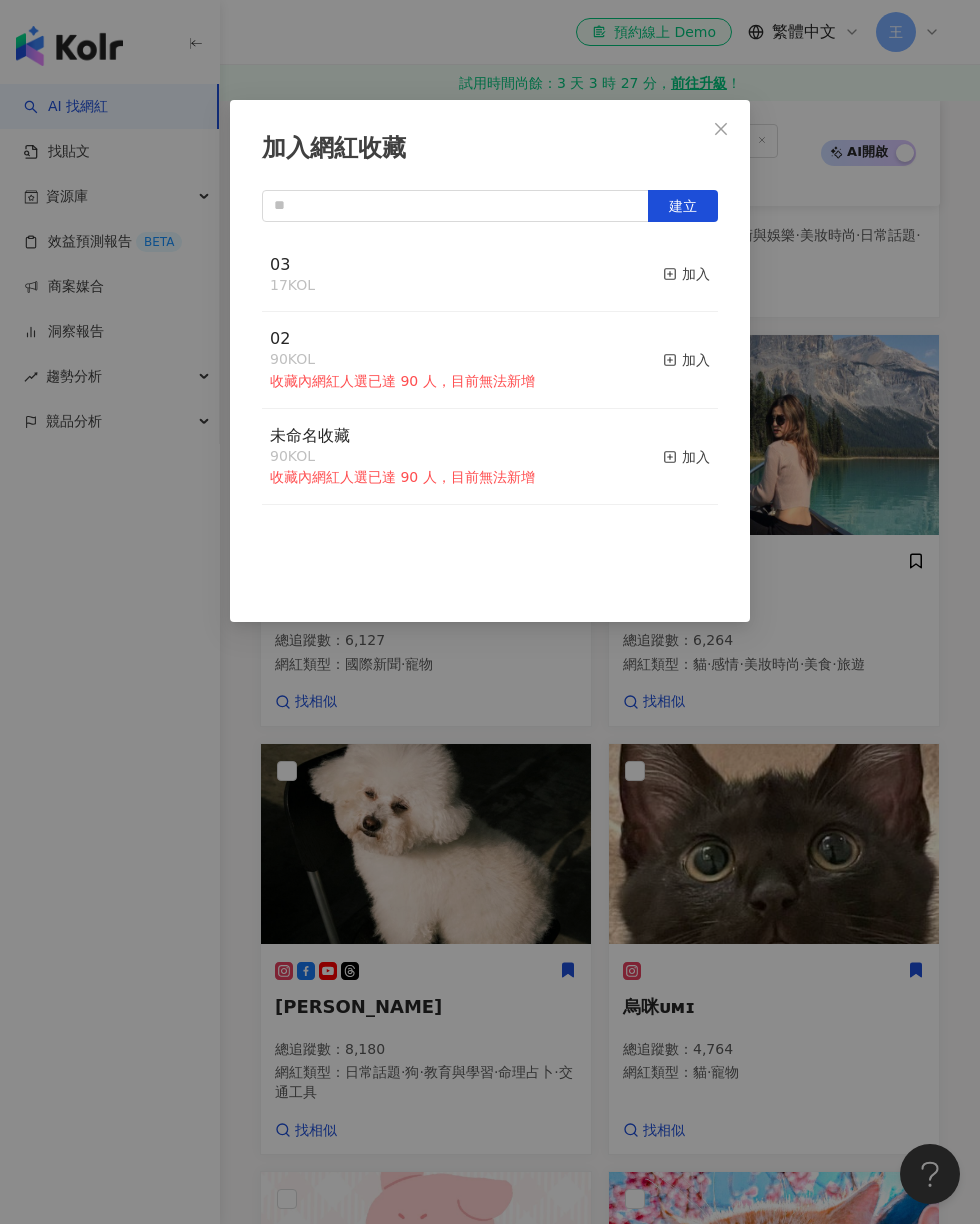
click at [681, 264] on div "加入" at bounding box center [686, 274] width 47 height 22
click at [893, 553] on div "加入網紅收藏 建立 03 18 KOL 已加入 02 90 KOL 收藏內網紅人選已達 90 人，目前無法新增 加入 未命名收藏 90 KOL 收藏內網紅人選…" at bounding box center [490, 612] width 980 height 1224
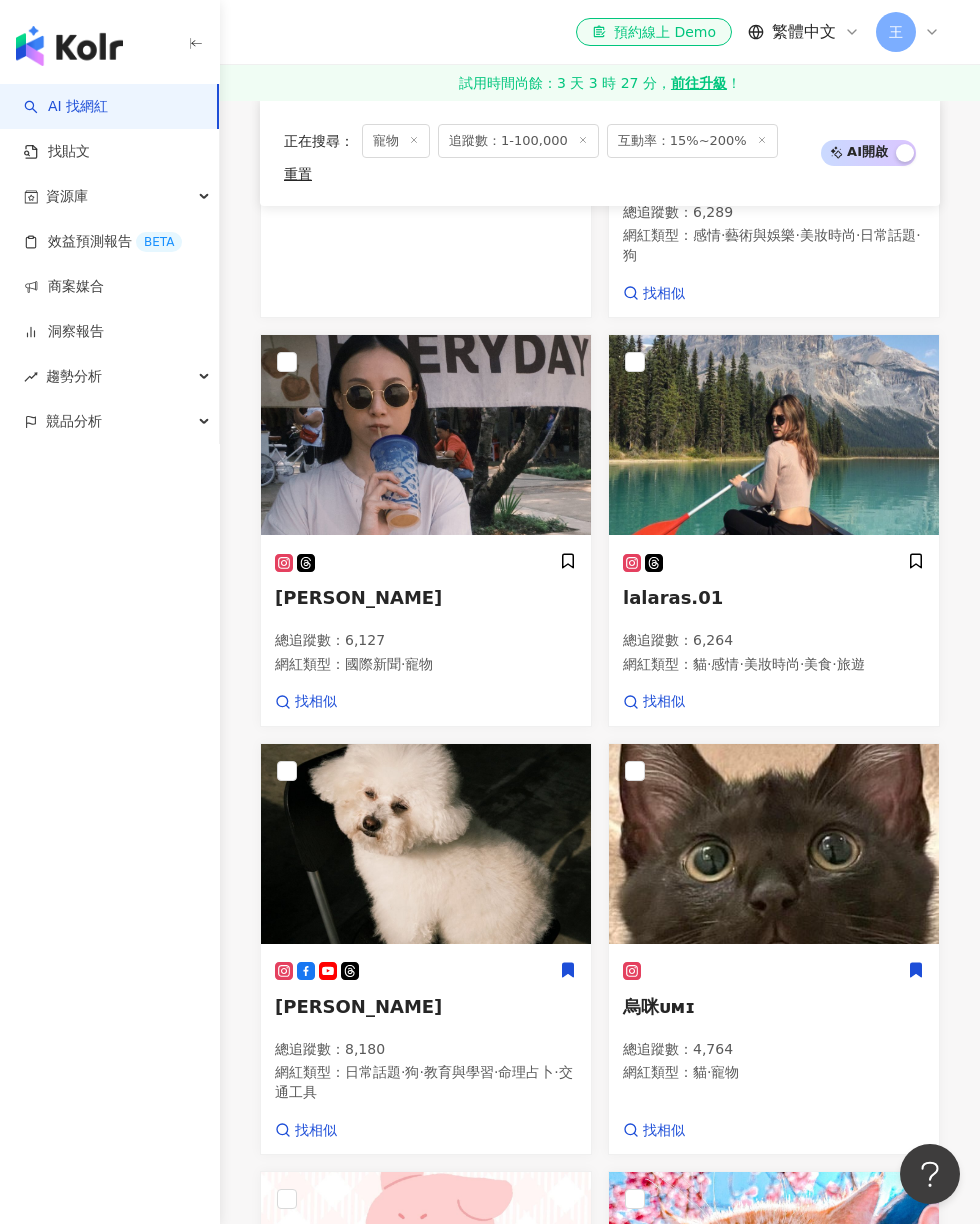
scroll to position [2534, 0]
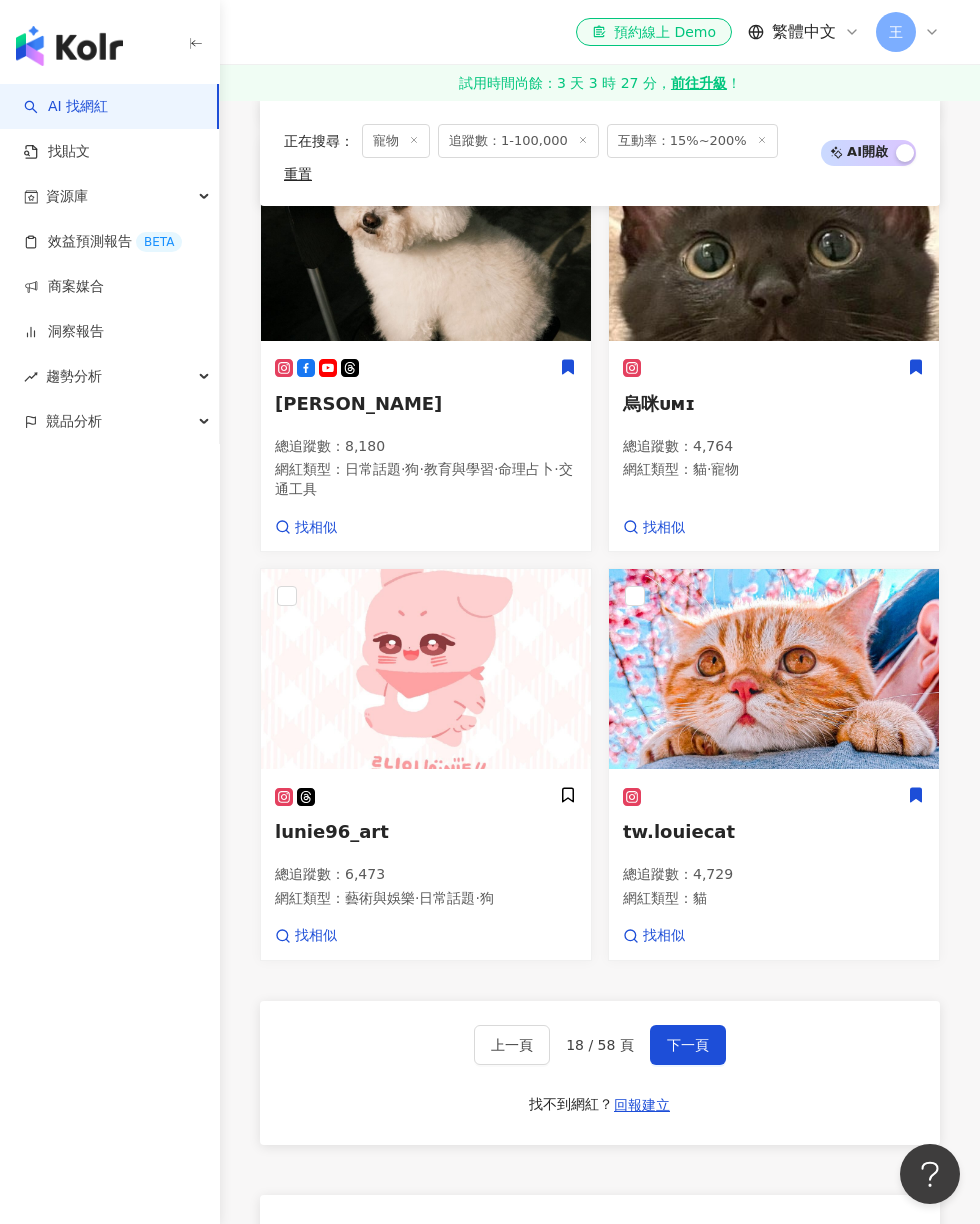
click at [922, 786] on icon at bounding box center [916, 795] width 18 height 18
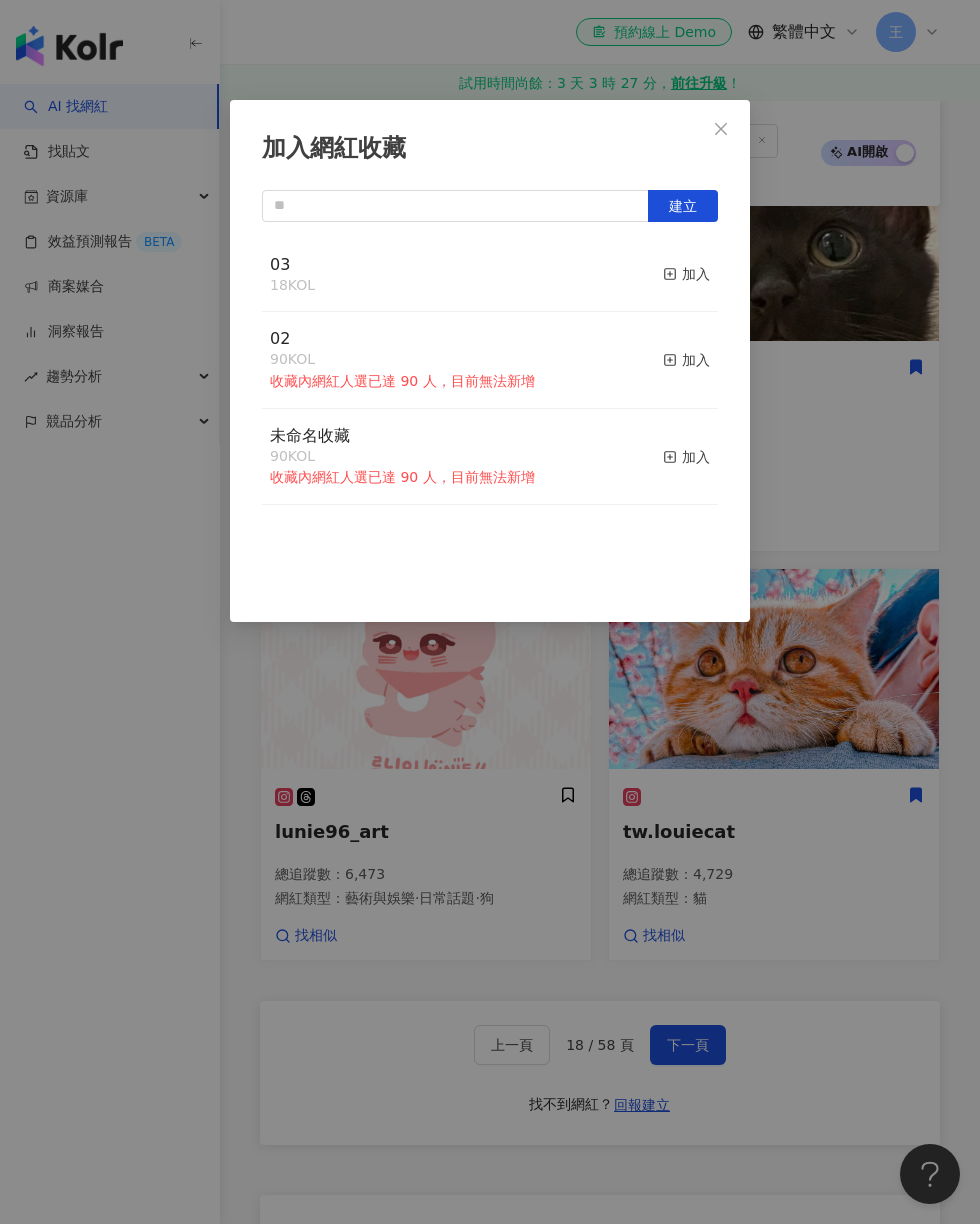
click at [700, 263] on div "加入" at bounding box center [686, 274] width 47 height 22
click at [905, 427] on div "加入網紅收藏 建立 03 19 KOL 已加入 02 90 KOL 收藏內網紅人選已達 90 人，目前無法新增 加入 未命名收藏 90 KOL 收藏內網紅人選…" at bounding box center [490, 612] width 980 height 1224
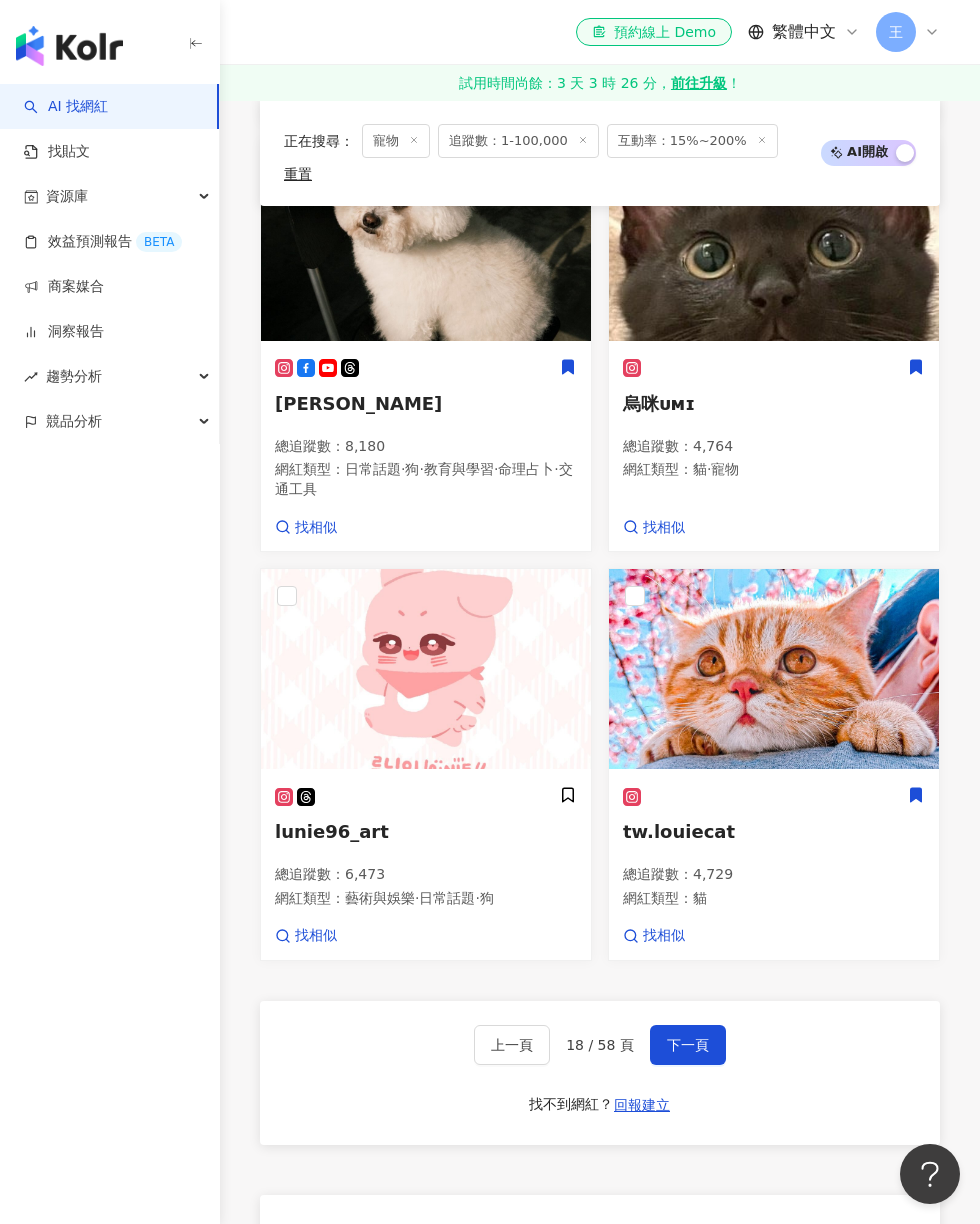
click at [712, 1025] on button "下一頁" at bounding box center [688, 1045] width 76 height 40
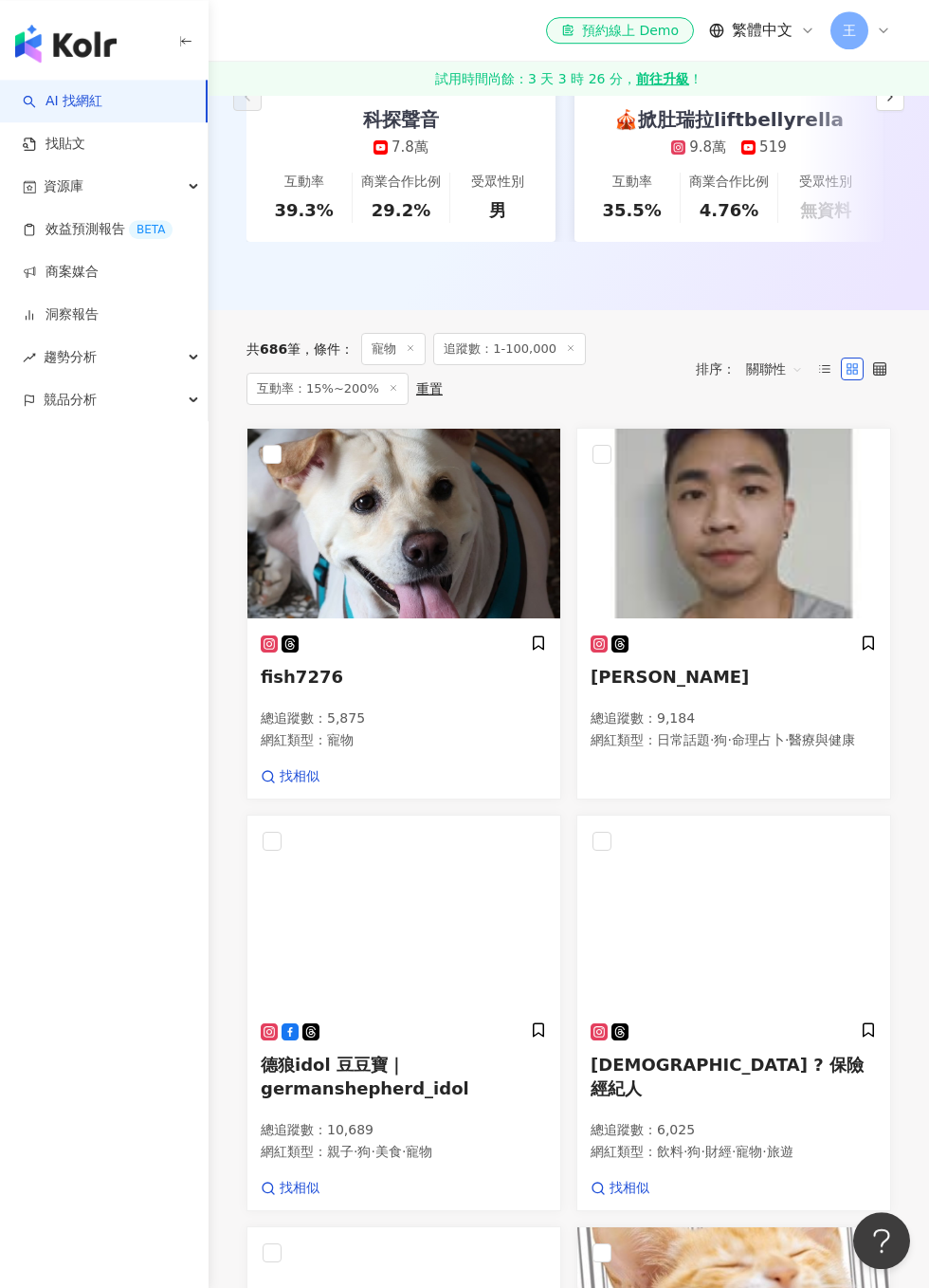
scroll to position [601, 0]
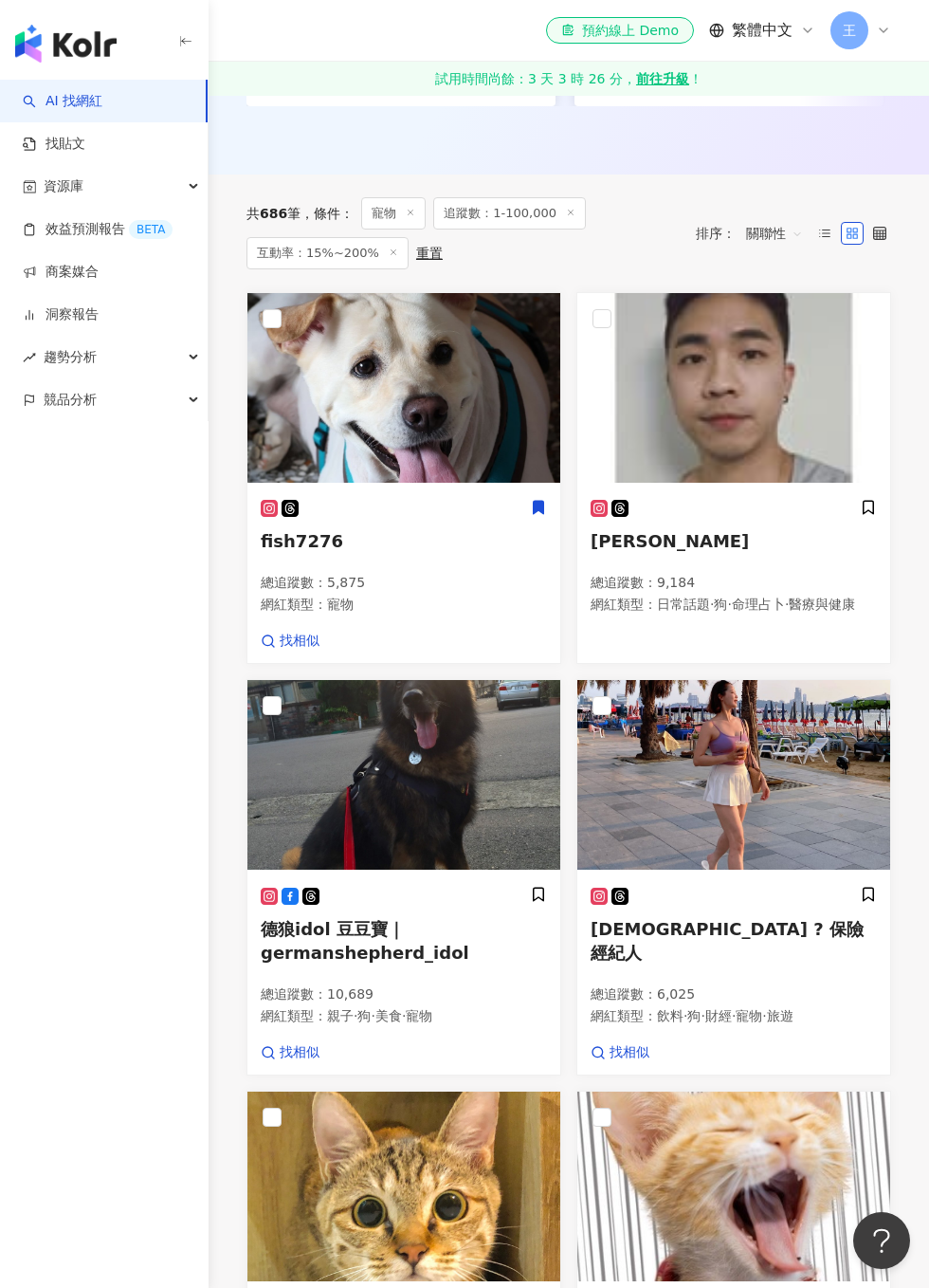
click at [545, 504] on icon at bounding box center [538, 507] width 17 height 17
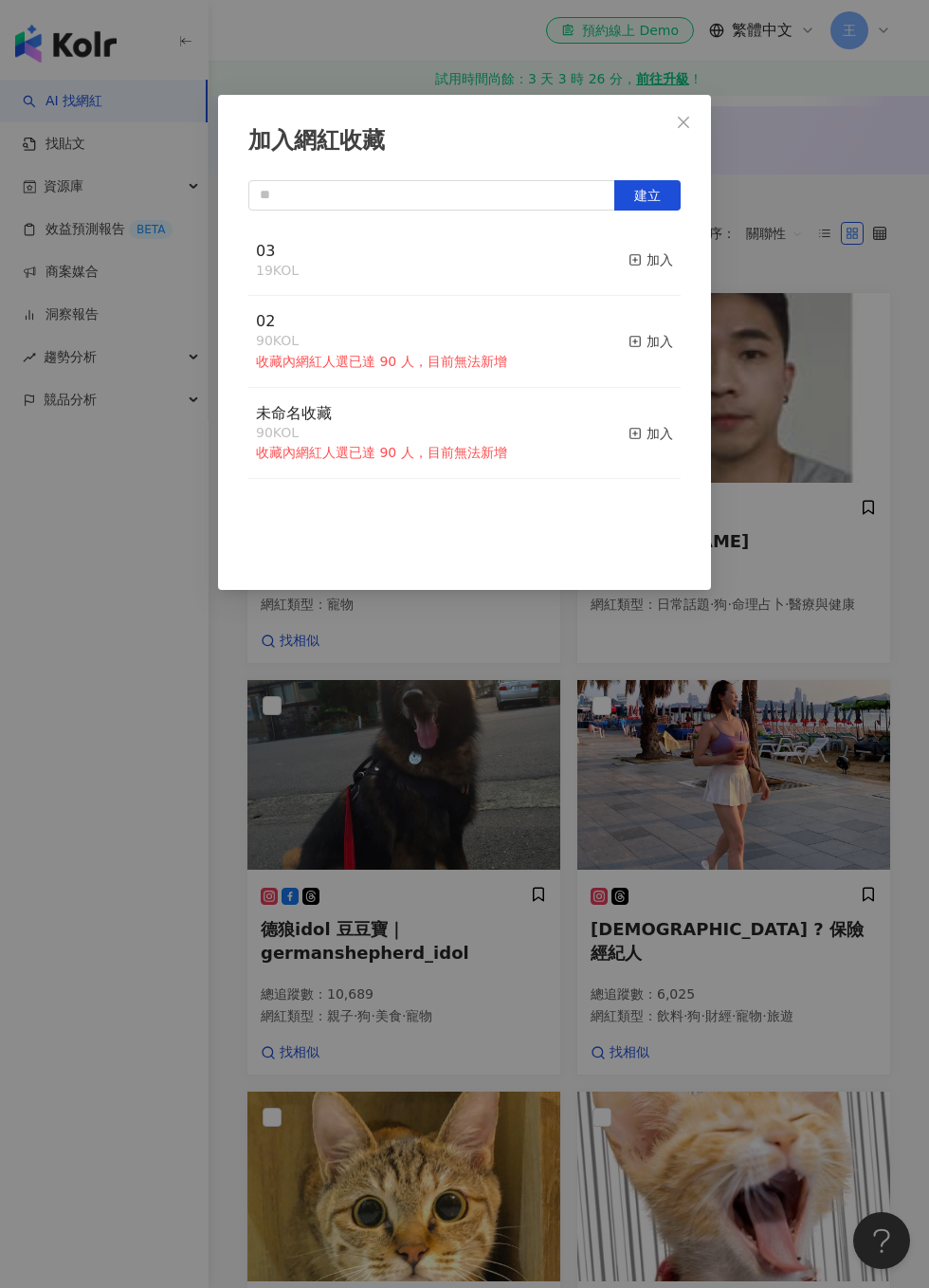
click at [668, 273] on button "加入" at bounding box center [650, 261] width 45 height 40
click at [808, 365] on div "加入網紅收藏 建立 03 20 KOL 已加入 02 90 KOL 收藏內網紅人選已達 90 人，目前無法新增 加入 未命名收藏 90 KOL 收藏內網紅人選…" at bounding box center [464, 644] width 929 height 1288
click at [672, 248] on button "加入" at bounding box center [650, 261] width 45 height 40
click at [811, 393] on div "加入網紅收藏 建立 03 21 KOL 已加入 02 90 KOL 收藏內網紅人選已達 90 人，目前無法新增 加入 未命名收藏 90 KOL 收藏內網紅人選…" at bounding box center [464, 644] width 929 height 1288
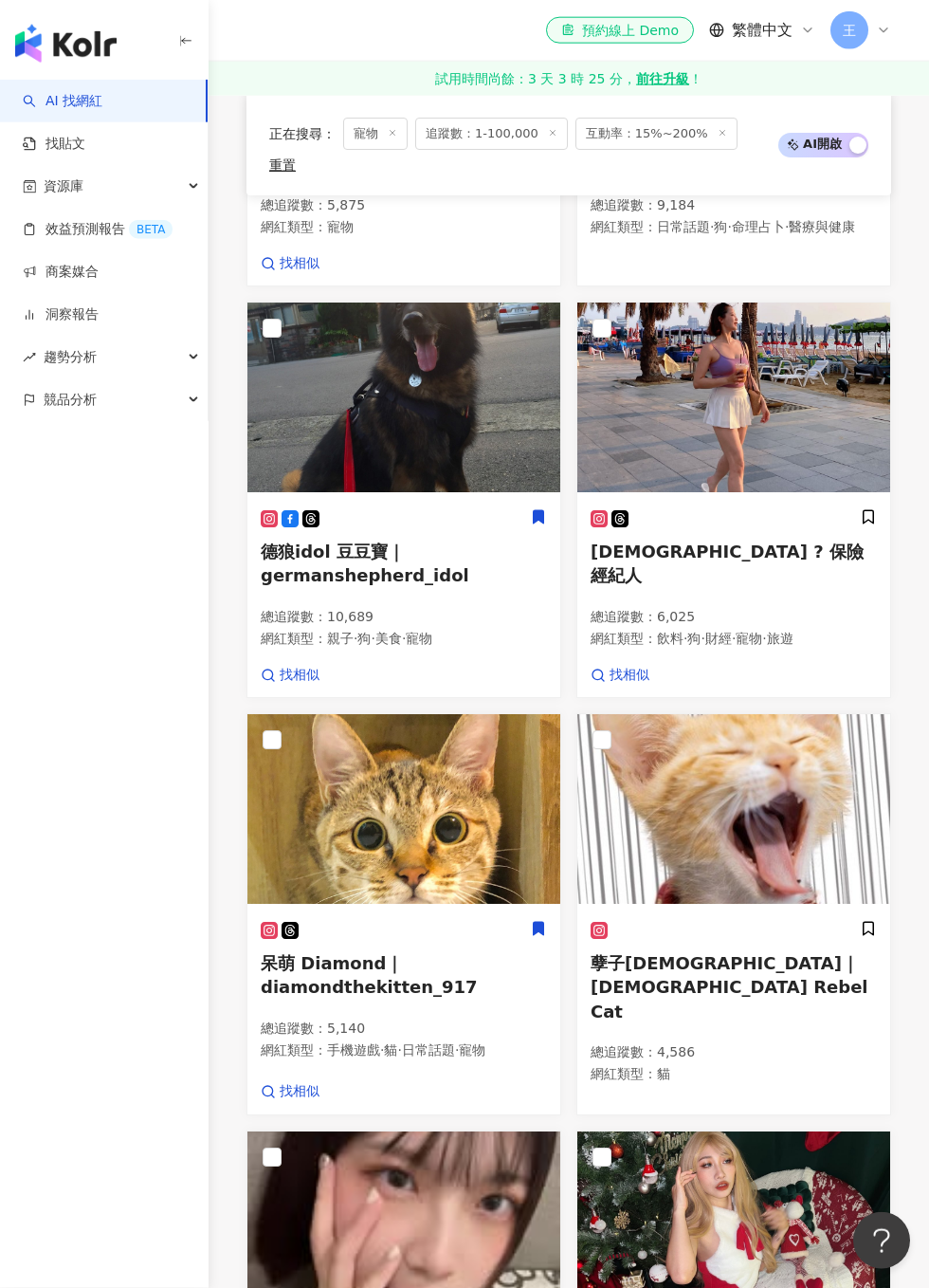
scroll to position [963, 0]
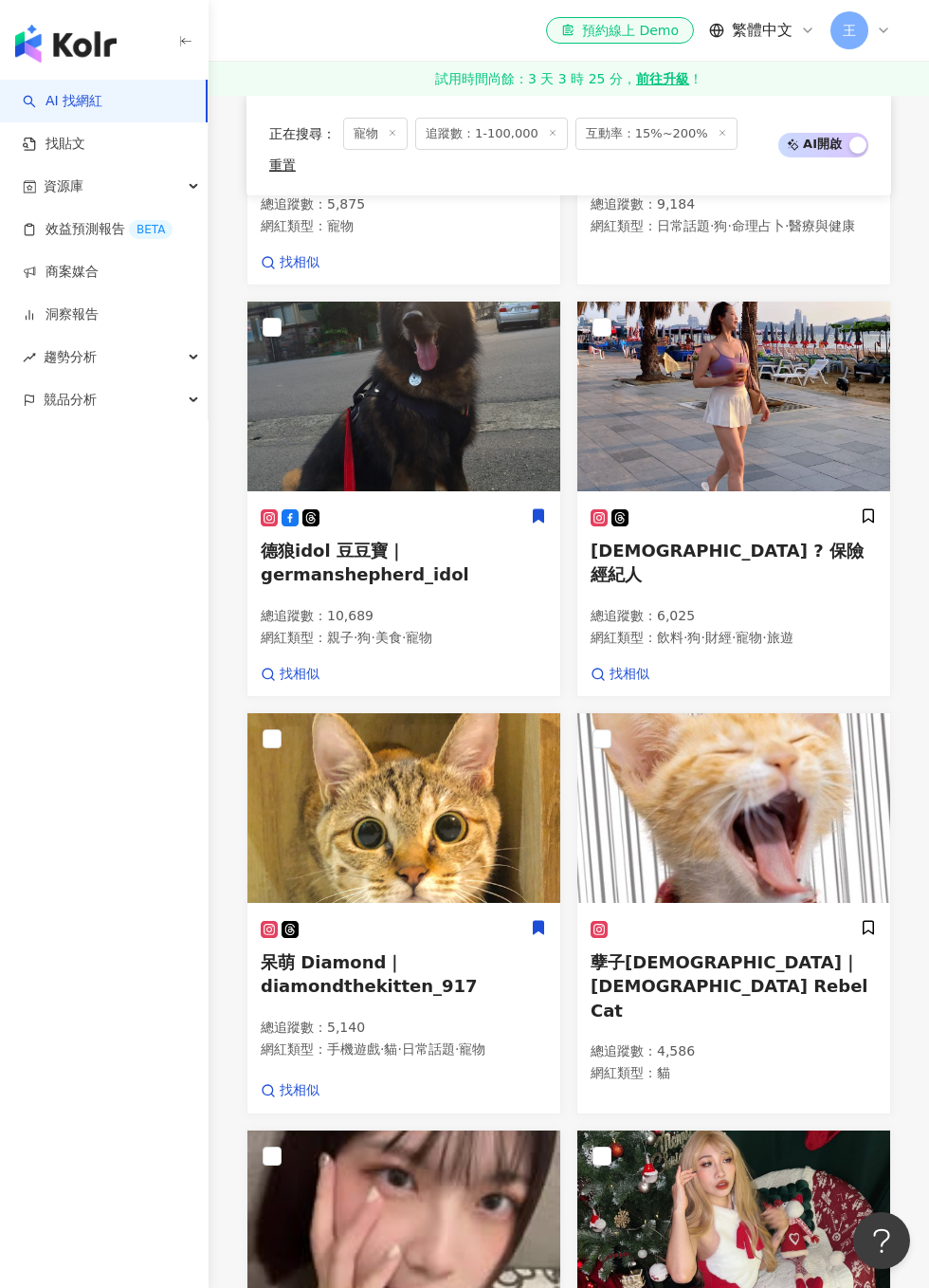
click at [545, 918] on span at bounding box center [538, 928] width 17 height 20
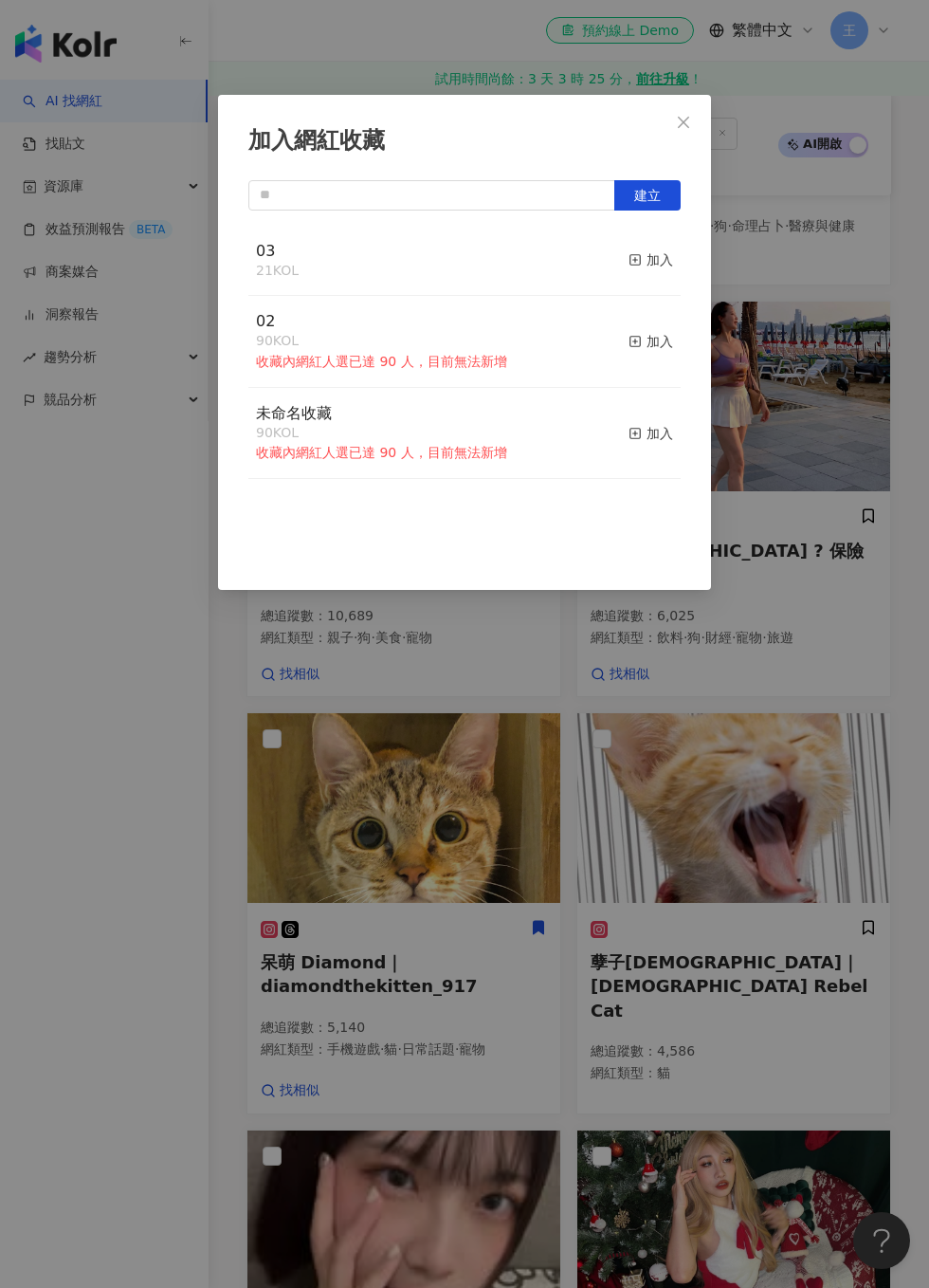
click at [661, 267] on div "加入" at bounding box center [650, 260] width 45 height 21
click at [819, 283] on div "加入網紅收藏 建立 03 22 KOL 已加入 02 90 KOL 收藏內網紅人選已達 90 人，目前無法新增 加入 未命名收藏 90 KOL 收藏內網紅人選…" at bounding box center [464, 644] width 929 height 1288
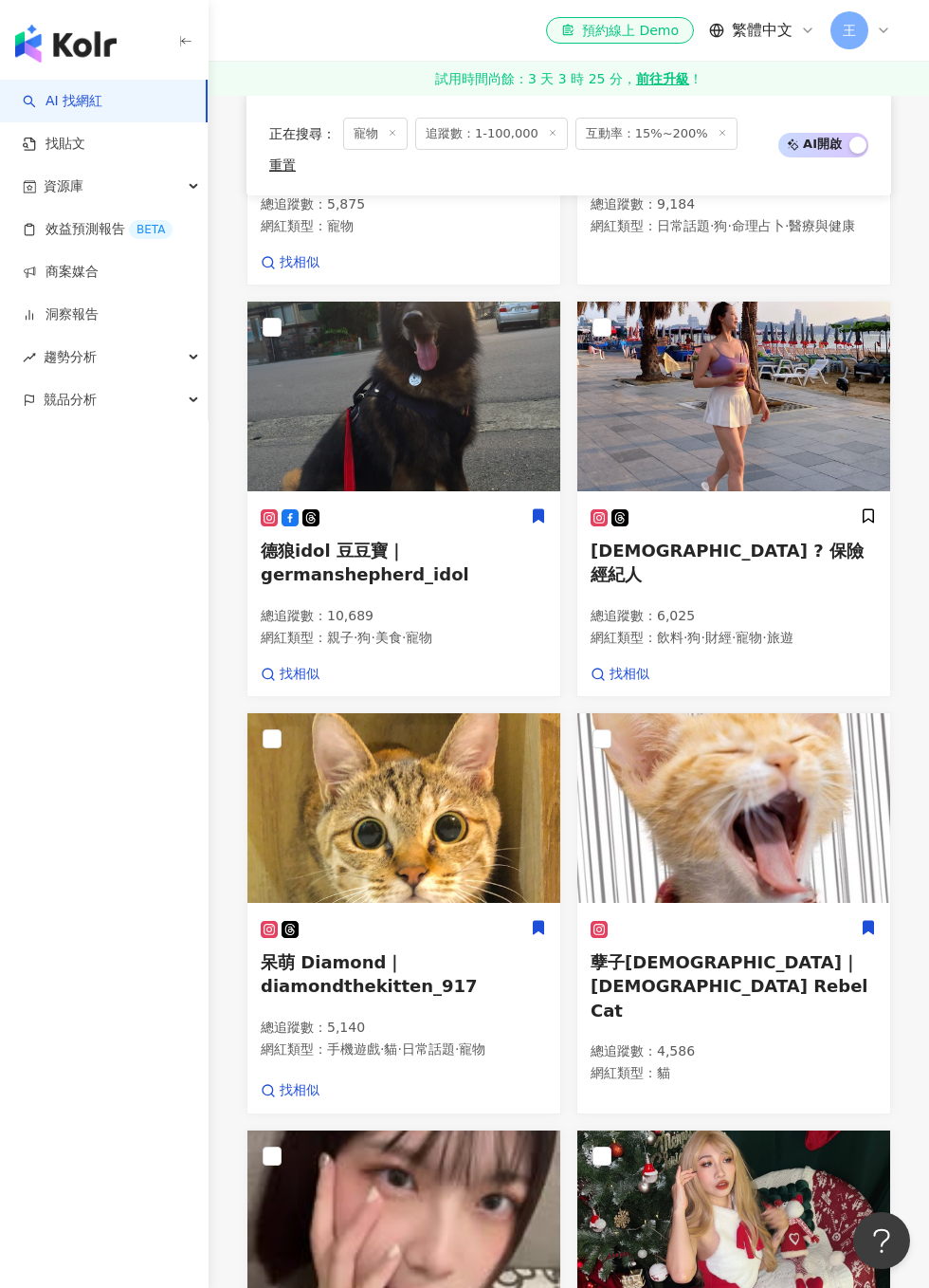
click at [874, 919] on icon at bounding box center [868, 928] width 17 height 17
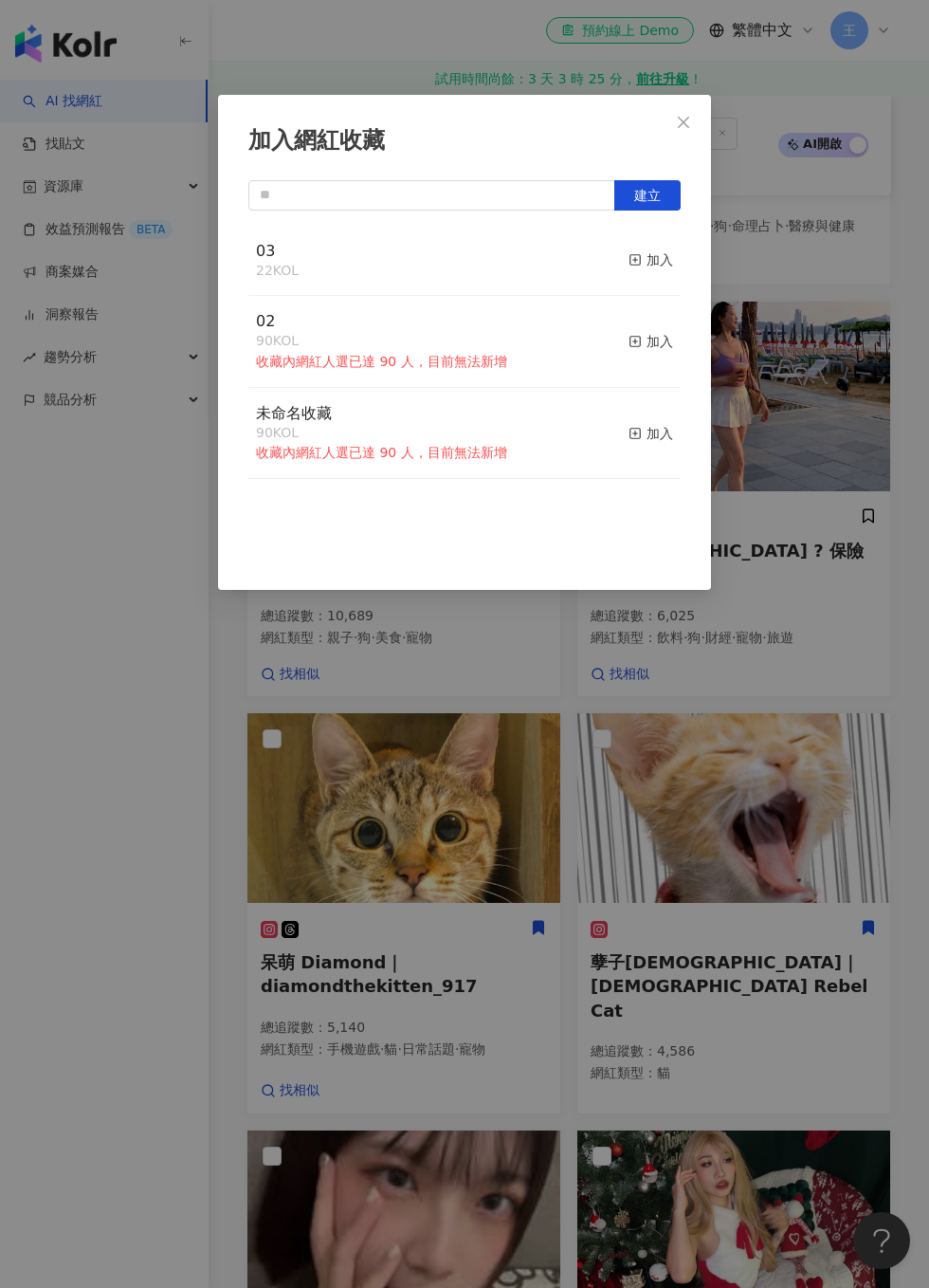
click at [657, 247] on button "加入" at bounding box center [650, 261] width 45 height 40
click at [826, 568] on div "加入網紅收藏 建立 03 23 KOL 已加入 02 90 KOL 收藏內網紅人選已達 90 人，目前無法新增 加入 未命名收藏 90 KOL 收藏內網紅人選…" at bounding box center [464, 644] width 929 height 1288
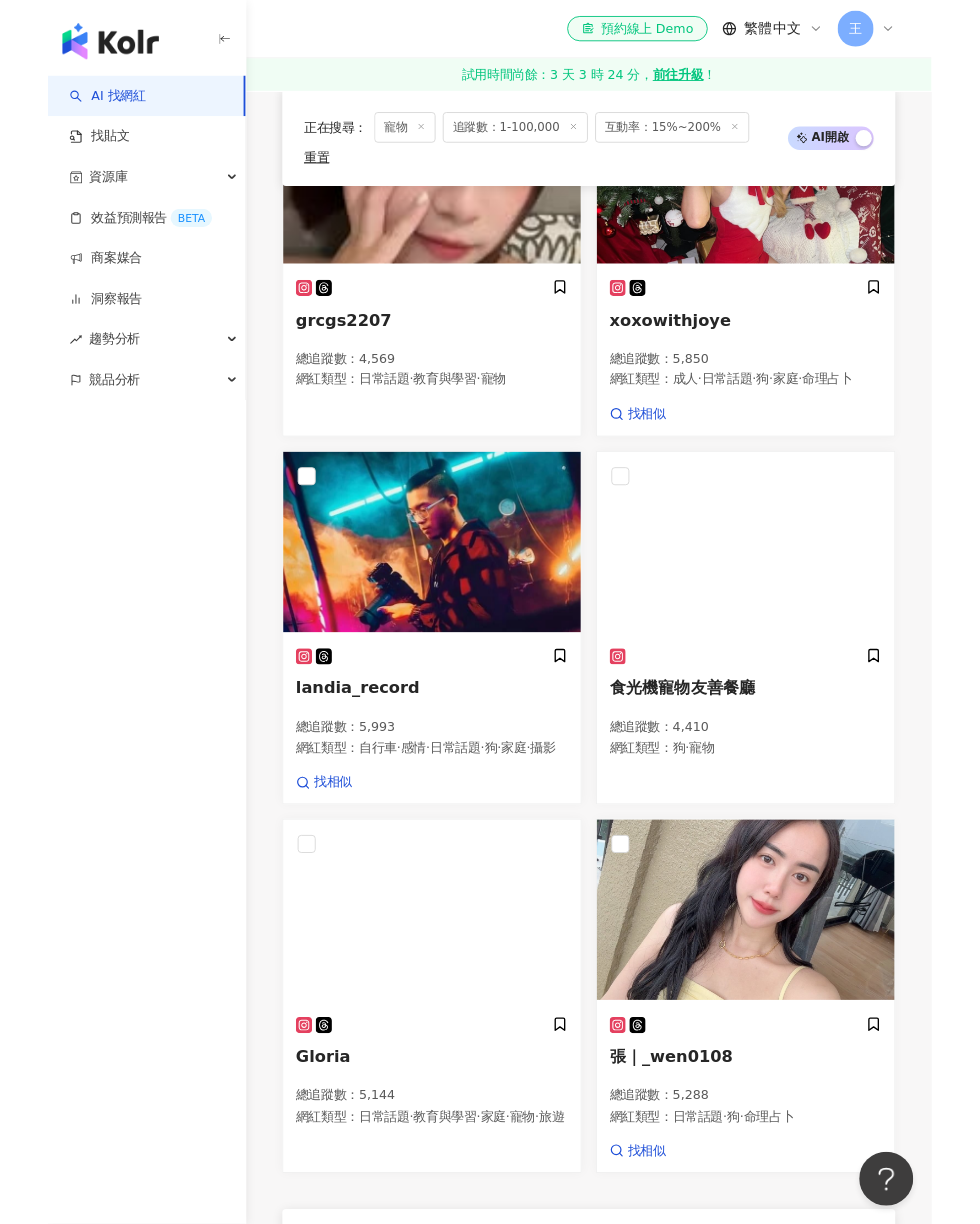
scroll to position [2475, 0]
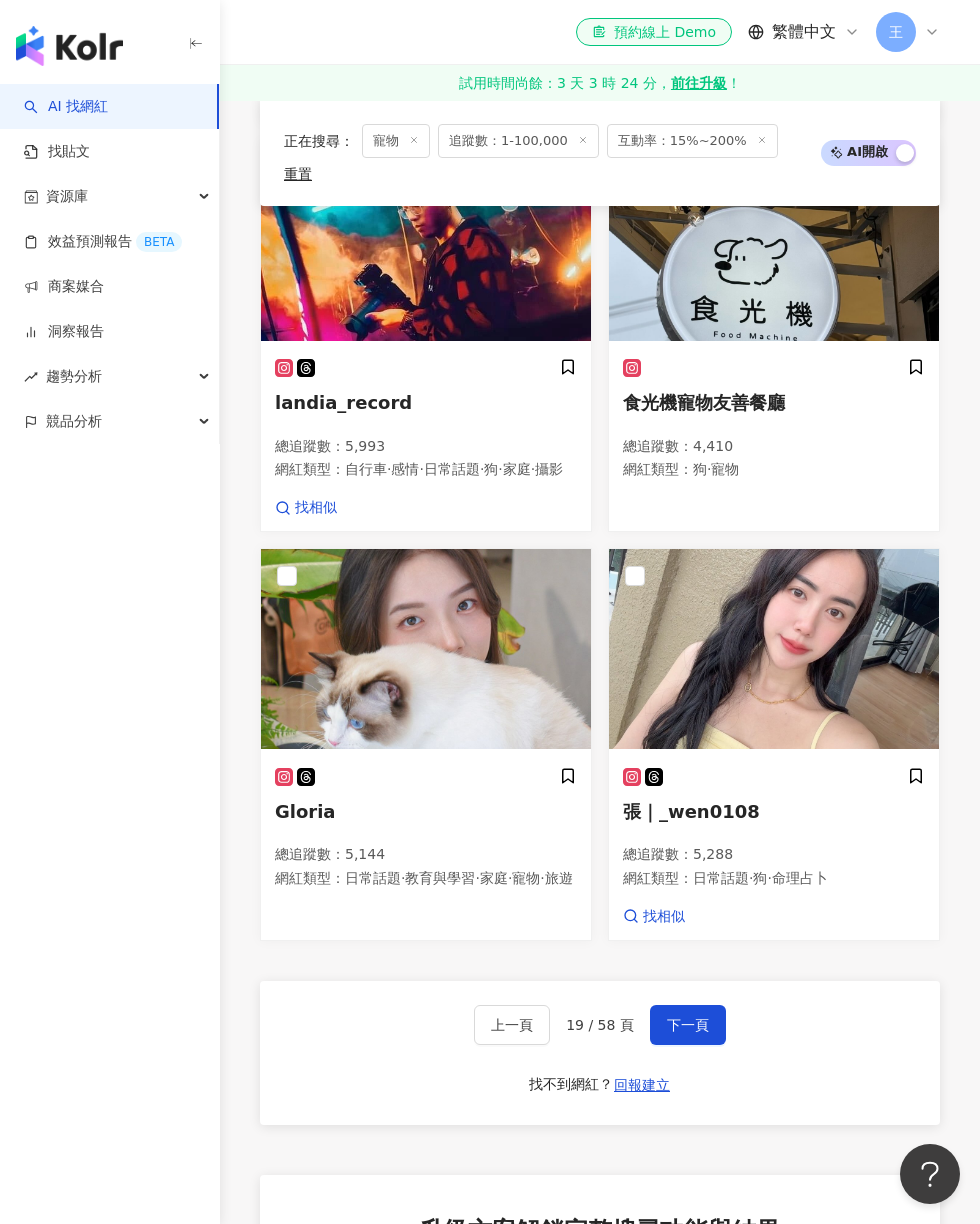
click at [706, 1005] on button "下一頁" at bounding box center [688, 1025] width 76 height 40
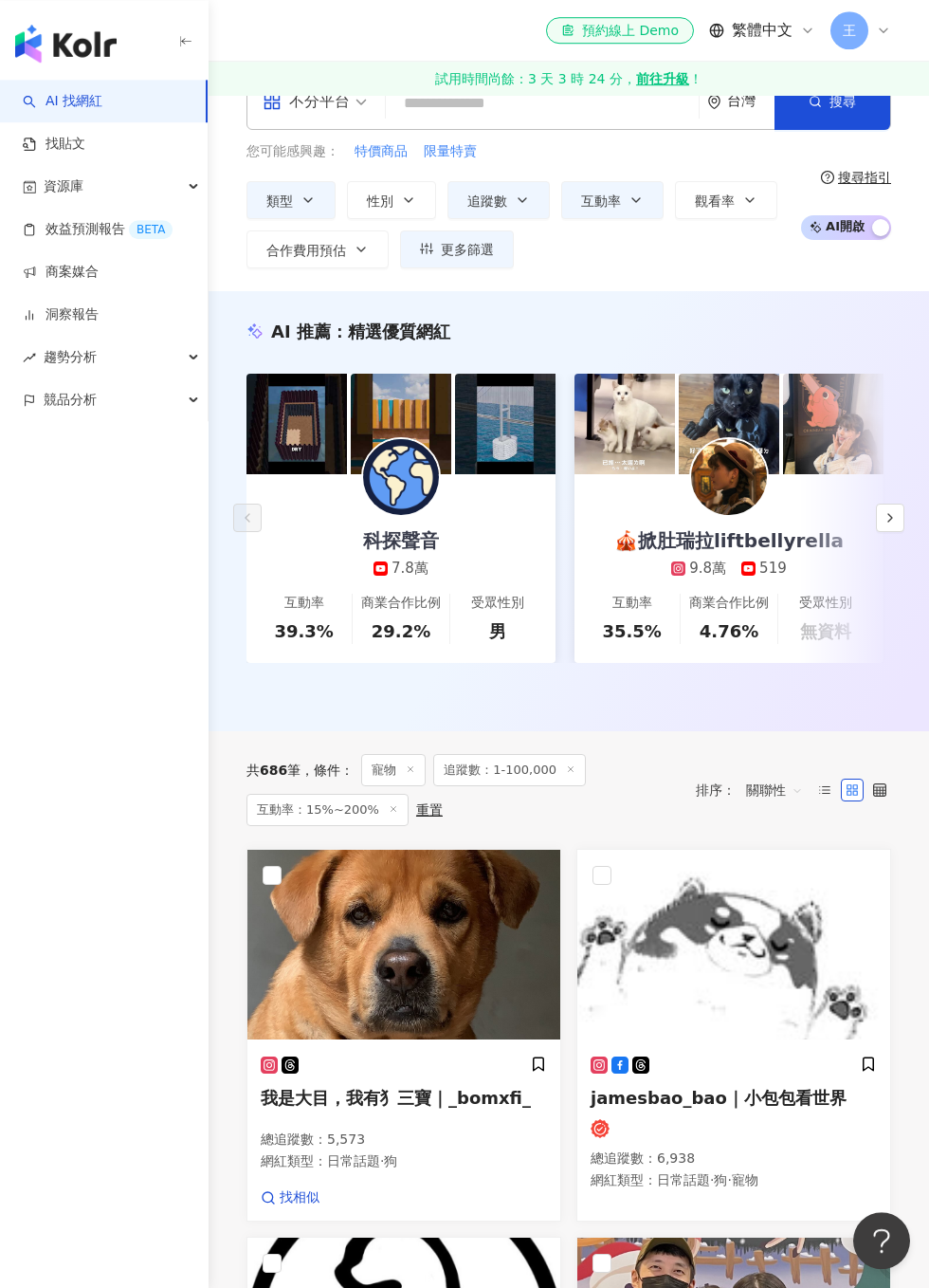
scroll to position [418, 0]
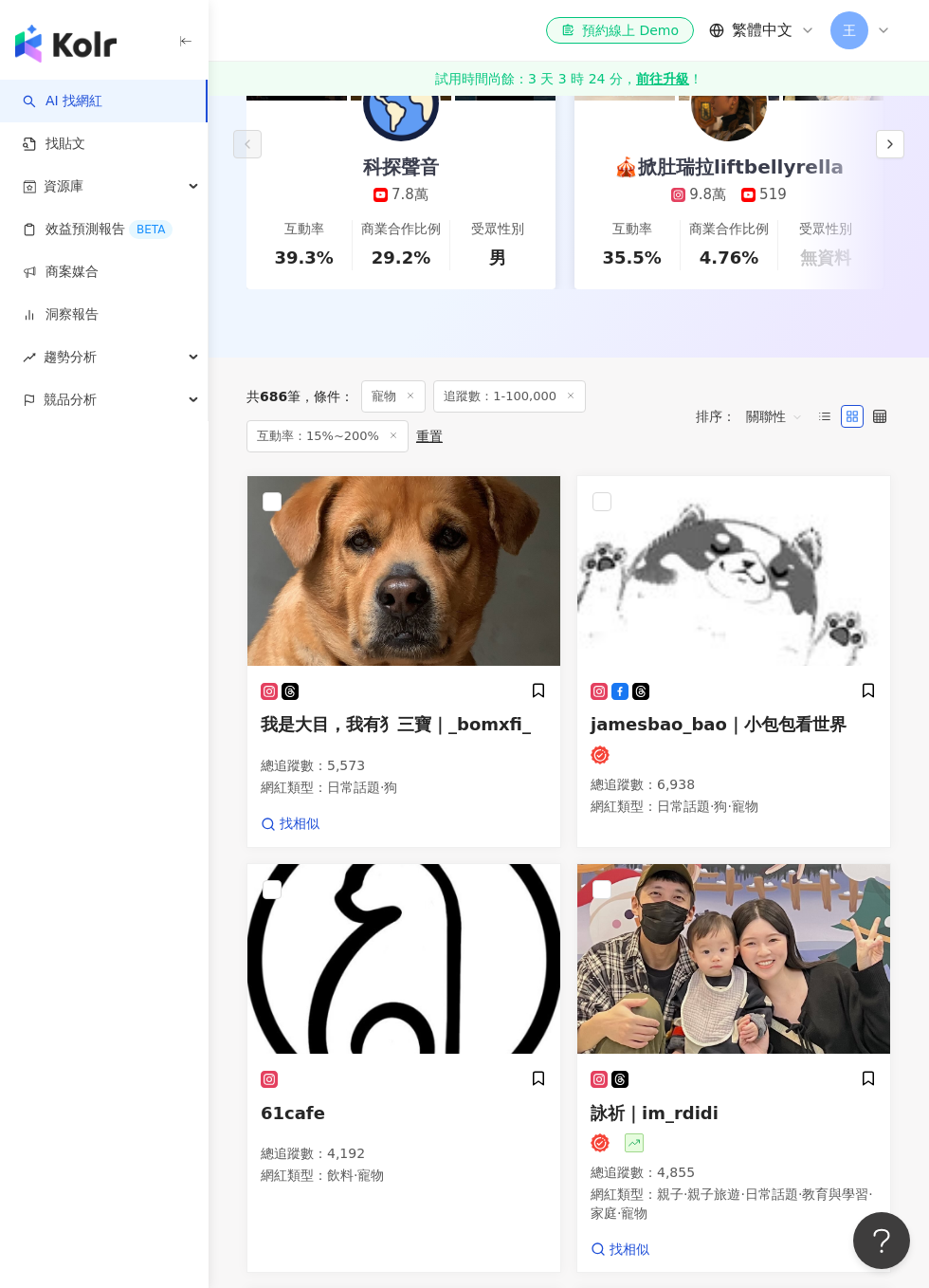
click at [547, 681] on div "我是大目，我有犭三寶｜_bomxfi_ 總追蹤數 ： 5,573 網紅類型 ： 日常話題 · 狗 找相似" at bounding box center [404, 758] width 313 height 178
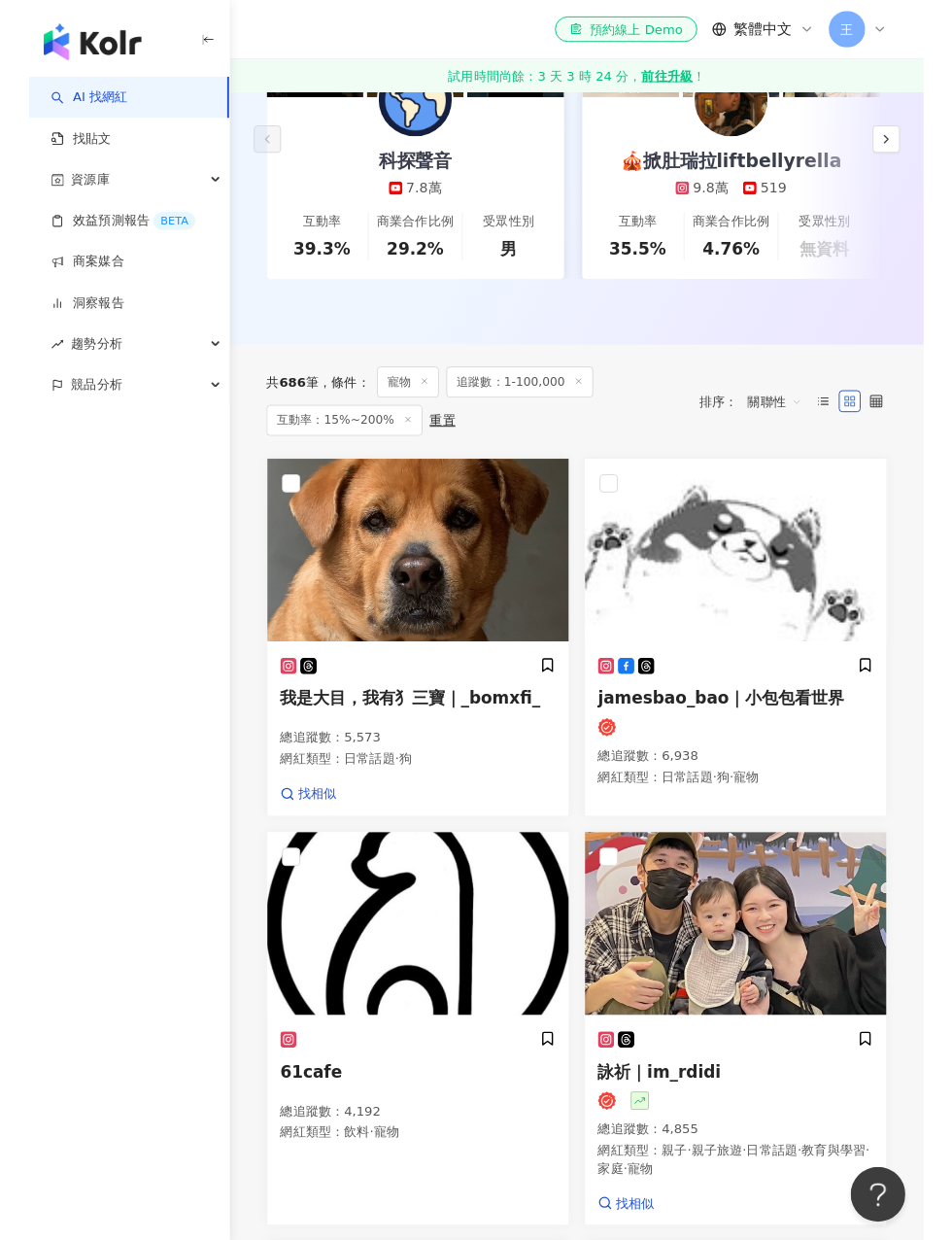
scroll to position [507, 0]
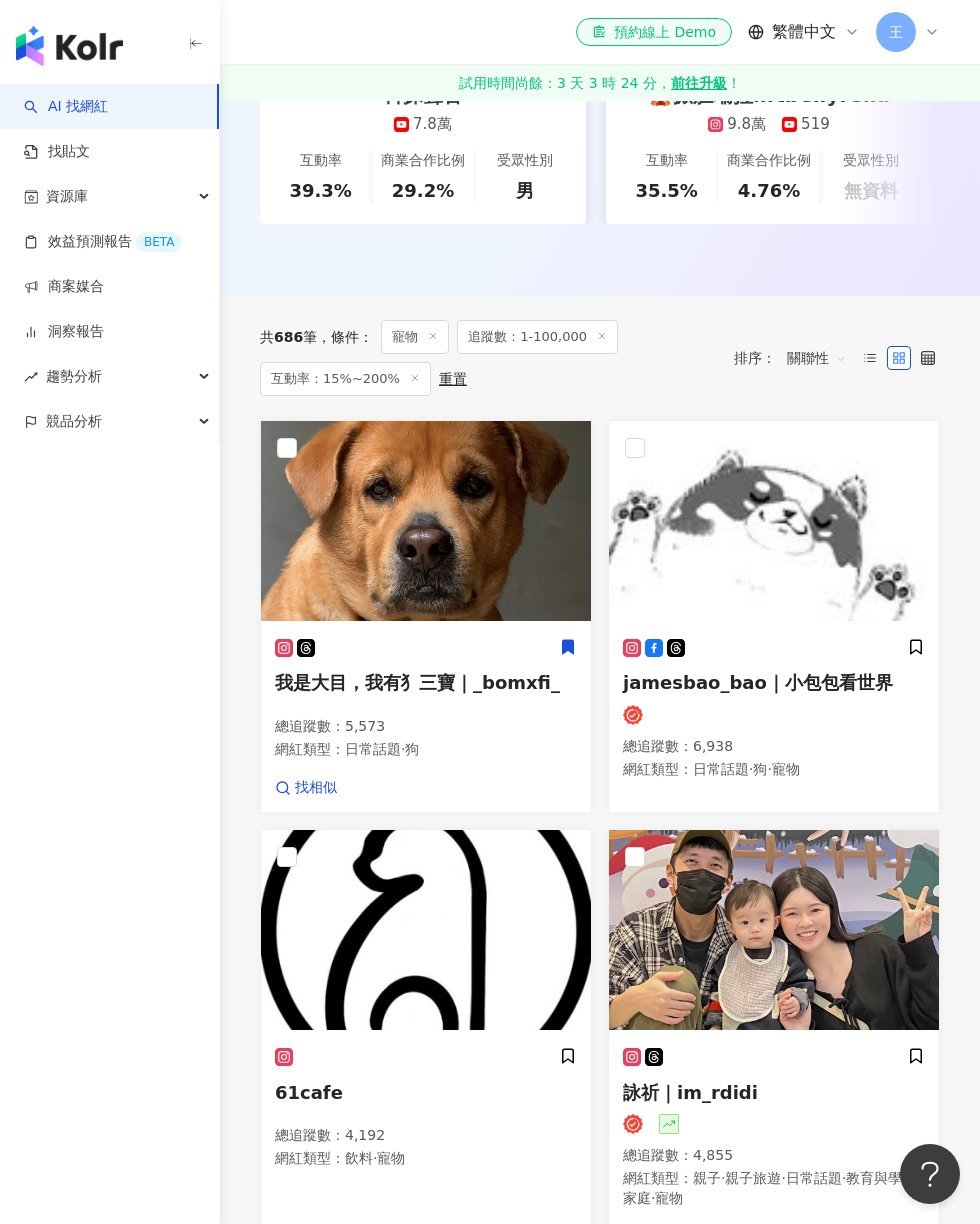
click at [576, 647] on icon at bounding box center [568, 647] width 18 height 18
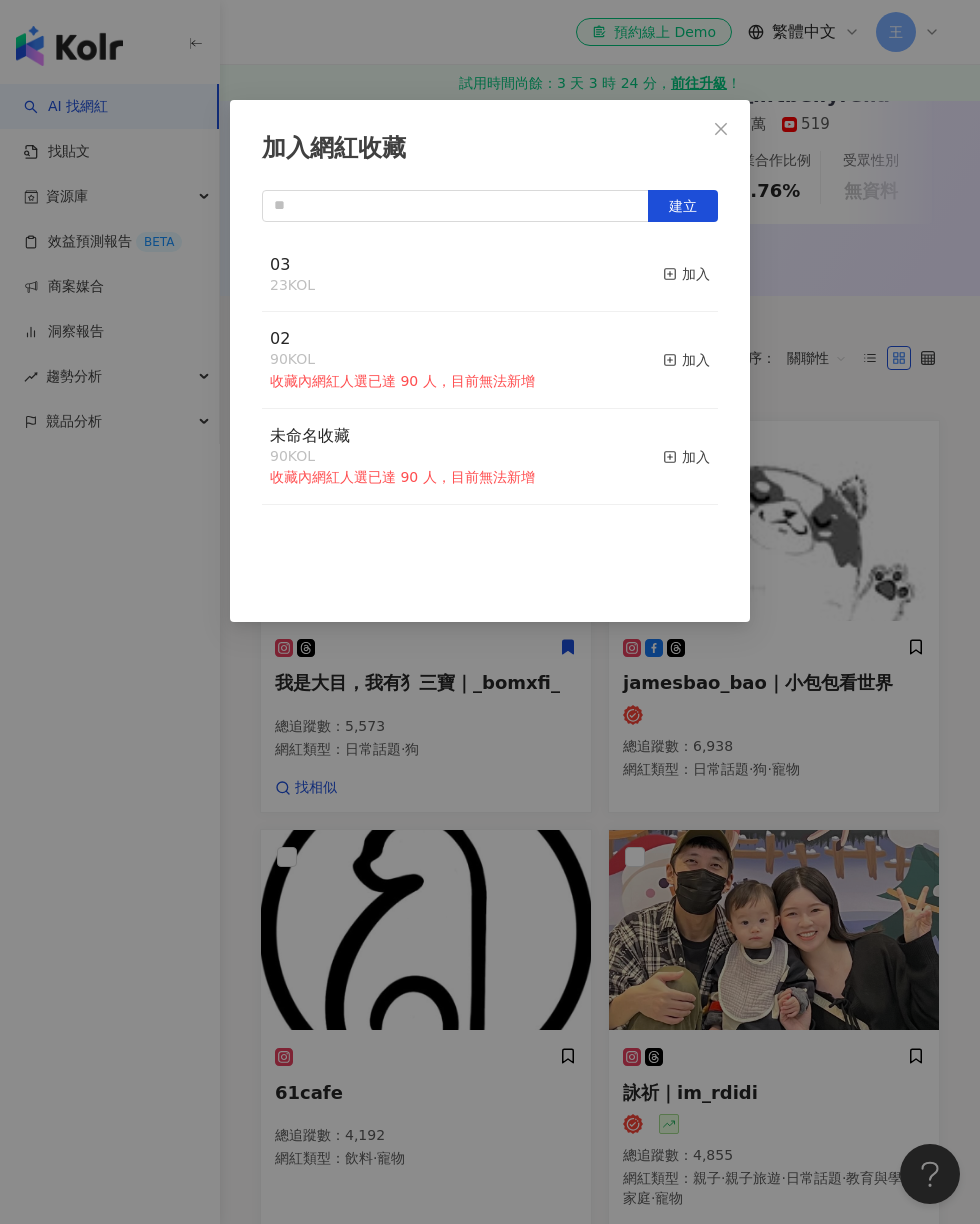
click at [684, 287] on button "加入" at bounding box center [686, 275] width 47 height 42
click at [869, 359] on div "加入網紅收藏 建立 03 24 KOL 已加入 02 90 KOL 收藏內網紅人選已達 90 人，目前無法新增 加入 未命名收藏 90 KOL 收藏內網紅人選…" at bounding box center [490, 612] width 980 height 1224
click at [703, 256] on button "加入" at bounding box center [686, 275] width 47 height 42
click at [885, 480] on div "加入網紅收藏 建立 03 25 KOL 已加入 02 90 KOL 收藏內網紅人選已達 90 人，目前無法新增 加入 未命名收藏 90 KOL 收藏內網紅人選…" at bounding box center [490, 612] width 980 height 1224
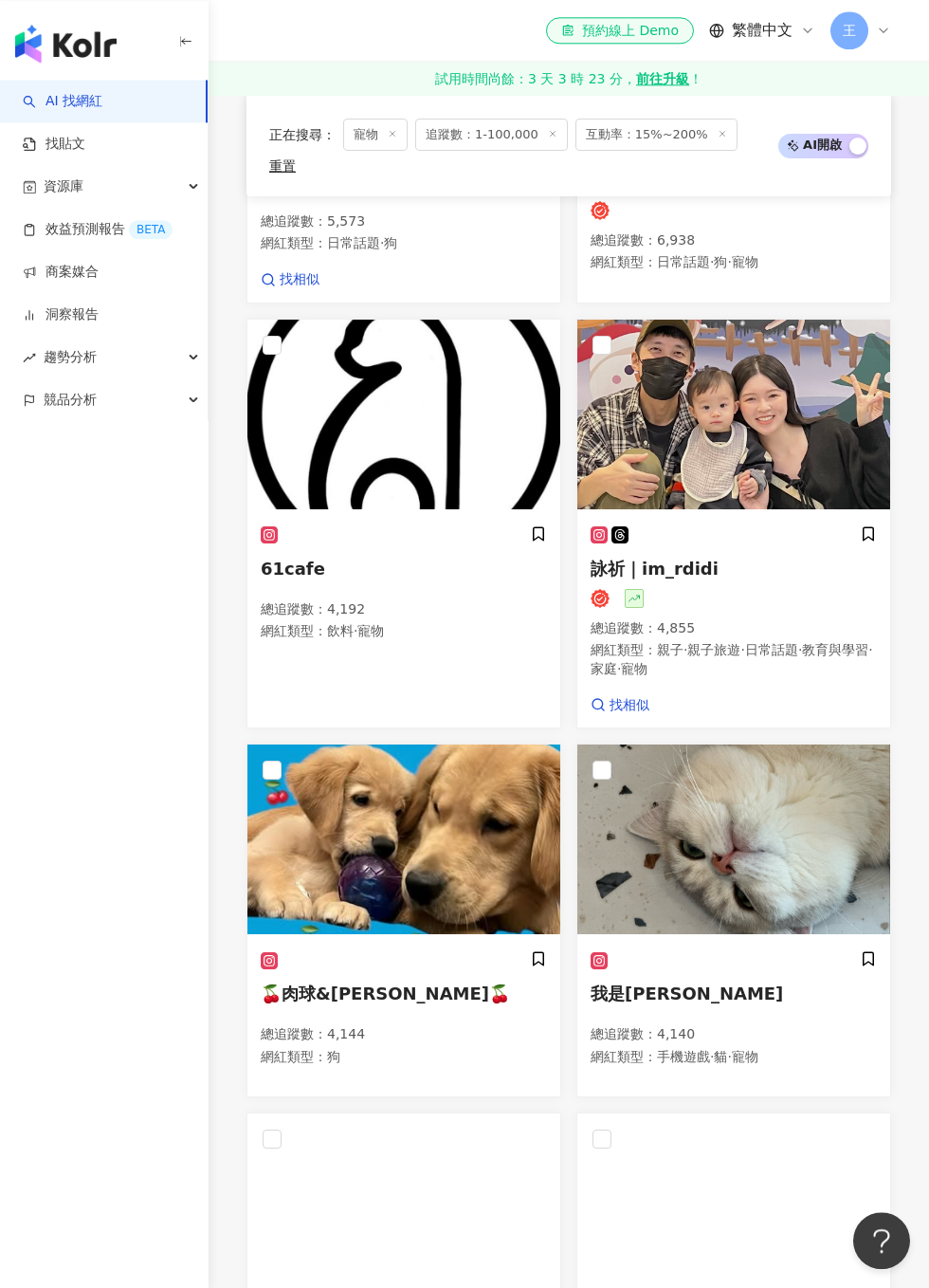
scroll to position [1240, 0]
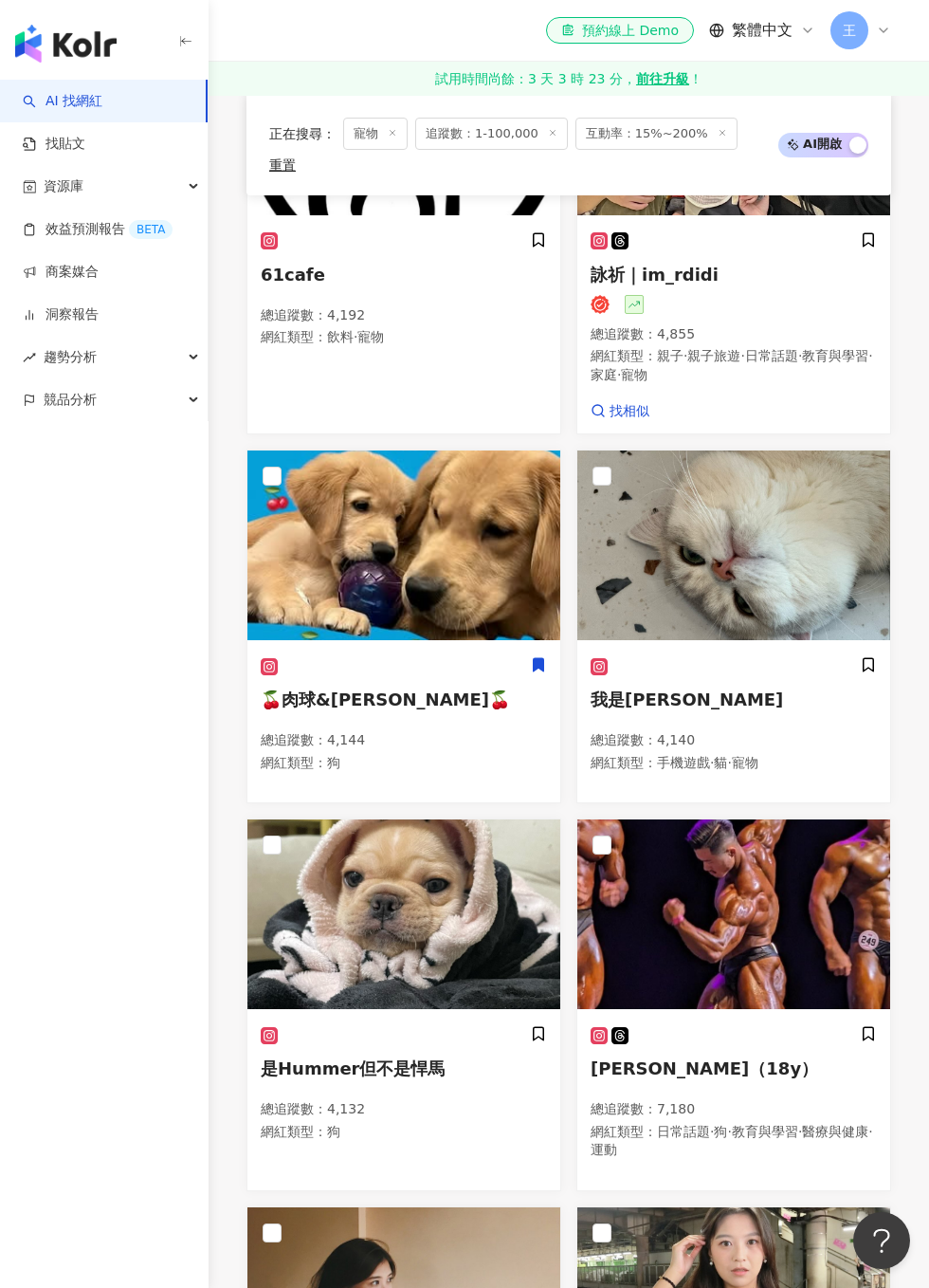
click at [545, 656] on icon at bounding box center [538, 665] width 17 height 17
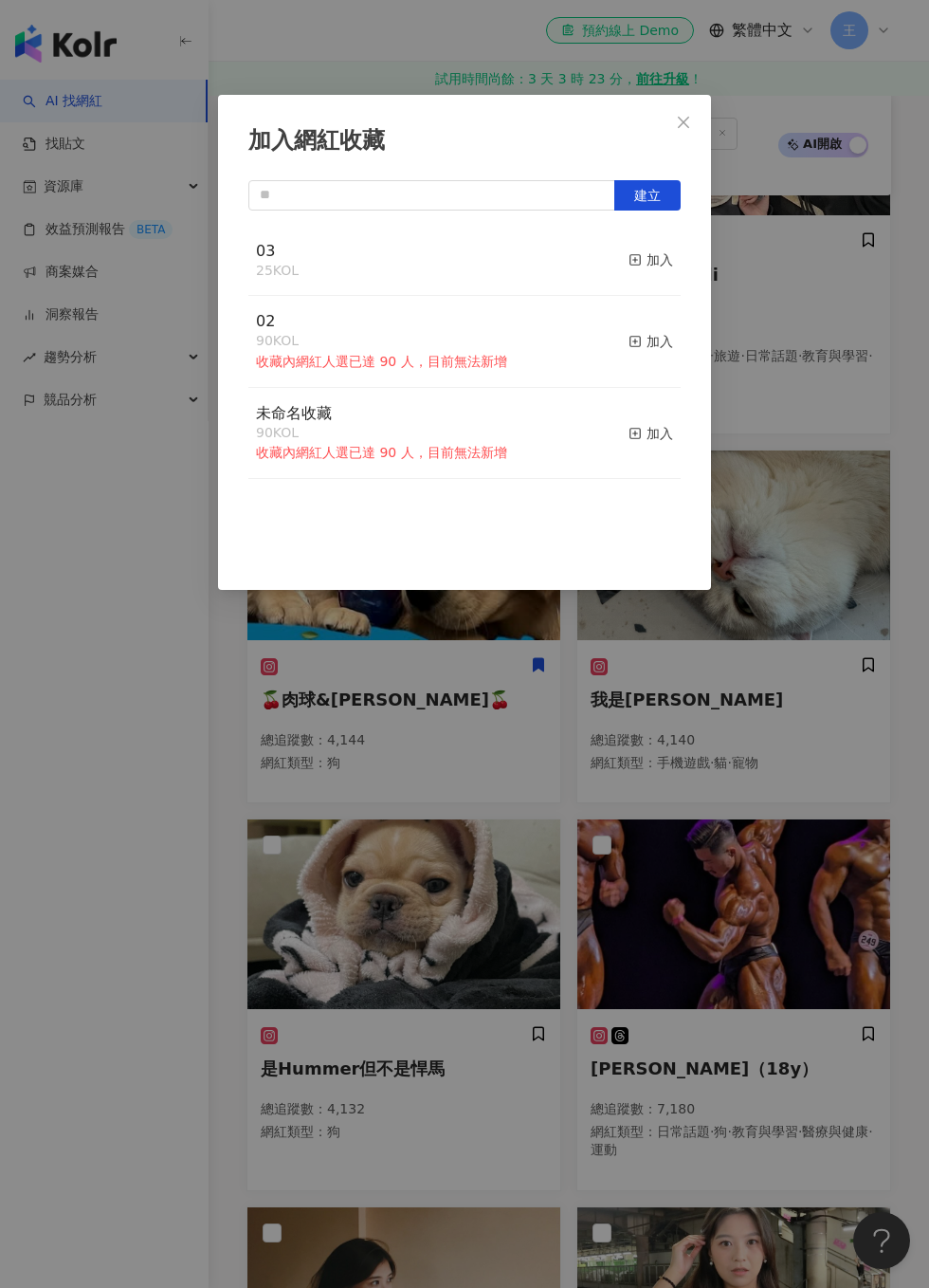
click at [669, 264] on div "加入" at bounding box center [650, 260] width 45 height 21
click at [794, 357] on div "加入網紅收藏 建立 03 26 KOL 已加入 02 90 KOL 收藏內網紅人選已達 90 人，目前無法新增 加入 未命名收藏 90 KOL 收藏內網紅人選…" at bounding box center [464, 644] width 929 height 1288
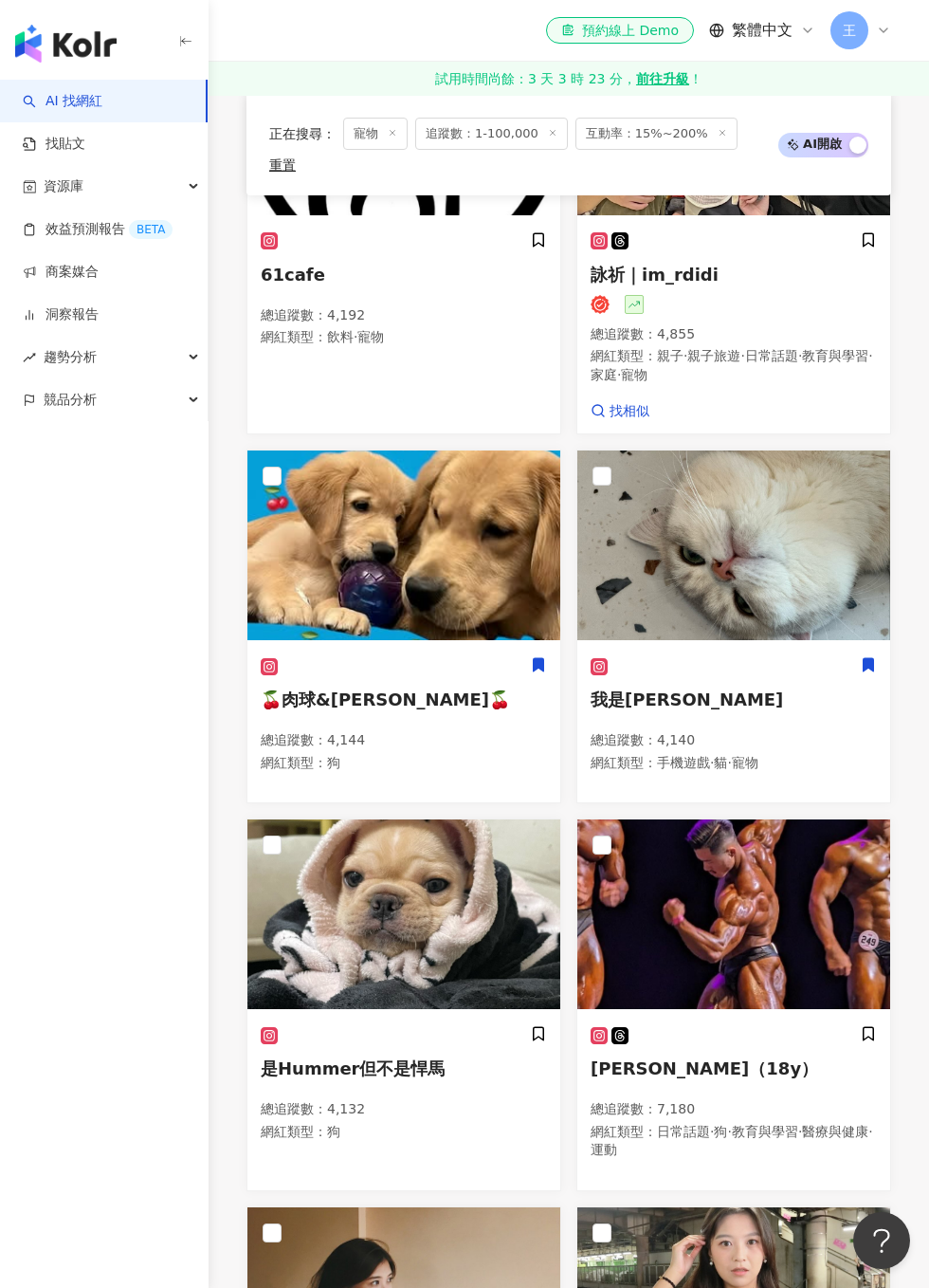
click at [874, 658] on icon at bounding box center [868, 665] width 10 height 13
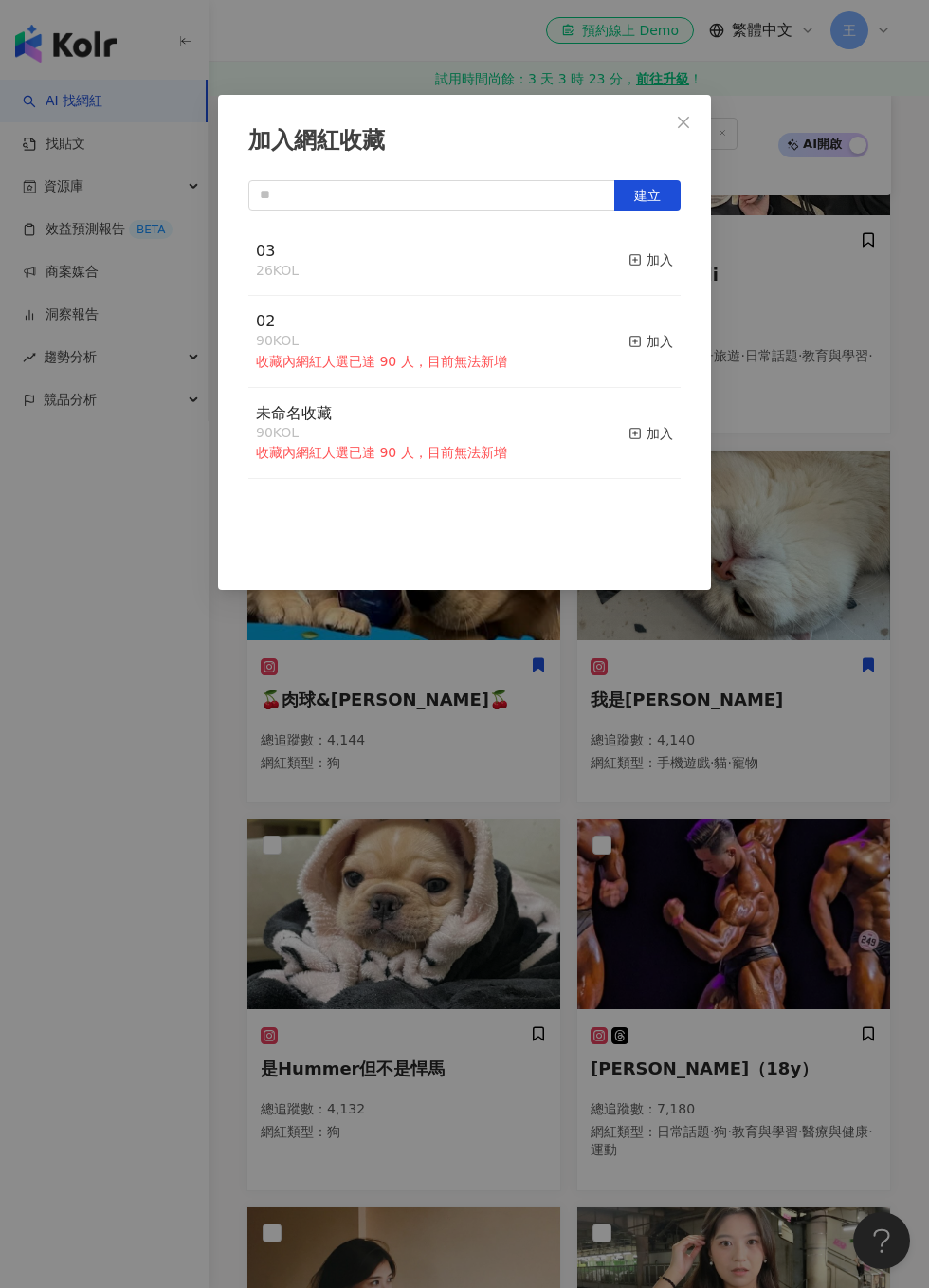
click at [658, 269] on div "加入" at bounding box center [650, 260] width 45 height 21
click at [802, 364] on div "加入網紅收藏 建立 03 27 KOL 已加入 02 90 KOL 收藏內網紅人選已達 90 人，目前無法新增 加入 未命名收藏 90 KOL 收藏內網紅人選…" at bounding box center [464, 644] width 929 height 1288
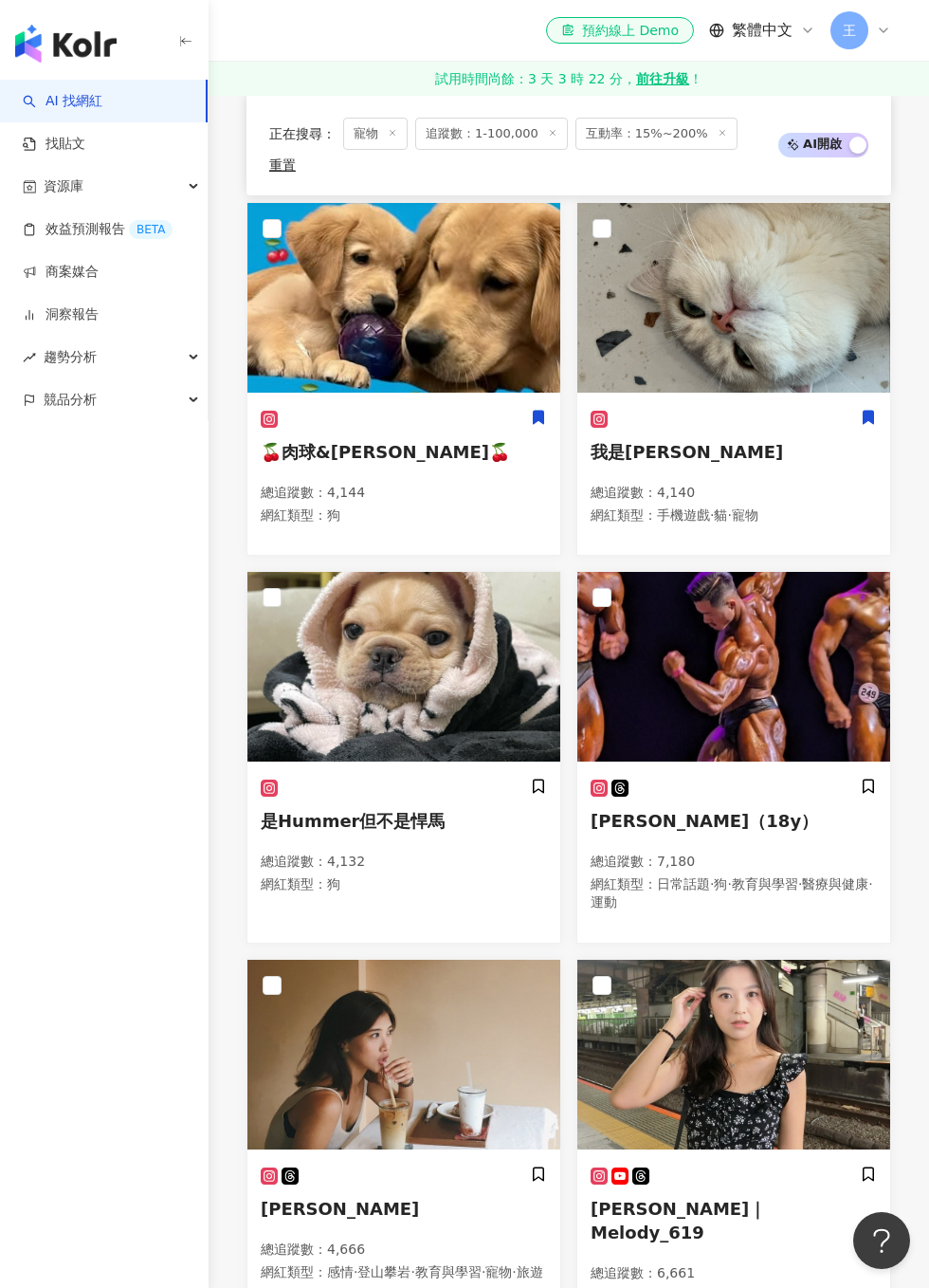
scroll to position [1628, 0]
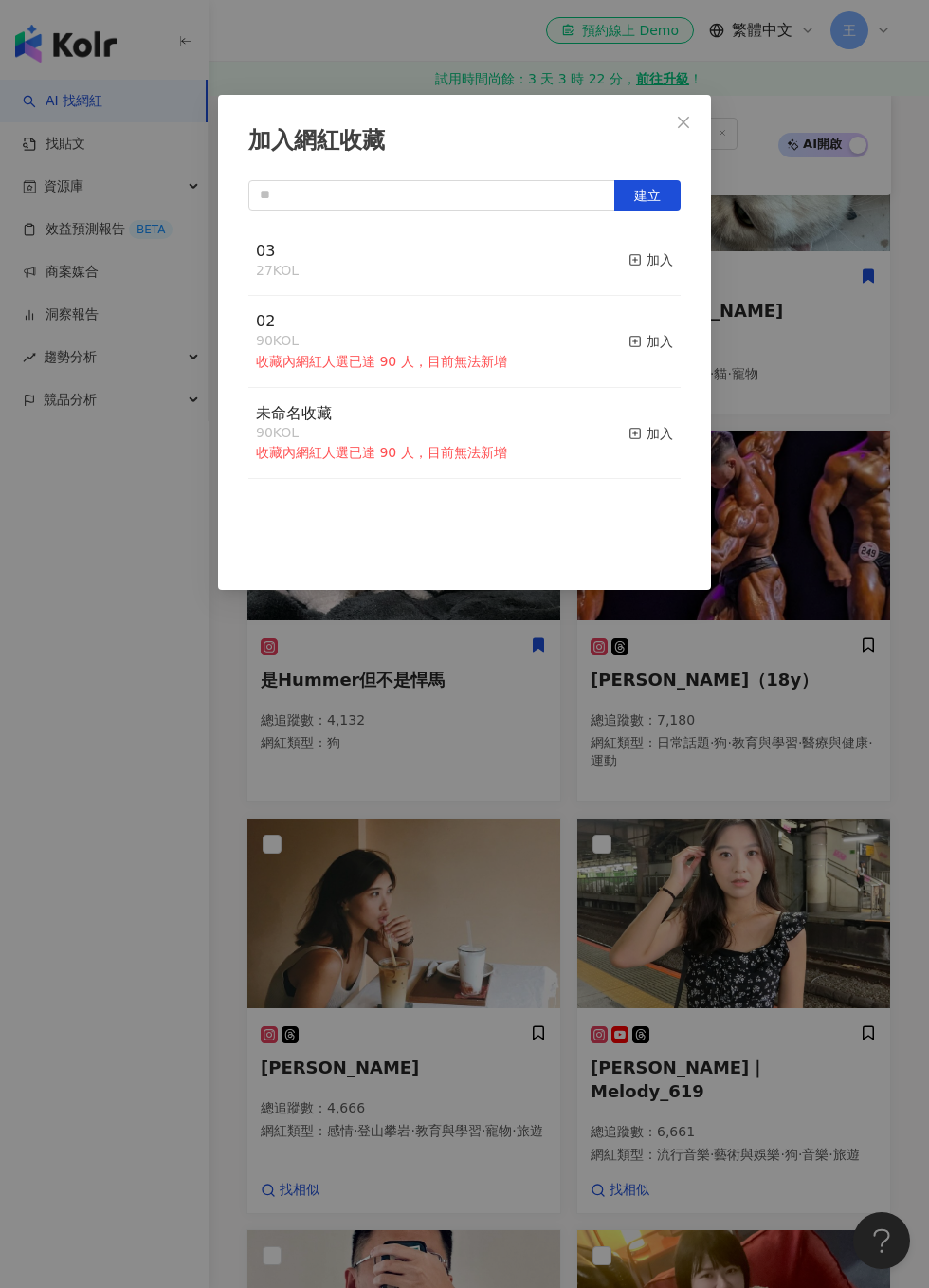
click at [664, 261] on div "加入" at bounding box center [650, 260] width 45 height 21
click at [803, 356] on div "加入網紅收藏 建立 03 28 KOL 已加入 02 90 KOL 收藏內網紅人選已達 90 人，目前無法新增 加入 未命名收藏 90 KOL 收藏內網紅人選…" at bounding box center [464, 644] width 929 height 1288
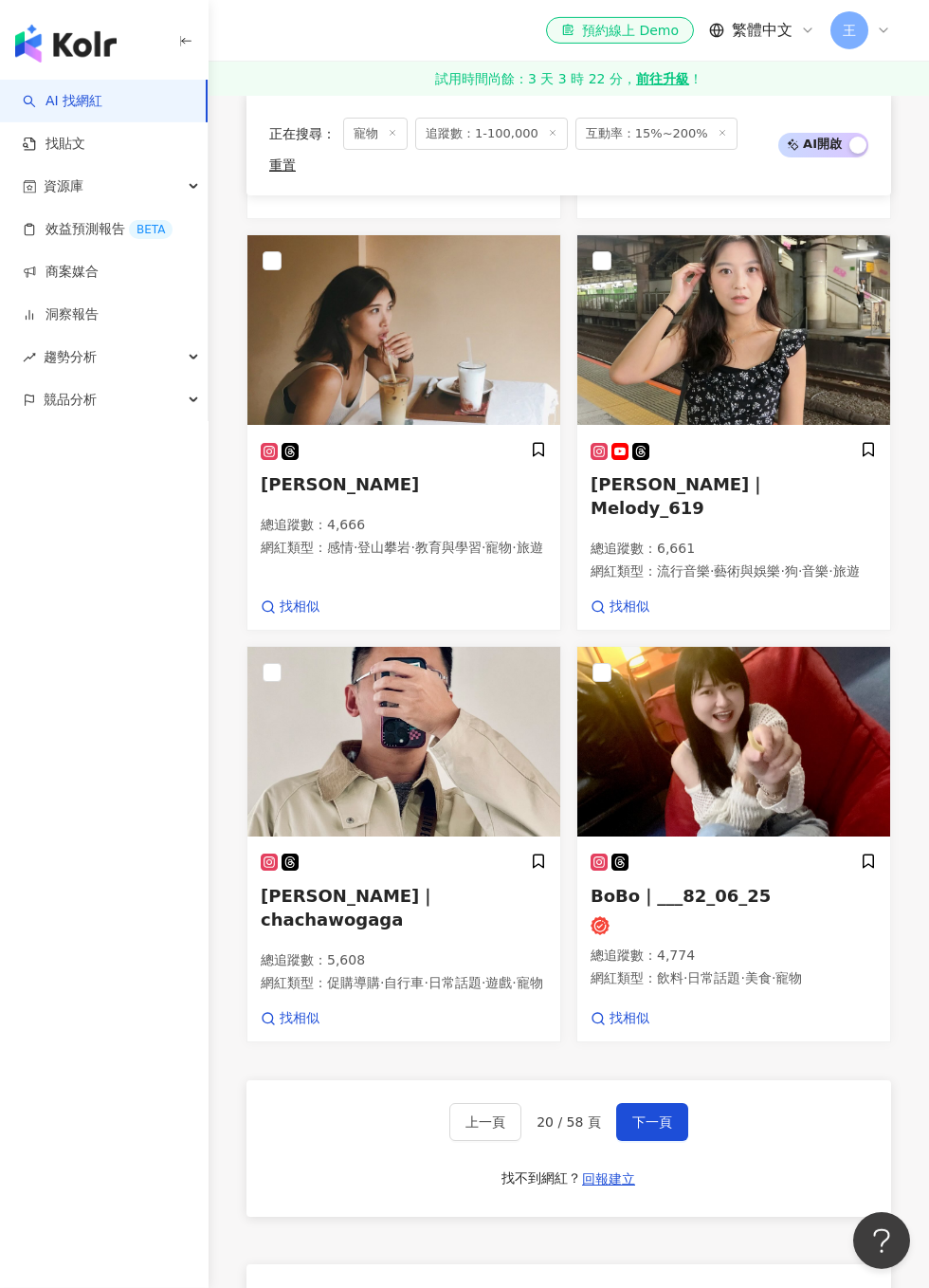
scroll to position [2213, 0]
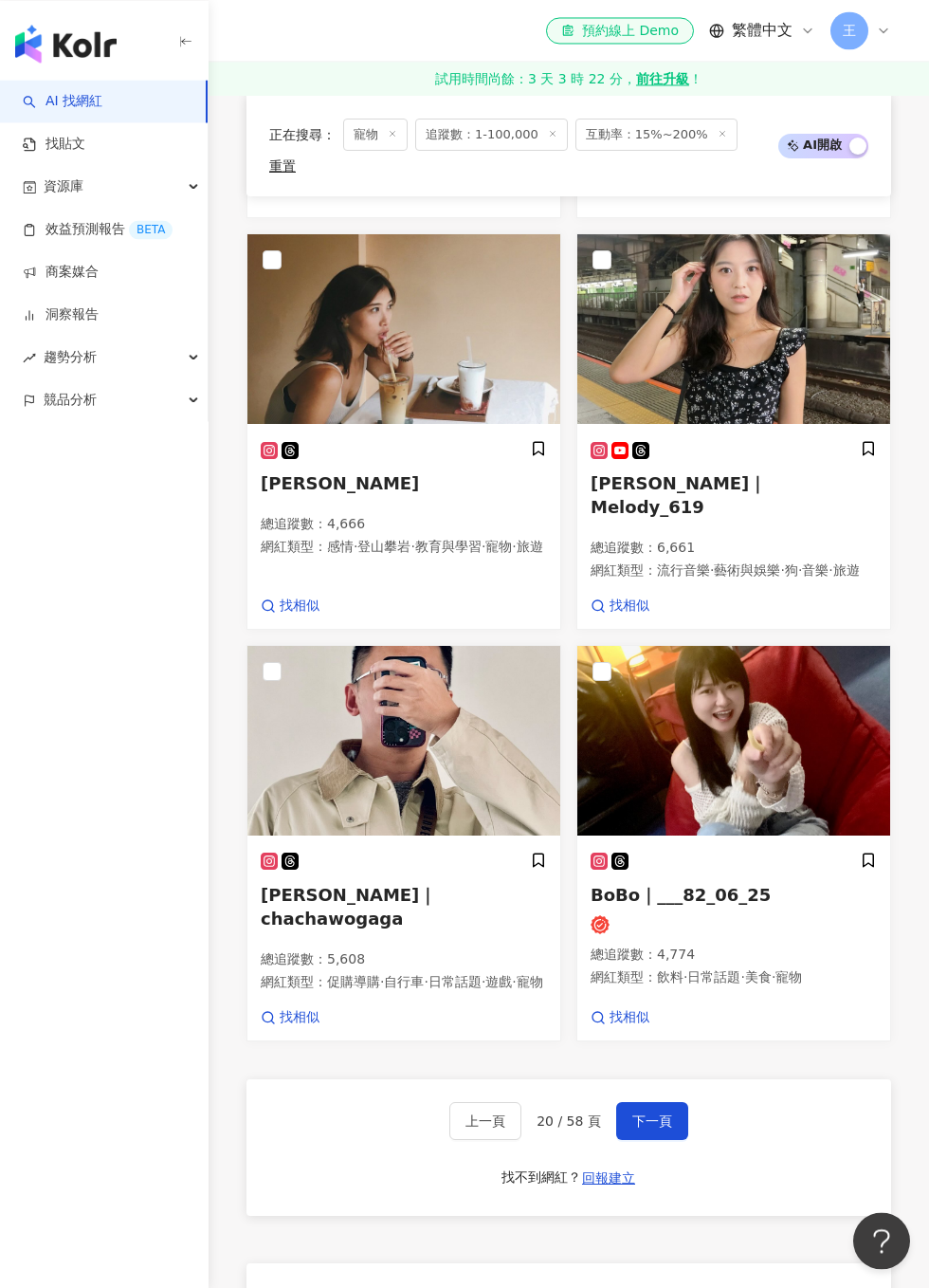
click at [654, 1102] on button "下一頁" at bounding box center [652, 1121] width 72 height 38
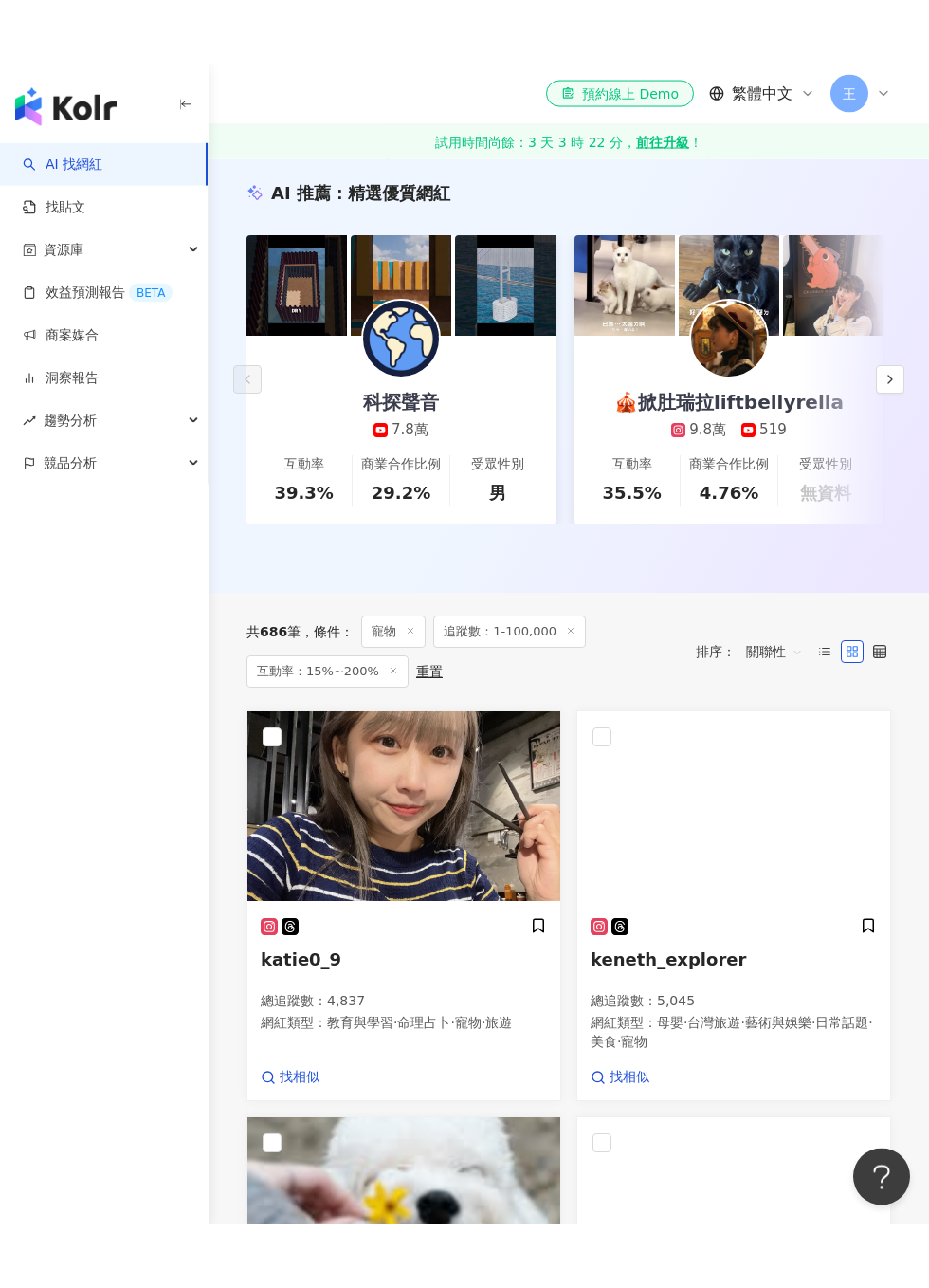
scroll to position [628, 0]
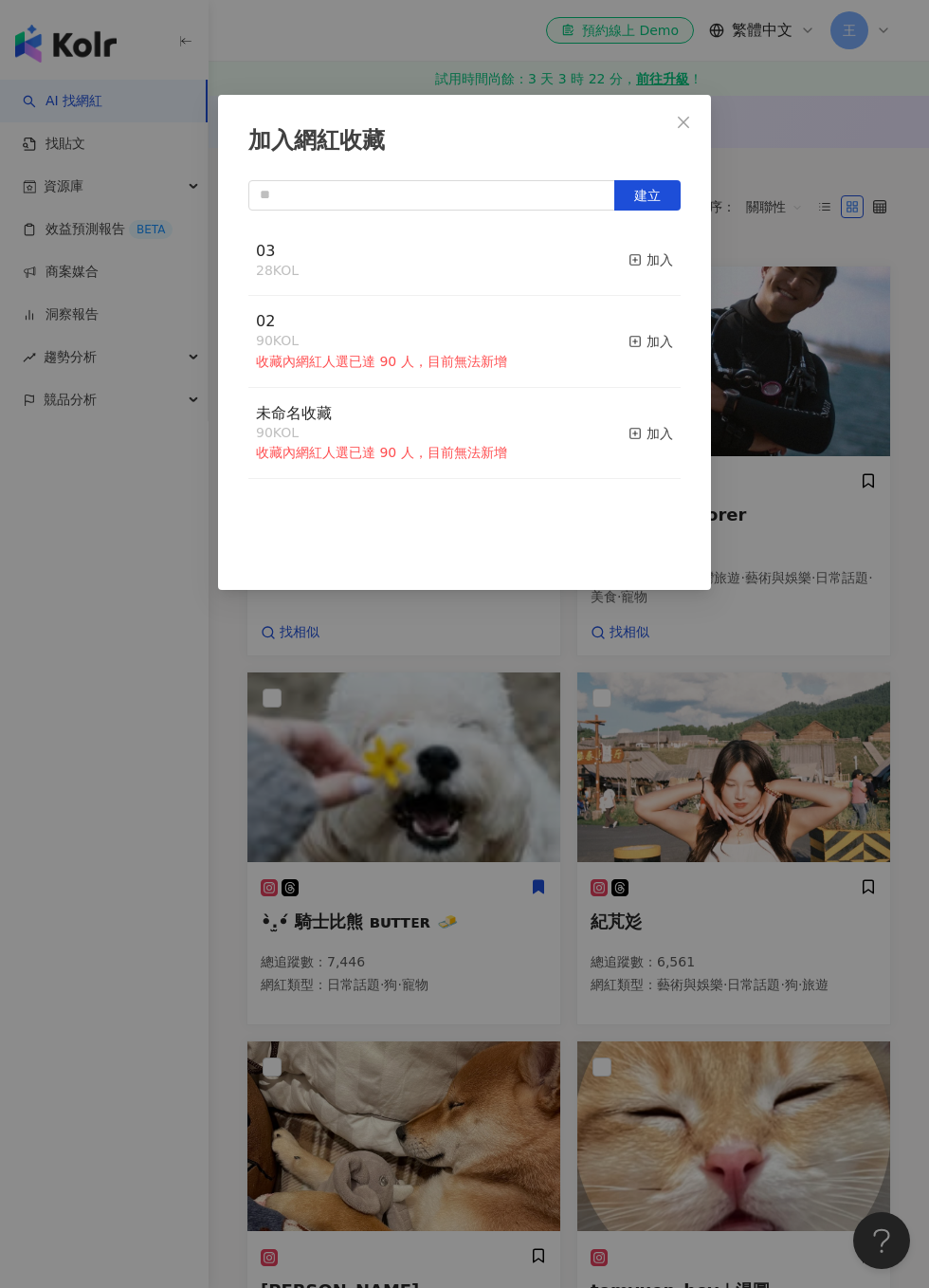
click at [672, 261] on div "加入" at bounding box center [650, 260] width 45 height 21
click at [792, 424] on div "加入網紅收藏 建立 03 29 KOL 已加入 02 90 KOL 收藏內網紅人選已達 90 人，目前無法新增 加入 未命名收藏 90 KOL 收藏內網紅人選…" at bounding box center [464, 644] width 929 height 1288
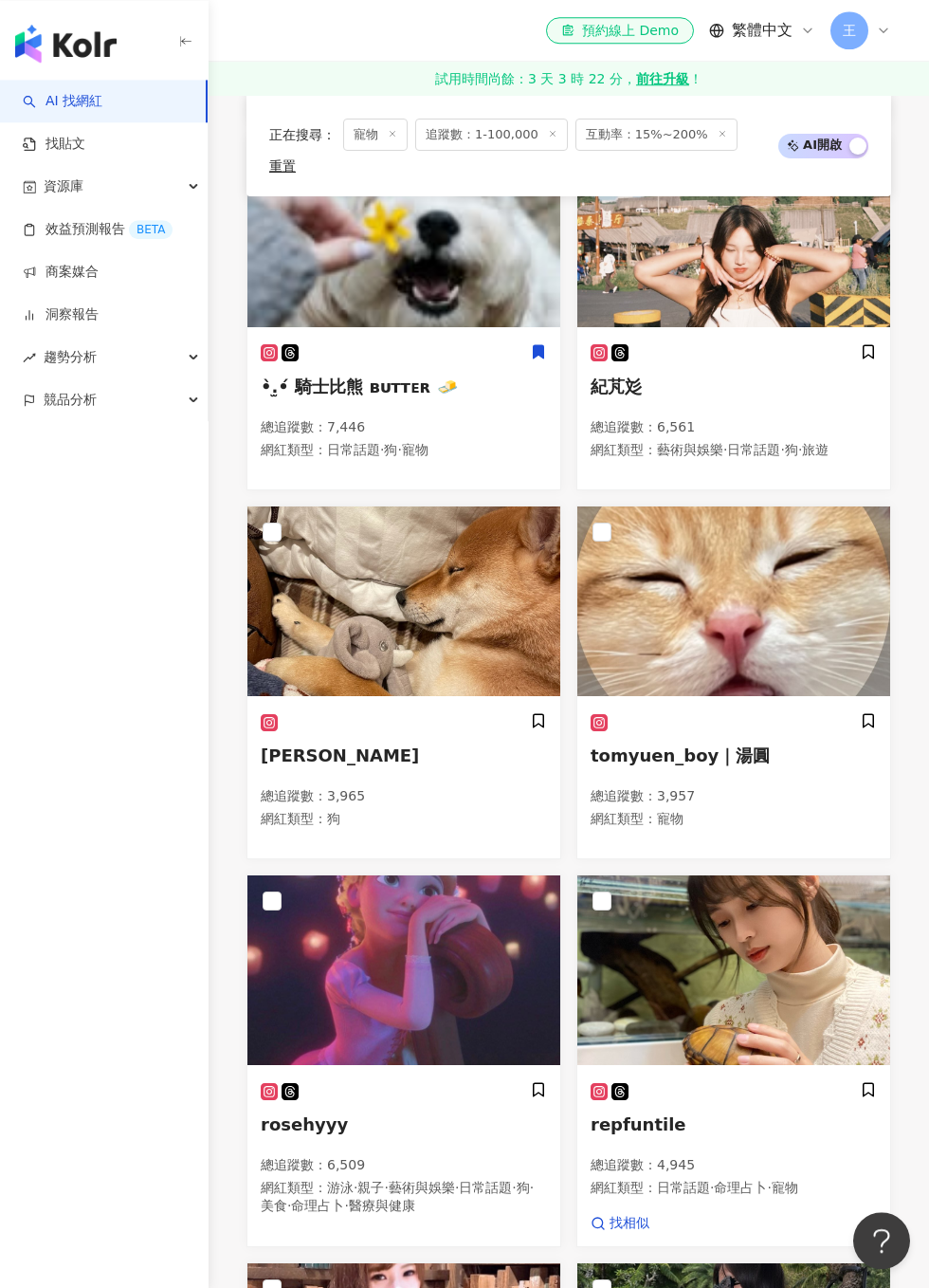
scroll to position [1146, 0]
click at [545, 711] on span at bounding box center [538, 721] width 17 height 20
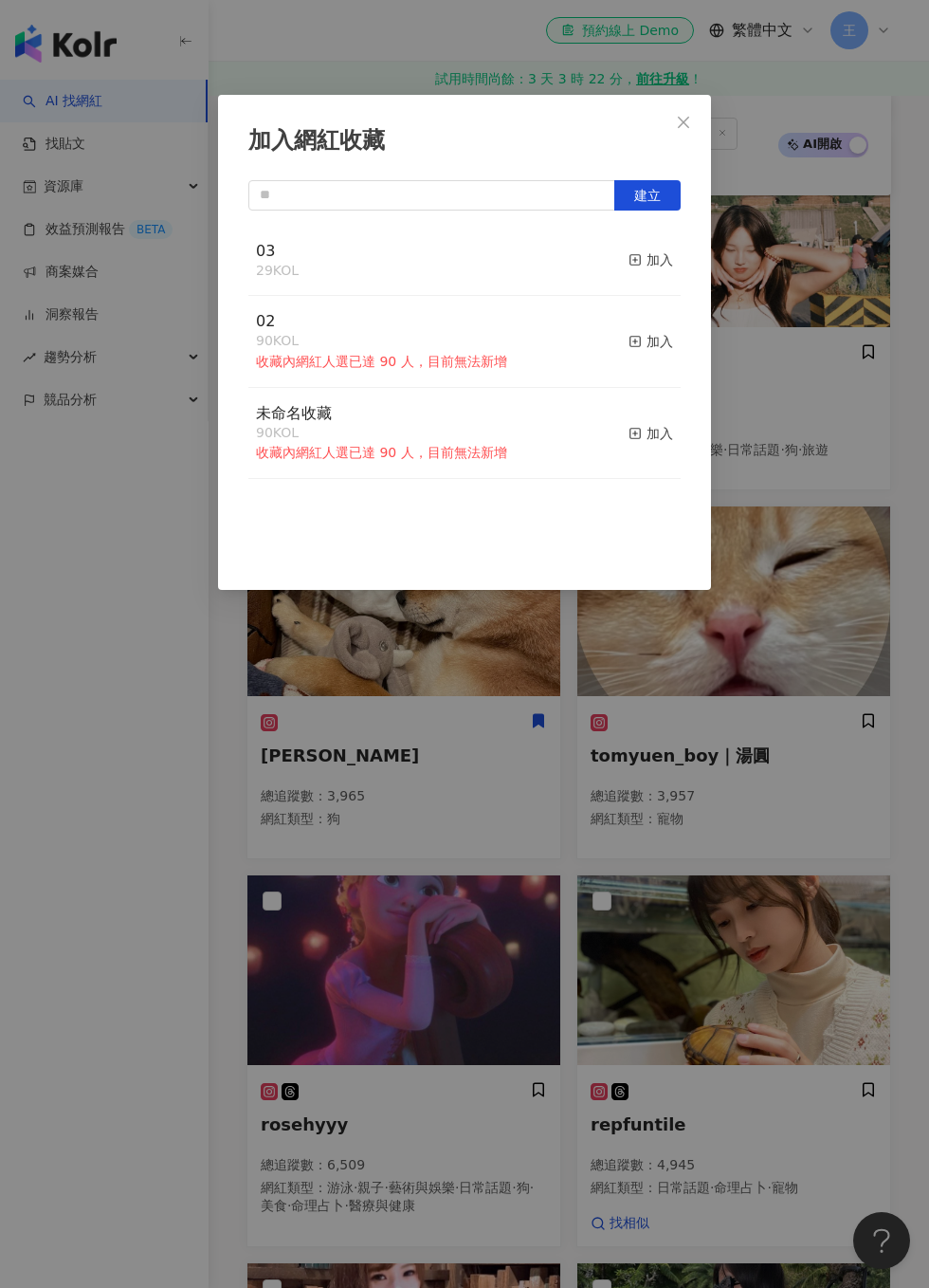
click at [663, 248] on button "加入" at bounding box center [650, 261] width 45 height 40
click at [854, 530] on div "加入網紅收藏 建立 03 30 KOL 已加入 02 90 KOL 收藏內網紅人選已達 90 人，目前無法新增 加入 未命名收藏 90 KOL 收藏內網紅人選…" at bounding box center [464, 644] width 929 height 1288
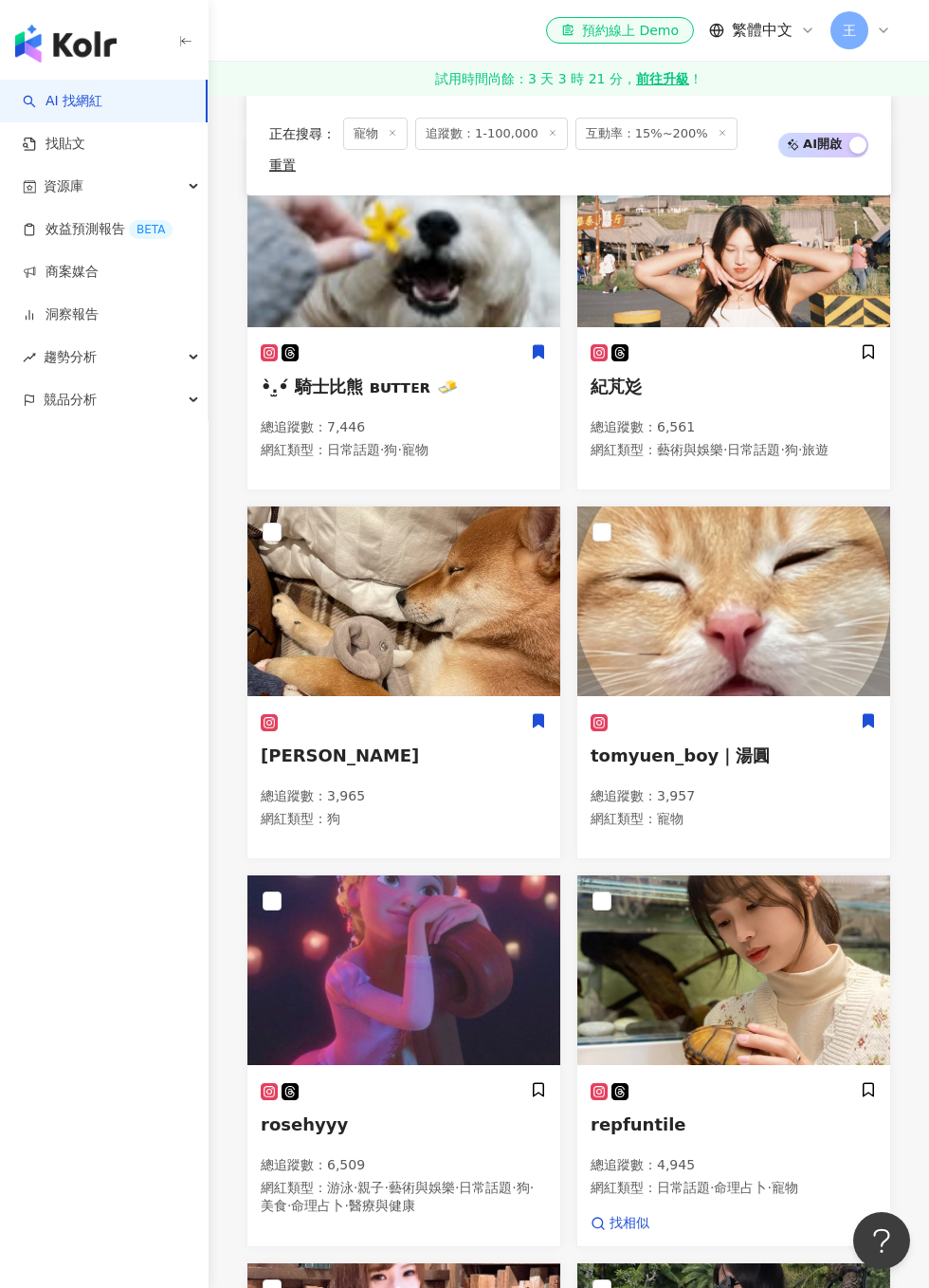
click at [876, 712] on icon at bounding box center [868, 721] width 17 height 17
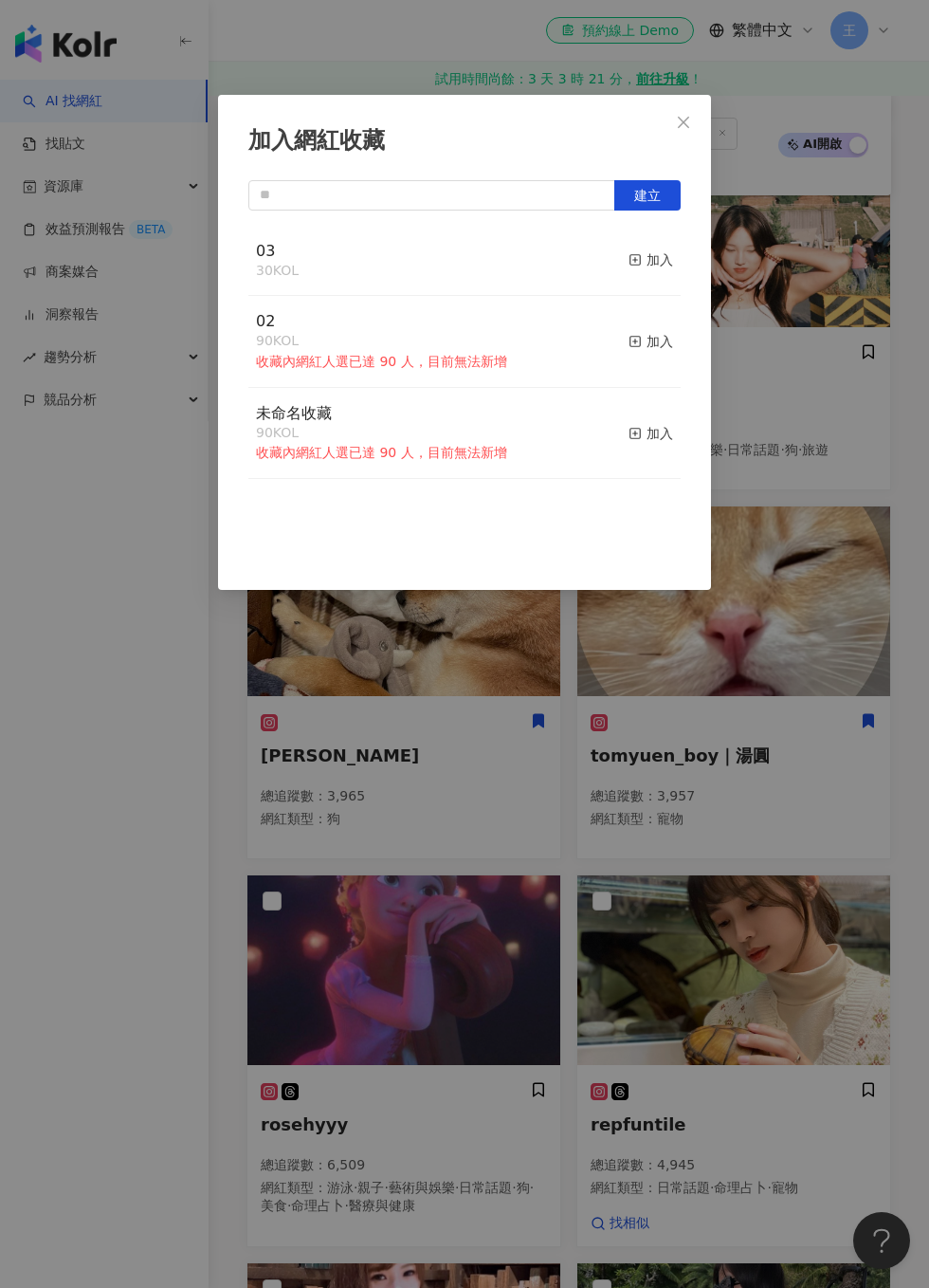
click at [650, 271] on button "加入" at bounding box center [650, 261] width 45 height 40
click at [817, 283] on div "加入網紅收藏 建立 03 31 KOL 已加入 02 90 KOL 收藏內網紅人選已達 90 人，目前無法新增 加入 未命名收藏 90 KOL 收藏內網紅人選…" at bounding box center [464, 644] width 929 height 1288
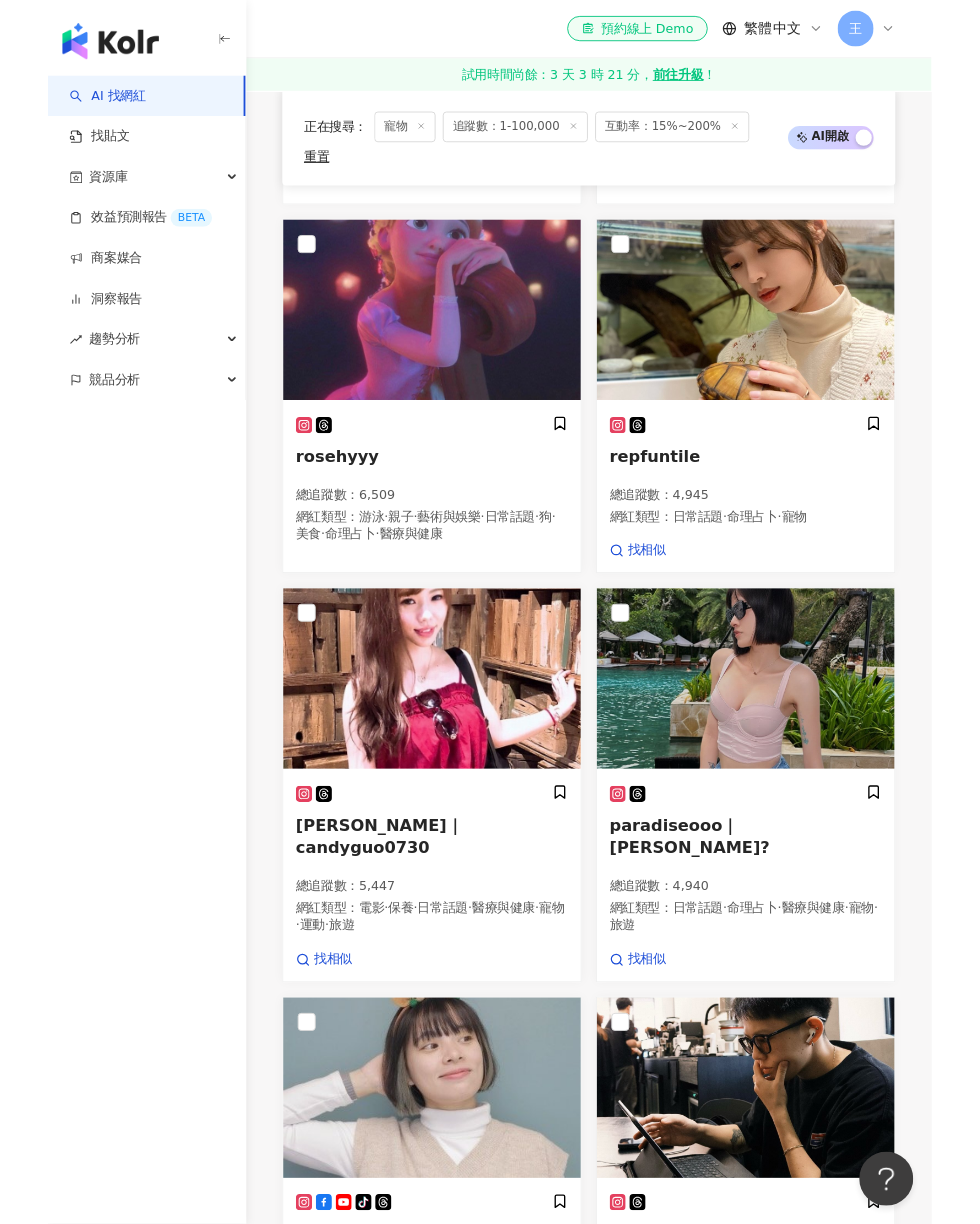
scroll to position [2424, 0]
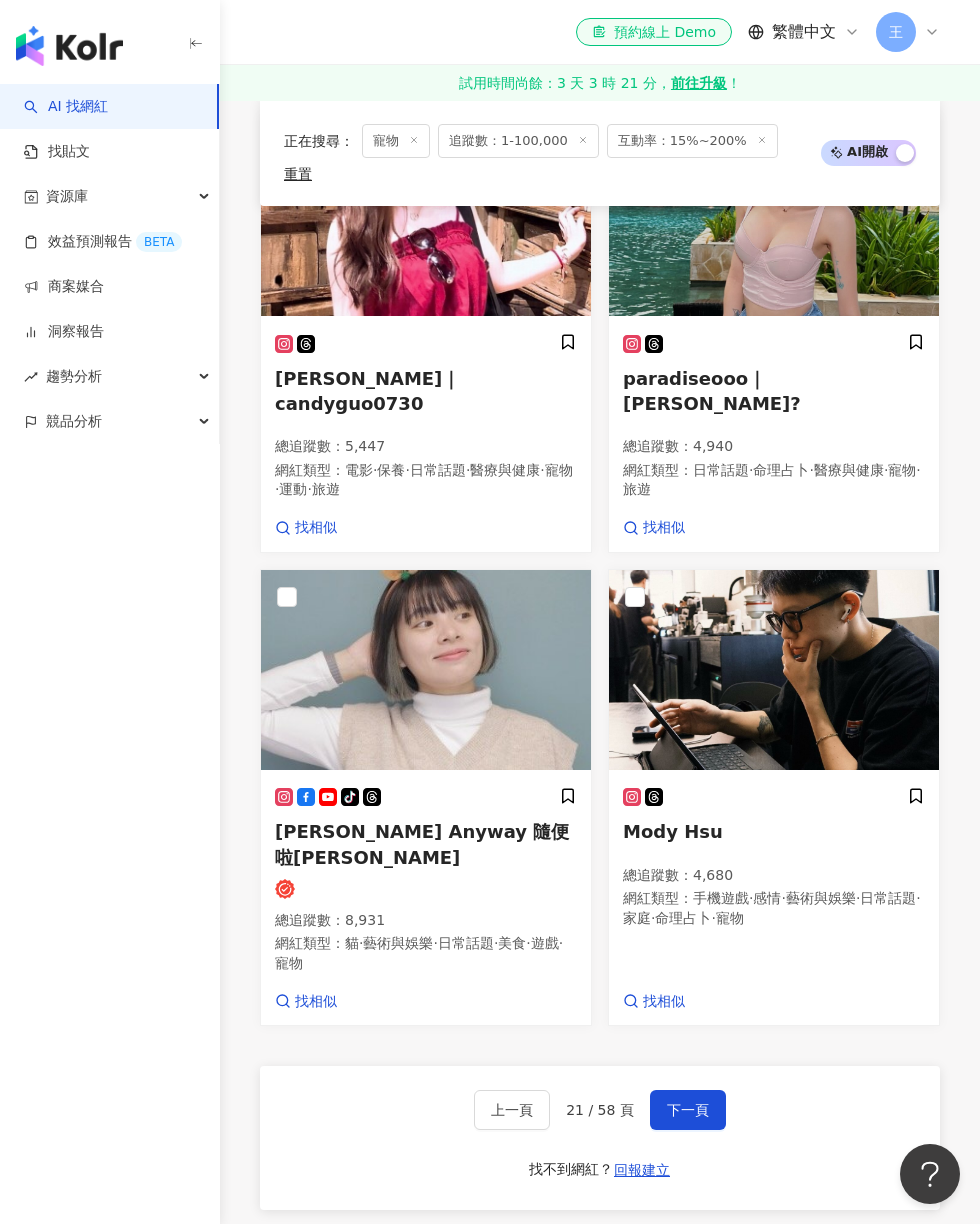
click at [696, 1102] on span "下一頁" at bounding box center [688, 1110] width 42 height 16
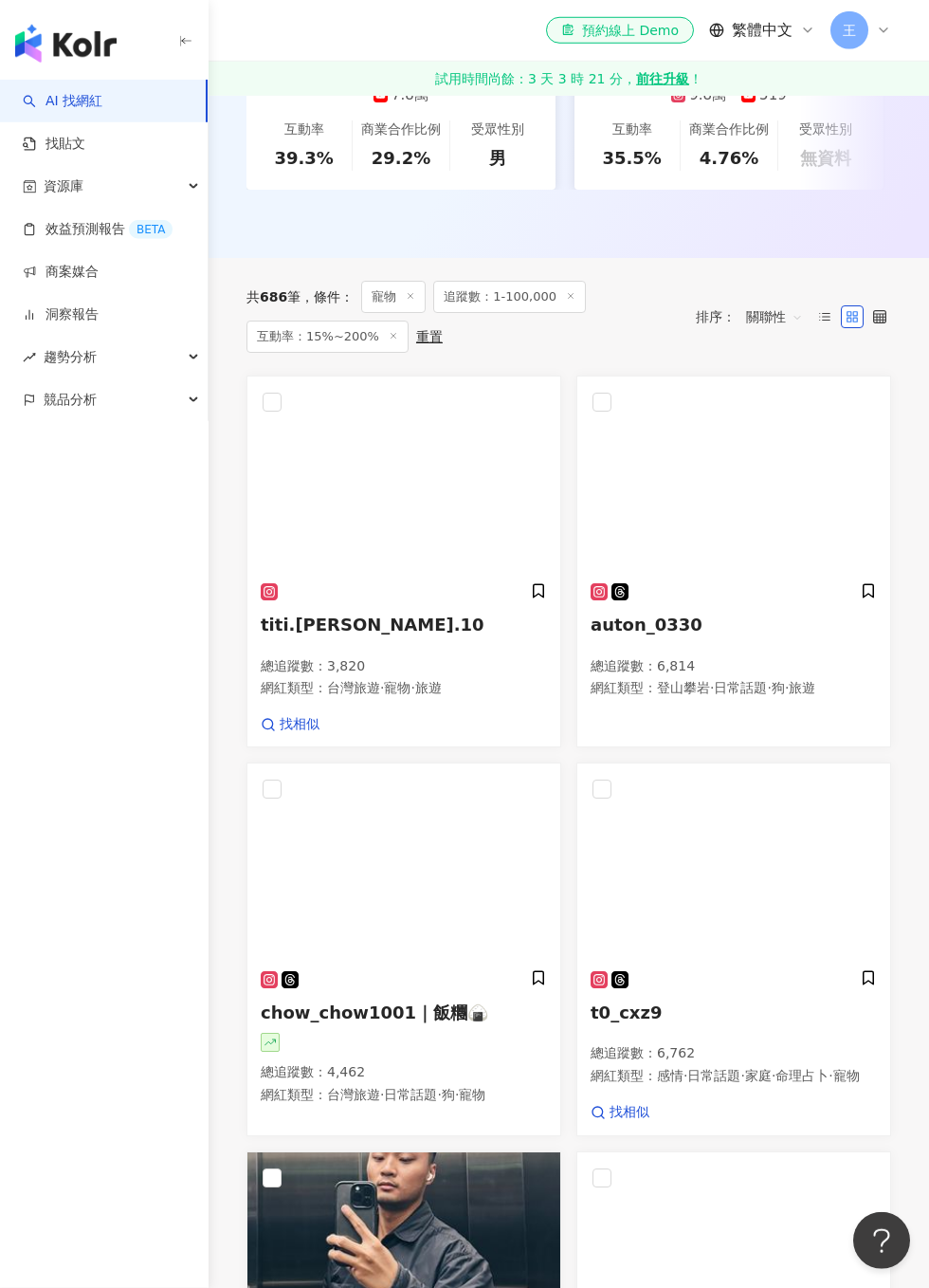
scroll to position [519, 0]
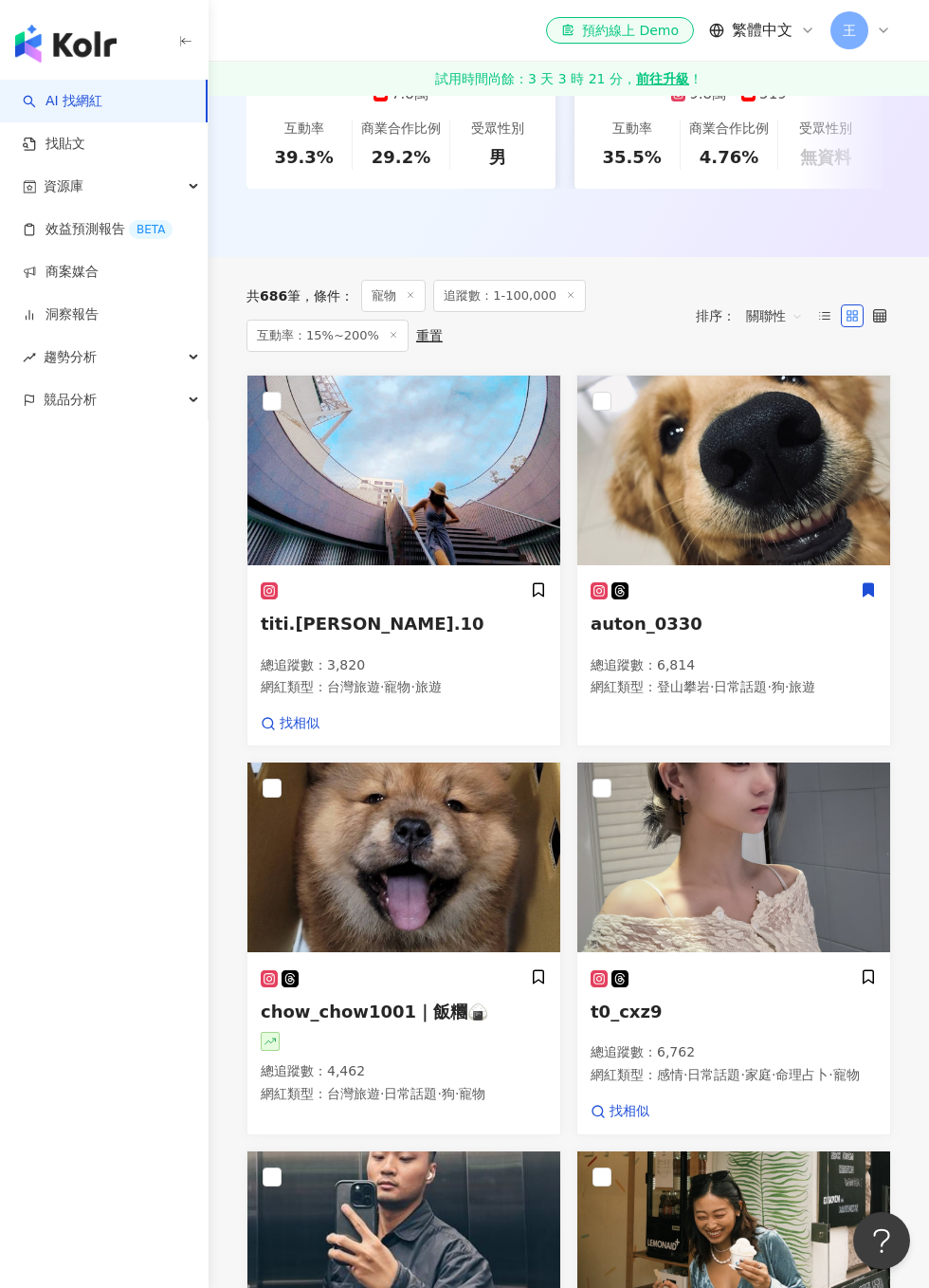
click at [873, 587] on icon at bounding box center [868, 590] width 10 height 13
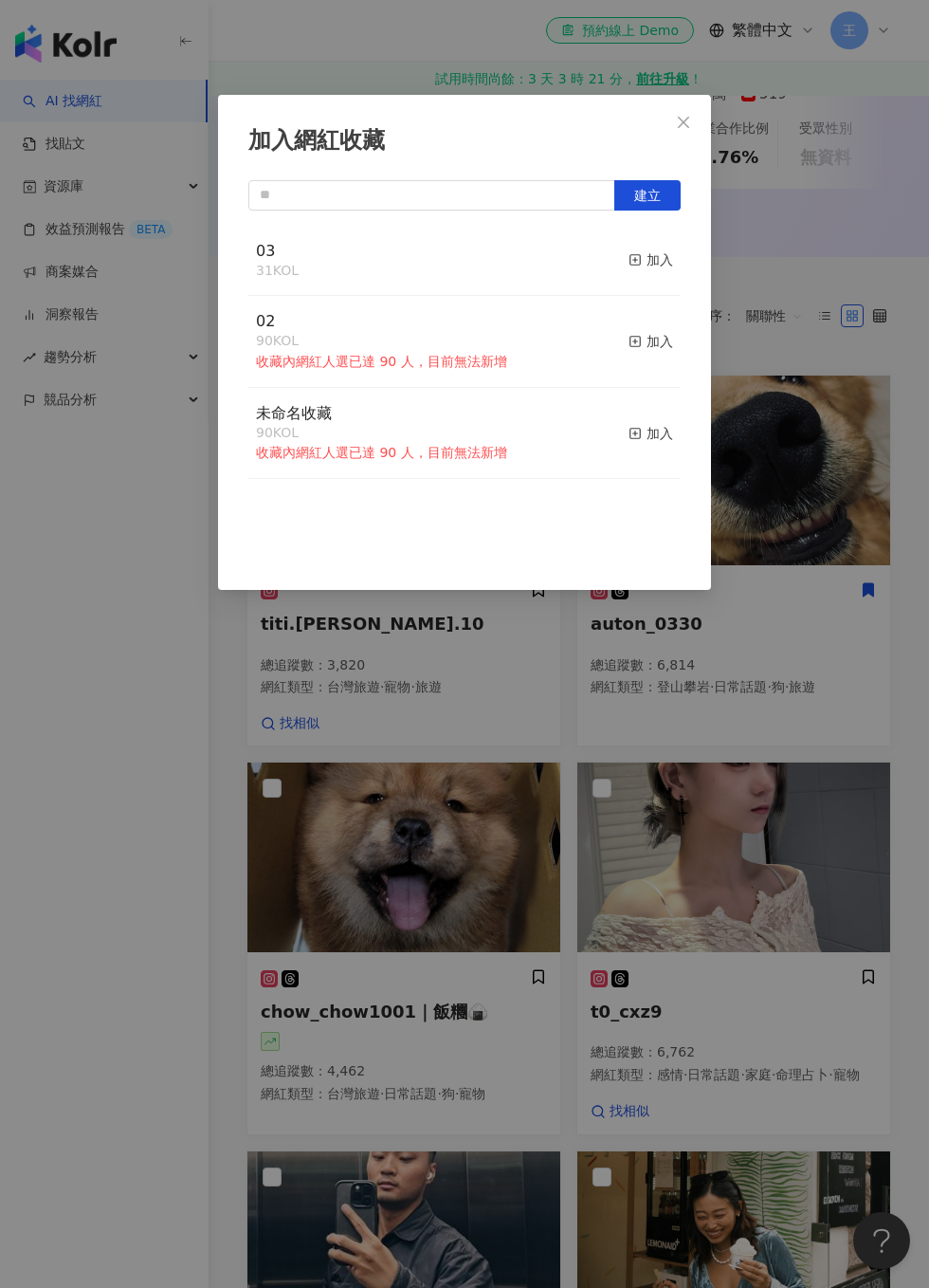
click at [672, 263] on div "加入" at bounding box center [650, 260] width 45 height 21
click at [785, 276] on div "加入網紅收藏 建立 03 32 KOL 已加入 02 90 KOL 收藏內網紅人選已達 90 人，目前無法新增 加入 未命名收藏 90 KOL 收藏內網紅人選…" at bounding box center [464, 644] width 929 height 1288
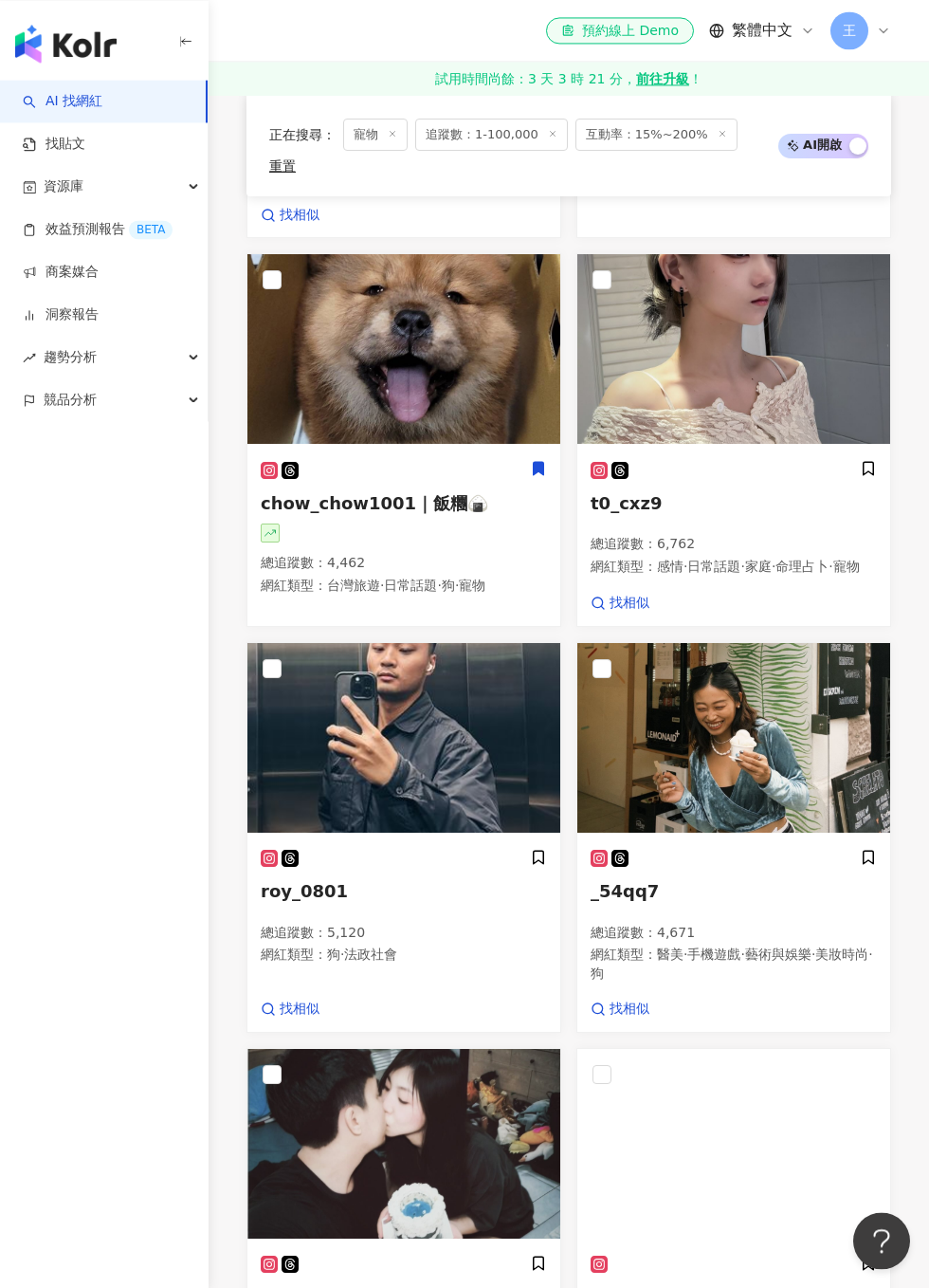
scroll to position [1010, 0]
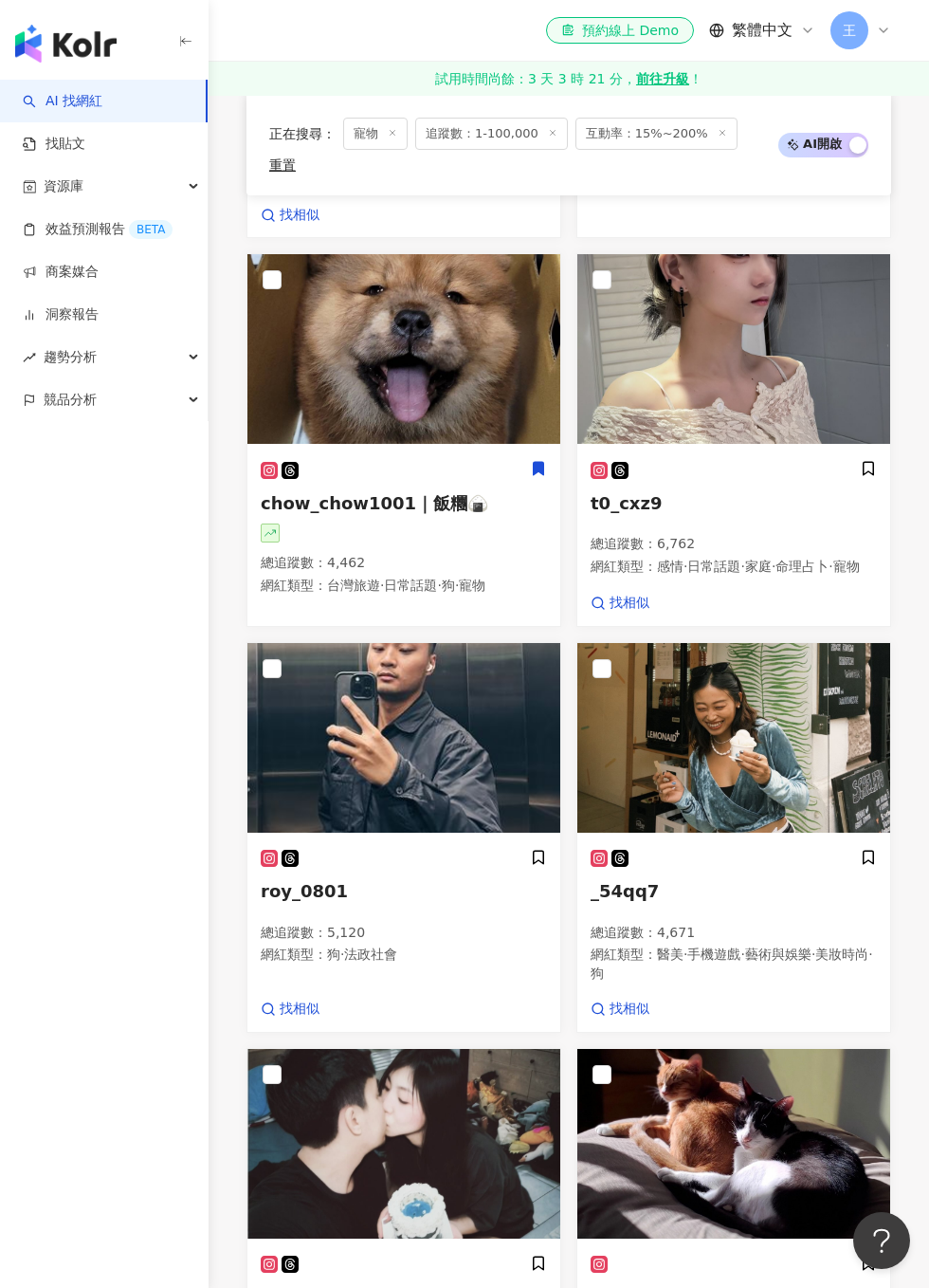
click at [546, 459] on span at bounding box center [538, 469] width 17 height 20
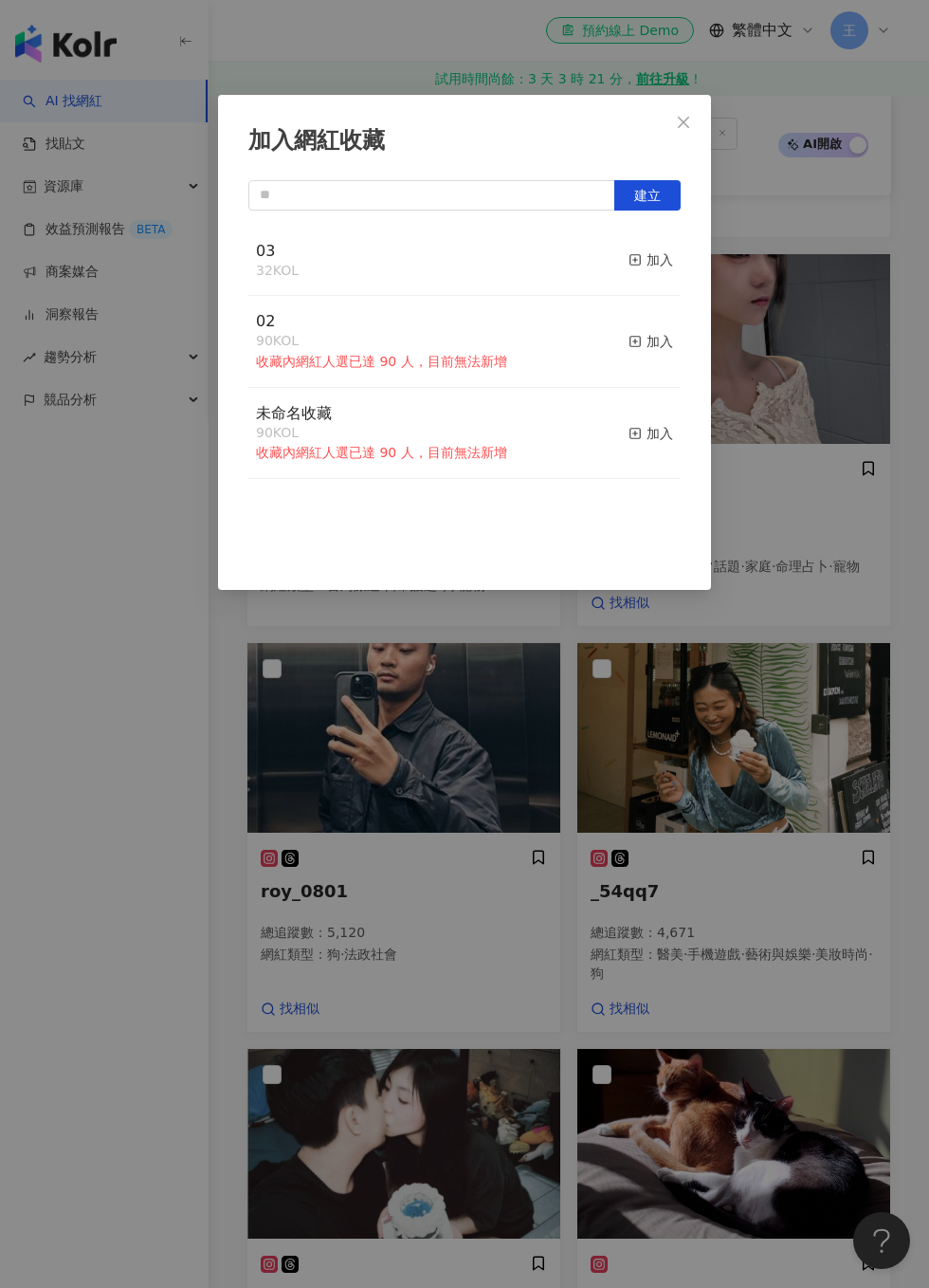
click at [672, 264] on div "加入" at bounding box center [650, 260] width 45 height 21
click at [823, 328] on div "加入網紅收藏 建立 03 33 KOL 已加入 02 90 KOL 收藏內網紅人選已達 90 人，目前無法新增 加入 未命名收藏 90 KOL 收藏內網紅人選…" at bounding box center [464, 644] width 929 height 1288
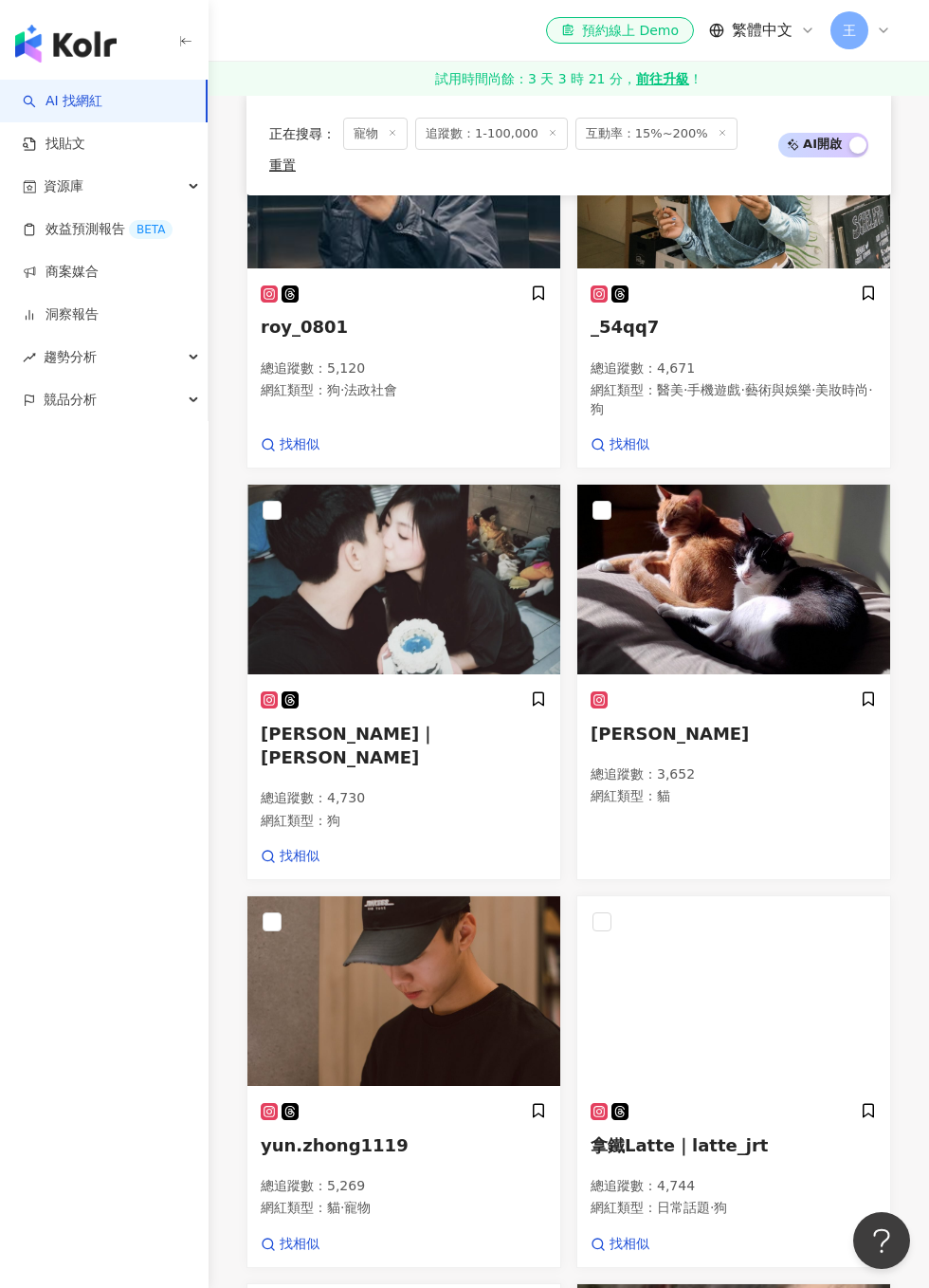
scroll to position [1592, 0]
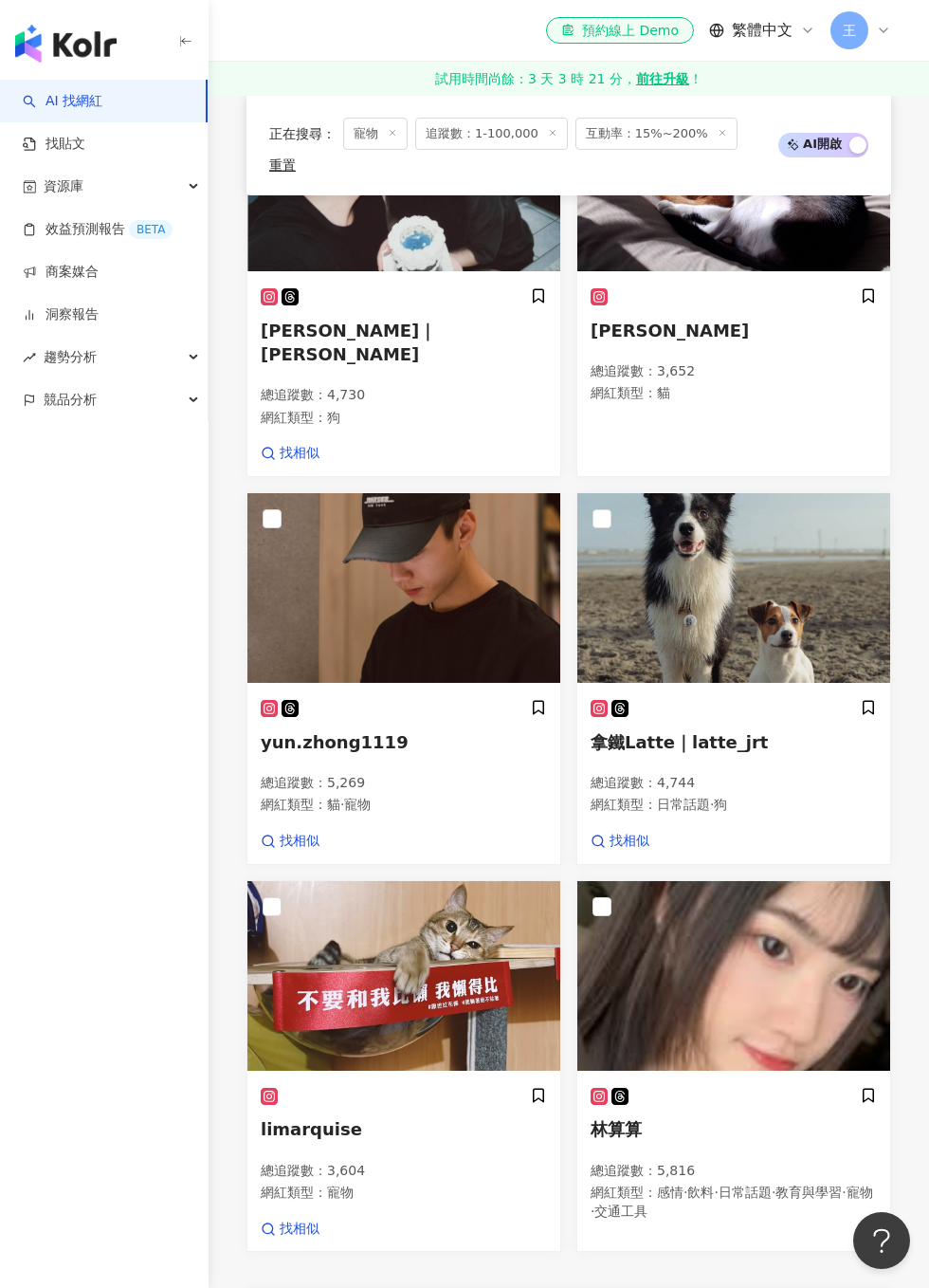
click at [883, 686] on div "拿鐵Latte｜latte_jrt 總追蹤數 ： 4,744 網紅類型 ： 日常話題 · 狗 找相似" at bounding box center [734, 775] width 313 height 178
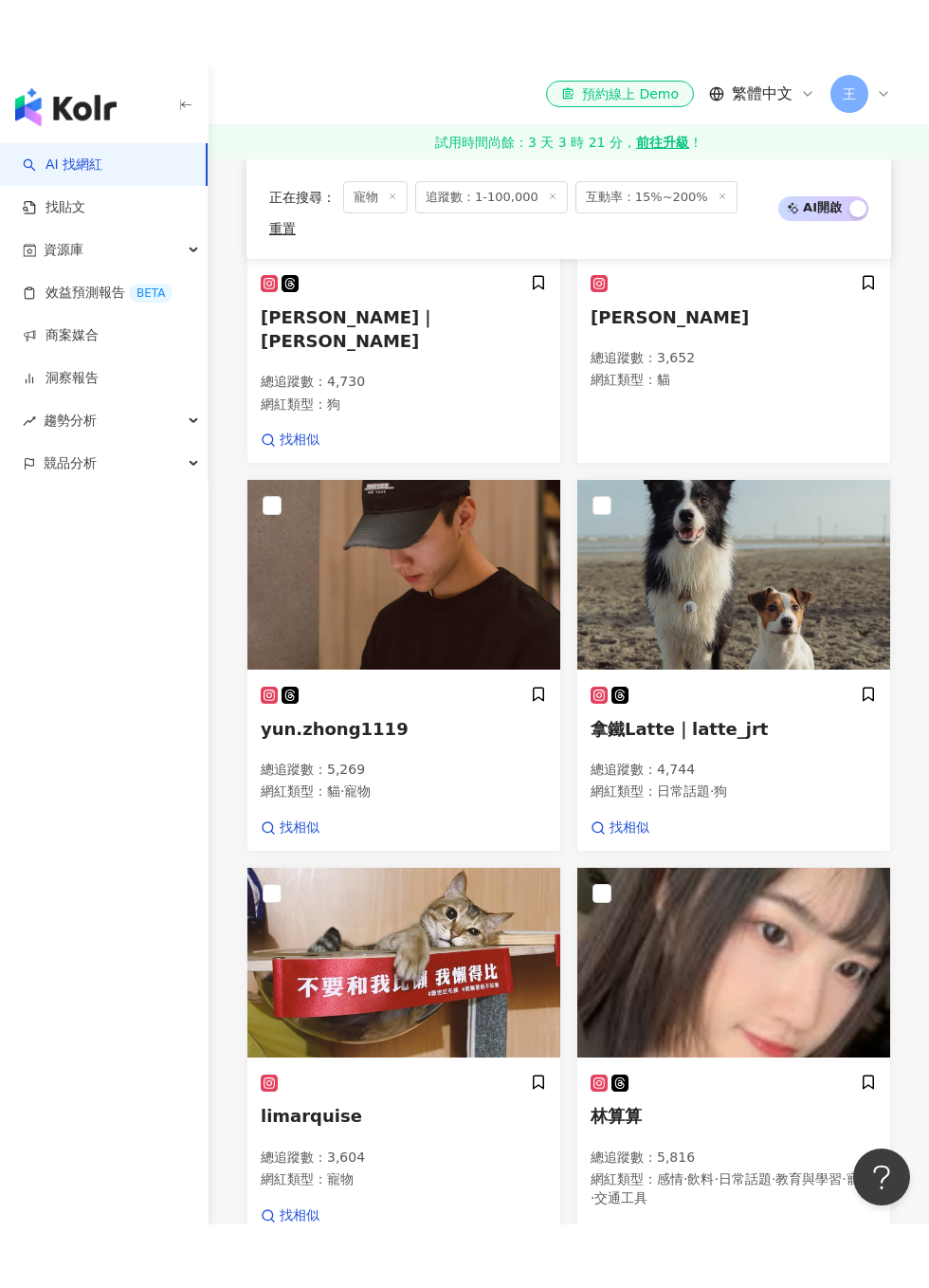
scroll to position [2098, 0]
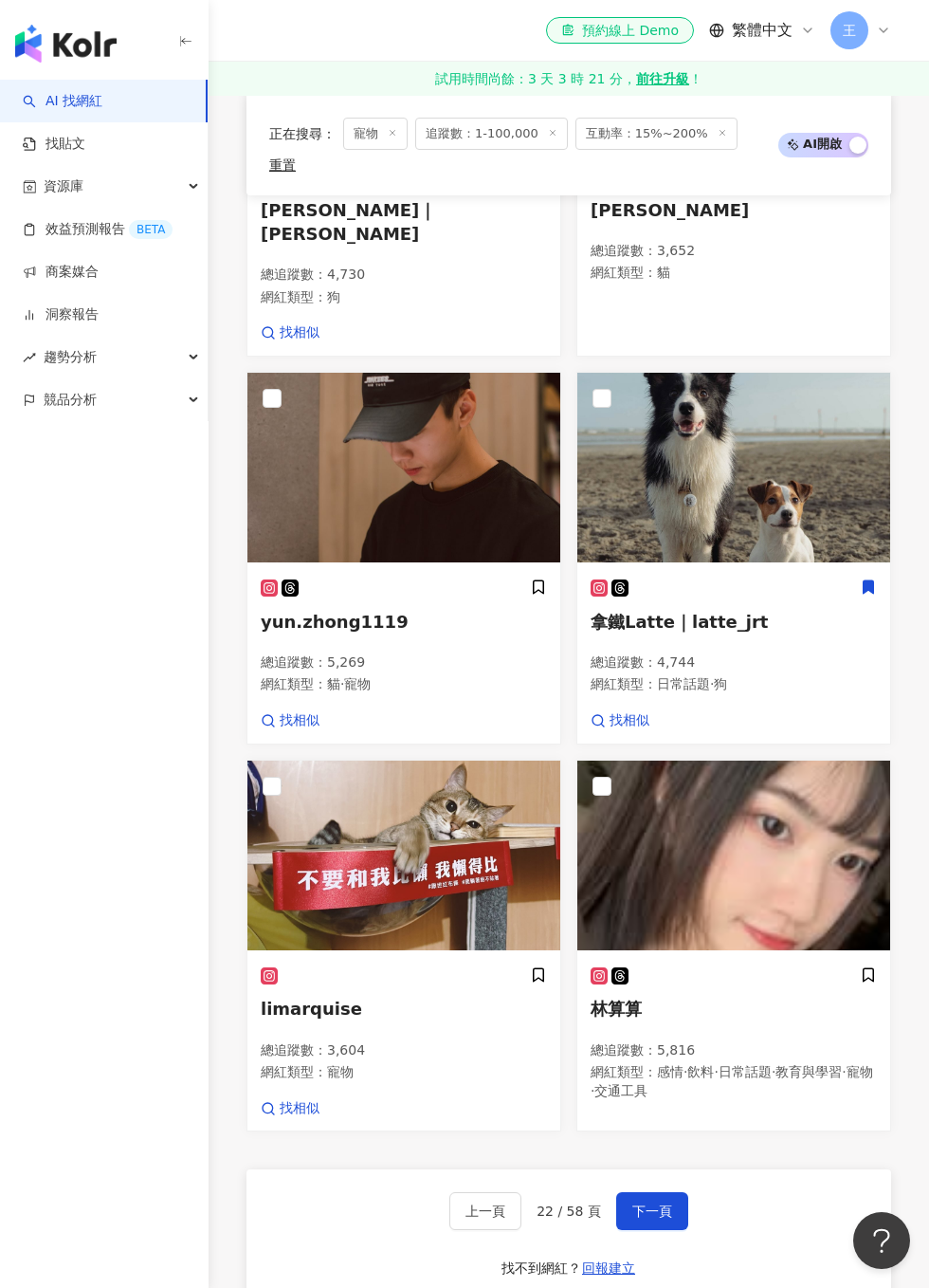
click at [874, 580] on icon at bounding box center [868, 587] width 10 height 13
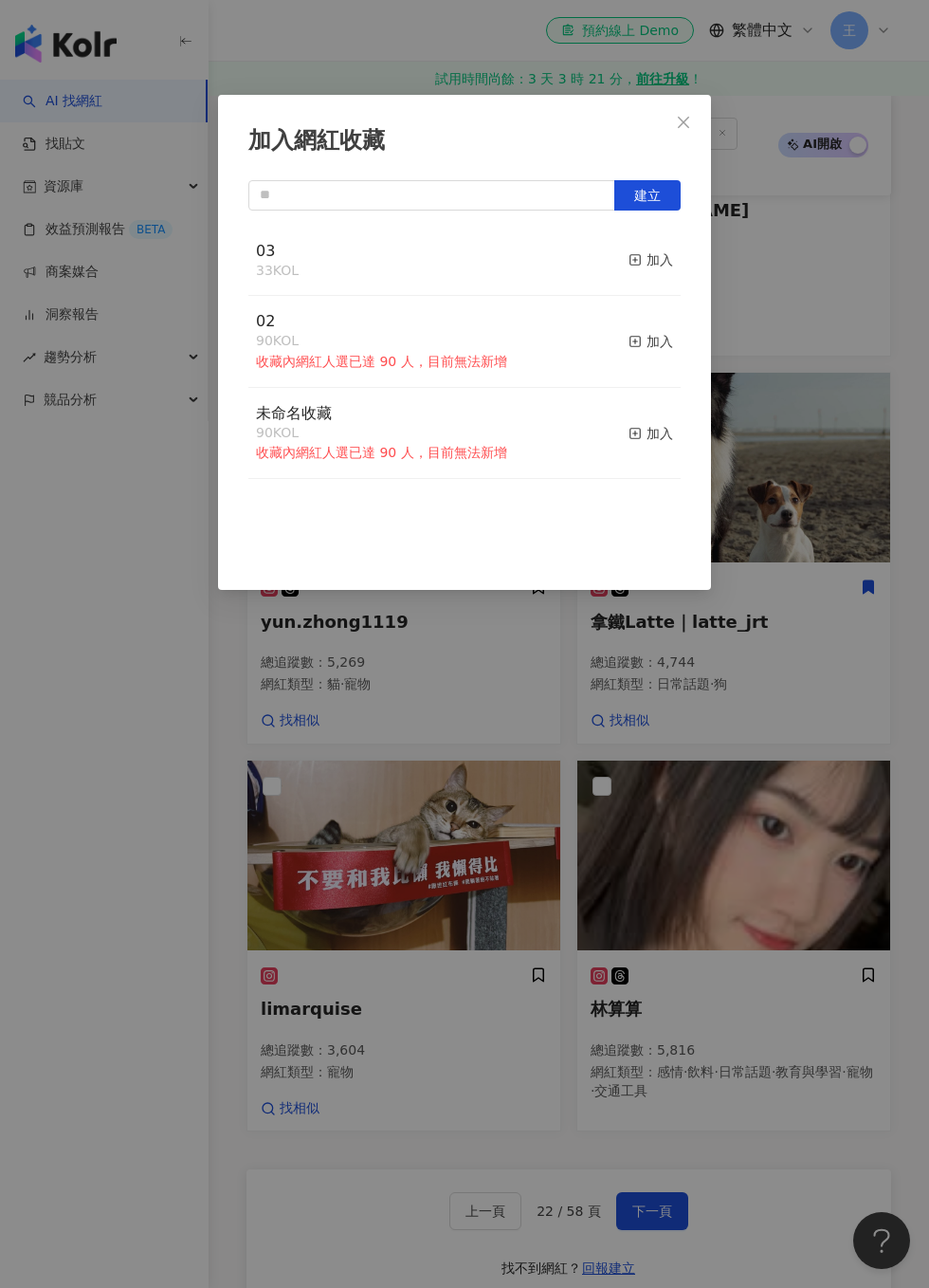
click at [664, 249] on div "加入" at bounding box center [650, 260] width 45 height 21
click at [779, 426] on div "加入網紅收藏 建立 03 34 KOL 已加入 02 90 KOL 收藏內網紅人選已達 90 人，目前無法新增 加入 未命名收藏 90 KOL 收藏內網紅人選…" at bounding box center [464, 644] width 929 height 1288
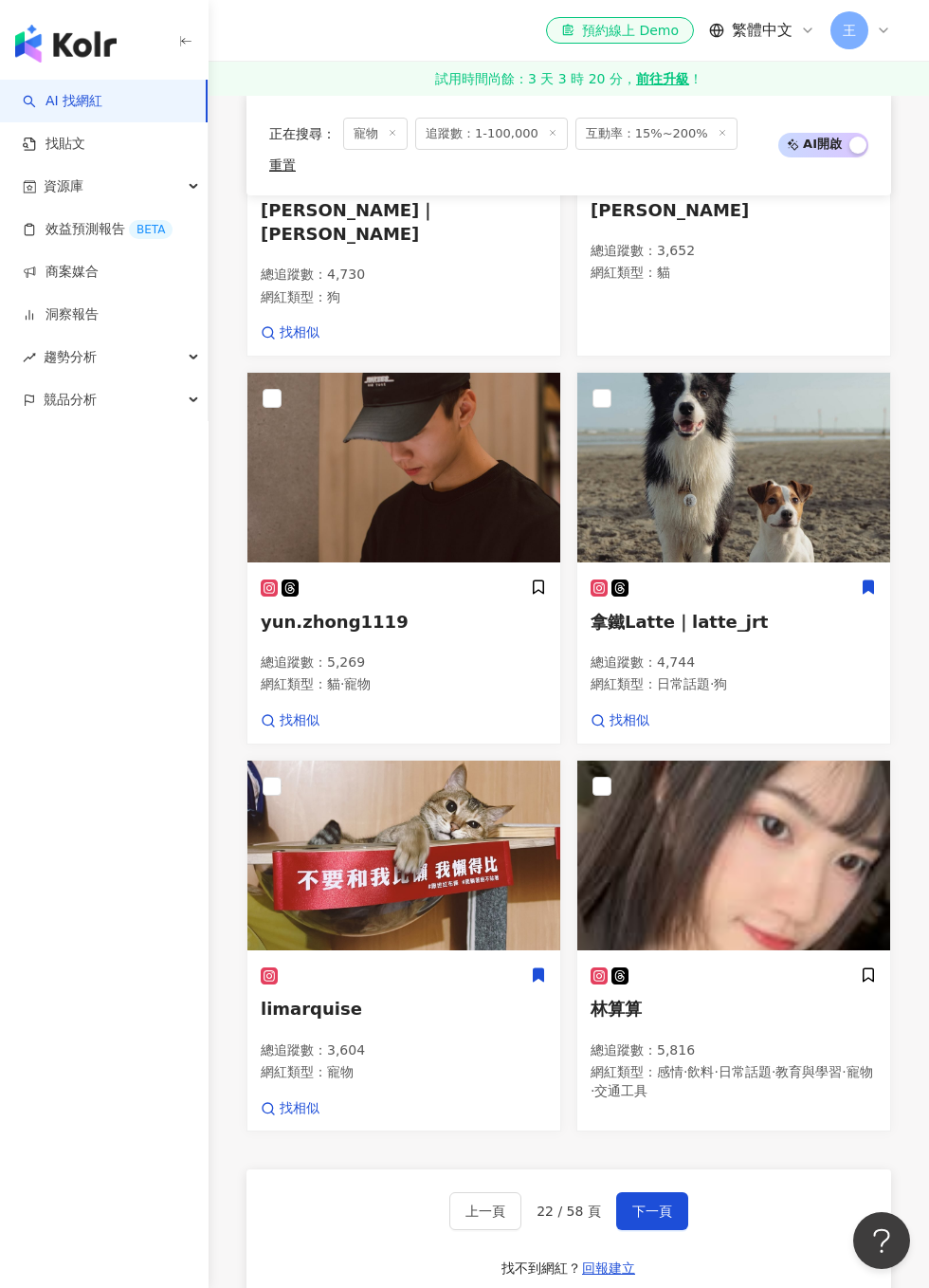
click at [543, 968] on icon at bounding box center [538, 975] width 10 height 13
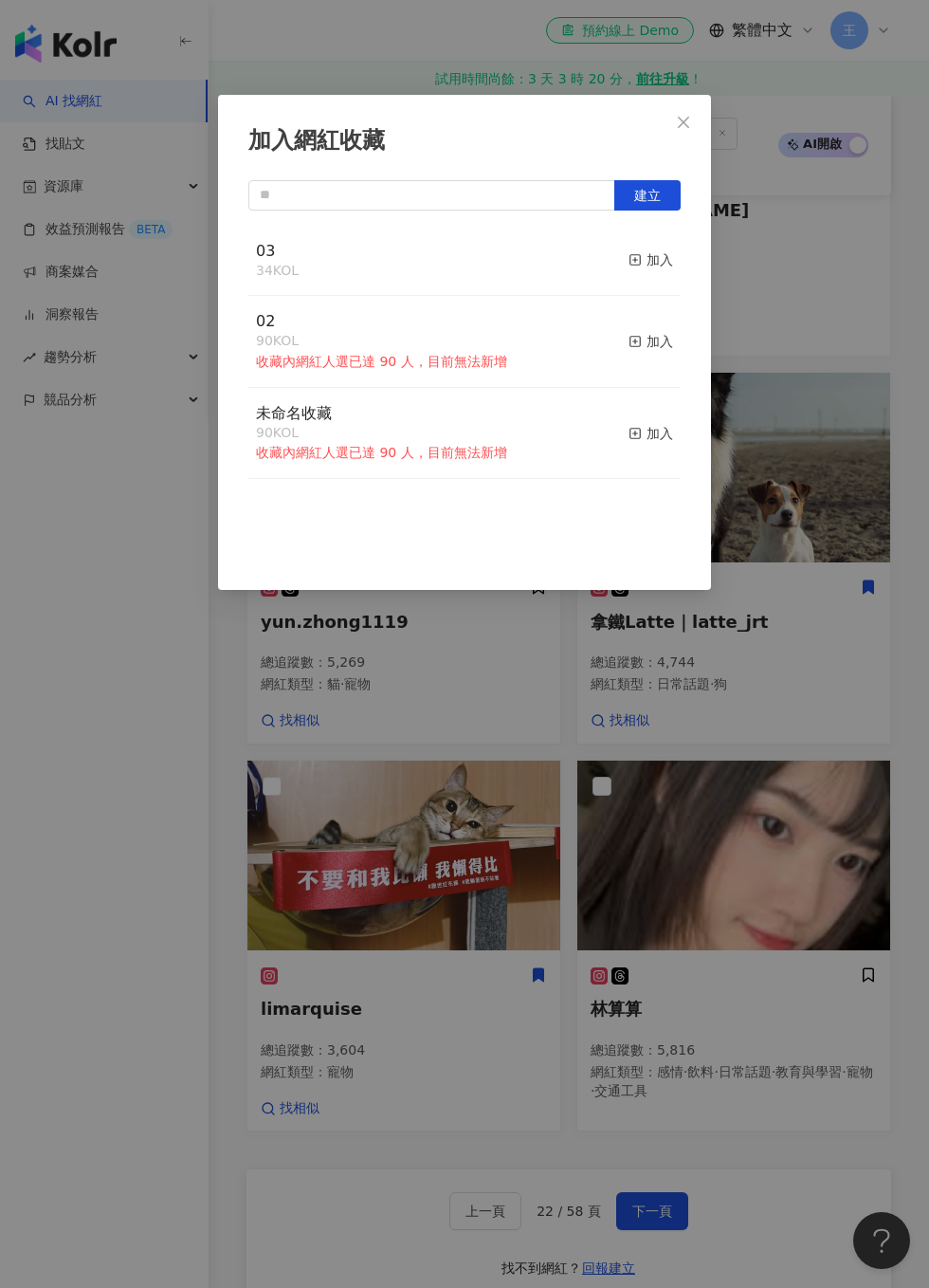
click at [672, 268] on div "加入" at bounding box center [650, 260] width 45 height 21
click at [796, 315] on div "加入網紅收藏 建立 03 35 KOL 已加入 02 90 KOL 收藏內網紅人選已達 90 人，目前無法新增 加入 未命名收藏 90 KOL 收藏內網紅人選…" at bounding box center [464, 644] width 929 height 1288
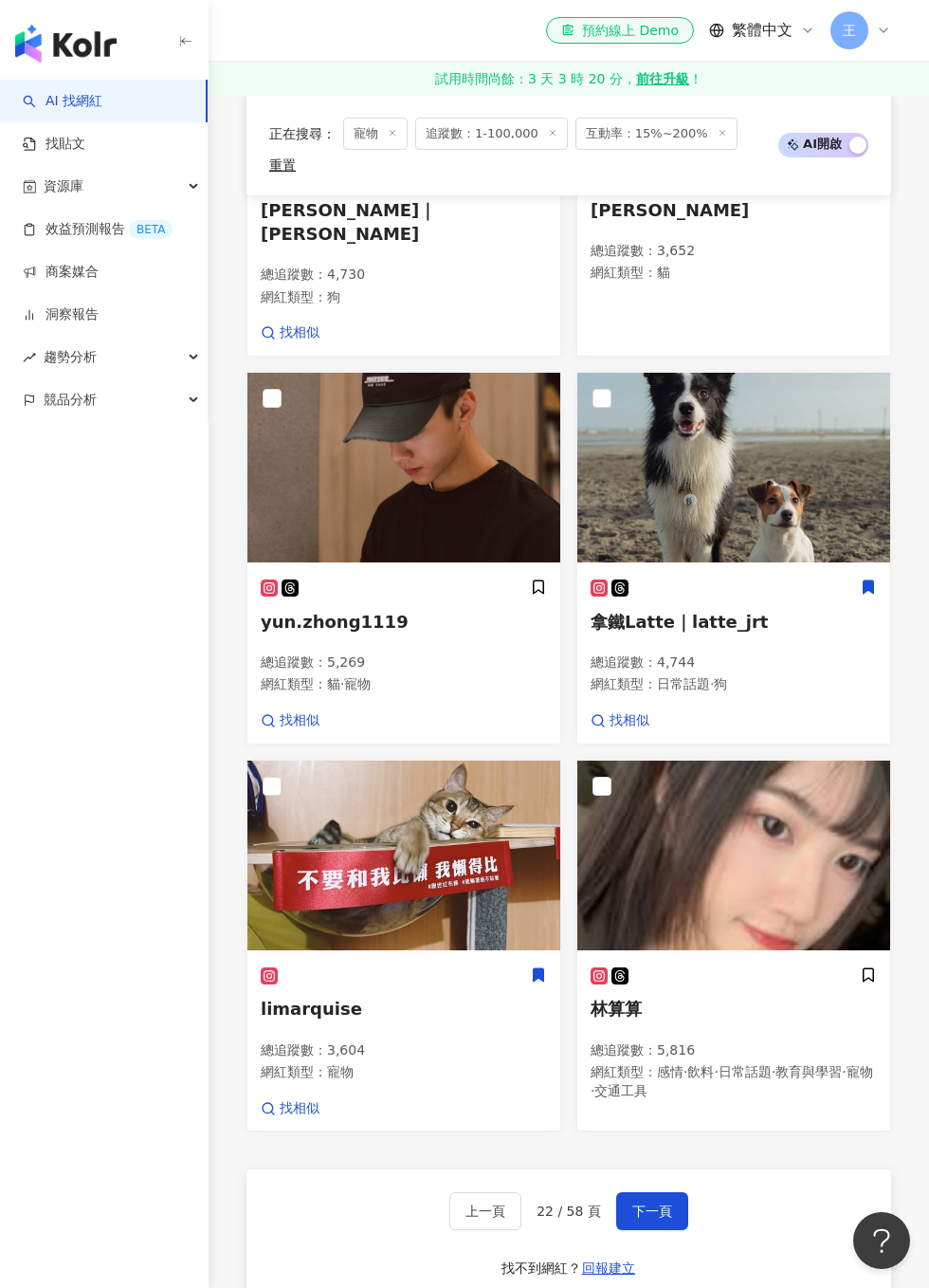
click at [665, 1160] on span "下一頁" at bounding box center [652, 1211] width 40 height 15
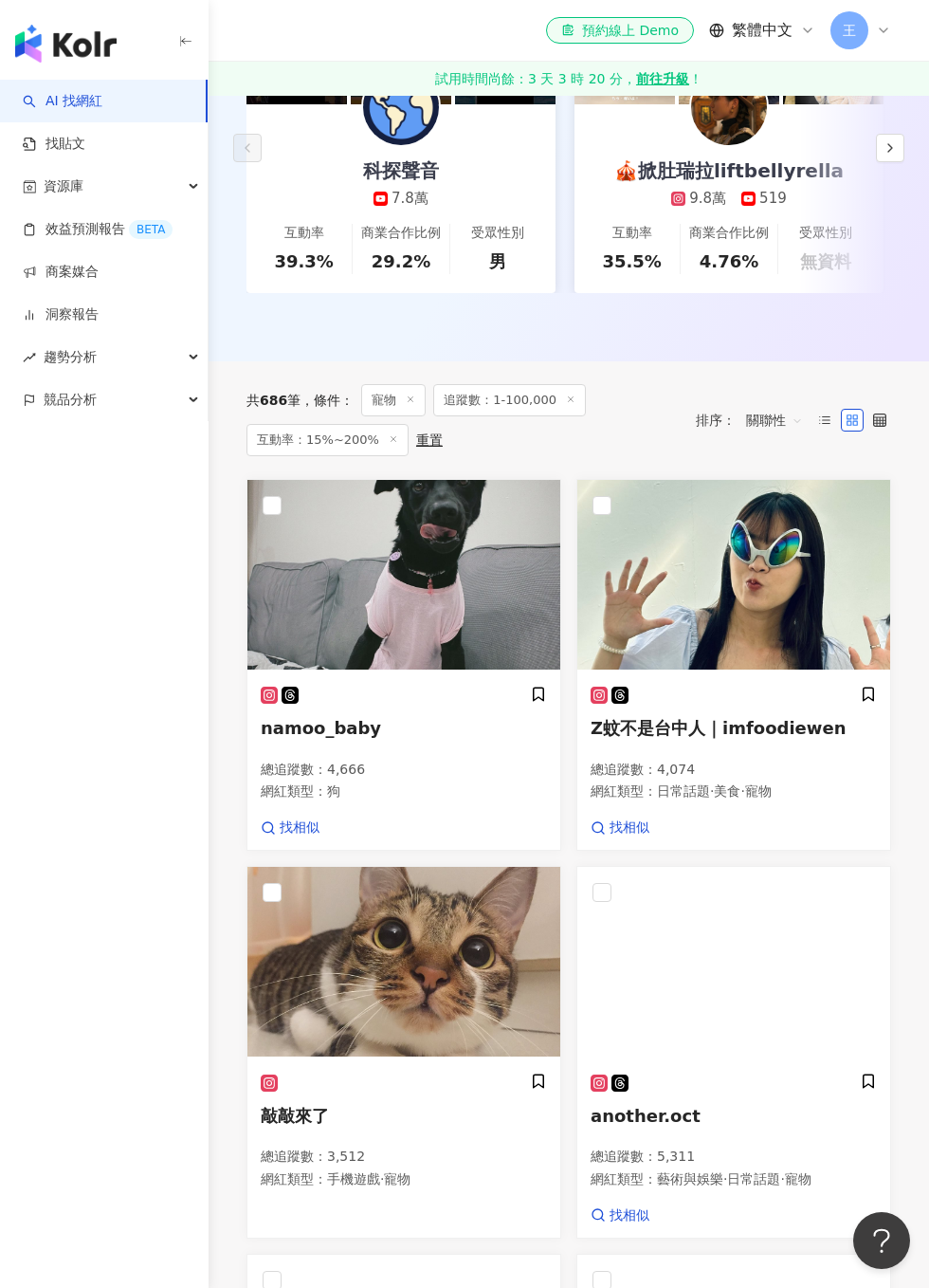
click at [548, 683] on div "namoo_baby 總追蹤數 ： 4,666 網紅類型 ： 狗 找相似" at bounding box center [404, 762] width 313 height 178
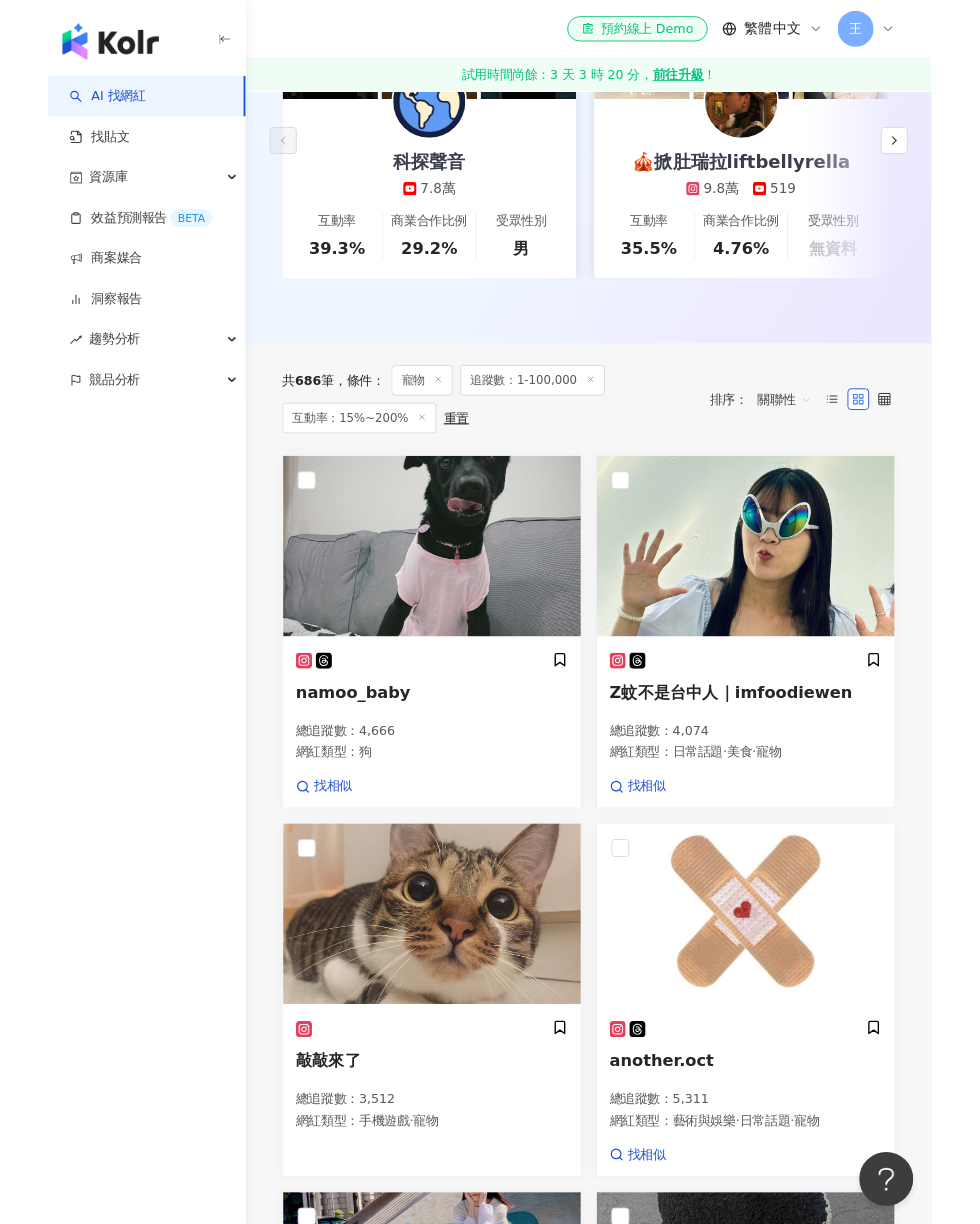
scroll to position [519, 0]
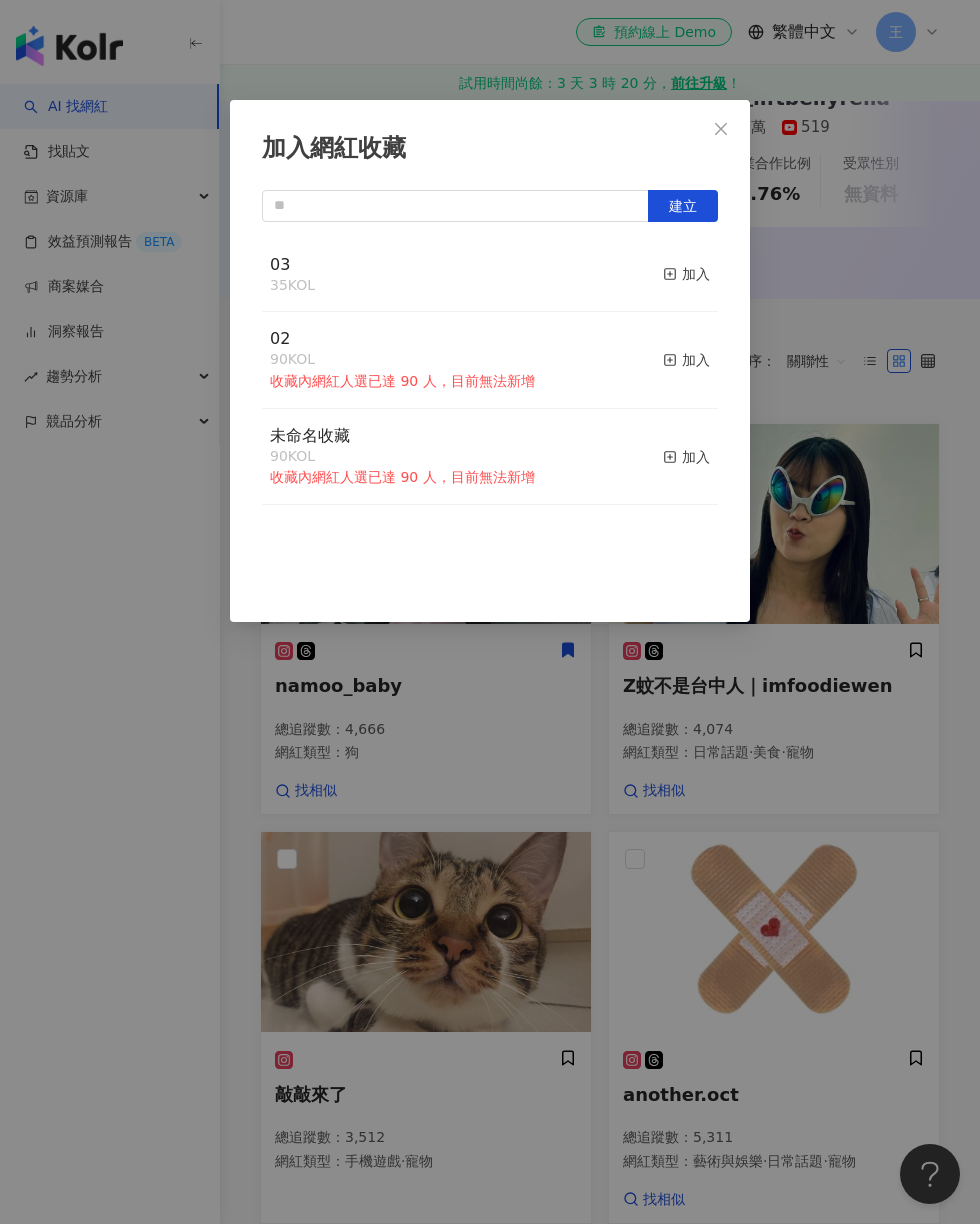
click at [687, 284] on div "加入" at bounding box center [686, 274] width 47 height 22
click at [874, 532] on div "加入網紅收藏 建立 03 36 KOL 已加入 02 90 KOL 收藏內網紅人選已達 90 人，目前無法新增 加入 未命名收藏 90 KOL 收藏內網紅人選…" at bounding box center [490, 612] width 980 height 1224
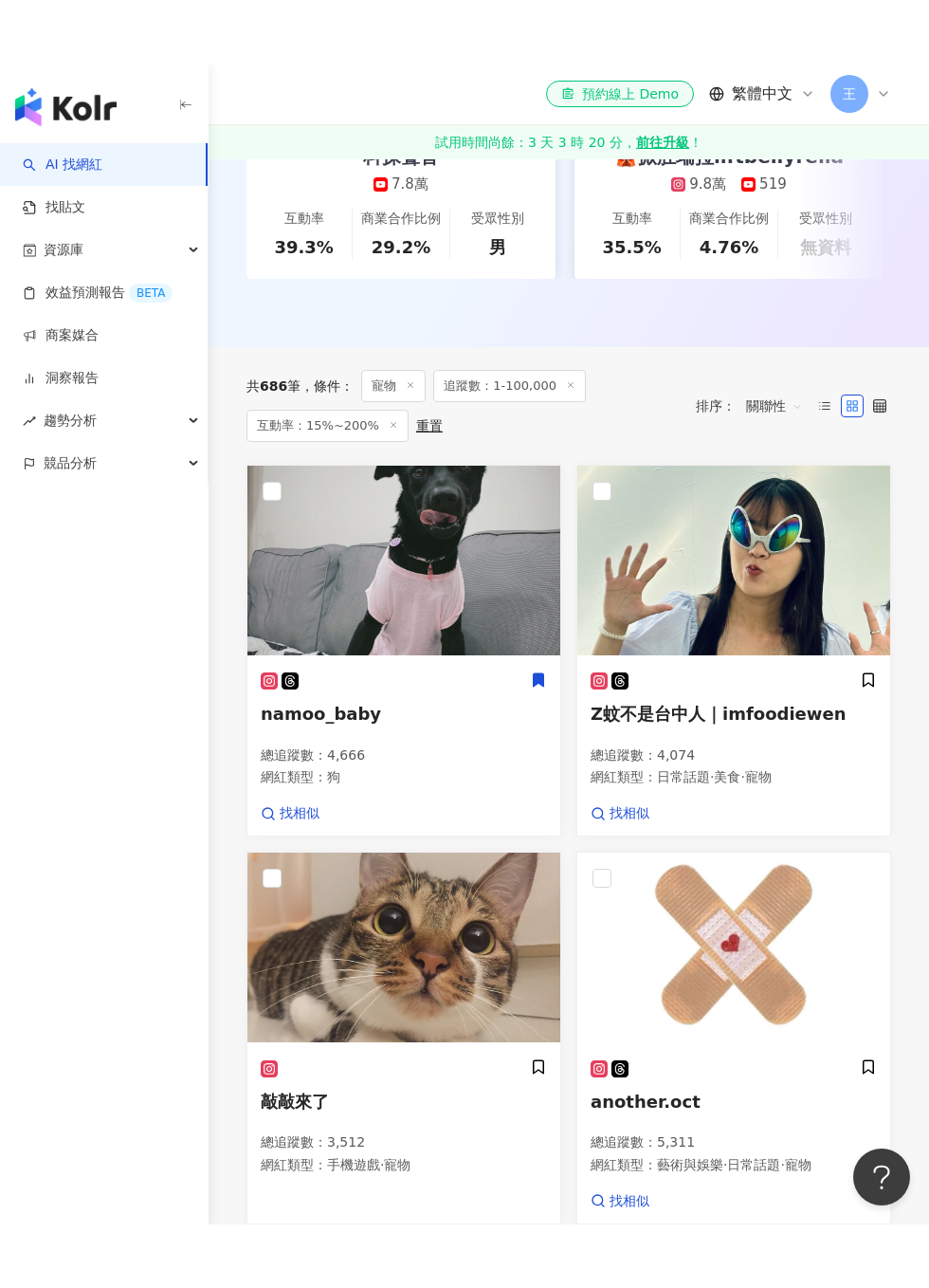
scroll to position [702, 0]
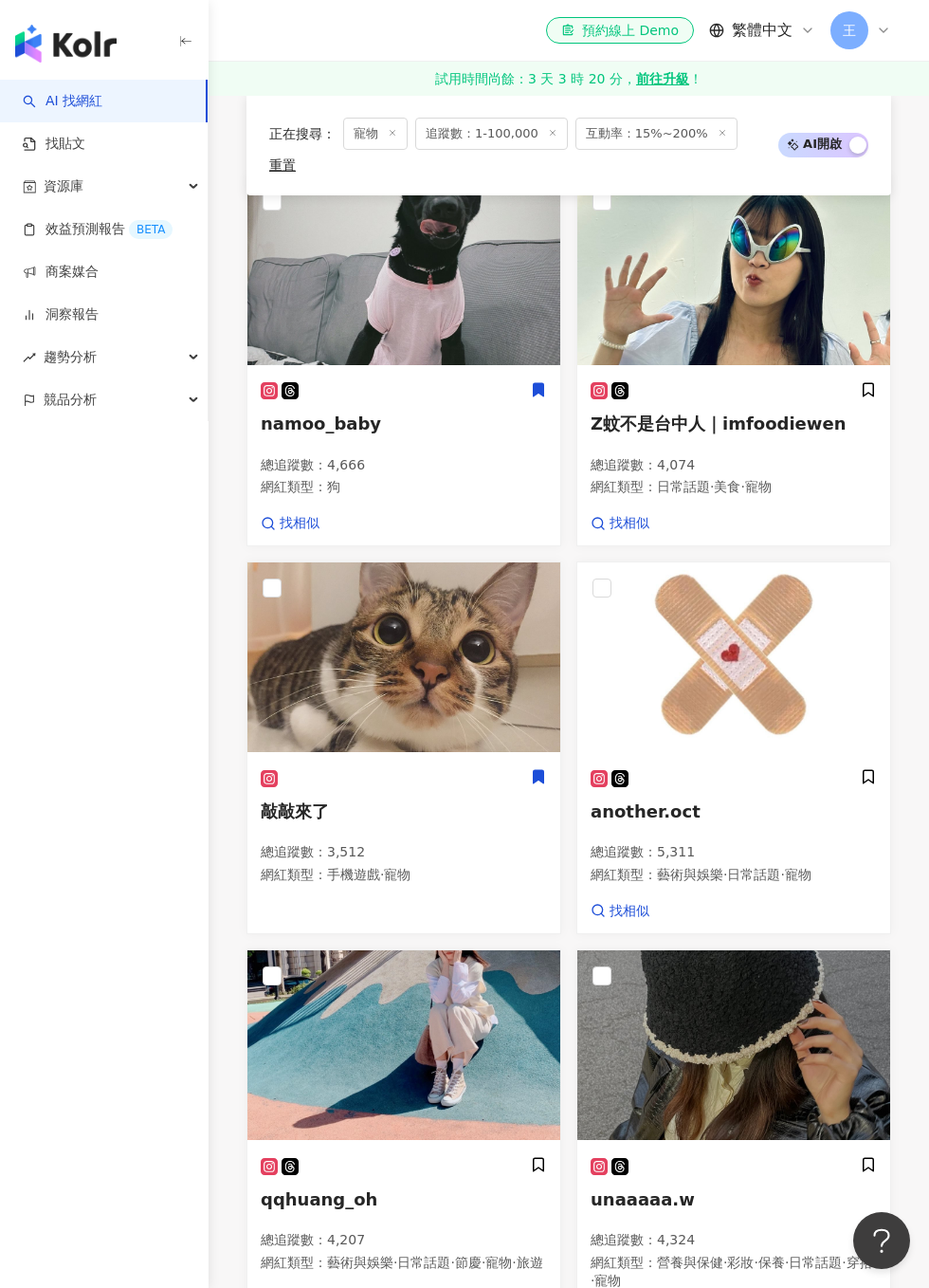
click at [545, 768] on icon at bounding box center [538, 777] width 17 height 17
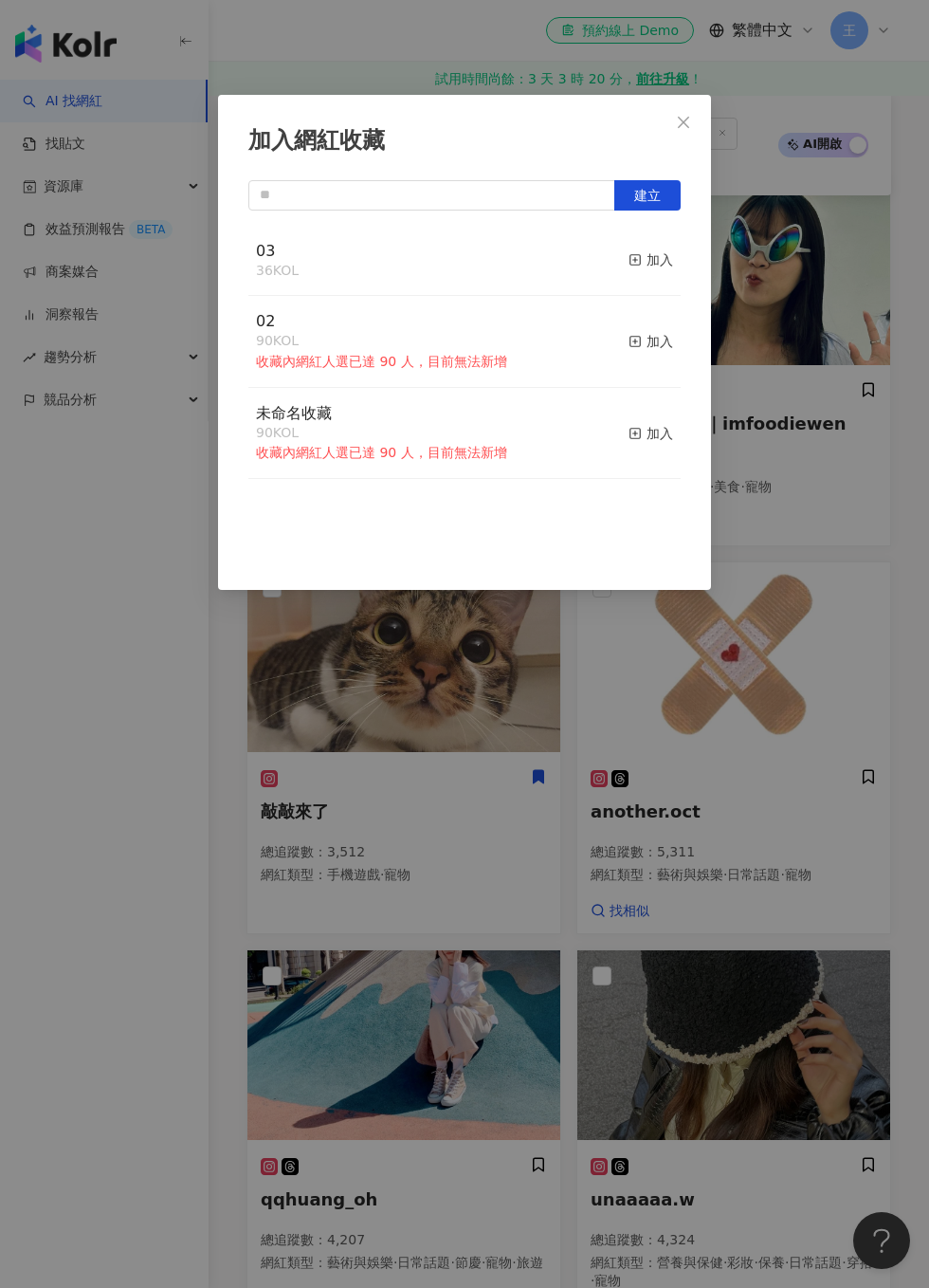
click at [664, 248] on button "加入" at bounding box center [650, 261] width 45 height 40
click at [799, 444] on div "加入網紅收藏 建立 03 37 KOL 已加入 02 90 KOL 收藏內網紅人選已達 90 人，目前無法新增 加入 未命名收藏 90 KOL 收藏內網紅人選…" at bounding box center [464, 644] width 929 height 1288
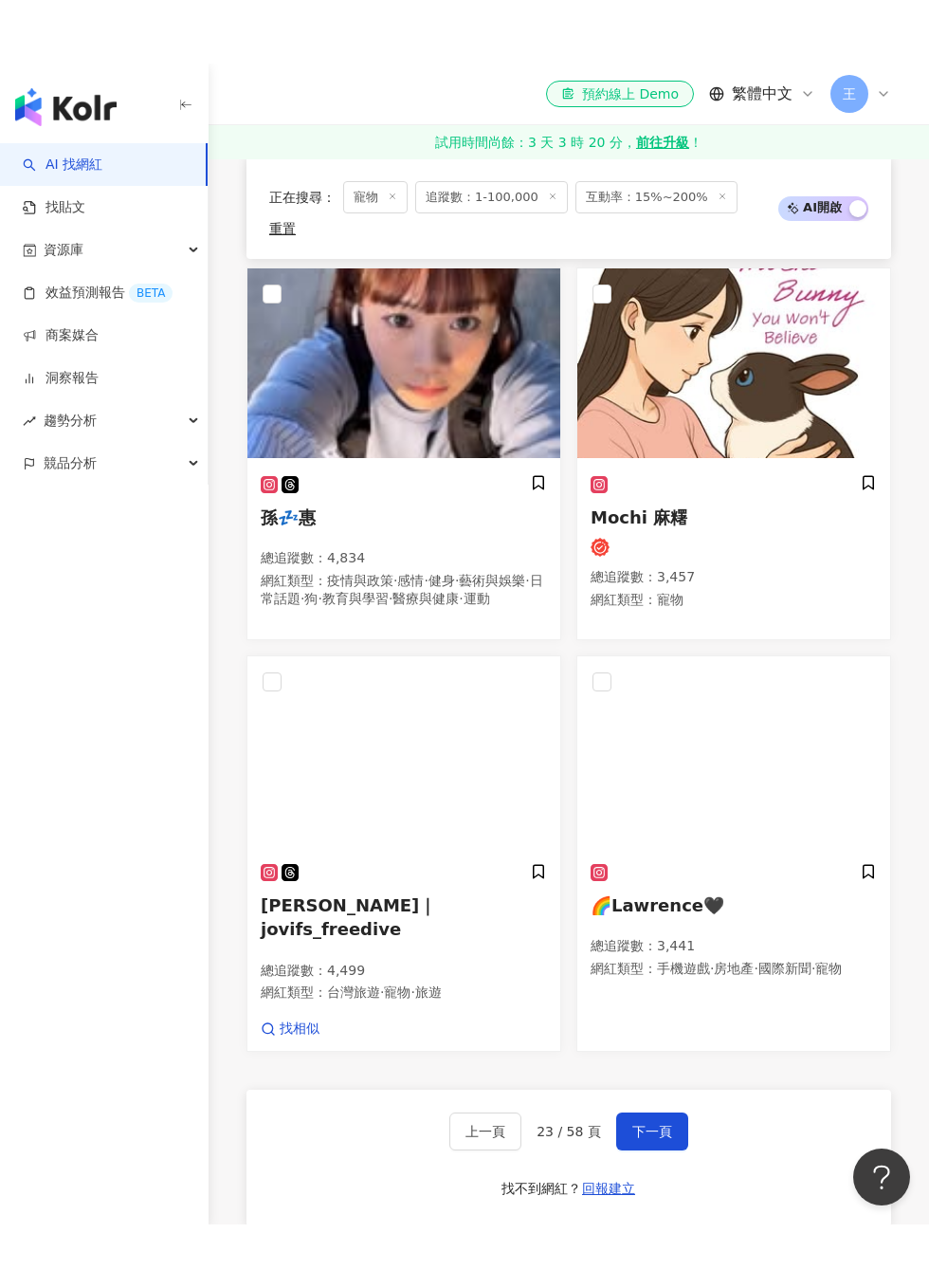
scroll to position [2298, 0]
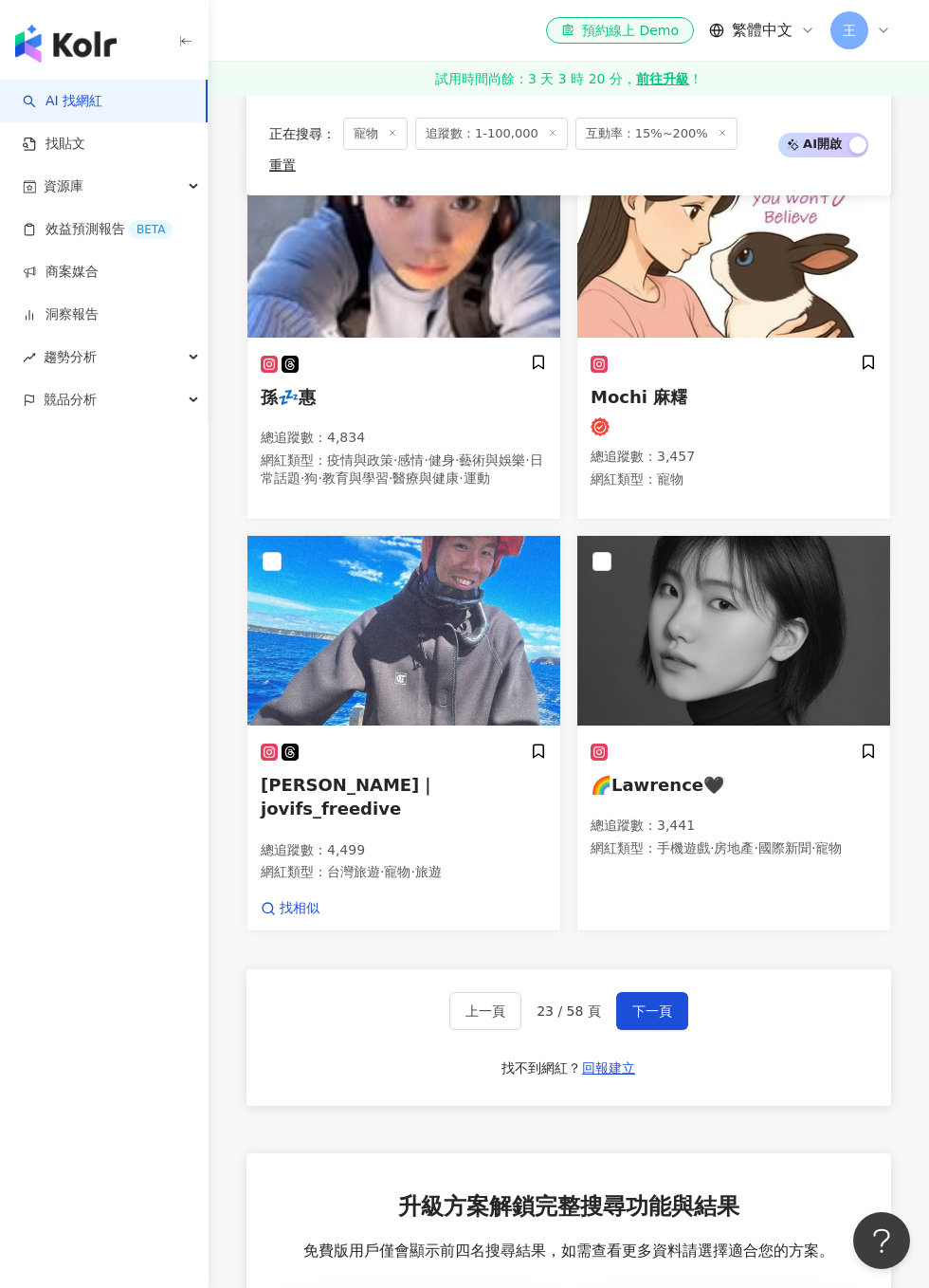
click at [657, 992] on button "下一頁" at bounding box center [652, 1011] width 72 height 38
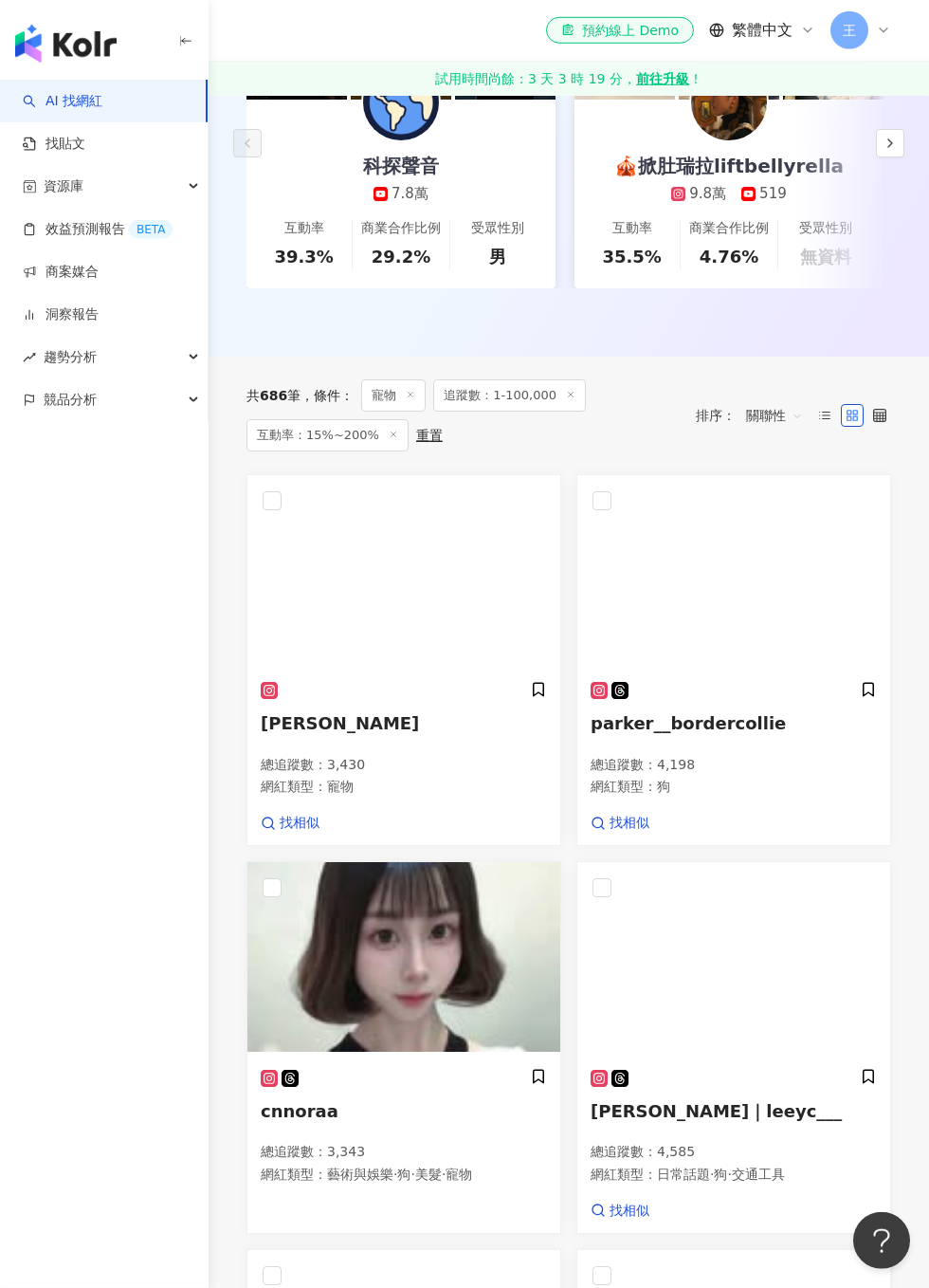
scroll to position [420, 0]
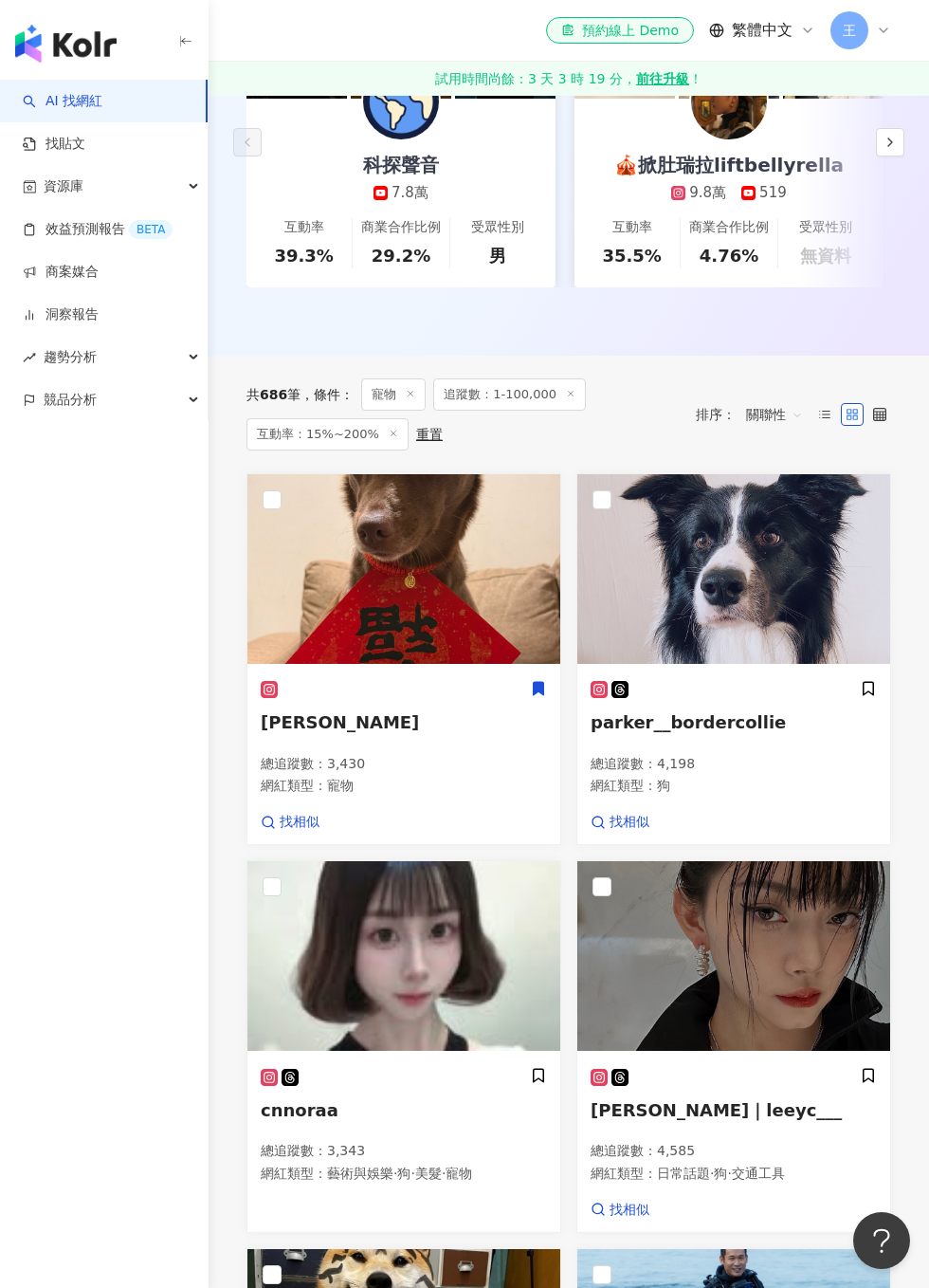
click at [544, 680] on icon at bounding box center [538, 689] width 17 height 17
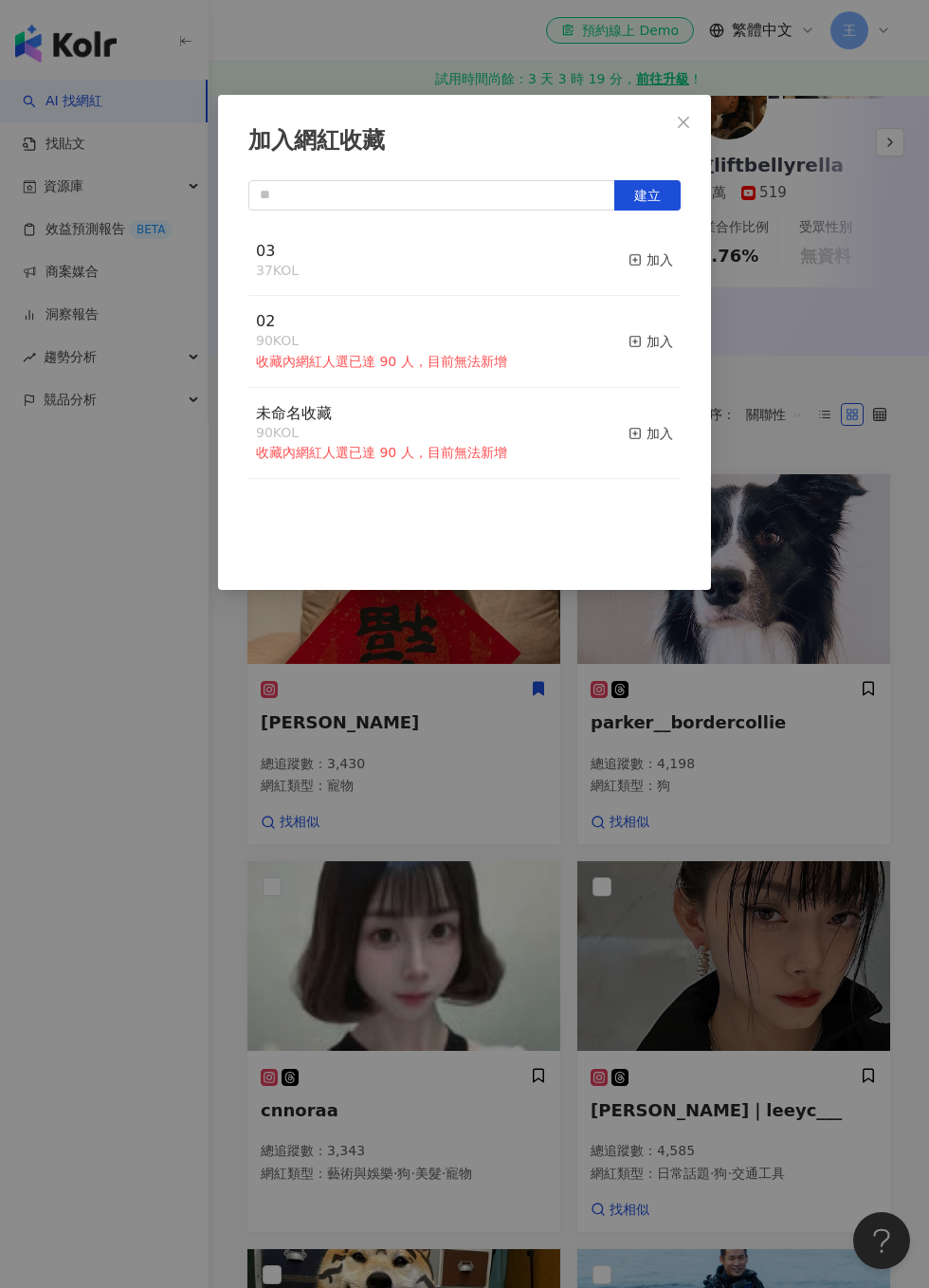
click at [661, 256] on div "加入" at bounding box center [650, 260] width 45 height 21
click at [862, 529] on div "加入網紅收藏 建立 03 38 KOL 已加入 02 90 KOL 收藏內網紅人選已達 90 人，目前無法新增 加入 未命名收藏 90 KOL 收藏內網紅人選…" at bounding box center [464, 644] width 929 height 1288
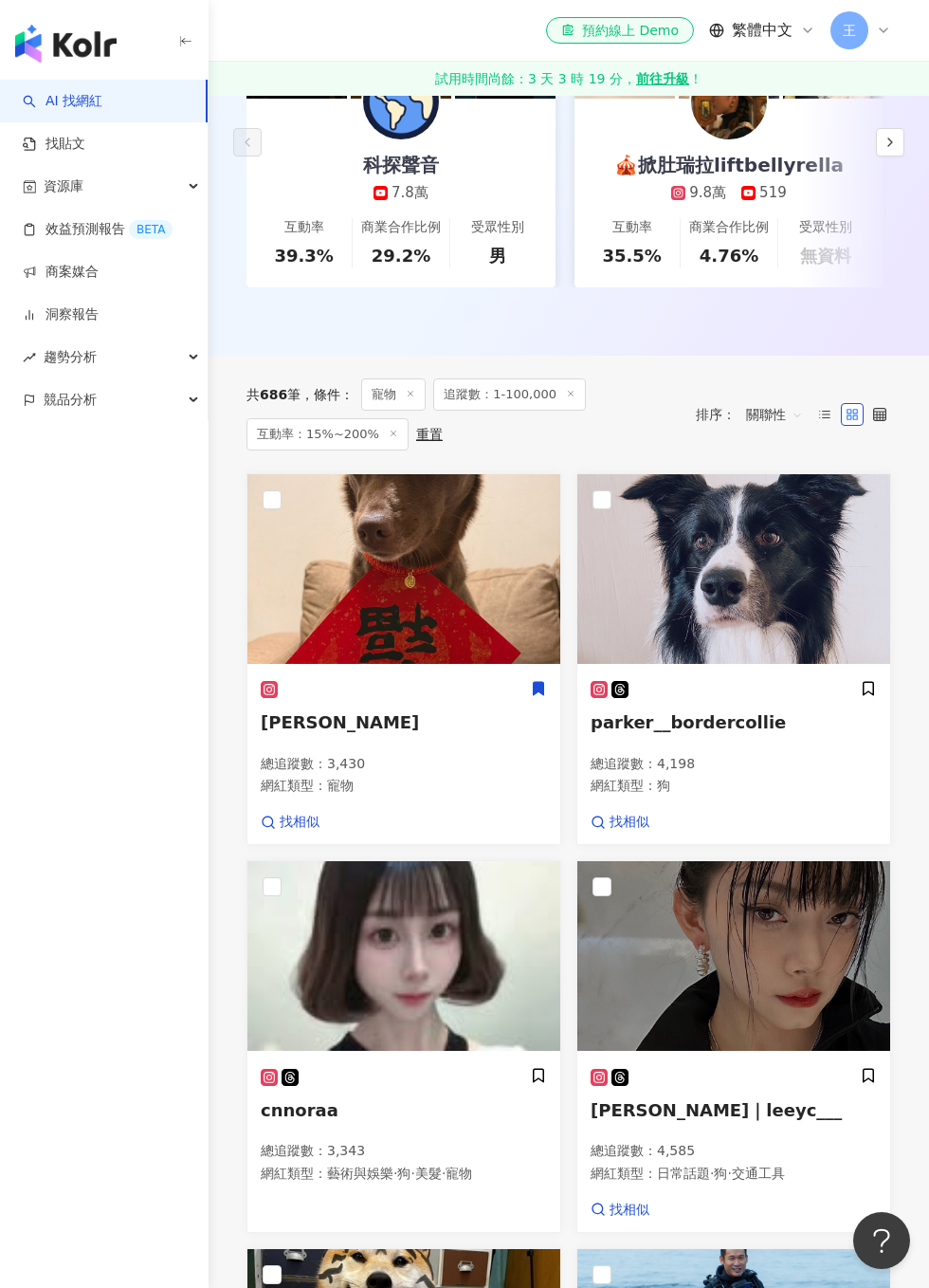
click at [878, 674] on div "parker__bordercollie 總追蹤數 ： 4,198 網紅類型 ： 狗 找相似" at bounding box center [734, 756] width 313 height 178
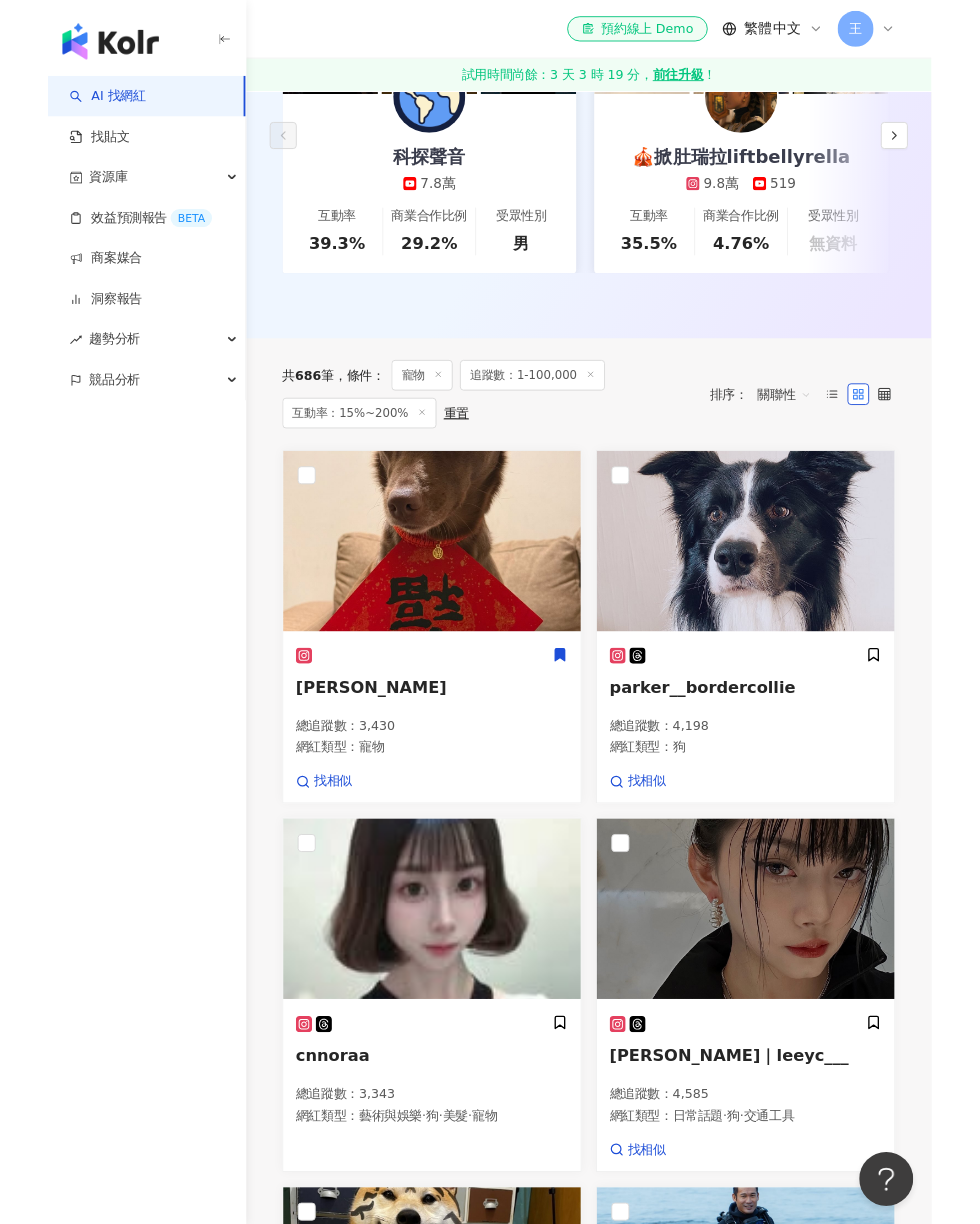
scroll to position [524, 0]
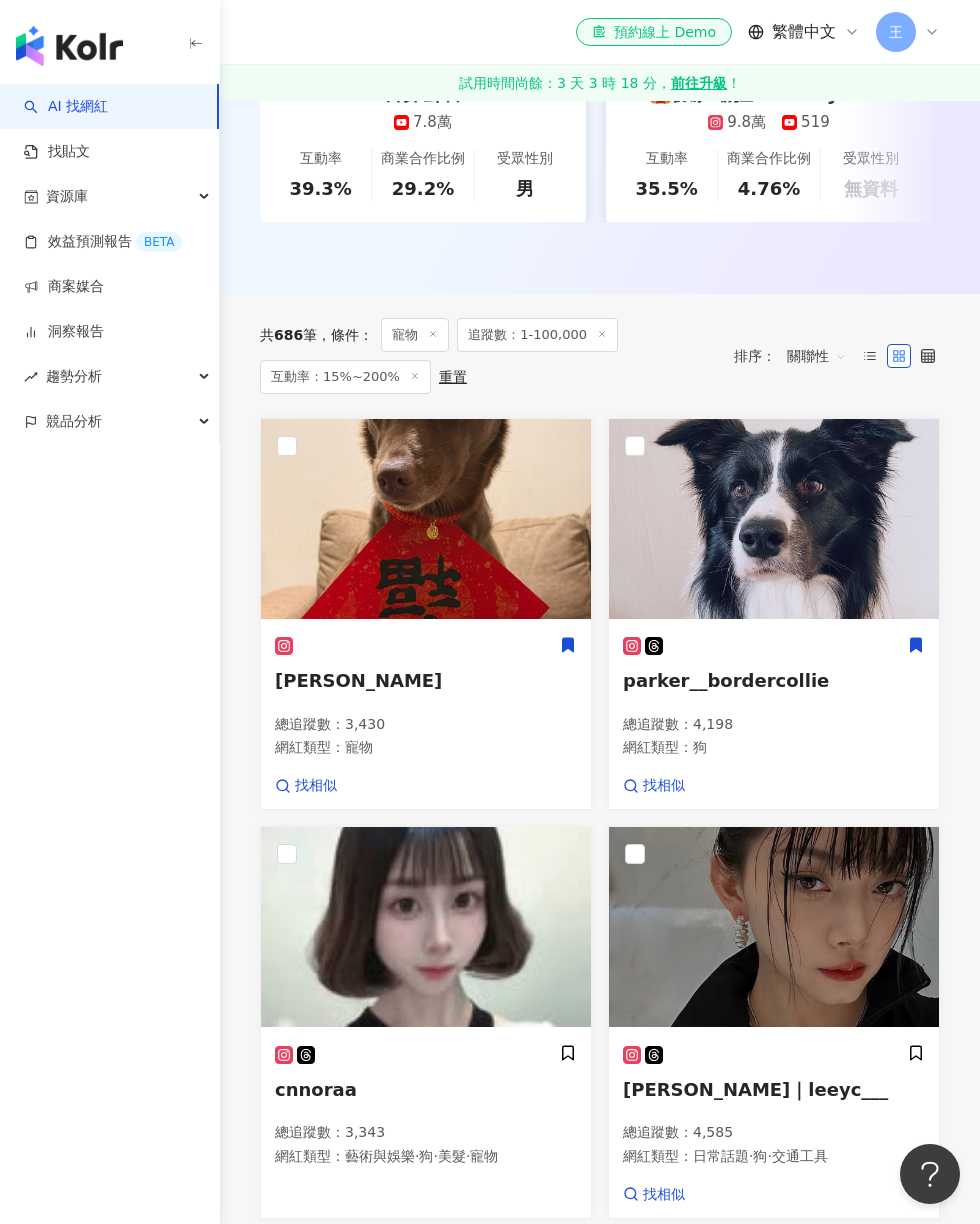
click at [923, 641] on icon at bounding box center [916, 645] width 18 height 18
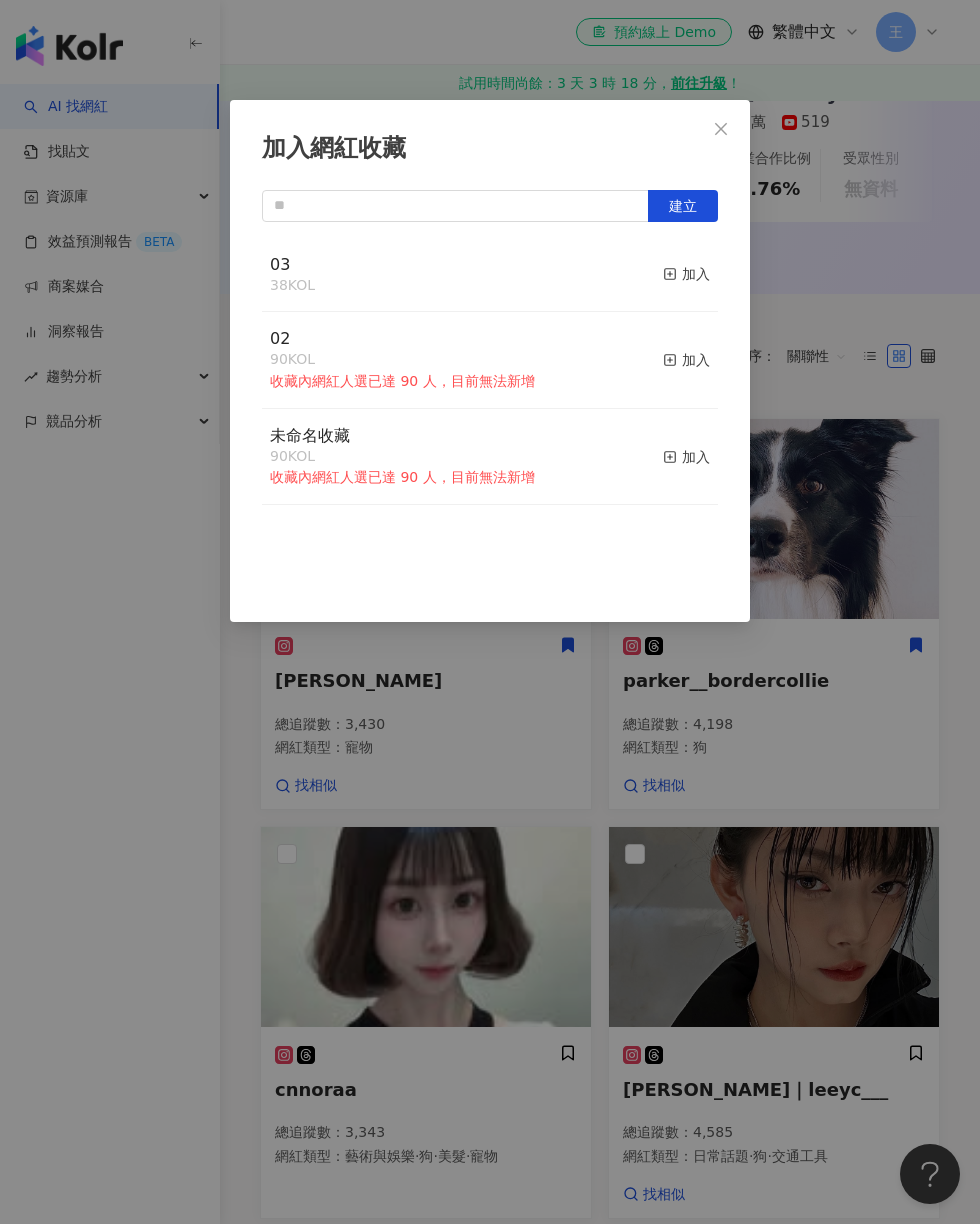
click at [696, 275] on div "加入" at bounding box center [686, 274] width 47 height 22
click at [850, 354] on div "加入網紅收藏 建立 03 39 KOL 已加入 02 90 KOL 收藏內網紅人選已達 90 人，目前無法新增 加入 未命名收藏 90 KOL 收藏內網紅人選…" at bounding box center [490, 612] width 980 height 1224
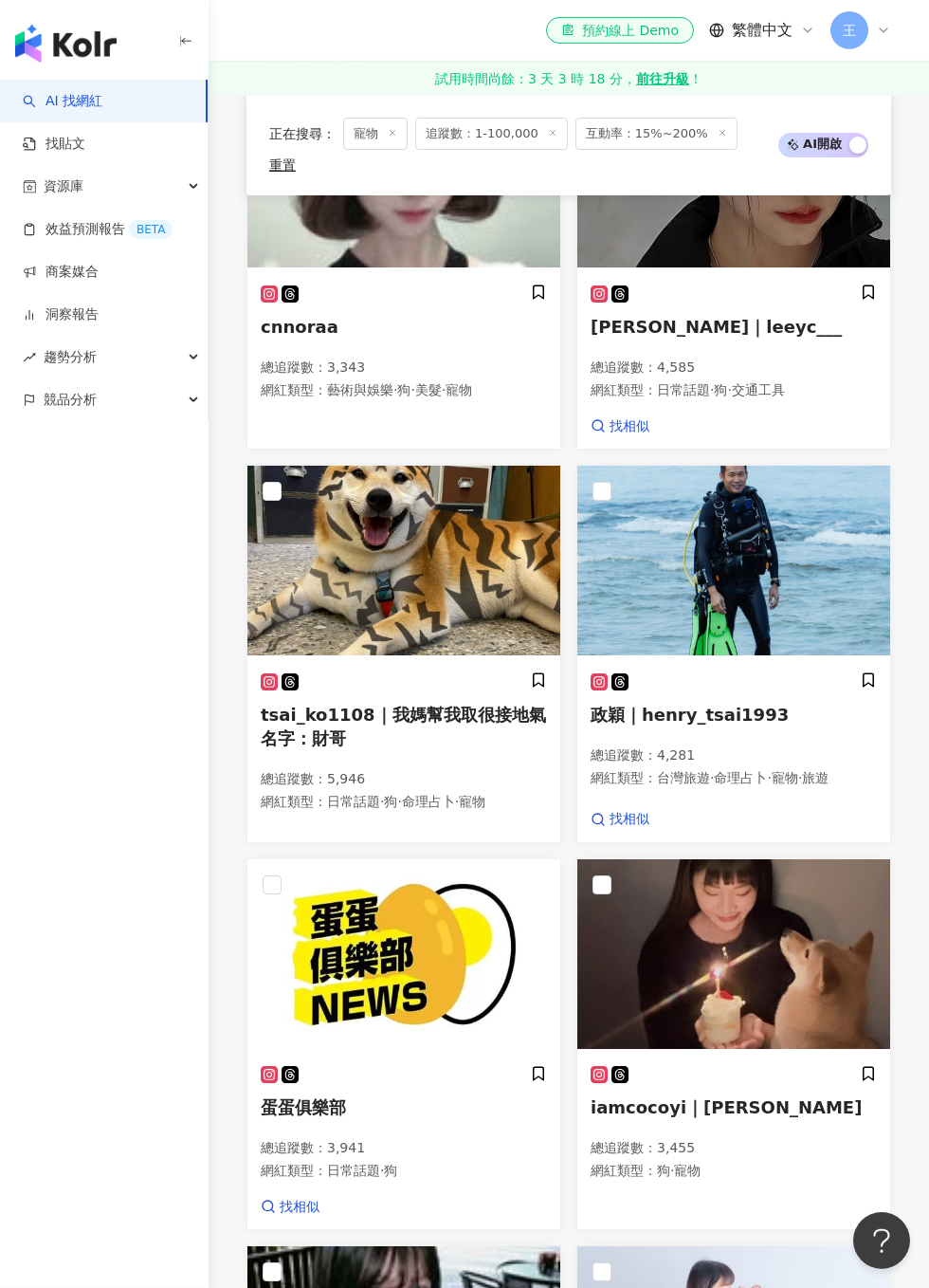
scroll to position [1187, 0]
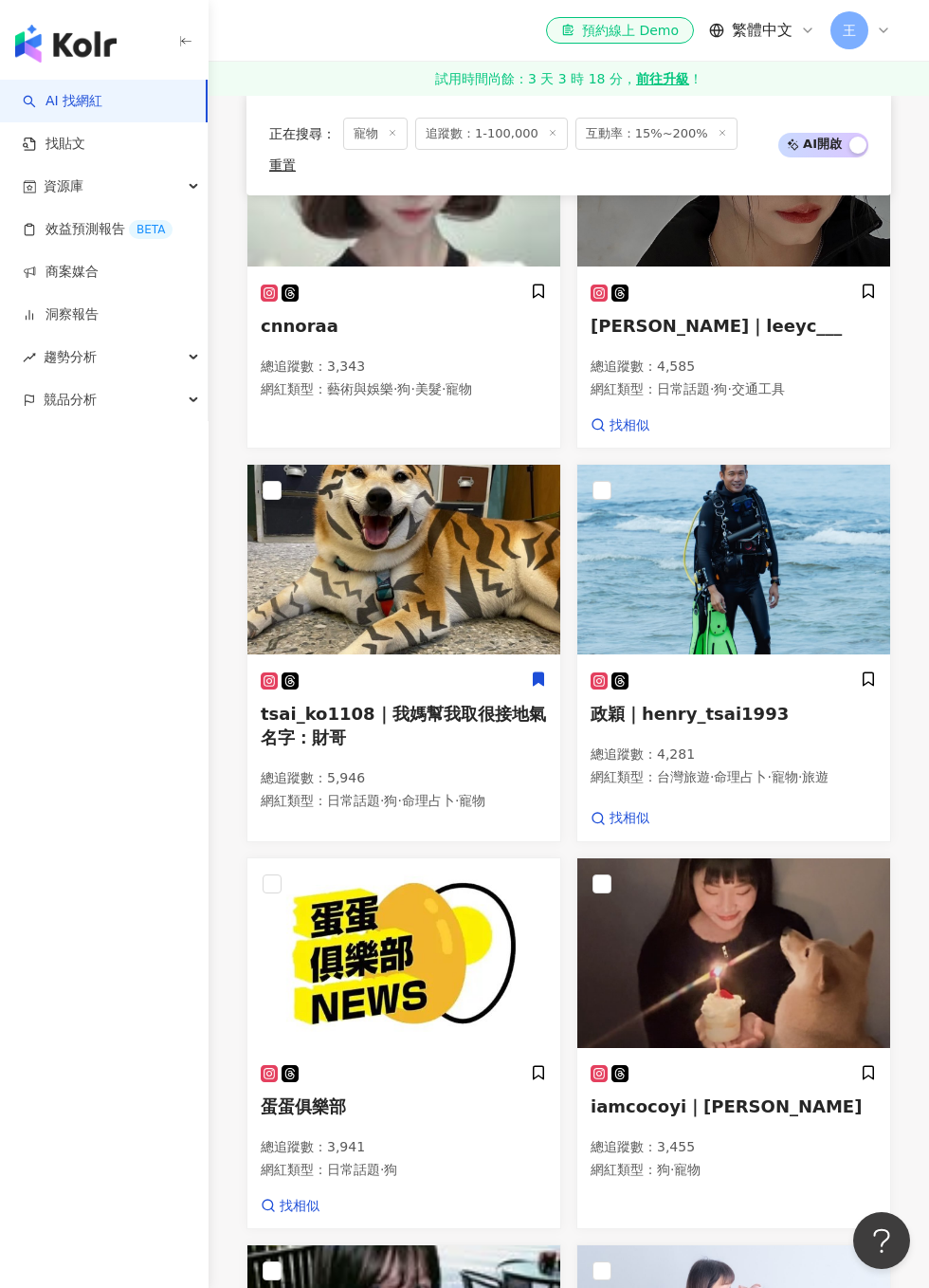
click at [545, 671] on icon at bounding box center [538, 679] width 17 height 17
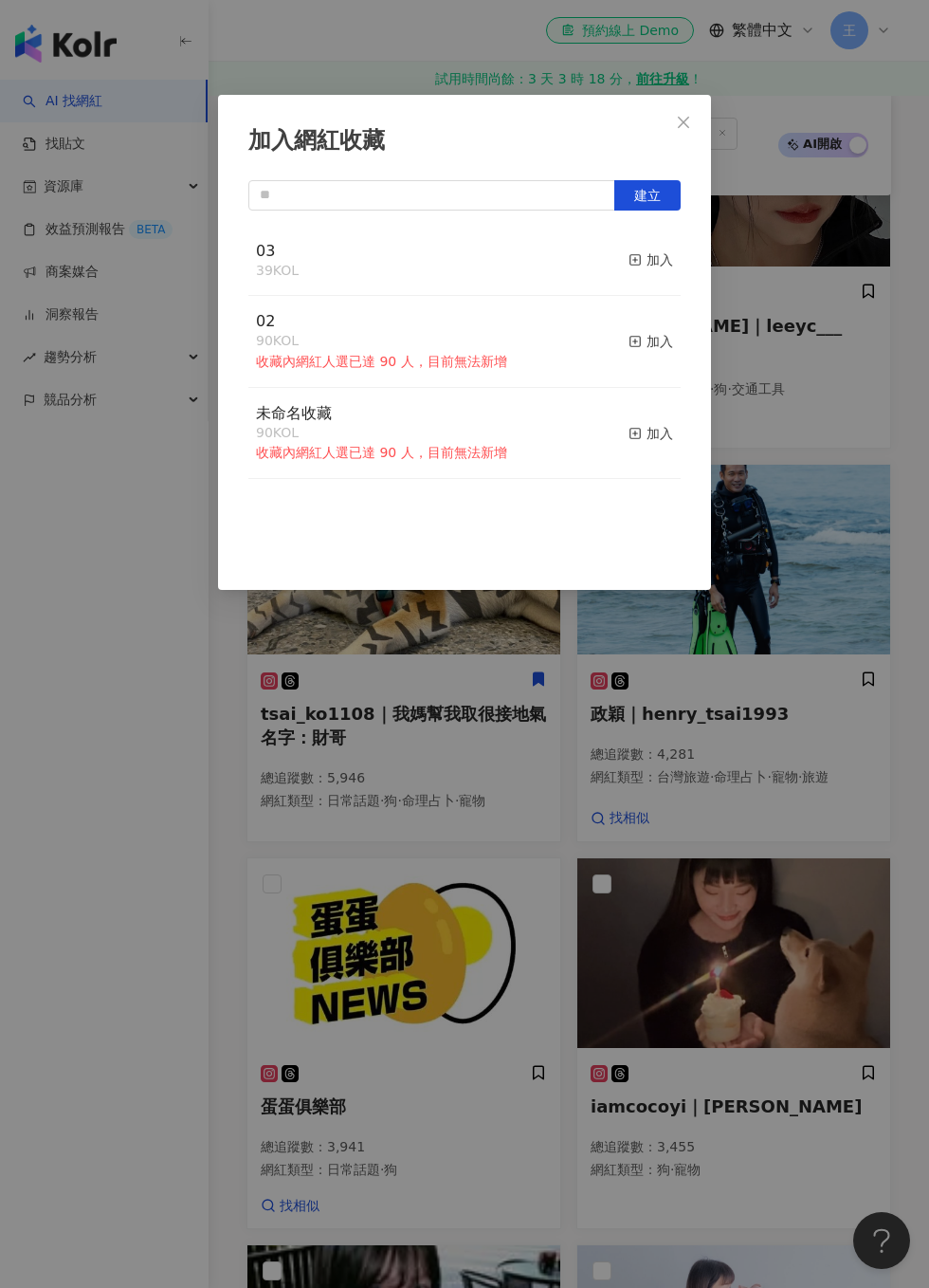
click at [658, 260] on div "加入" at bounding box center [650, 260] width 45 height 21
click at [773, 439] on div "加入網紅收藏 建立 03 40 KOL 已加入 02 90 KOL 收藏內網紅人選已達 90 人，目前無法新增 加入 未命名收藏 90 KOL 收藏內網紅人選…" at bounding box center [464, 644] width 929 height 1288
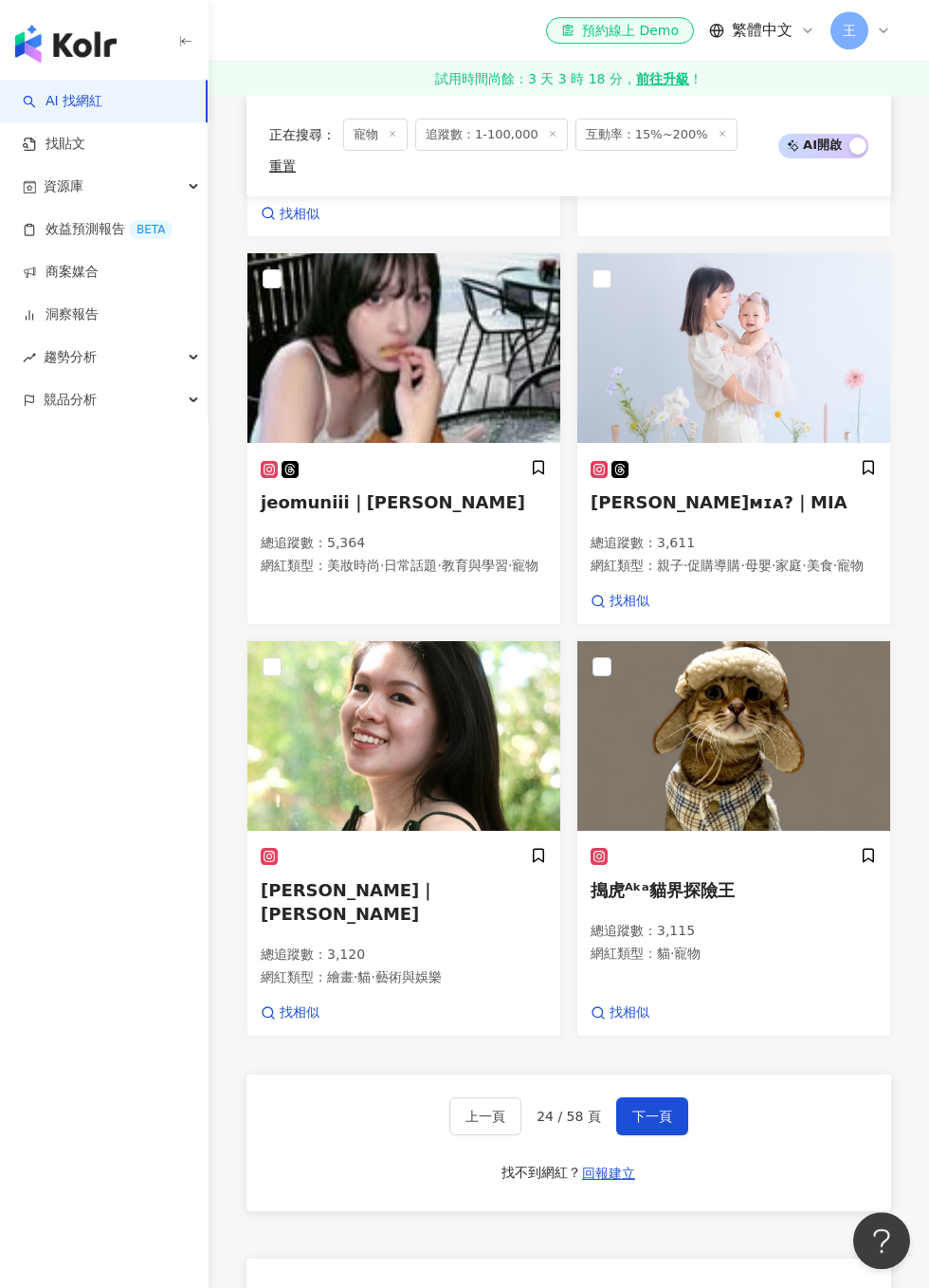
scroll to position [2180, 0]
click at [664, 1097] on button "下一頁" at bounding box center [652, 1116] width 72 height 38
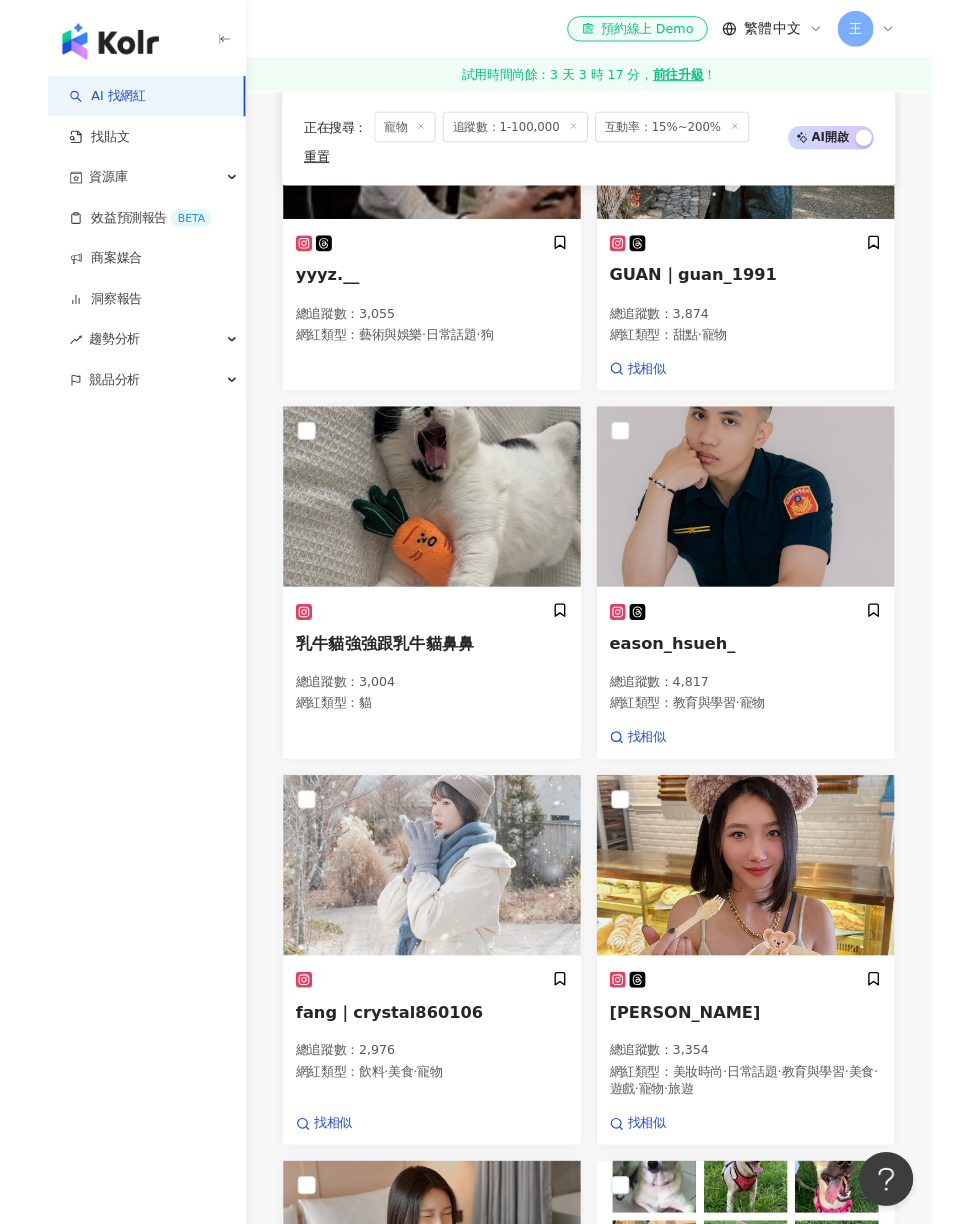
scroll to position [2474, 0]
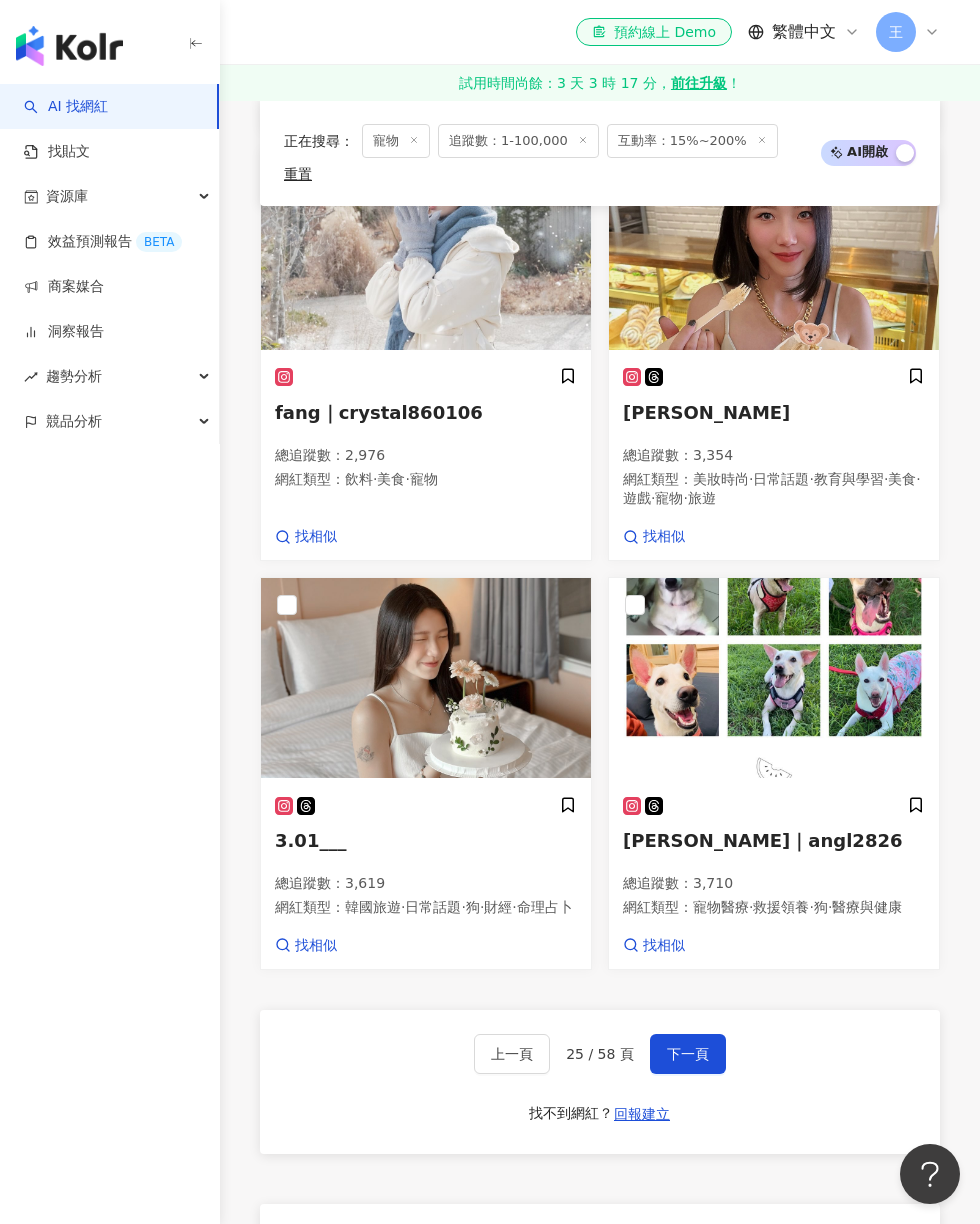
click at [706, 1046] on span "下一頁" at bounding box center [688, 1054] width 42 height 16
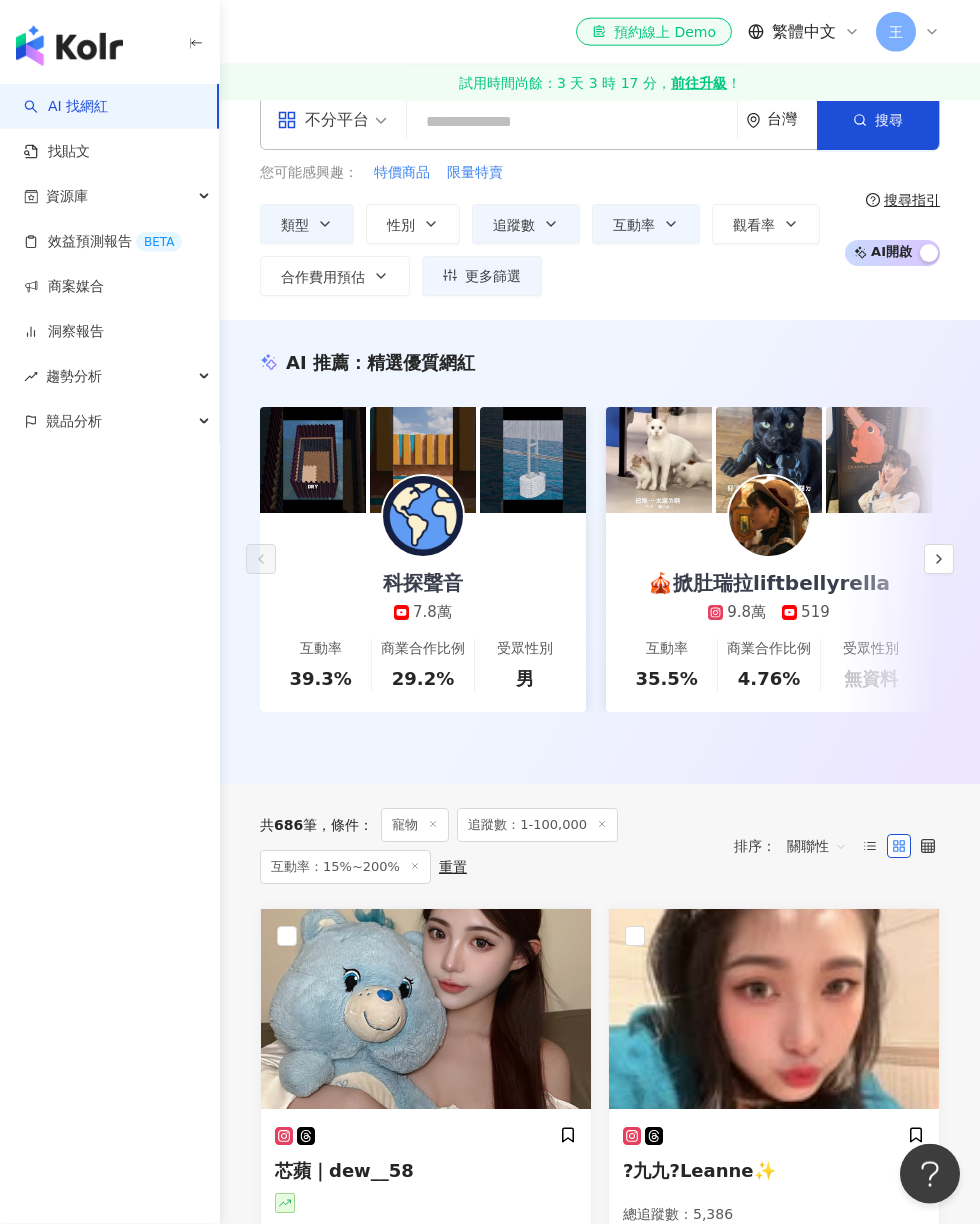
scroll to position [0, 0]
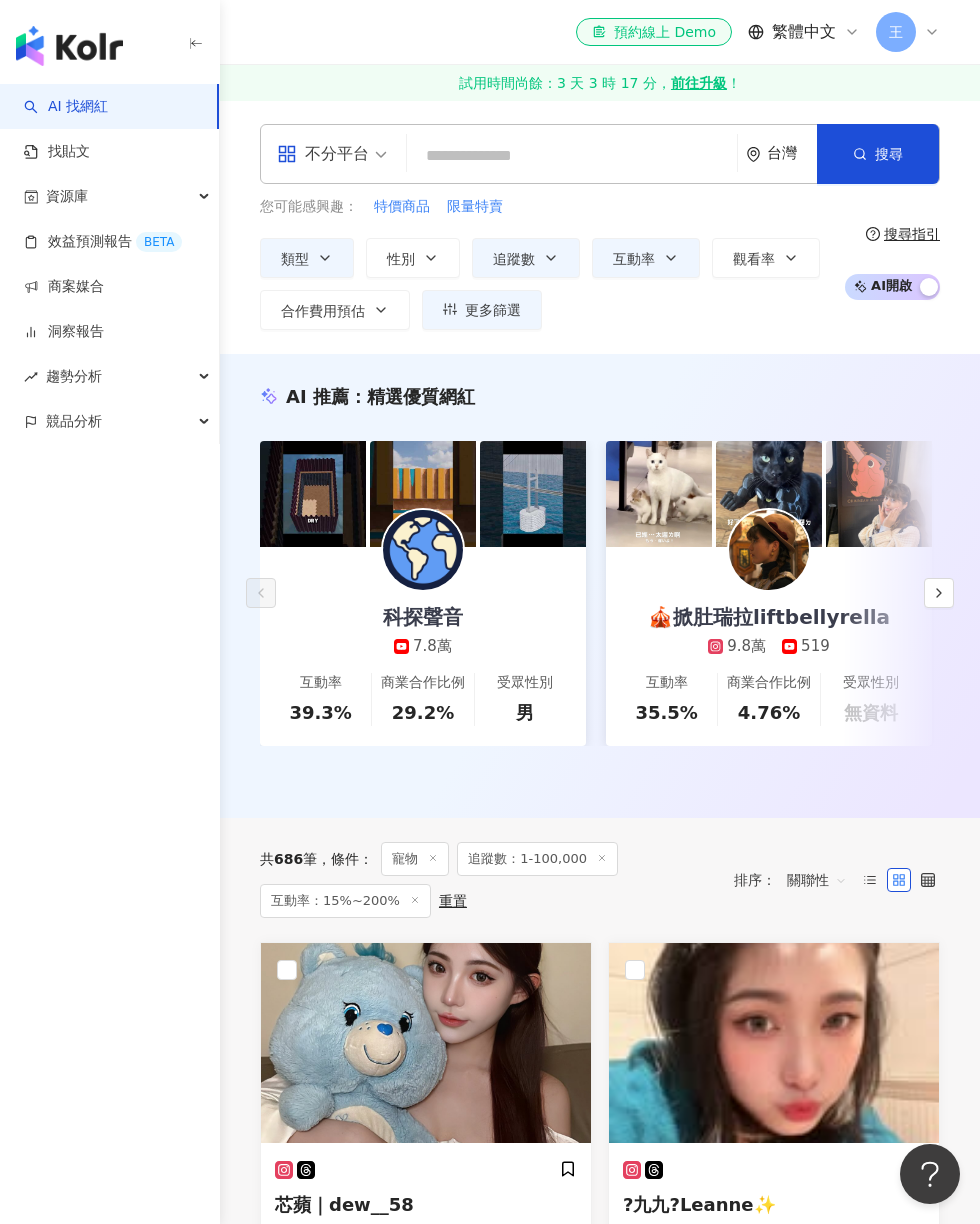
click at [541, 249] on button "追蹤數" at bounding box center [526, 258] width 108 height 40
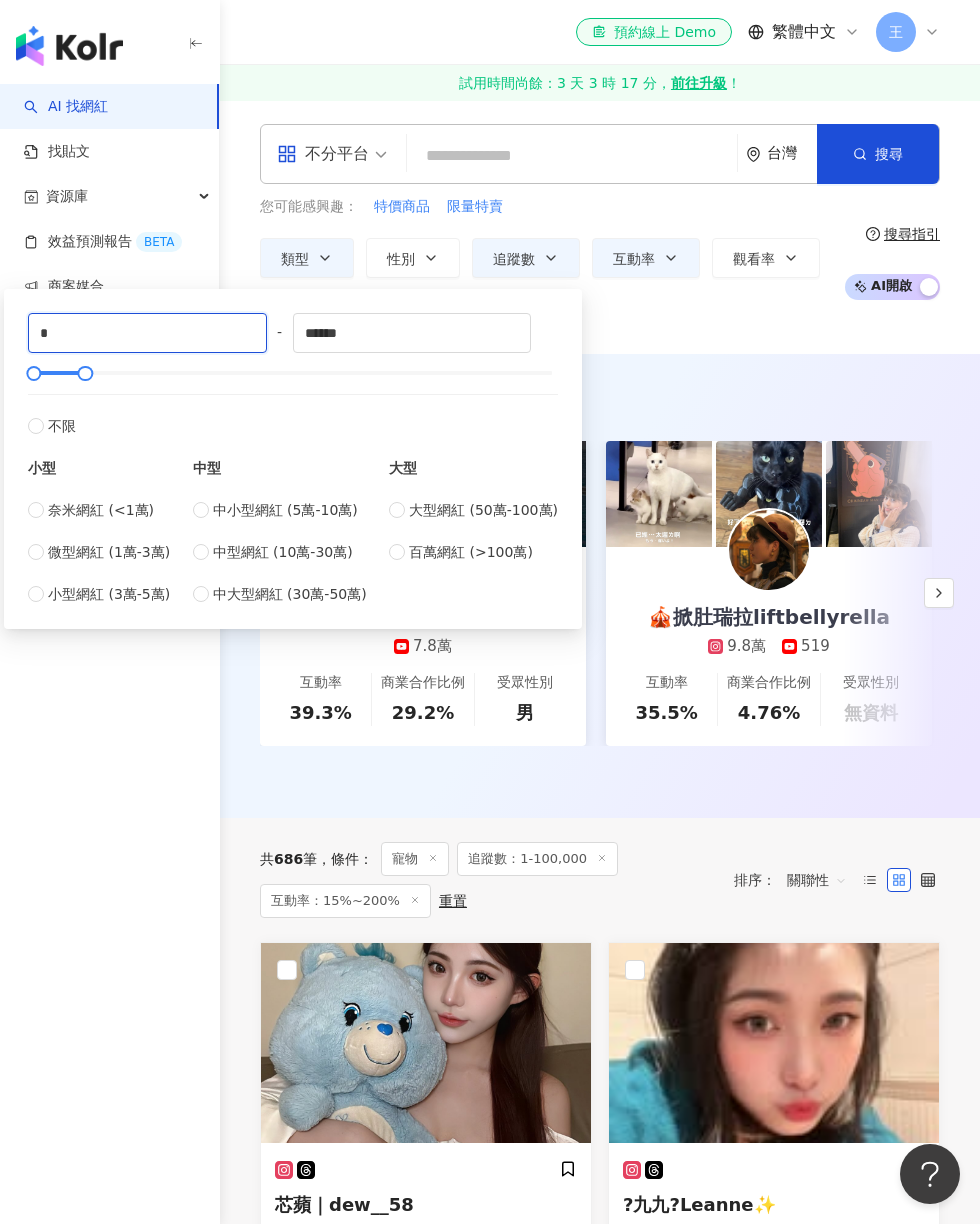
click at [194, 347] on input "*" at bounding box center [147, 333] width 237 height 38
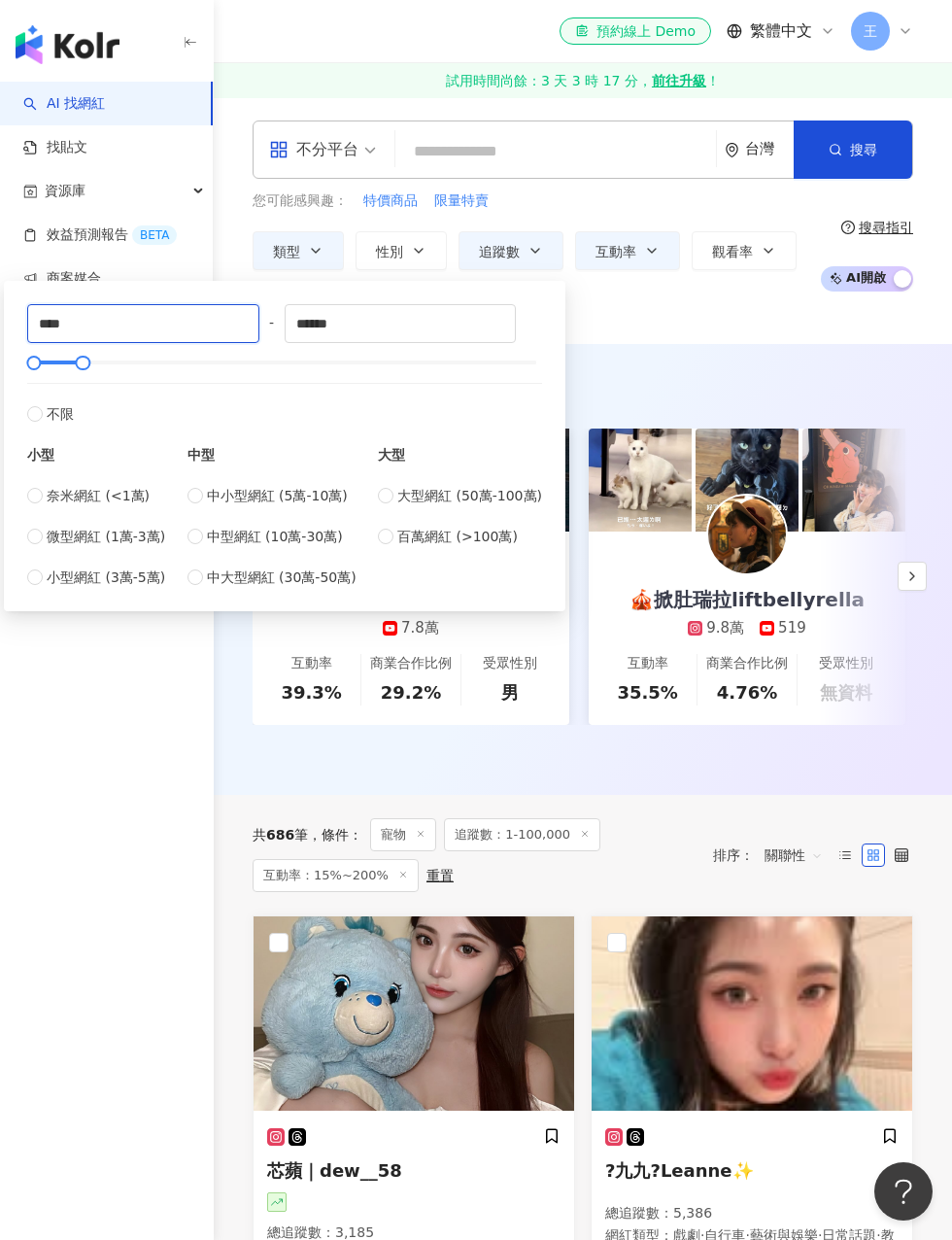
type input "****"
click at [798, 333] on div "不分平台 台灣 搜尋 您可能感興趣： 特價商品 限量特賣 類型 性別 追蹤數 互動率 觀看率 合作費用預估 更多篩選 ** % - *** % 不限 5% 以…" at bounding box center [583, 221] width 738 height 247
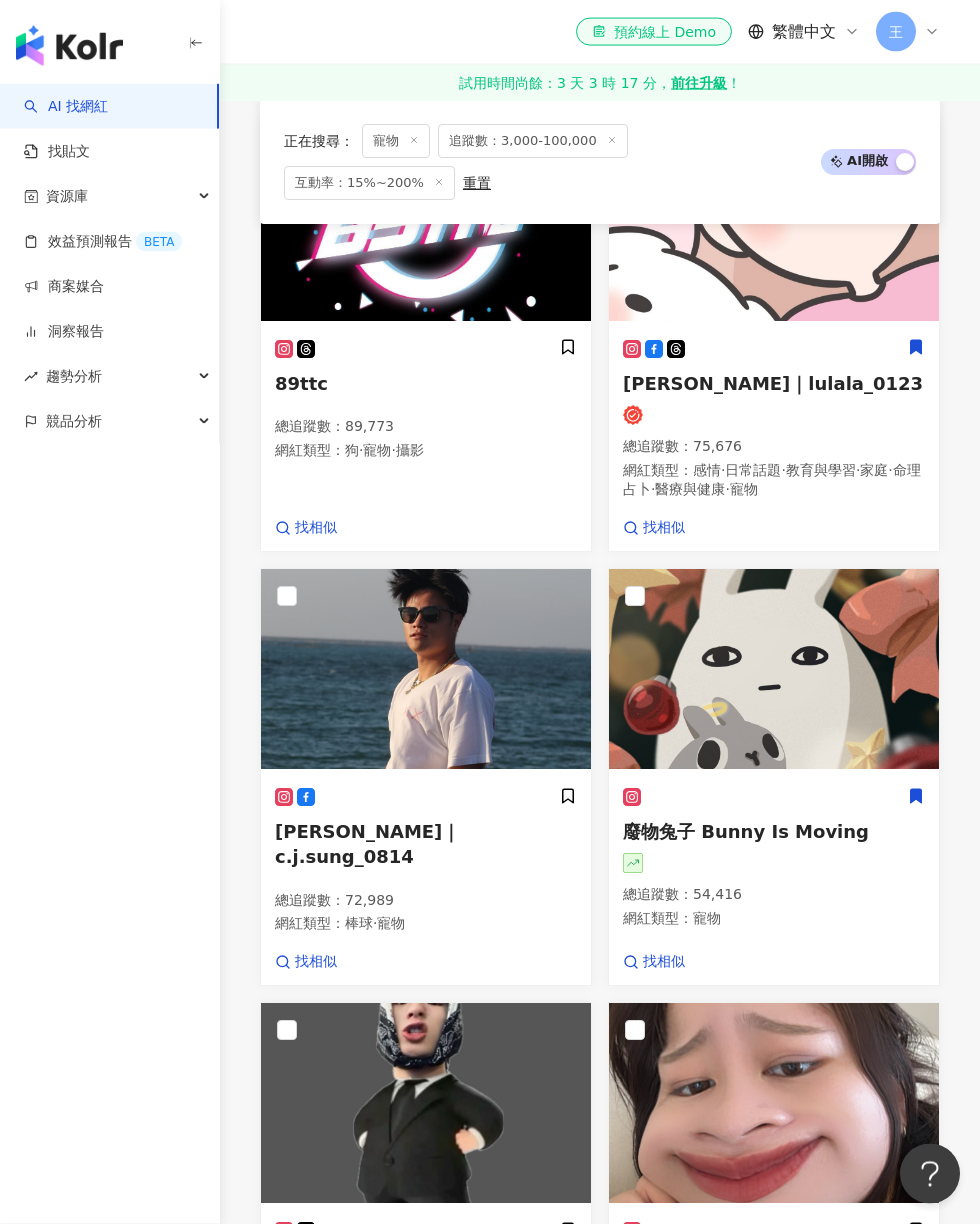
scroll to position [2069, 0]
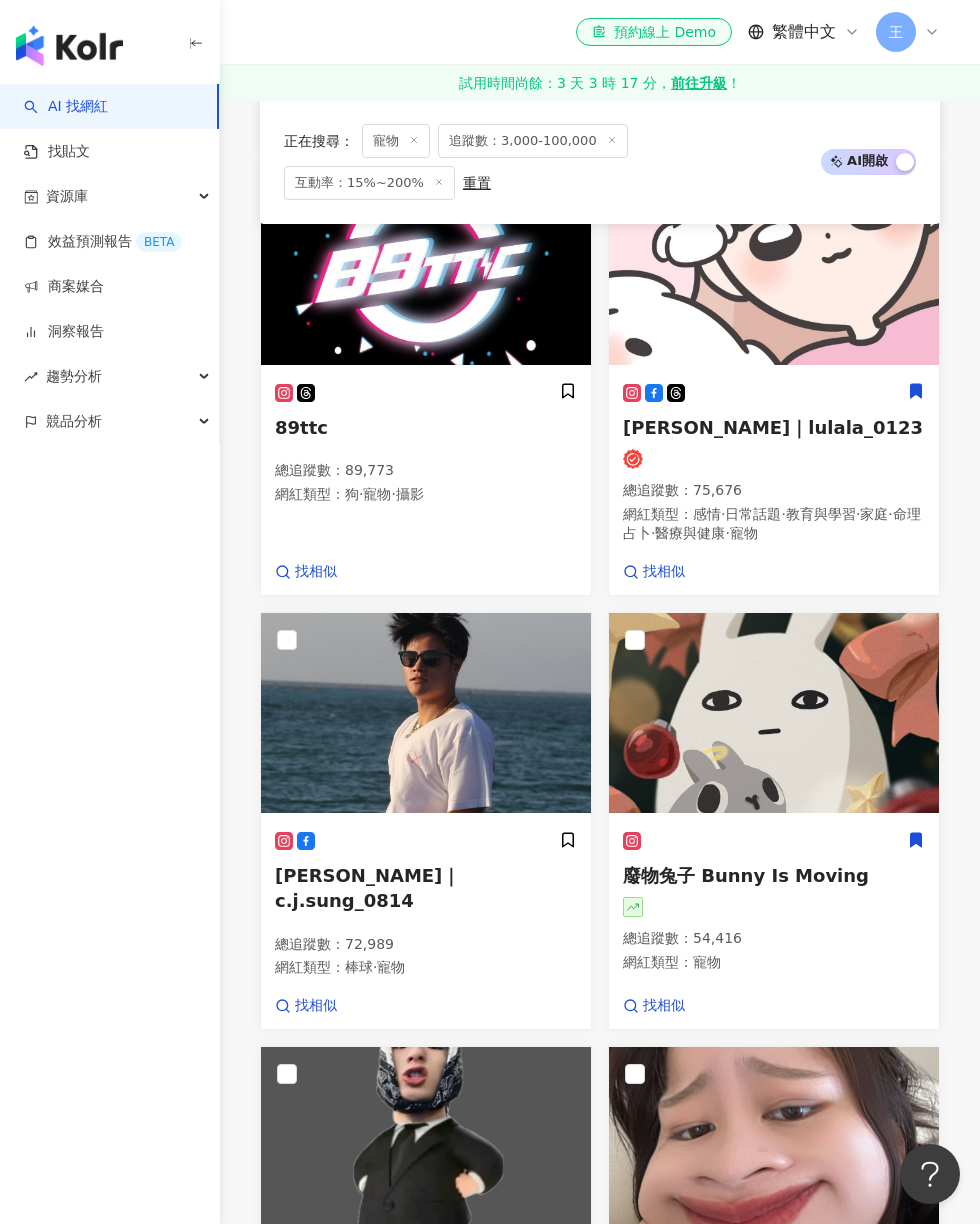
click at [96, 180] on div "資源庫" at bounding box center [109, 196] width 219 height 45
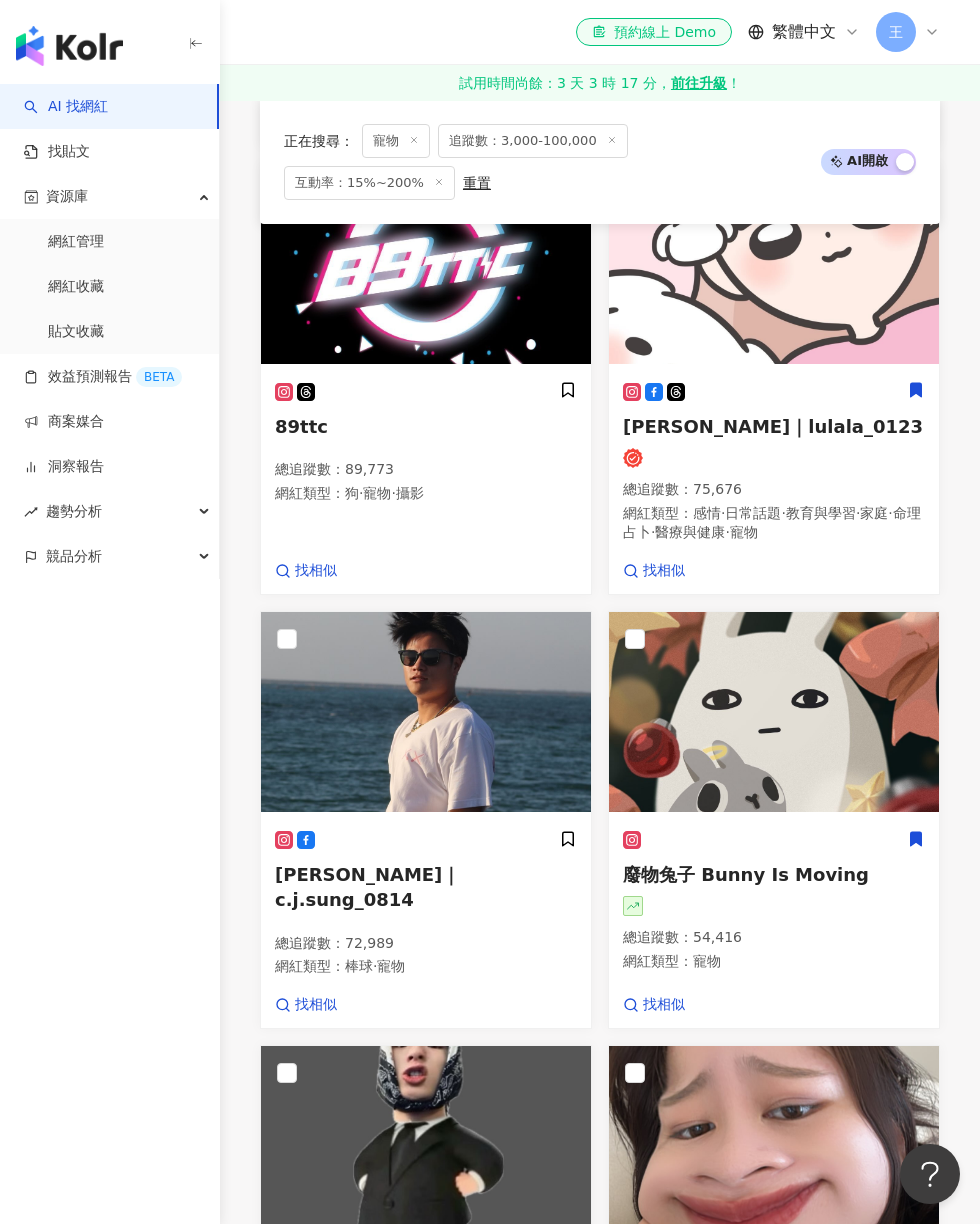
click at [104, 243] on link "網紅管理" at bounding box center [76, 242] width 56 height 20
click at [104, 278] on link "網紅收藏" at bounding box center [76, 287] width 56 height 20
click at [104, 286] on link "網紅收藏" at bounding box center [76, 287] width 56 height 20
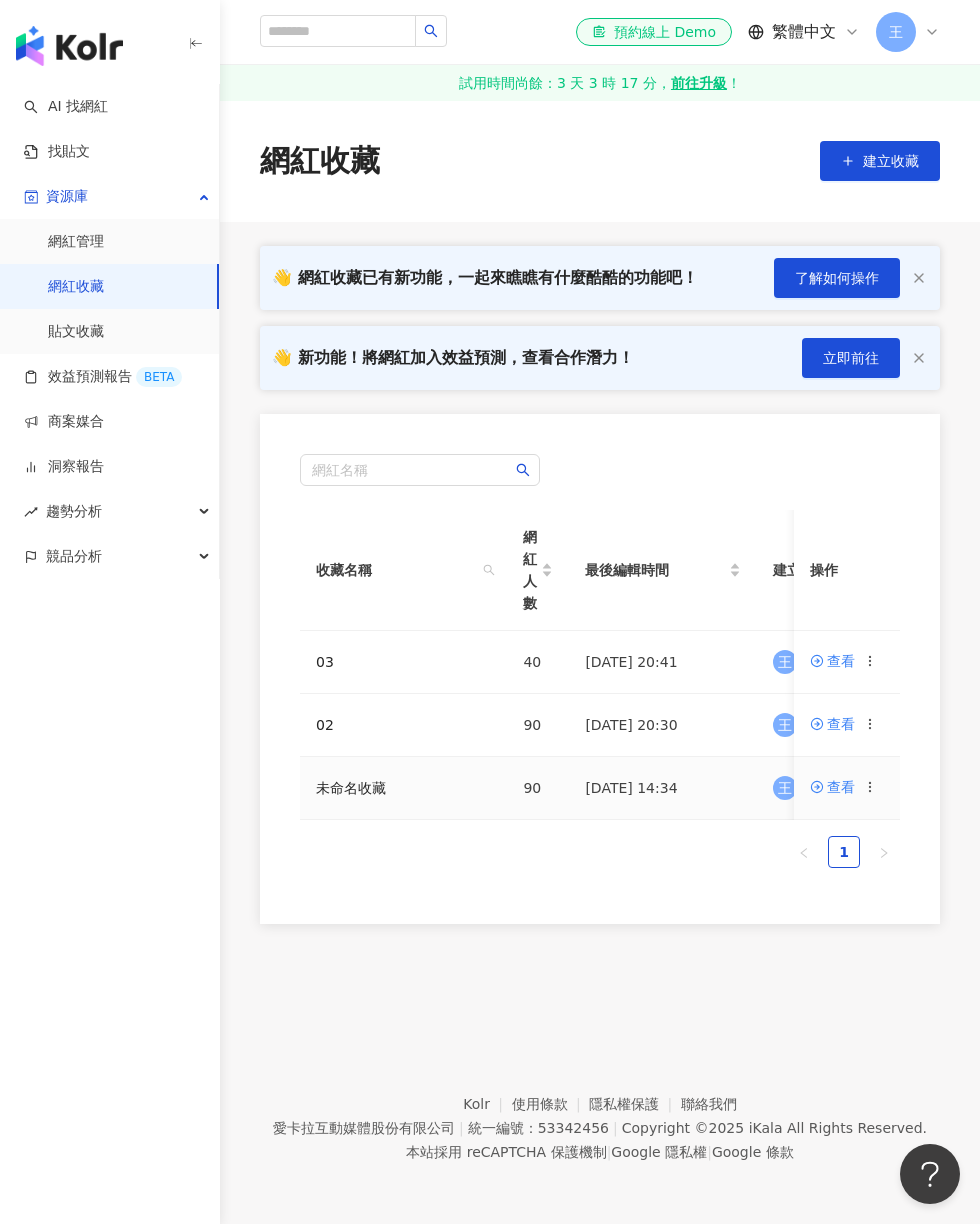
click at [477, 781] on td "未命名收藏" at bounding box center [403, 788] width 207 height 63
click at [856, 786] on div "查看" at bounding box center [842, 787] width 28 height 22
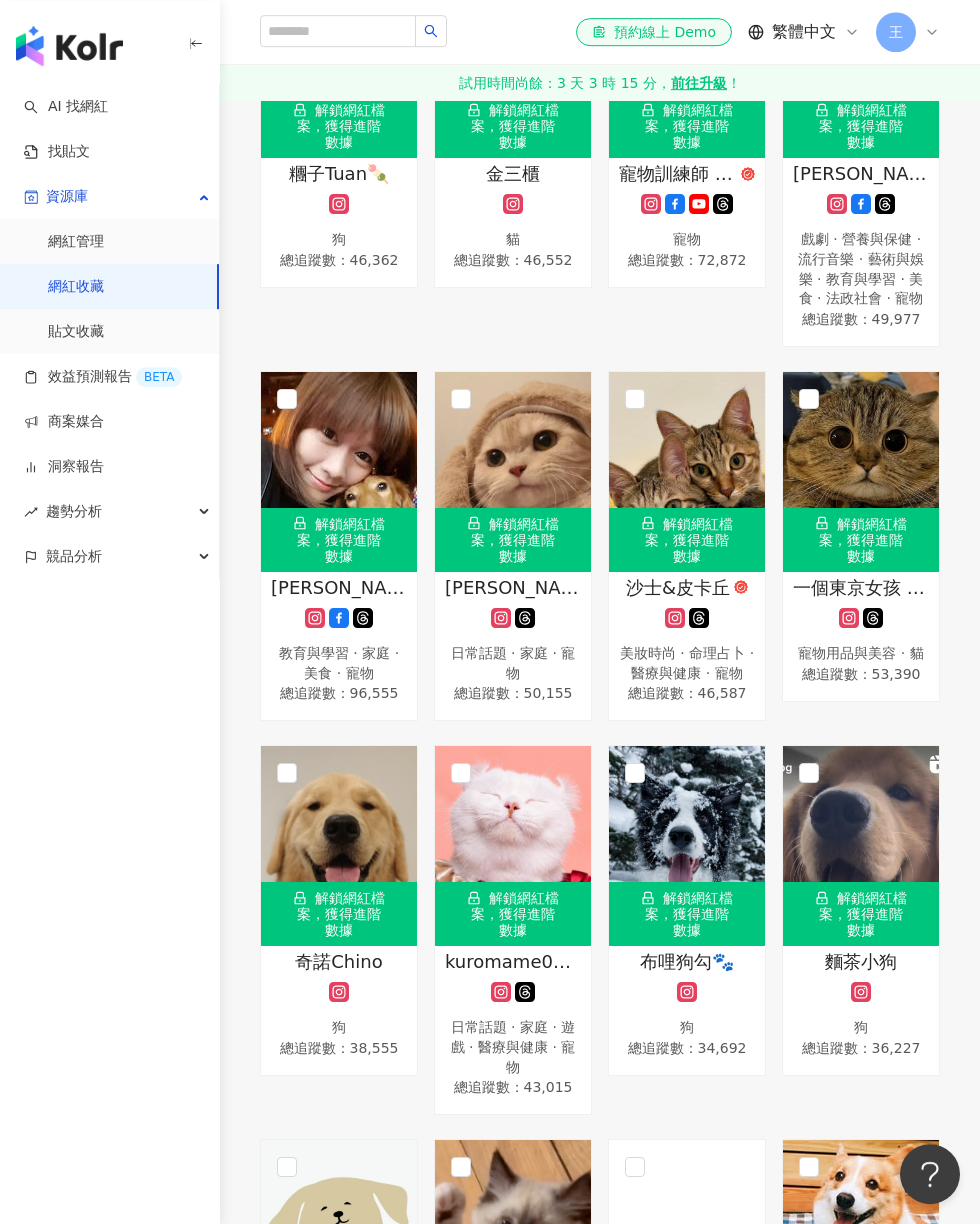
scroll to position [7169, 0]
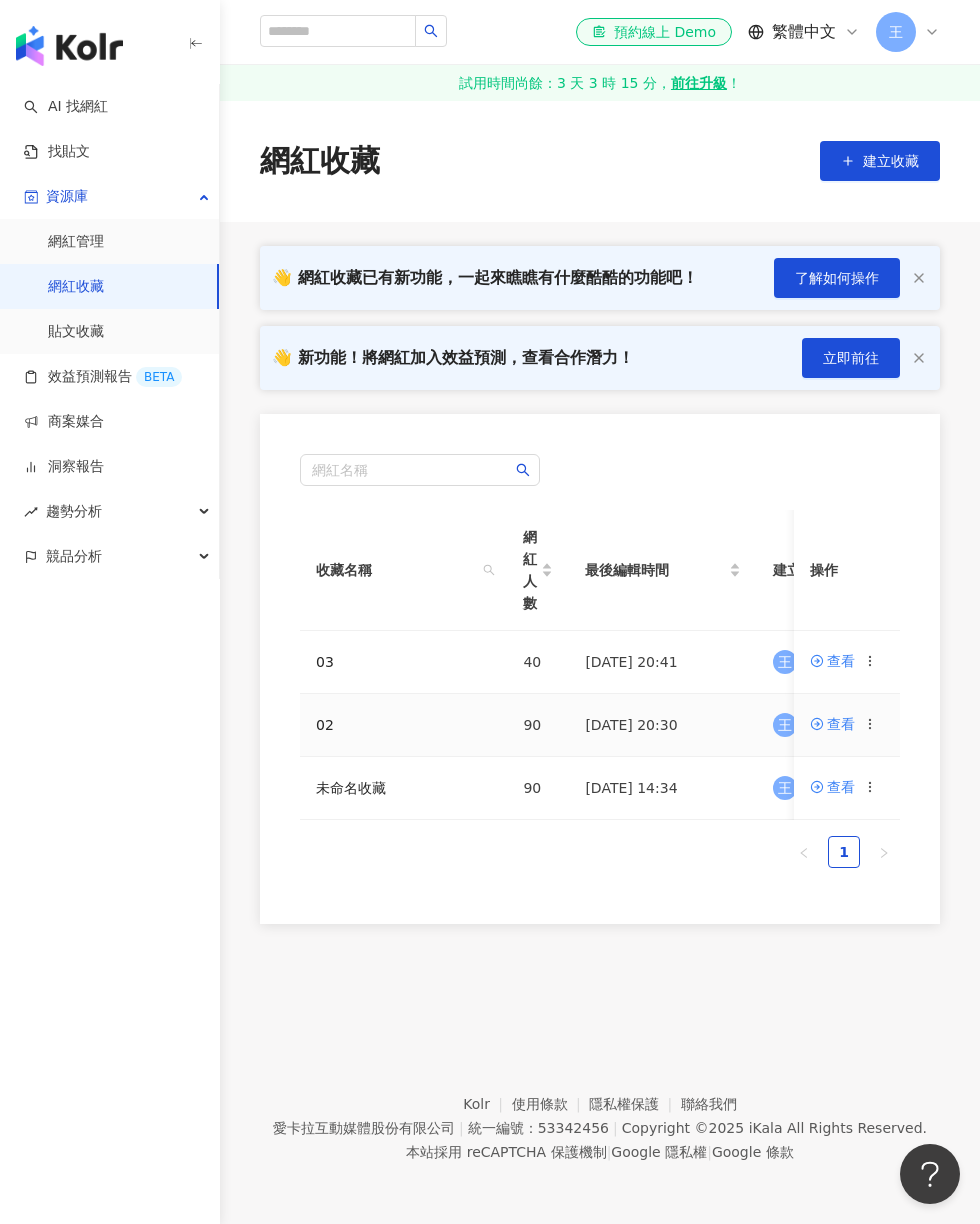
click at [841, 723] on div "查看" at bounding box center [842, 724] width 28 height 22
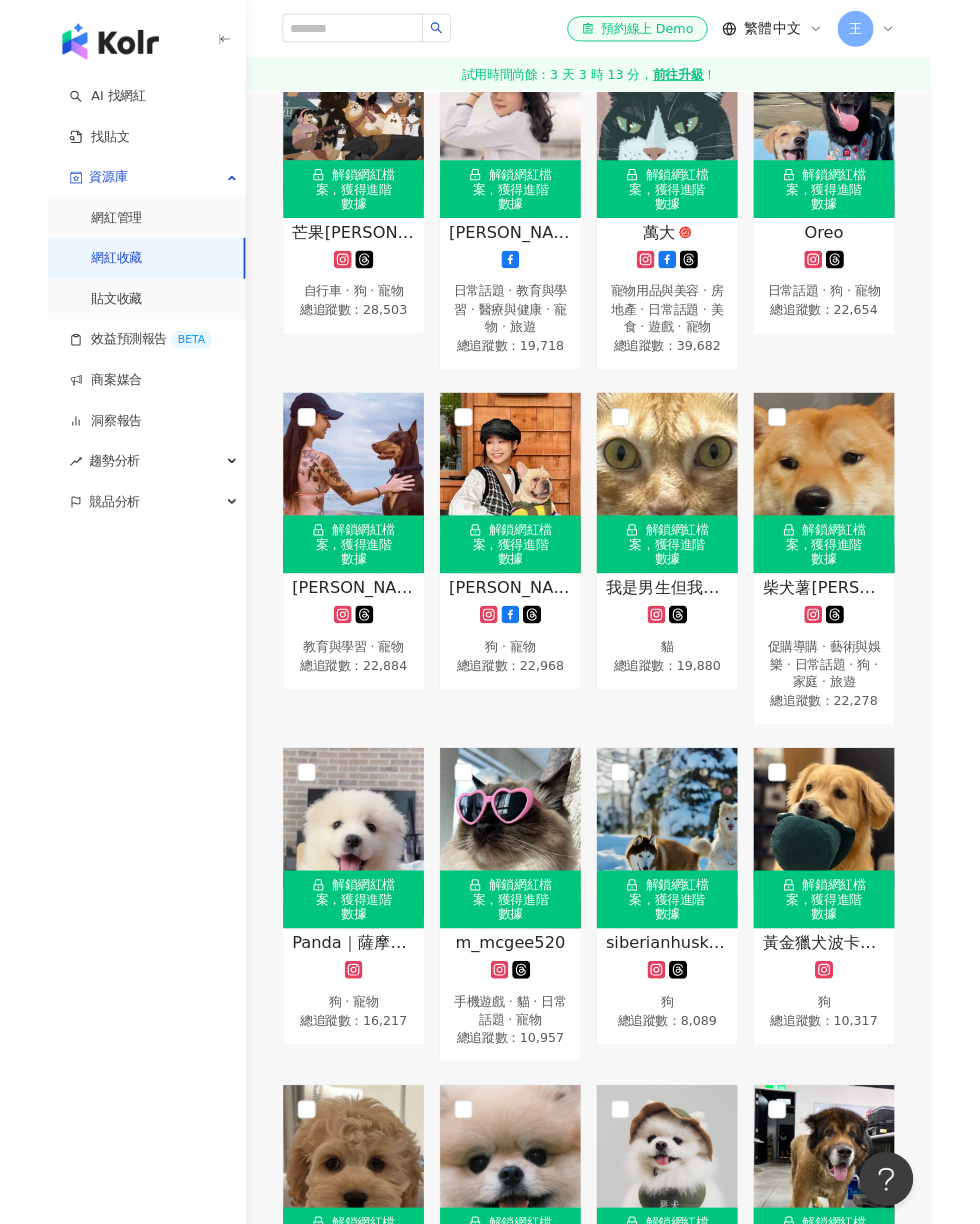
scroll to position [8166, 0]
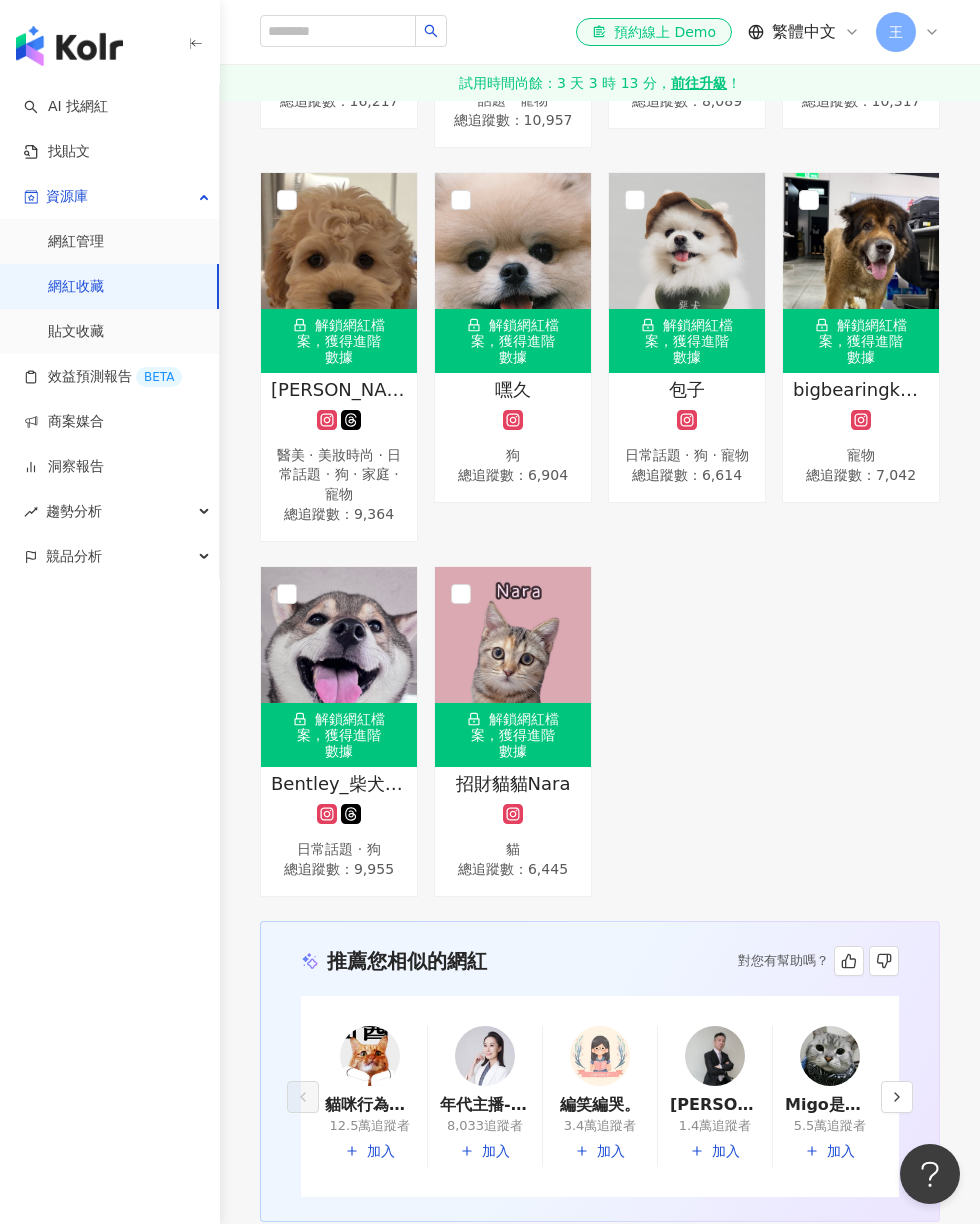
click at [76, 288] on link "網紅收藏" at bounding box center [76, 287] width 56 height 20
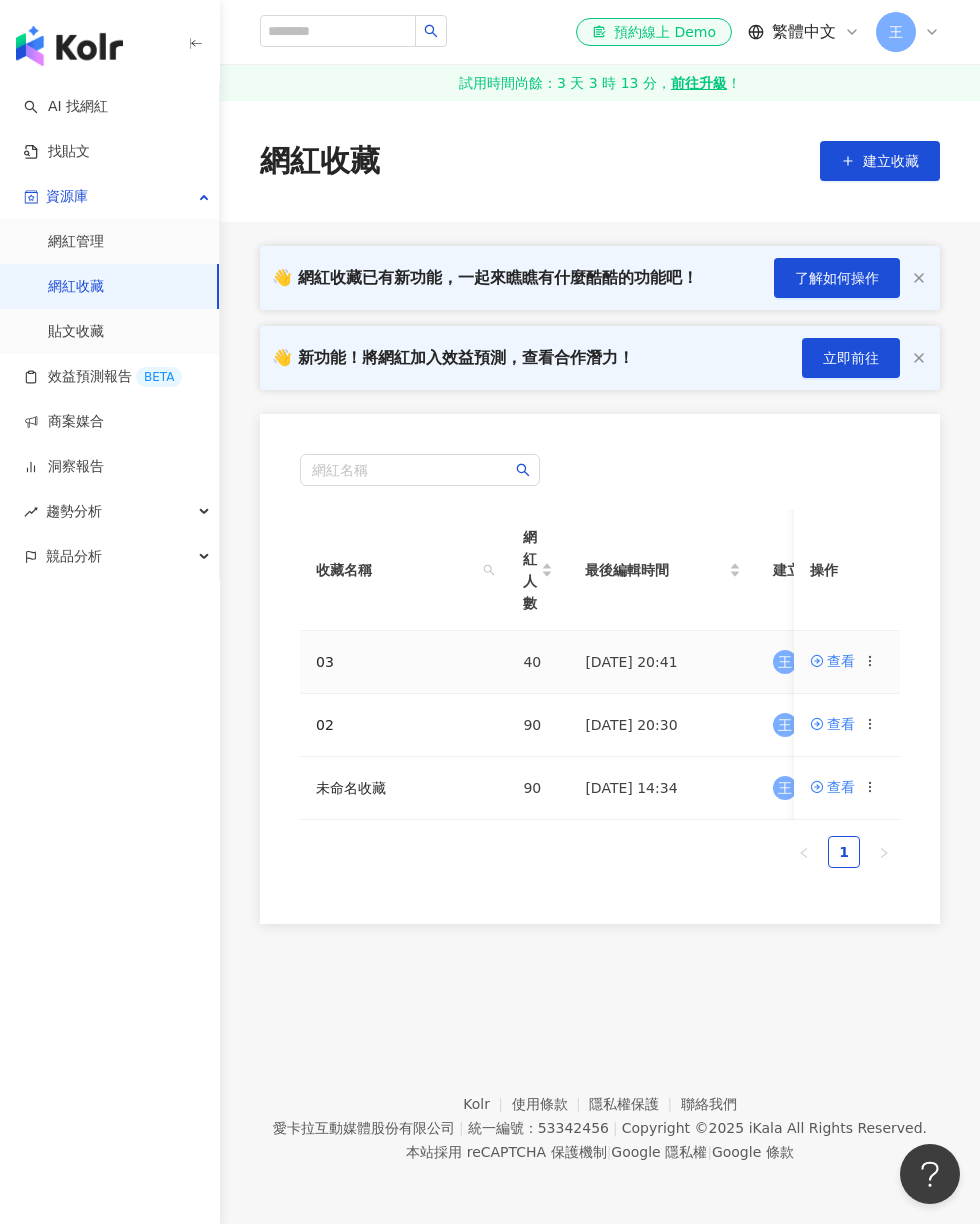
click at [848, 669] on div "查看" at bounding box center [842, 661] width 28 height 22
click at [831, 659] on div "查看" at bounding box center [842, 661] width 28 height 22
click at [837, 657] on div "查看" at bounding box center [842, 661] width 28 height 22
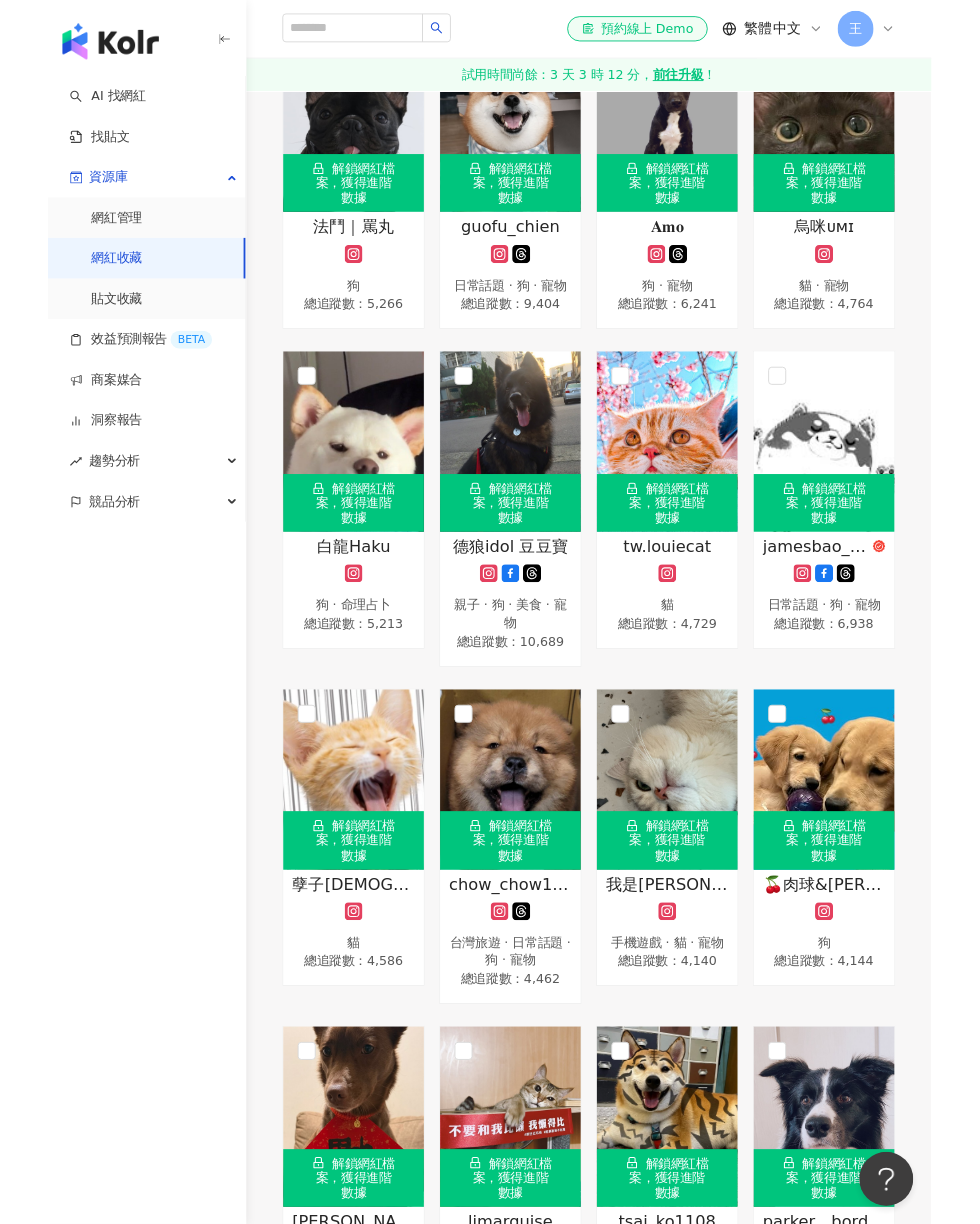
scroll to position [3505, 0]
